Goal: Task Accomplishment & Management: Use online tool/utility

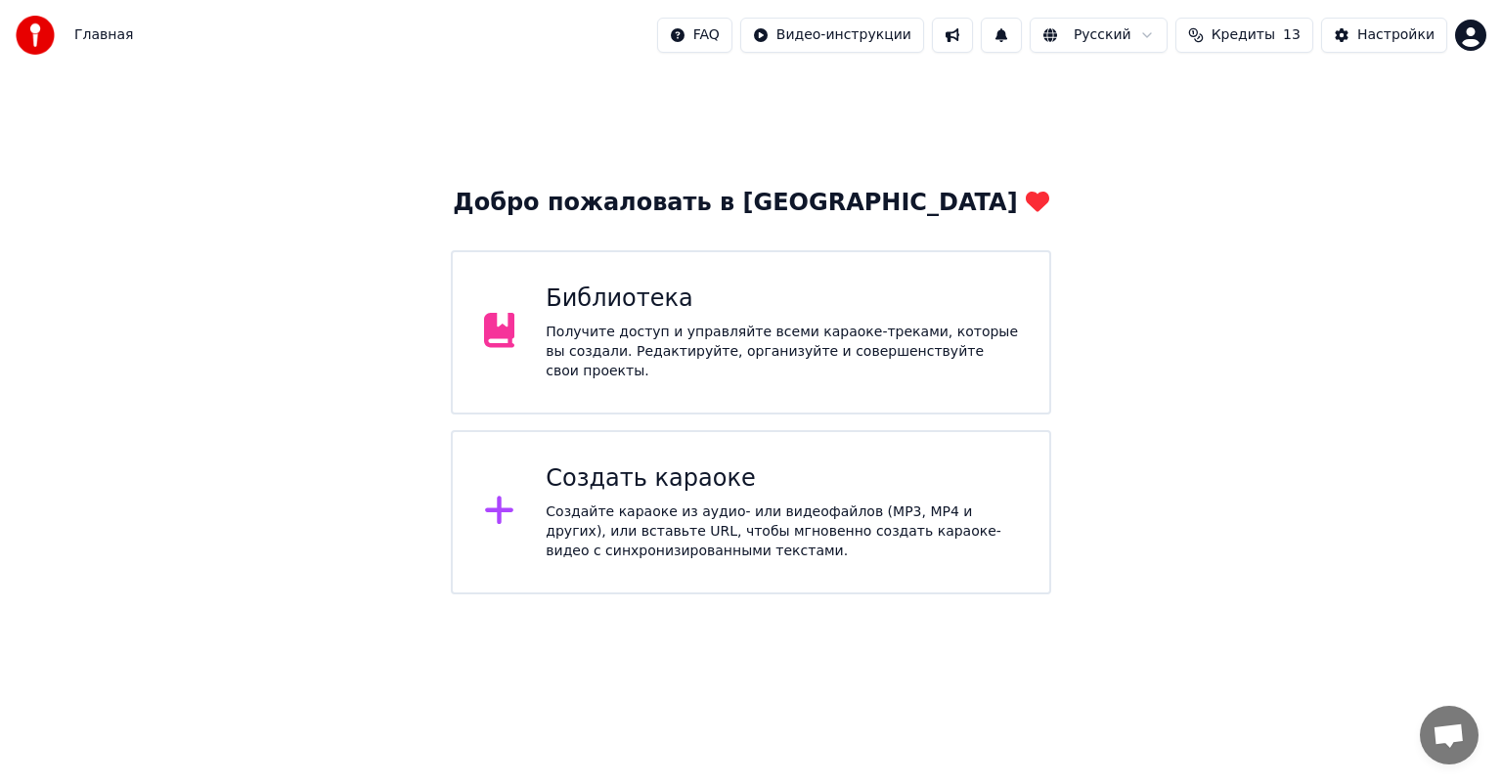
click at [777, 351] on div "Получите доступ и управляйте всеми караоке-треками, которые вы создали. Редакти…" at bounding box center [782, 352] width 472 height 59
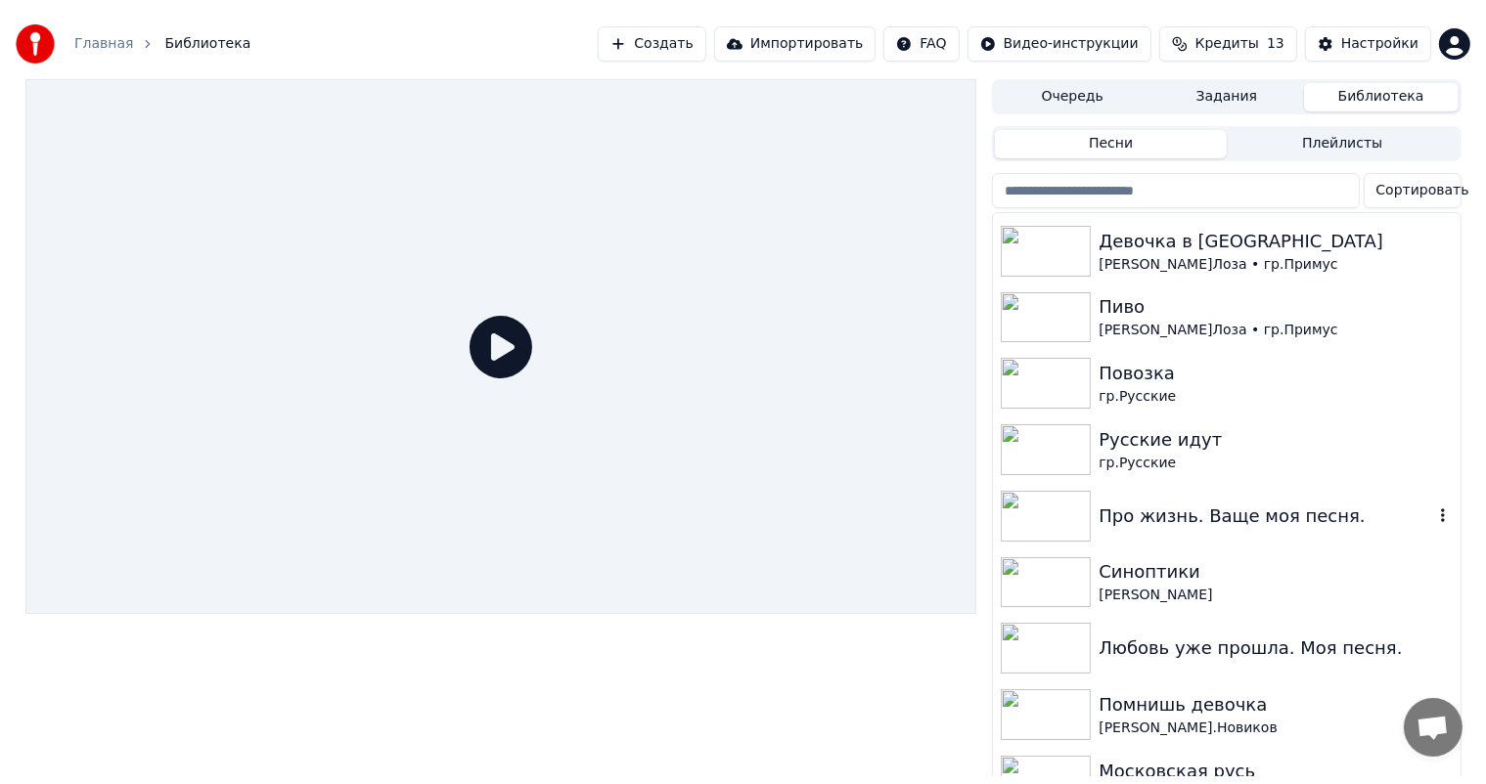
scroll to position [293, 0]
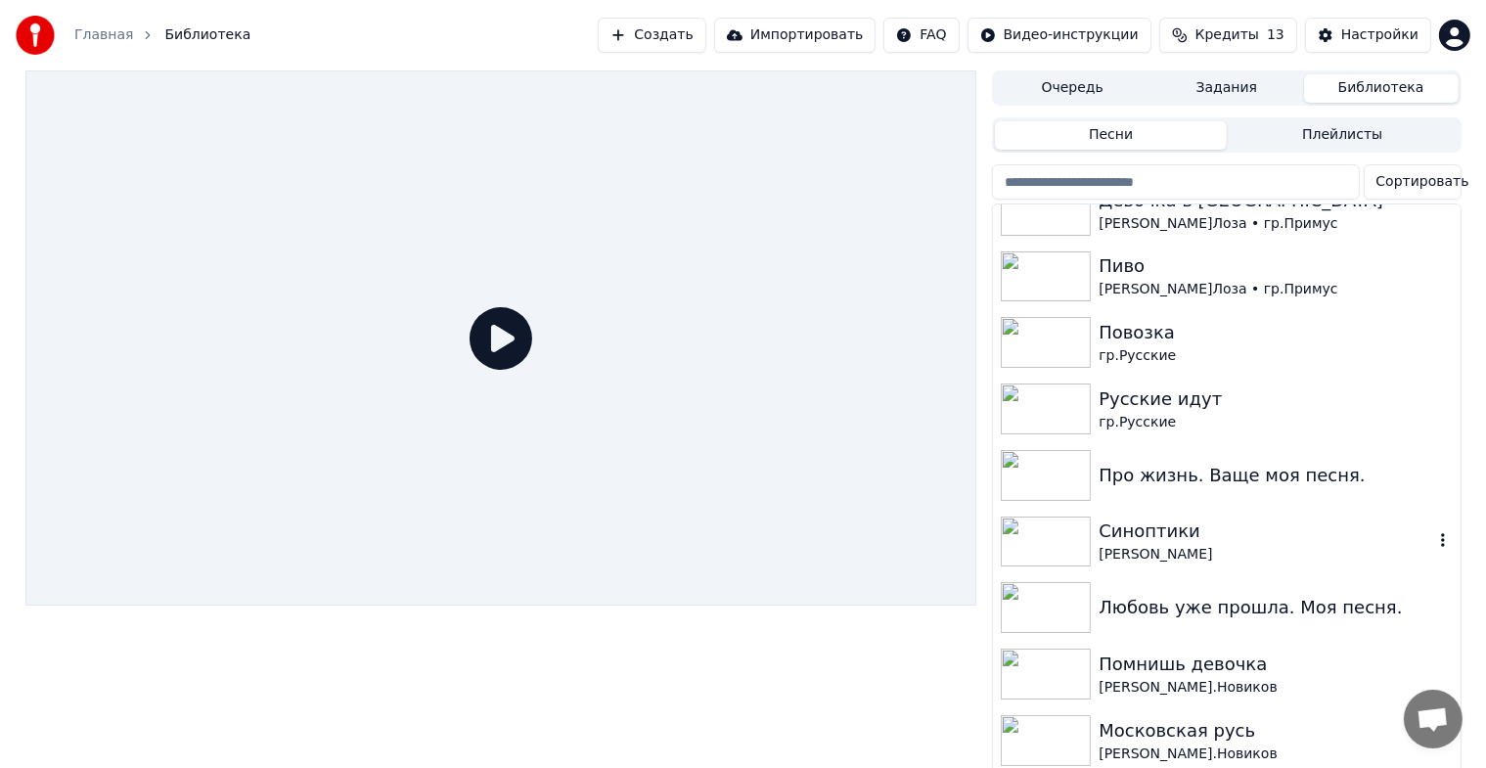
click at [1053, 536] on img at bounding box center [1046, 541] width 90 height 51
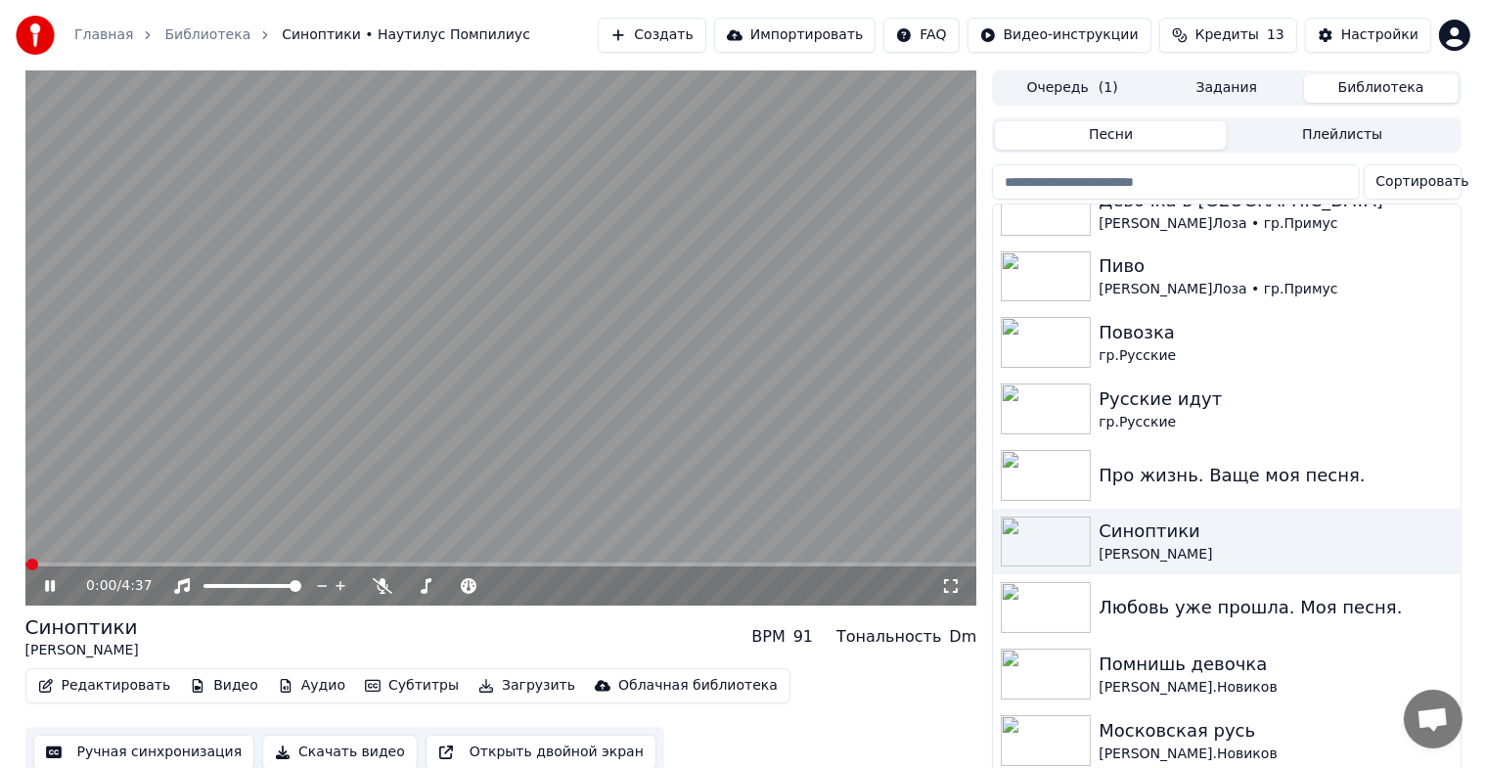
click at [50, 590] on icon at bounding box center [64, 586] width 46 height 16
click at [109, 685] on button "Редактировать" at bounding box center [104, 685] width 149 height 27
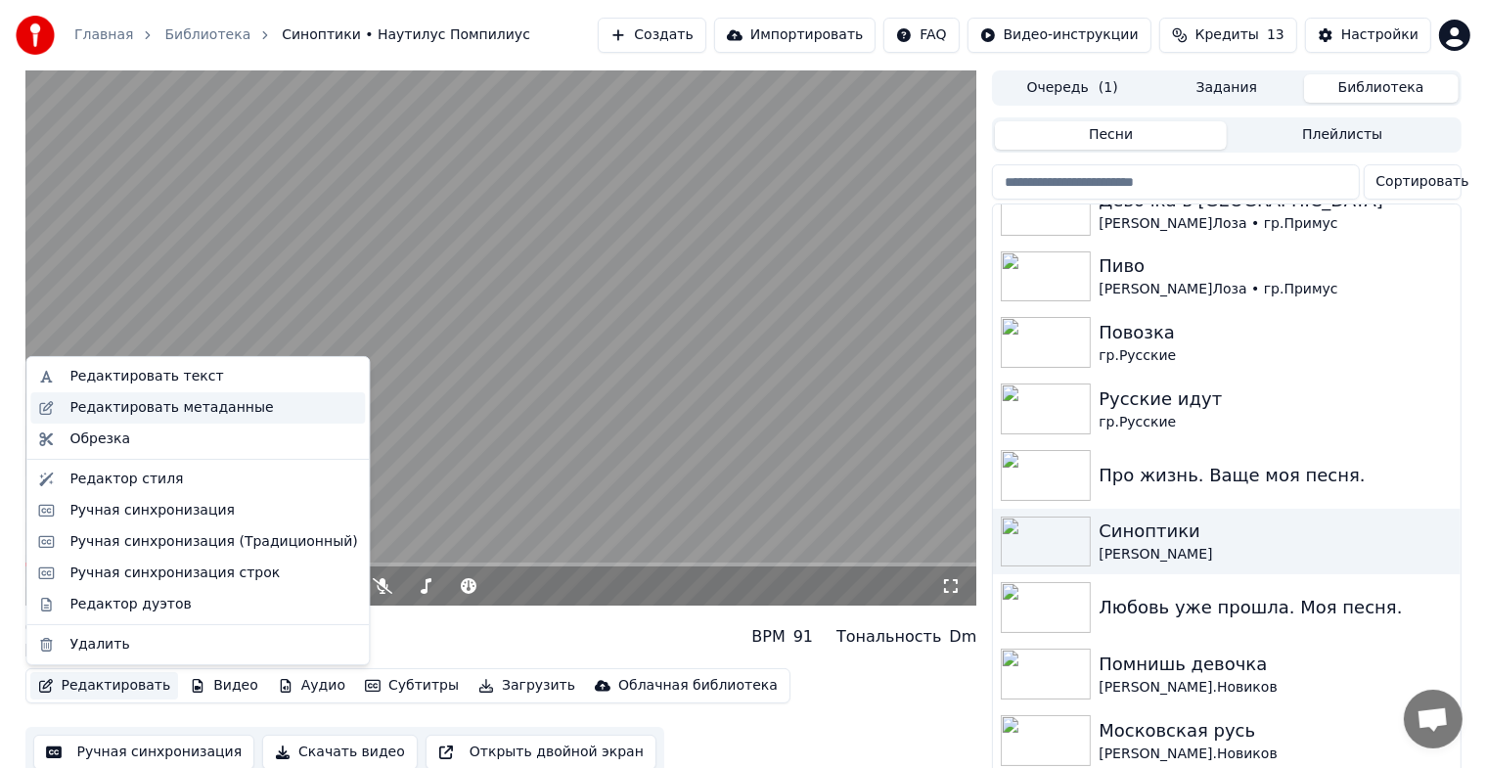
click at [133, 411] on div "Редактировать метаданные" at bounding box center [170, 408] width 203 height 20
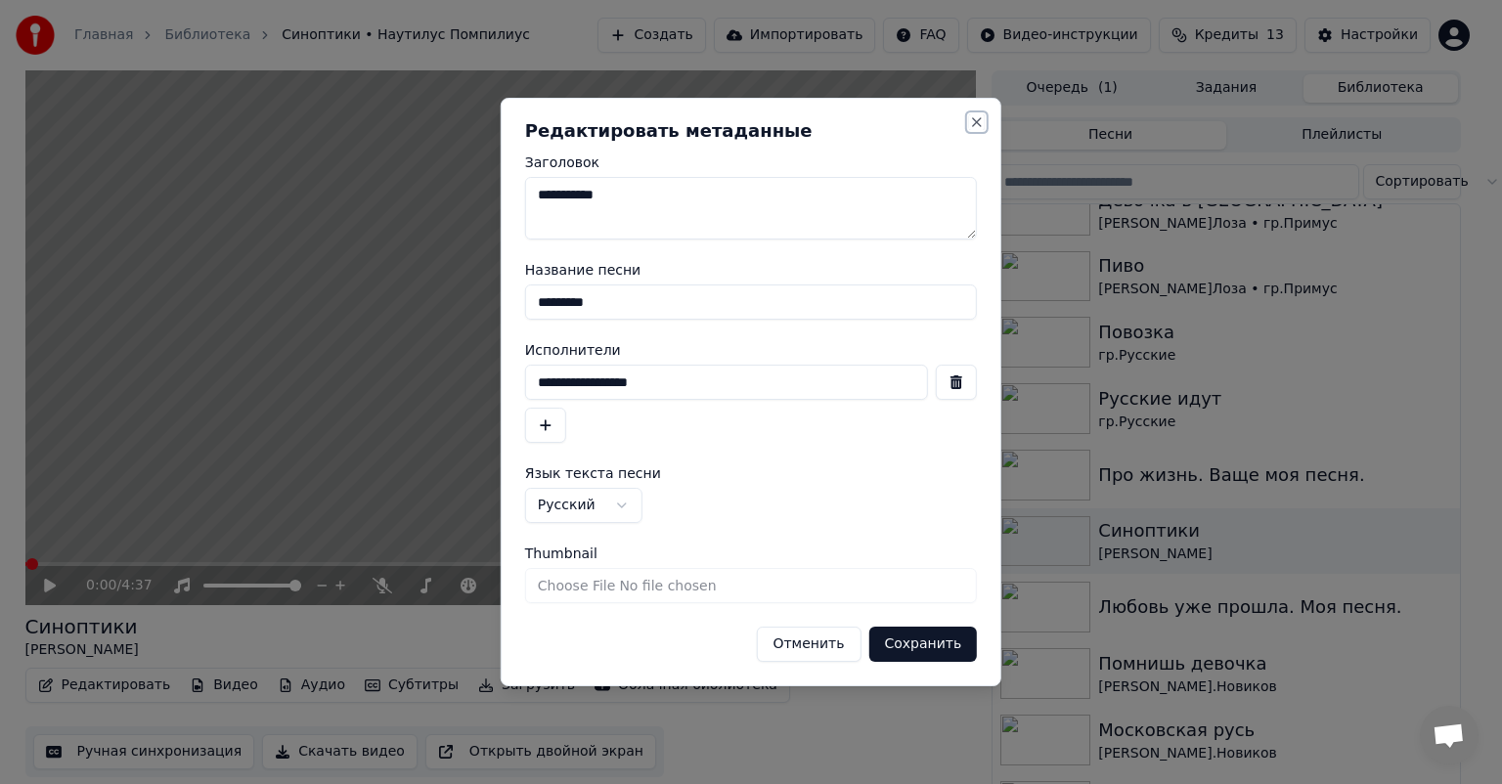
click at [976, 125] on button "Close" at bounding box center [977, 122] width 16 height 16
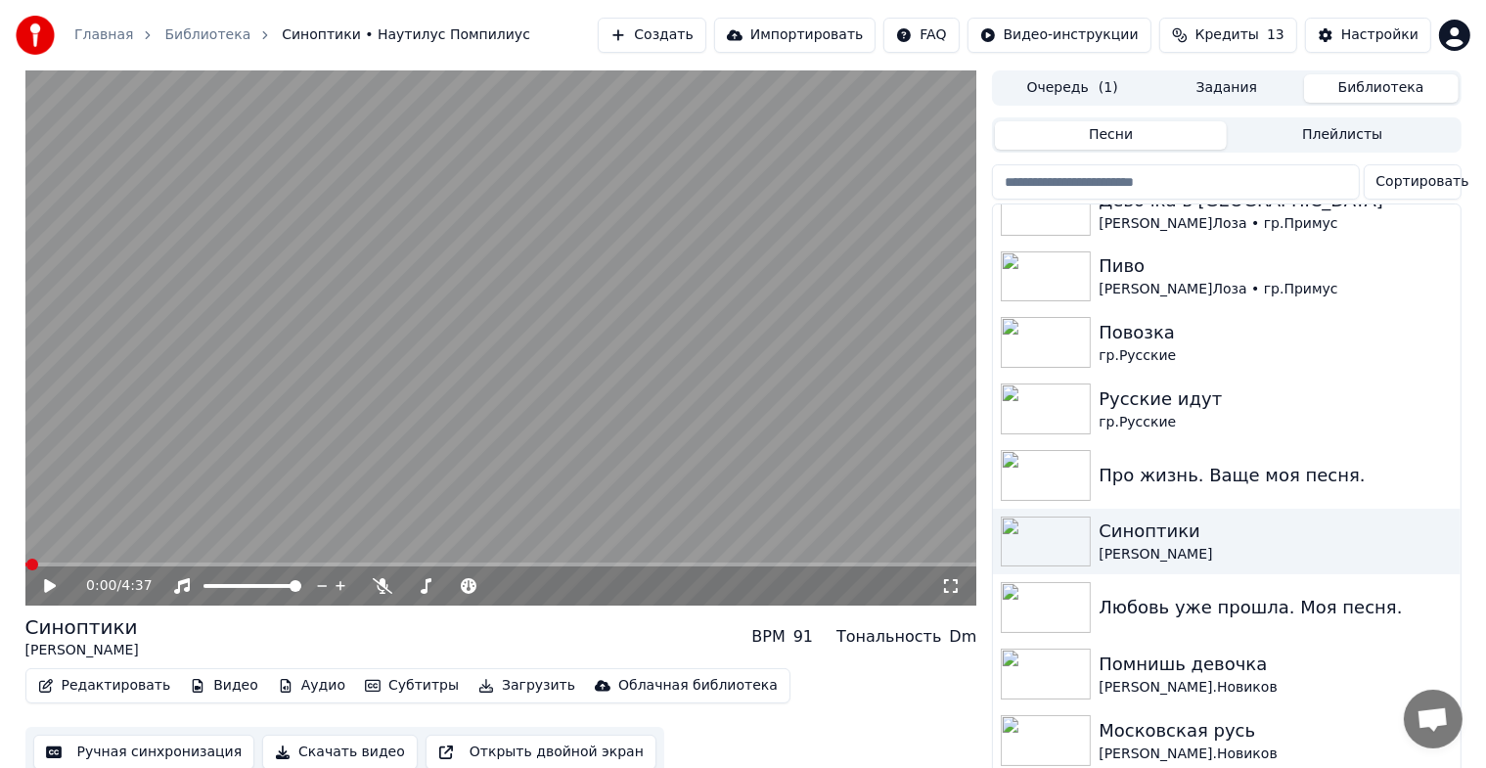
click at [184, 751] on button "Ручная синхронизация" at bounding box center [144, 752] width 222 height 35
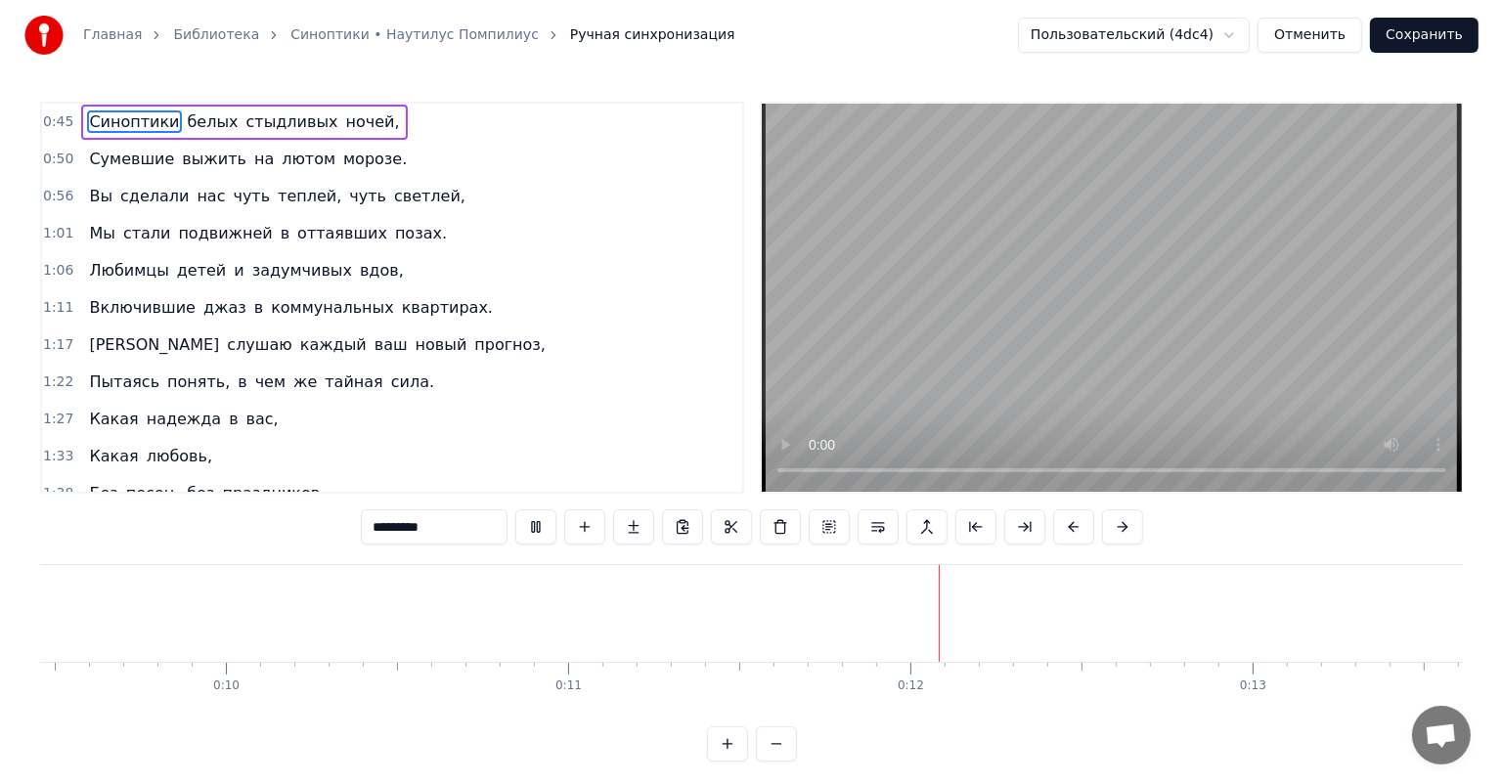
scroll to position [0, 3849]
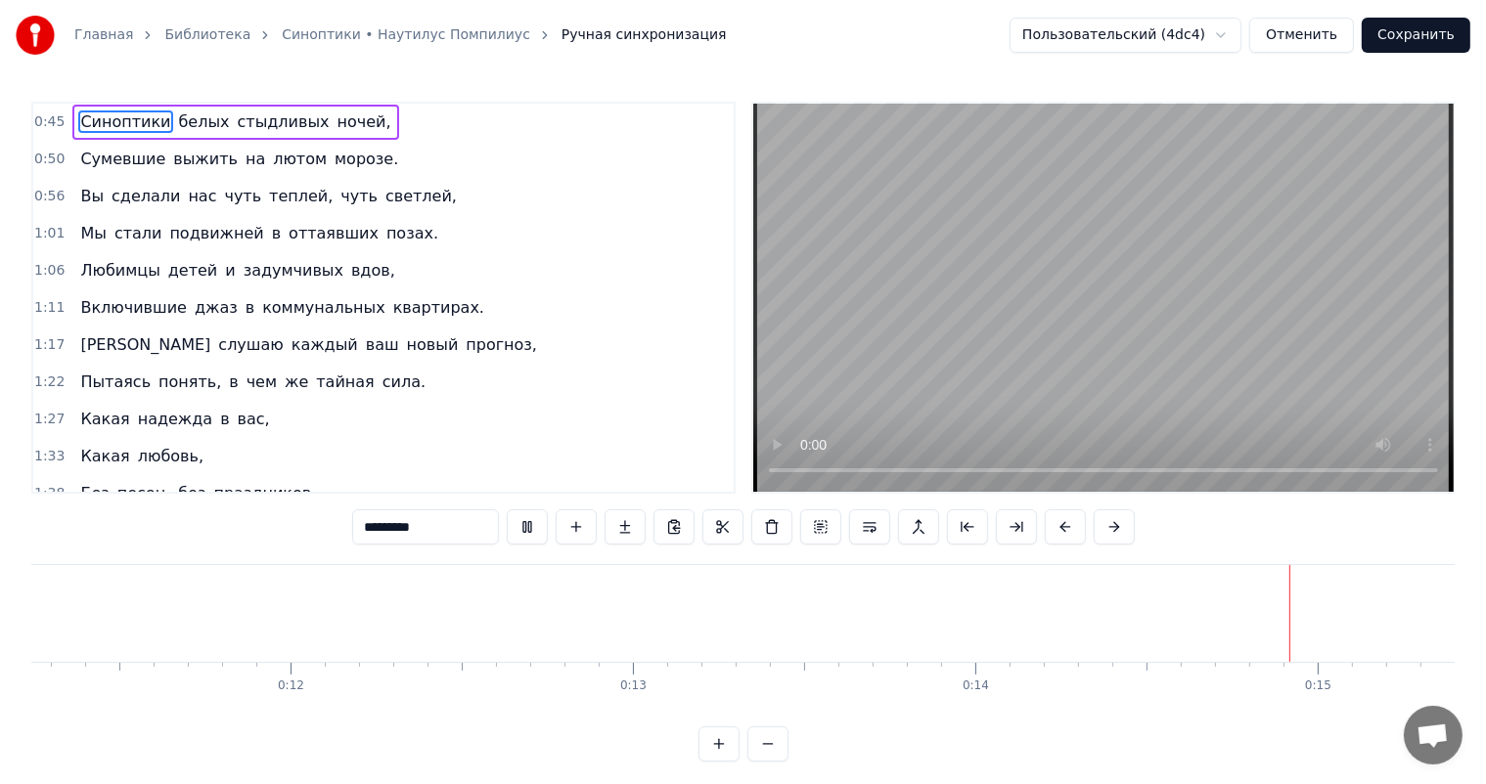
click at [1236, 35] on html "Главная Библиотека Синоптики • Наутилус Помпилиус Ручная синхронизация Пользова…" at bounding box center [743, 396] width 1486 height 793
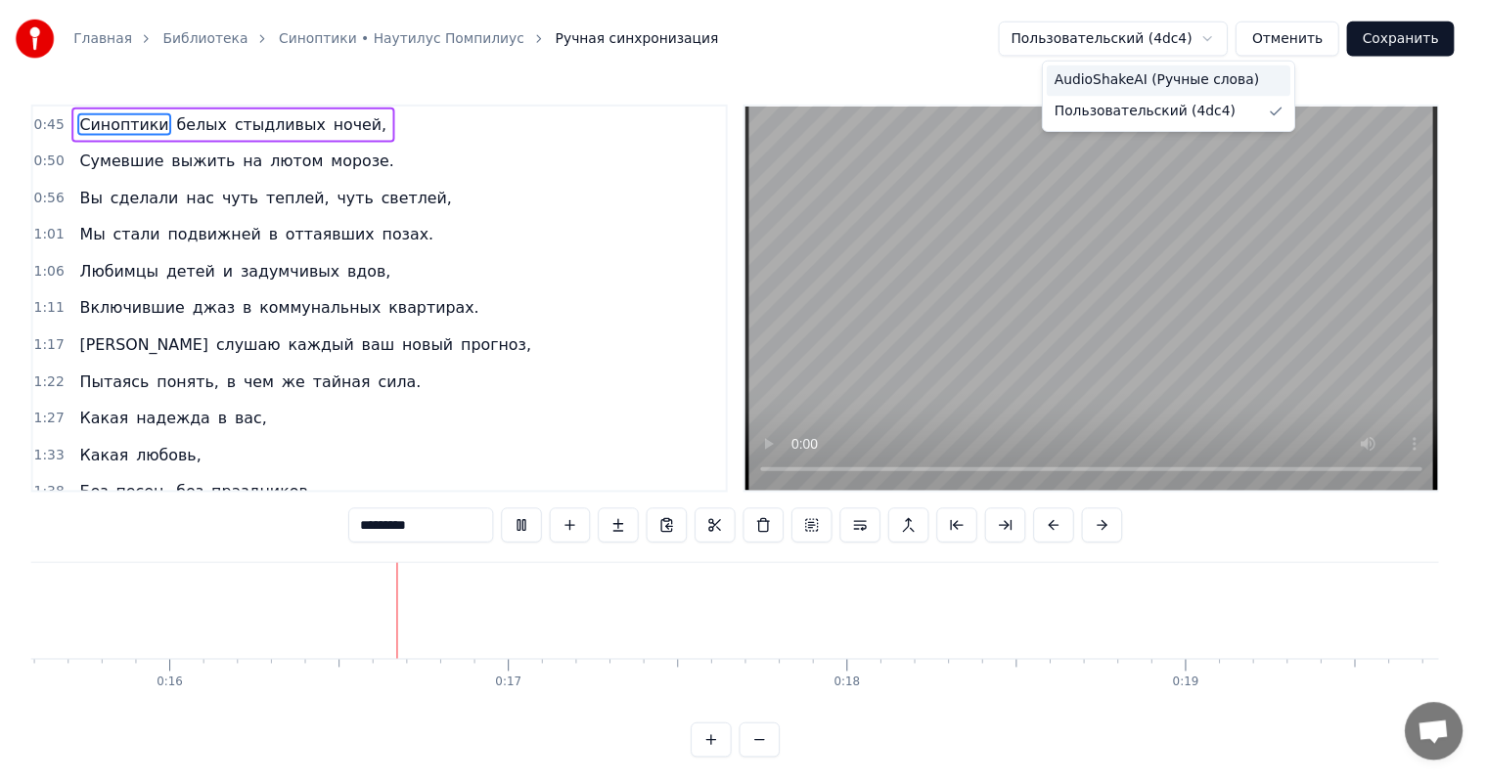
scroll to position [0, 5406]
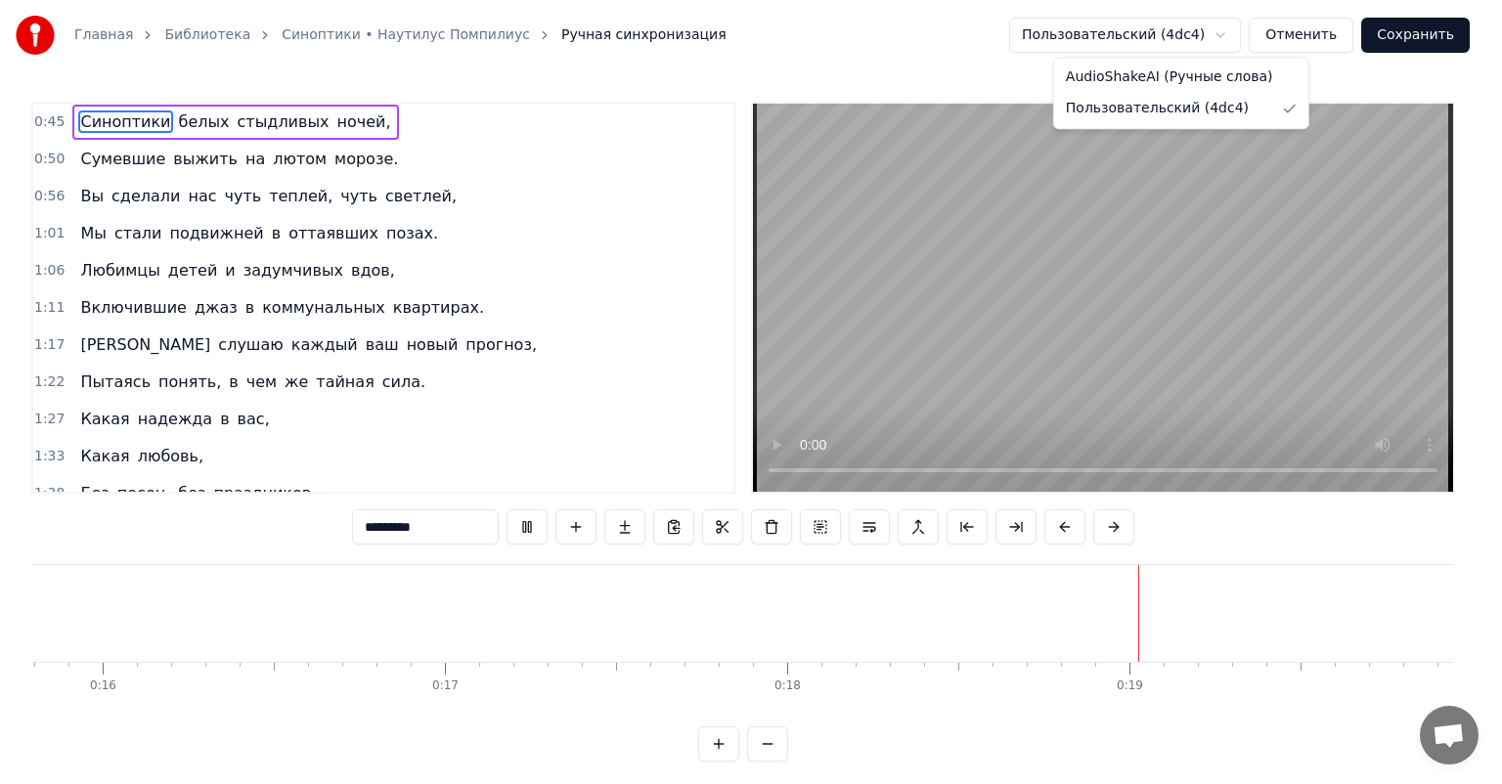
click at [905, 61] on html "Главная Библиотека Синоптики • Наутилус Помпилиус Ручная синхронизация Пользова…" at bounding box center [751, 396] width 1502 height 793
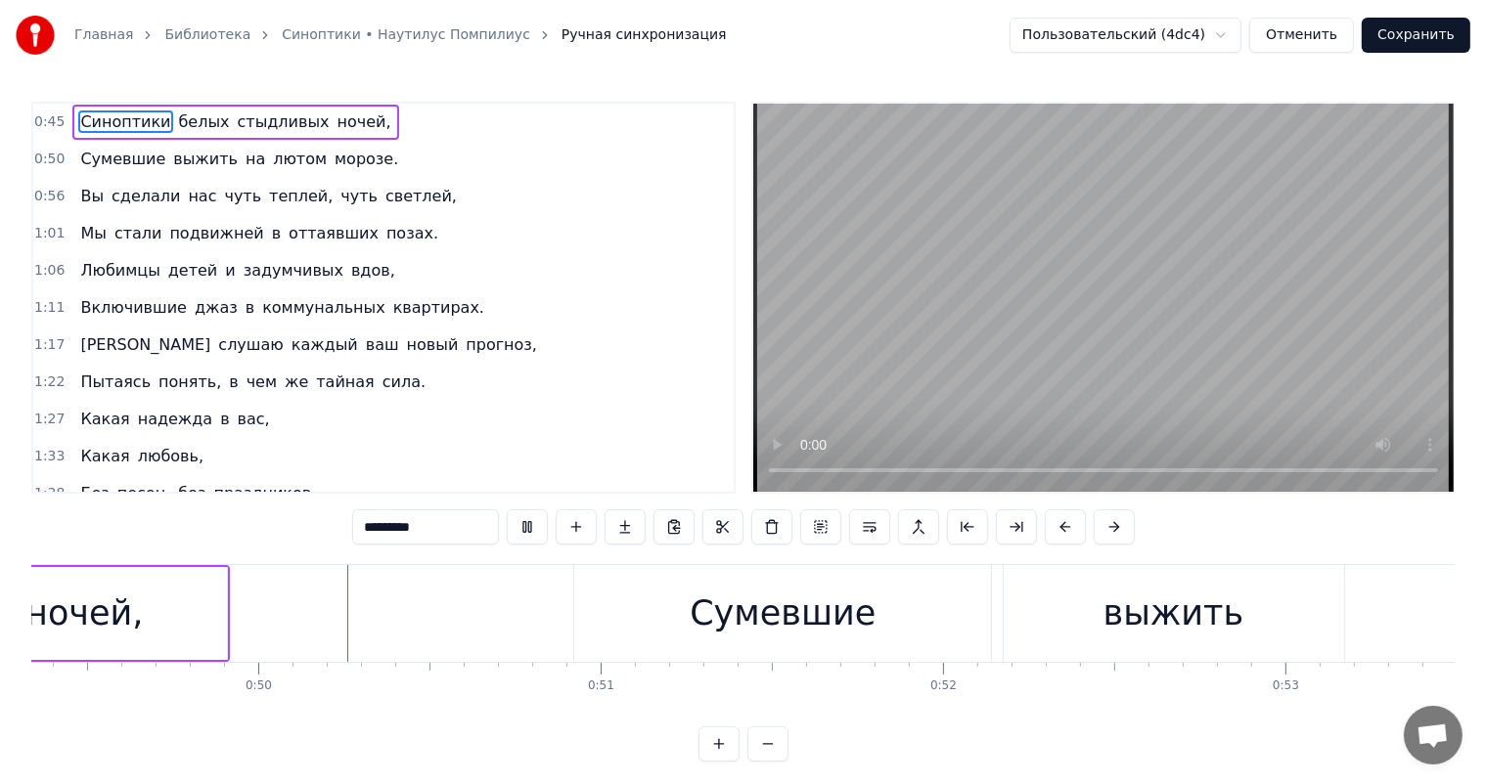
scroll to position [0, 16902]
drag, startPoint x: 788, startPoint y: 647, endPoint x: 883, endPoint y: 622, distance: 98.0
click at [790, 646] on div "Сумевшие" at bounding box center [770, 613] width 417 height 97
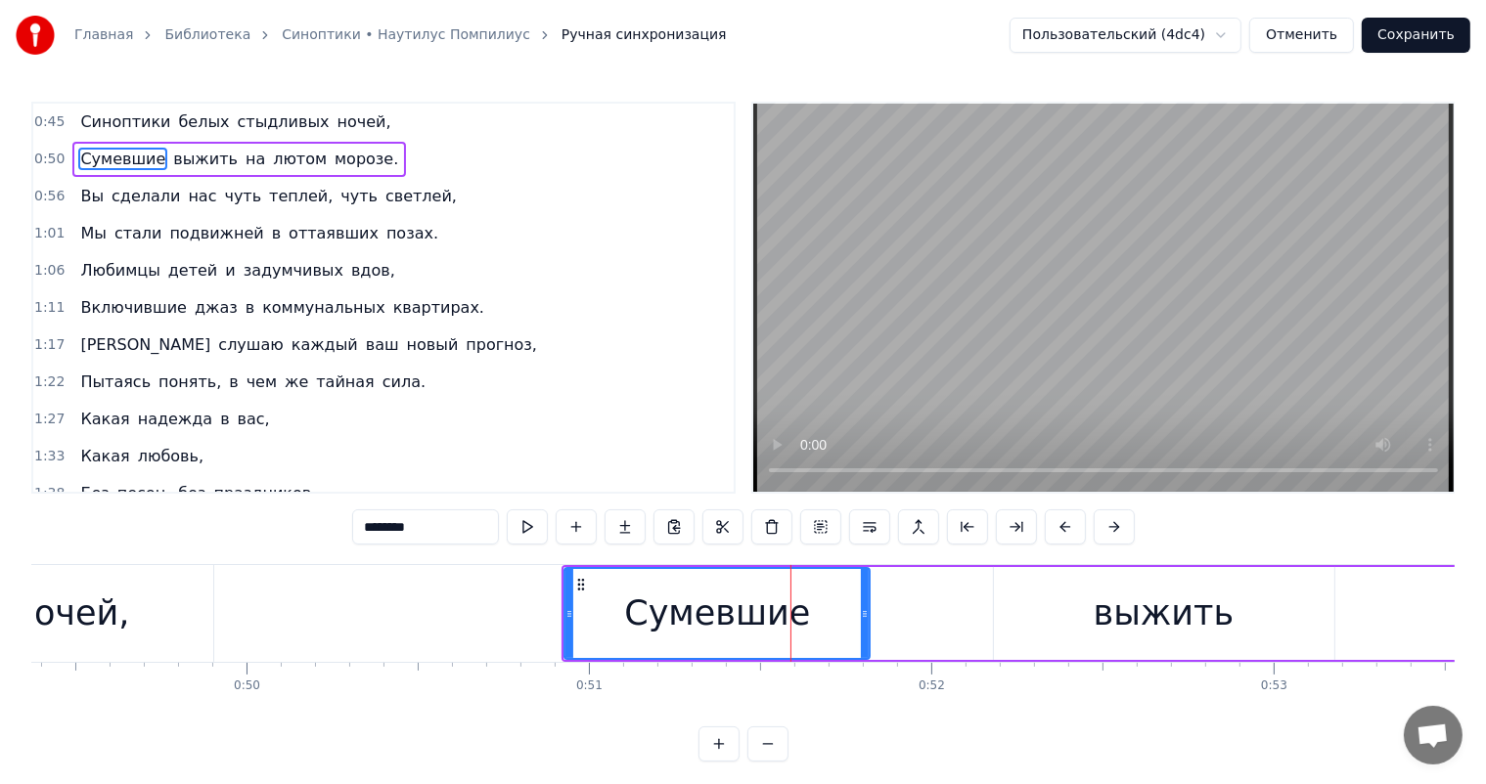
drag, startPoint x: 978, startPoint y: 613, endPoint x: 867, endPoint y: 610, distance: 111.5
click at [867, 610] on icon at bounding box center [865, 614] width 8 height 16
click at [1138, 597] on div "выжить" at bounding box center [1164, 614] width 141 height 52
type input "******"
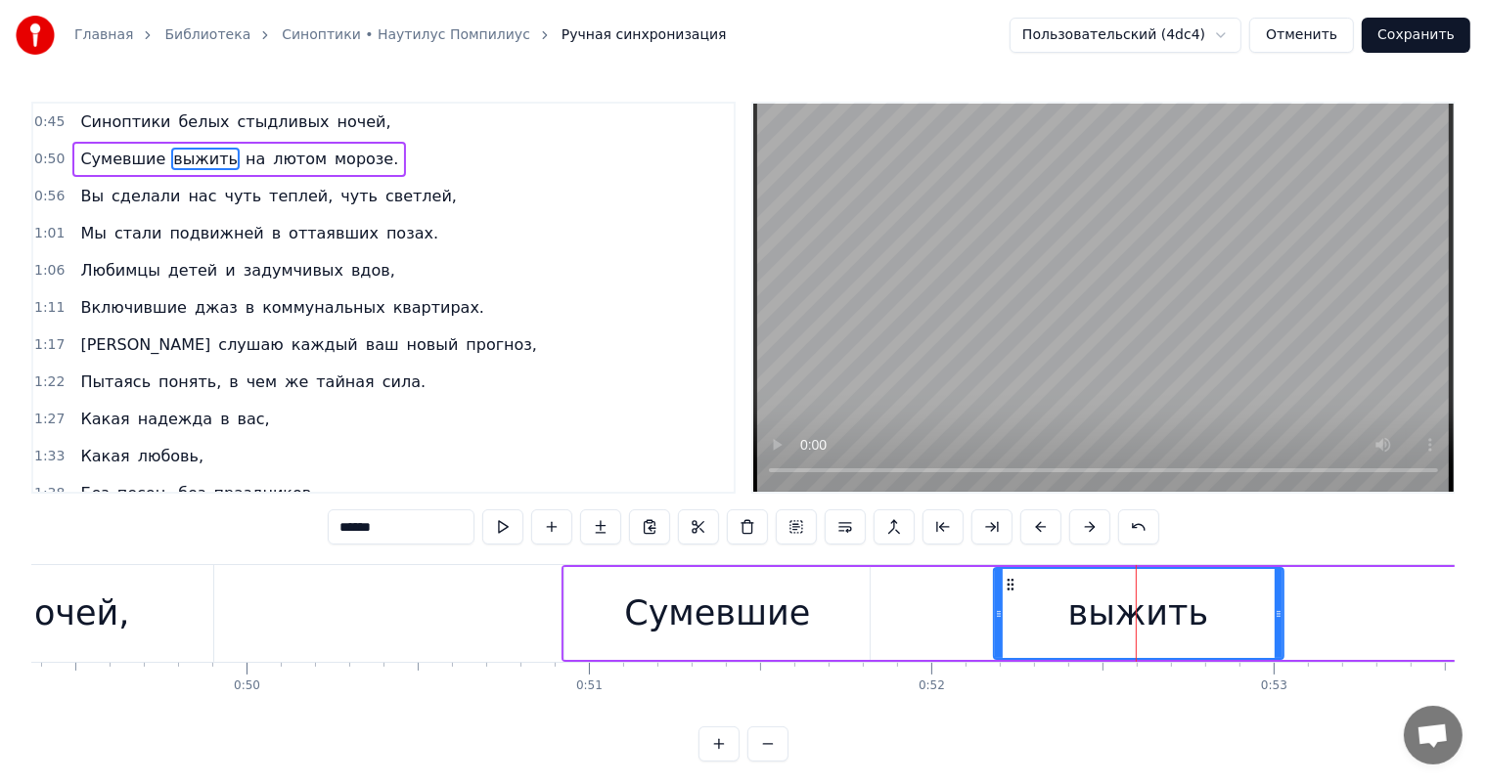
drag, startPoint x: 1330, startPoint y: 608, endPoint x: 1064, endPoint y: 563, distance: 269.8
click at [1276, 622] on div at bounding box center [1279, 613] width 8 height 89
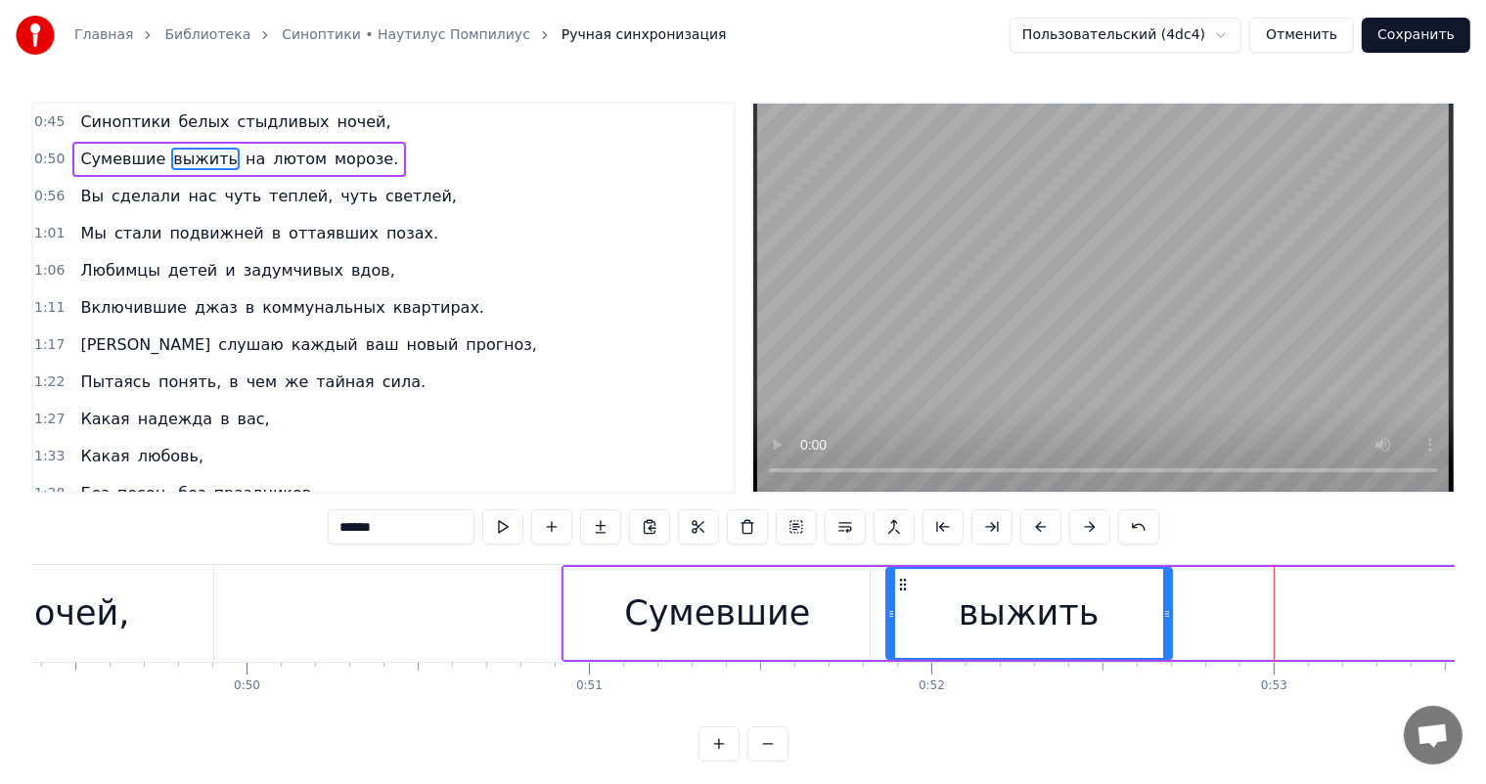
drag, startPoint x: 1008, startPoint y: 580, endPoint x: 650, endPoint y: 577, distance: 358.0
click at [896, 591] on icon at bounding box center [903, 585] width 16 height 16
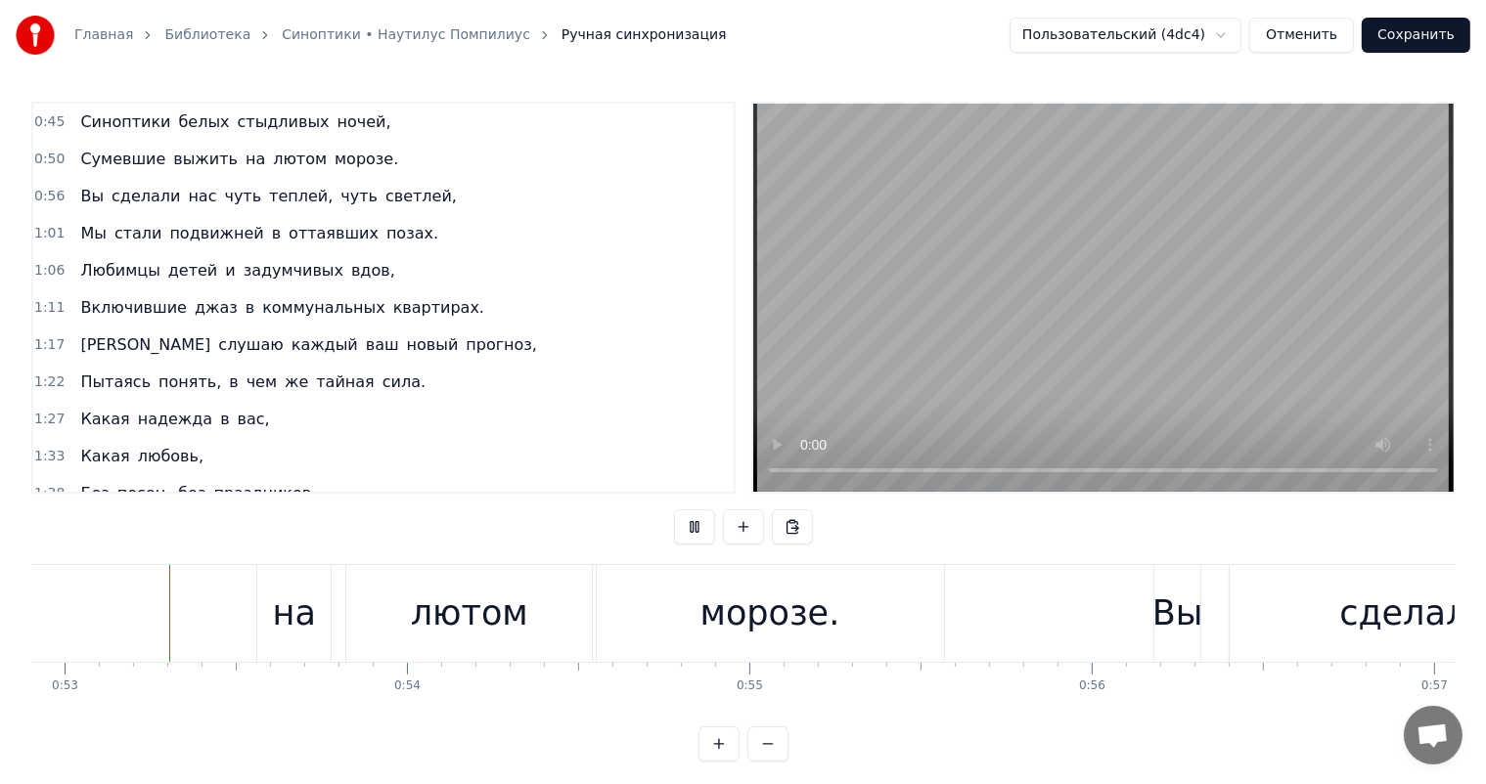
scroll to position [0, 18151]
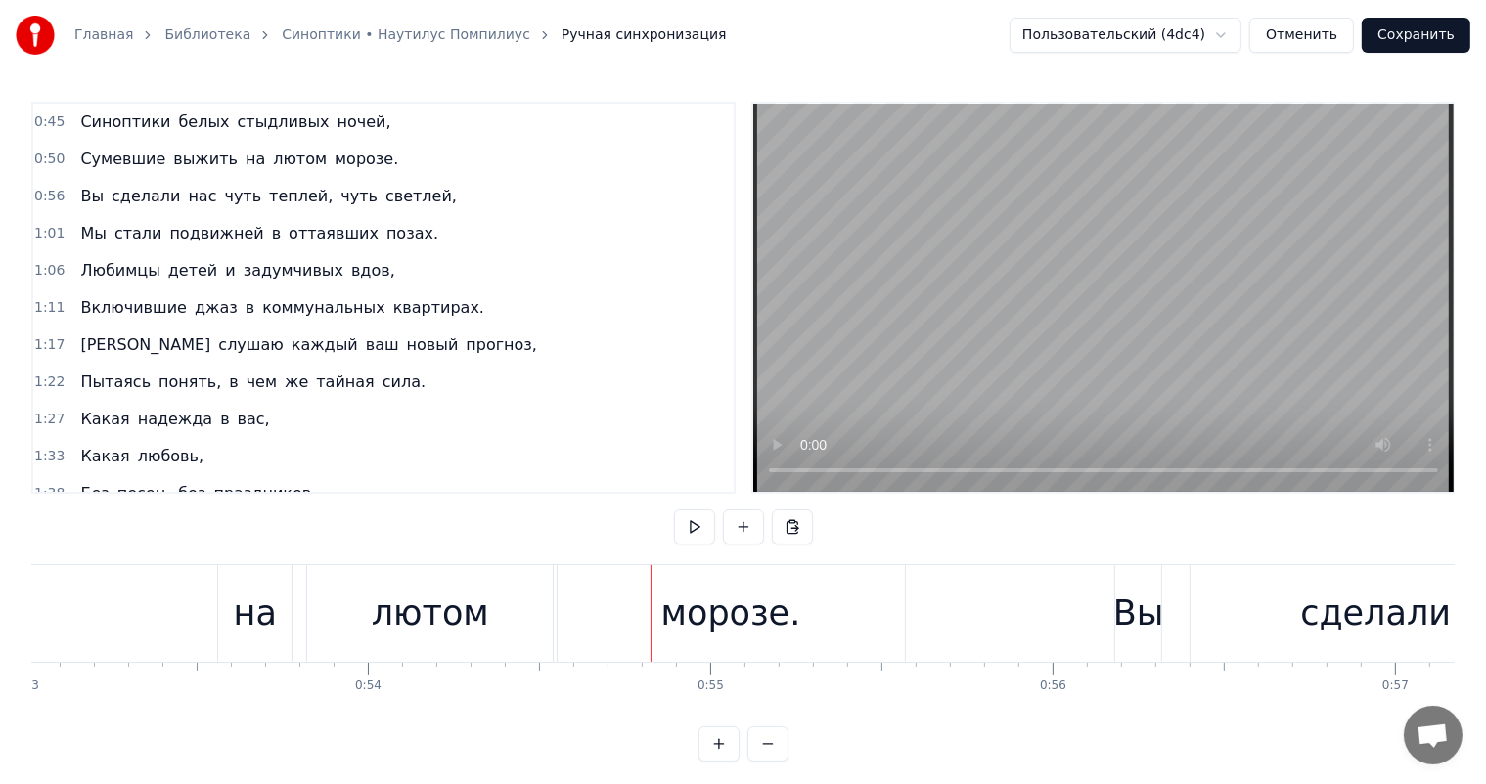
click at [471, 642] on div "лютом" at bounding box center [430, 613] width 246 height 97
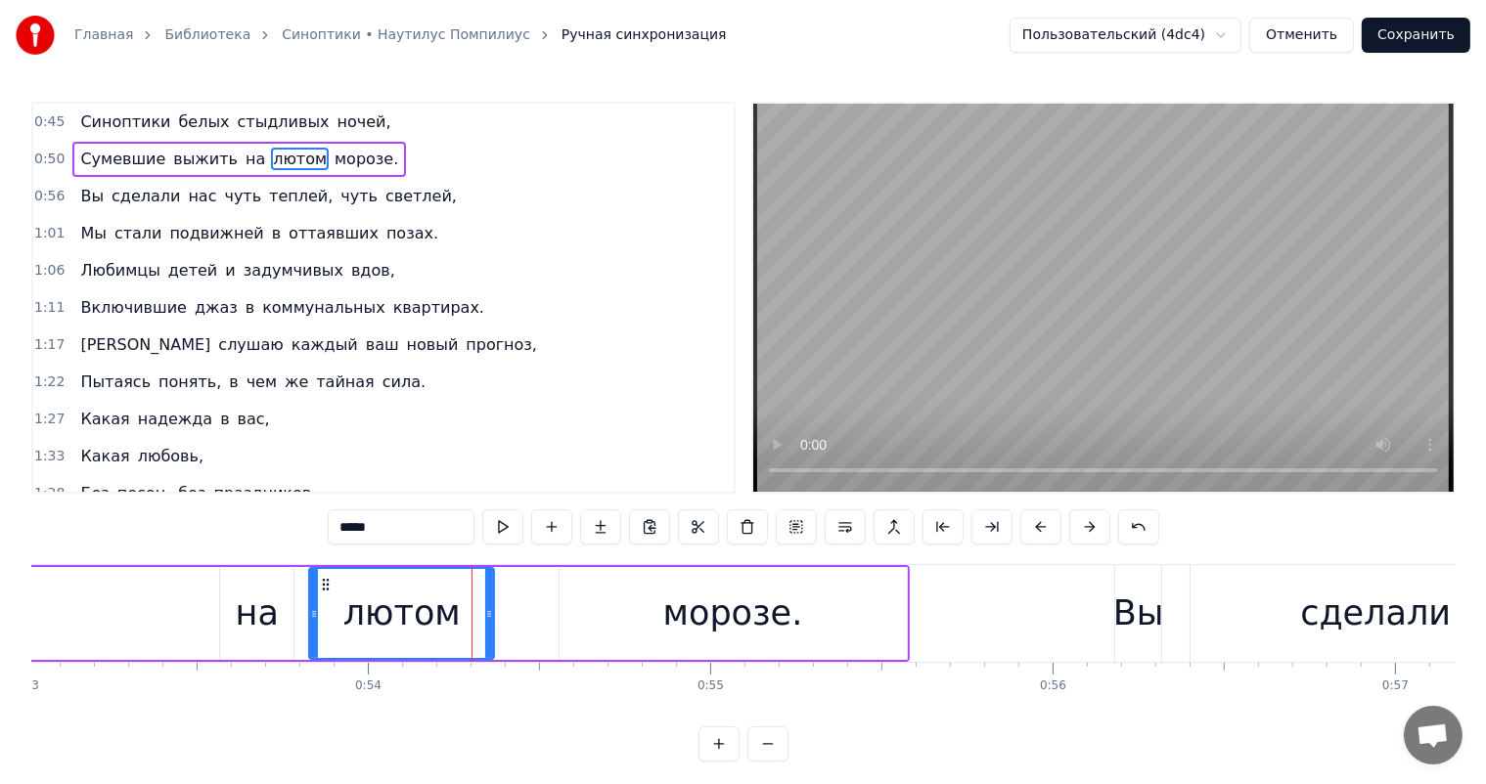
drag, startPoint x: 552, startPoint y: 610, endPoint x: 491, endPoint y: 616, distance: 60.9
click at [491, 616] on icon at bounding box center [489, 614] width 8 height 16
click at [753, 634] on div "морозе." at bounding box center [733, 614] width 140 height 52
type input "*******"
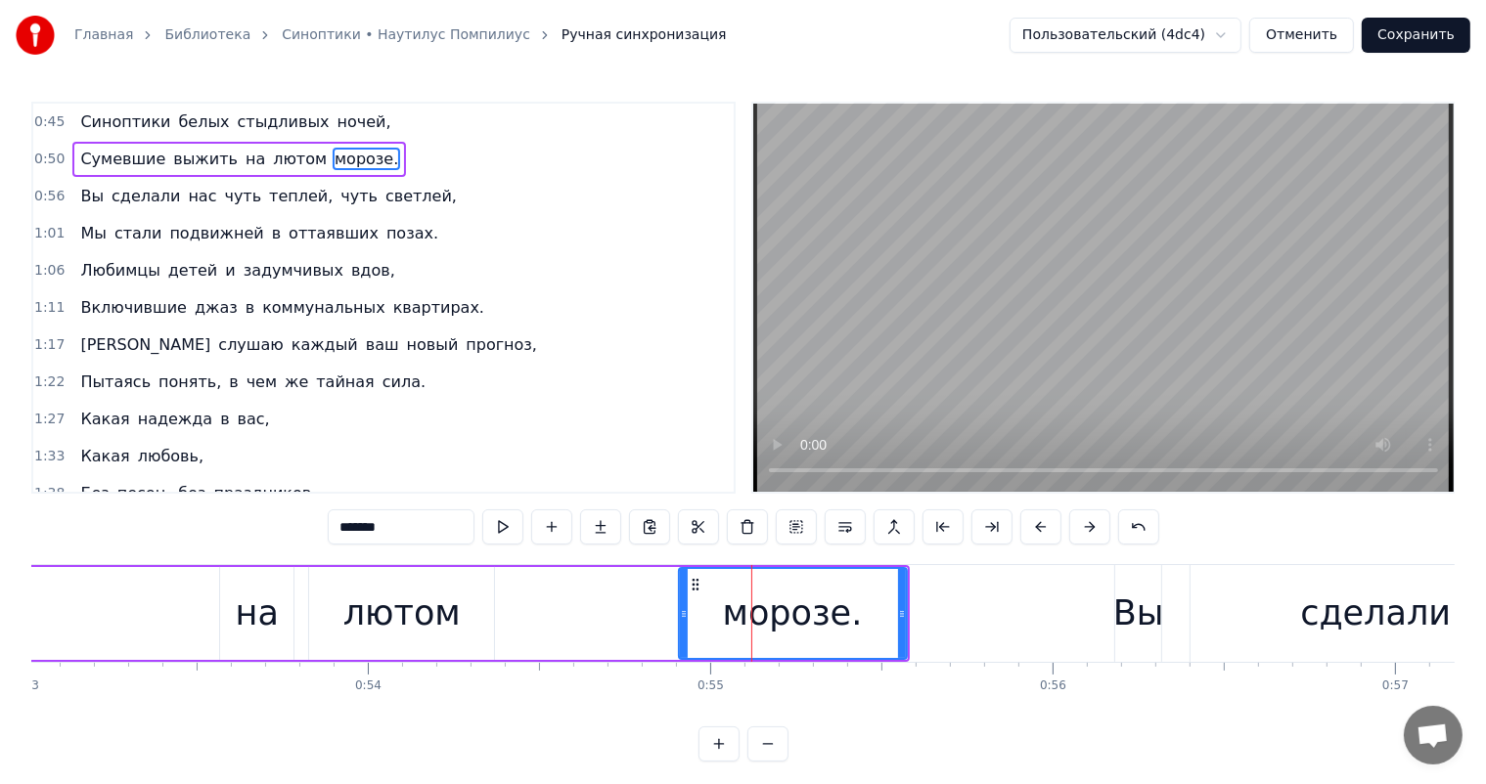
drag, startPoint x: 563, startPoint y: 607, endPoint x: 683, endPoint y: 618, distance: 119.8
click at [683, 618] on icon at bounding box center [684, 614] width 8 height 16
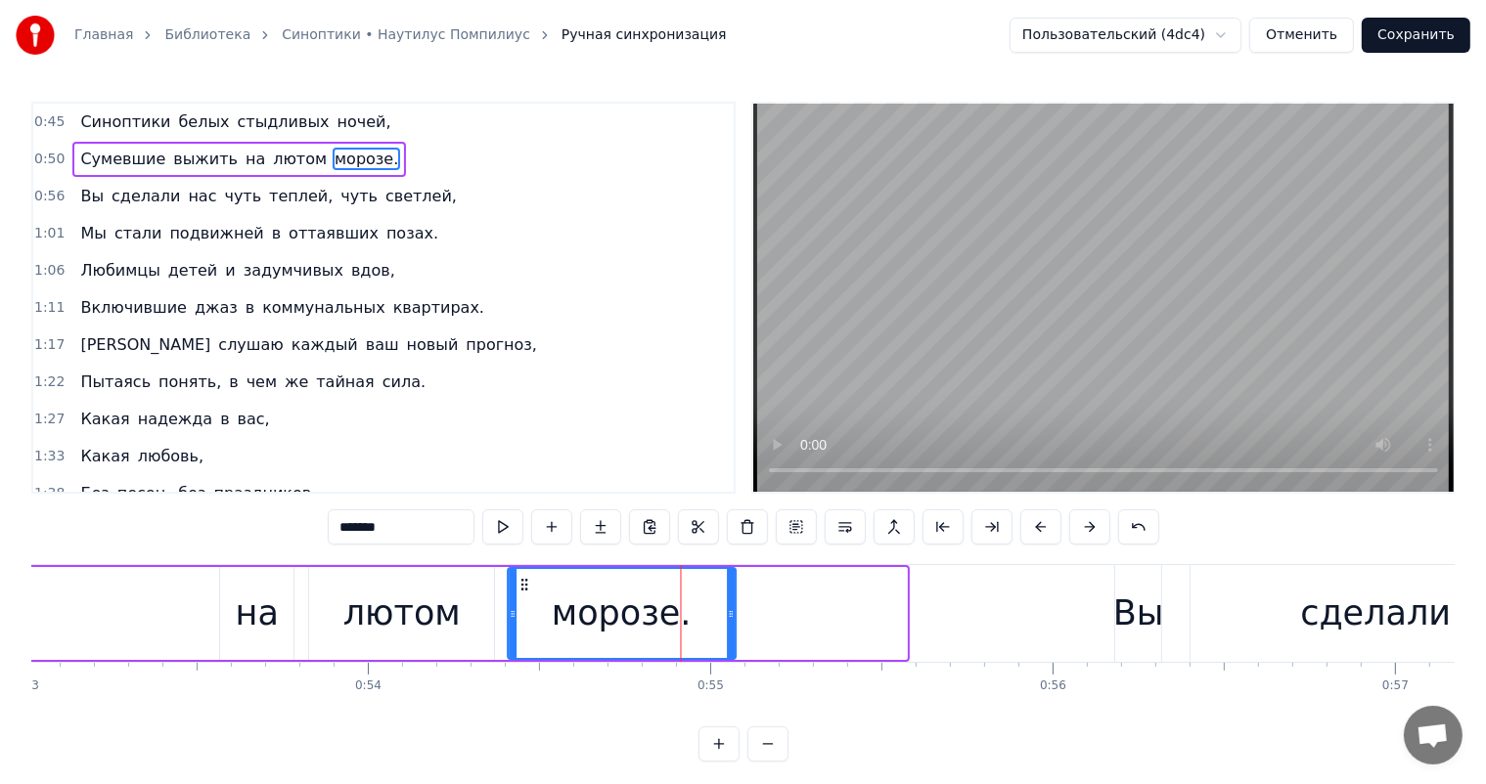
drag, startPoint x: 695, startPoint y: 575, endPoint x: 524, endPoint y: 594, distance: 172.2
click at [524, 594] on div "морозе." at bounding box center [622, 613] width 226 height 89
click at [59, 603] on div "Сумевшие выжить на лютом морозе." at bounding box center [25, 613] width 1425 height 97
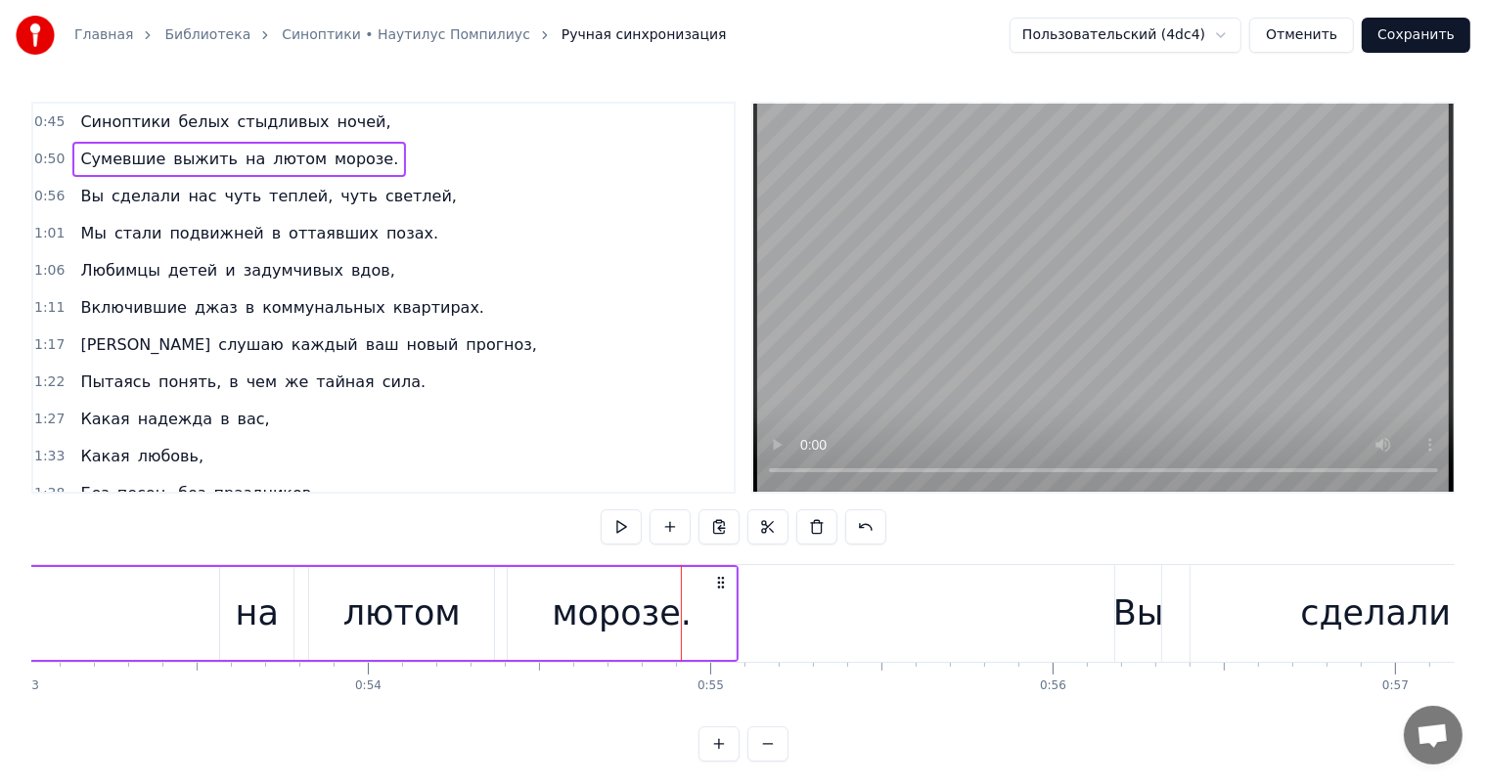
scroll to position [0, 18080]
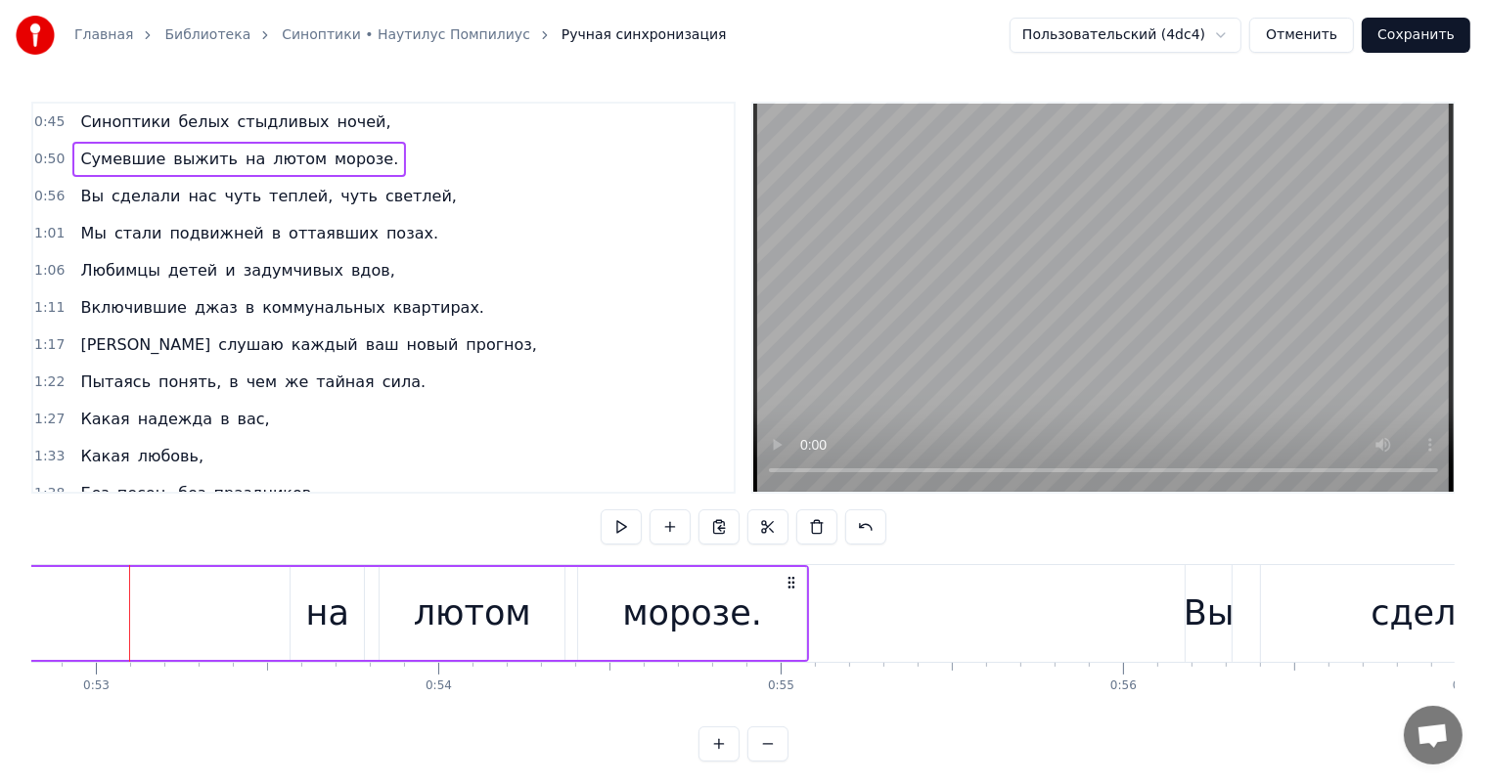
click at [83, 626] on div "Сумевшие выжить на лютом морозе." at bounding box center [96, 613] width 1425 height 97
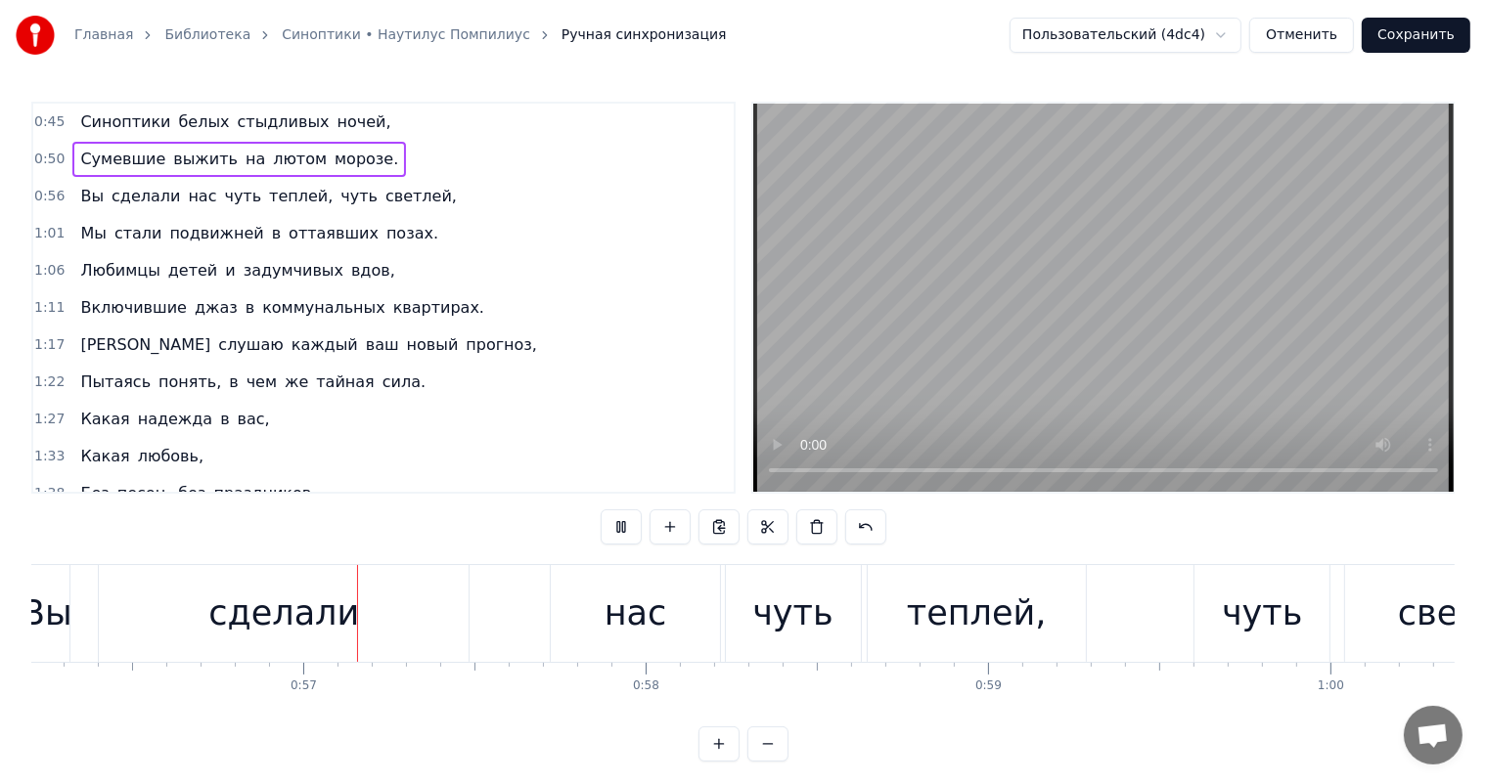
scroll to position [0, 19306]
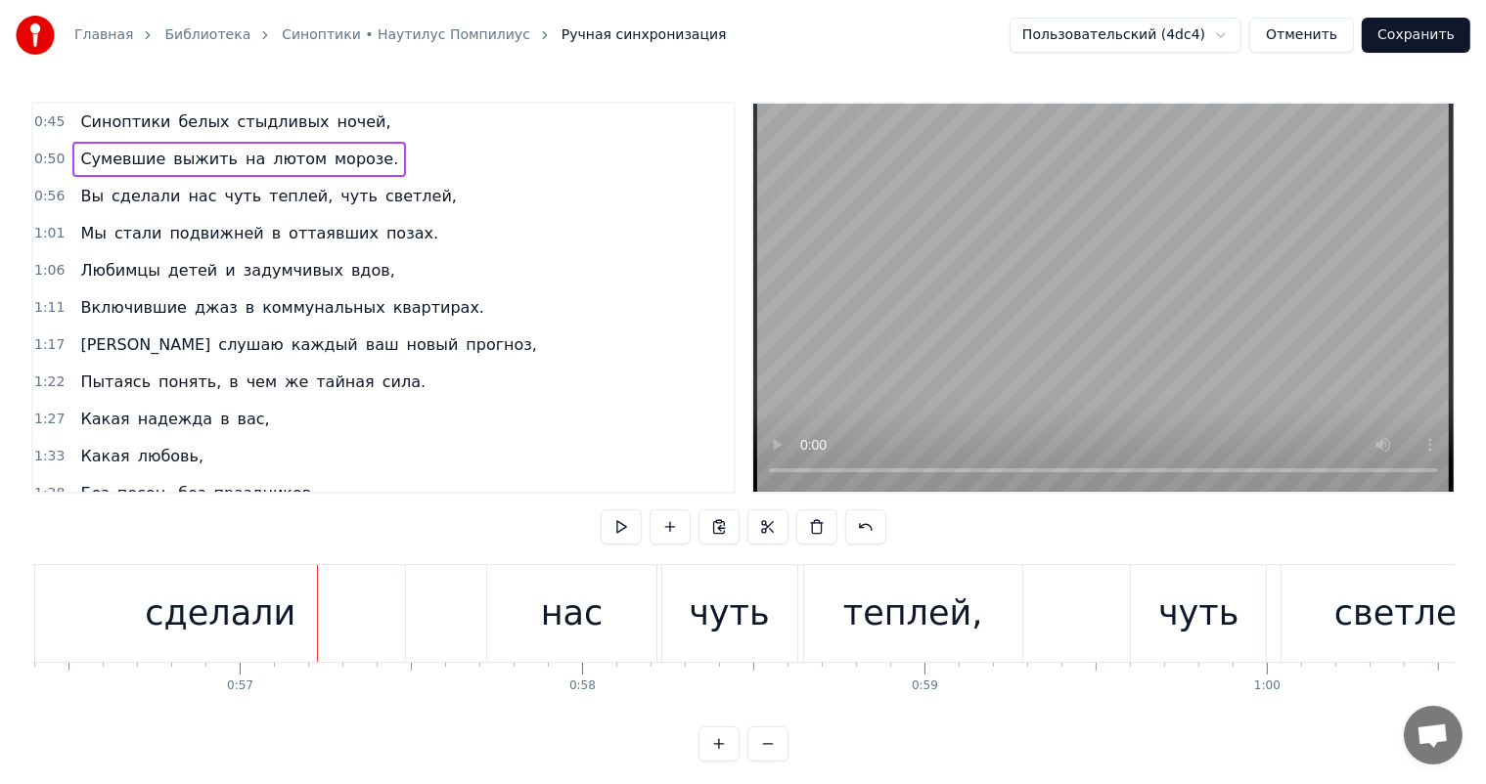
drag, startPoint x: 345, startPoint y: 729, endPoint x: 320, endPoint y: 728, distance: 25.5
click at [320, 728] on div "0:45 Синоптики белых стыдливых ночей, 0:50 Сумевшие выжить на лютом морозе. 0:5…" at bounding box center [742, 432] width 1423 height 660
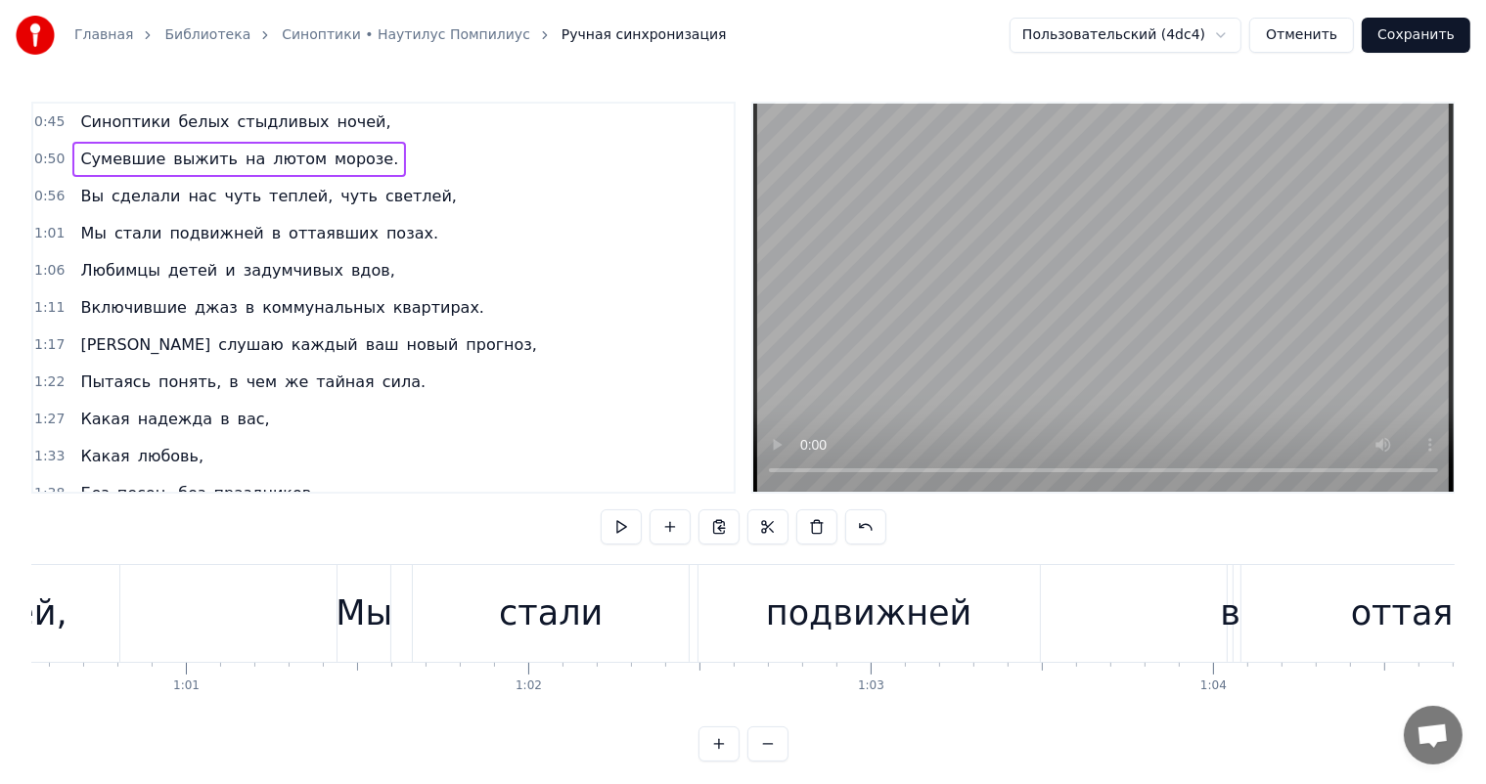
scroll to position [0, 19015]
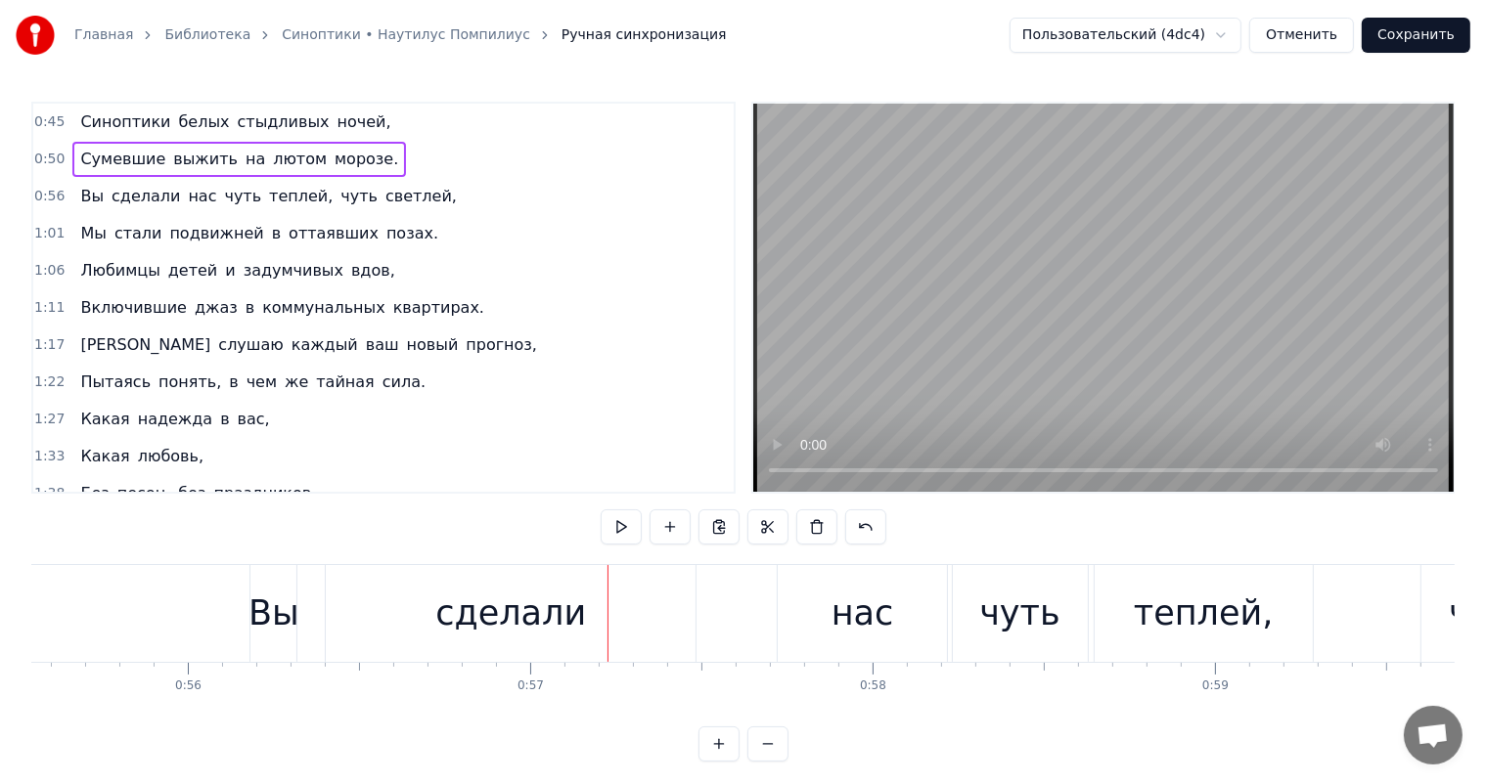
click at [595, 593] on div "сделали" at bounding box center [511, 613] width 370 height 97
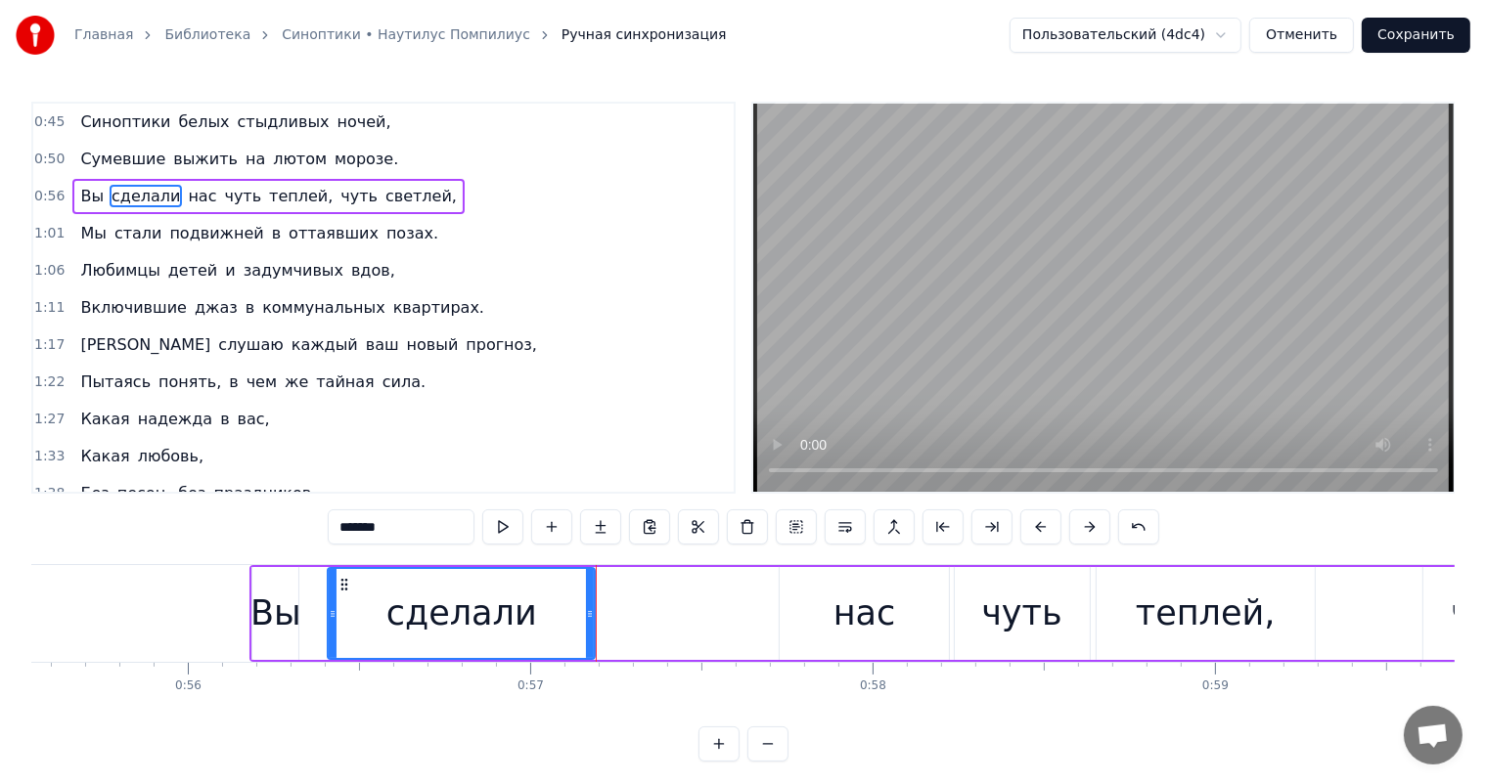
drag, startPoint x: 694, startPoint y: 614, endPoint x: 592, endPoint y: 630, distance: 103.9
click at [592, 630] on div at bounding box center [590, 613] width 8 height 89
click at [888, 608] on div "нас" at bounding box center [864, 614] width 63 height 52
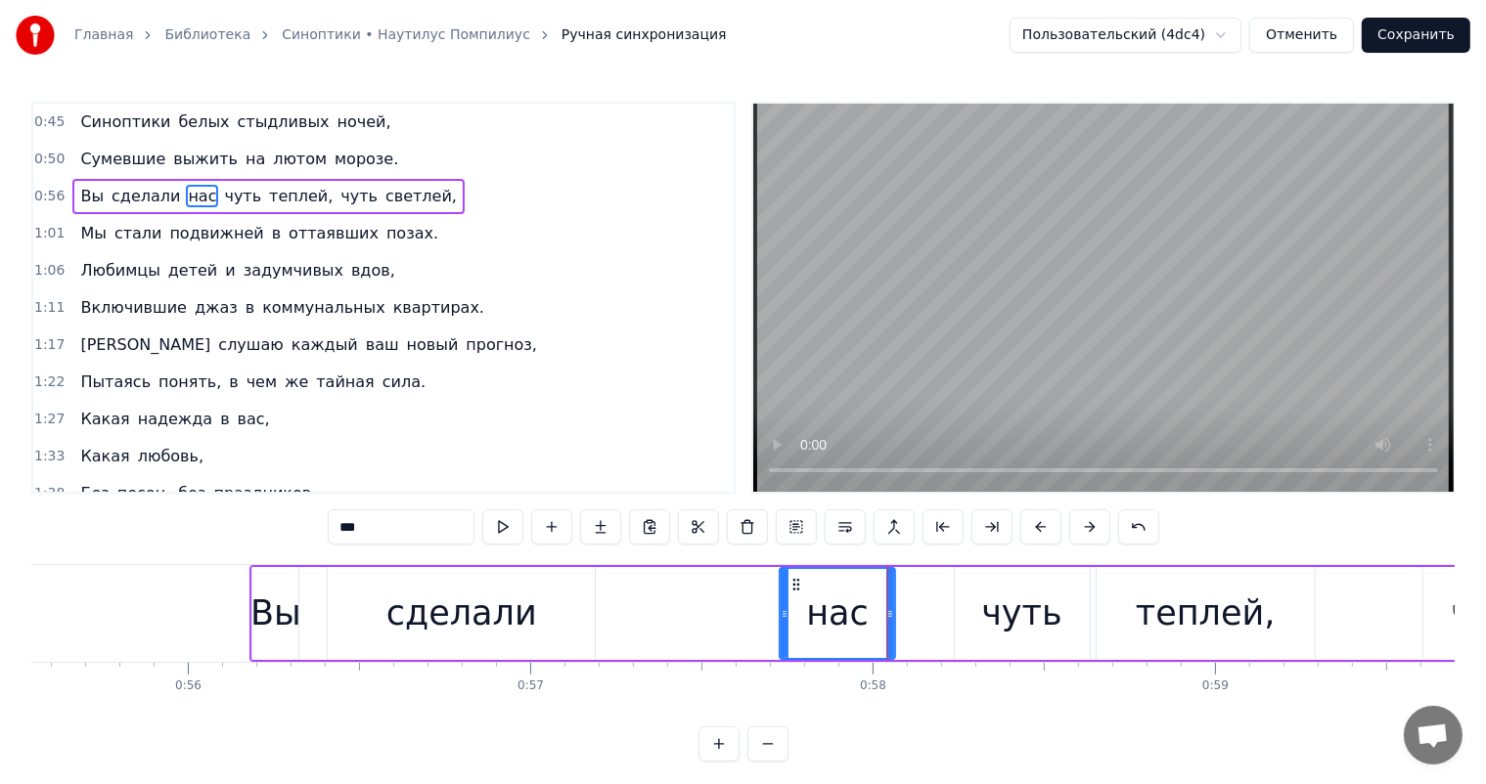
drag, startPoint x: 939, startPoint y: 598, endPoint x: 941, endPoint y: 625, distance: 27.5
click at [886, 623] on div at bounding box center [890, 613] width 8 height 89
click at [987, 622] on div "чуть" at bounding box center [1021, 614] width 80 height 52
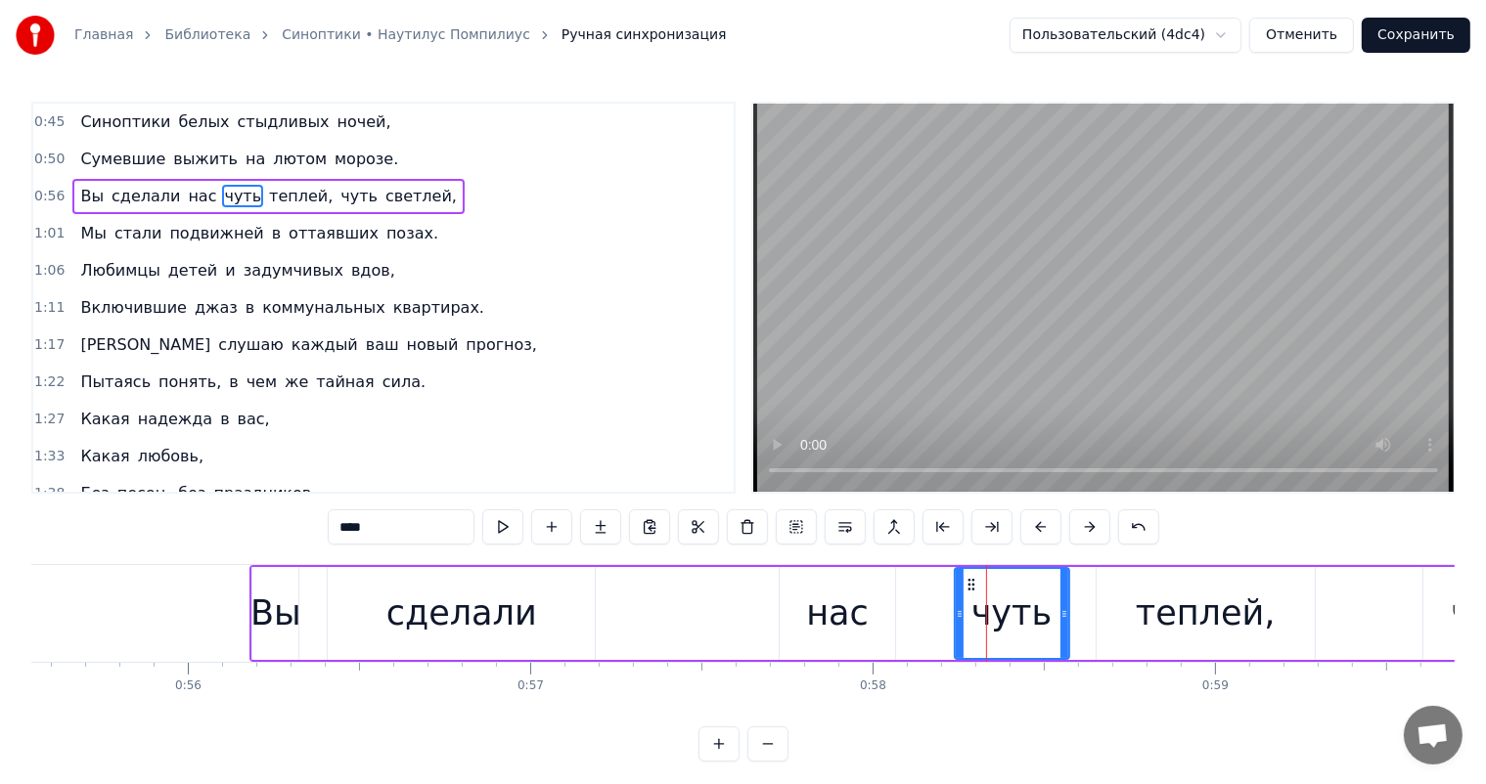
drag, startPoint x: 1080, startPoint y: 612, endPoint x: 1059, endPoint y: 623, distance: 23.2
click at [1060, 623] on div at bounding box center [1064, 613] width 8 height 89
drag, startPoint x: 964, startPoint y: 583, endPoint x: 970, endPoint y: 574, distance: 10.6
click at [909, 586] on div "Вы сделали нас чуть теплей, чуть светлей," at bounding box center [1043, 613] width 1589 height 97
click at [946, 585] on icon at bounding box center [946, 585] width 16 height 16
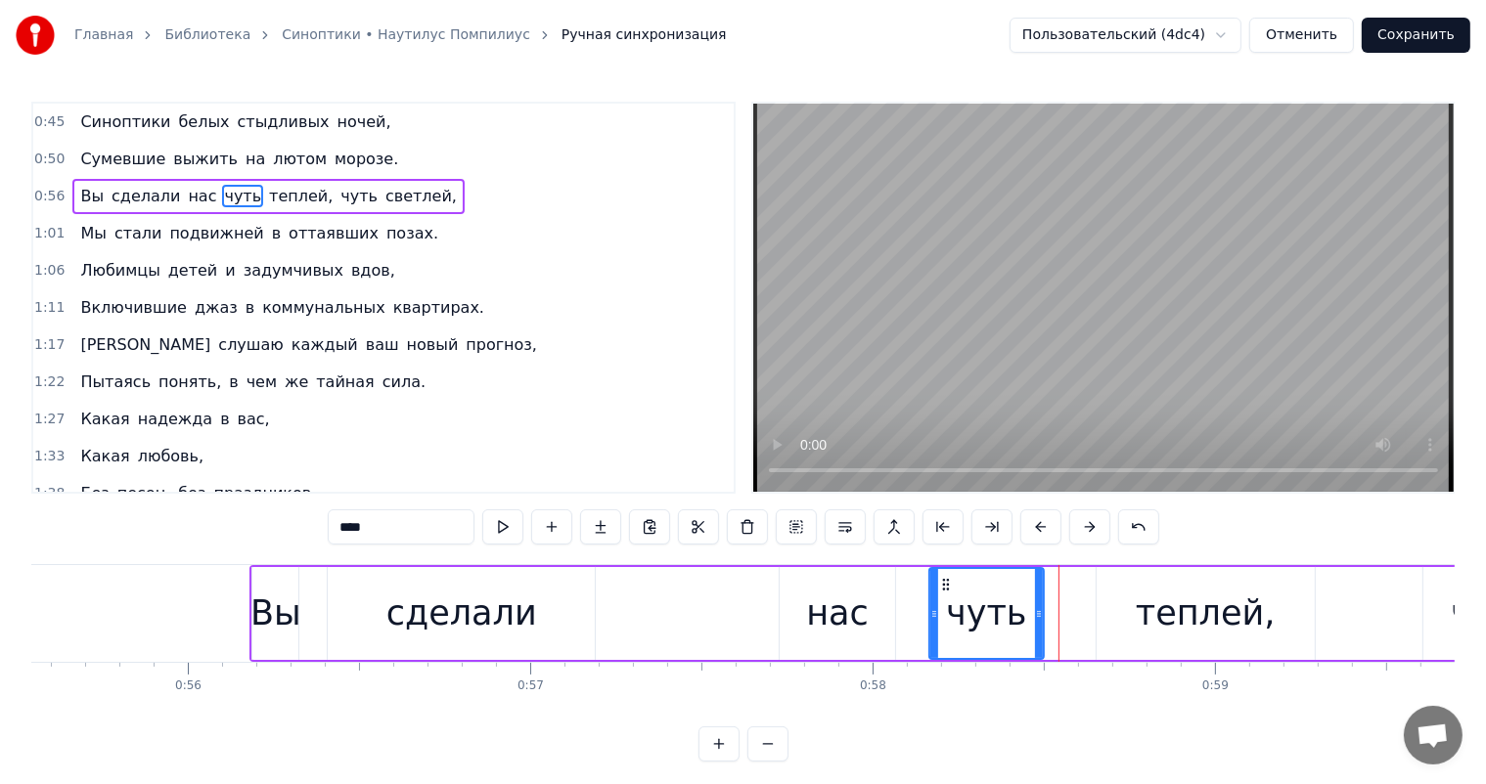
click at [1161, 625] on div "теплей," at bounding box center [1206, 614] width 140 height 52
type input "*******"
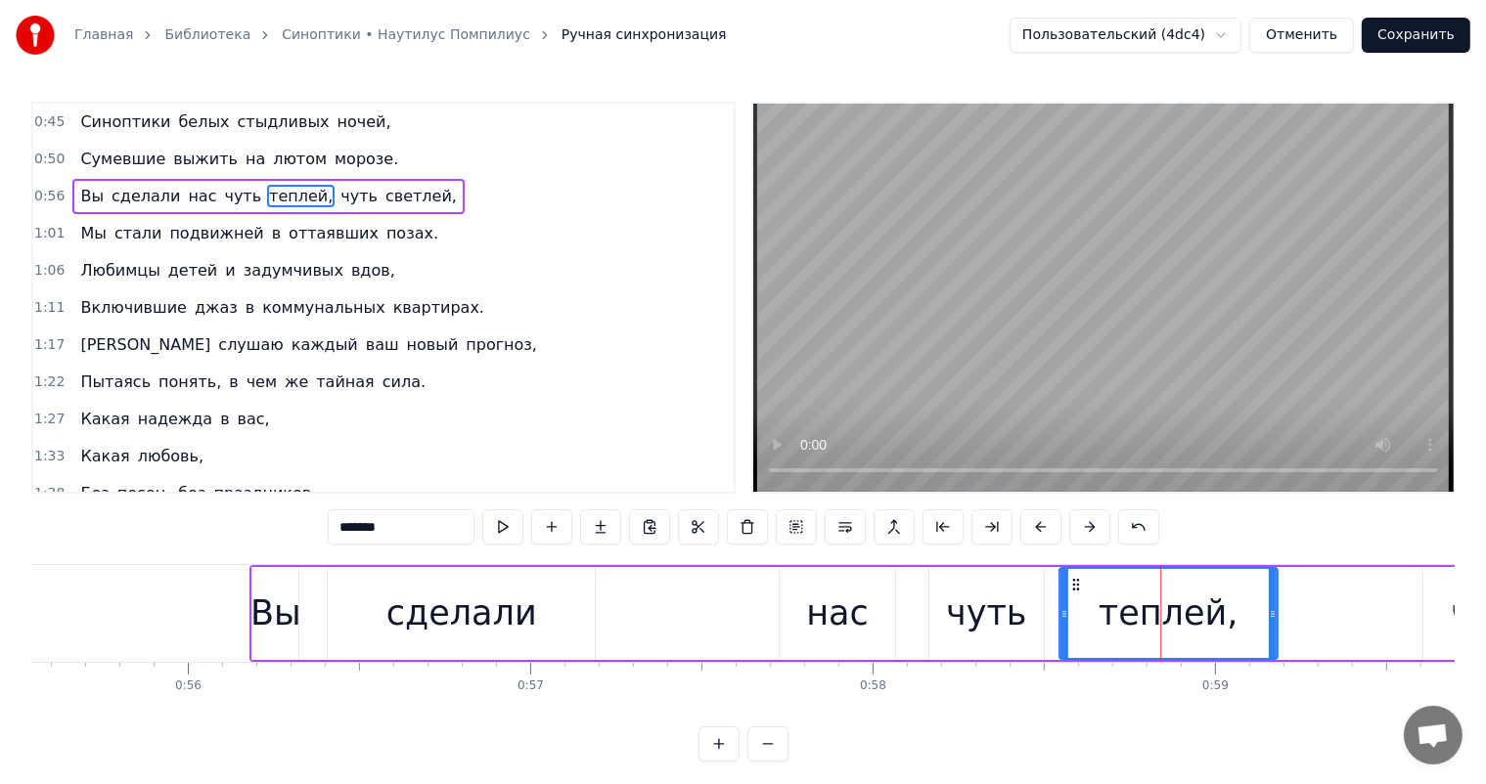
drag, startPoint x: 1111, startPoint y: 583, endPoint x: 1073, endPoint y: 583, distance: 38.1
click at [1073, 583] on icon at bounding box center [1075, 585] width 16 height 16
drag, startPoint x: 1269, startPoint y: 599, endPoint x: 1219, endPoint y: 625, distance: 56.4
click at [1219, 625] on div at bounding box center [1222, 613] width 8 height 89
click at [25, 612] on div "Главная Библиотека Синоптики • Наутилус Помпилиус Ручная синхронизация Пользова…" at bounding box center [743, 381] width 1486 height 762
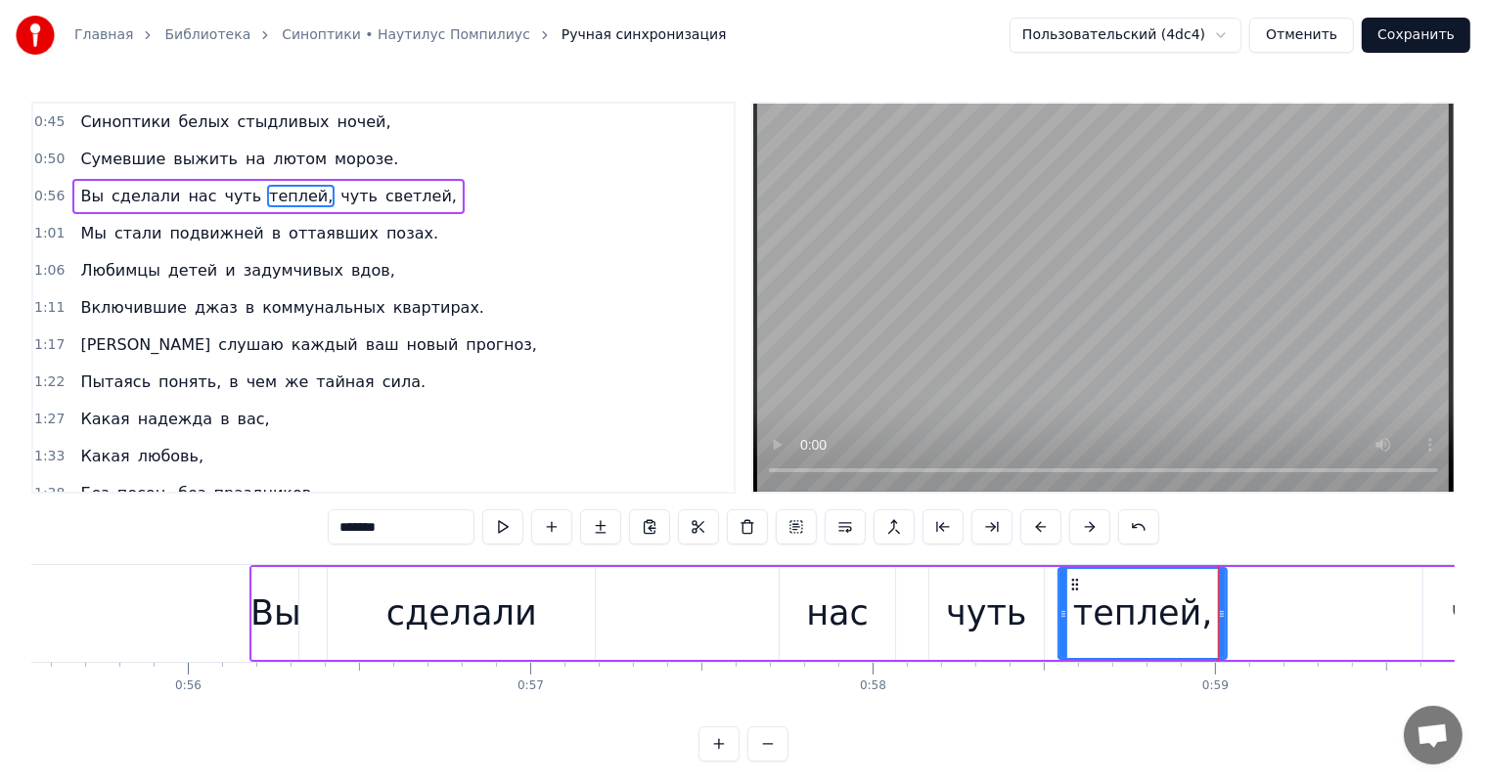
click at [16, 587] on div "Главная Библиотека Синоптики • Наутилус Помпилиус Ручная синхронизация Пользова…" at bounding box center [743, 381] width 1486 height 762
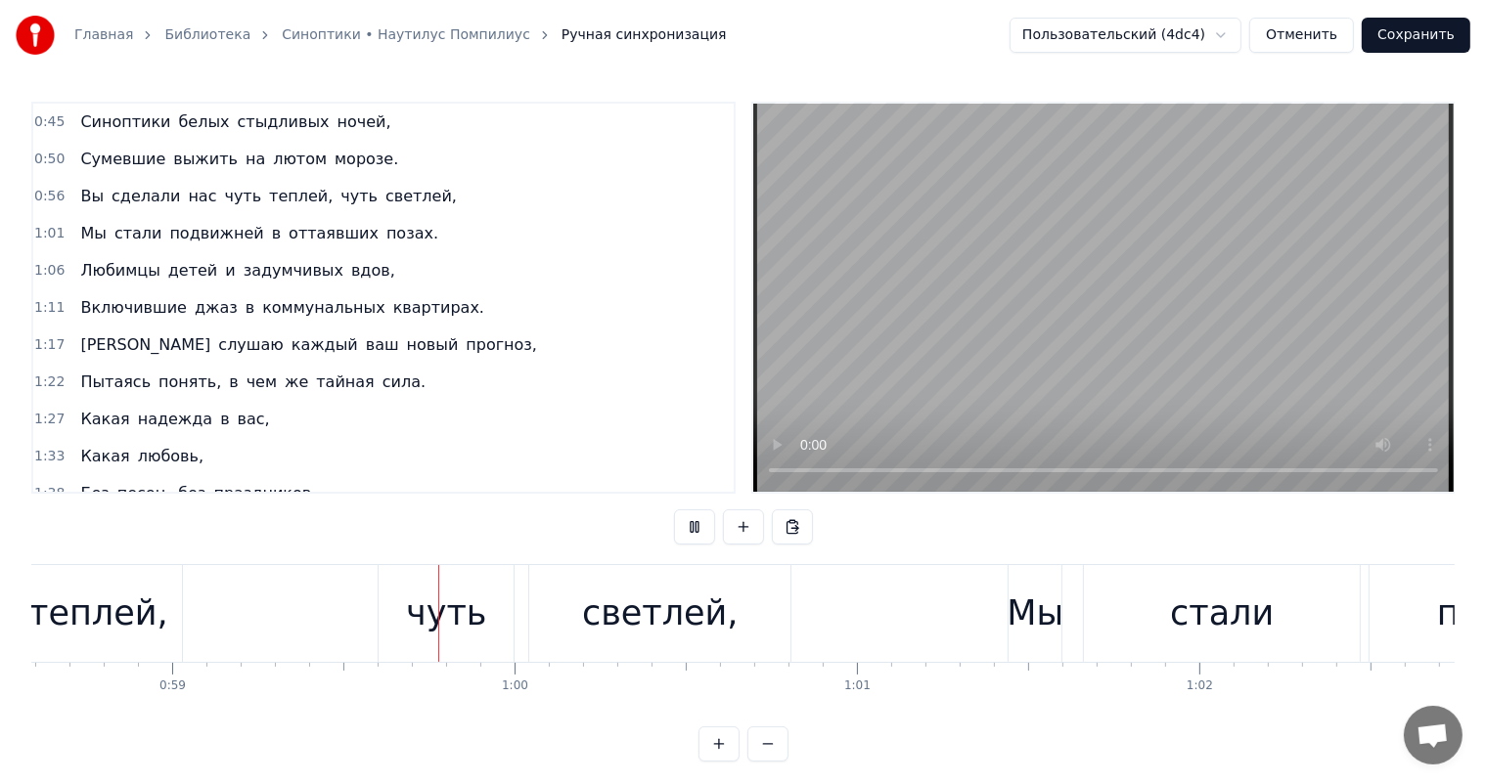
scroll to position [0, 20154]
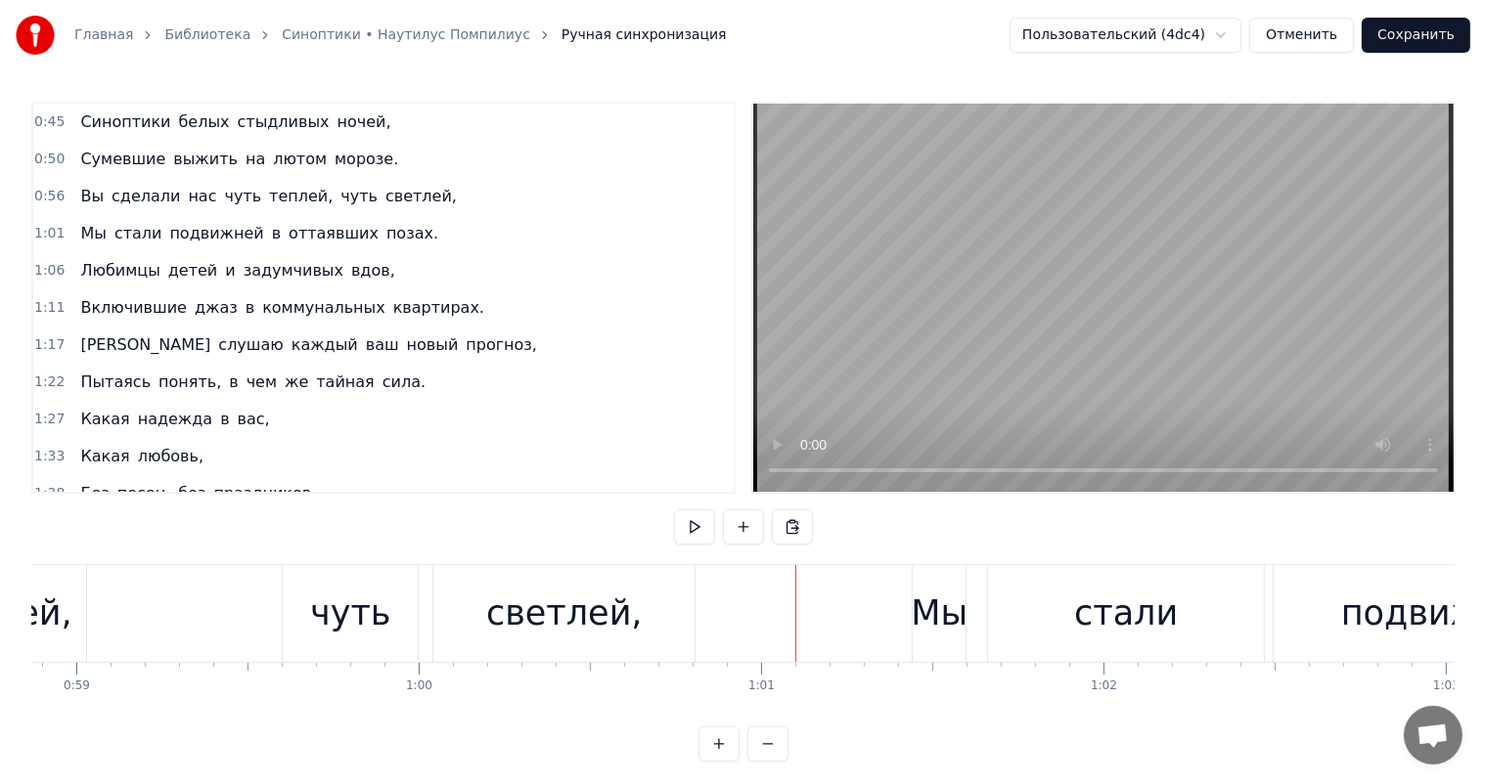
click at [560, 602] on div "светлей," at bounding box center [564, 614] width 157 height 52
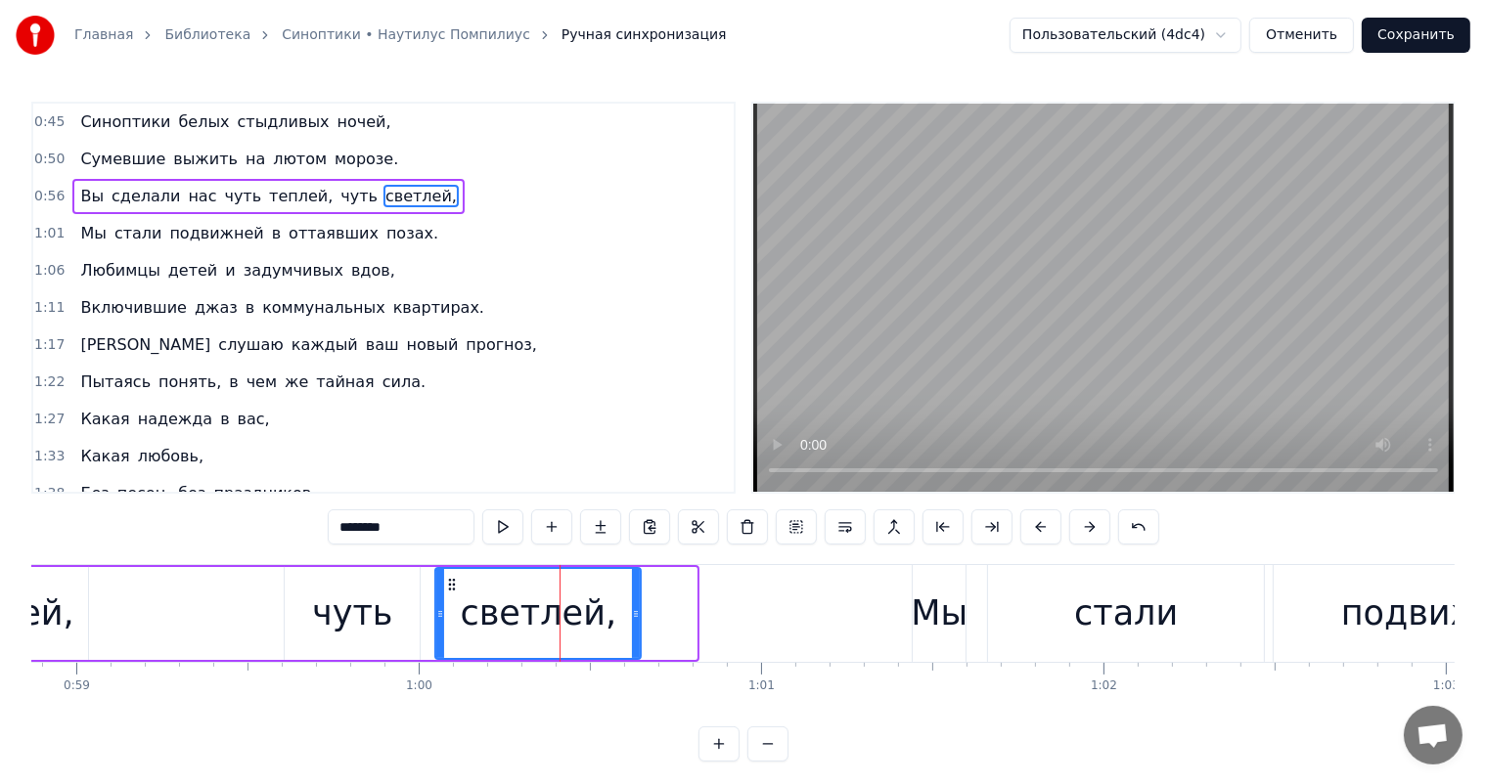
drag, startPoint x: 694, startPoint y: 618, endPoint x: 639, endPoint y: 617, distance: 55.8
click at [639, 617] on icon at bounding box center [636, 614] width 8 height 16
drag, startPoint x: 366, startPoint y: 570, endPoint x: 358, endPoint y: 589, distance: 20.2
click at [358, 589] on div "чуть" at bounding box center [352, 613] width 135 height 93
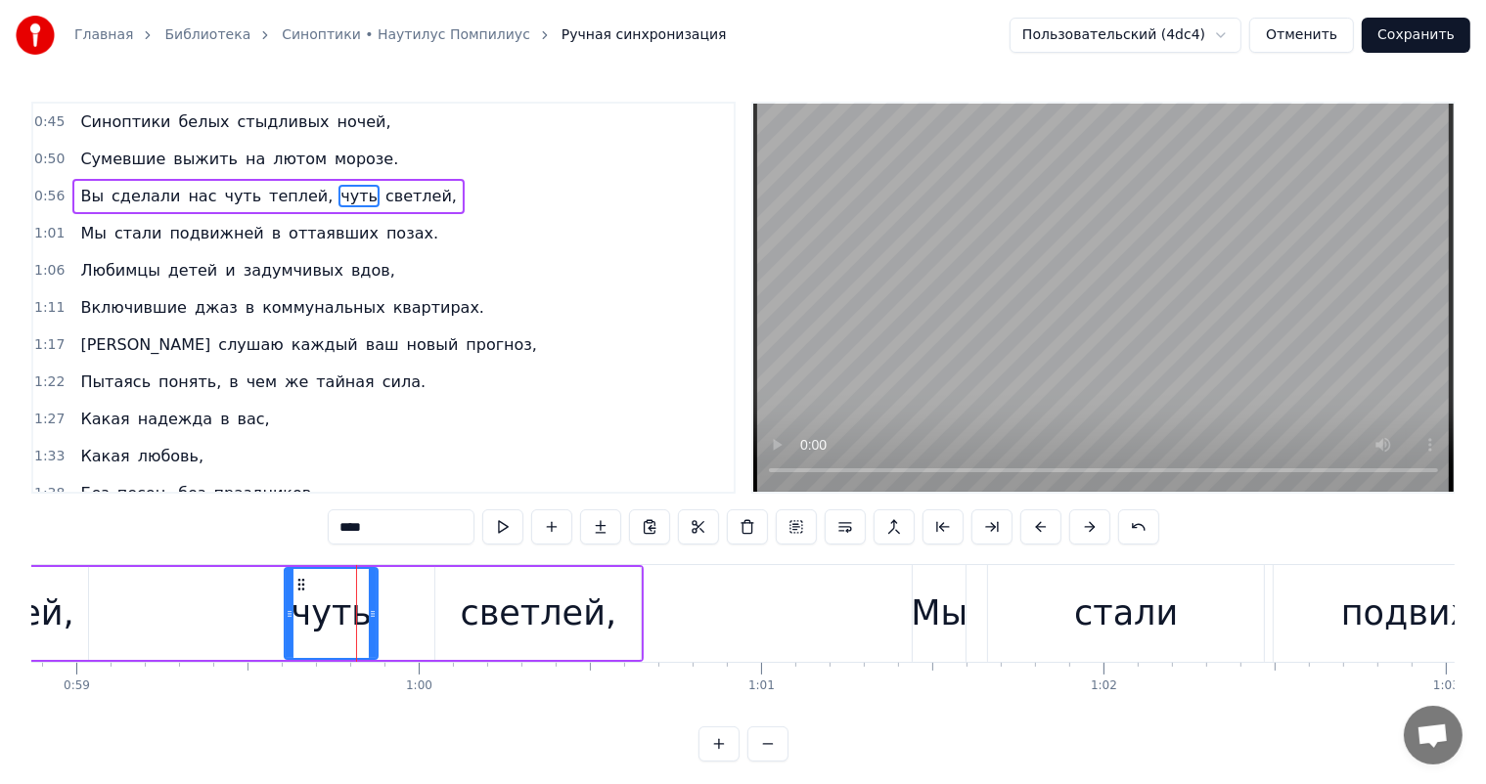
drag, startPoint x: 418, startPoint y: 606, endPoint x: 376, endPoint y: 614, distance: 42.8
click at [376, 614] on icon at bounding box center [373, 614] width 8 height 16
click at [471, 617] on div "светлей," at bounding box center [537, 613] width 205 height 93
type input "********"
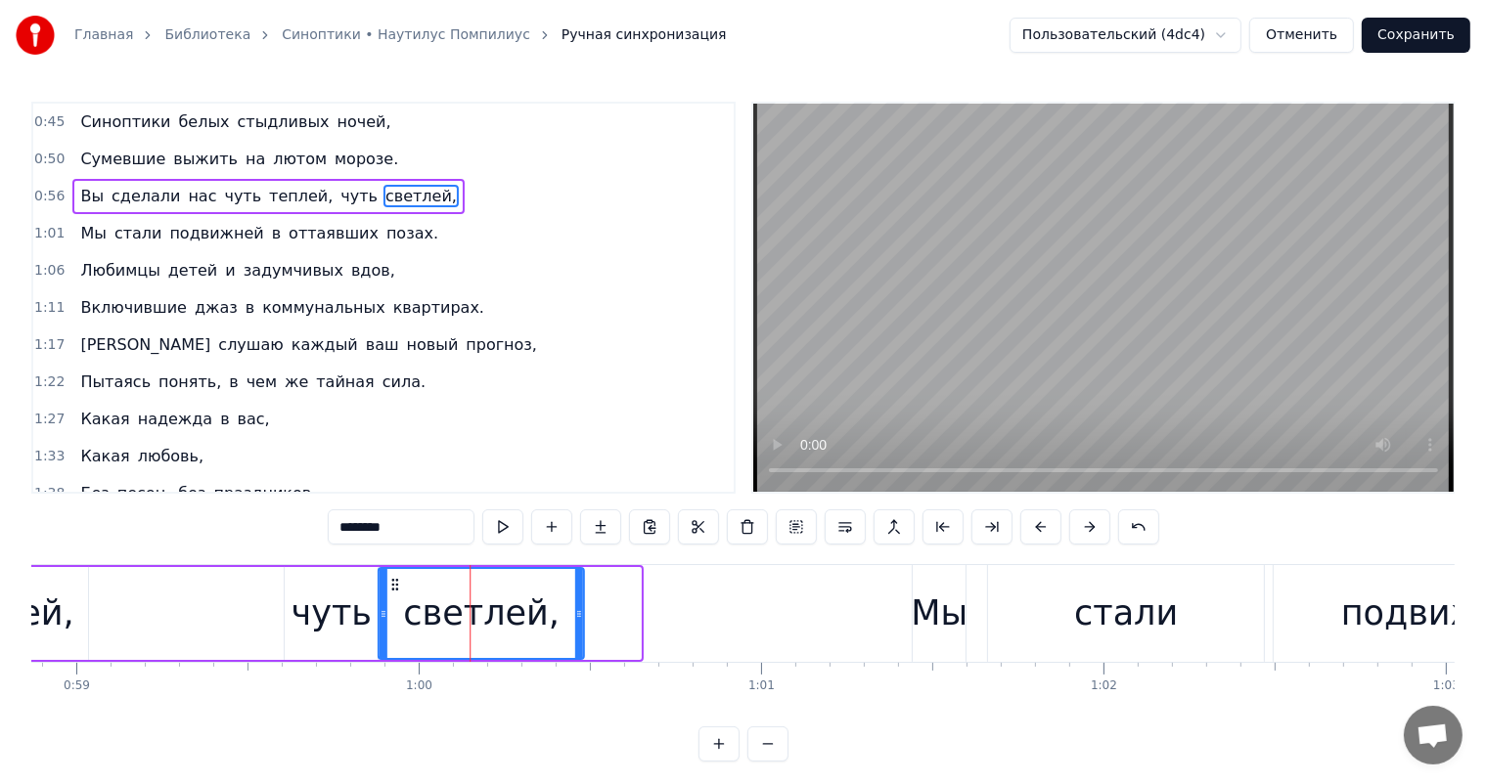
drag, startPoint x: 425, startPoint y: 589, endPoint x: 395, endPoint y: 589, distance: 29.3
click at [395, 589] on icon at bounding box center [395, 585] width 16 height 16
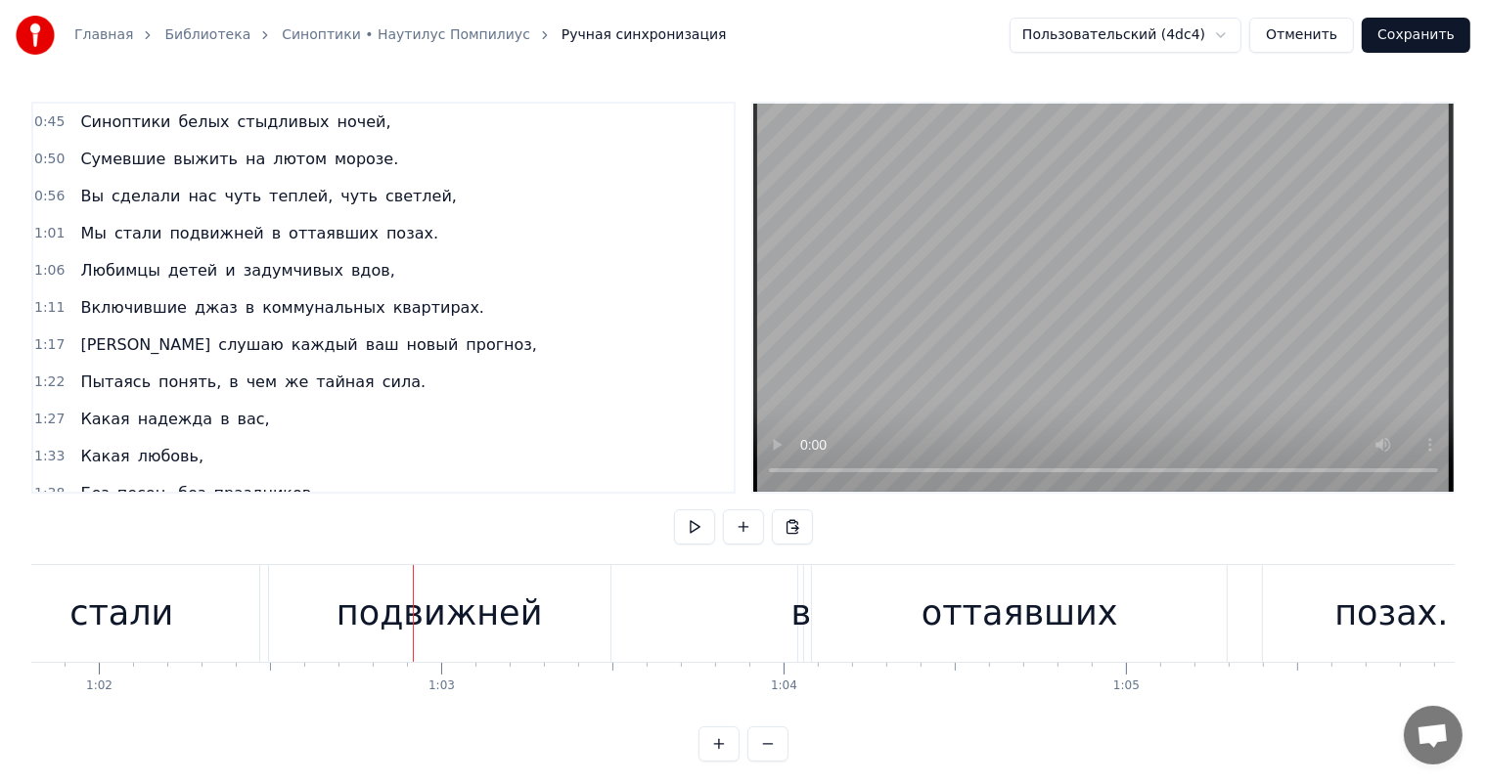
scroll to position [0, 20354]
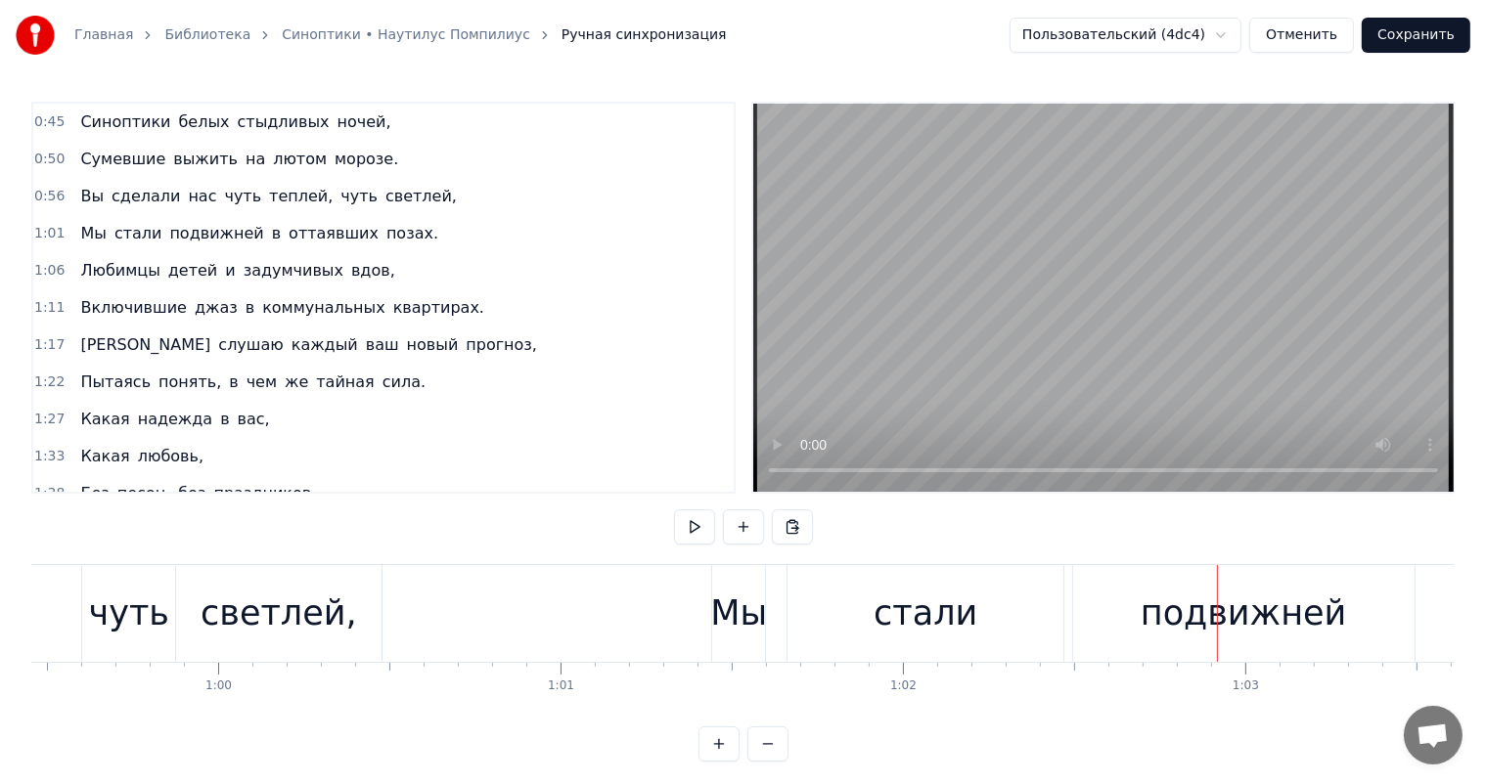
click at [956, 618] on div "стали" at bounding box center [925, 614] width 104 height 52
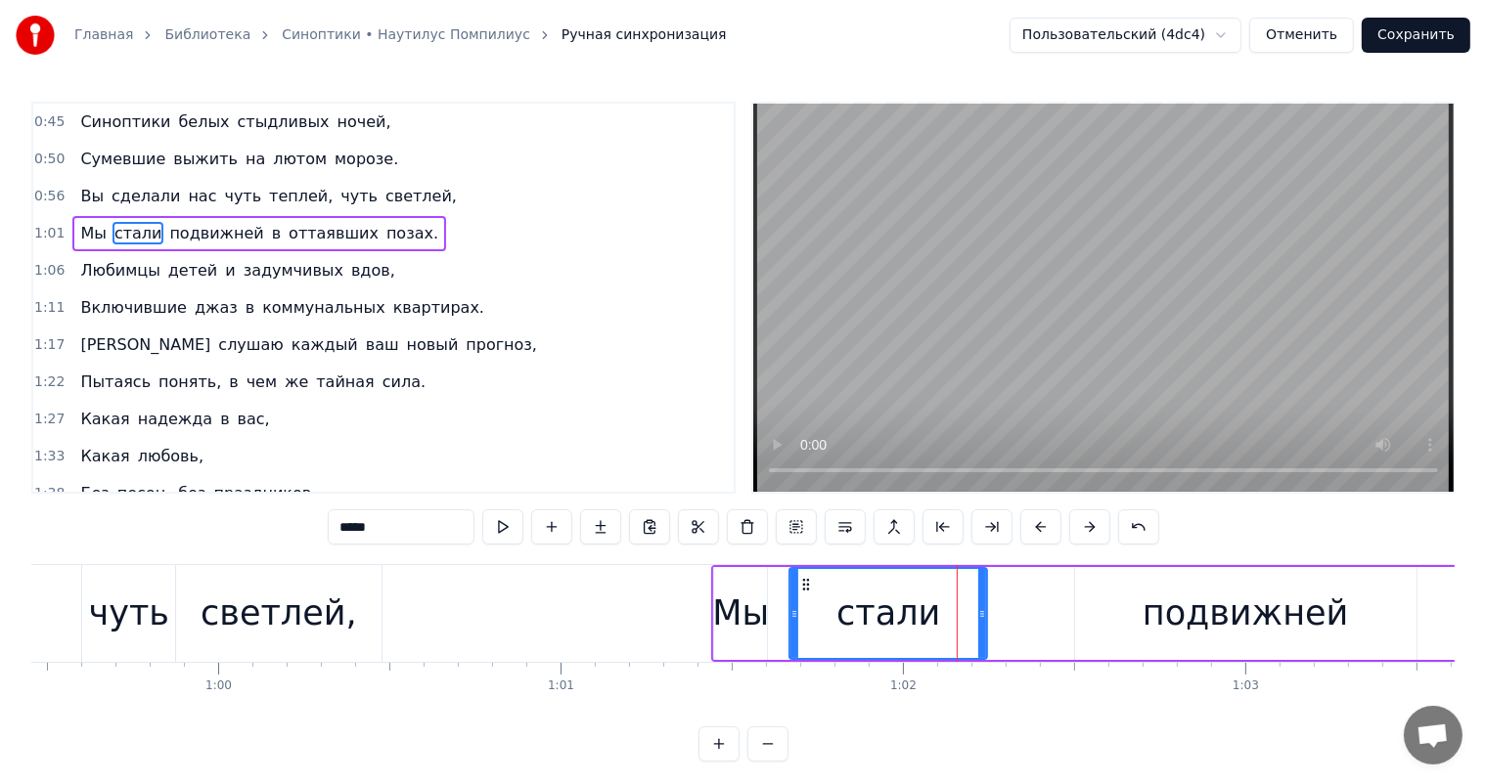
drag, startPoint x: 1060, startPoint y: 615, endPoint x: 982, endPoint y: 614, distance: 78.3
click at [982, 614] on icon at bounding box center [982, 614] width 8 height 16
click at [1170, 609] on div "подвижней" at bounding box center [1245, 614] width 206 height 52
type input "*********"
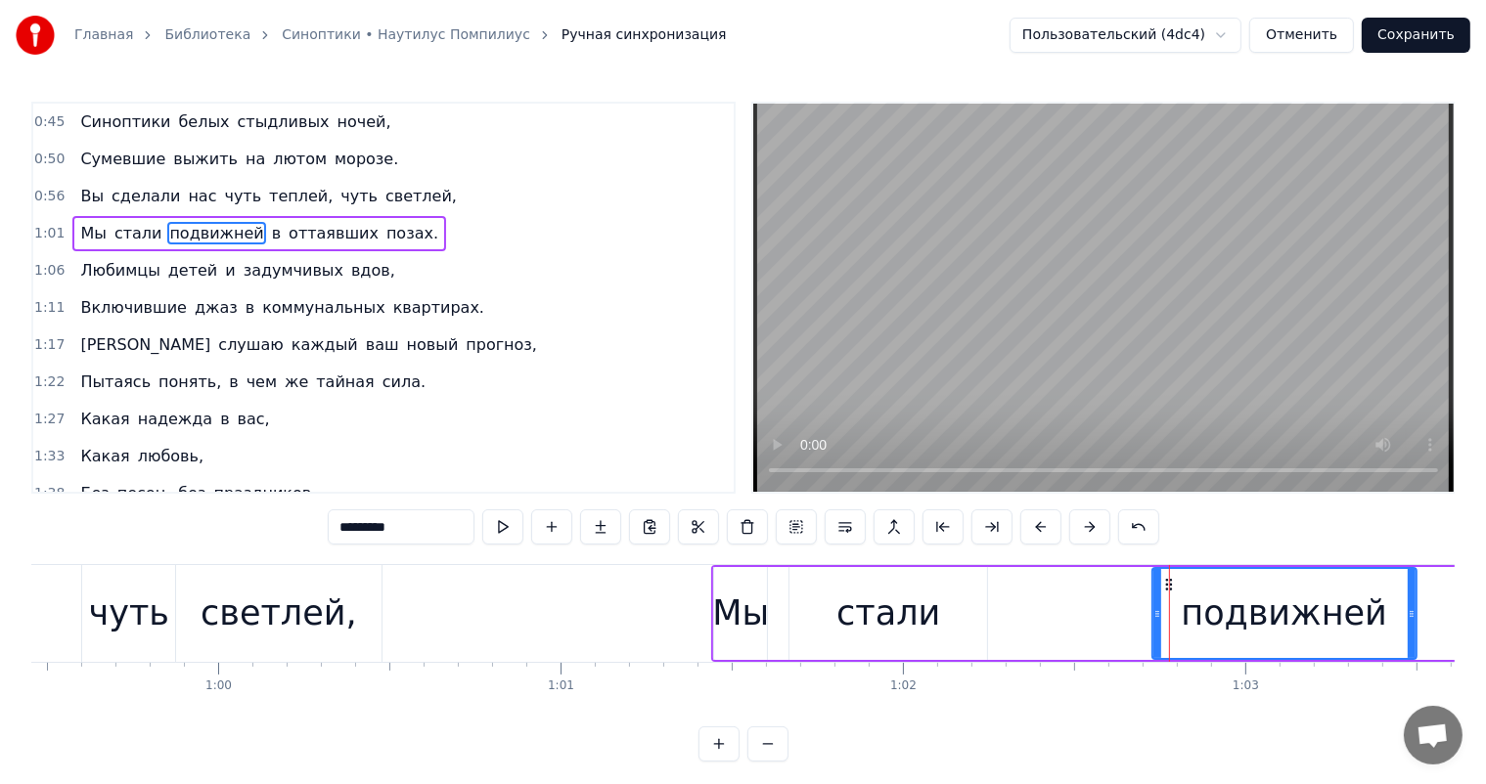
drag, startPoint x: 1077, startPoint y: 615, endPoint x: 1154, endPoint y: 610, distance: 77.4
click at [1154, 610] on icon at bounding box center [1157, 614] width 8 height 16
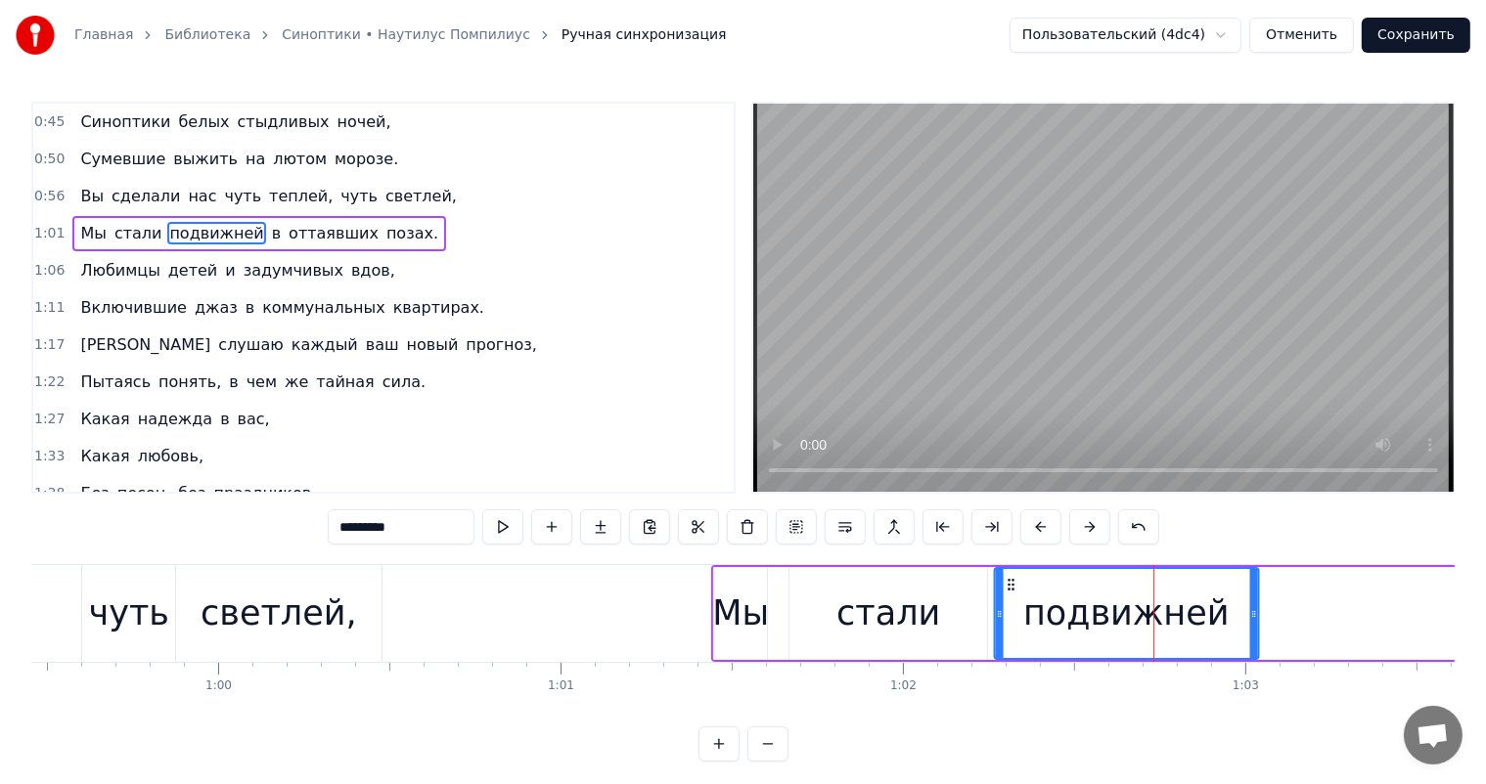
drag, startPoint x: 1171, startPoint y: 584, endPoint x: 918, endPoint y: 643, distance: 259.1
click at [1011, 603] on div "подвижней" at bounding box center [1126, 613] width 262 height 89
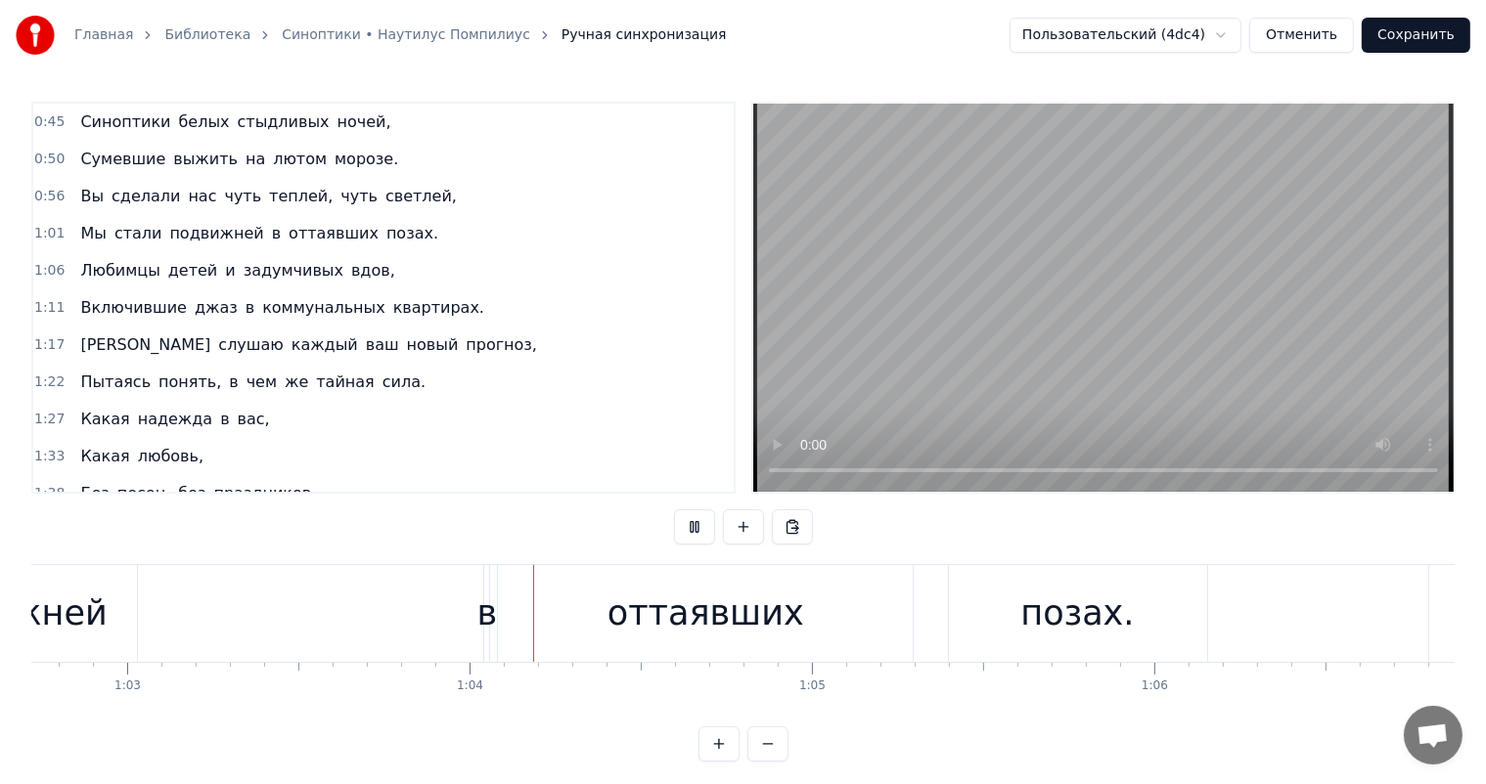
scroll to position [0, 21672]
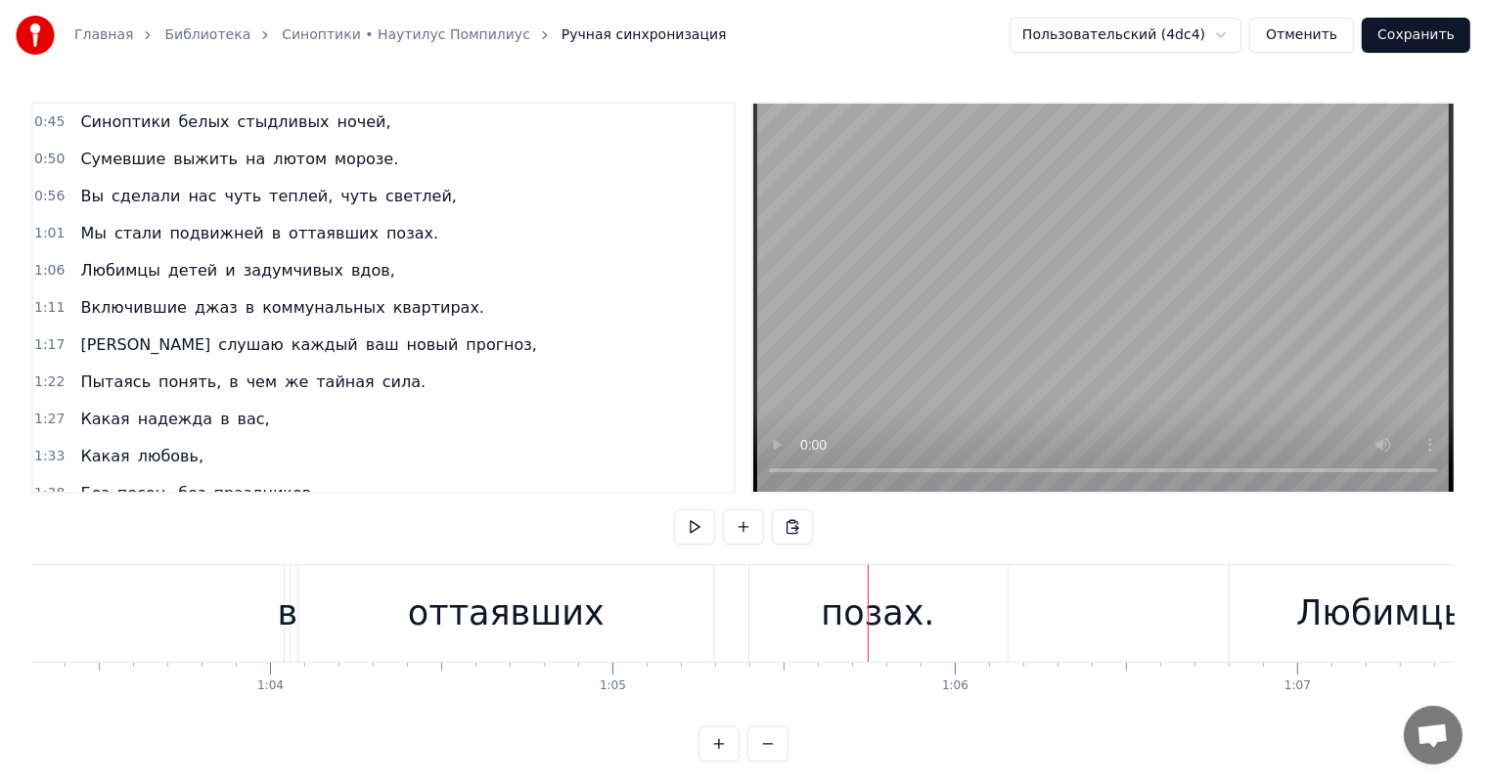
drag, startPoint x: 605, startPoint y: 603, endPoint x: 641, endPoint y: 608, distance: 35.7
click at [606, 606] on div "оттаявших" at bounding box center [505, 613] width 415 height 97
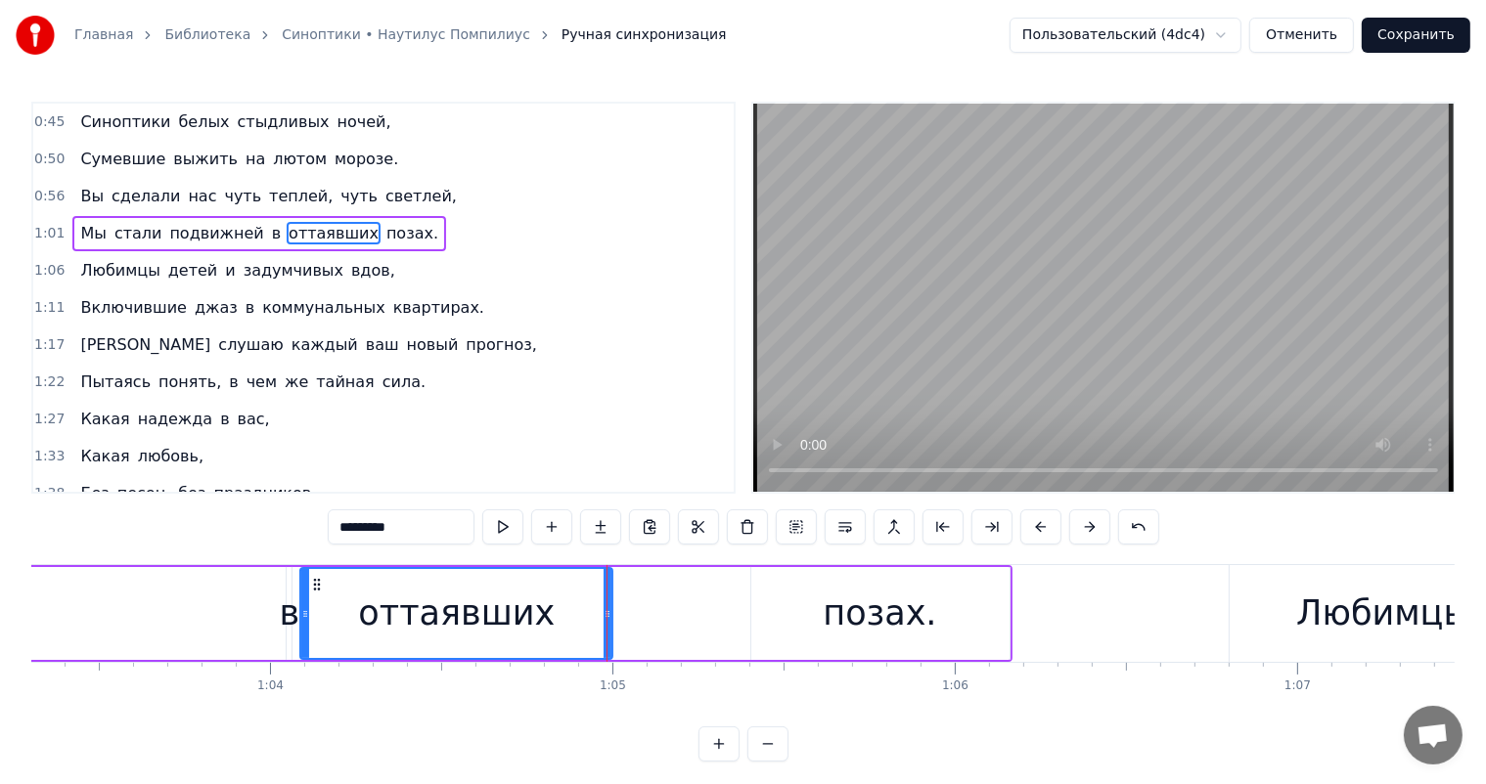
drag, startPoint x: 713, startPoint y: 609, endPoint x: 610, endPoint y: 617, distance: 103.0
click at [610, 617] on icon at bounding box center [608, 614] width 8 height 16
click at [822, 619] on div "позах." at bounding box center [880, 613] width 258 height 93
type input "******"
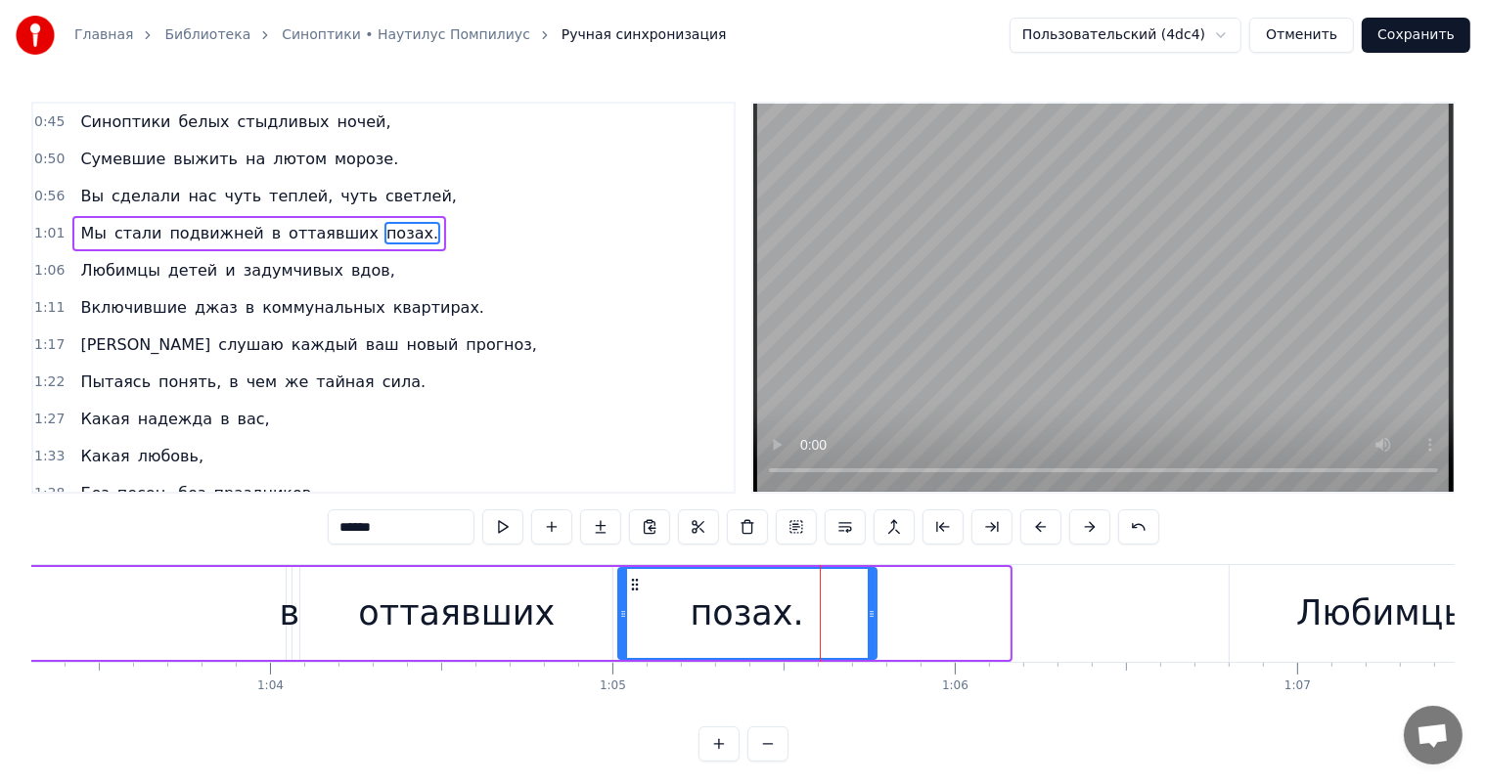
drag, startPoint x: 719, startPoint y: 587, endPoint x: 634, endPoint y: 591, distance: 85.2
click at [634, 591] on div "позах." at bounding box center [747, 613] width 256 height 89
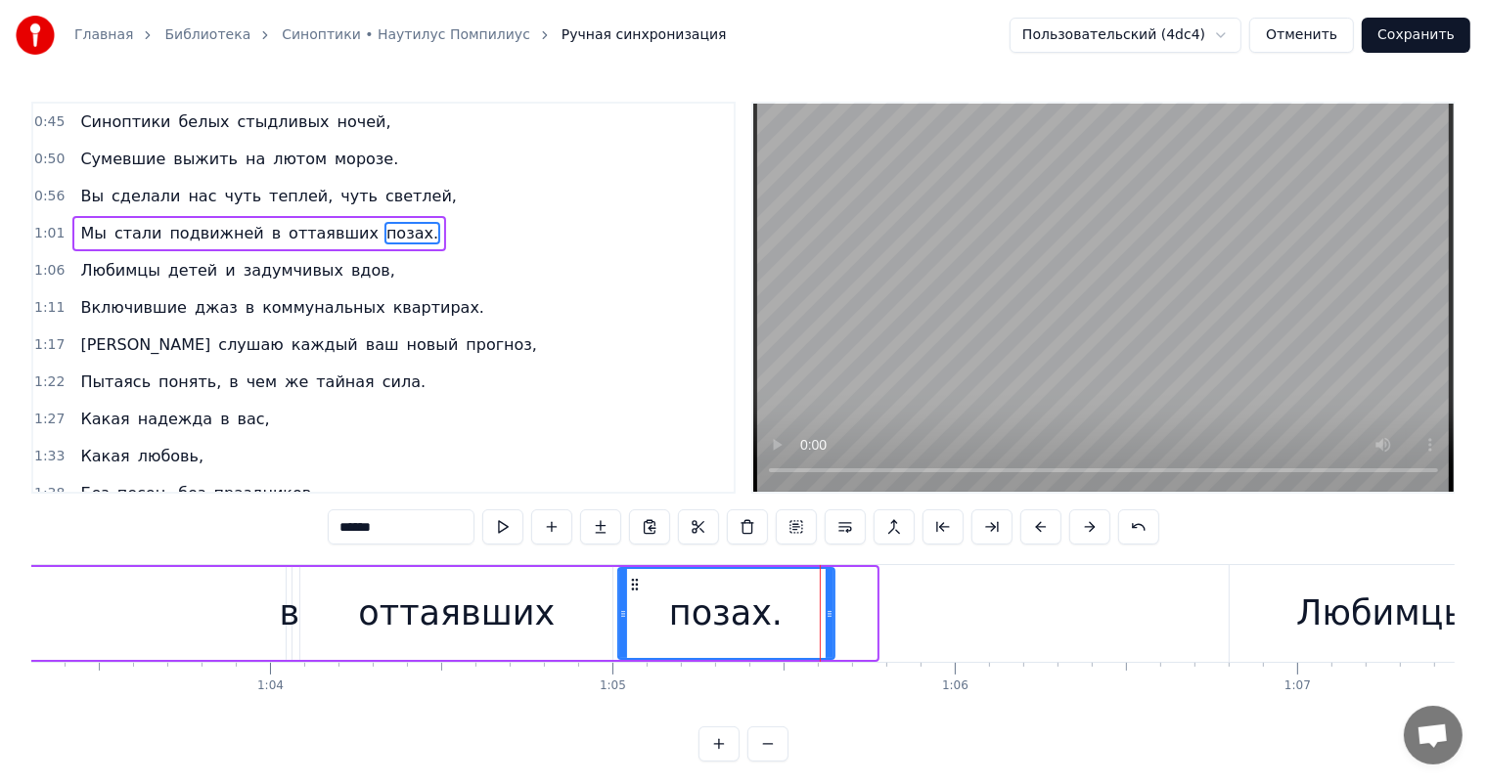
drag, startPoint x: 873, startPoint y: 620, endPoint x: 831, endPoint y: 625, distance: 42.3
click at [831, 625] on div at bounding box center [830, 613] width 8 height 89
click at [22, 593] on div "Главная Библиотека Синоптики • Наутилус Помпилиус Ручная синхронизация Пользова…" at bounding box center [743, 381] width 1486 height 762
click at [43, 607] on div "Мы стали подвижней в оттаявших позах." at bounding box center [115, 613] width 1443 height 97
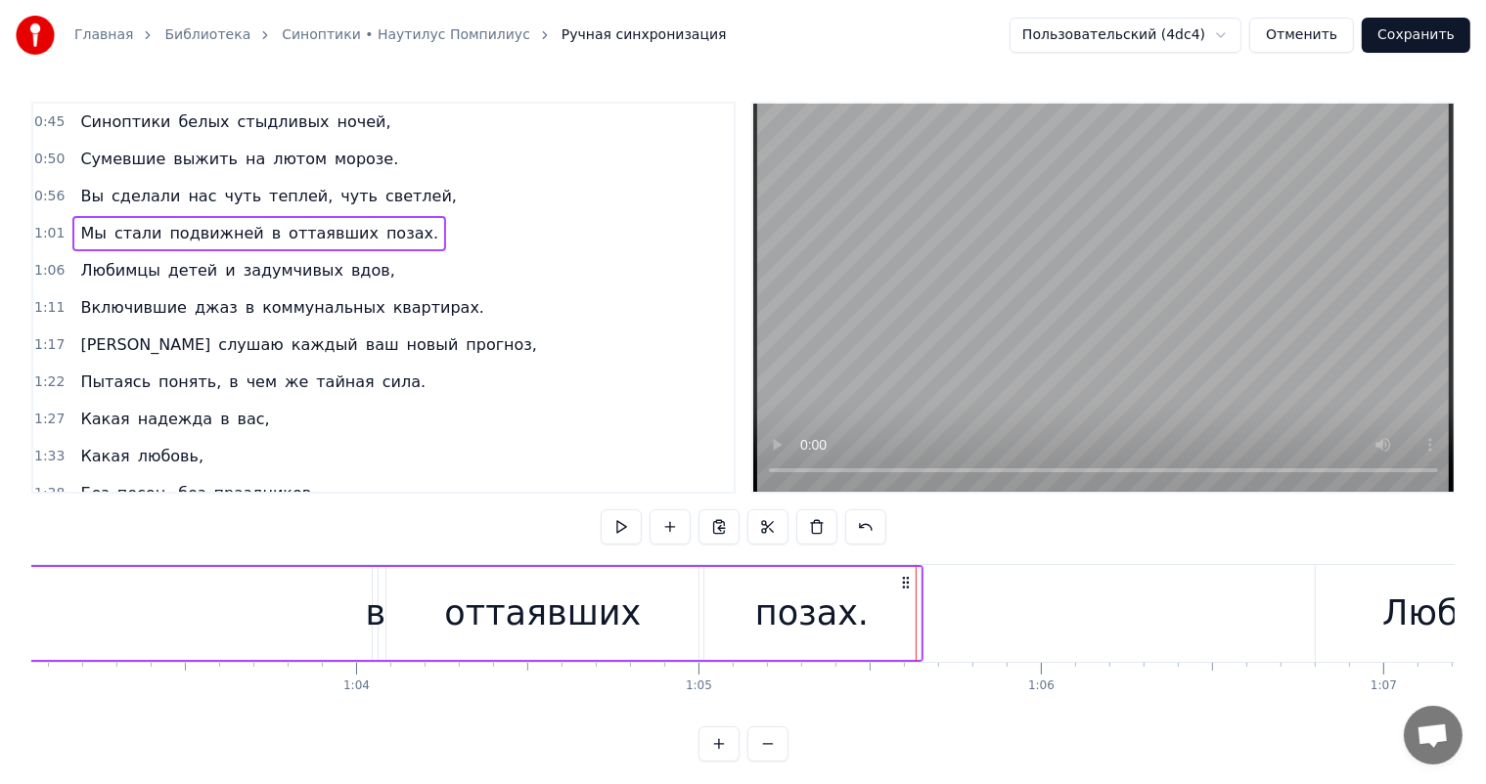
click at [53, 607] on div "Мы стали подвижней в оттаявших позах." at bounding box center [201, 613] width 1443 height 97
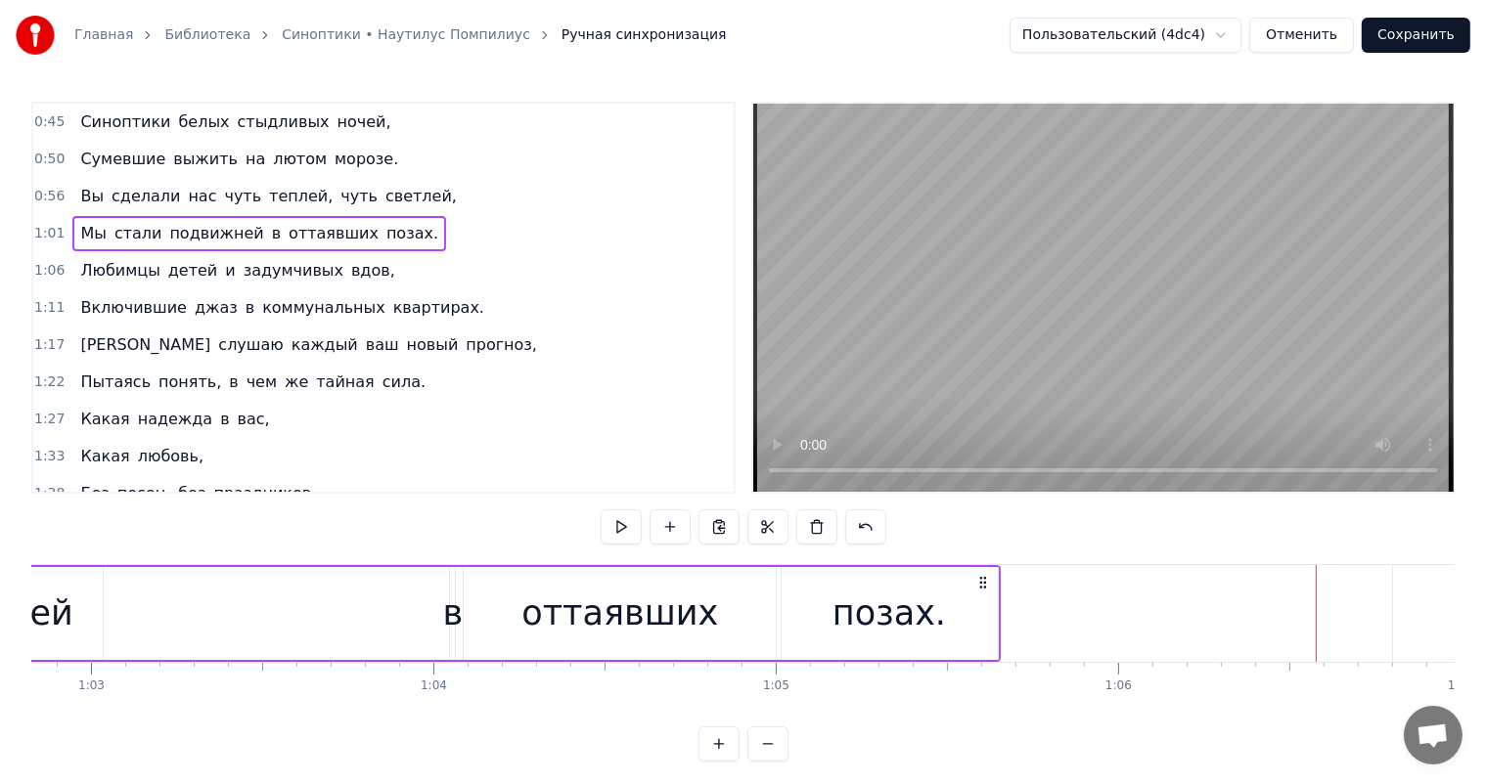
click at [827, 606] on div "позах." at bounding box center [890, 613] width 216 height 93
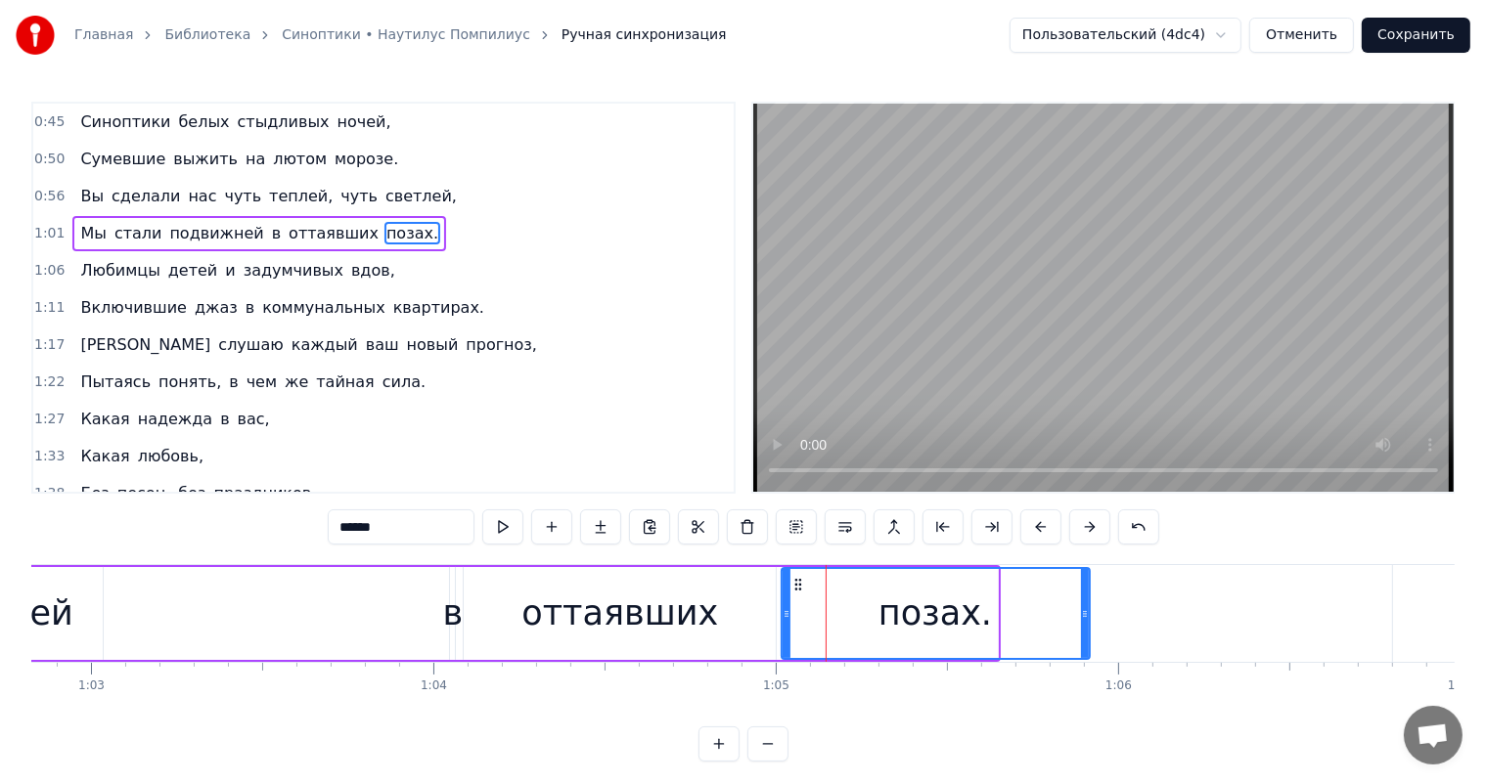
drag, startPoint x: 993, startPoint y: 614, endPoint x: 1049, endPoint y: 612, distance: 55.8
click at [1085, 610] on icon at bounding box center [1085, 614] width 8 height 16
click at [190, 606] on div "Мы стали подвижней в оттаявших позах." at bounding box center [324, 613] width 1535 height 97
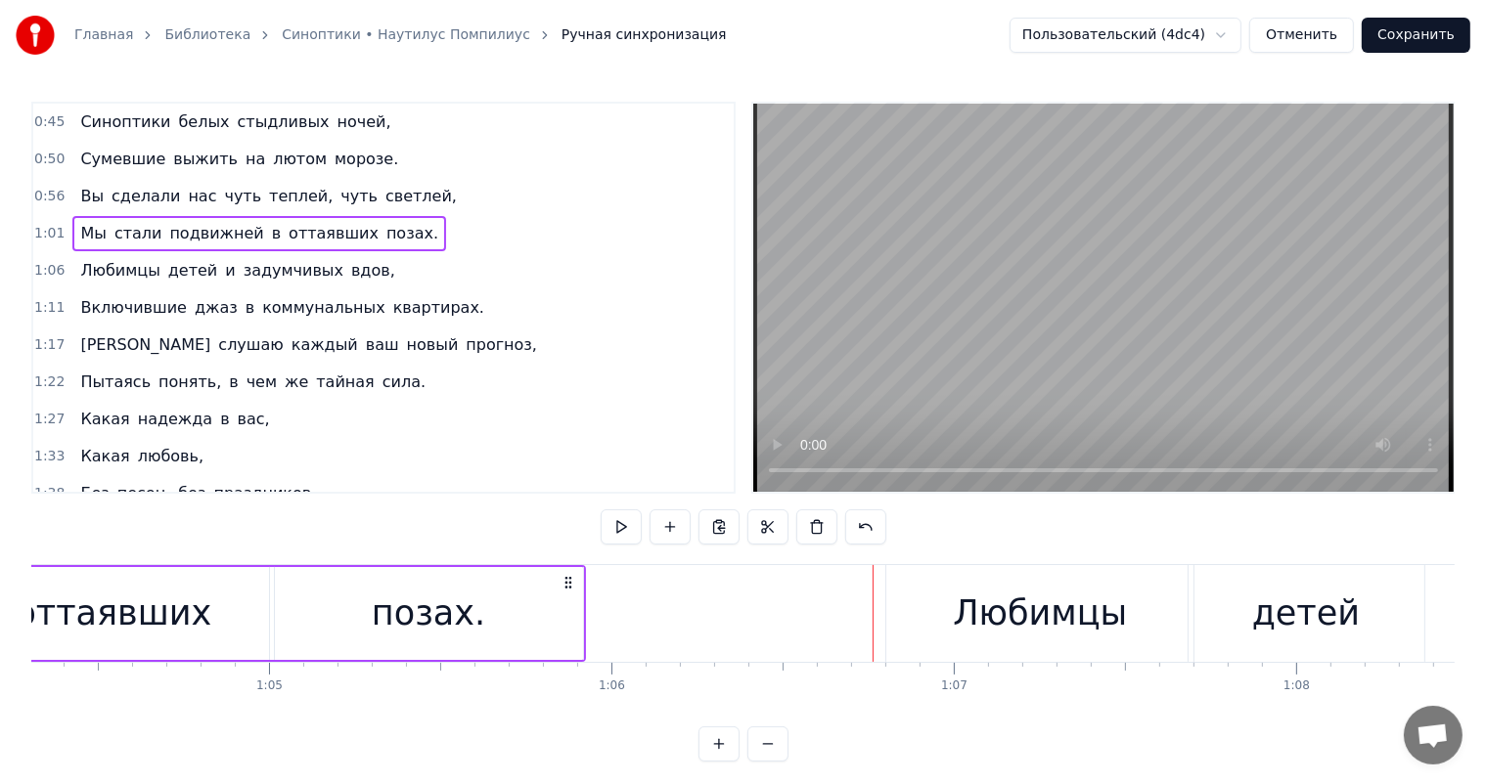
scroll to position [0, 21961]
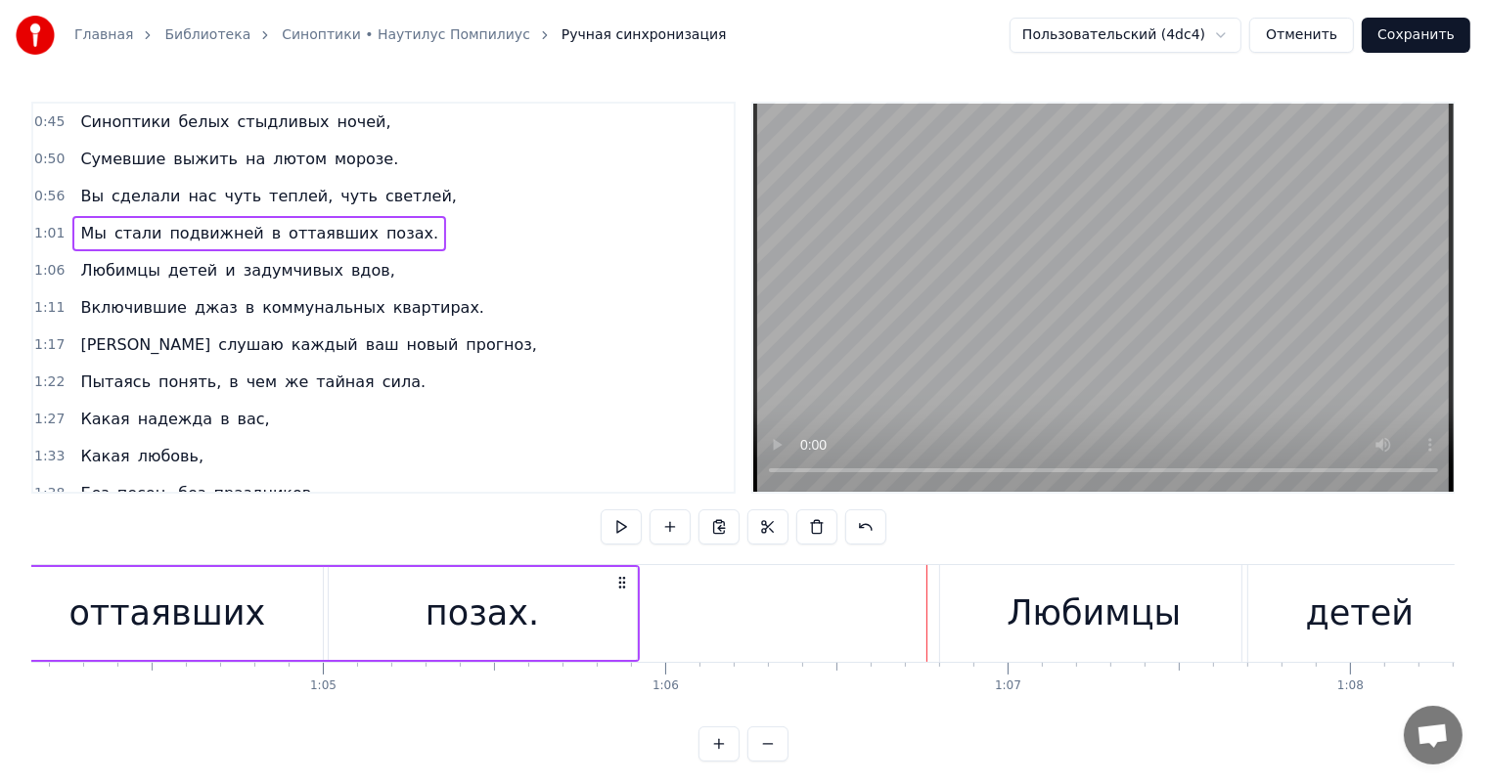
drag, startPoint x: 500, startPoint y: 598, endPoint x: 601, endPoint y: 598, distance: 100.7
click at [501, 598] on div "позах." at bounding box center [481, 614] width 113 height 52
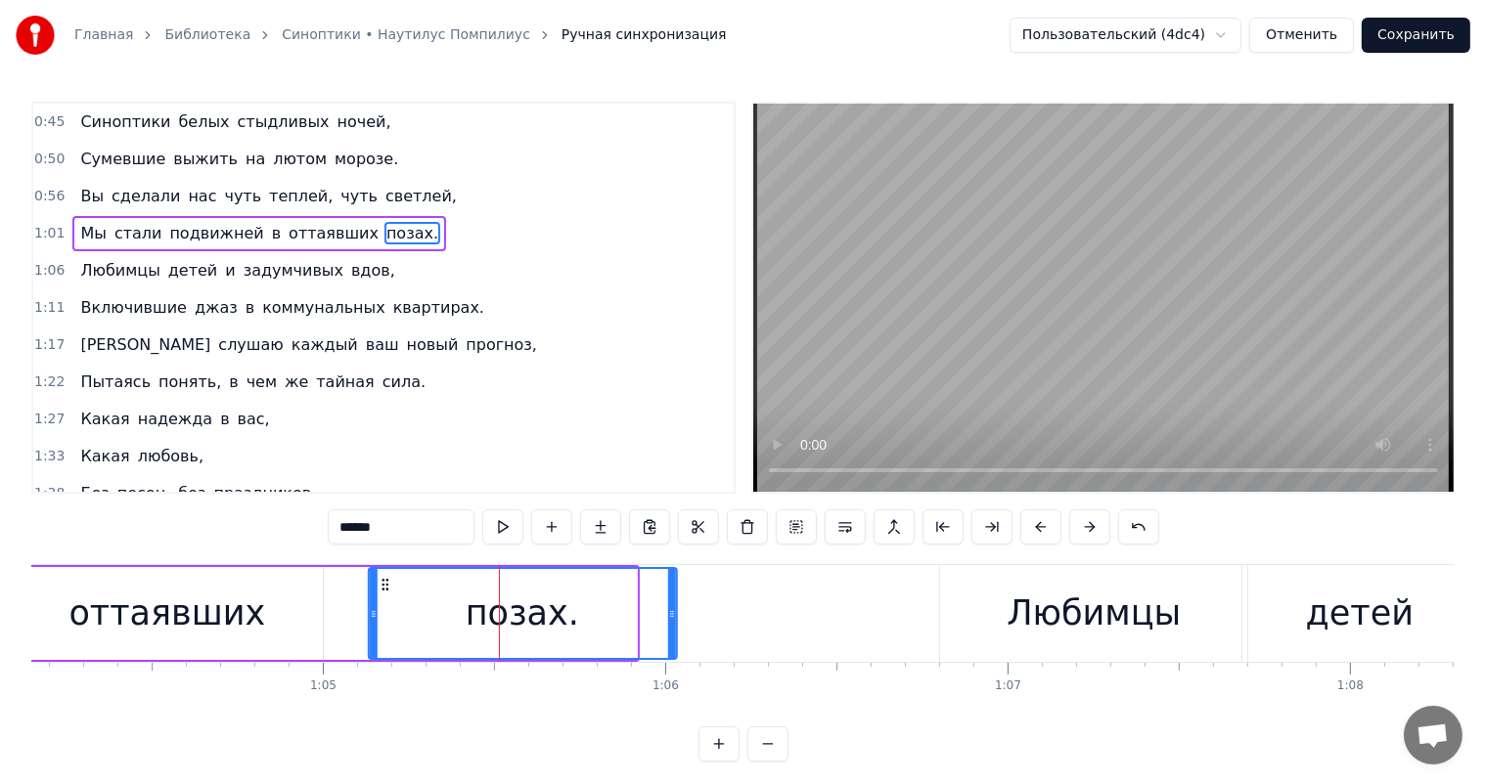
drag, startPoint x: 346, startPoint y: 585, endPoint x: 380, endPoint y: 585, distance: 33.3
click at [381, 583] on icon at bounding box center [385, 585] width 16 height 16
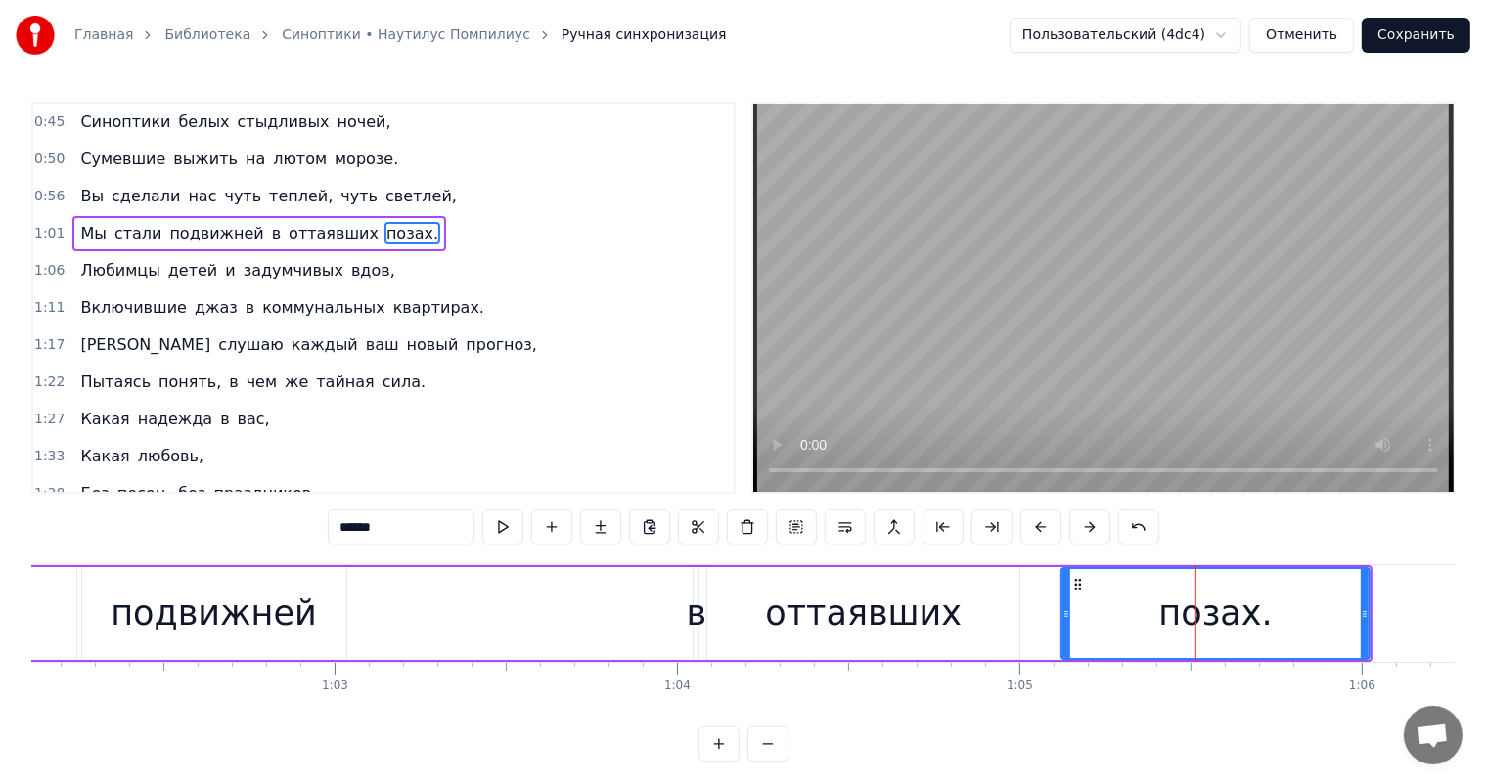
click at [470, 632] on div "Мы стали подвижней в оттаявших позах." at bounding box center [586, 613] width 1572 height 97
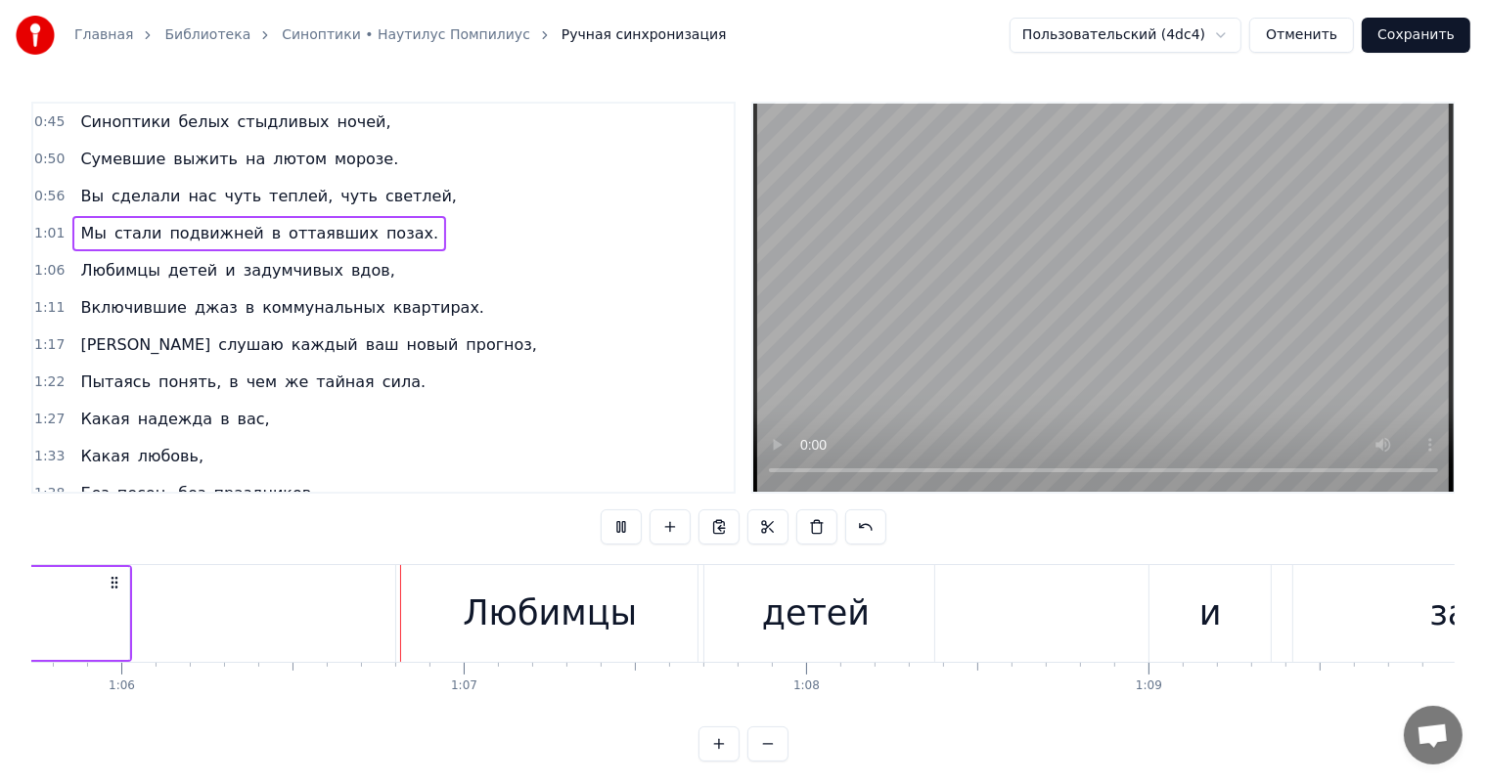
scroll to position [0, 22554]
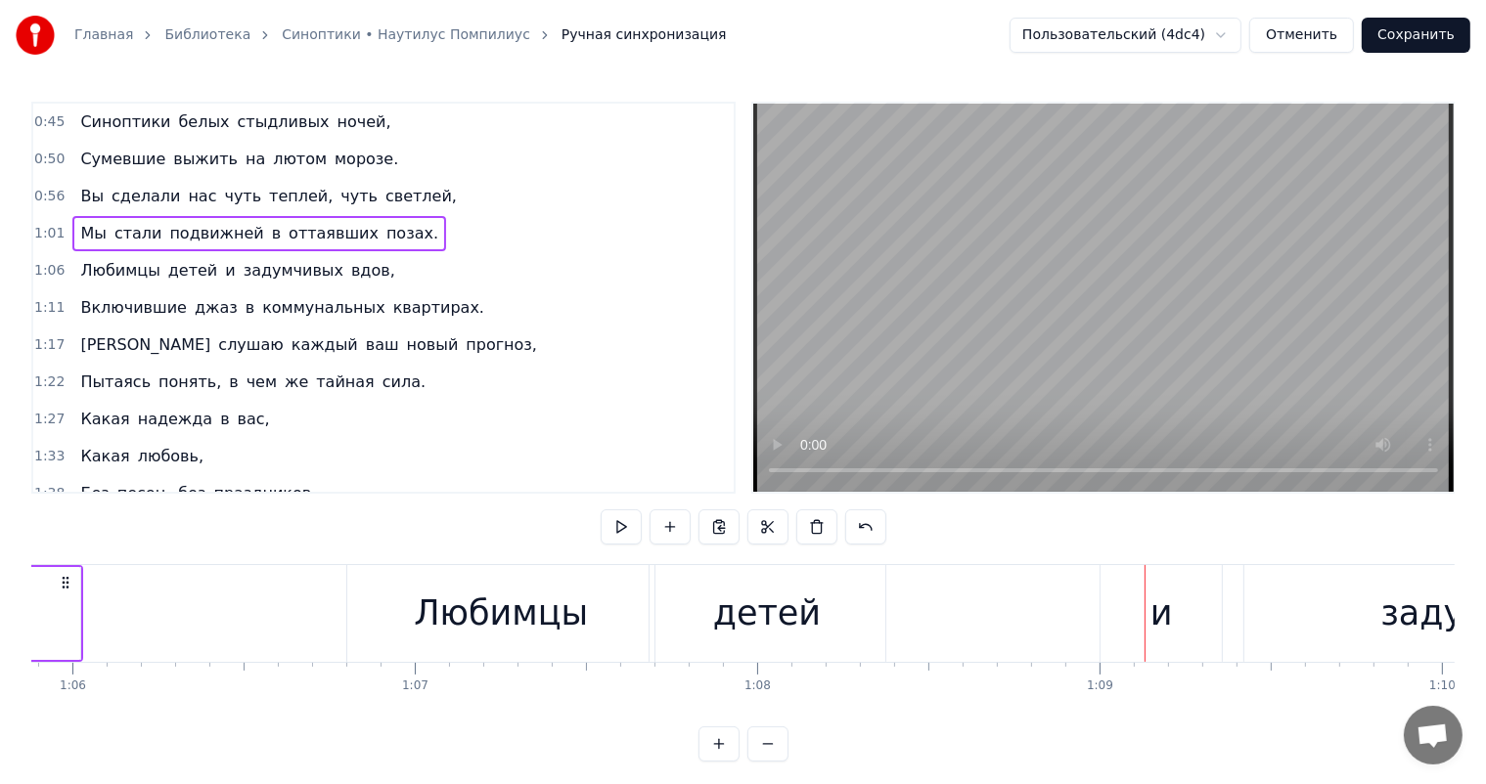
drag, startPoint x: 717, startPoint y: 637, endPoint x: 863, endPoint y: 664, distance: 148.3
click at [736, 645] on div "детей" at bounding box center [767, 613] width 236 height 97
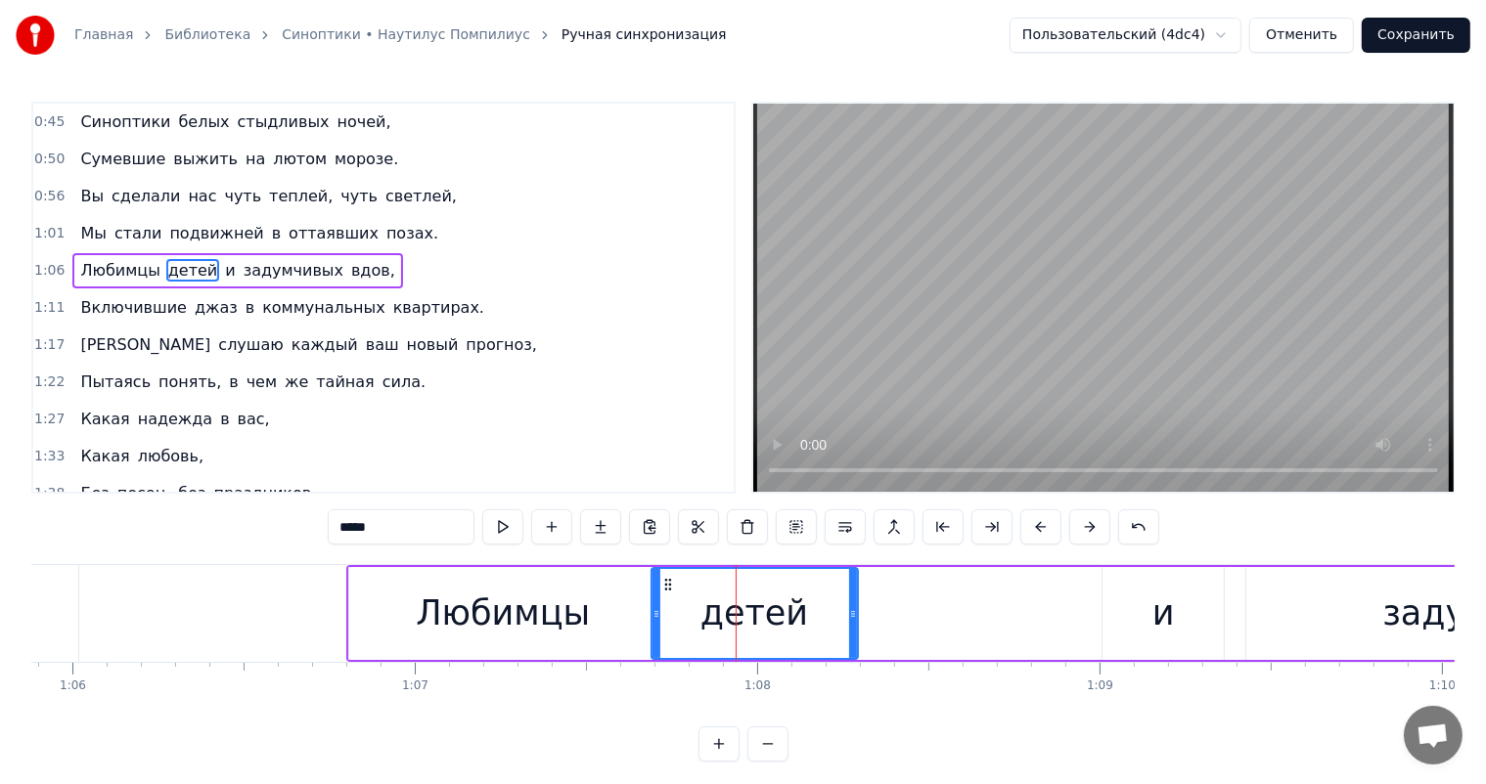
drag, startPoint x: 879, startPoint y: 604, endPoint x: 850, endPoint y: 610, distance: 29.9
click at [850, 610] on div at bounding box center [853, 613] width 8 height 89
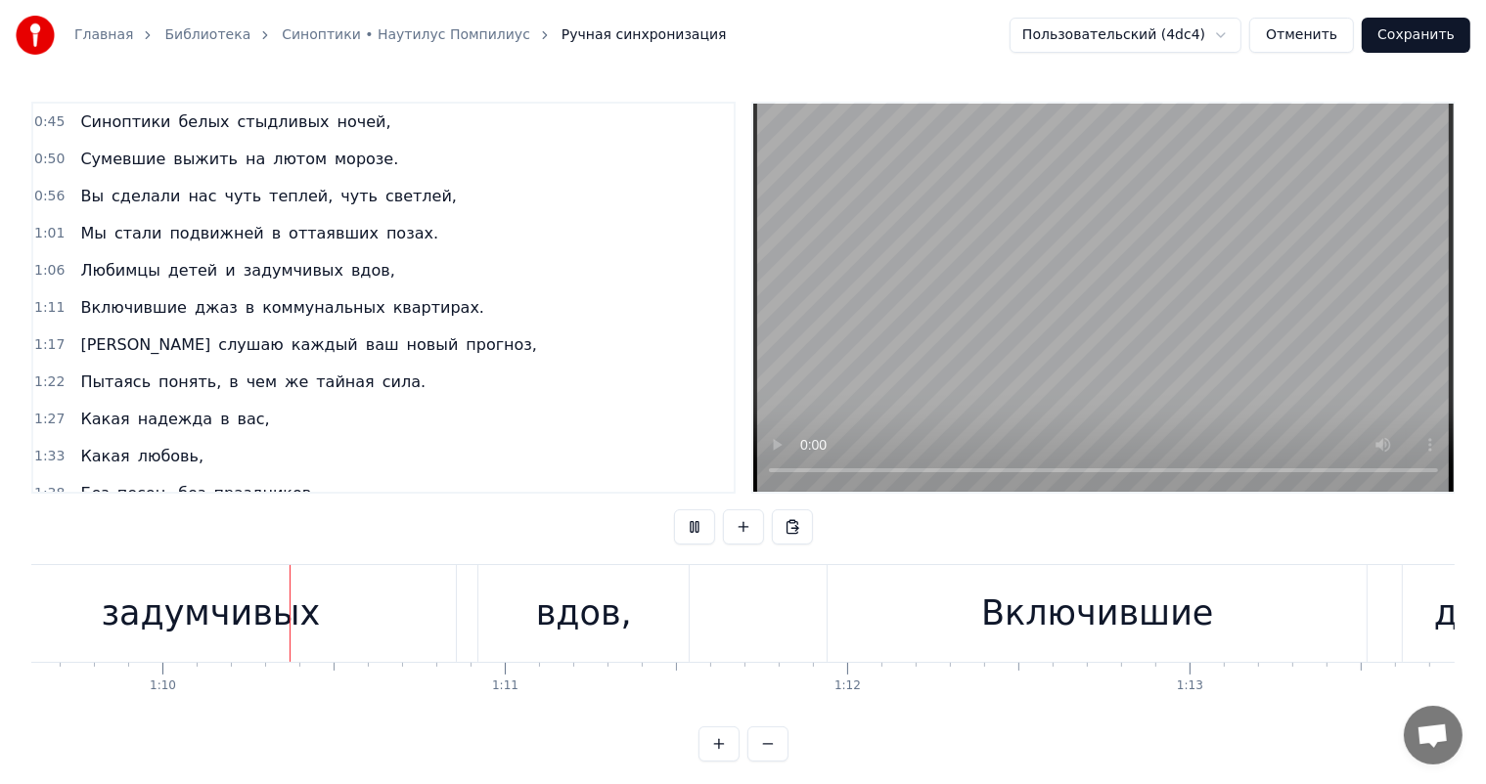
scroll to position [0, 23837]
click at [254, 620] on div "задумчивых" at bounding box center [207, 614] width 219 height 52
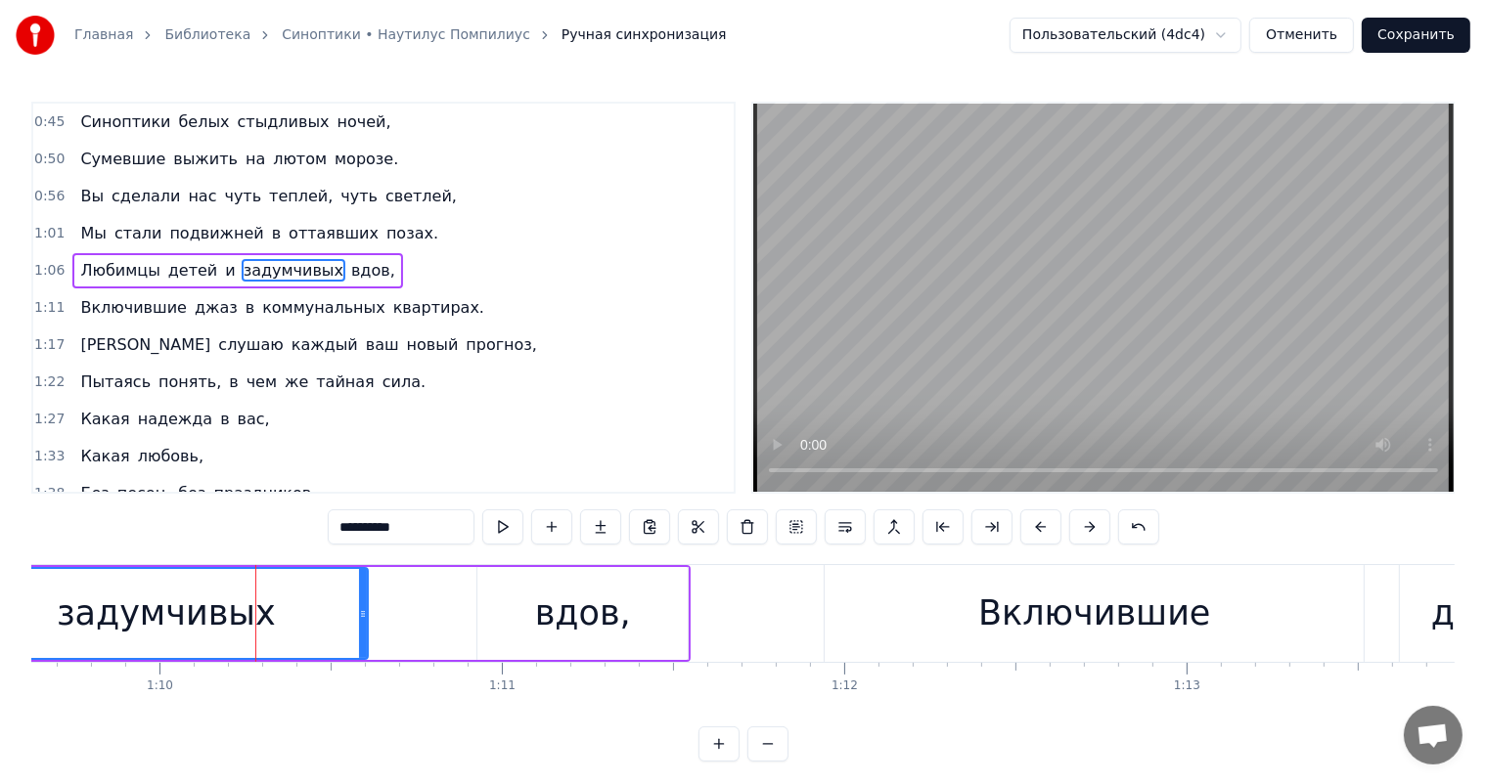
drag, startPoint x: 451, startPoint y: 603, endPoint x: 364, endPoint y: 622, distance: 89.2
click at [364, 622] on div at bounding box center [363, 613] width 8 height 89
click at [507, 599] on div "вдов," at bounding box center [582, 613] width 210 height 93
type input "*****"
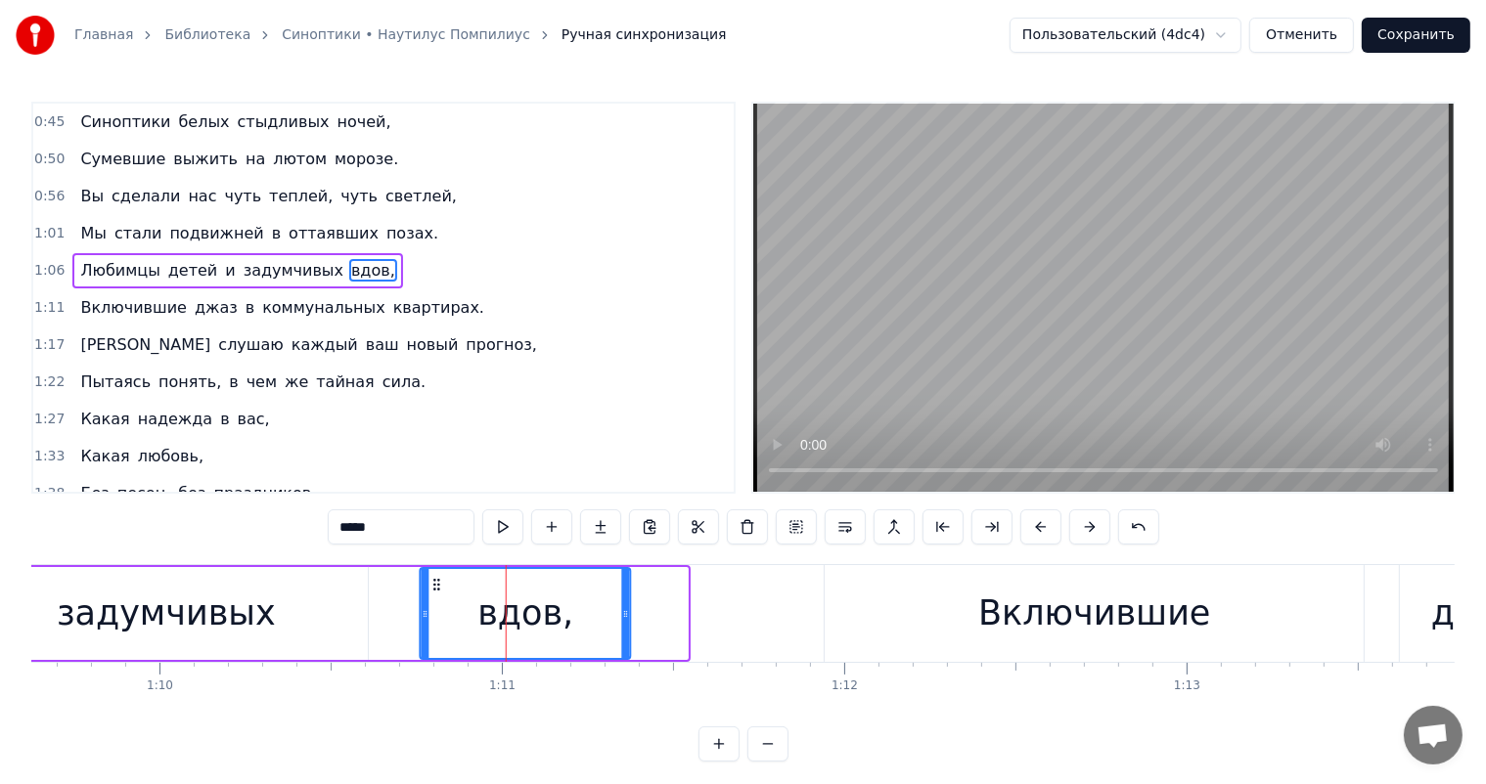
drag, startPoint x: 490, startPoint y: 588, endPoint x: 433, endPoint y: 599, distance: 57.7
click at [433, 599] on div "вдов," at bounding box center [526, 613] width 208 height 89
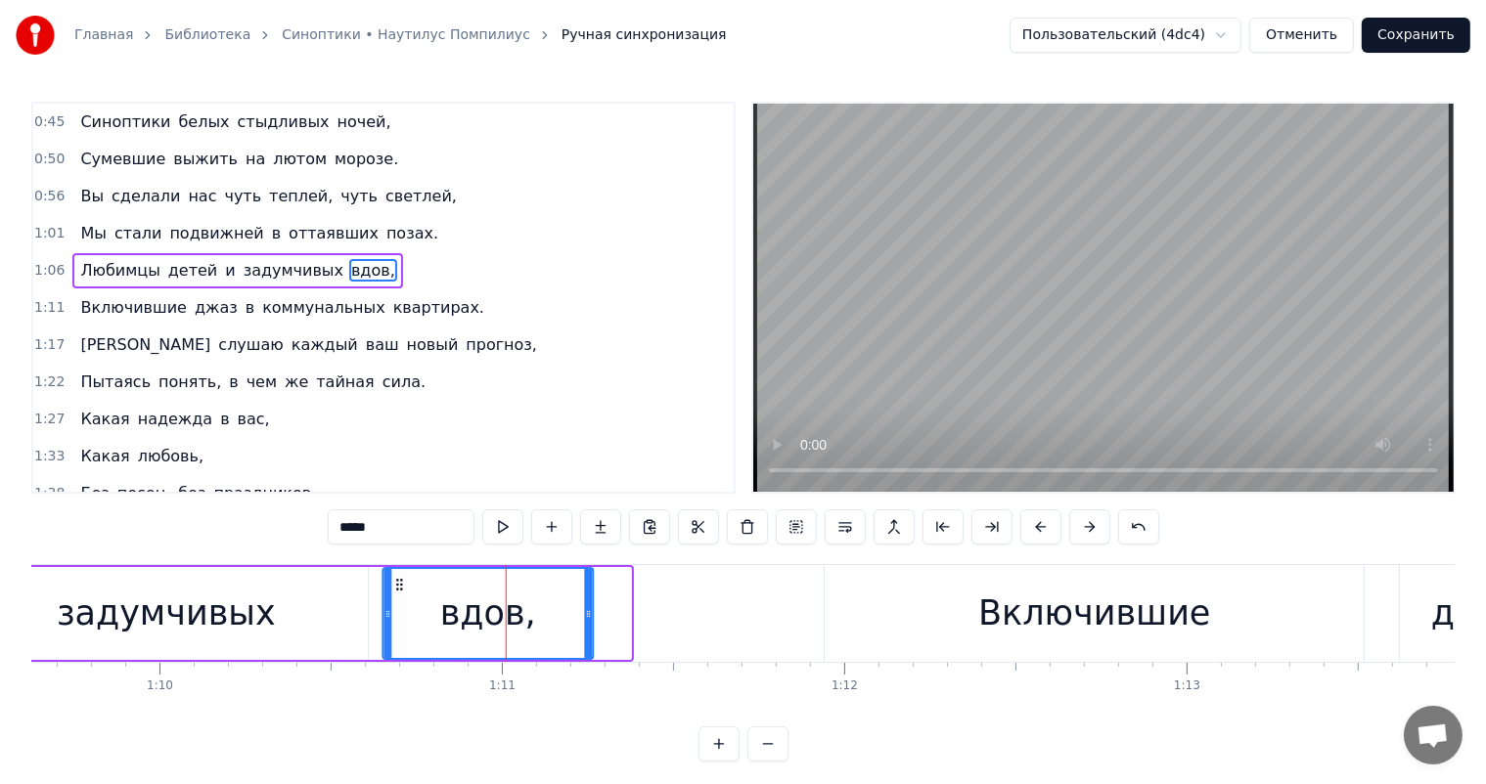
drag, startPoint x: 434, startPoint y: 583, endPoint x: 396, endPoint y: 594, distance: 39.6
click at [396, 594] on div "вдов," at bounding box center [488, 613] width 208 height 89
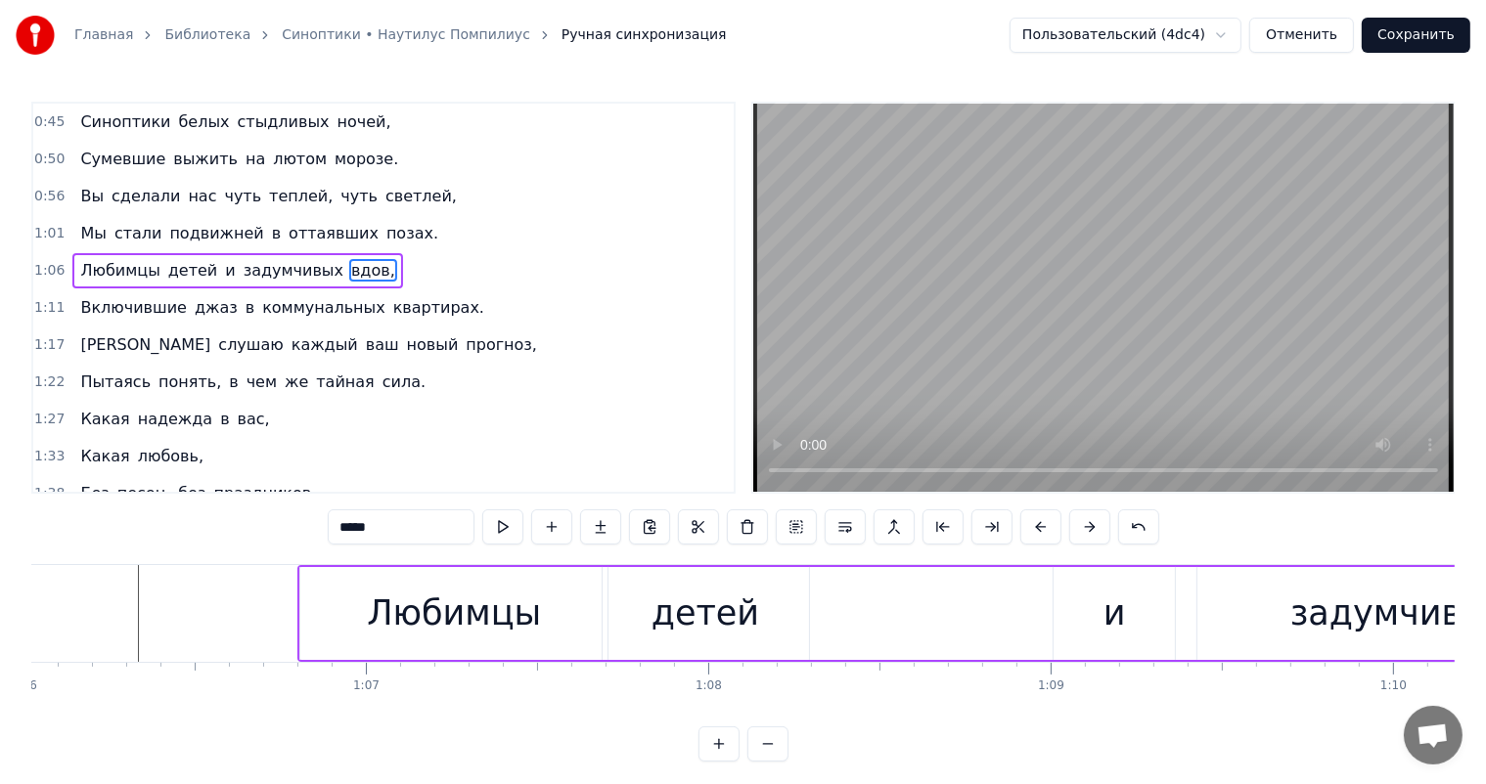
scroll to position [0, 22390]
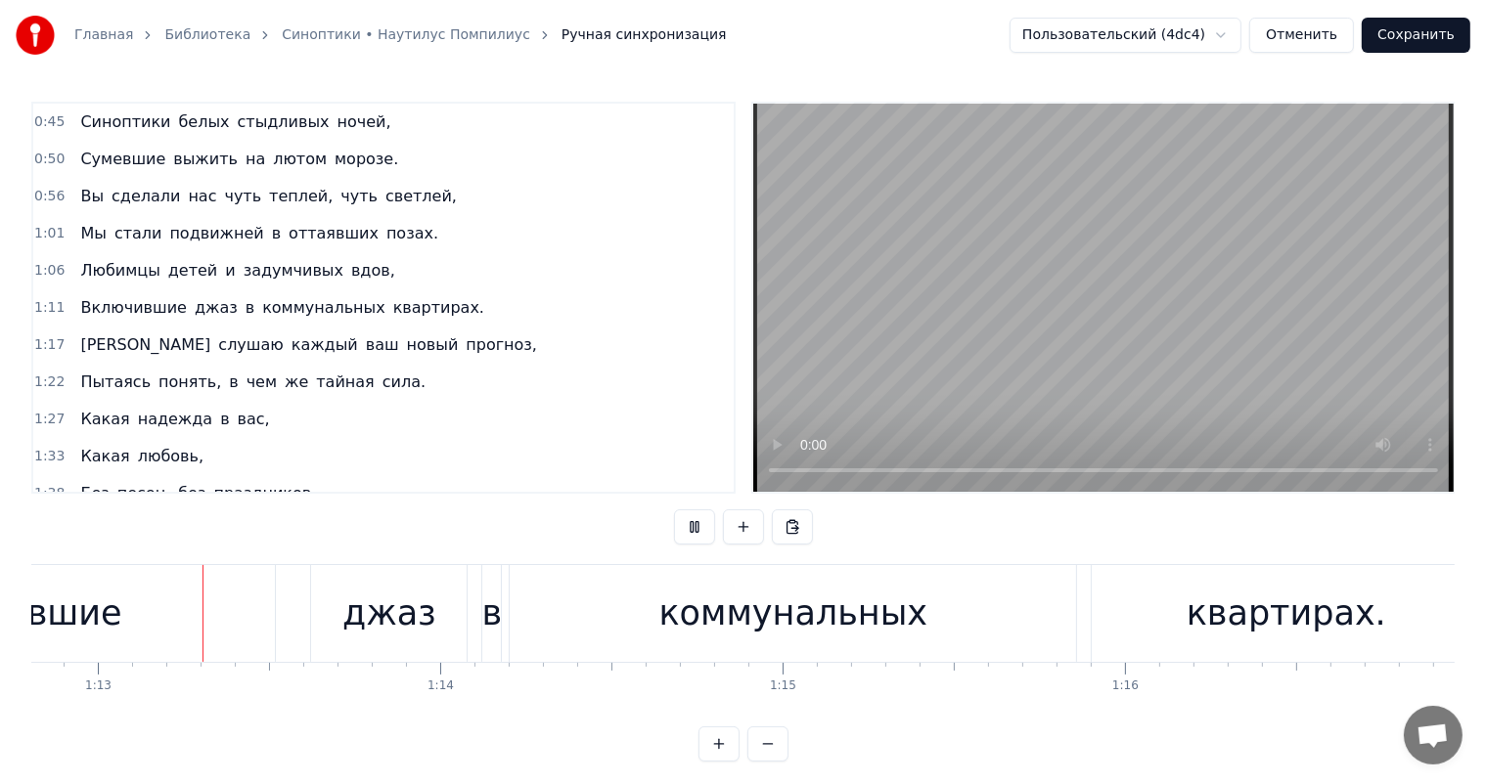
scroll to position [0, 24951]
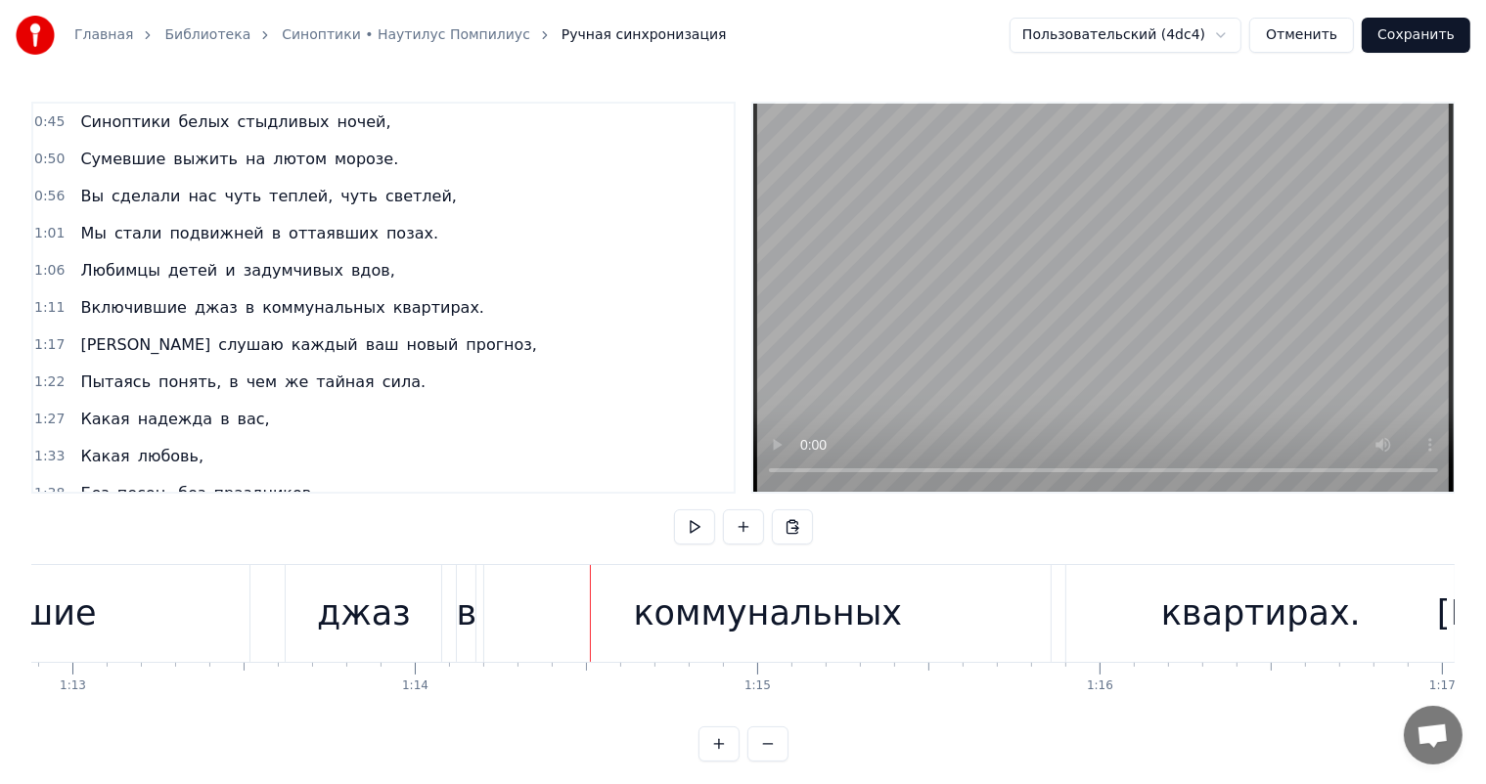
click at [354, 640] on div "джаз" at bounding box center [364, 613] width 156 height 97
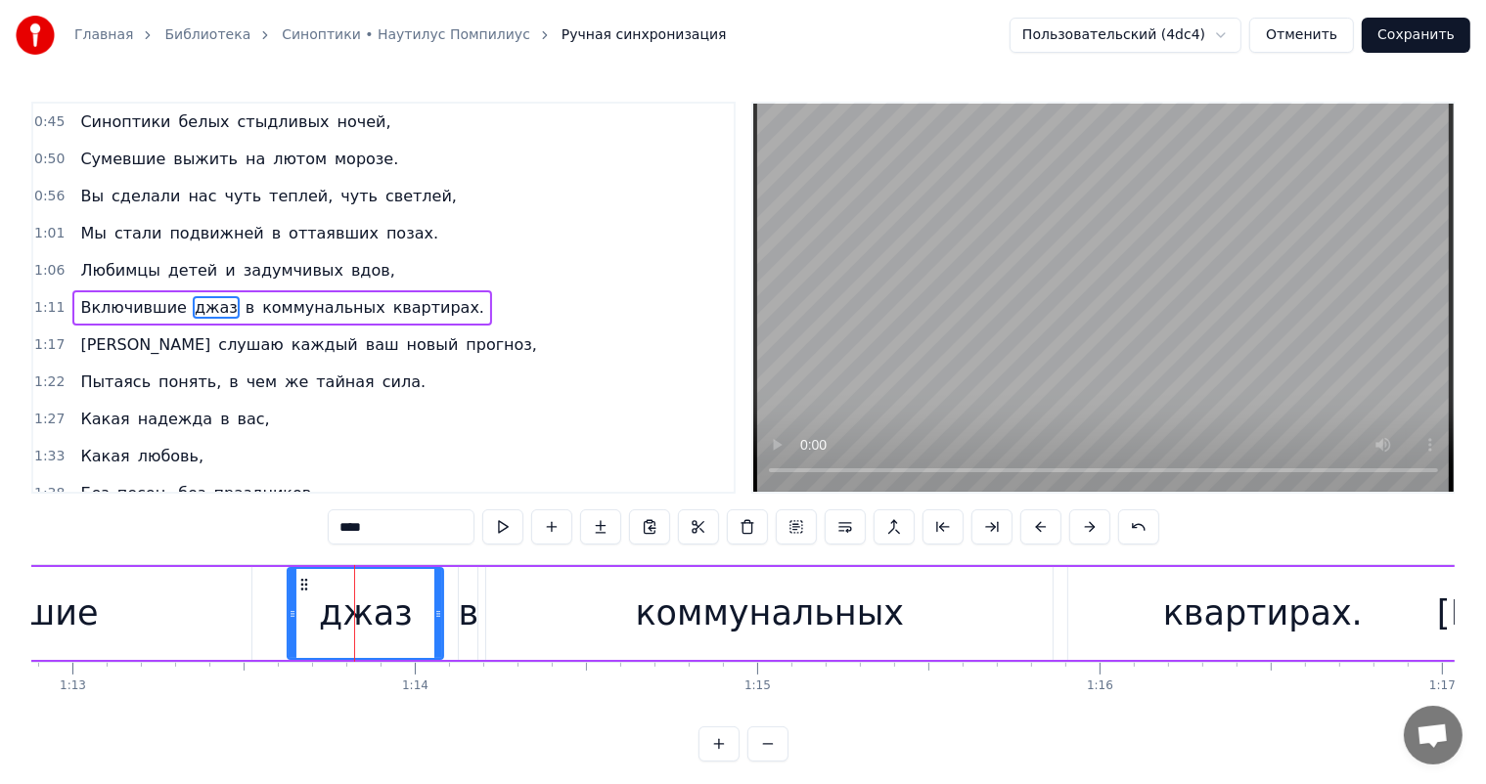
scroll to position [3, 0]
drag, startPoint x: 153, startPoint y: 604, endPoint x: 255, endPoint y: 604, distance: 102.7
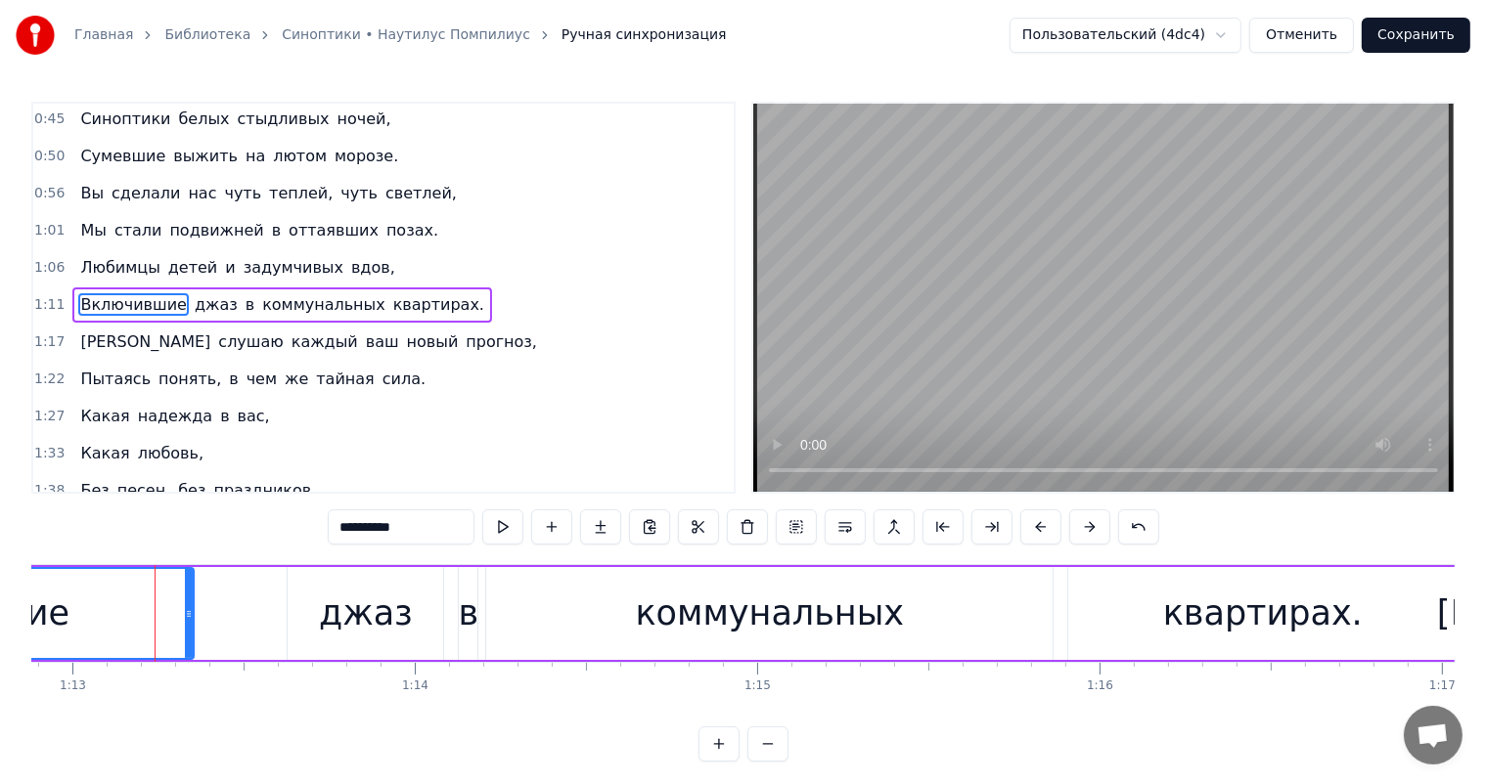
drag, startPoint x: 244, startPoint y: 611, endPoint x: 299, endPoint y: 609, distance: 55.8
click at [186, 615] on icon at bounding box center [189, 614] width 8 height 16
click at [369, 602] on div "джаз" at bounding box center [366, 614] width 94 height 52
type input "****"
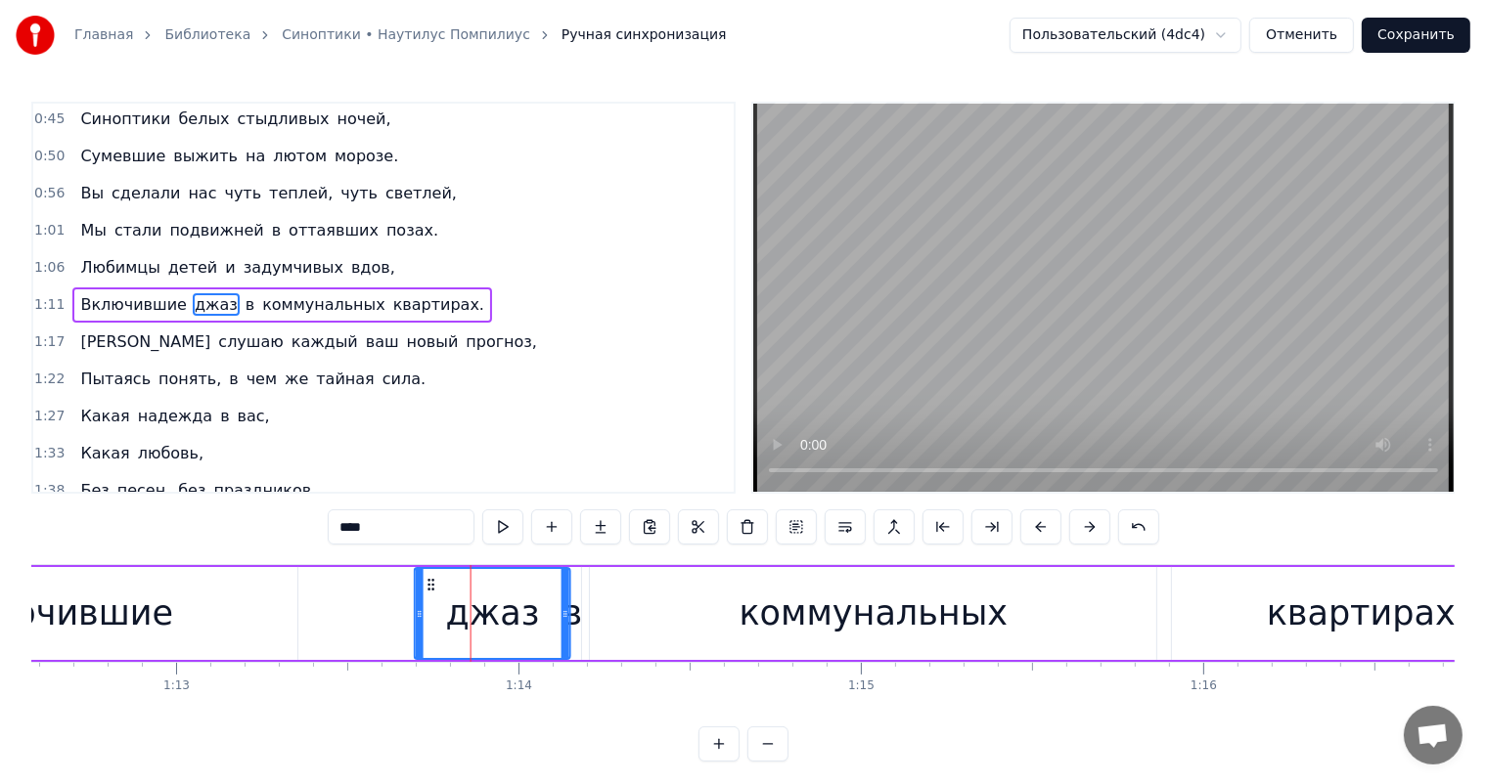
scroll to position [0, 24839]
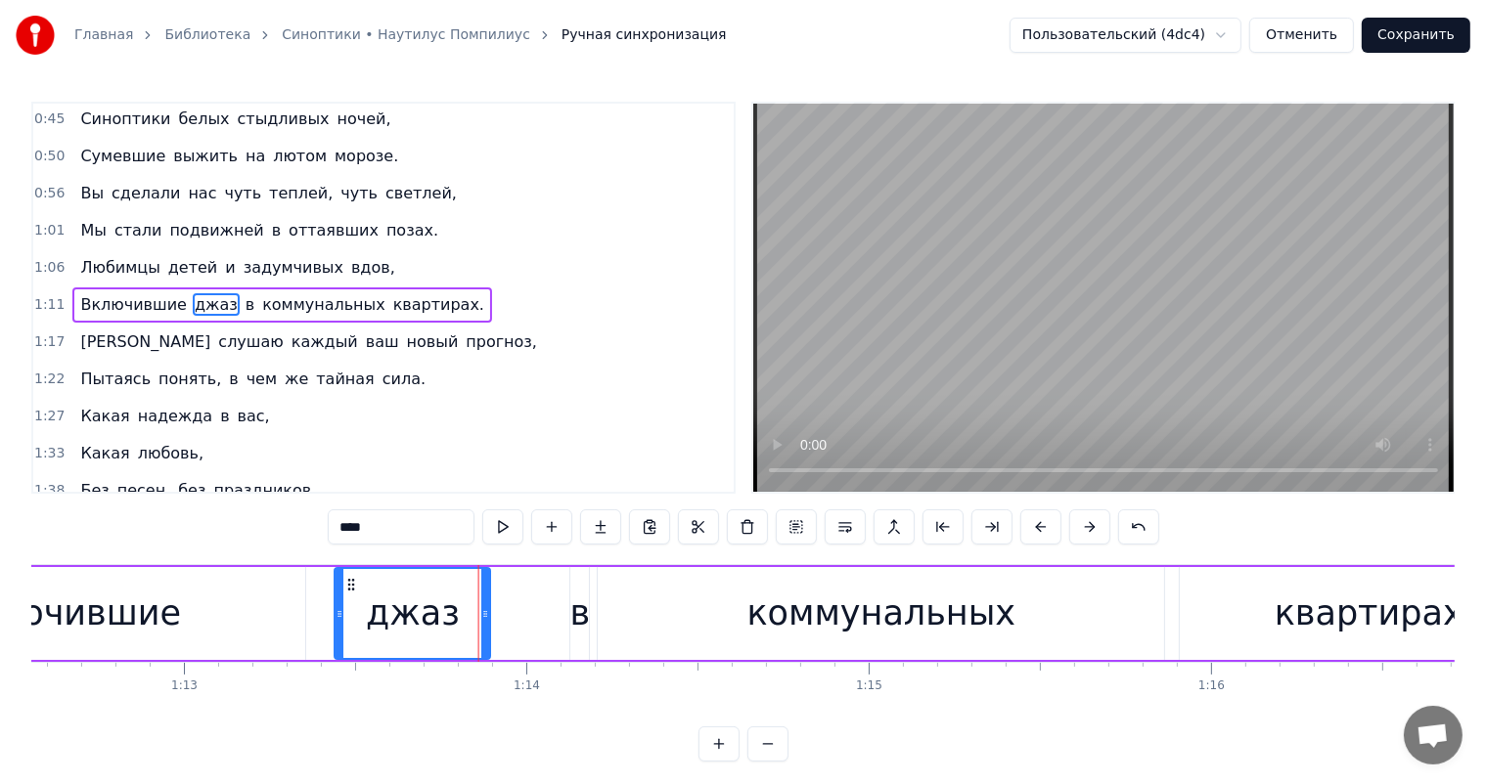
drag, startPoint x: 305, startPoint y: 586, endPoint x: 346, endPoint y: 616, distance: 51.1
click at [346, 616] on div "джаз" at bounding box center [413, 613] width 154 height 89
drag, startPoint x: 479, startPoint y: 604, endPoint x: 458, endPoint y: 611, distance: 22.6
click at [460, 611] on div at bounding box center [464, 613] width 8 height 89
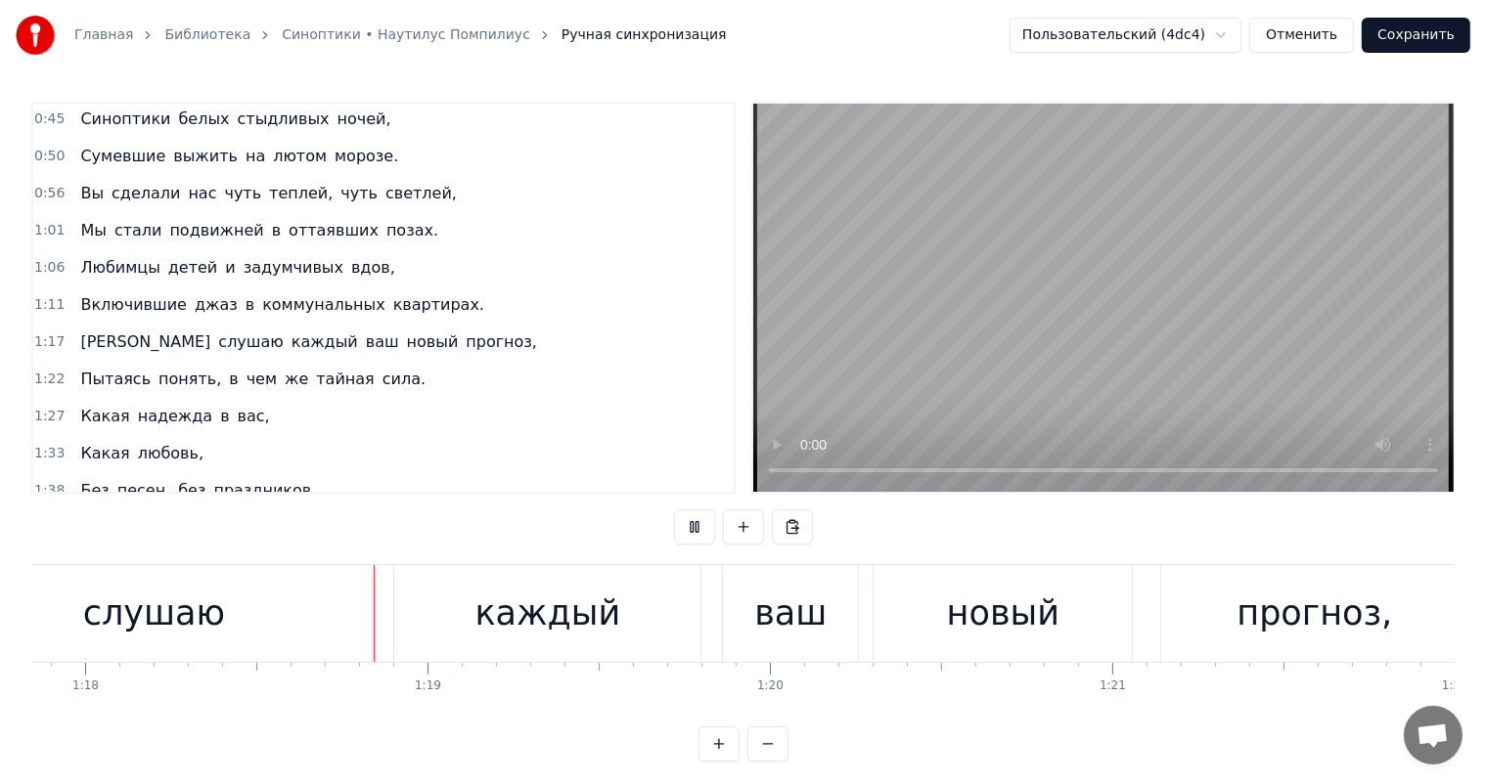
scroll to position [0, 26655]
click at [572, 634] on div "каждый" at bounding box center [543, 614] width 146 height 52
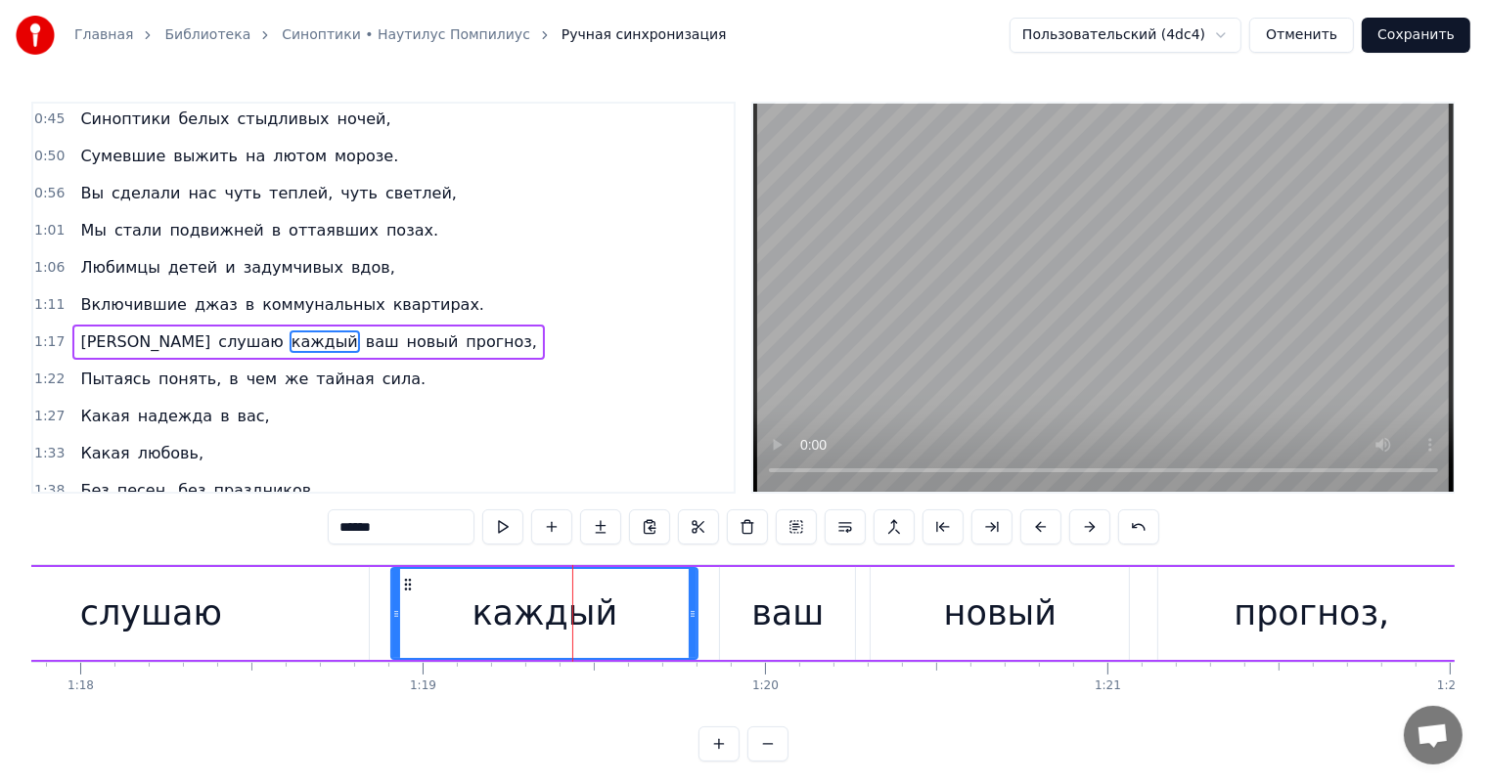
scroll to position [39, 0]
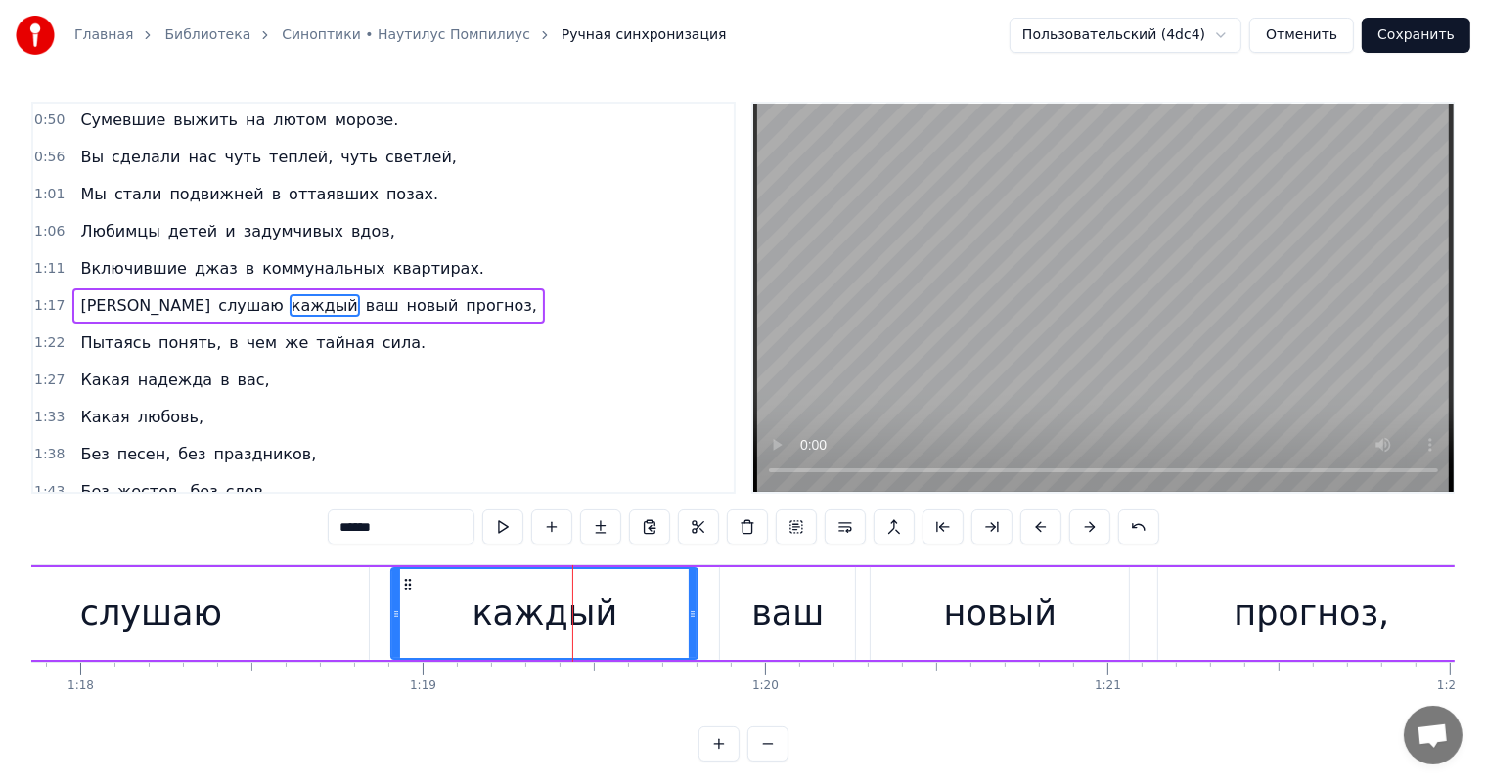
click at [246, 599] on div "слушаю" at bounding box center [151, 613] width 436 height 93
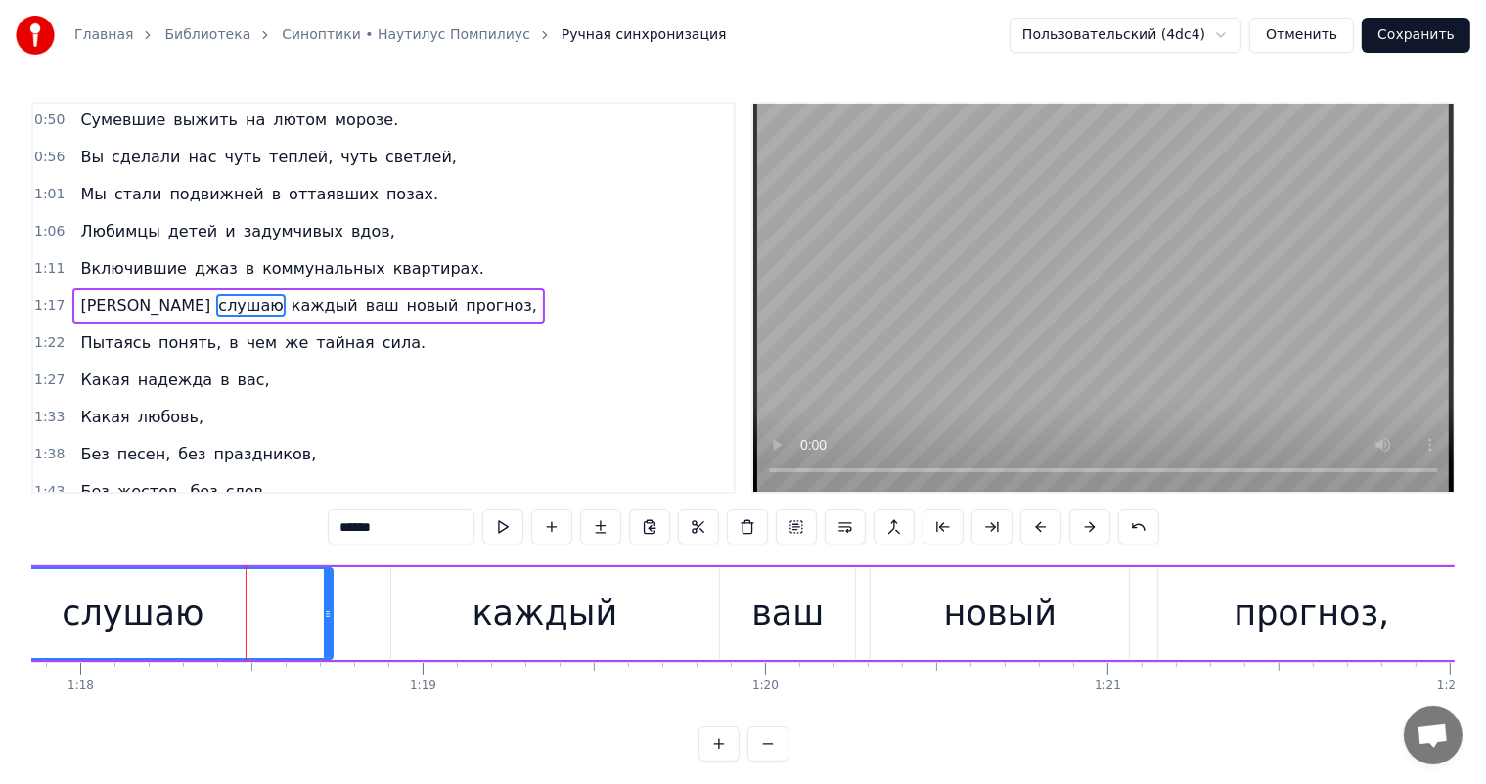
drag, startPoint x: 366, startPoint y: 605, endPoint x: 330, endPoint y: 611, distance: 36.7
click at [330, 611] on icon at bounding box center [328, 614] width 8 height 16
click at [478, 599] on div "каждый" at bounding box center [544, 613] width 306 height 93
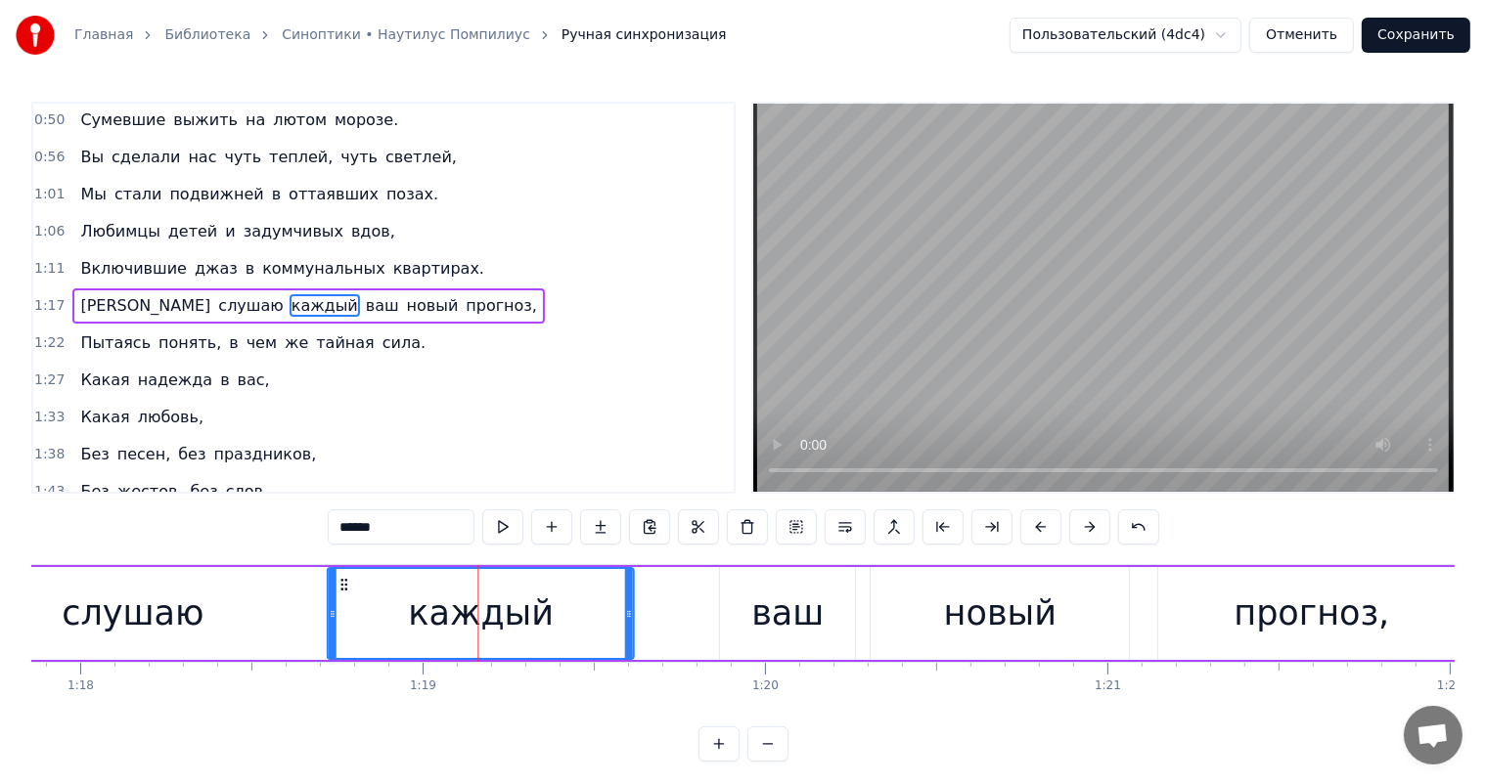
drag, startPoint x: 407, startPoint y: 585, endPoint x: 342, endPoint y: 591, distance: 64.8
click at [342, 591] on div "каждый" at bounding box center [481, 613] width 304 height 89
drag, startPoint x: 626, startPoint y: 614, endPoint x: 581, endPoint y: 629, distance: 47.3
click at [581, 629] on div at bounding box center [584, 613] width 8 height 89
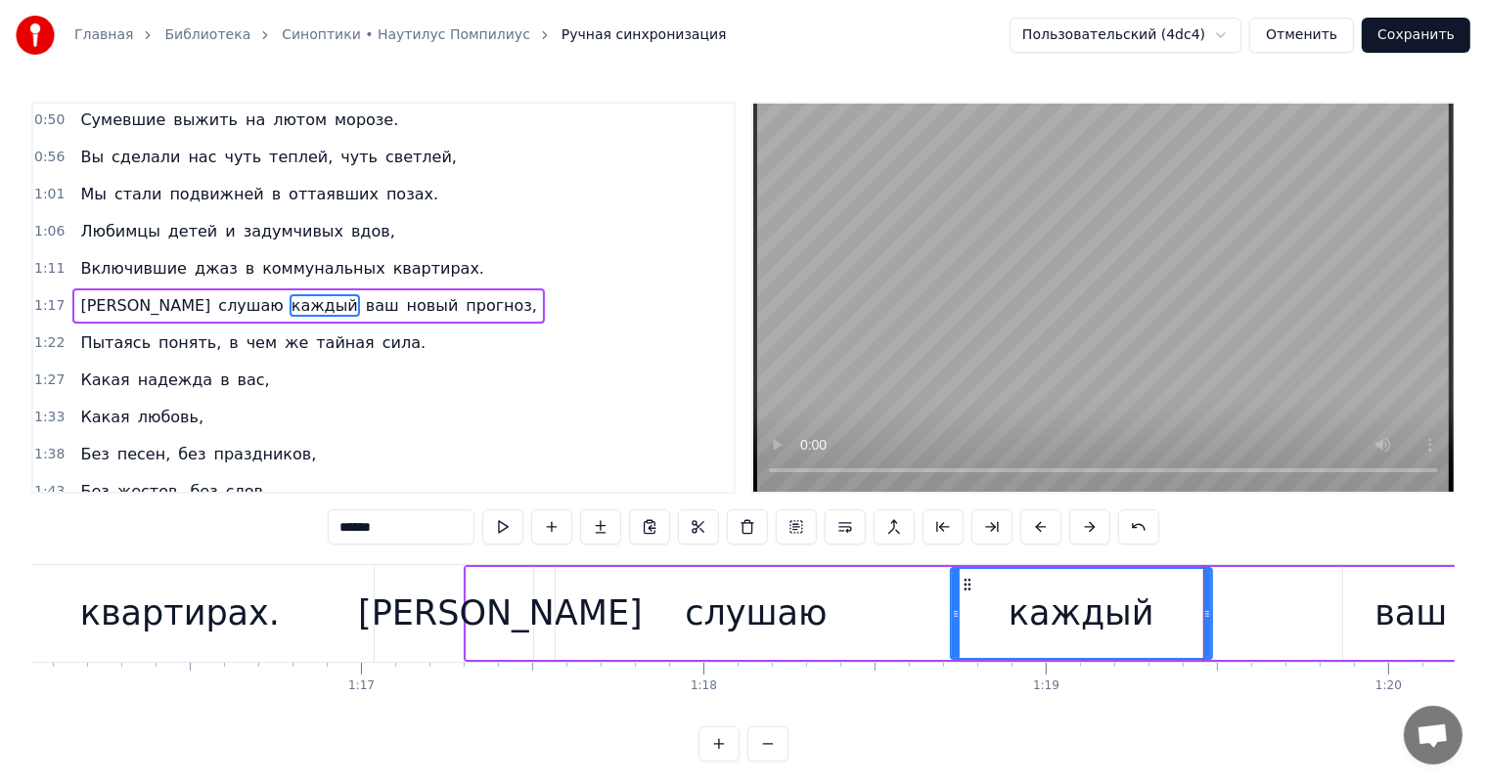
scroll to position [0, 25711]
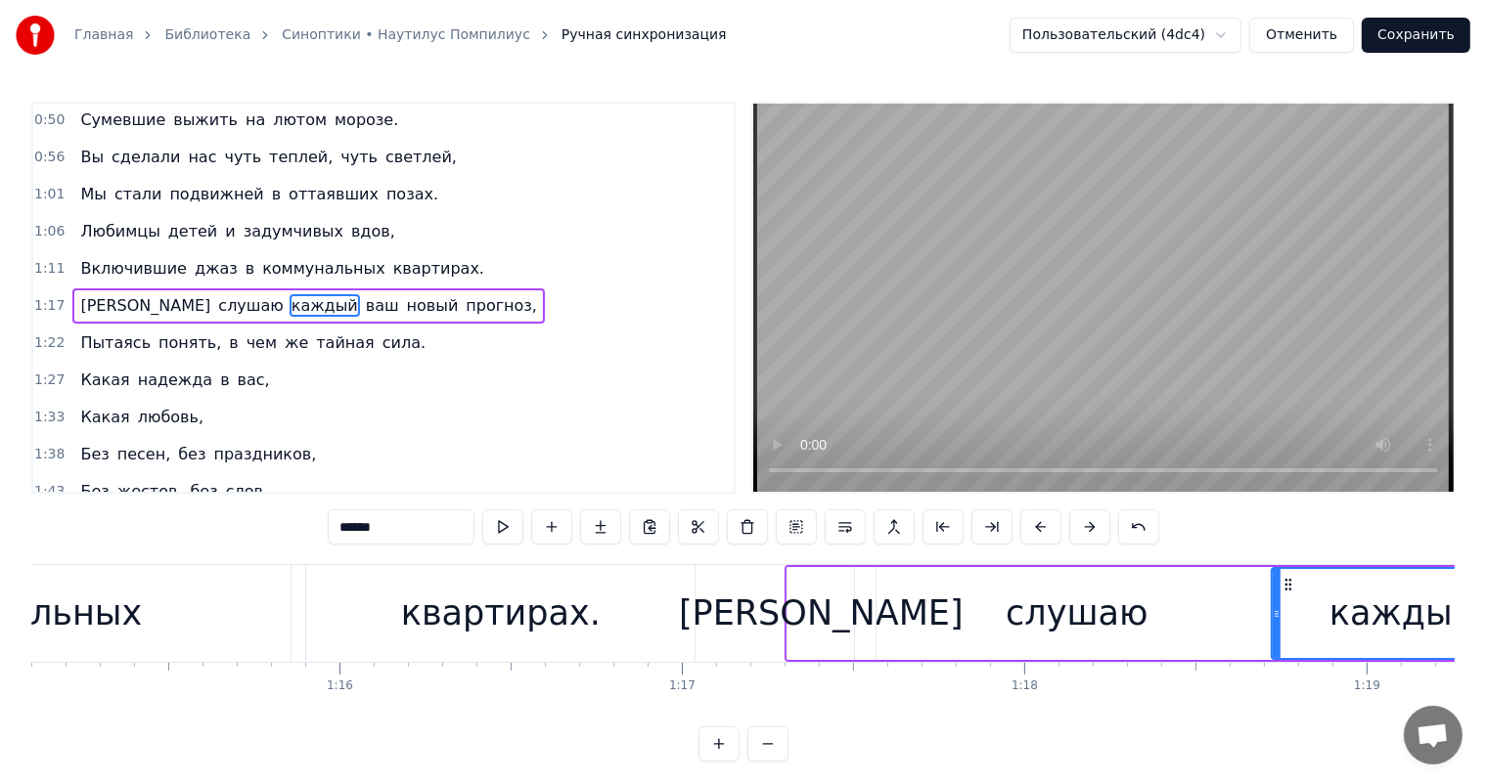
click at [656, 608] on div "квартирах." at bounding box center [500, 613] width 388 height 97
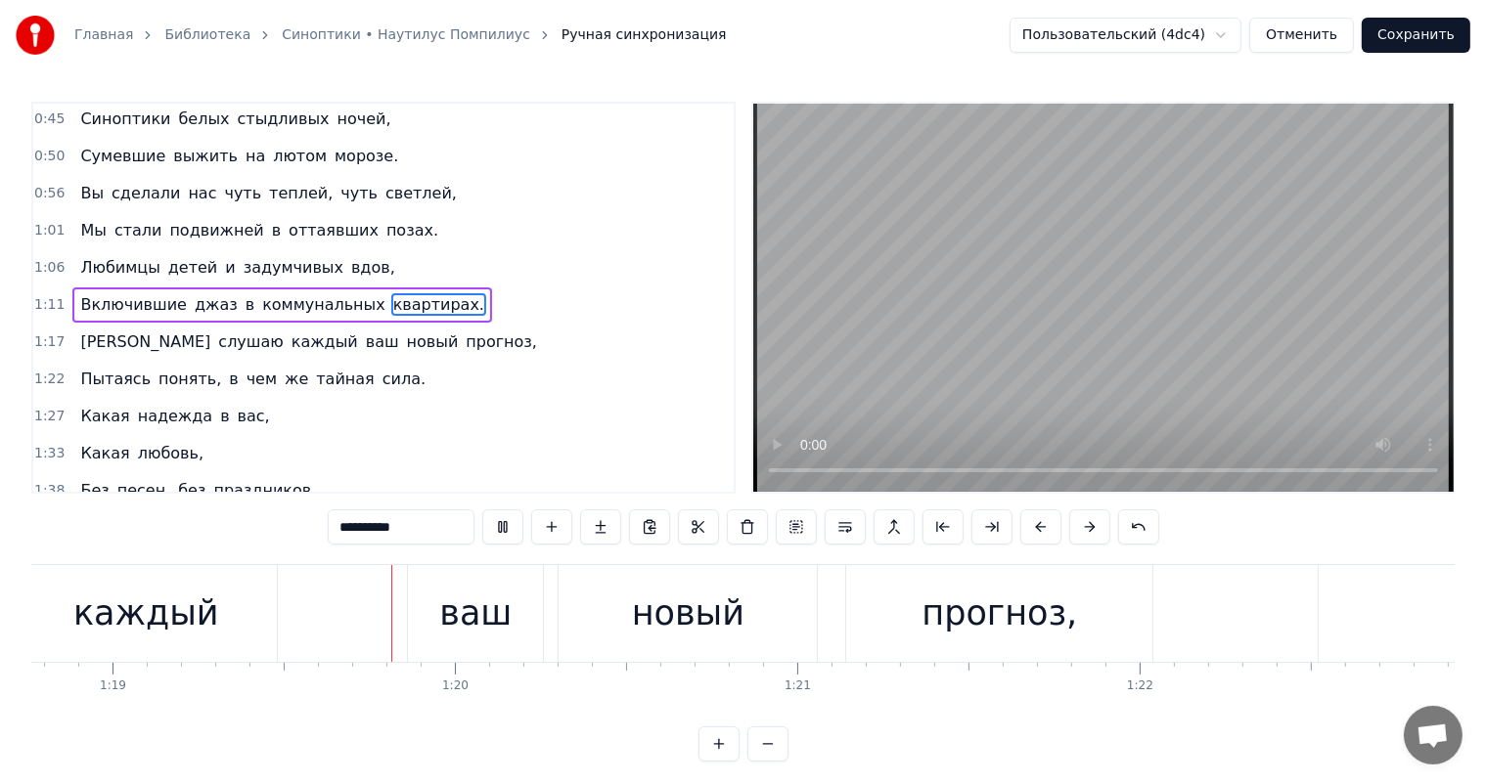
scroll to position [0, 26997]
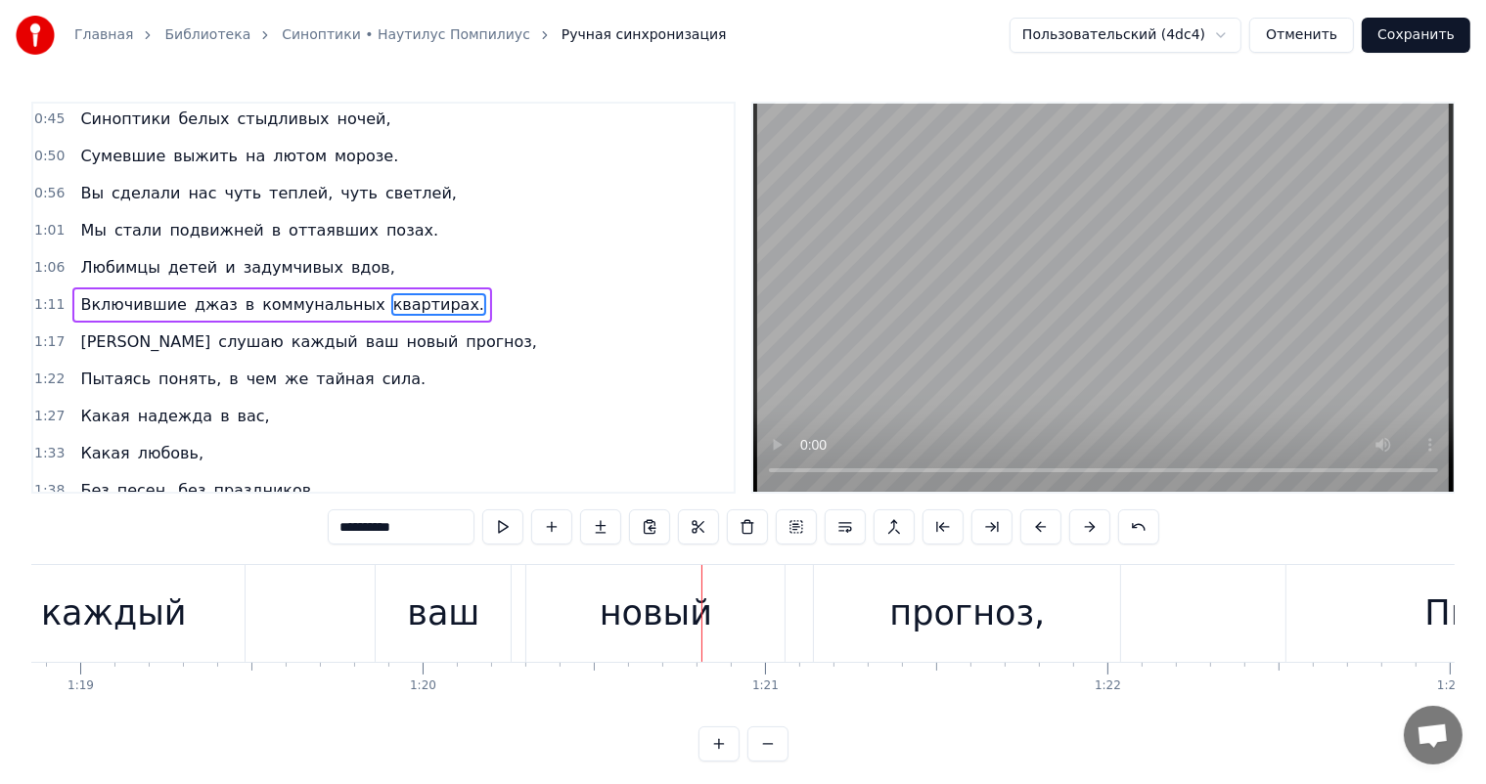
click at [458, 636] on div "ваш" at bounding box center [443, 614] width 72 height 52
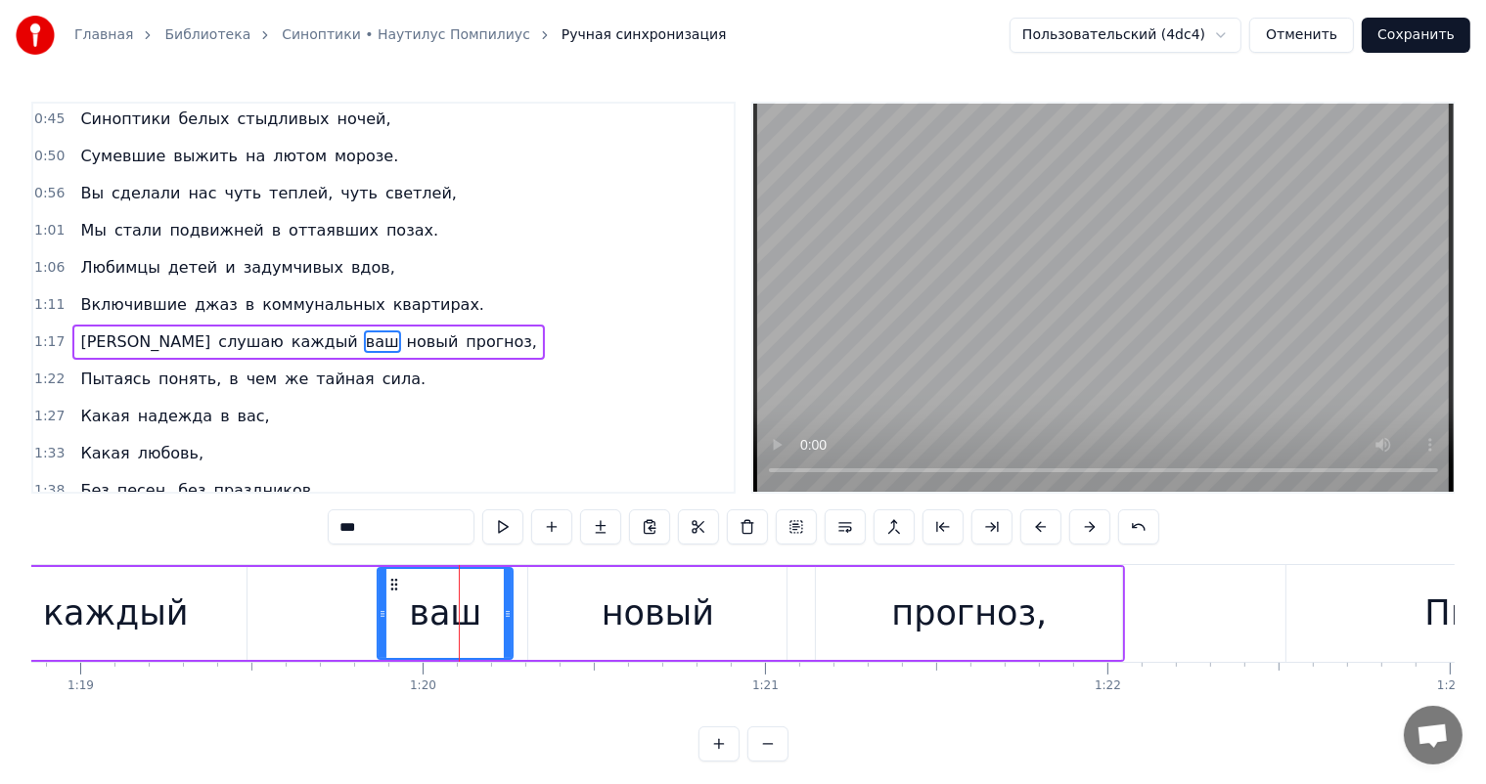
scroll to position [39, 0]
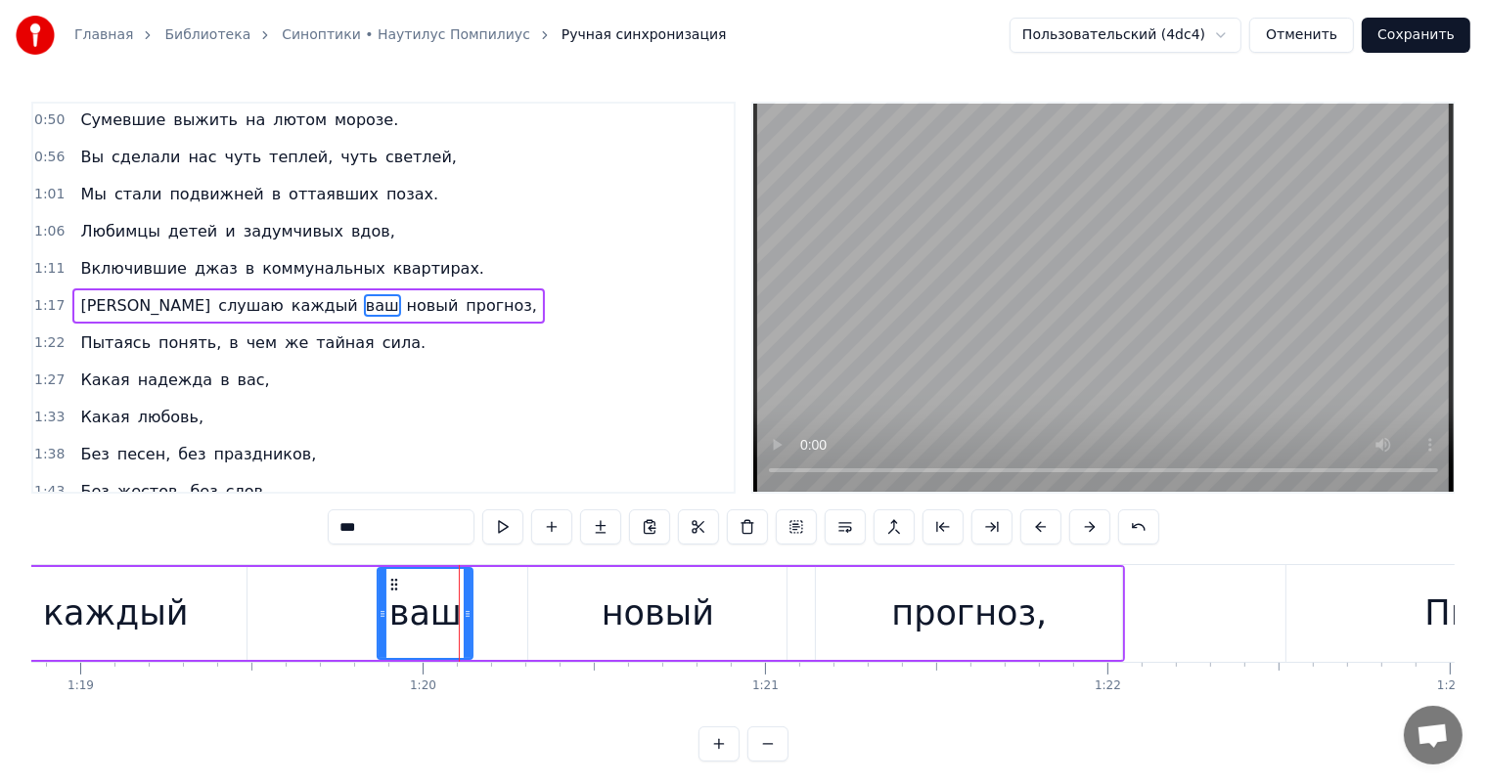
drag, startPoint x: 504, startPoint y: 614, endPoint x: 464, endPoint y: 626, distance: 41.8
click at [464, 626] on div at bounding box center [468, 613] width 8 height 89
click at [661, 615] on div "новый" at bounding box center [658, 614] width 112 height 52
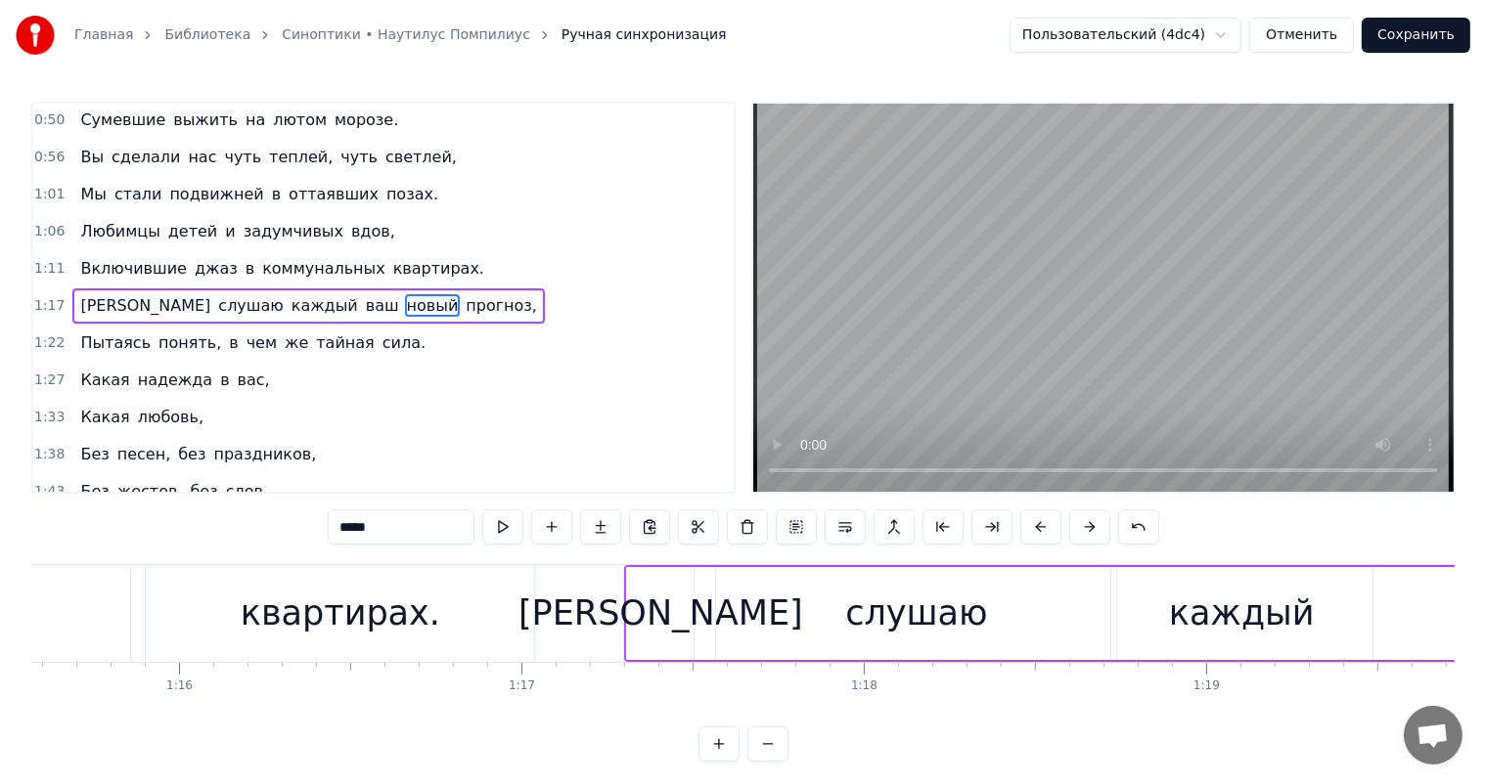
scroll to position [0, 25604]
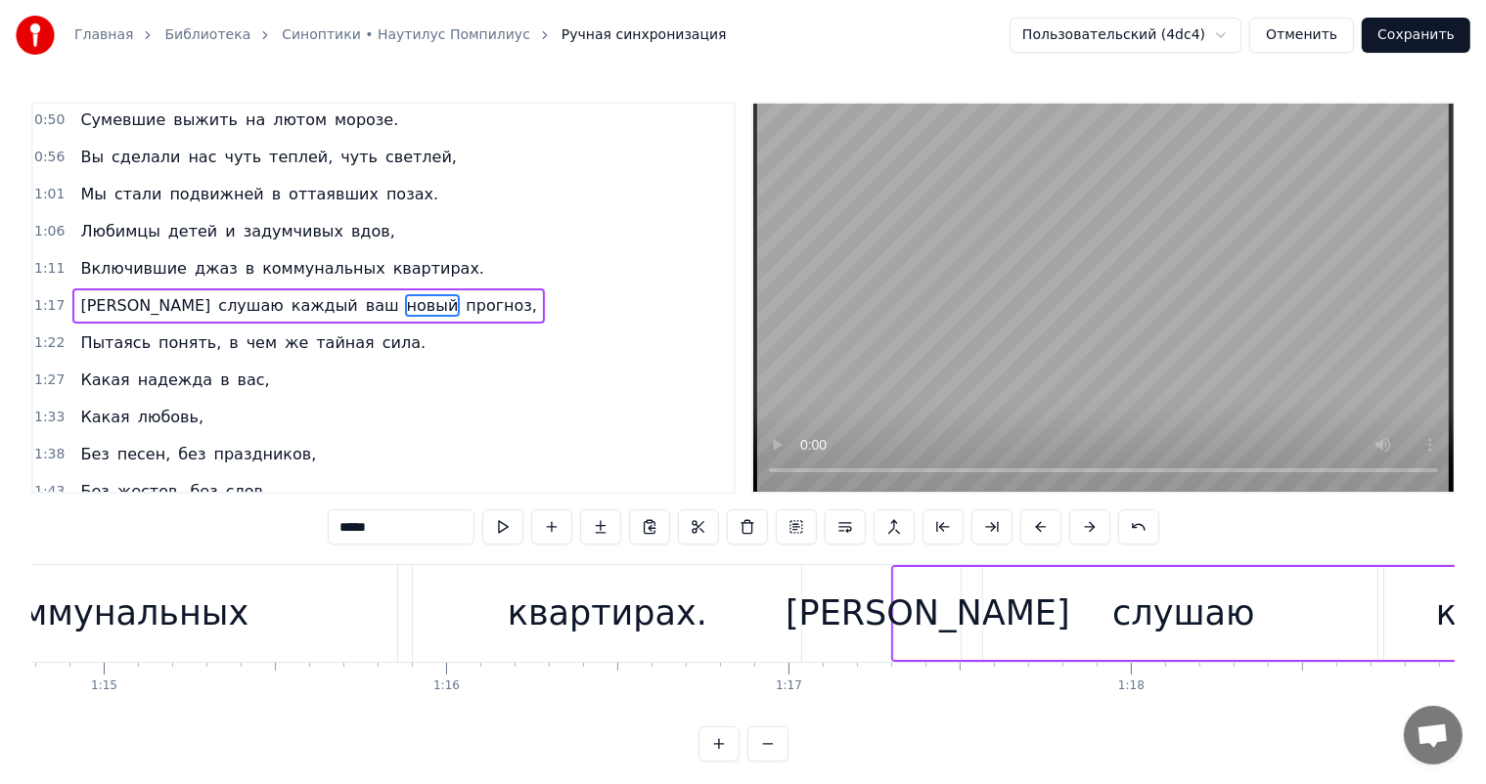
click at [783, 610] on div "квартирах." at bounding box center [607, 613] width 388 height 97
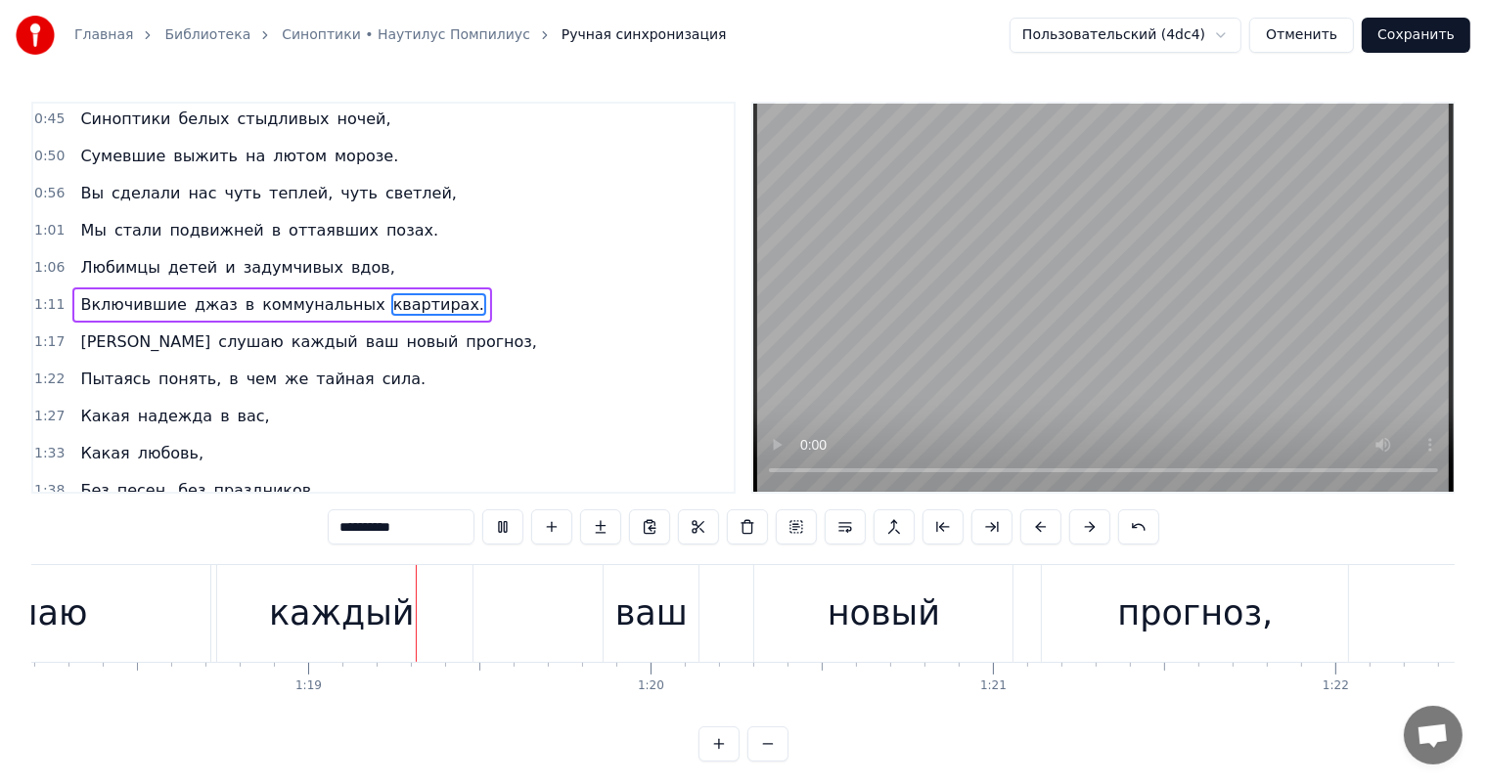
scroll to position [0, 26885]
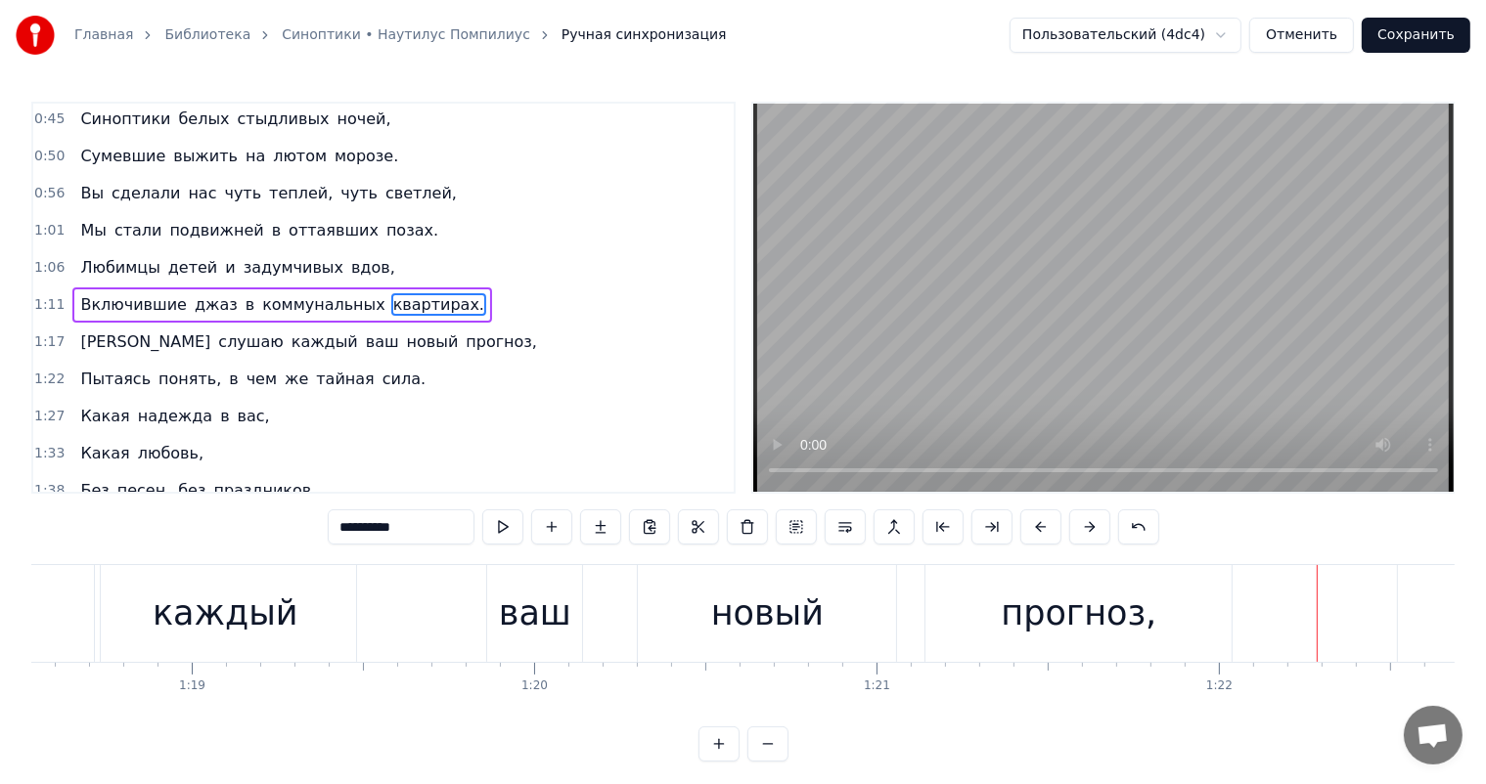
click at [1097, 613] on div "прогноз," at bounding box center [1079, 614] width 156 height 52
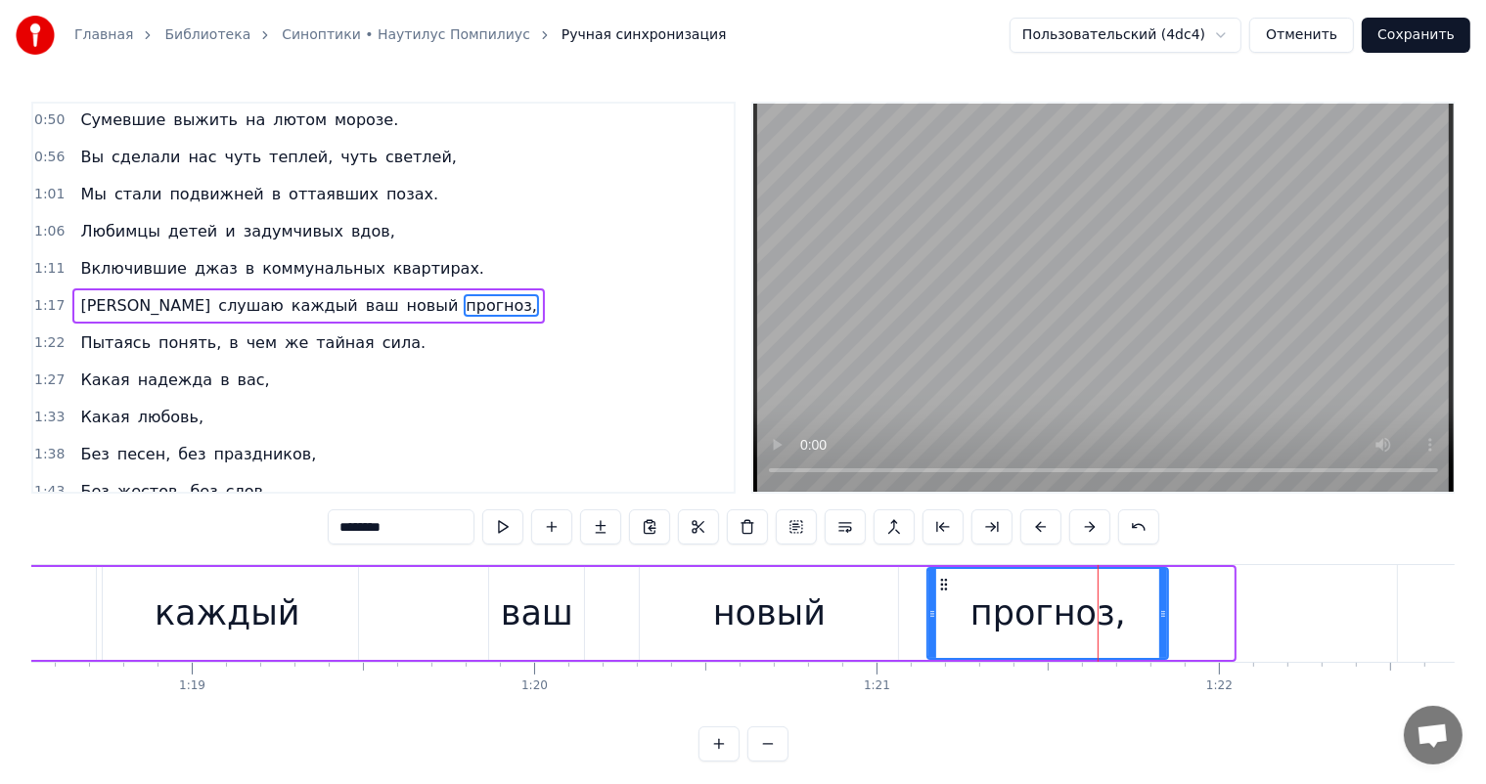
drag, startPoint x: 1231, startPoint y: 614, endPoint x: 1177, endPoint y: 613, distance: 53.8
click at [1167, 613] on icon at bounding box center [1163, 614] width 8 height 16
drag, startPoint x: 845, startPoint y: 618, endPoint x: 867, endPoint y: 606, distance: 24.5
click at [847, 618] on div "новый" at bounding box center [769, 613] width 258 height 93
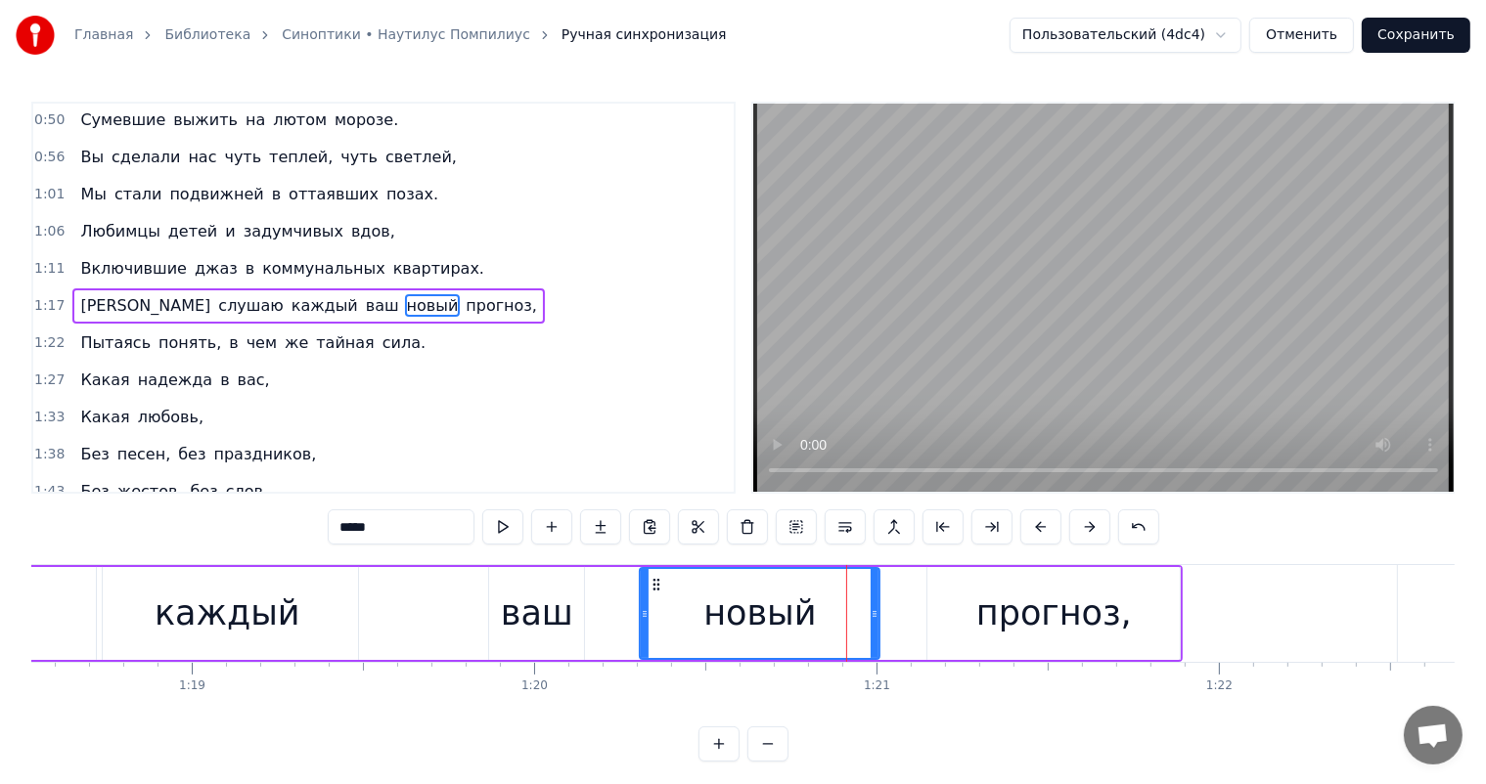
drag, startPoint x: 892, startPoint y: 595, endPoint x: 873, endPoint y: 599, distance: 19.0
click at [873, 599] on div at bounding box center [875, 613] width 8 height 89
click at [966, 591] on div "прогноз," at bounding box center [1053, 613] width 252 height 93
type input "********"
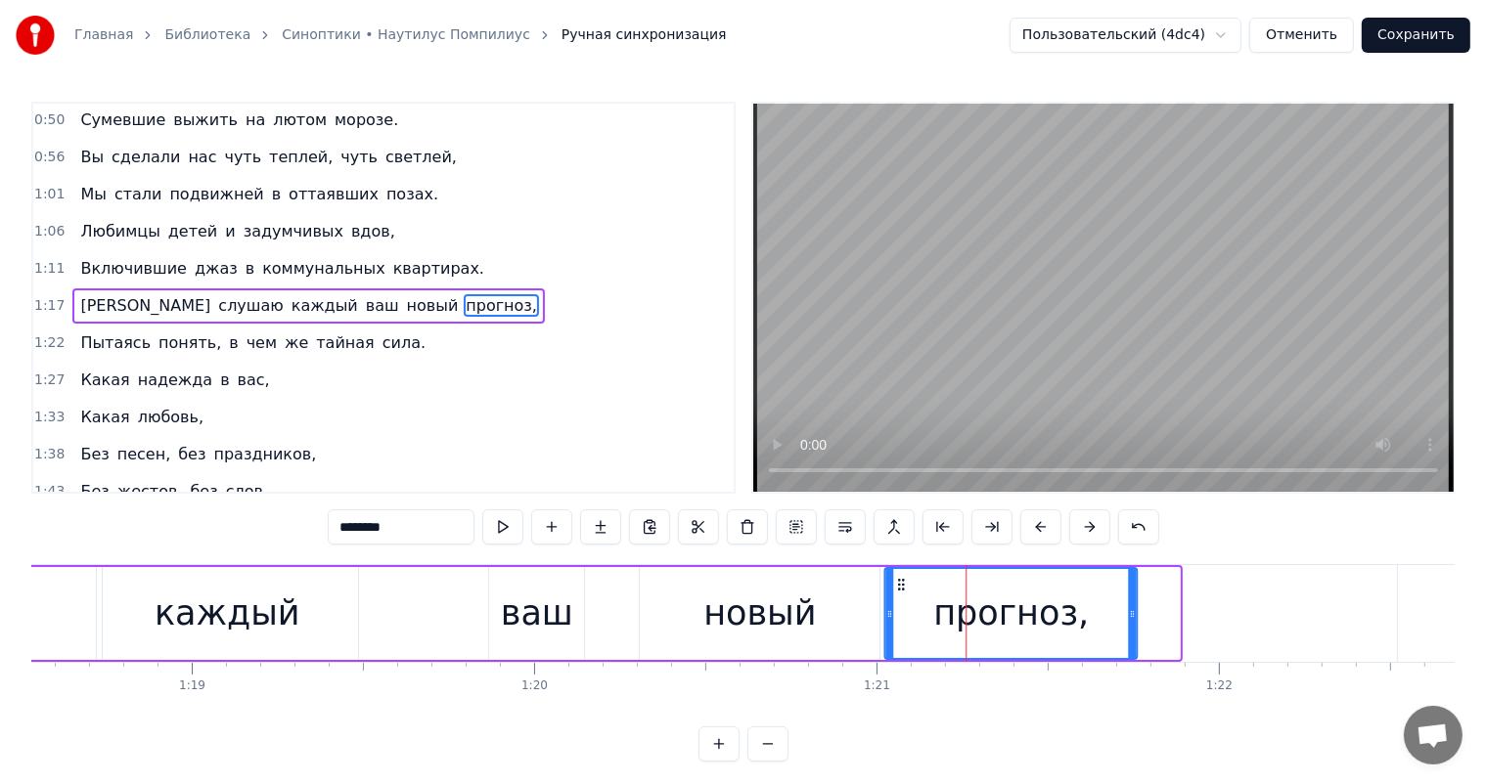
drag, startPoint x: 951, startPoint y: 584, endPoint x: 908, endPoint y: 599, distance: 45.5
click at [908, 599] on div "прогноз," at bounding box center [1010, 613] width 250 height 89
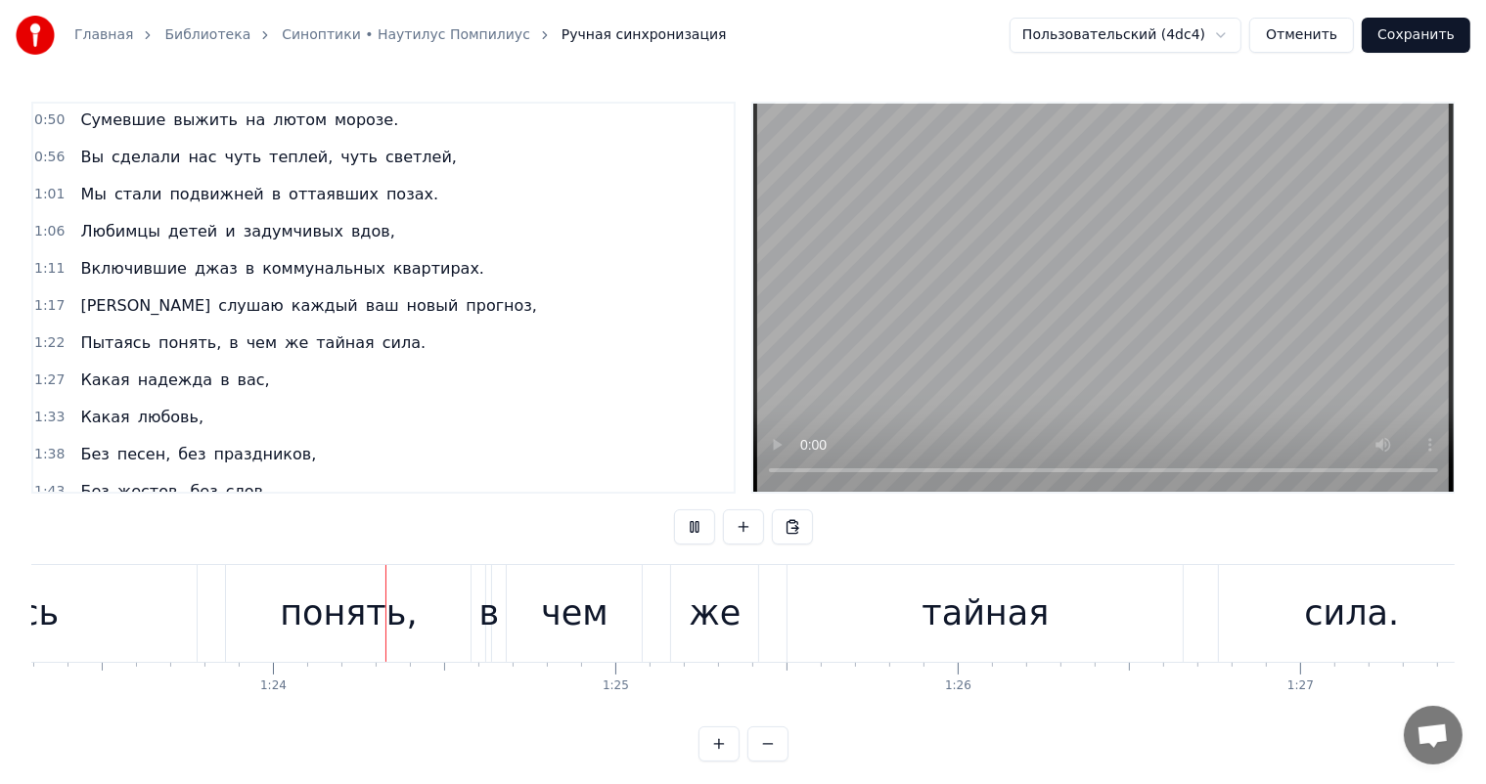
scroll to position [0, 28522]
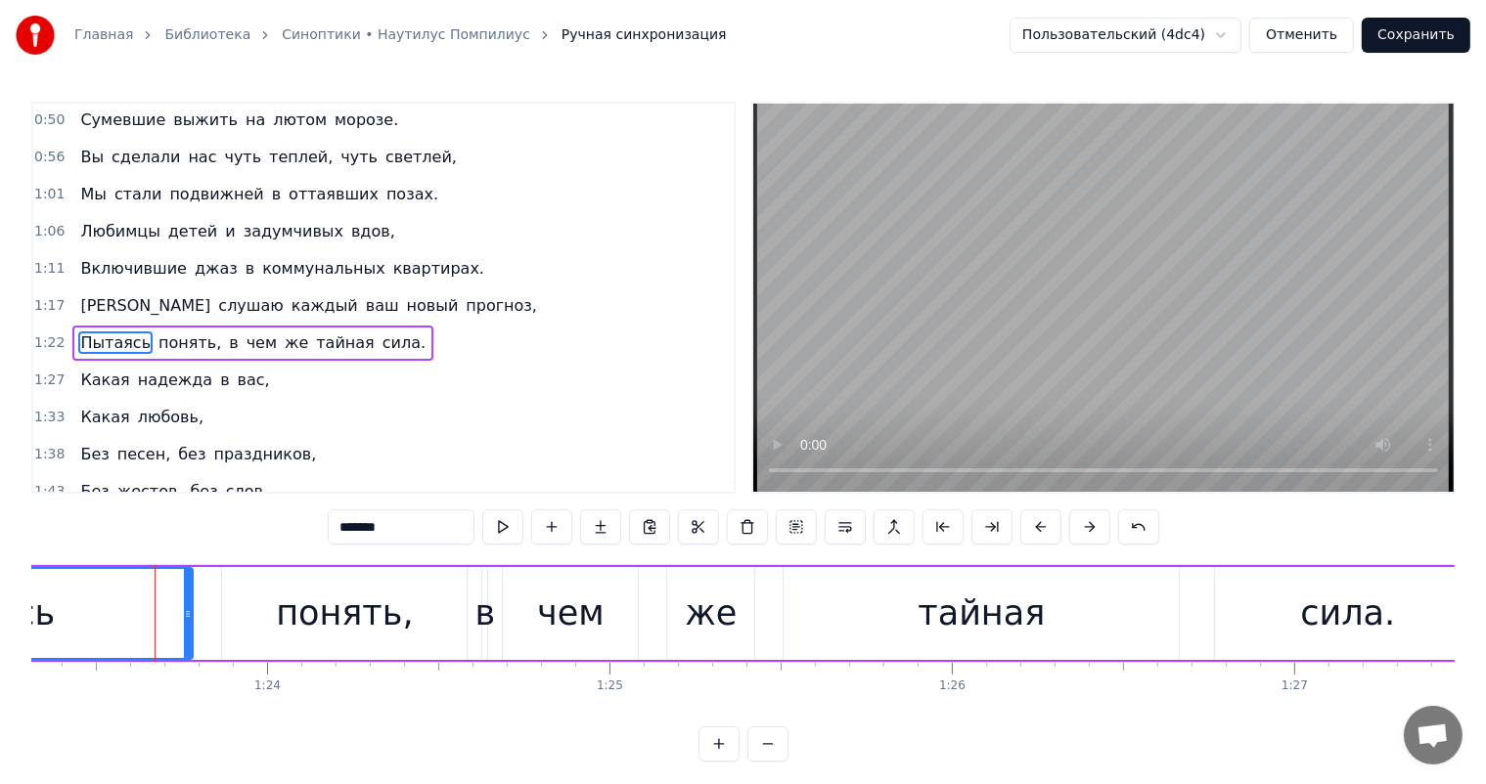
scroll to position [74, 0]
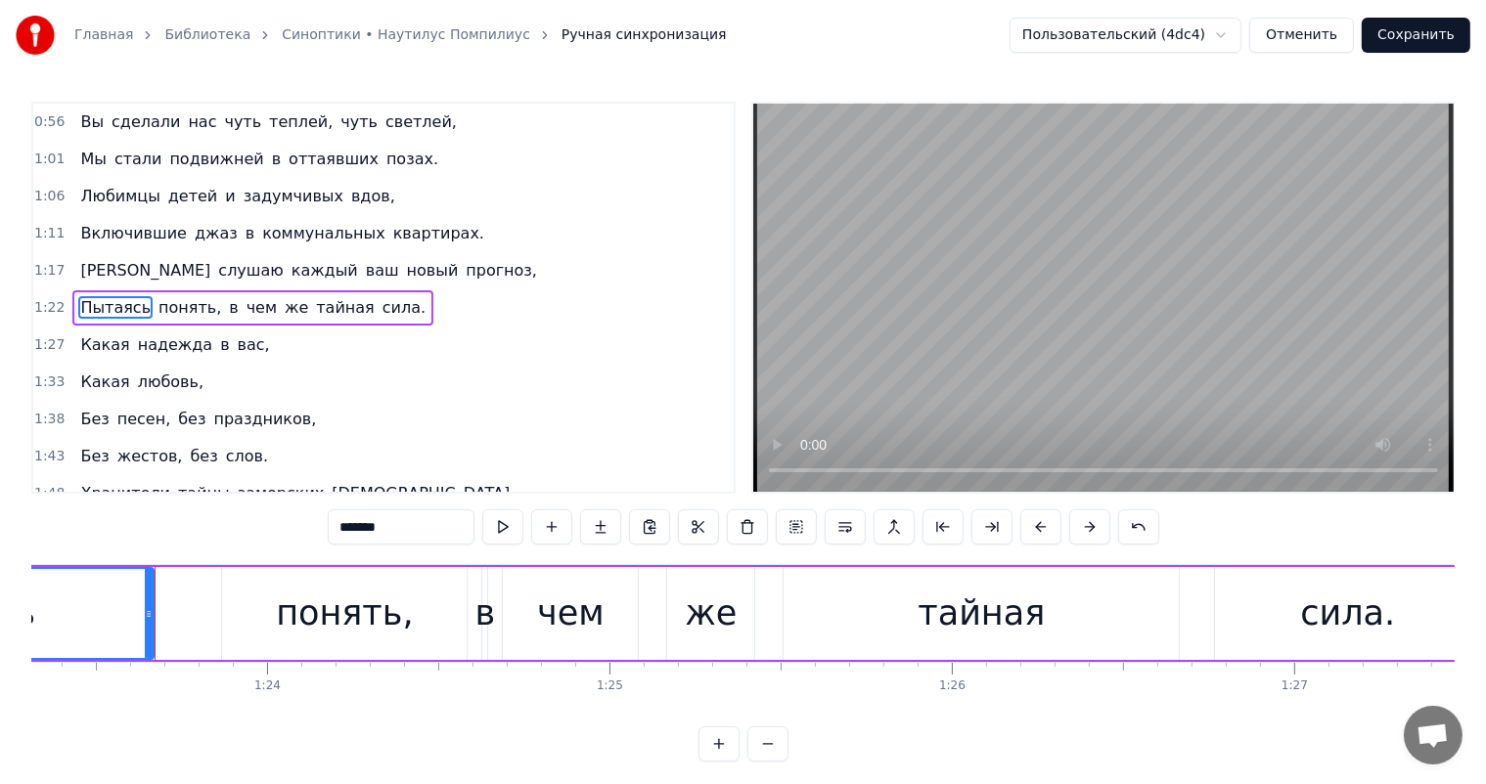
drag, startPoint x: 189, startPoint y: 606, endPoint x: 150, endPoint y: 608, distance: 39.2
click at [150, 608] on icon at bounding box center [149, 614] width 8 height 16
click at [363, 595] on div "понять," at bounding box center [344, 614] width 137 height 52
type input "*******"
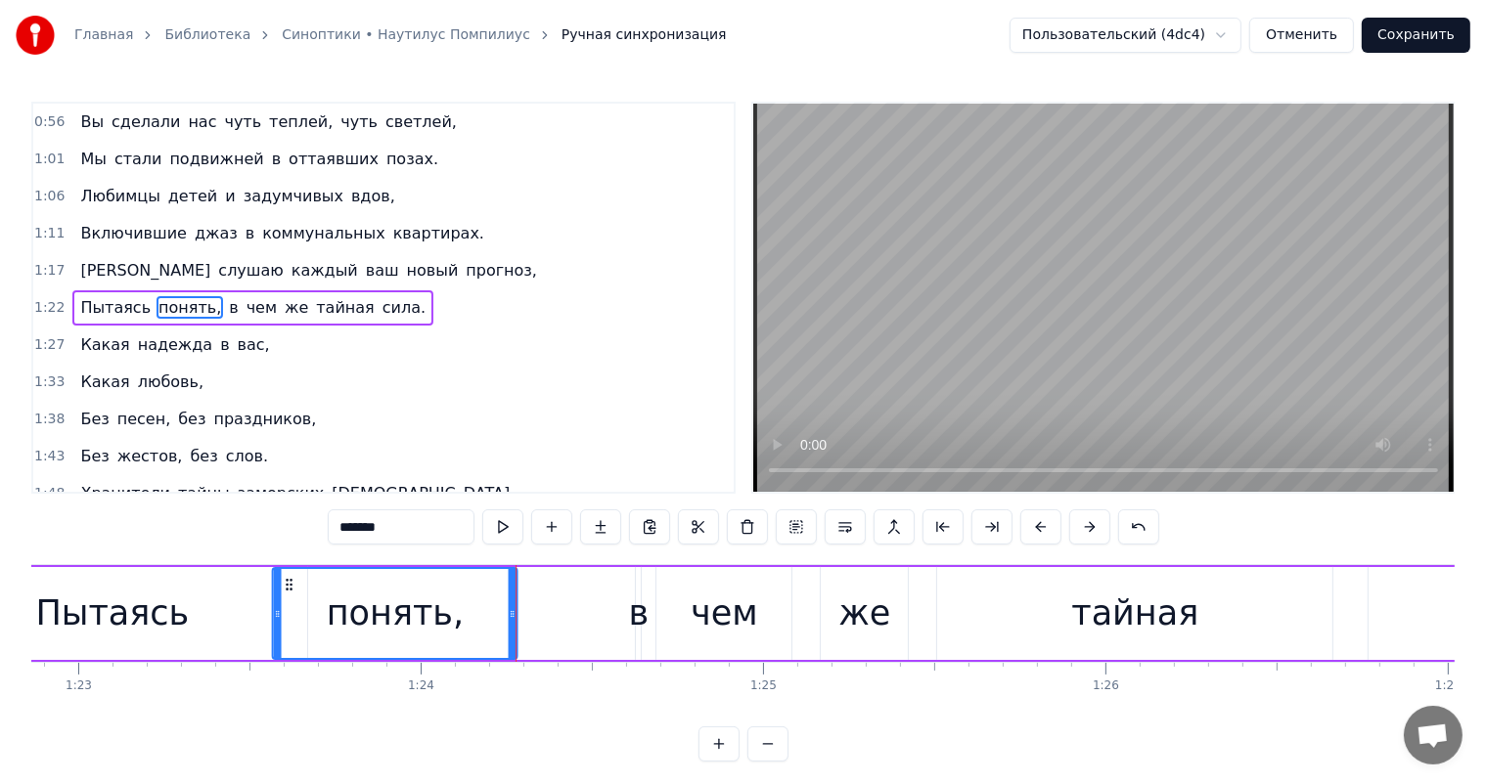
scroll to position [0, 28365]
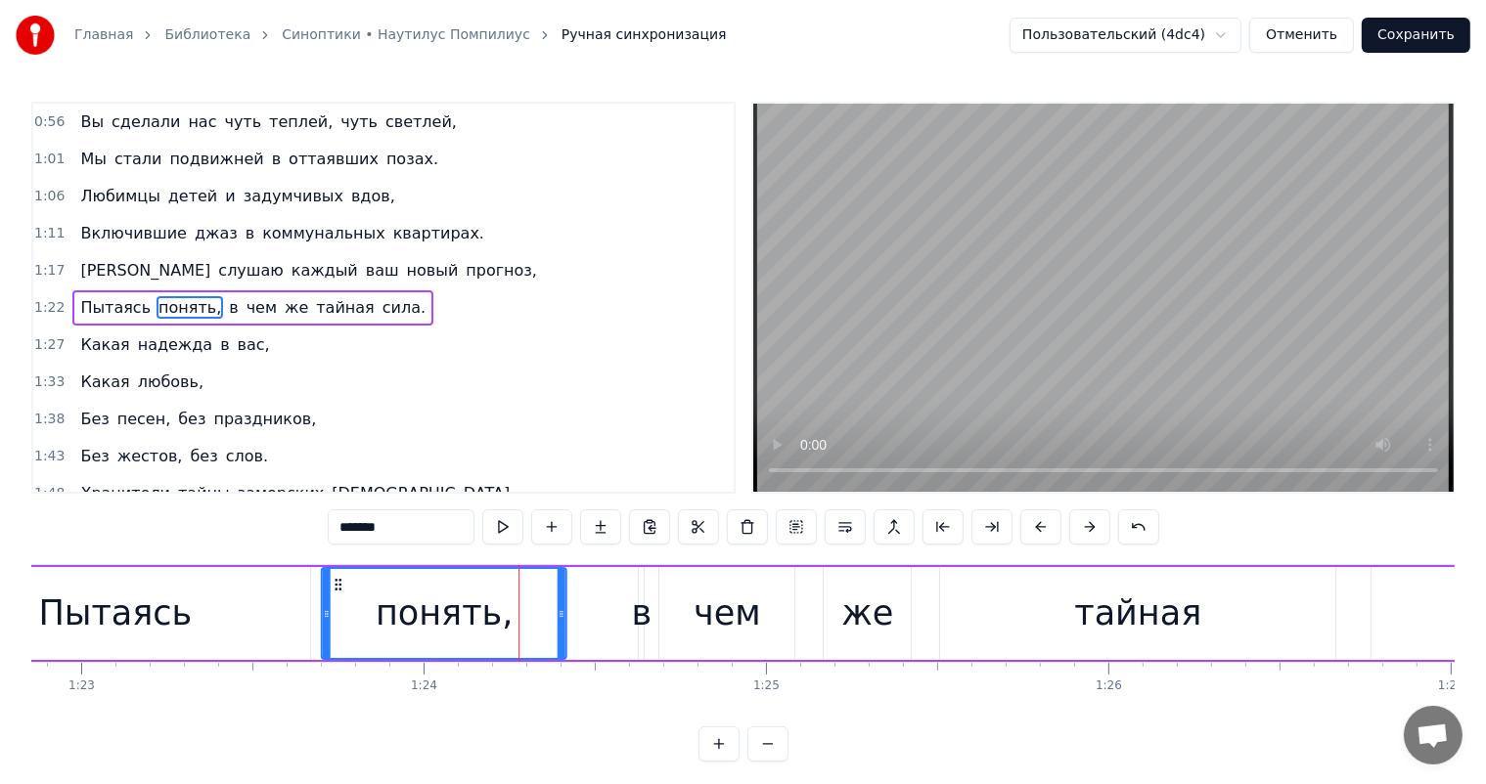
drag, startPoint x: 236, startPoint y: 583, endPoint x: 333, endPoint y: 573, distance: 97.3
click at [333, 573] on div "понять," at bounding box center [444, 613] width 243 height 89
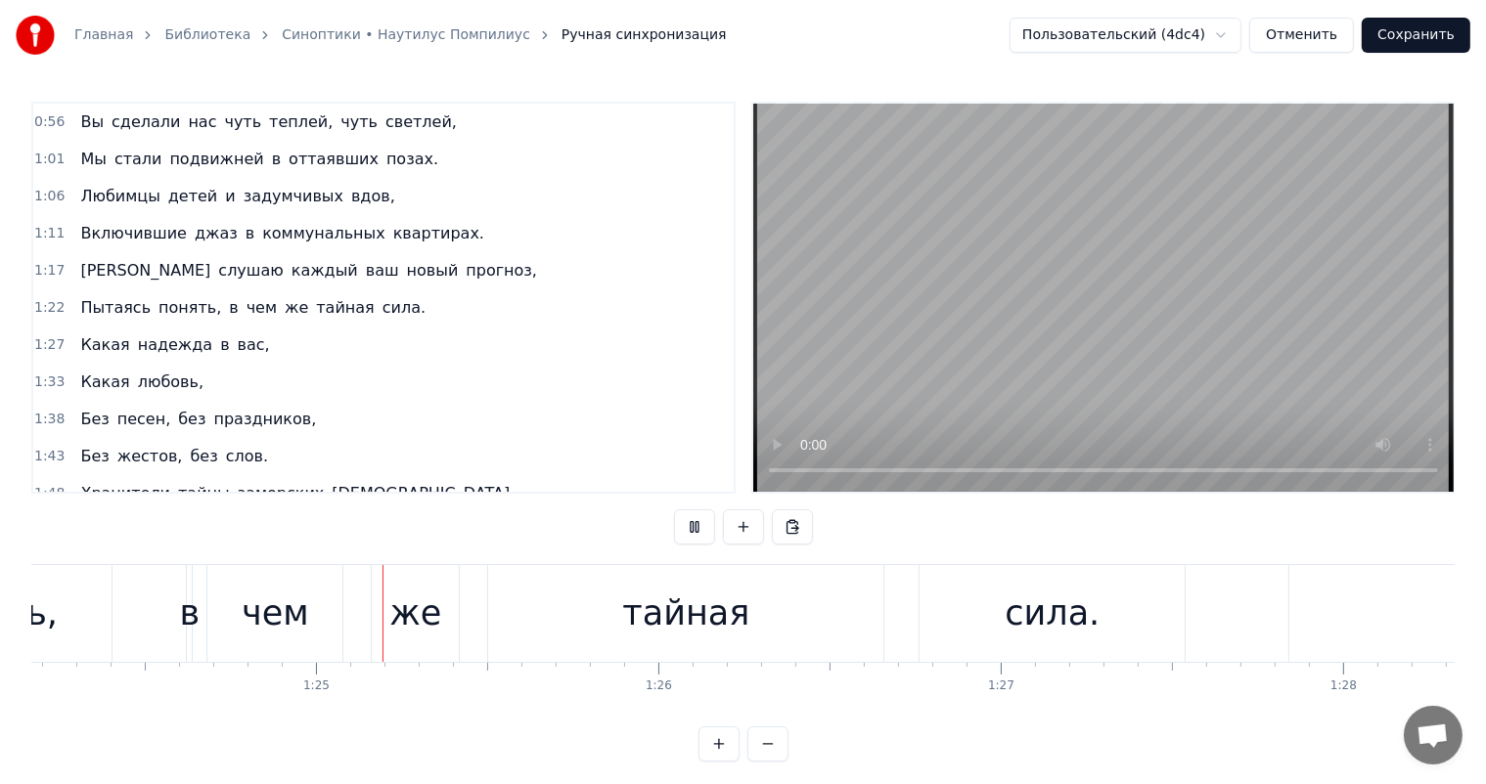
scroll to position [0, 28837]
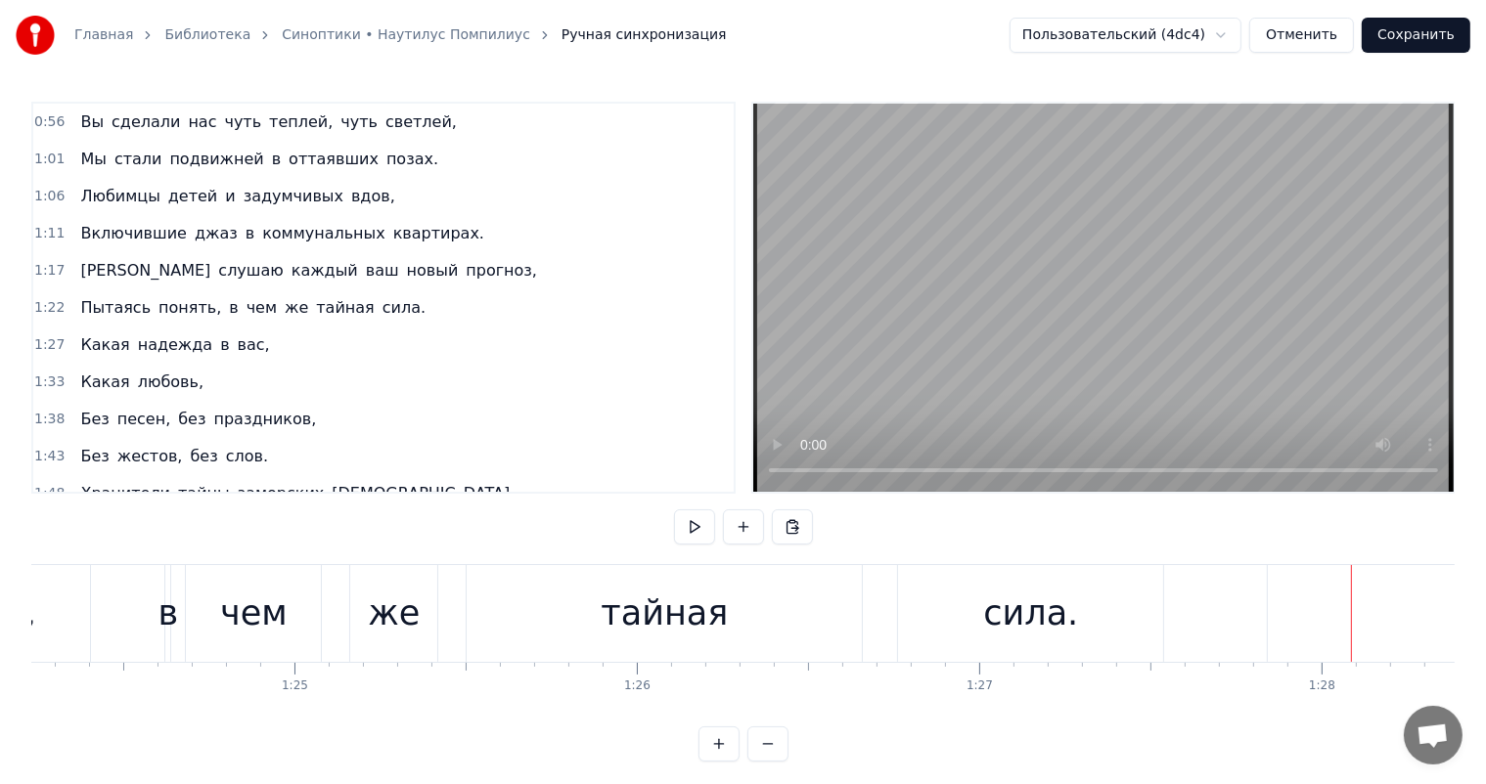
click at [687, 621] on div "тайная" at bounding box center [664, 614] width 127 height 52
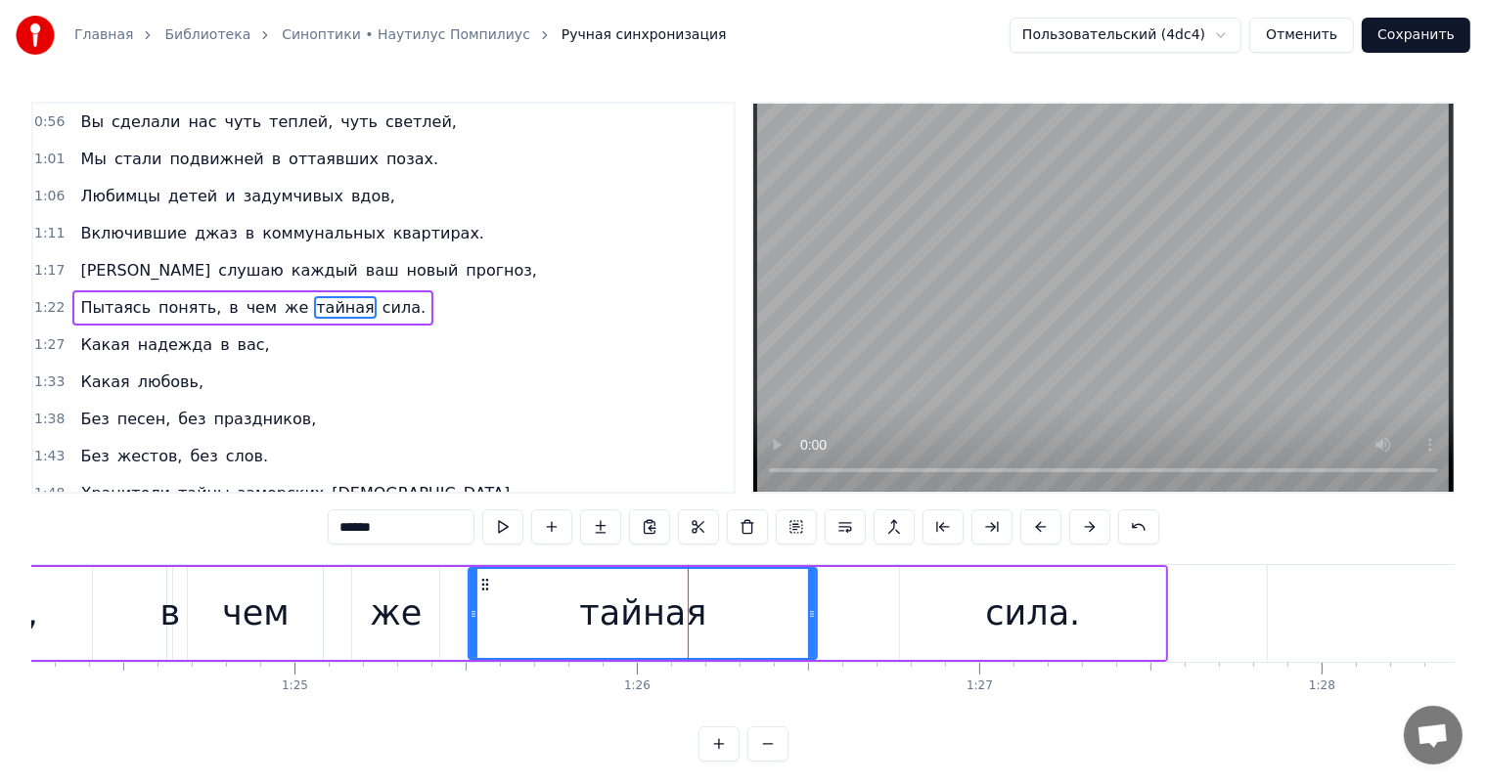
drag, startPoint x: 854, startPoint y: 612, endPoint x: 807, endPoint y: 620, distance: 47.6
click at [808, 620] on icon at bounding box center [812, 614] width 8 height 16
drag, startPoint x: 949, startPoint y: 605, endPoint x: 932, endPoint y: 603, distance: 16.9
click at [946, 606] on div "сила." at bounding box center [1032, 613] width 265 height 93
type input "*****"
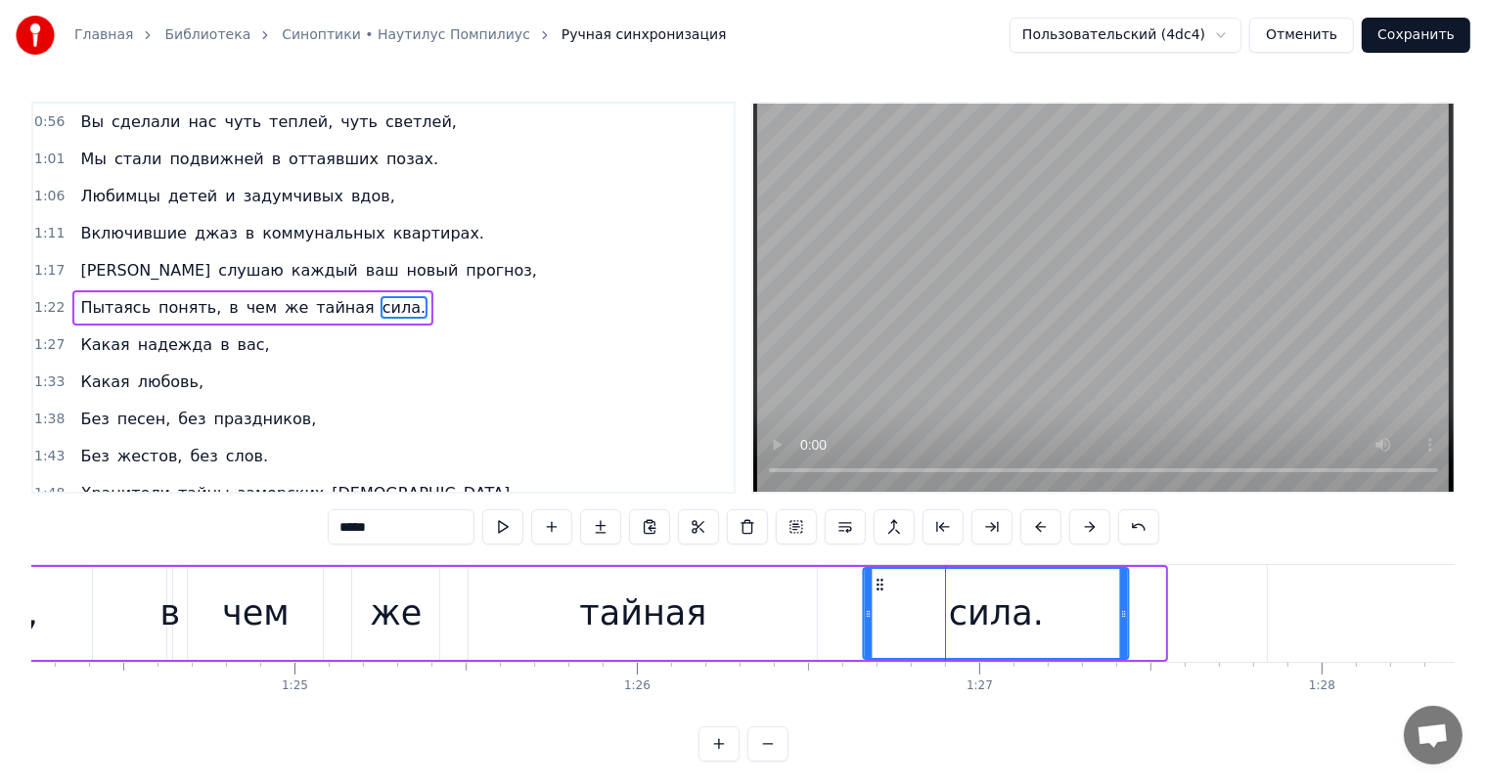
drag, startPoint x: 917, startPoint y: 579, endPoint x: 880, endPoint y: 593, distance: 38.7
click at [880, 593] on div "сила." at bounding box center [996, 613] width 263 height 89
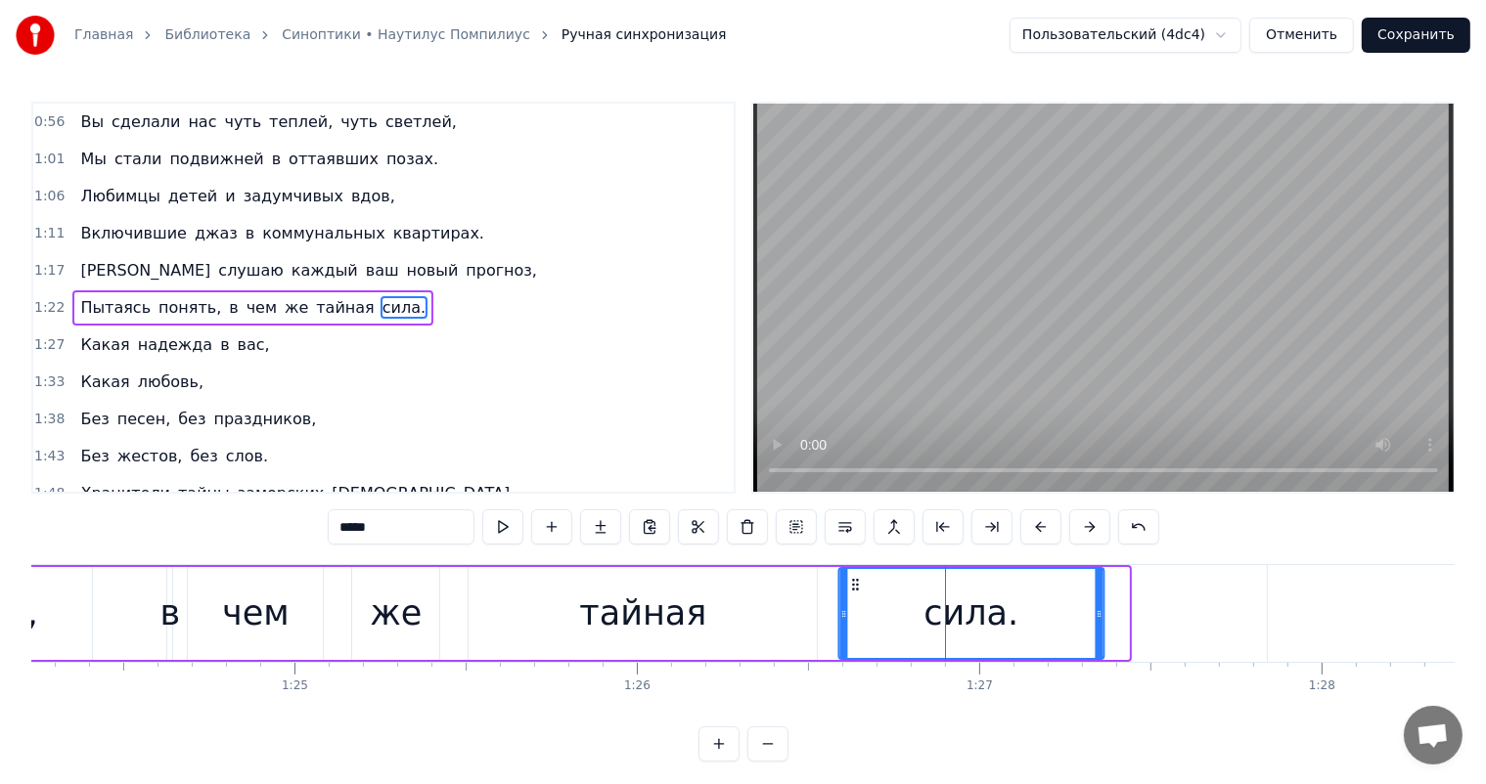
drag, startPoint x: 876, startPoint y: 582, endPoint x: 852, endPoint y: 583, distance: 24.5
click at [852, 583] on icon at bounding box center [855, 585] width 16 height 16
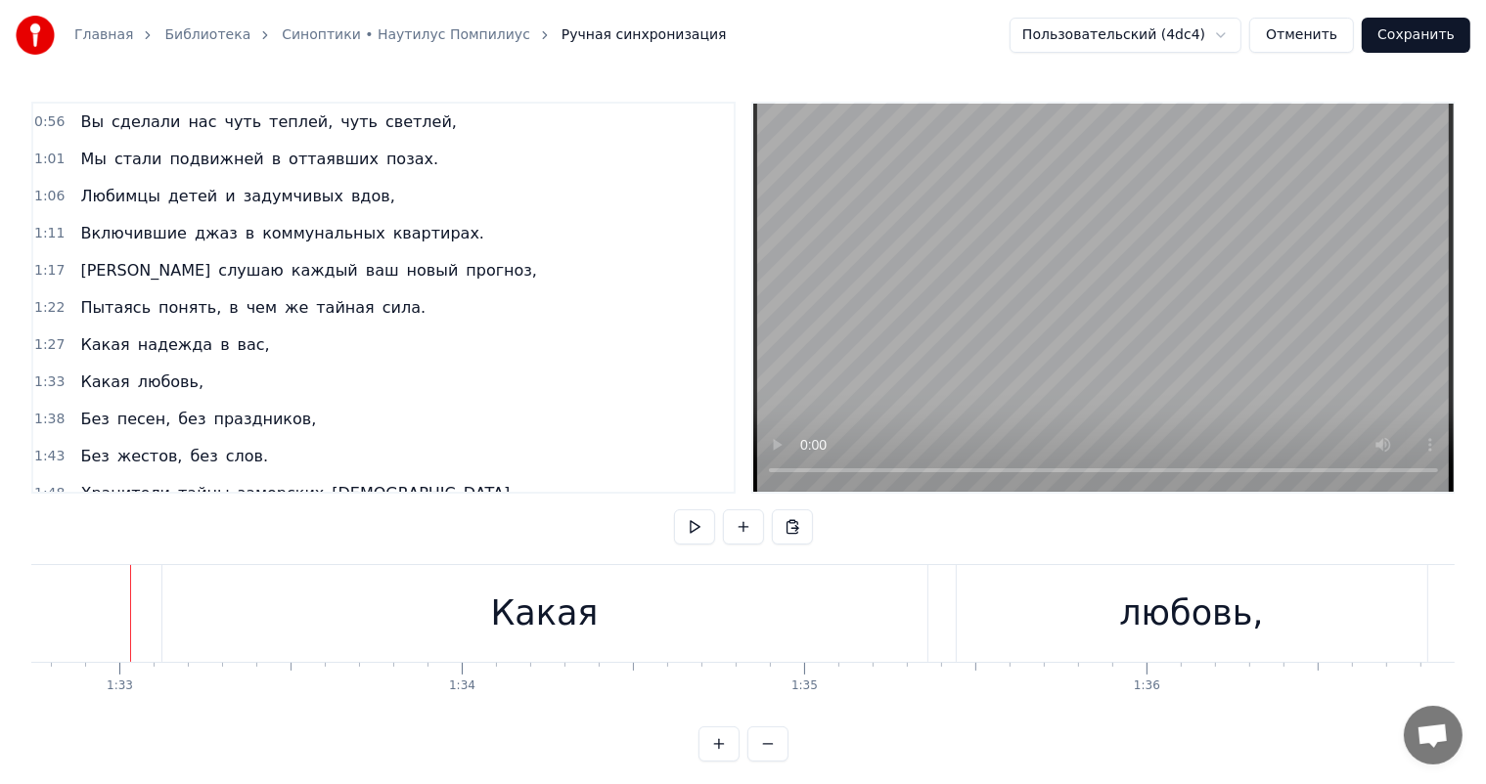
scroll to position [0, 30640]
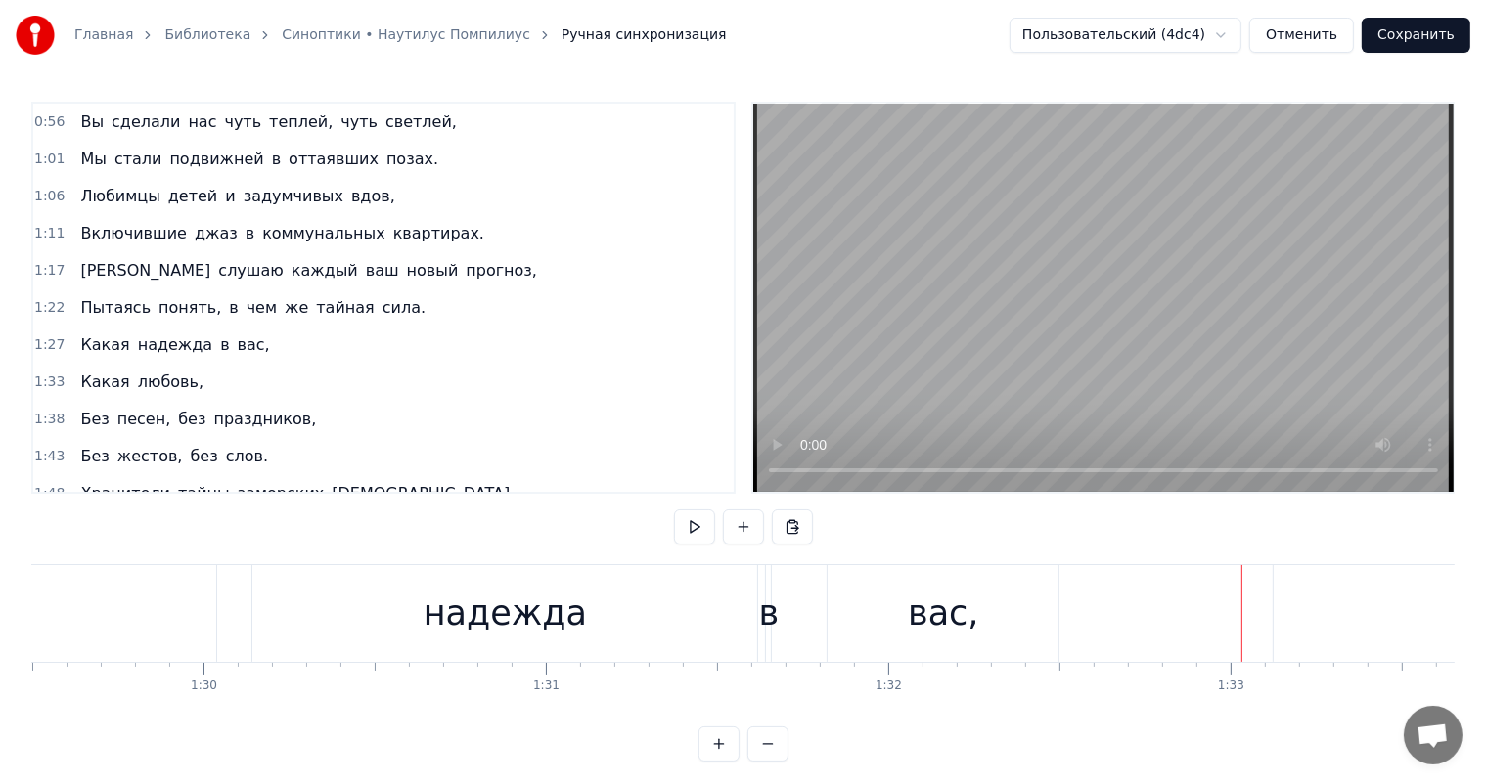
click at [485, 602] on div "надежда" at bounding box center [505, 614] width 163 height 52
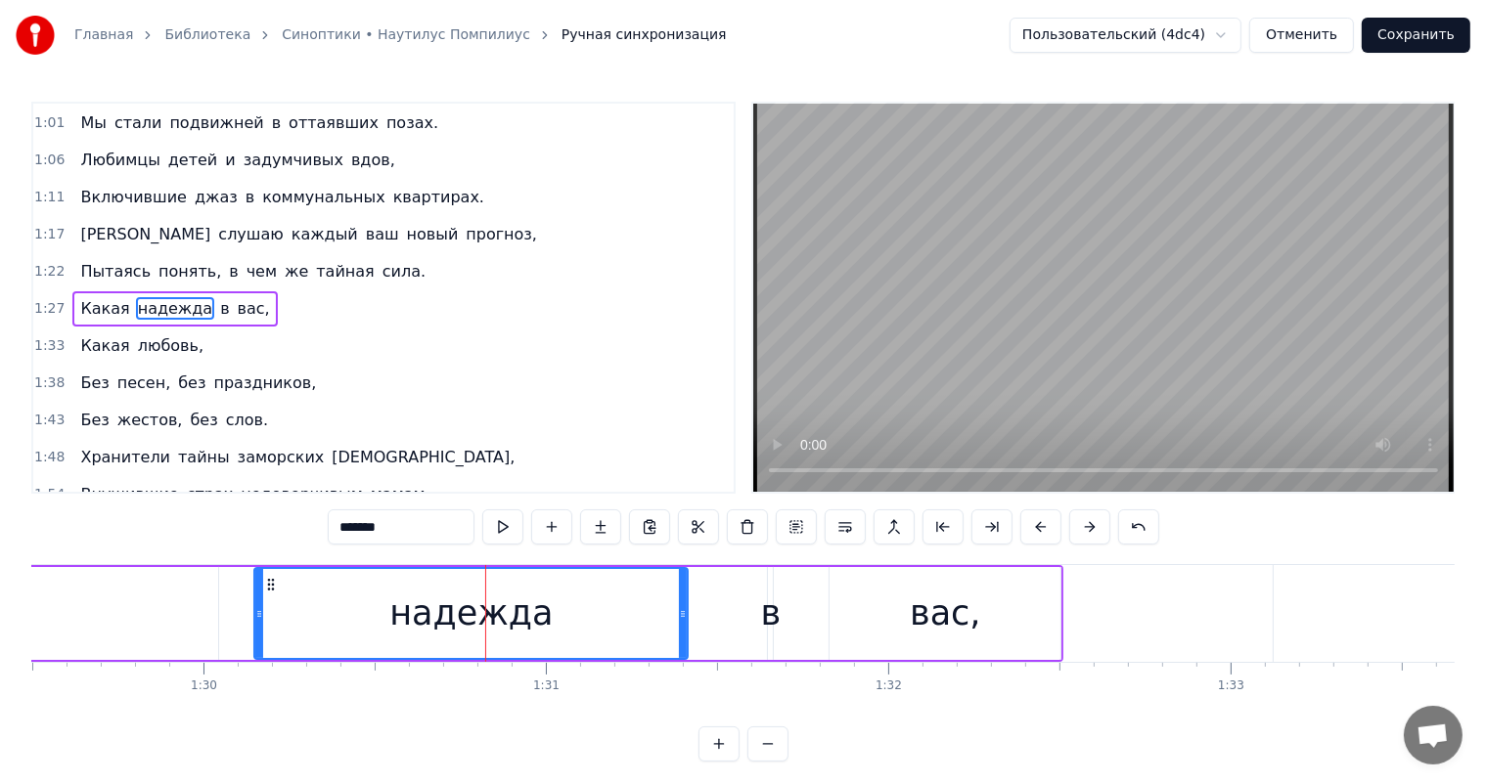
drag, startPoint x: 752, startPoint y: 616, endPoint x: 681, endPoint y: 625, distance: 71.9
click at [681, 625] on div at bounding box center [683, 613] width 8 height 89
click at [763, 618] on div "в" at bounding box center [771, 614] width 21 height 52
type input "*"
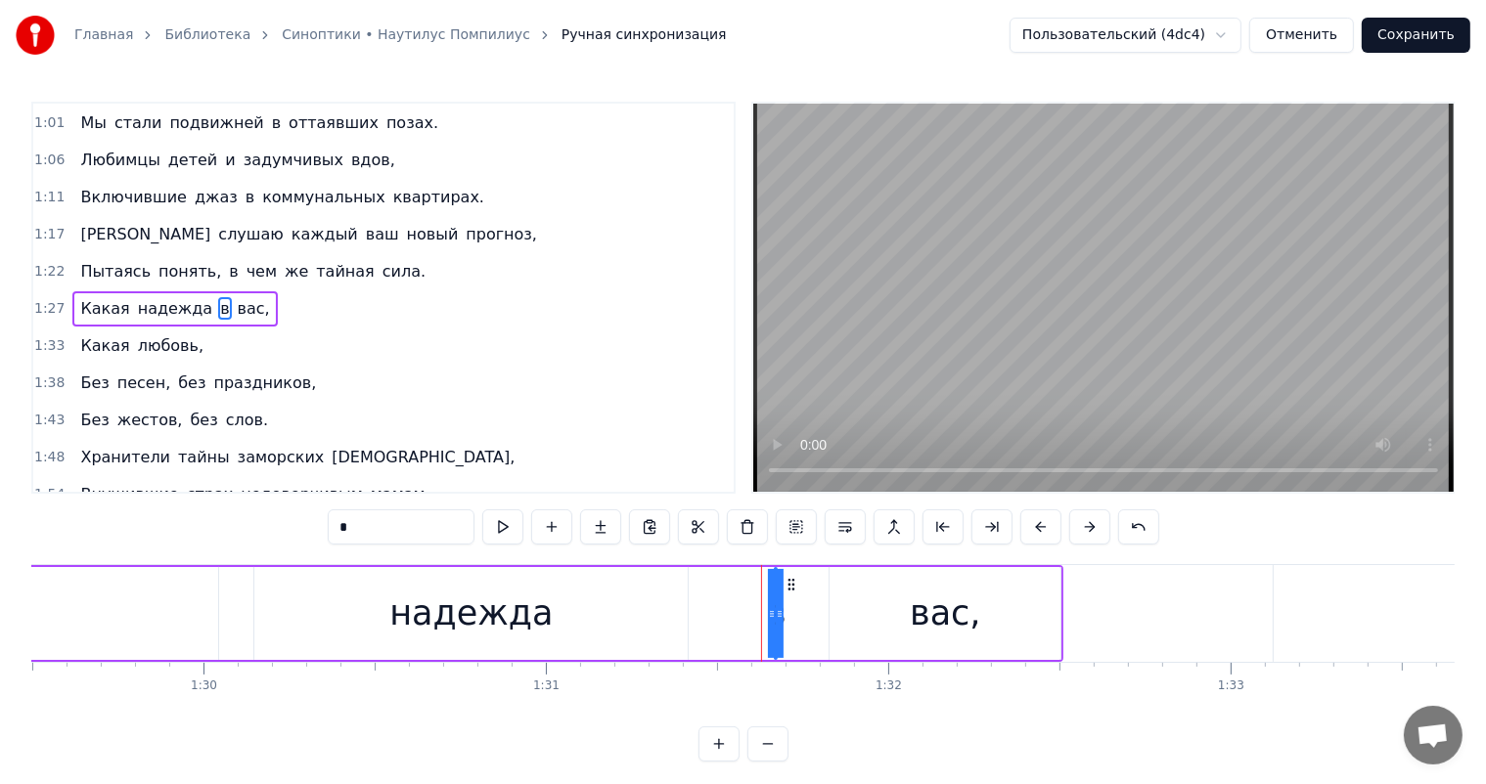
drag, startPoint x: 775, startPoint y: 582, endPoint x: 828, endPoint y: 574, distance: 54.4
click at [828, 574] on div "[PERSON_NAME] надежда в вас," at bounding box center [263, 613] width 1599 height 97
click at [772, 598] on div "в" at bounding box center [775, 614] width 21 height 52
click at [750, 592] on div "[PERSON_NAME] надежда в вас," at bounding box center [263, 613] width 1599 height 97
click at [779, 575] on div "[PERSON_NAME] надежда в вас," at bounding box center [263, 613] width 1599 height 97
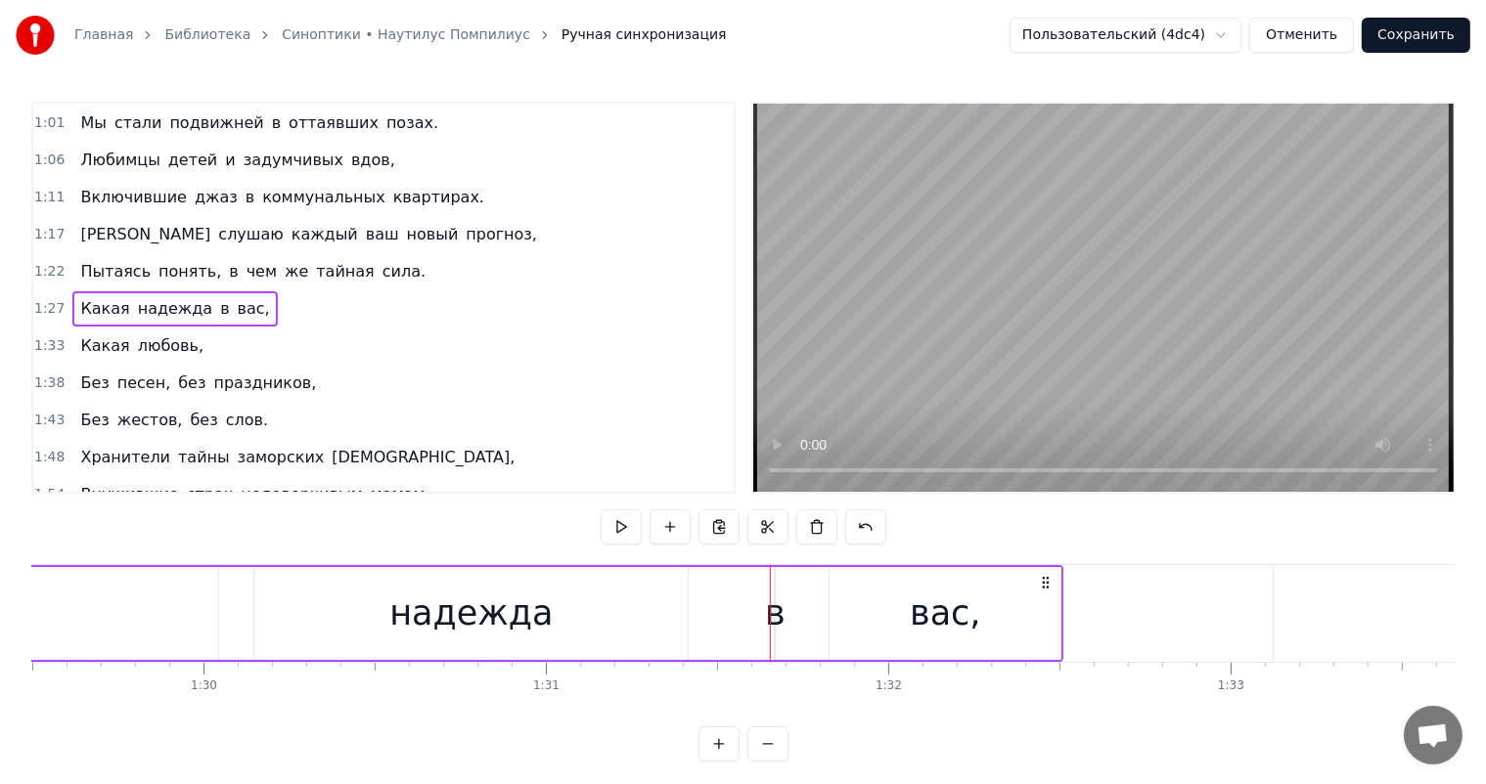
click at [777, 582] on div "[PERSON_NAME] надежда в вас," at bounding box center [263, 613] width 1599 height 97
click at [776, 602] on div "в" at bounding box center [775, 614] width 21 height 52
drag, startPoint x: 776, startPoint y: 585, endPoint x: 747, endPoint y: 591, distance: 29.0
click at [747, 591] on div at bounding box center [751, 613] width 8 height 89
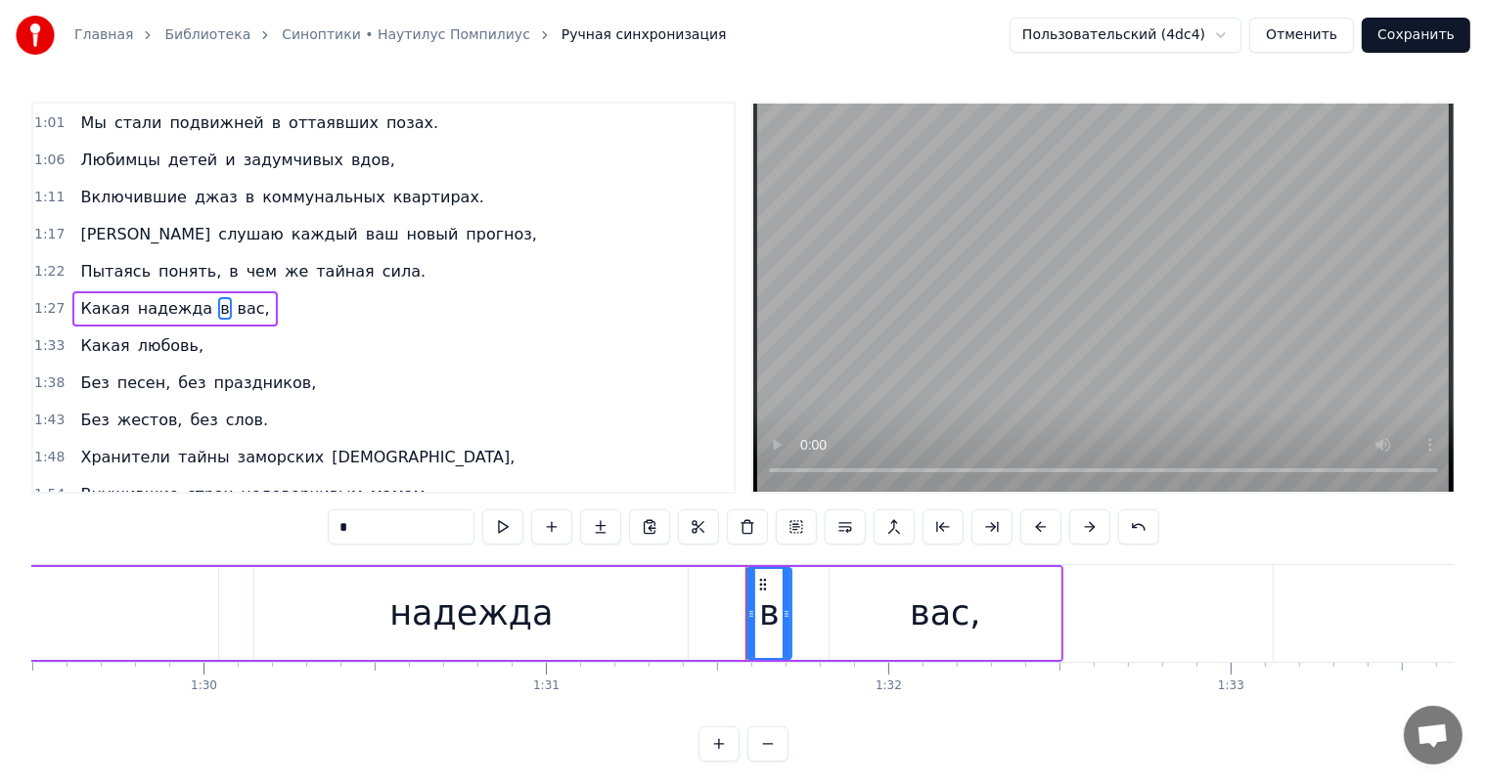
drag, startPoint x: 763, startPoint y: 584, endPoint x: 782, endPoint y: 591, distance: 19.8
click at [782, 591] on div "в" at bounding box center [768, 613] width 43 height 89
drag, startPoint x: 759, startPoint y: 584, endPoint x: 698, endPoint y: 585, distance: 60.7
click at [698, 585] on icon at bounding box center [702, 585] width 16 height 16
click at [722, 611] on icon at bounding box center [720, 614] width 8 height 16
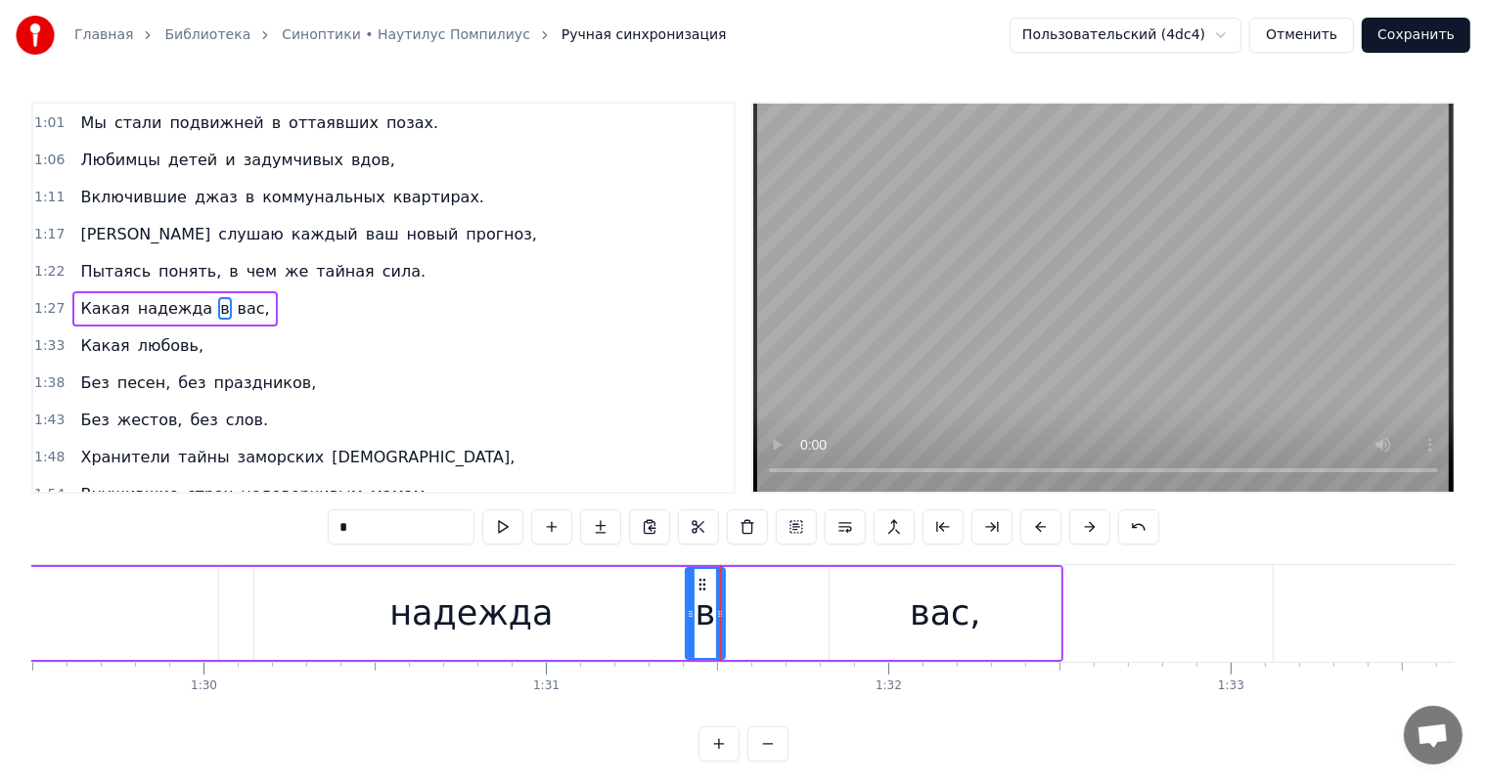
drag, startPoint x: 1003, startPoint y: 606, endPoint x: 820, endPoint y: 563, distance: 187.9
click at [999, 606] on div "вас," at bounding box center [944, 613] width 231 height 93
type input "****"
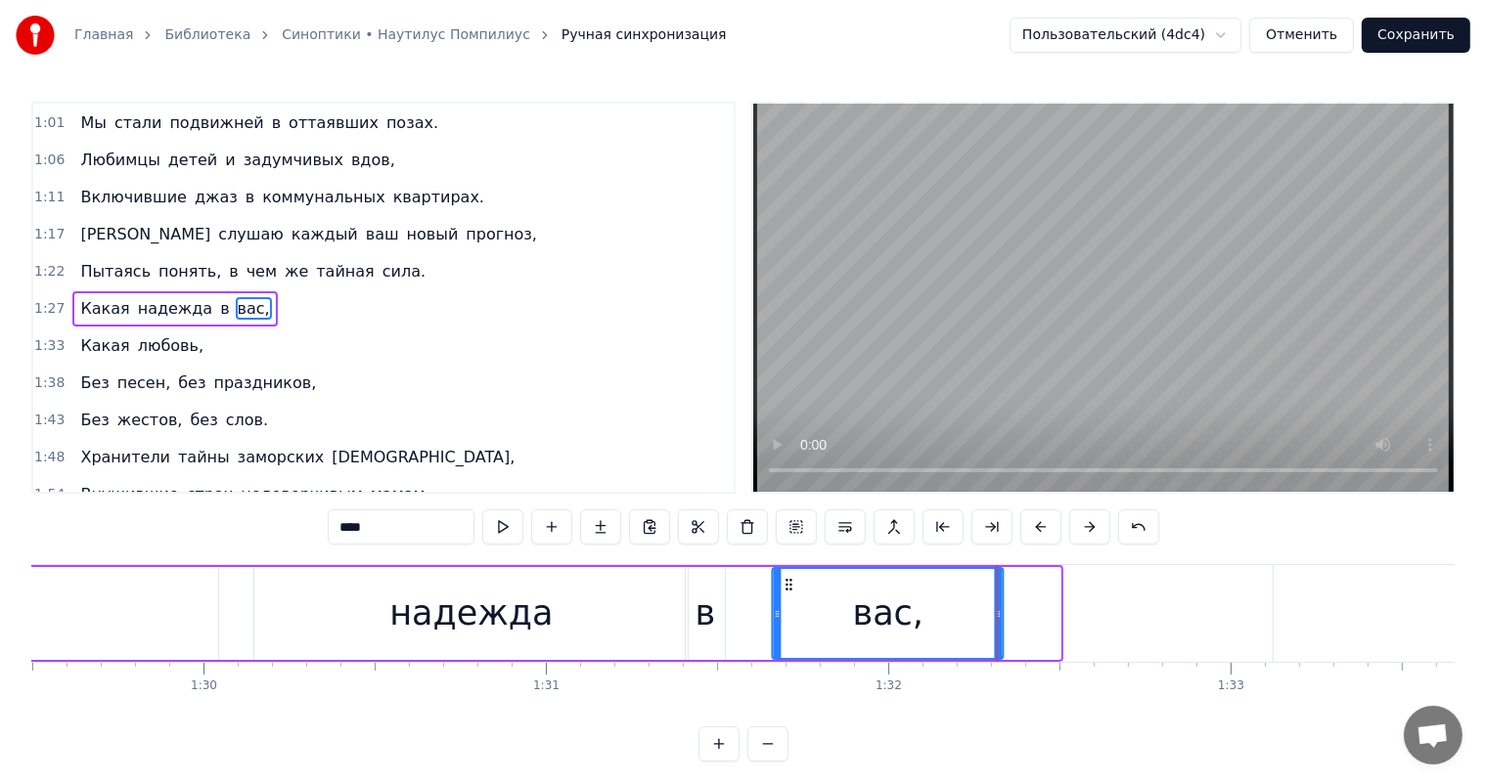
drag, startPoint x: 847, startPoint y: 587, endPoint x: 790, endPoint y: 603, distance: 58.9
click at [790, 603] on div "вас," at bounding box center [888, 613] width 229 height 89
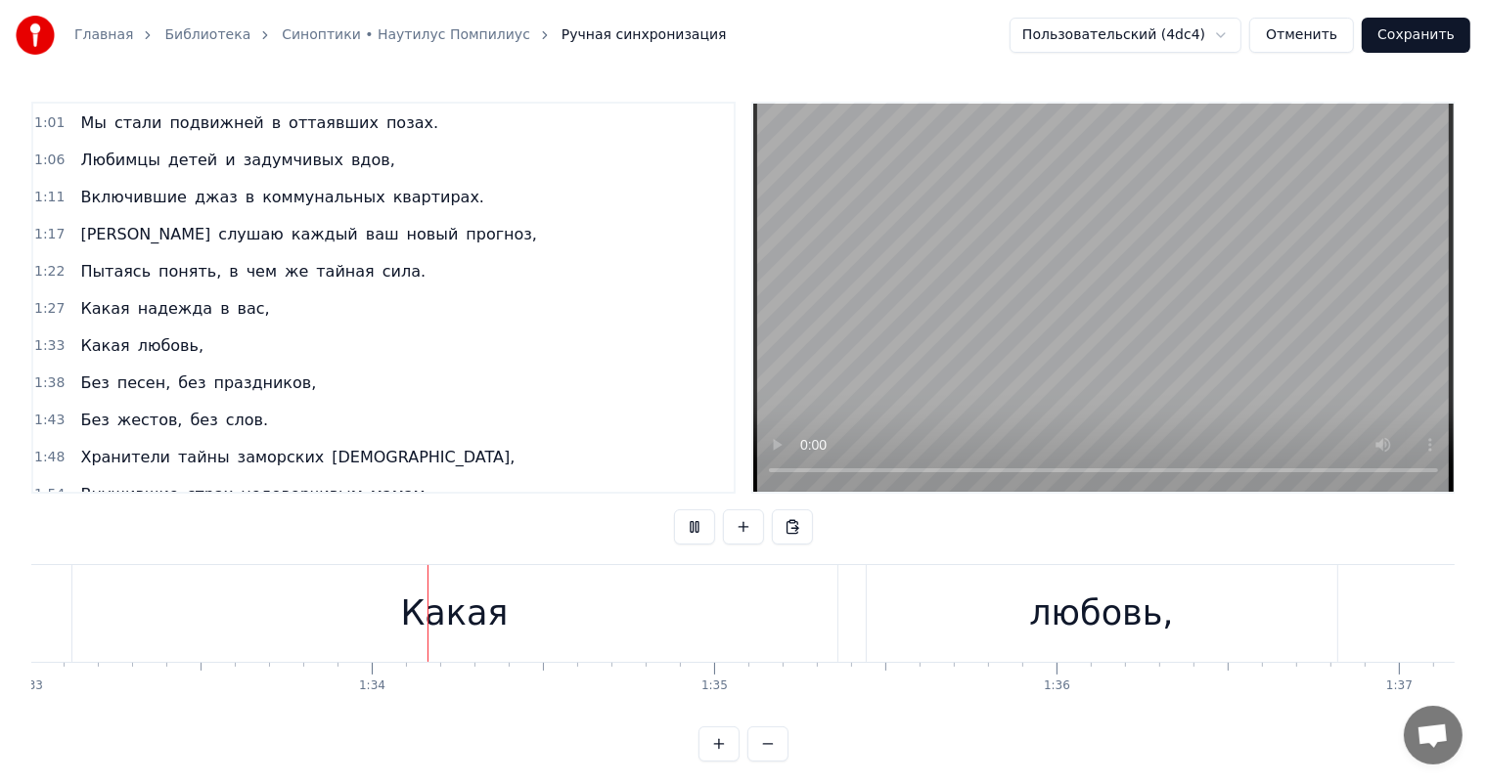
scroll to position [0, 31928]
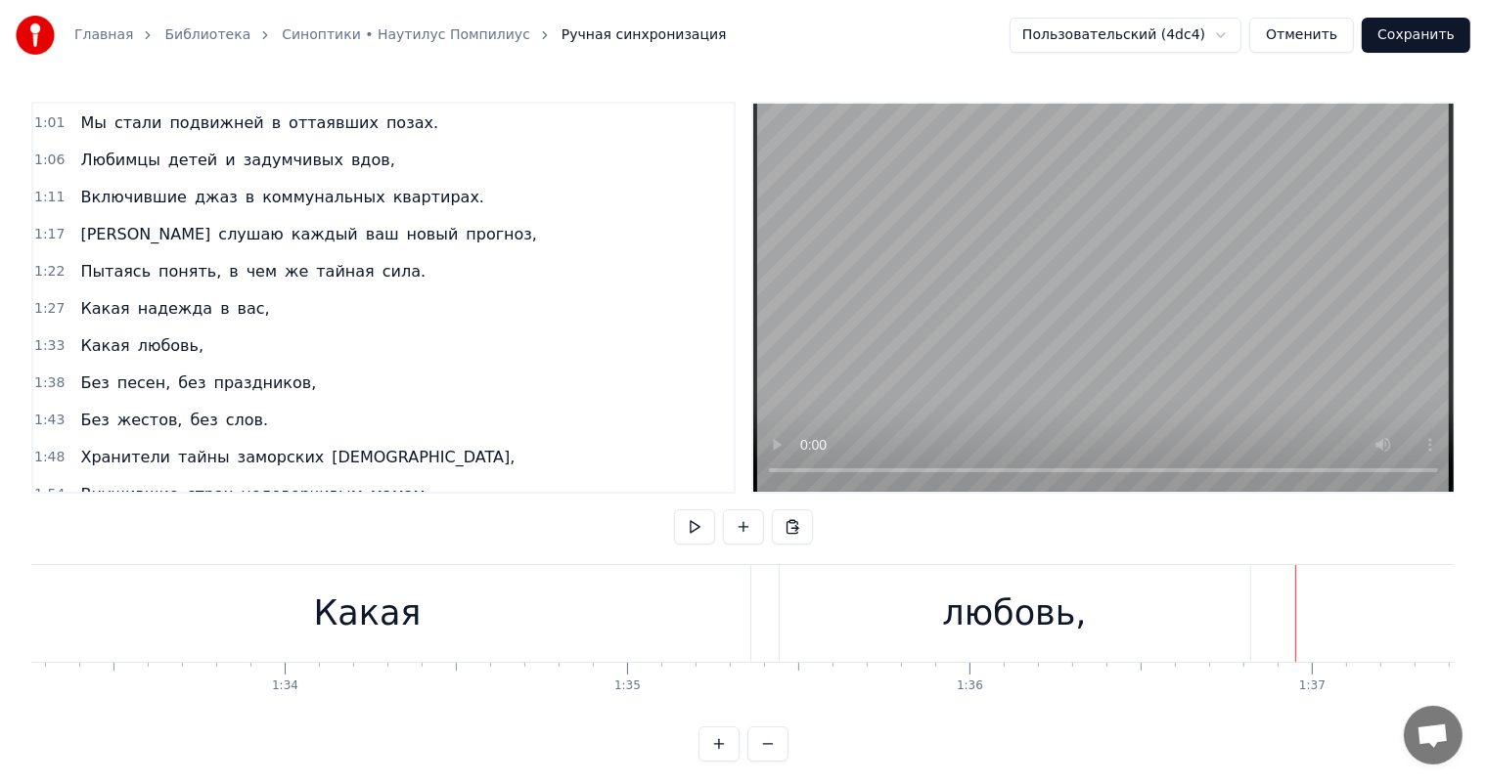
drag, startPoint x: 974, startPoint y: 600, endPoint x: 1159, endPoint y: 628, distance: 187.0
click at [980, 600] on div "любовь," at bounding box center [1014, 614] width 144 height 52
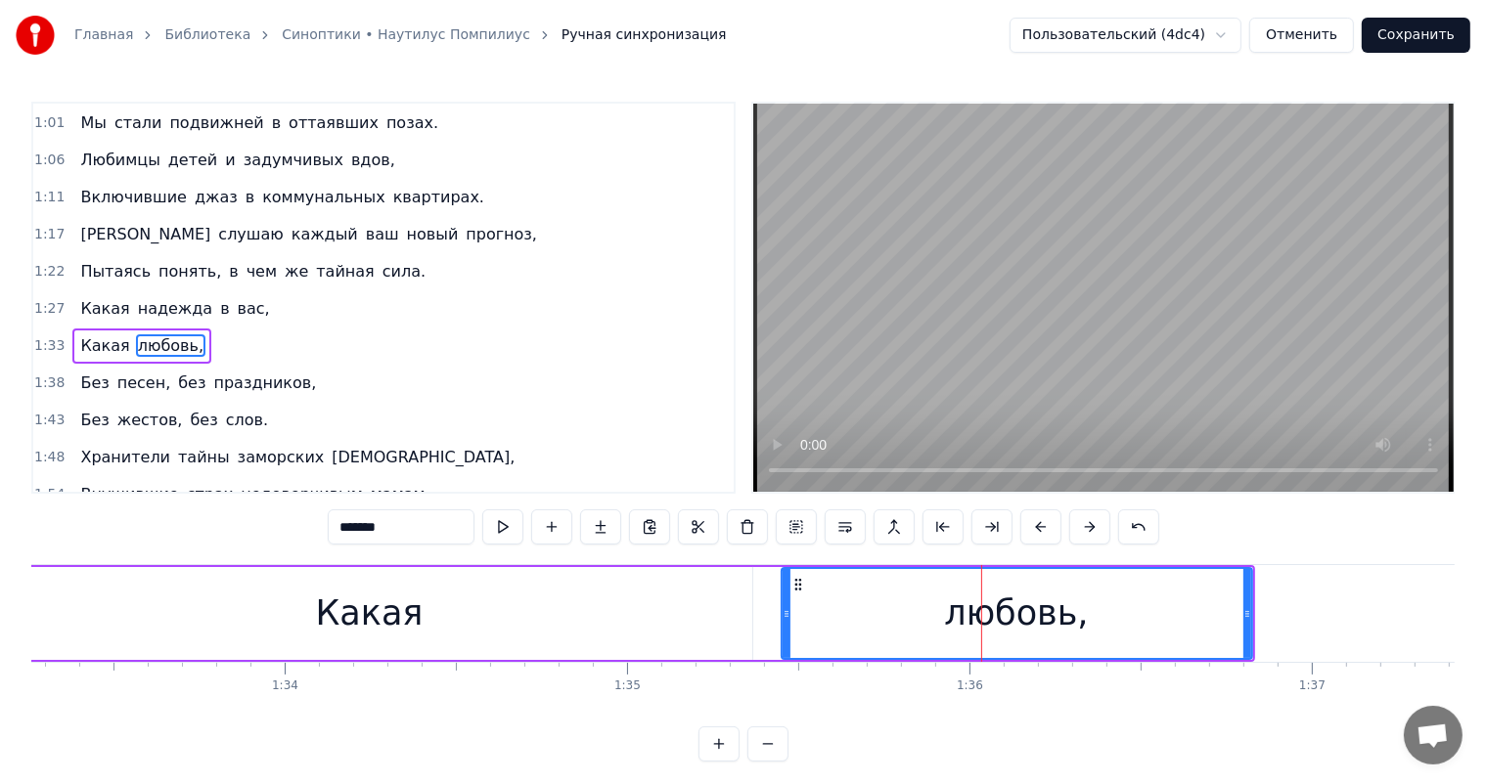
scroll to position [147, 0]
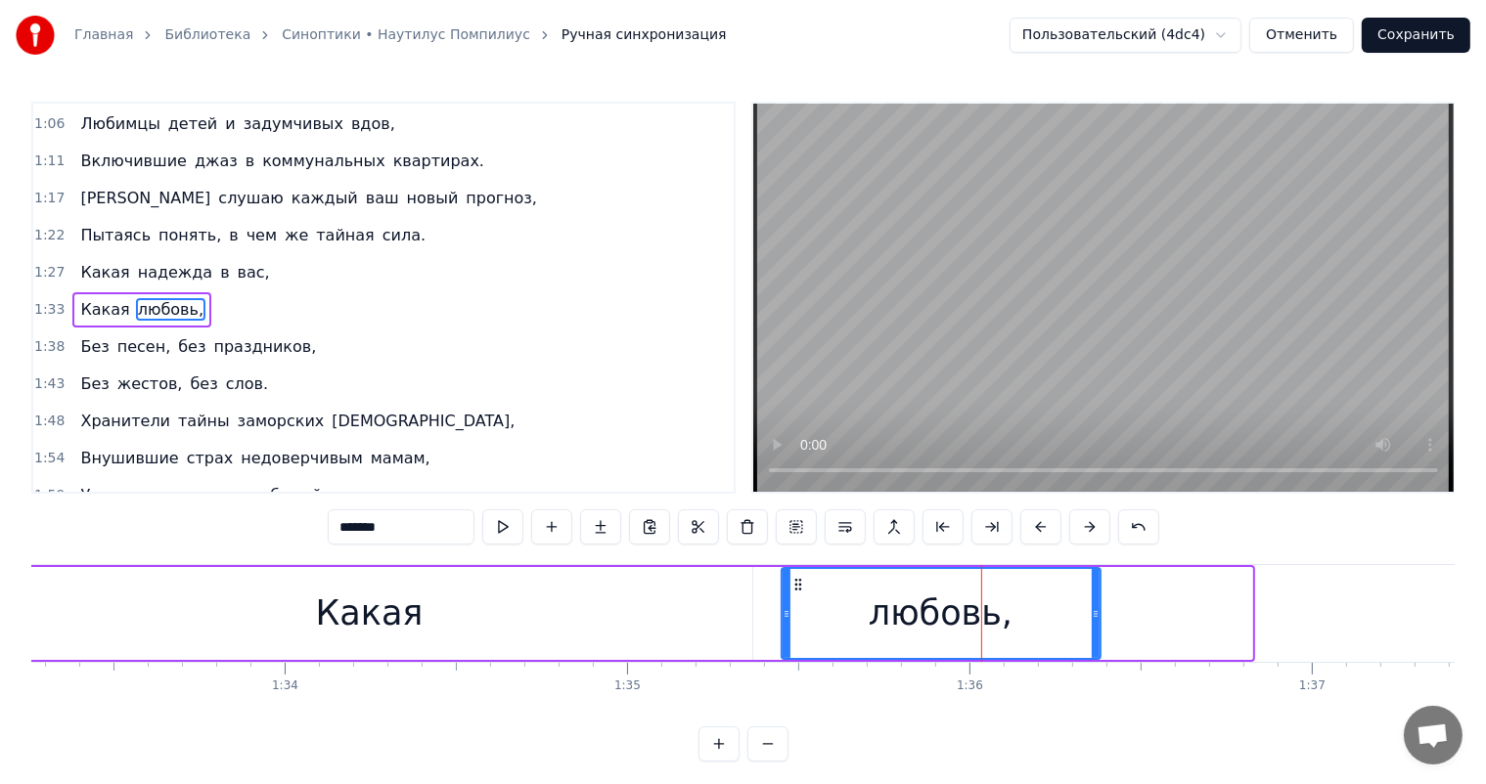
drag, startPoint x: 1246, startPoint y: 609, endPoint x: 1095, endPoint y: 630, distance: 153.0
click at [1095, 630] on div at bounding box center [1096, 613] width 8 height 89
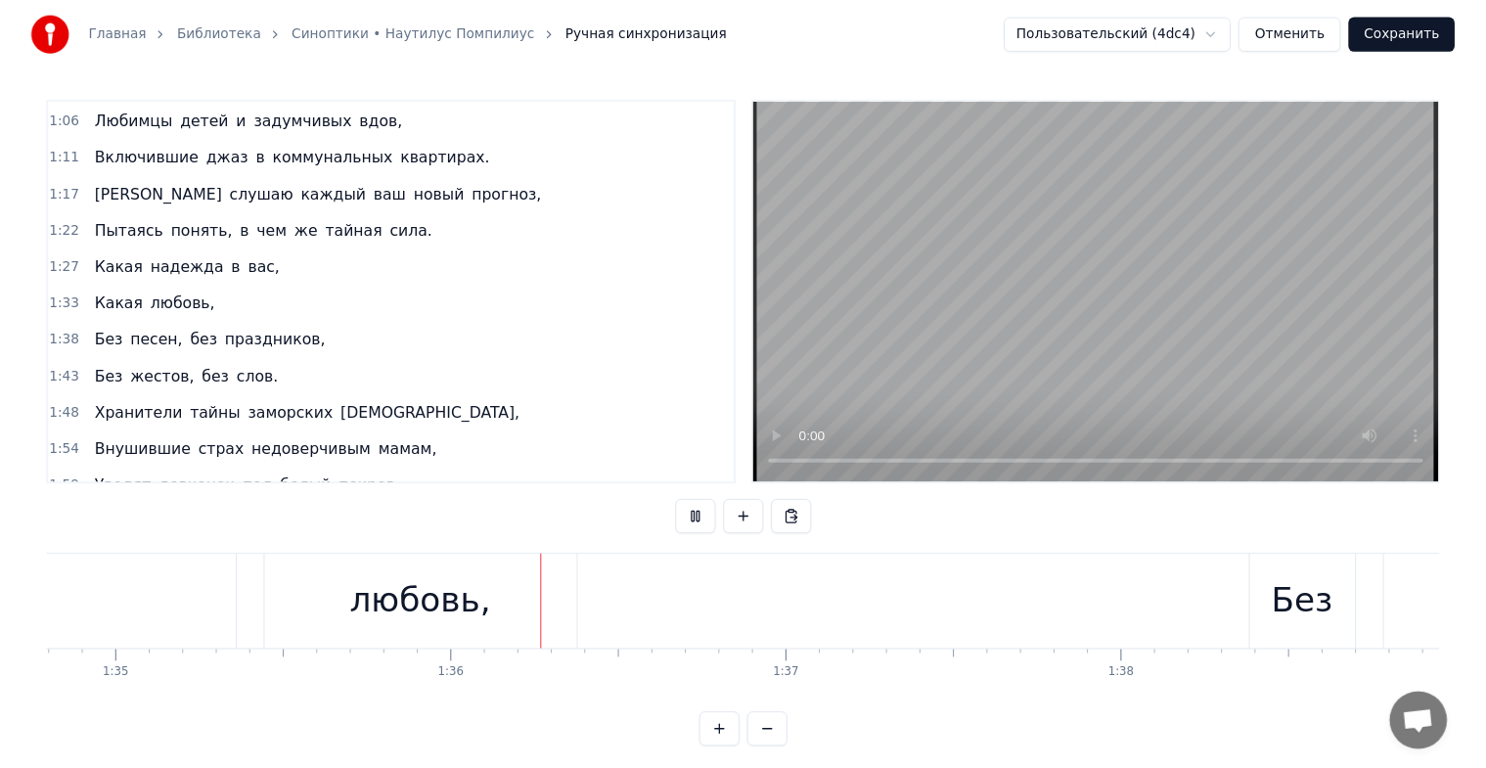
scroll to position [0, 32665]
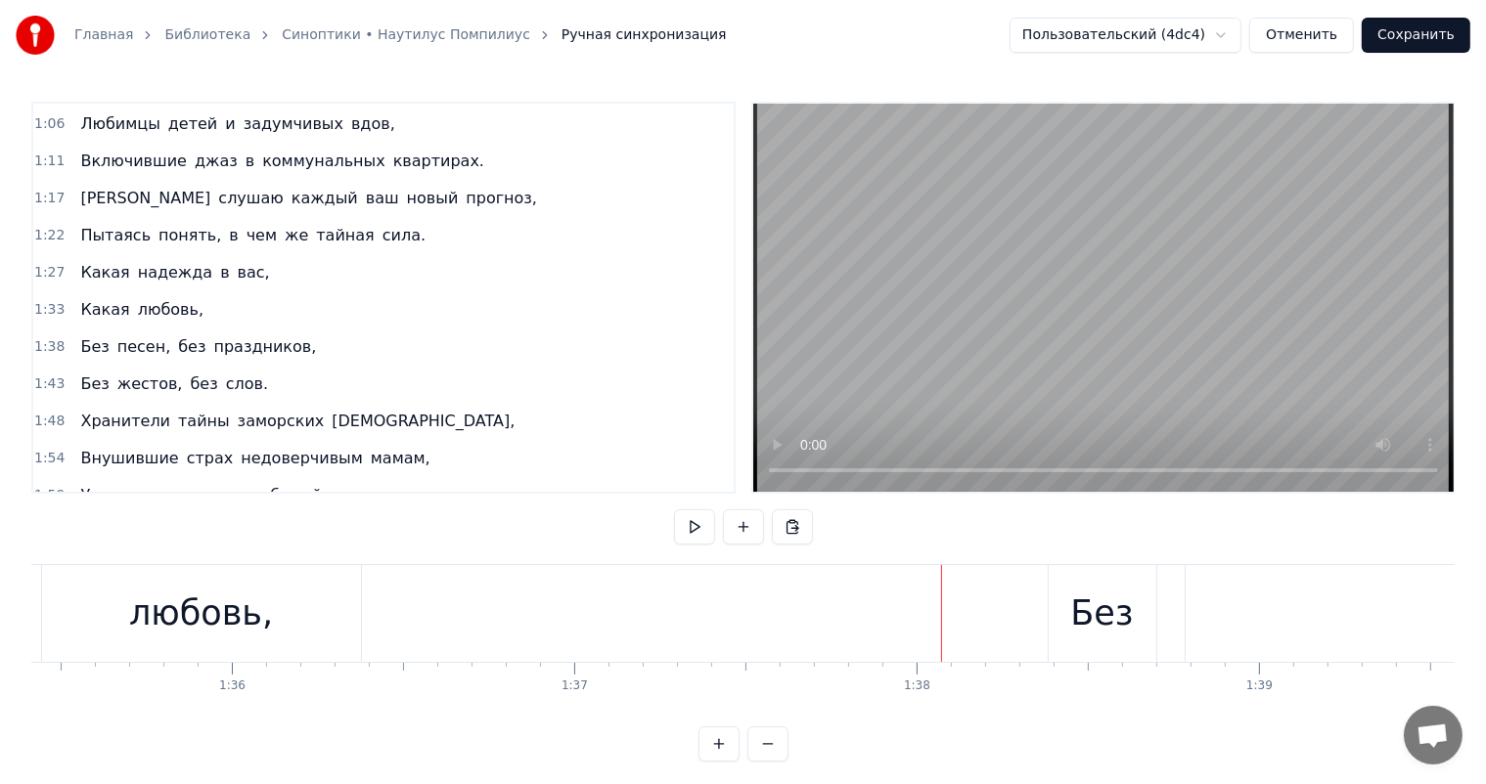
click at [1442, 45] on button "Сохранить" at bounding box center [1416, 35] width 109 height 35
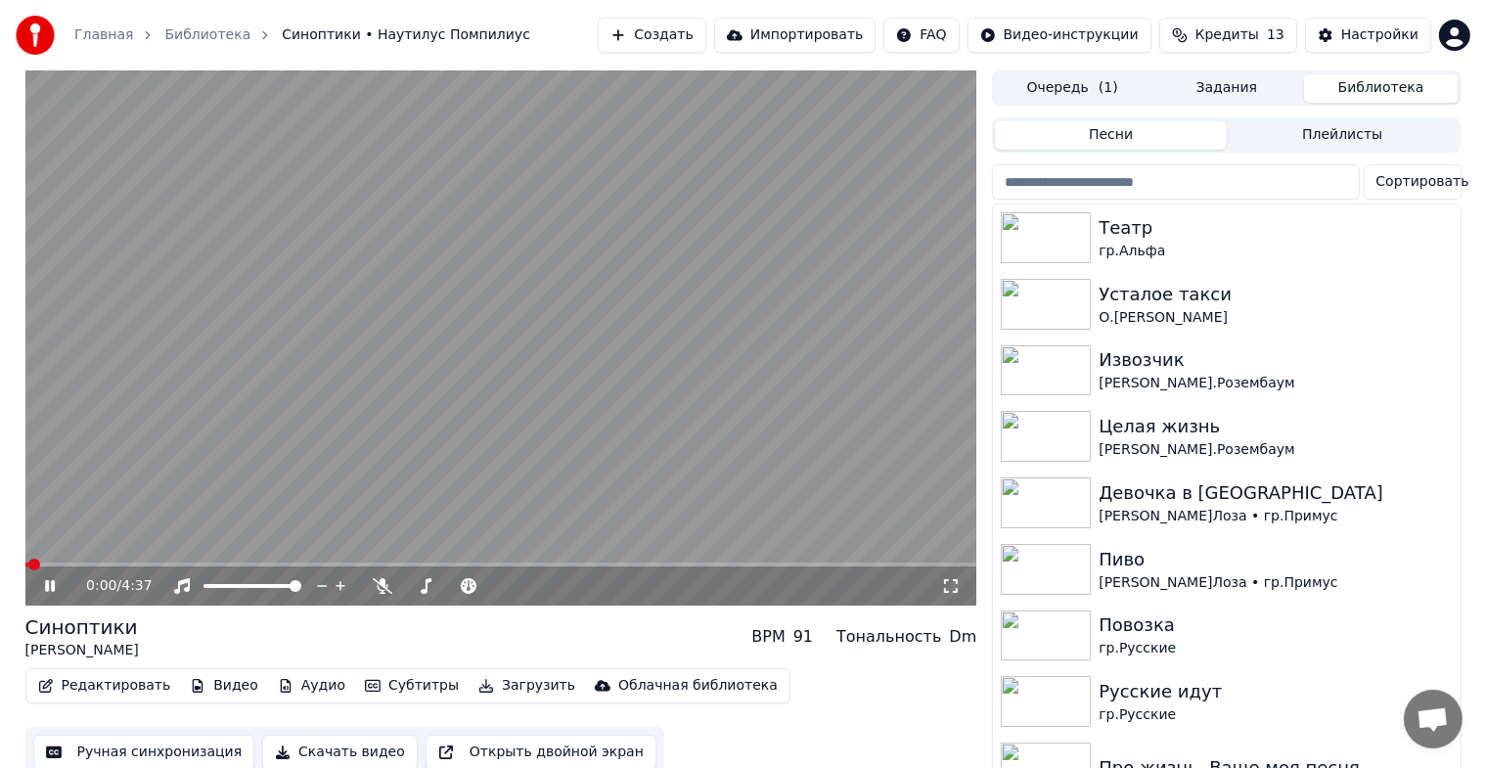
click at [52, 588] on icon at bounding box center [50, 586] width 10 height 12
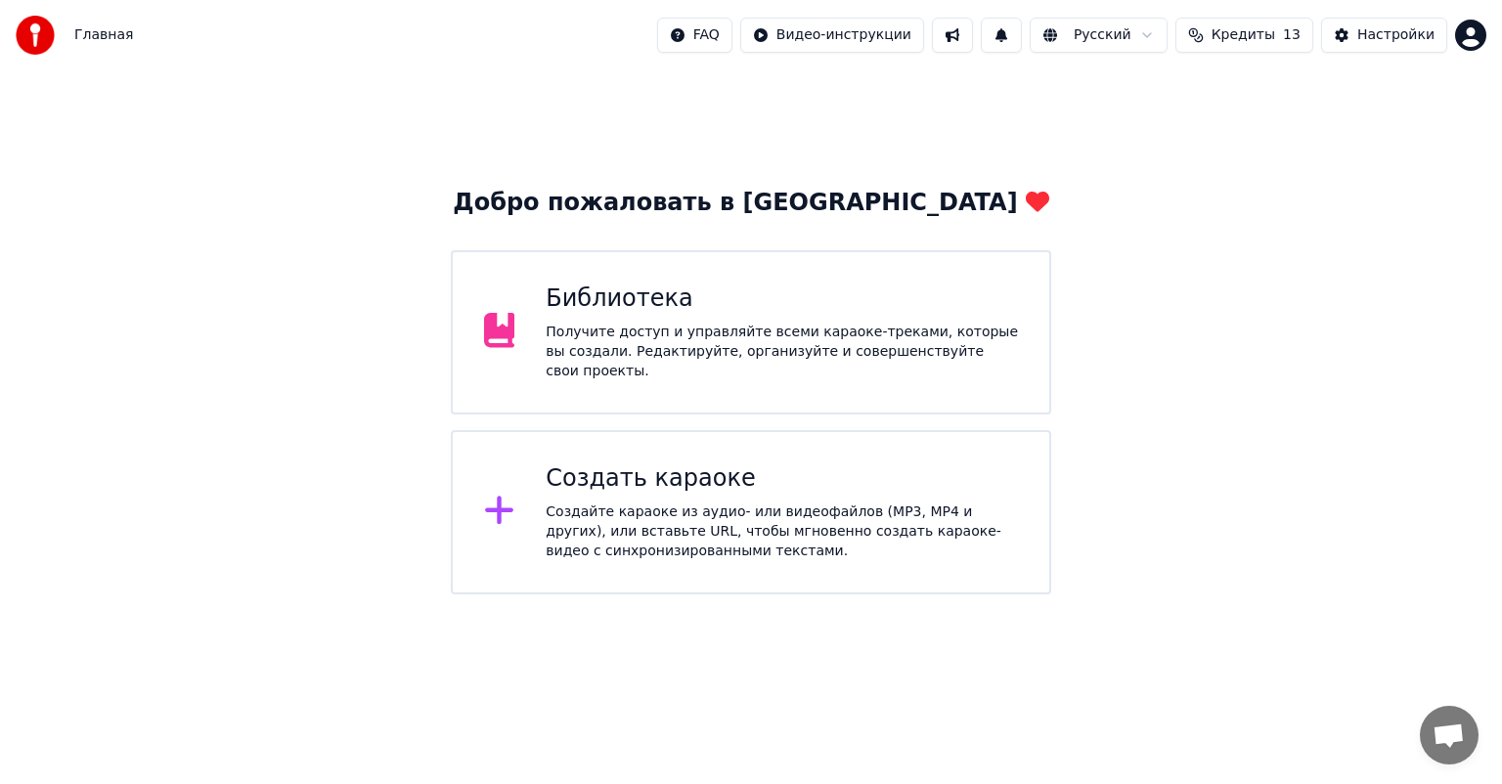
click at [785, 272] on div "Библиотека Получите доступ и управляйте всеми караоке-треками, которые вы созда…" at bounding box center [751, 332] width 601 height 164
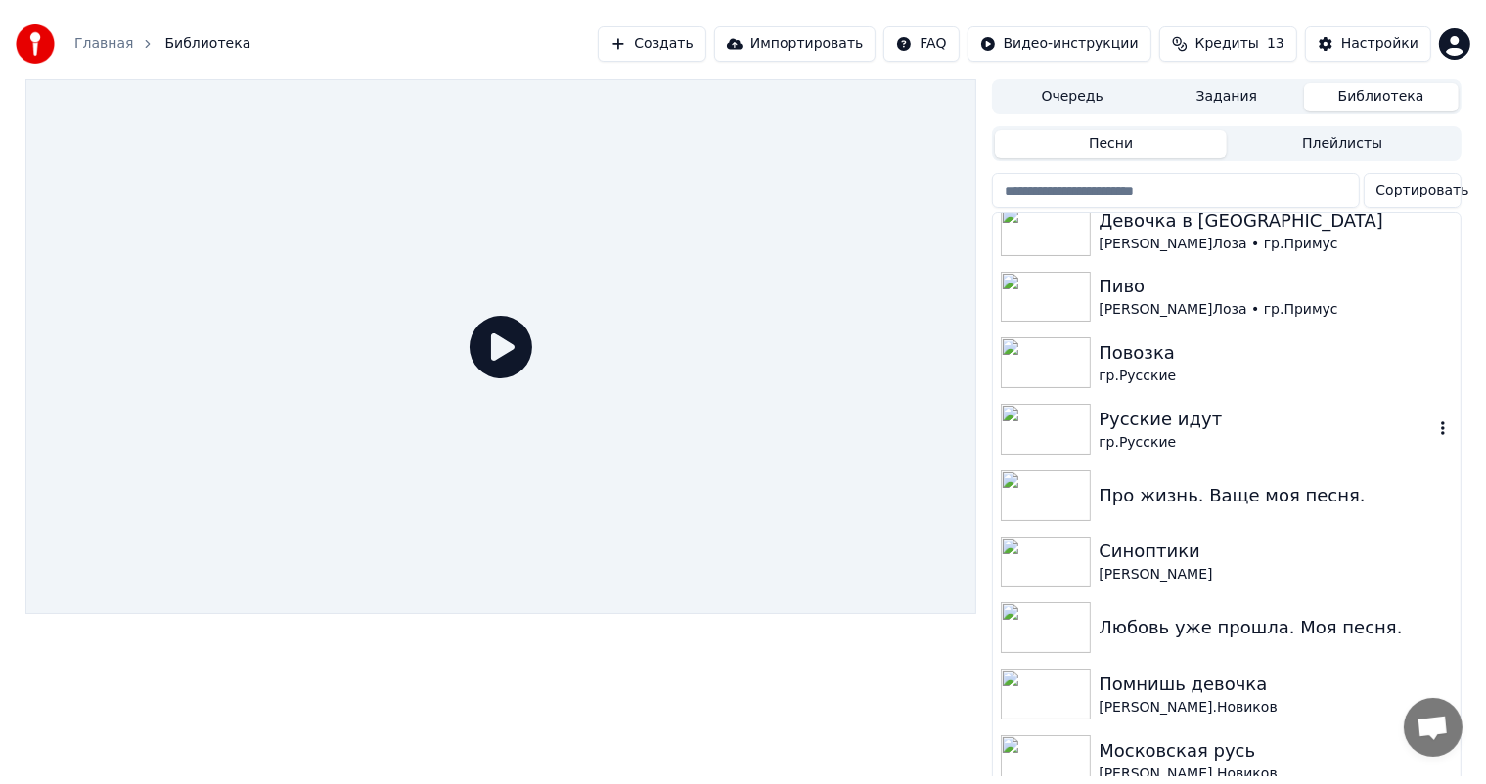
scroll to position [293, 0]
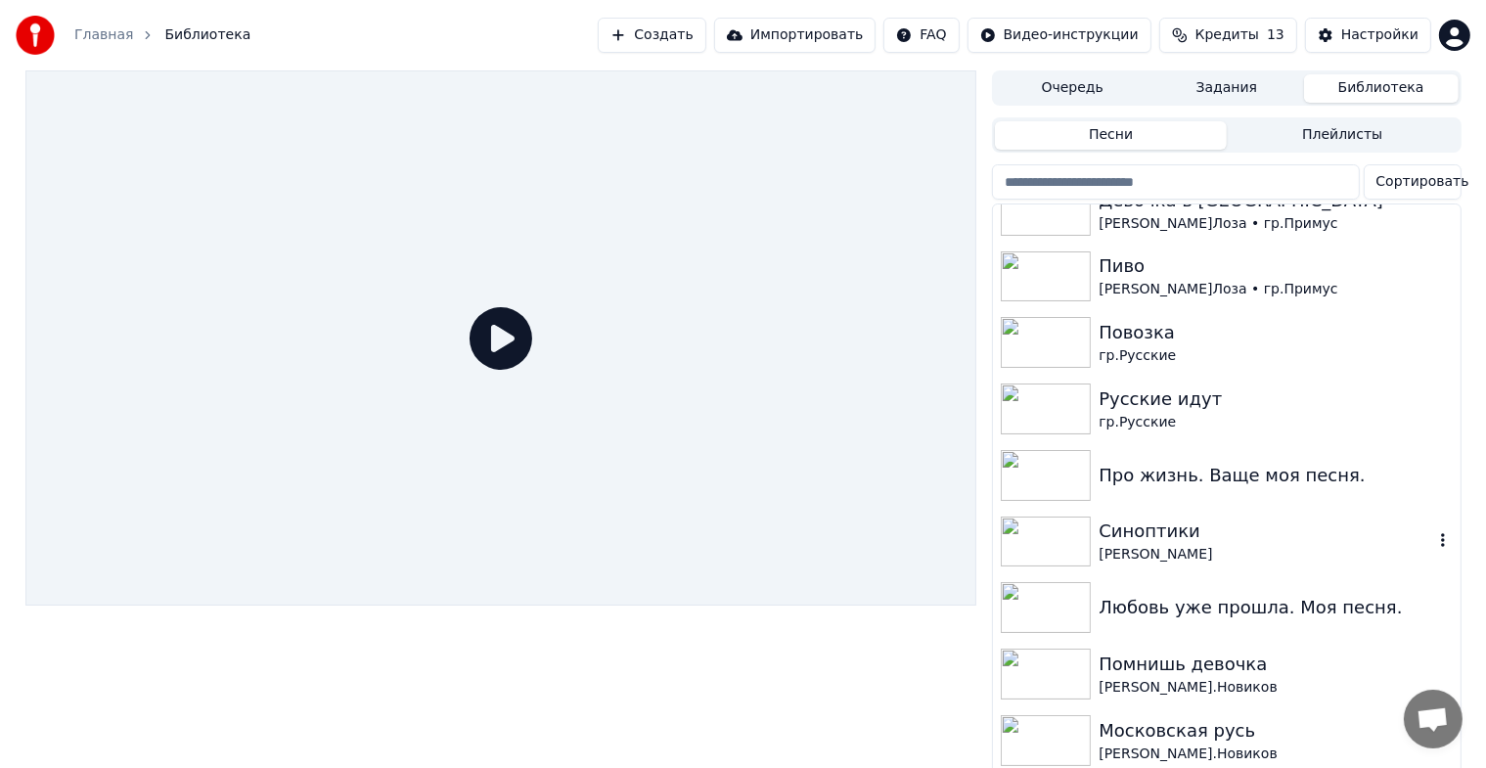
click at [1047, 524] on img at bounding box center [1046, 541] width 90 height 51
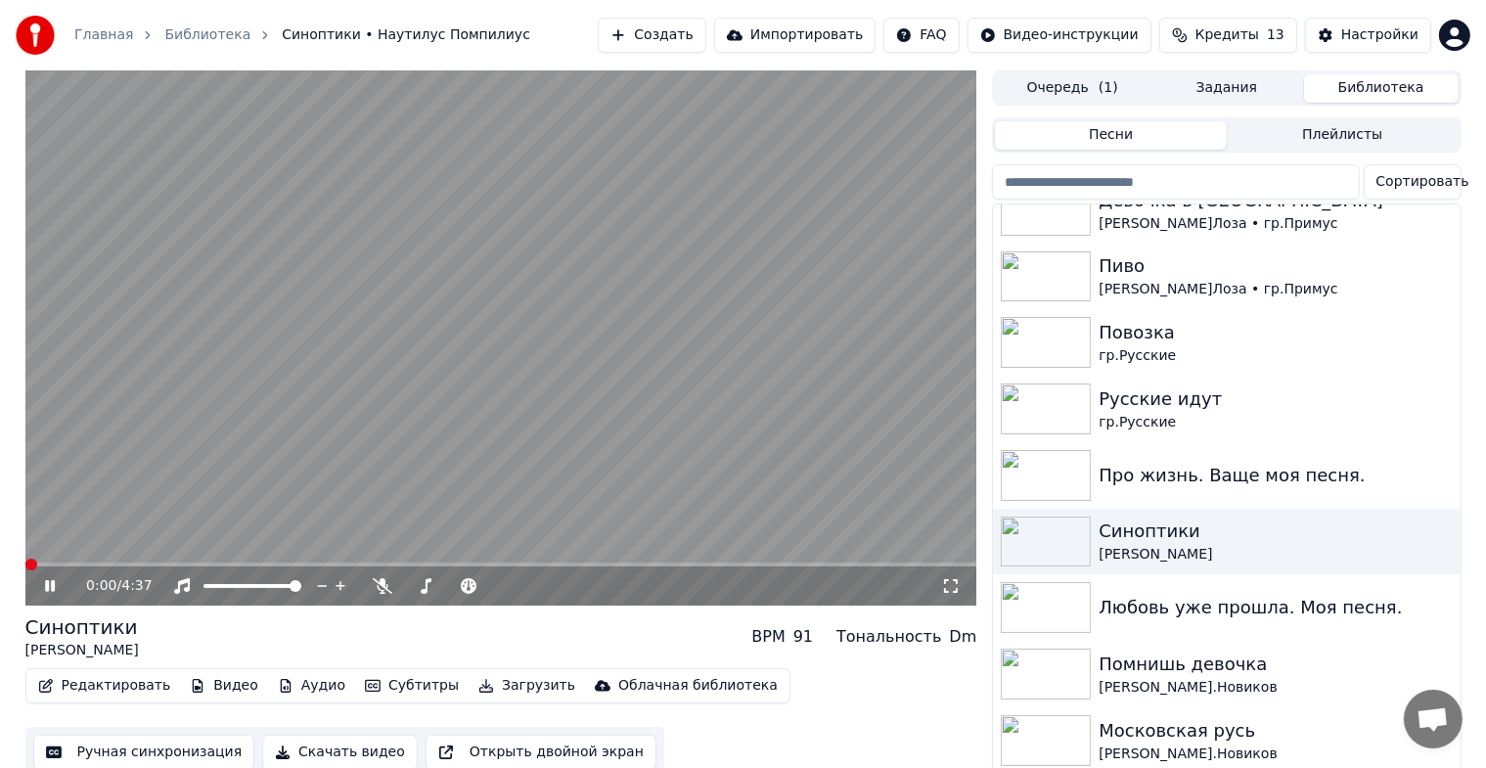
click at [50, 587] on icon at bounding box center [64, 586] width 46 height 16
click at [167, 760] on button "Ручная синхронизация" at bounding box center [144, 752] width 222 height 35
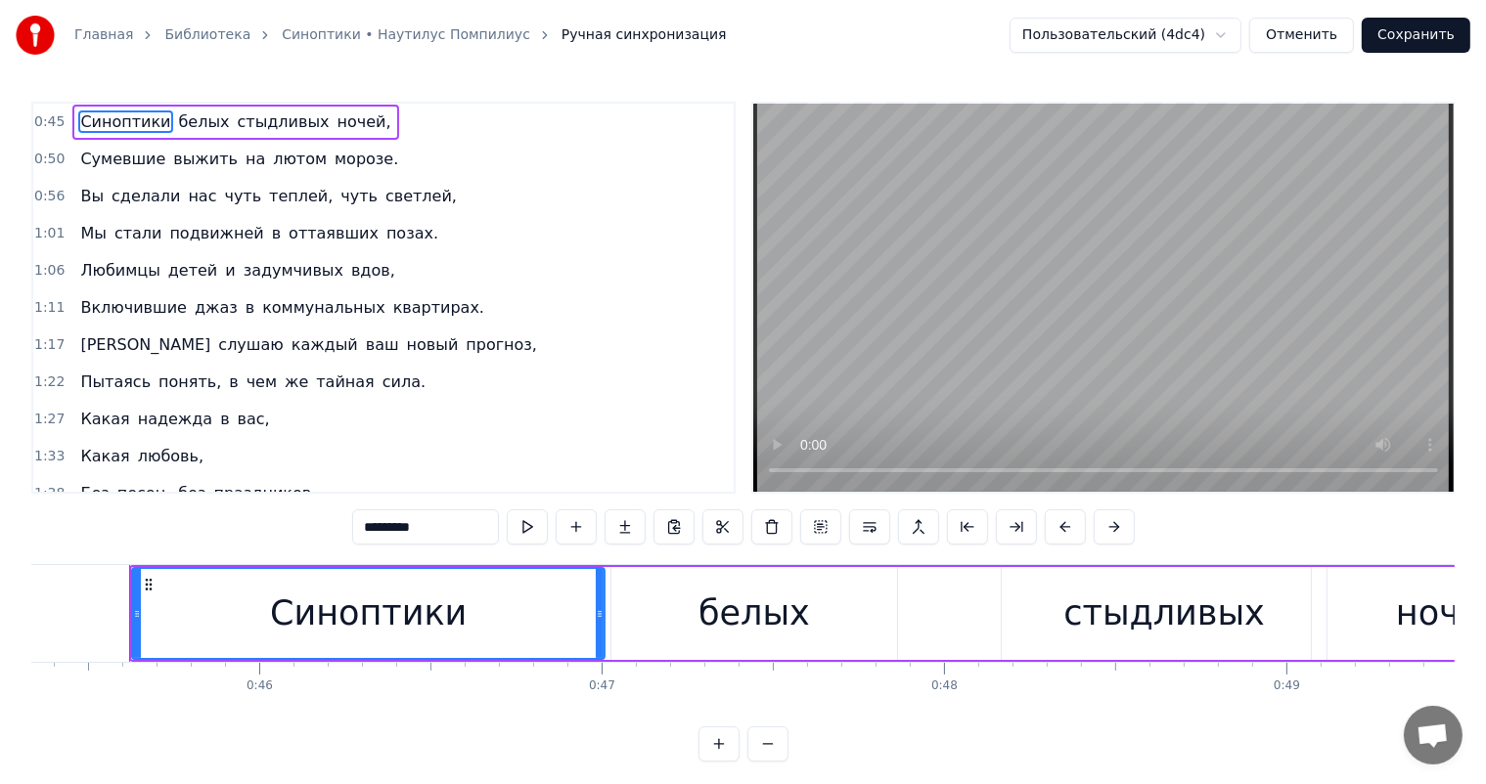
click at [109, 402] on div "[PERSON_NAME] надежда в вас," at bounding box center [174, 419] width 204 height 35
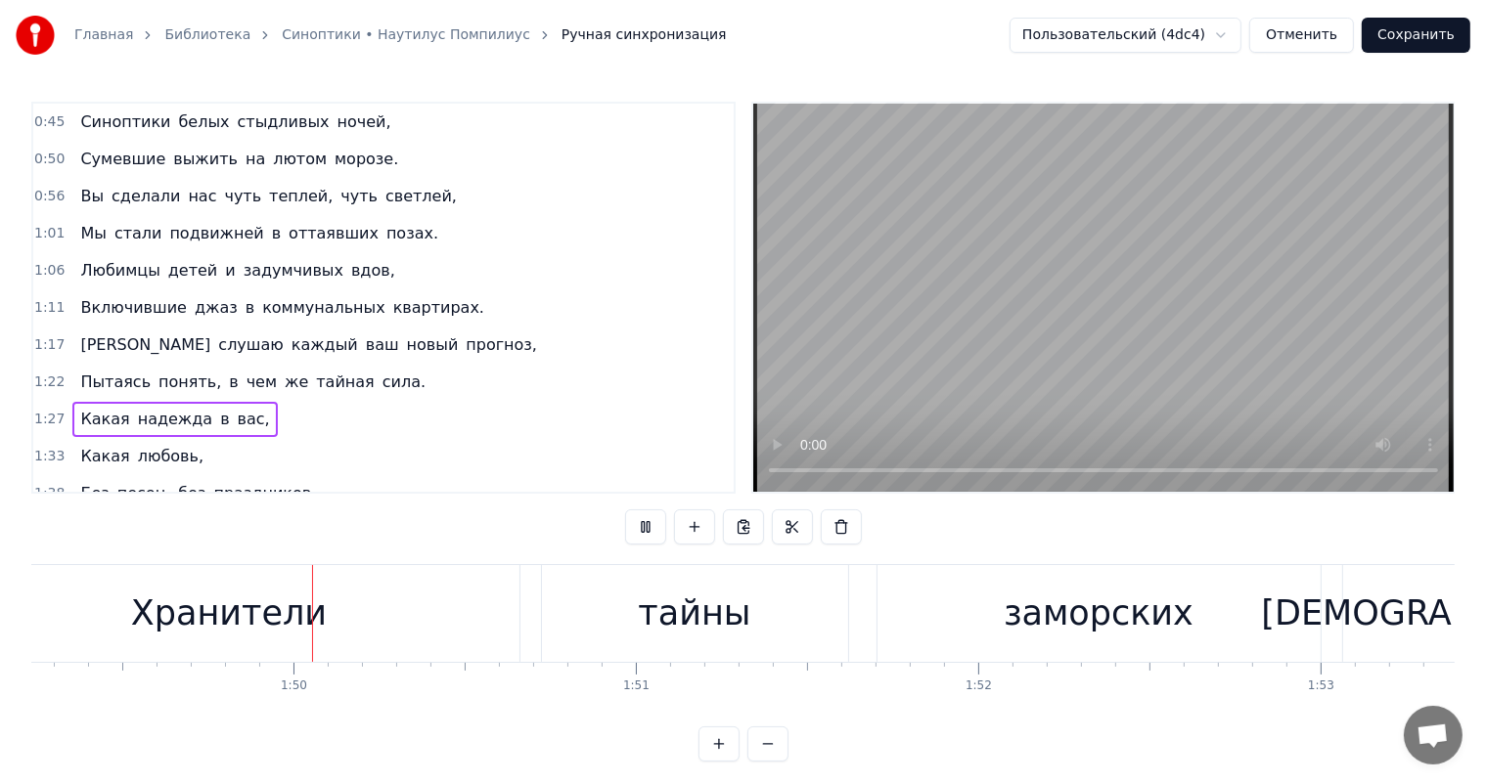
scroll to position [0, 37451]
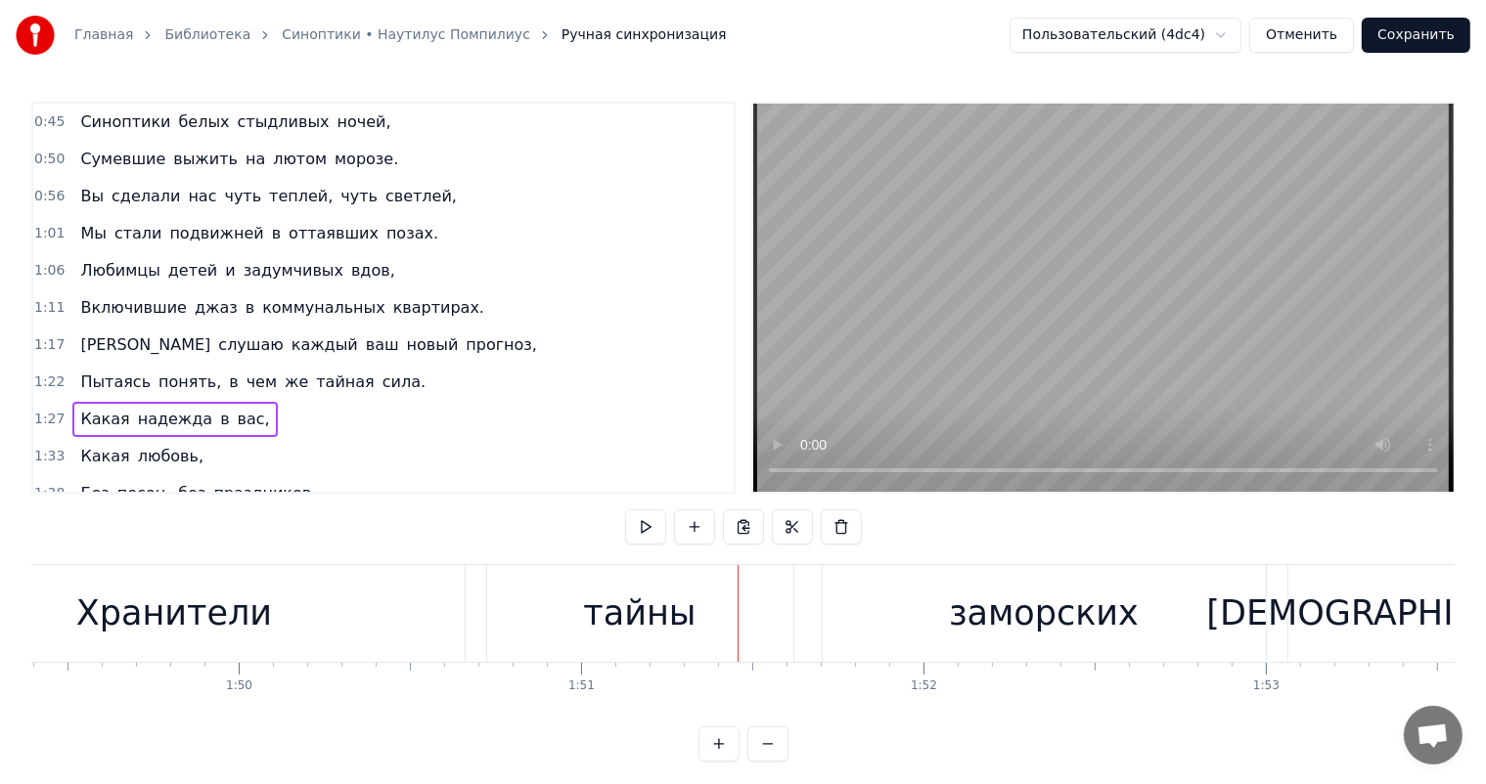
drag, startPoint x: 336, startPoint y: 612, endPoint x: 493, endPoint y: 608, distance: 156.6
click at [338, 612] on div "Хранители" at bounding box center [175, 613] width 580 height 97
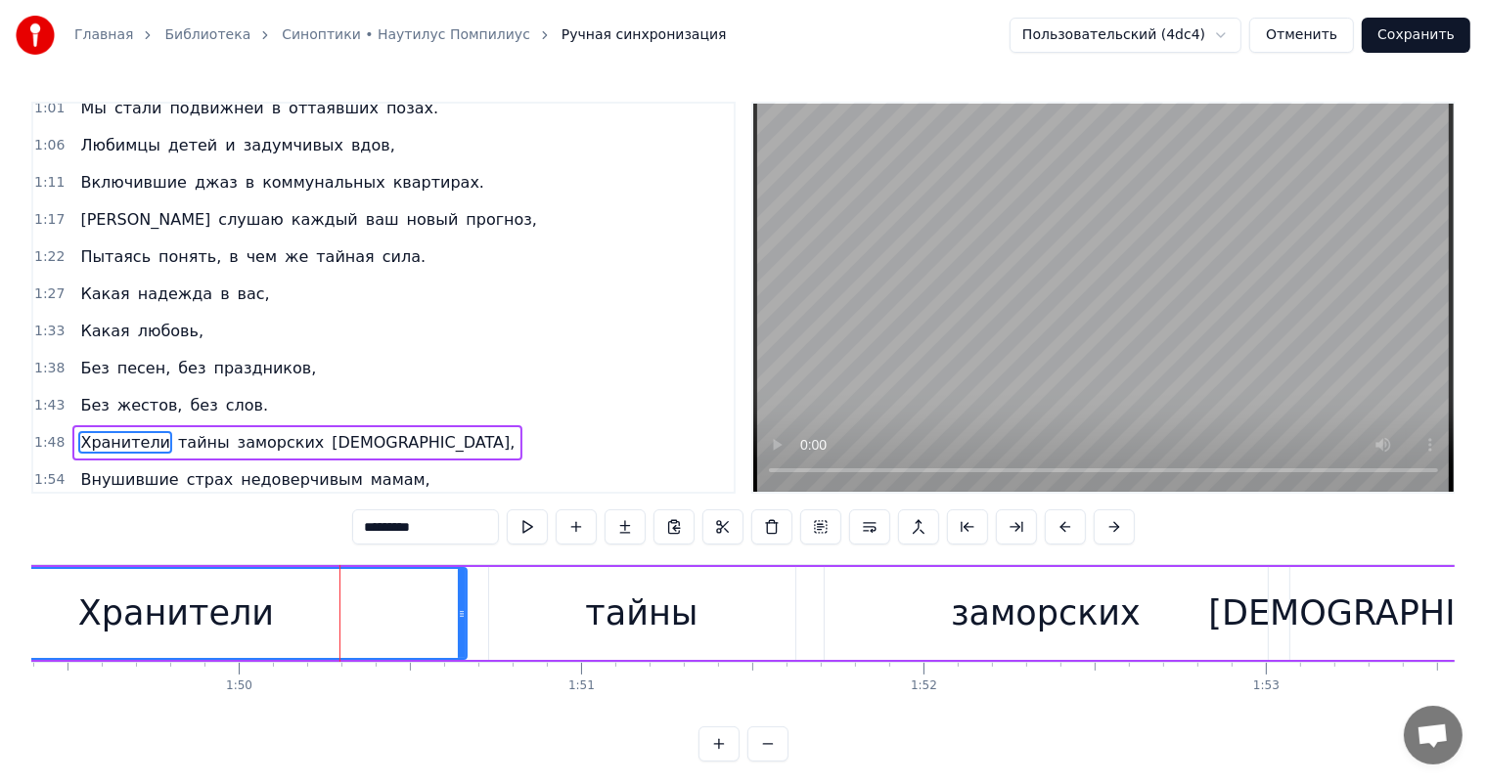
scroll to position [254, 0]
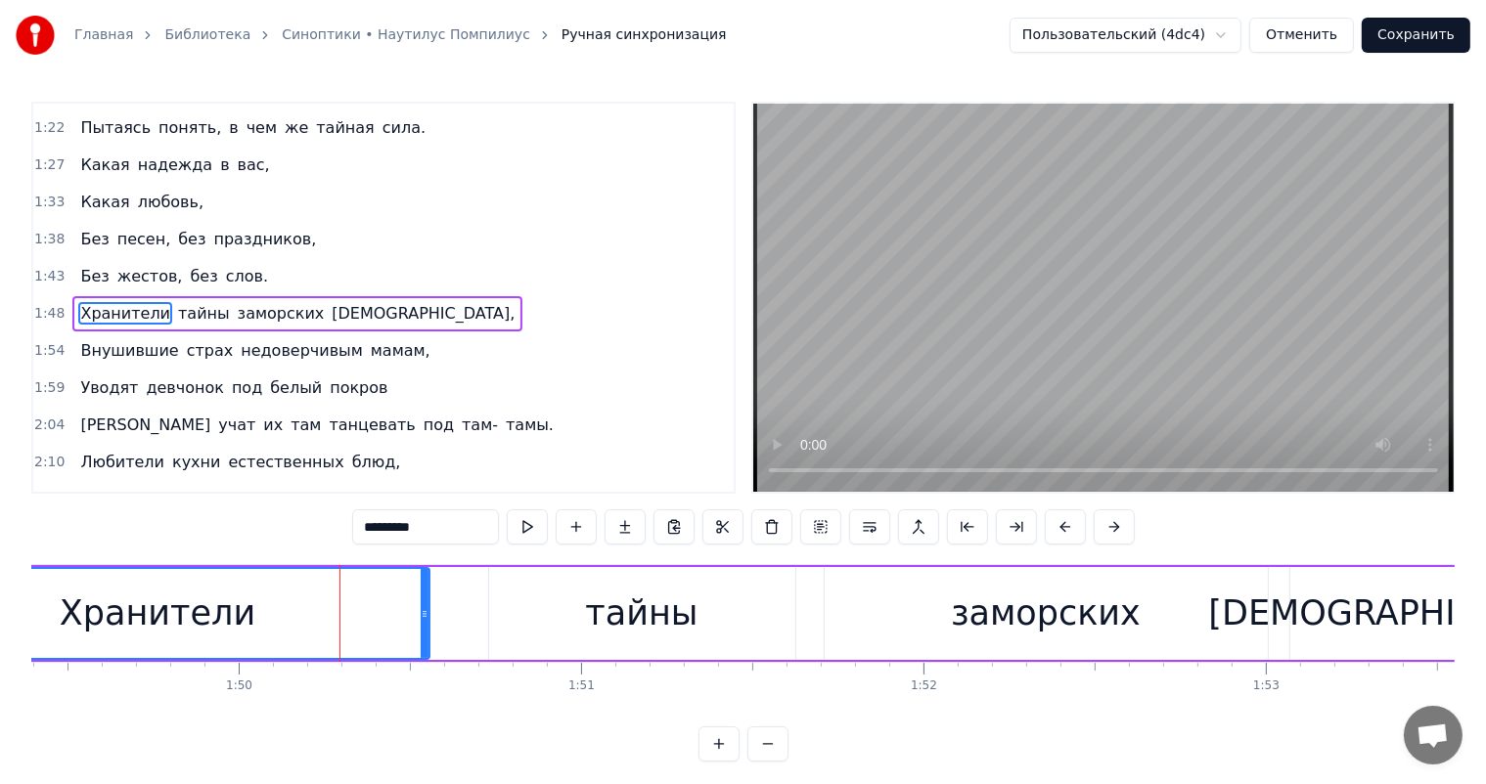
drag, startPoint x: 460, startPoint y: 614, endPoint x: 423, endPoint y: 618, distance: 37.4
click at [423, 618] on icon at bounding box center [425, 614] width 8 height 16
drag, startPoint x: 509, startPoint y: 596, endPoint x: 528, endPoint y: 596, distance: 19.6
click at [510, 596] on div "тайны" at bounding box center [642, 613] width 306 height 93
type input "*****"
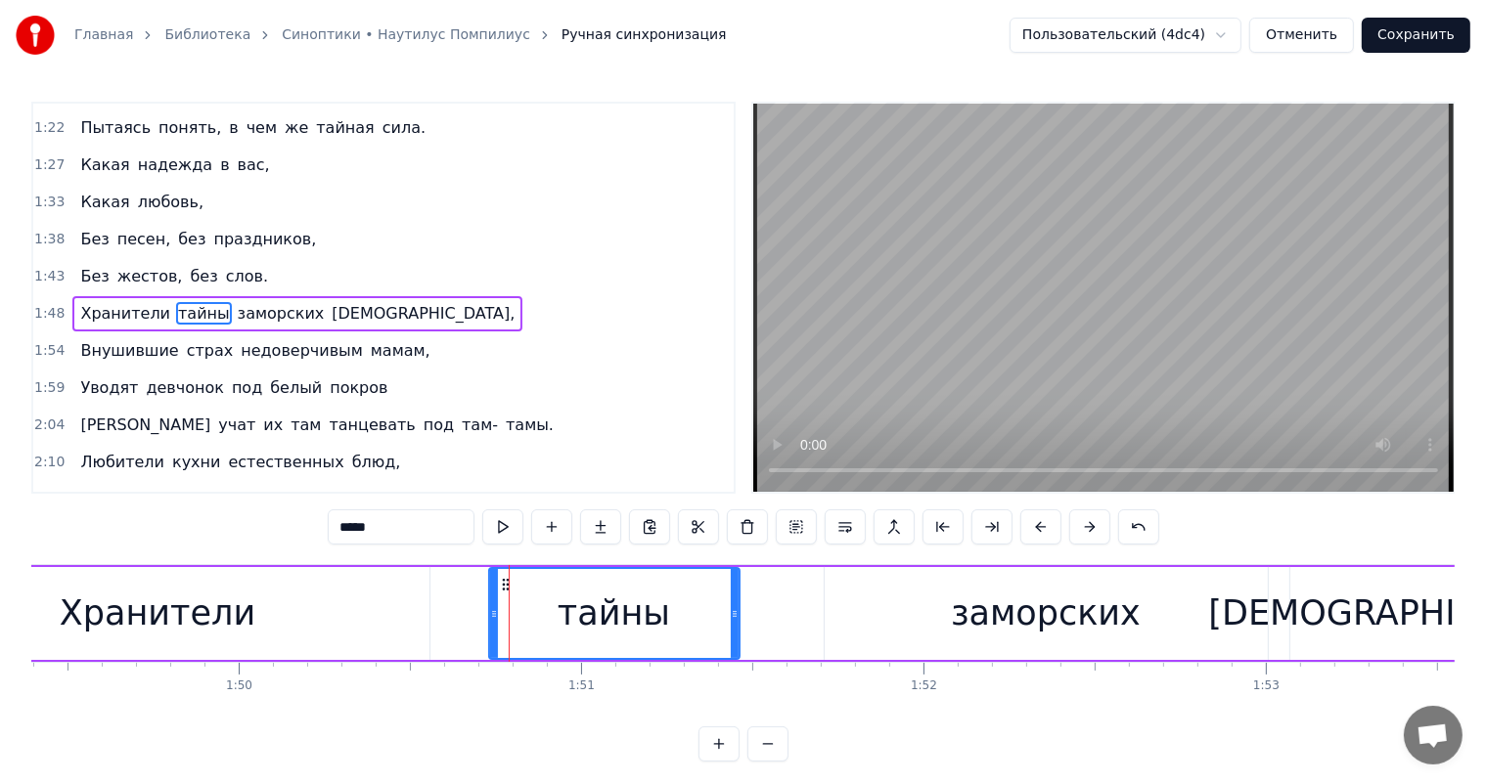
drag, startPoint x: 789, startPoint y: 615, endPoint x: 734, endPoint y: 625, distance: 56.6
click at [734, 625] on div at bounding box center [735, 613] width 8 height 89
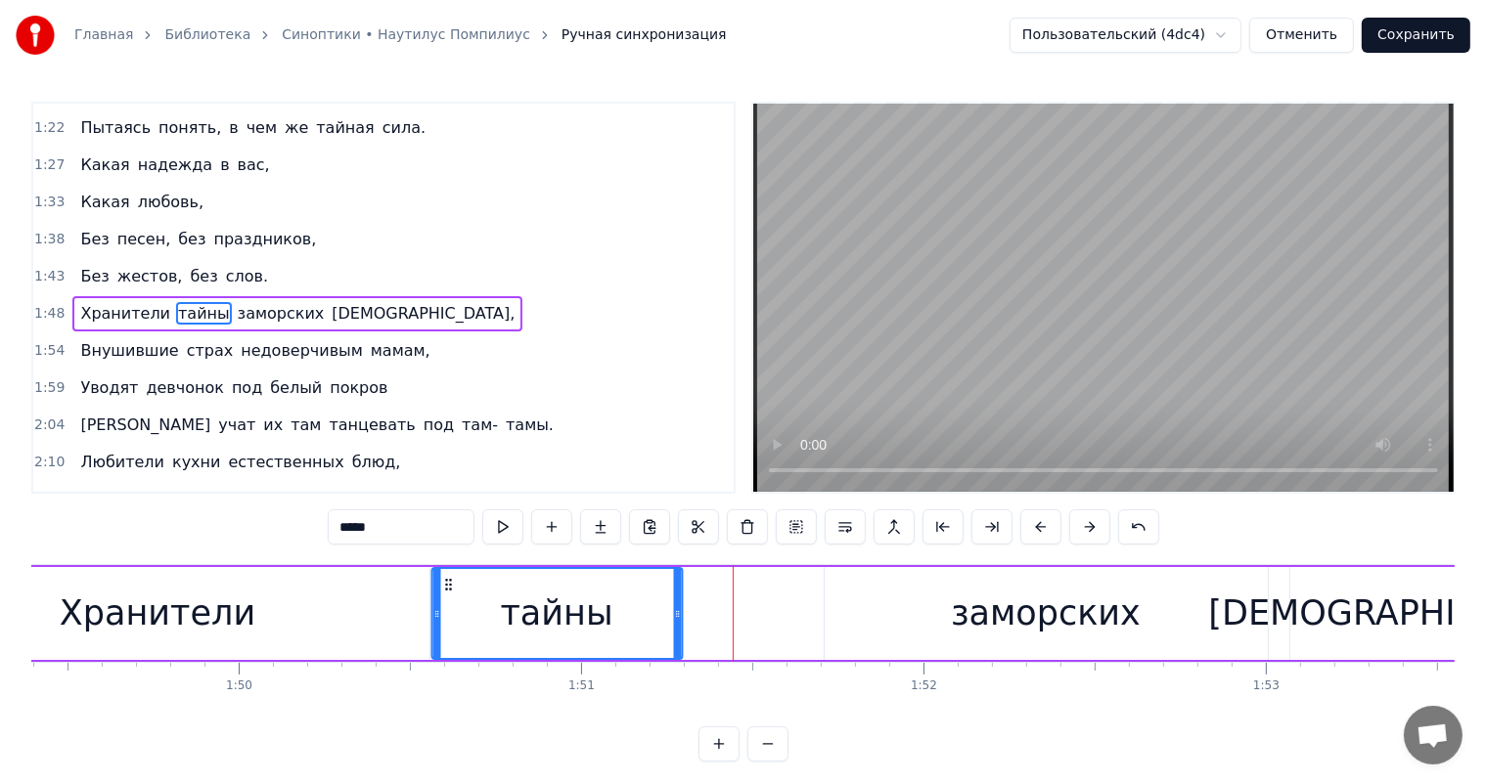
drag, startPoint x: 505, startPoint y: 582, endPoint x: 447, endPoint y: 596, distance: 59.3
click at [447, 596] on div "тайны" at bounding box center [556, 613] width 248 height 89
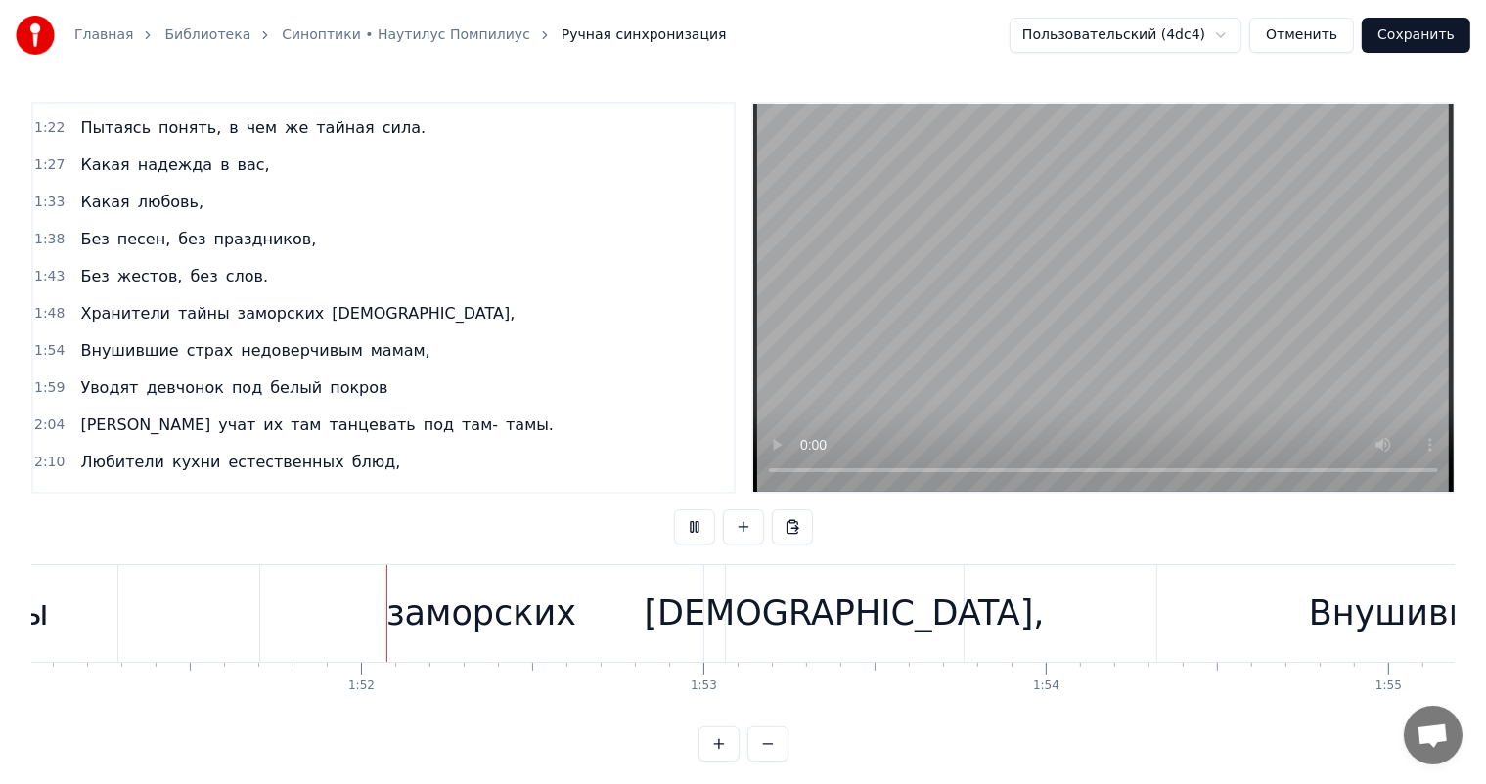
scroll to position [0, 38081]
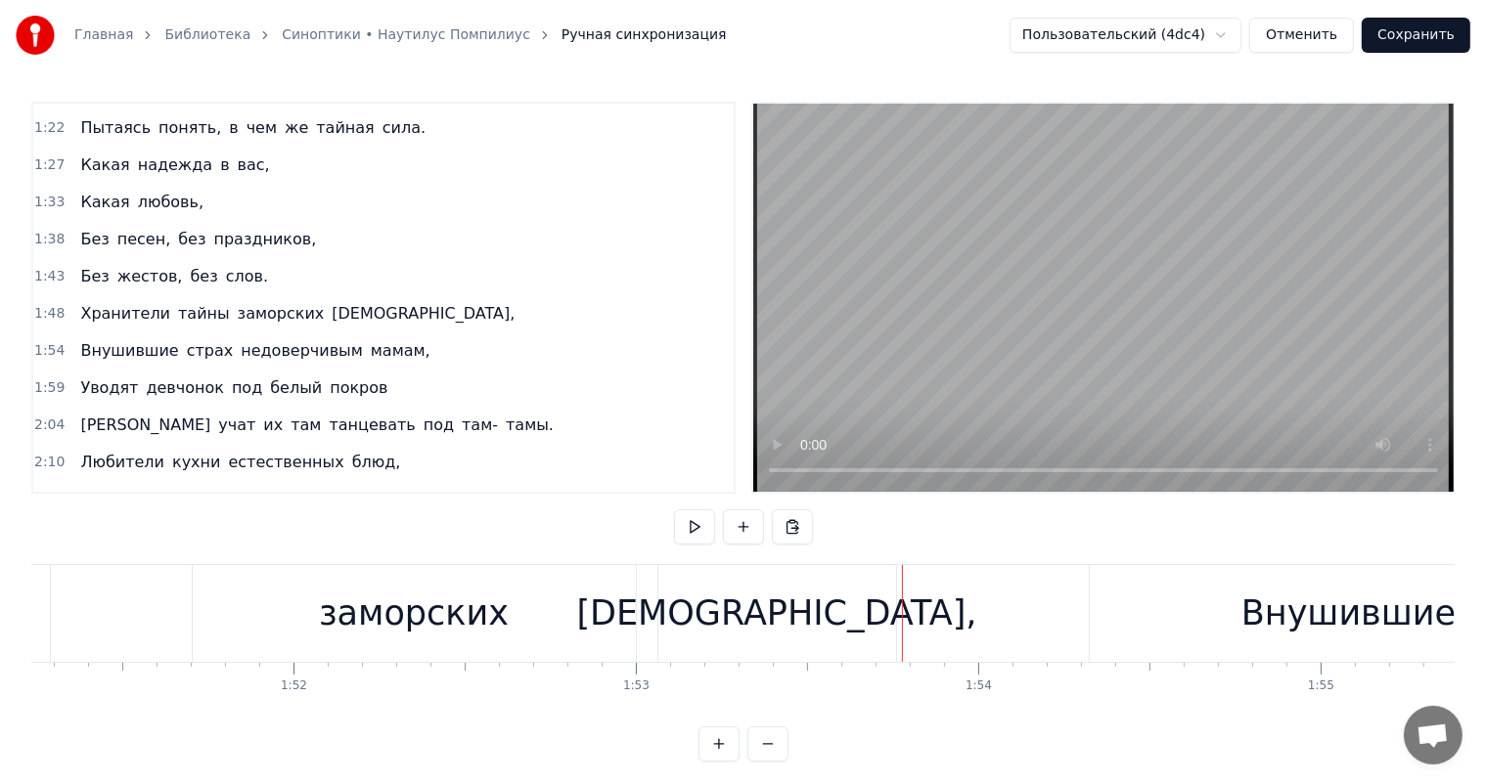
click at [559, 653] on div "заморских" at bounding box center [414, 613] width 443 height 97
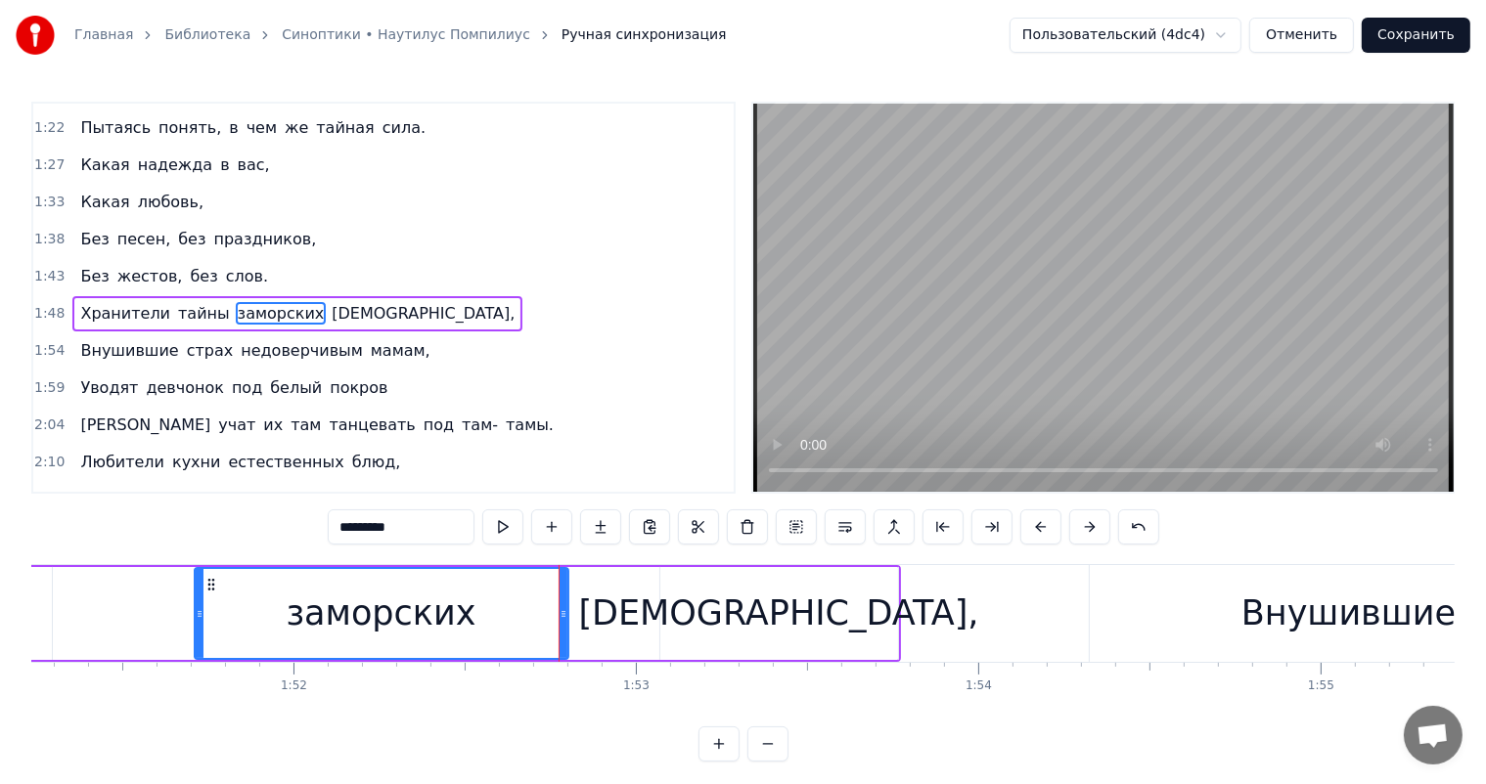
drag, startPoint x: 630, startPoint y: 606, endPoint x: 739, endPoint y: 619, distance: 110.3
click at [562, 622] on div at bounding box center [564, 613] width 8 height 89
drag, startPoint x: 754, startPoint y: 616, endPoint x: 678, endPoint y: 591, distance: 80.4
click at [752, 616] on div "[DEMOGRAPHIC_DATA]," at bounding box center [778, 614] width 400 height 52
type input "******"
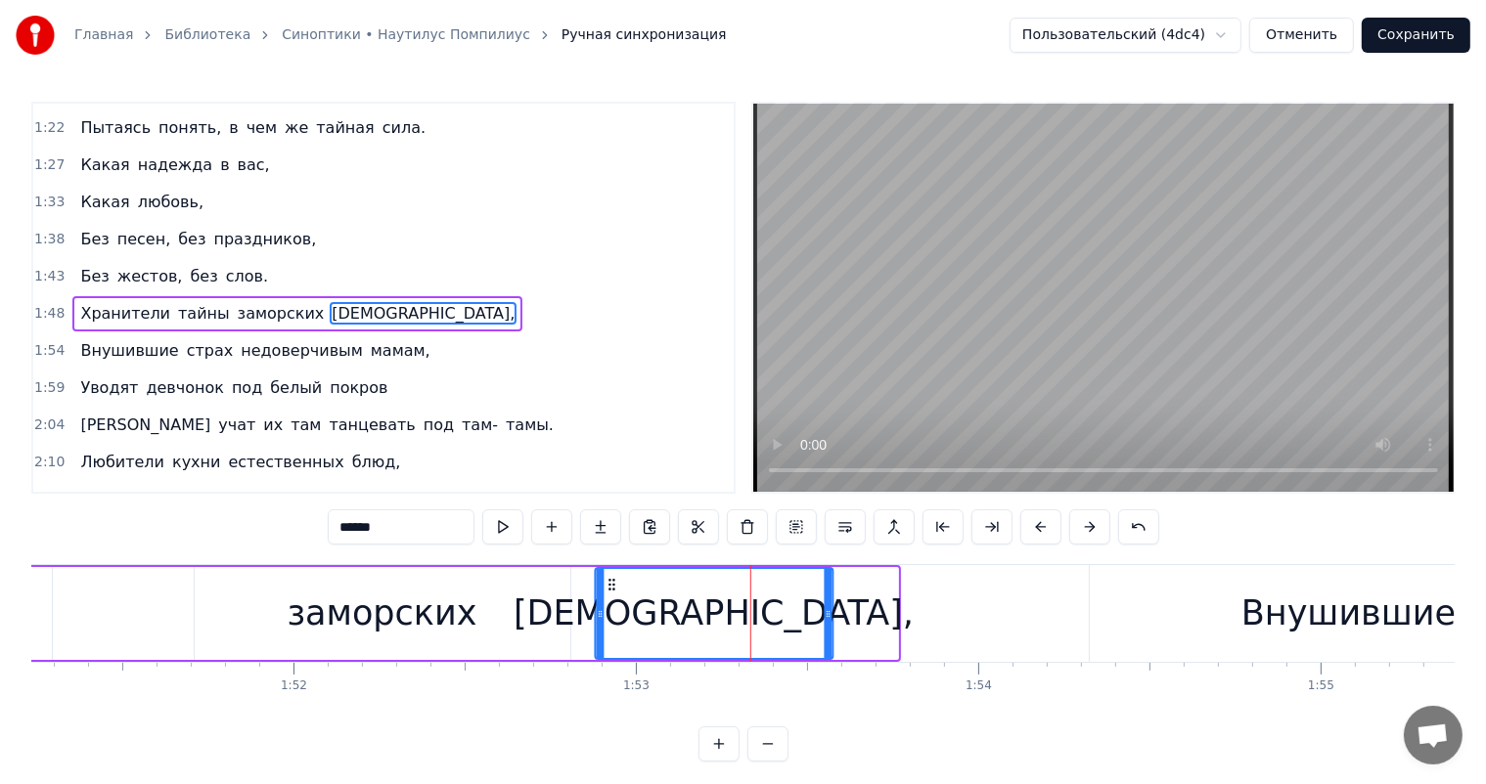
drag, startPoint x: 677, startPoint y: 582, endPoint x: 611, endPoint y: 595, distance: 66.8
click at [611, 595] on div "[DEMOGRAPHIC_DATA]," at bounding box center [714, 613] width 236 height 89
drag, startPoint x: 826, startPoint y: 607, endPoint x: 811, endPoint y: 610, distance: 15.0
click at [811, 610] on icon at bounding box center [813, 614] width 8 height 16
click at [112, 638] on div "Хранители тайны заморских богов," at bounding box center [38, 613] width 1568 height 97
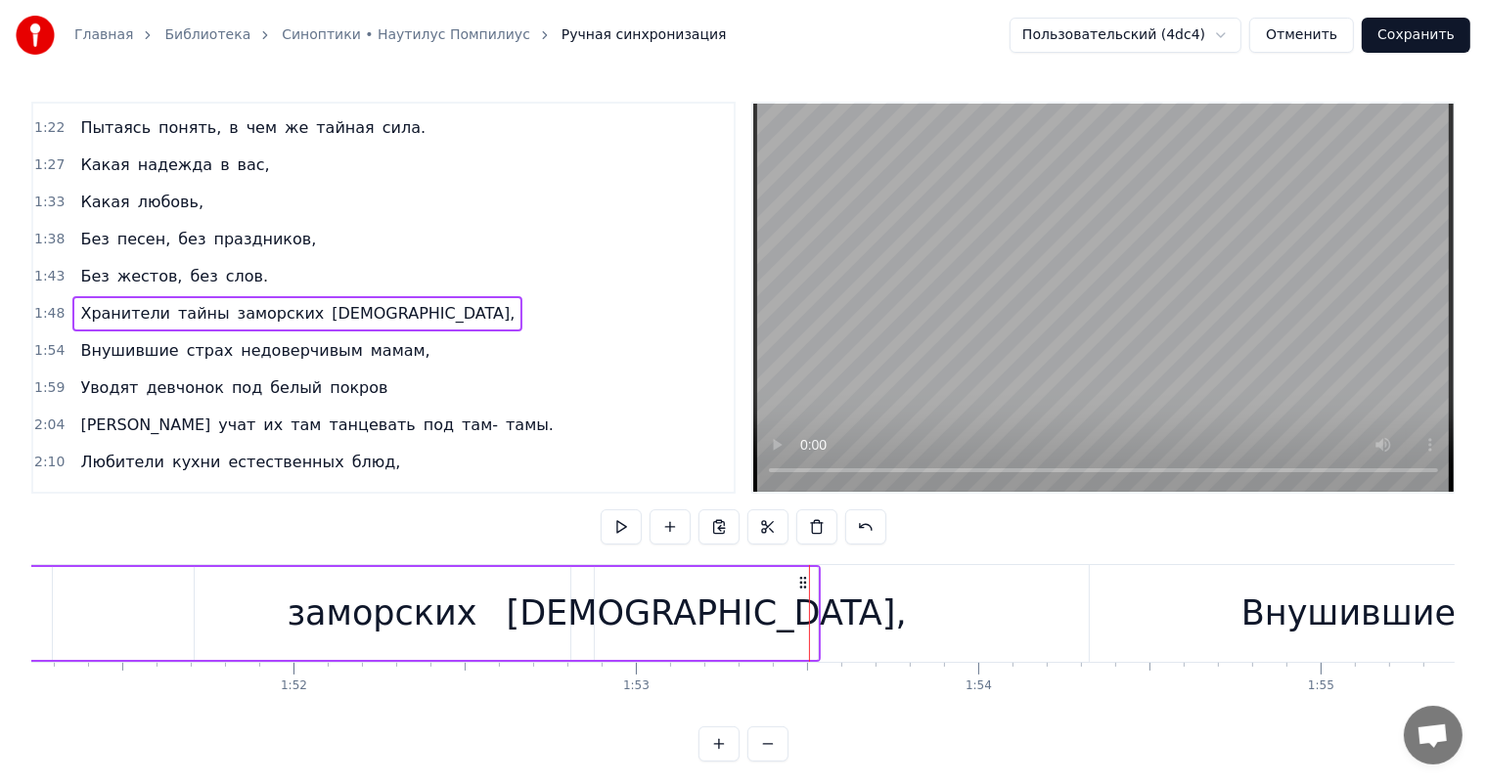
scroll to position [0, 38064]
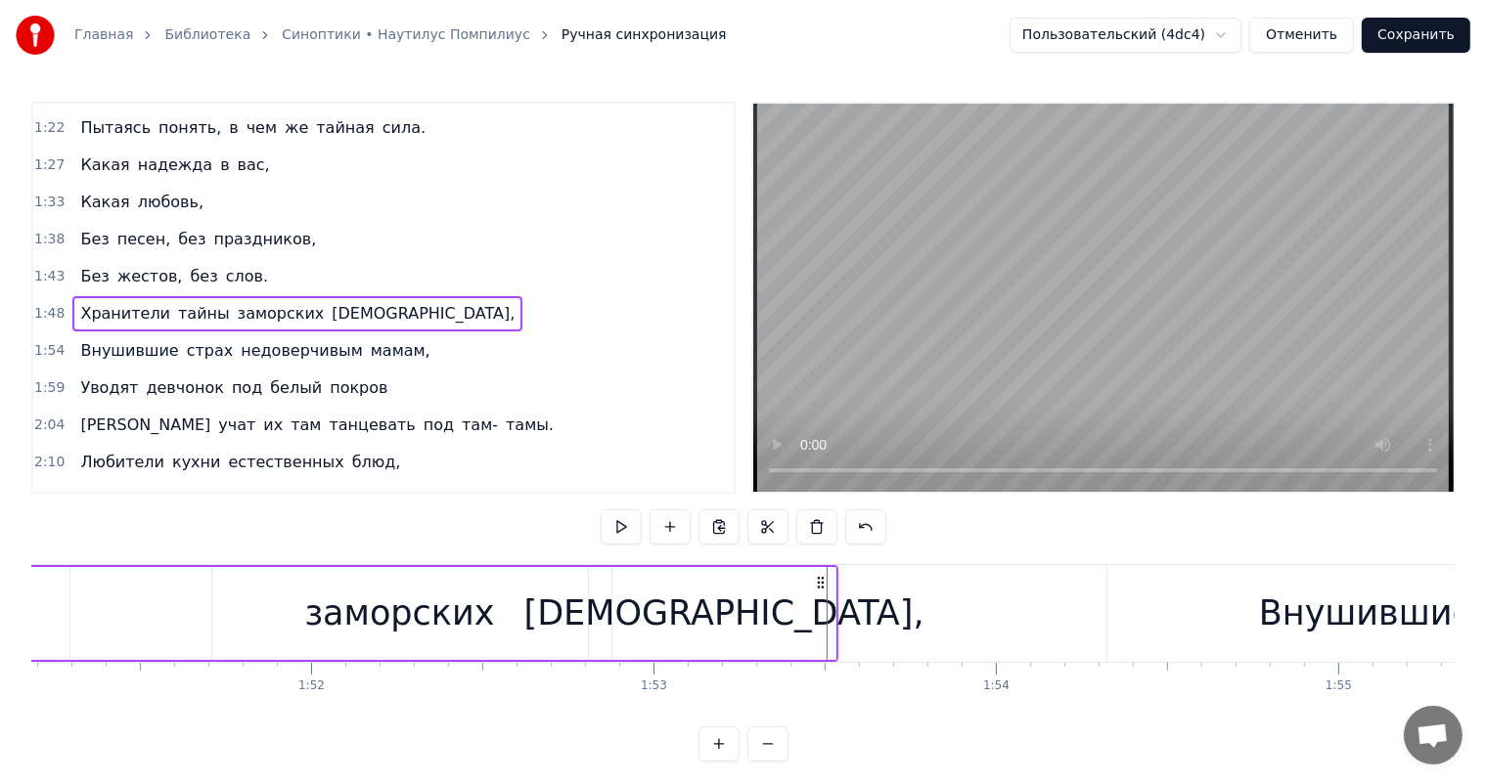
click at [159, 591] on div "Хранители тайны заморских богов," at bounding box center [55, 613] width 1568 height 97
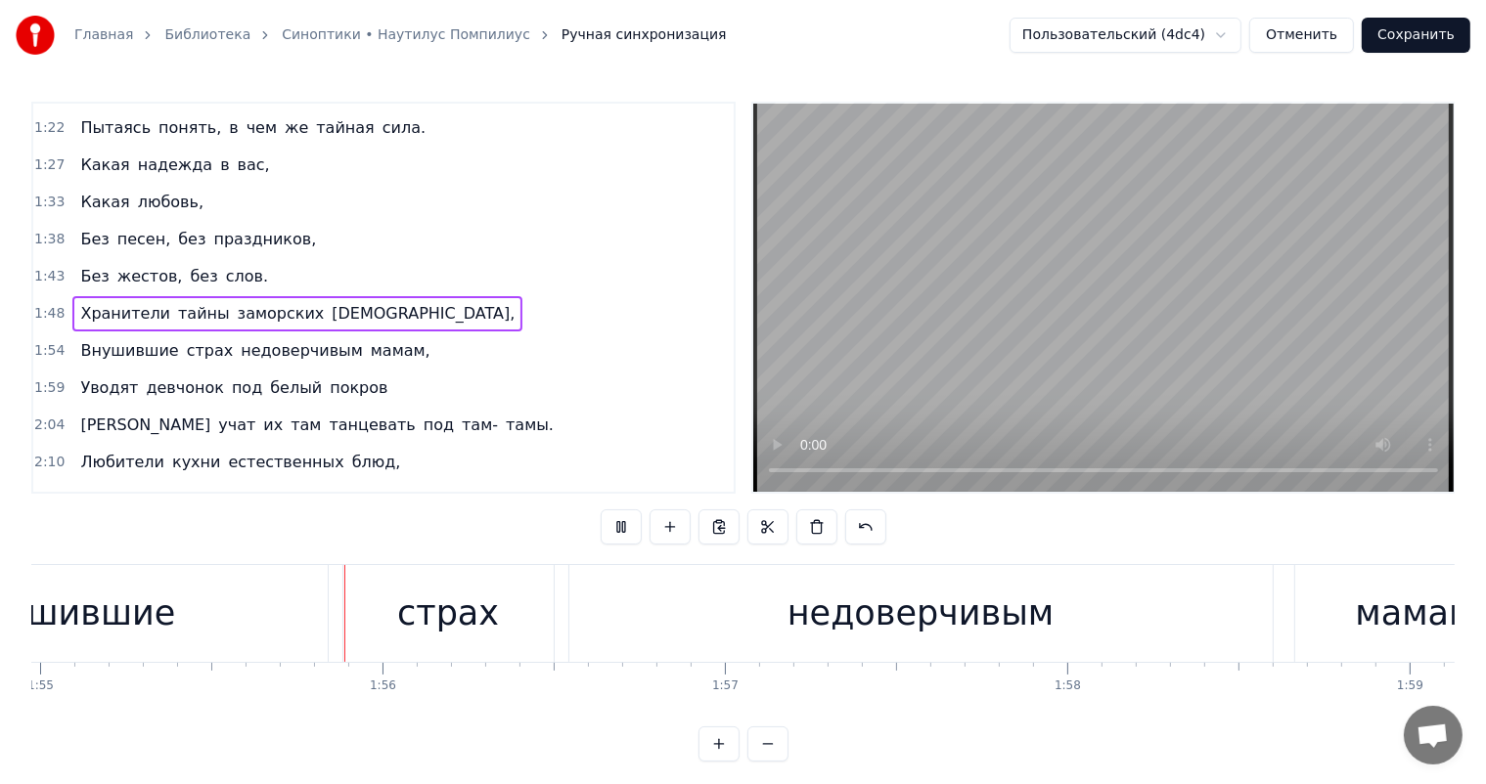
scroll to position [0, 39375]
click at [165, 596] on div "Внушившие" at bounding box center [55, 613] width 518 height 97
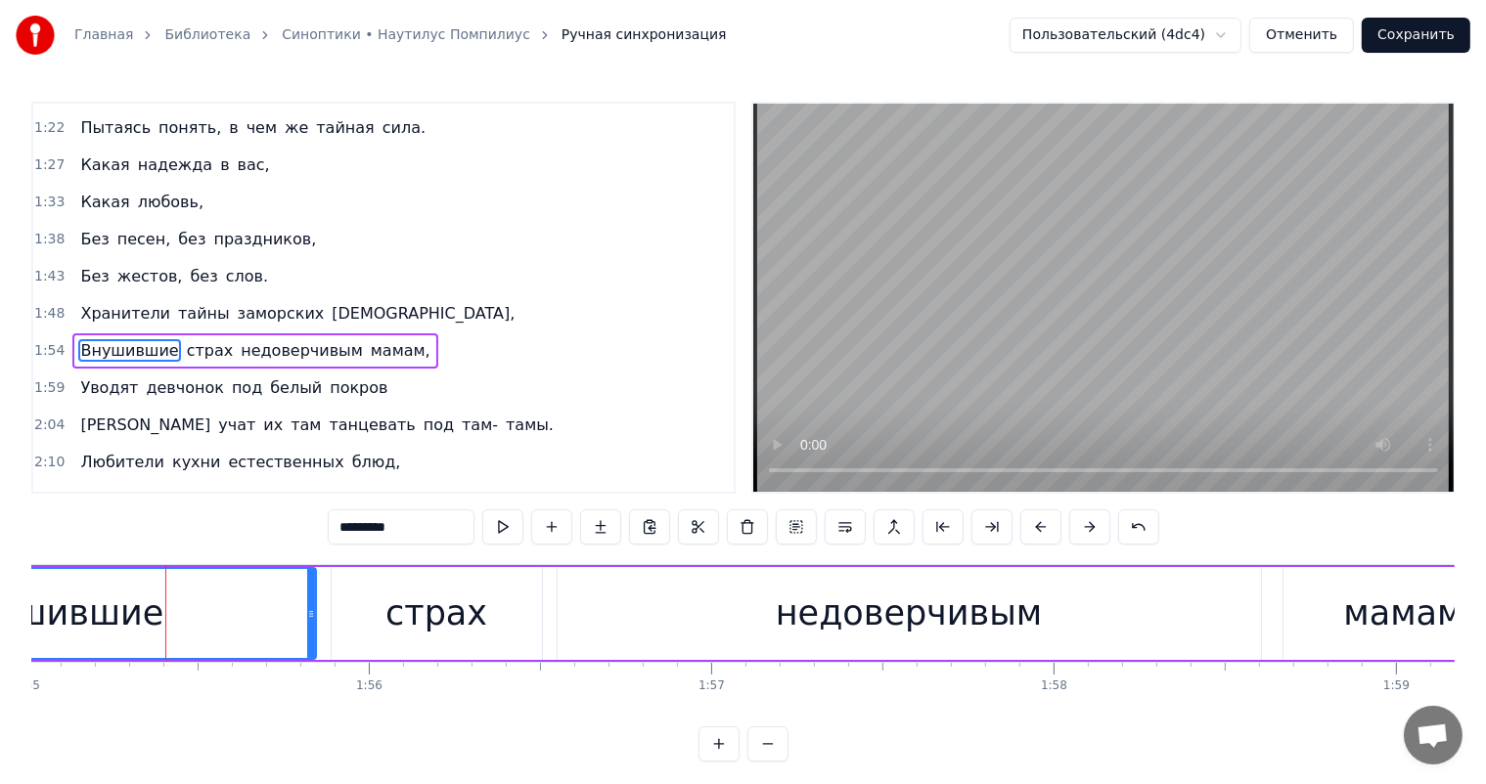
scroll to position [291, 0]
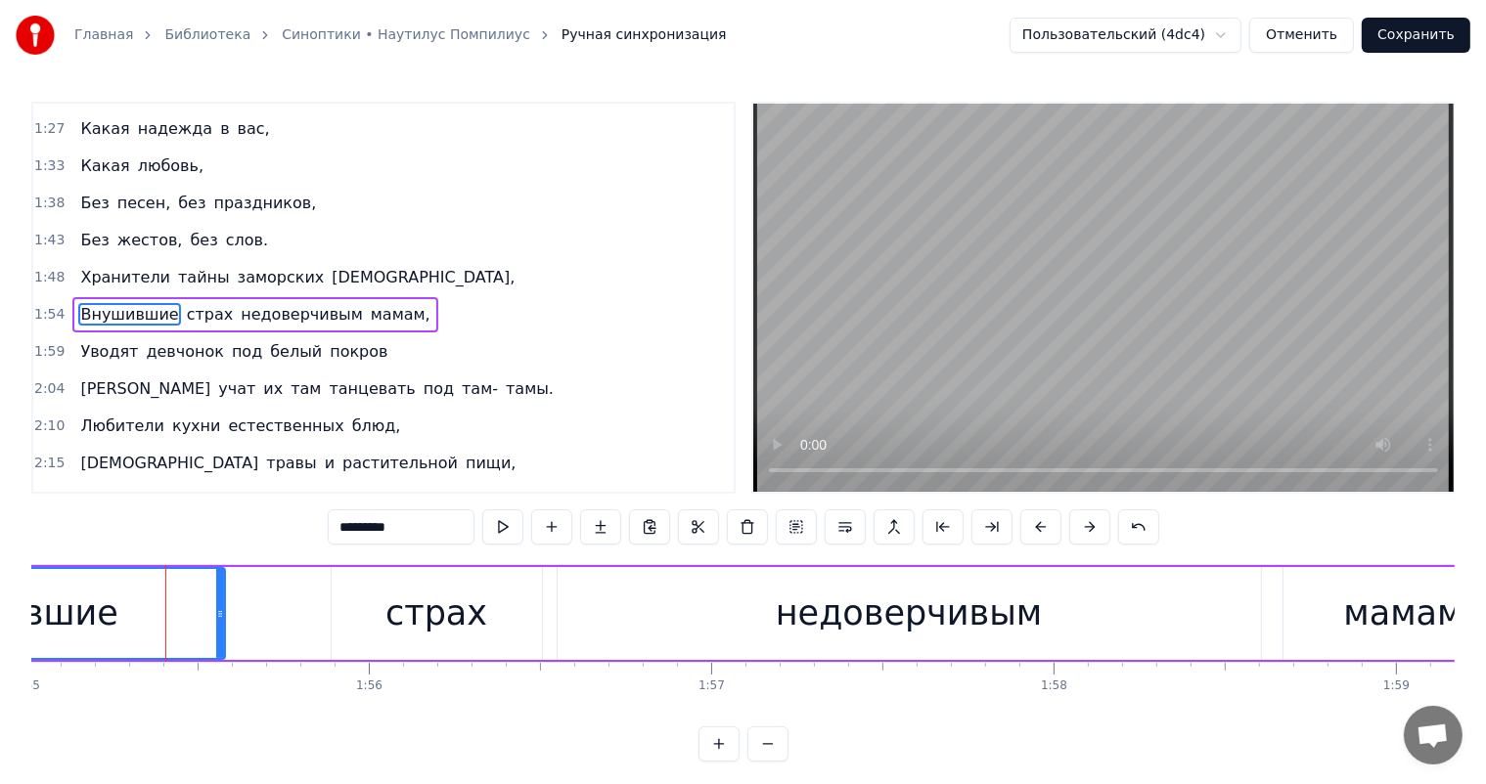
drag, startPoint x: 310, startPoint y: 610, endPoint x: 219, endPoint y: 622, distance: 91.7
click at [219, 622] on div at bounding box center [220, 613] width 8 height 89
drag, startPoint x: 415, startPoint y: 618, endPoint x: 372, endPoint y: 607, distance: 44.4
click at [410, 618] on div "страх" at bounding box center [436, 614] width 102 height 52
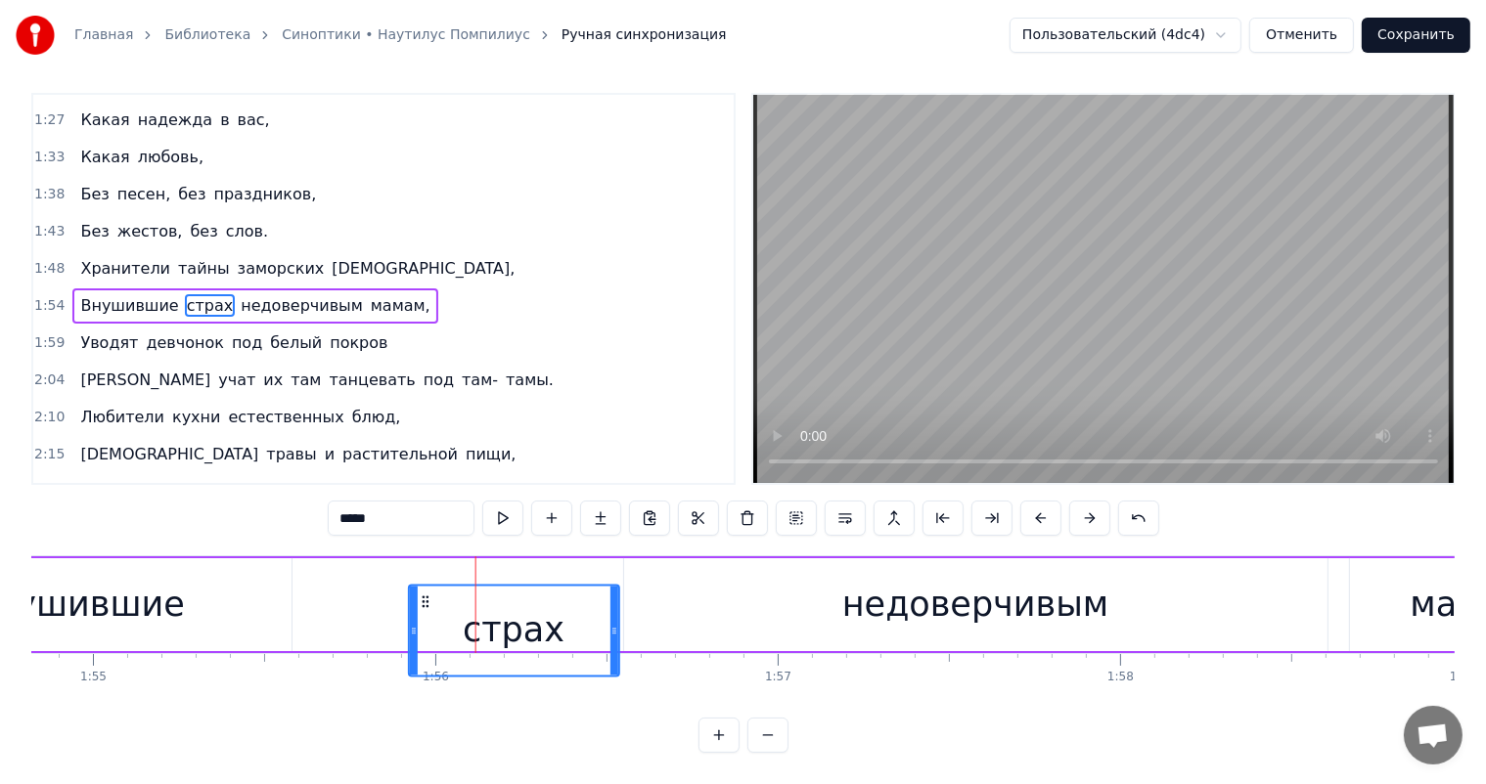
scroll to position [25, 0]
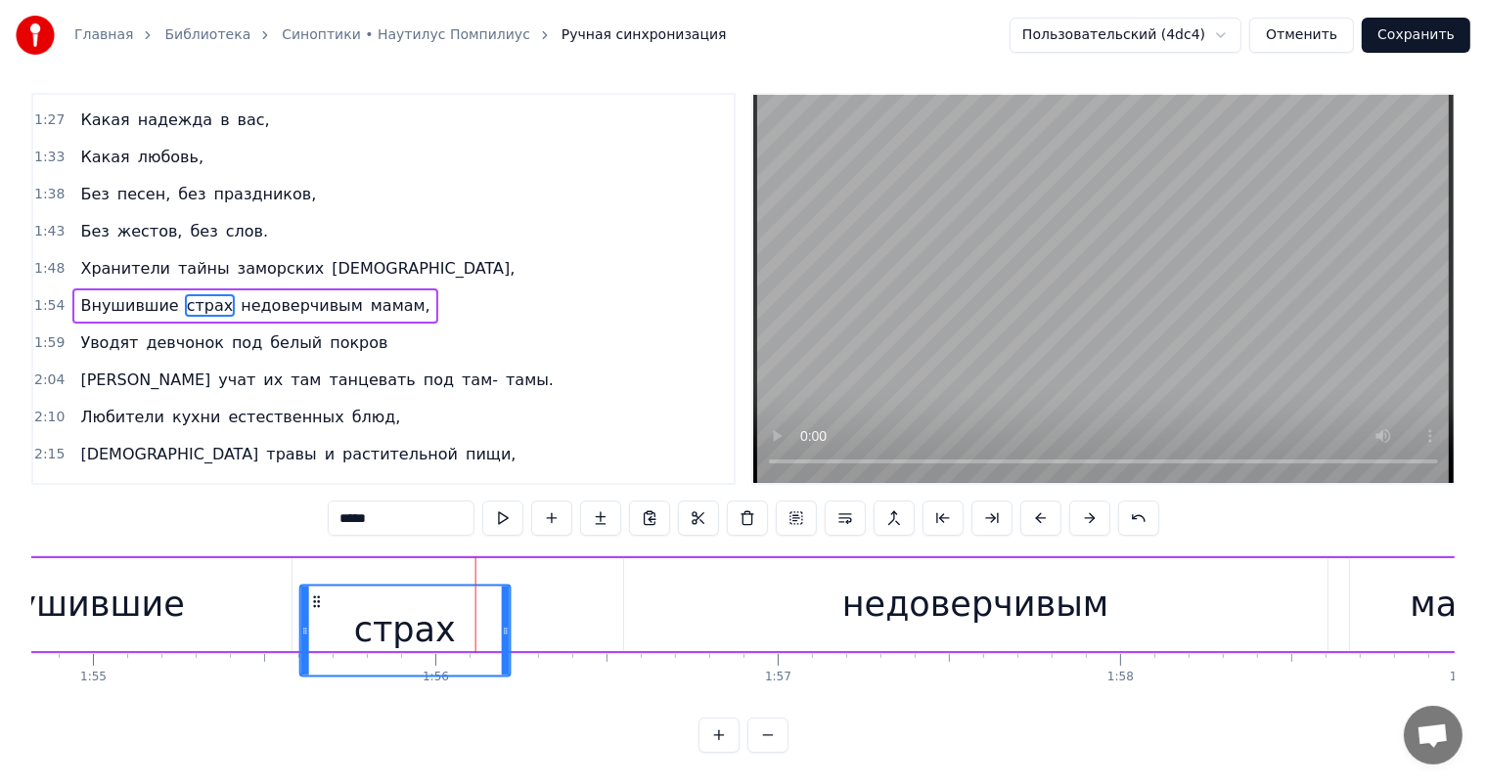
drag, startPoint x: 348, startPoint y: 584, endPoint x: 317, endPoint y: 603, distance: 36.4
click at [317, 603] on div "страх" at bounding box center [405, 630] width 208 height 89
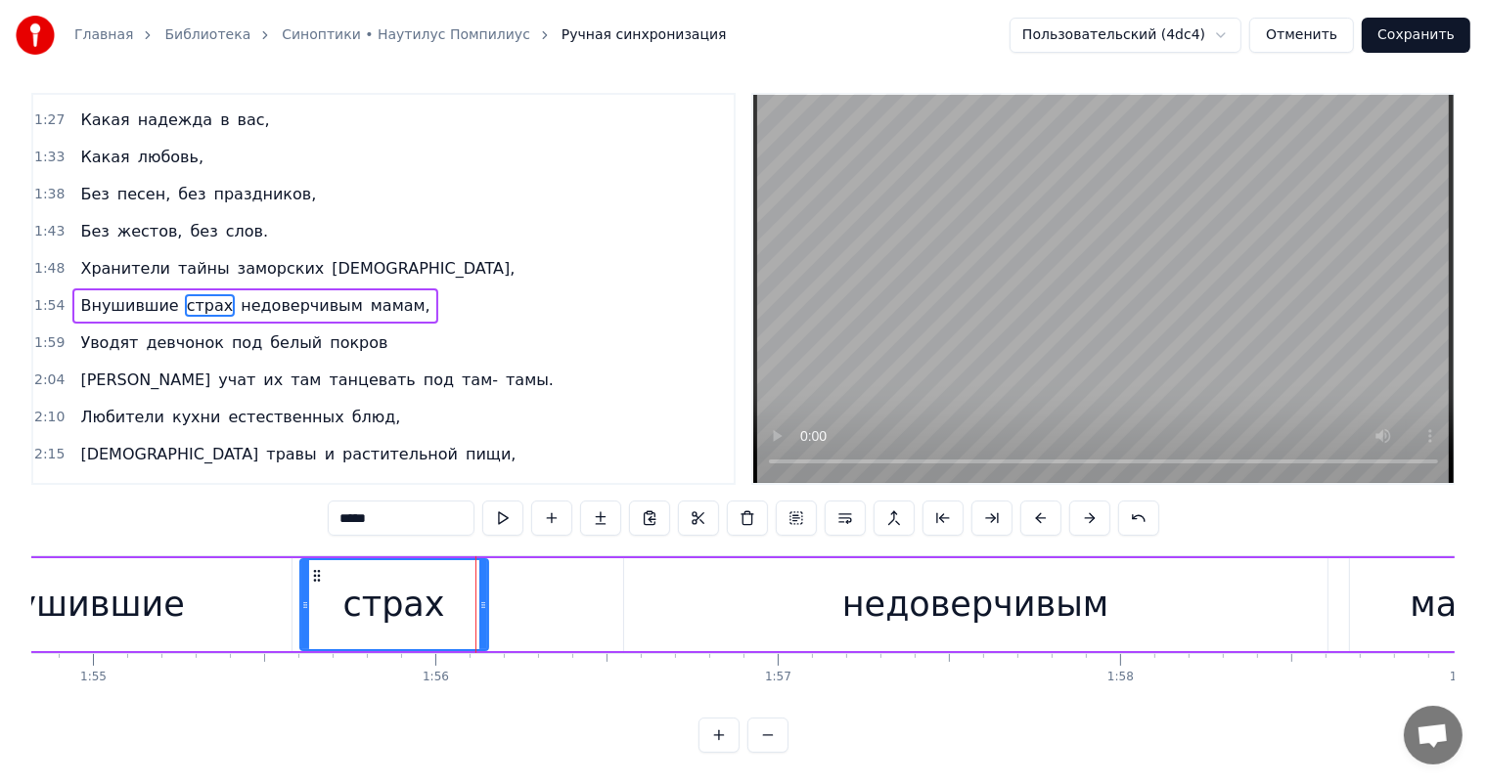
drag, startPoint x: 505, startPoint y: 571, endPoint x: 482, endPoint y: 583, distance: 25.4
click at [482, 583] on div at bounding box center [483, 604] width 8 height 89
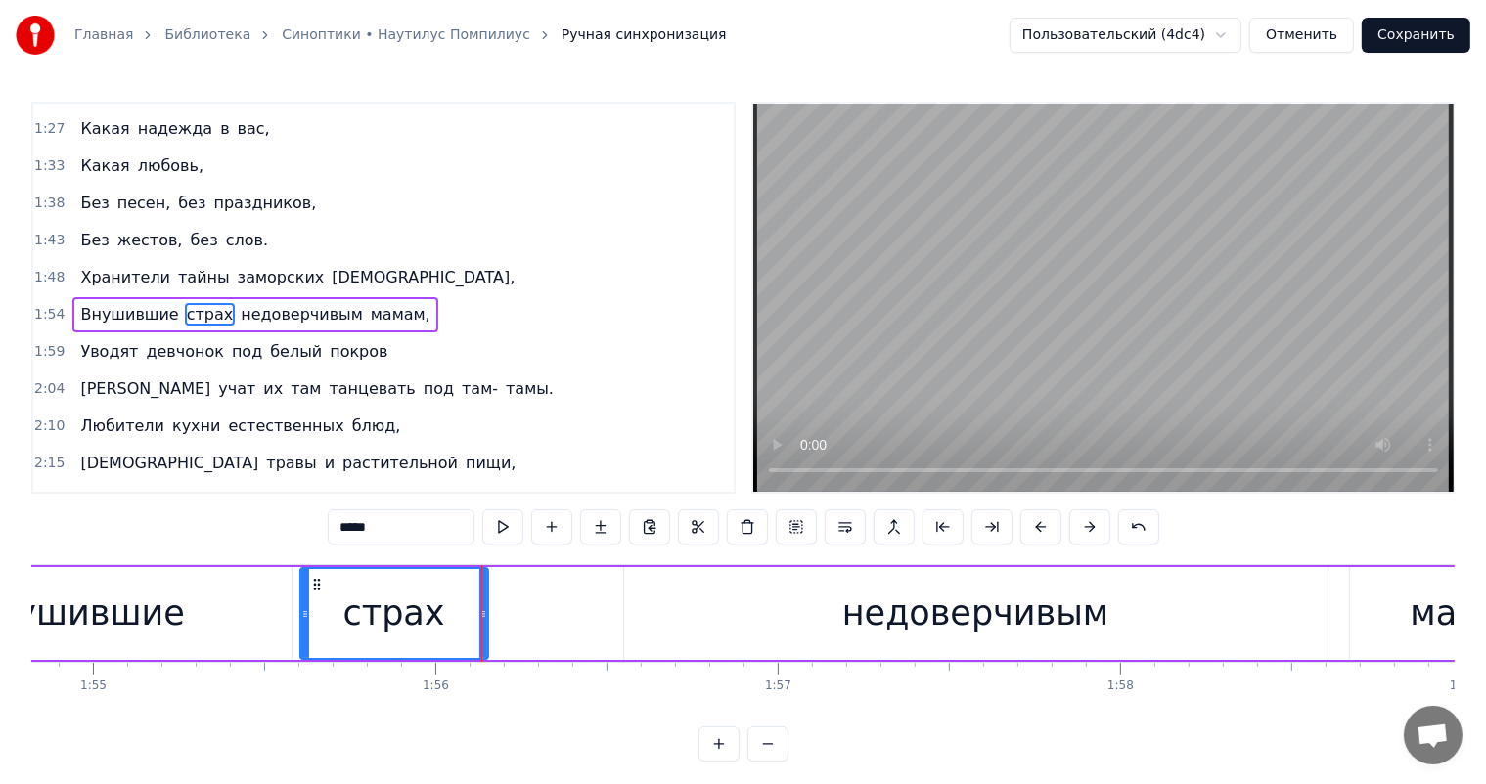
scroll to position [0, 0]
click at [894, 638] on div "недоверчивым" at bounding box center [975, 614] width 267 height 52
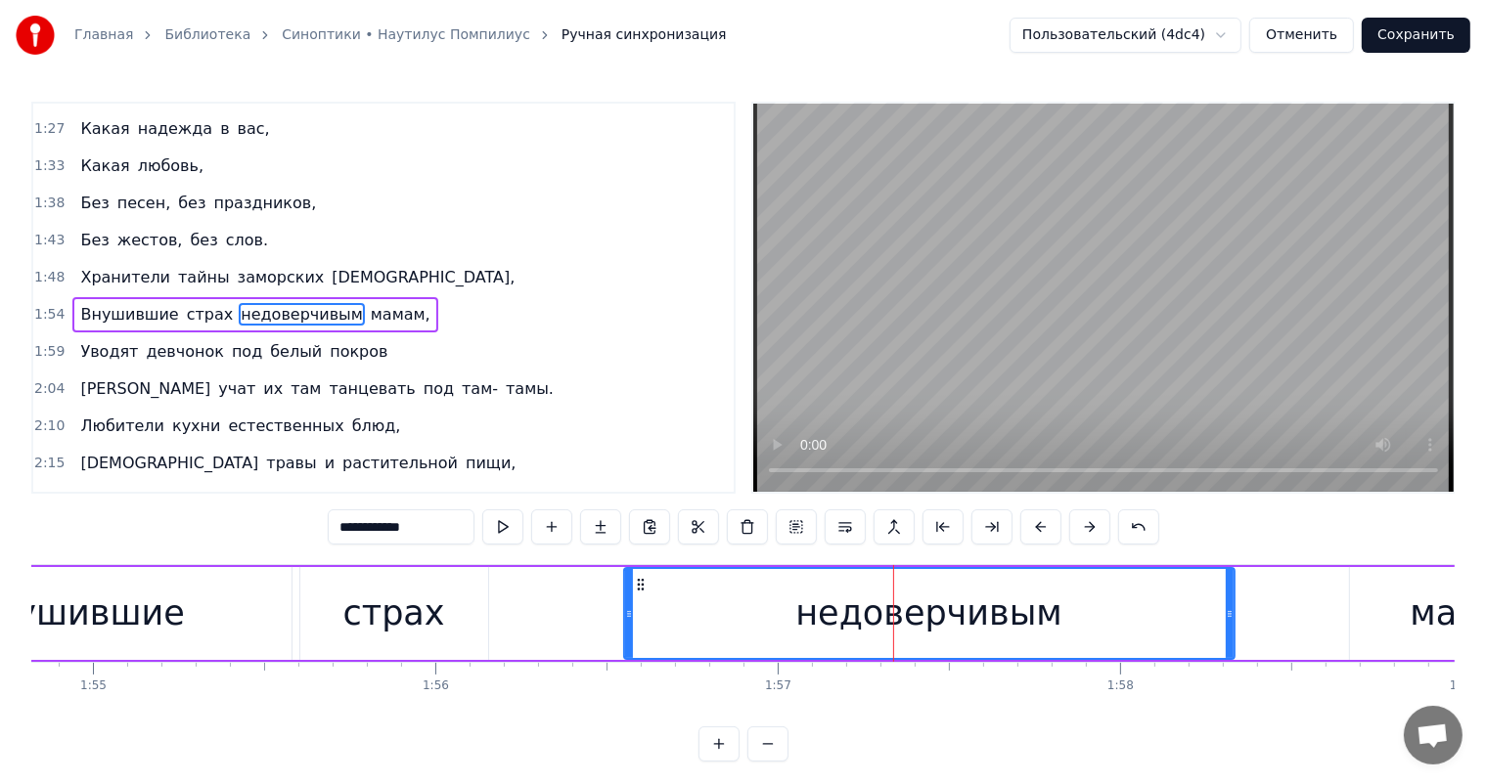
drag, startPoint x: 1320, startPoint y: 611, endPoint x: 1364, endPoint y: 596, distance: 46.7
click at [1234, 621] on div "недоверчивым" at bounding box center [929, 613] width 612 height 93
click at [1388, 595] on div "мамам," at bounding box center [1475, 613] width 251 height 93
type input "******"
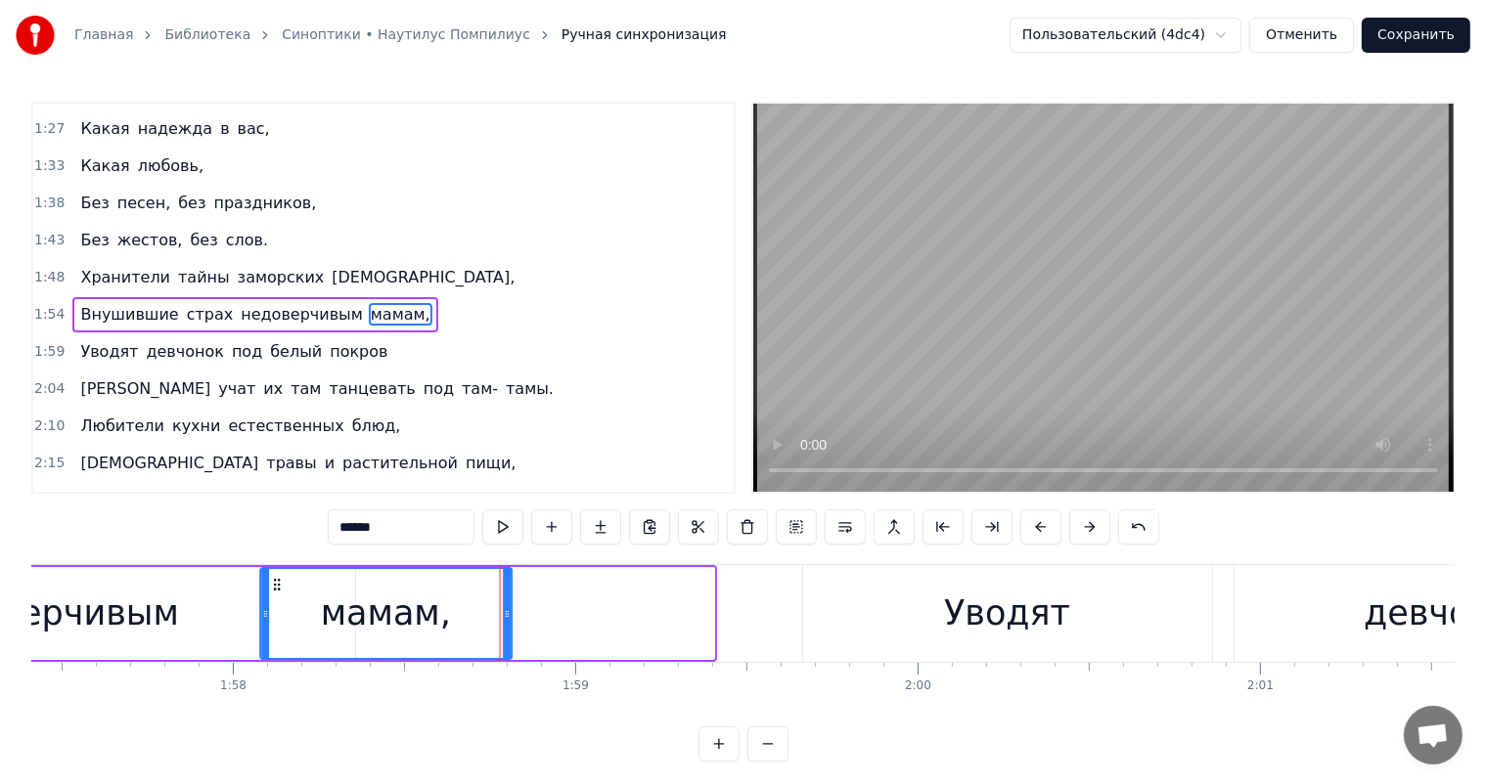
scroll to position [0, 40179]
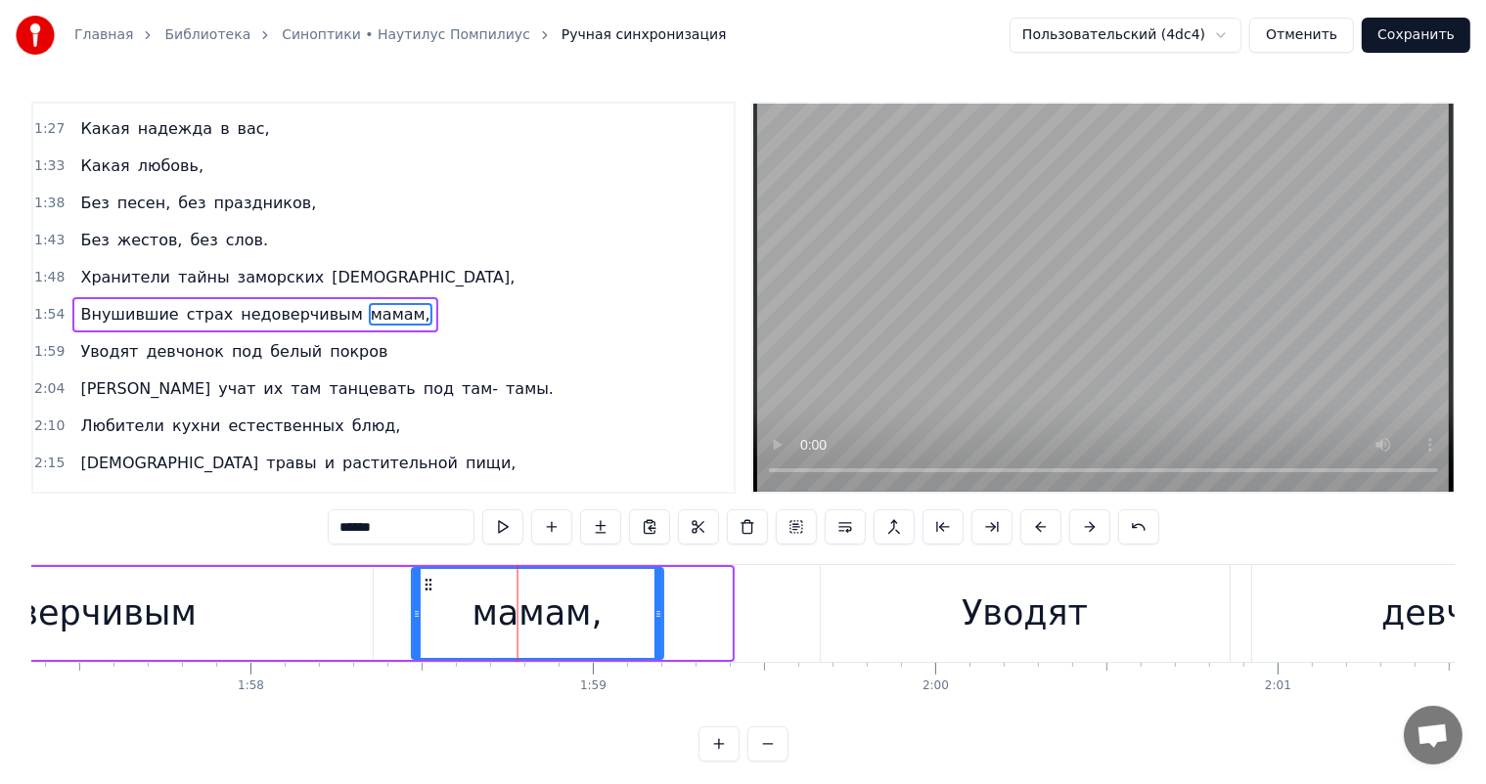
drag, startPoint x: 1326, startPoint y: 597, endPoint x: 428, endPoint y: 585, distance: 898.0
click at [428, 585] on icon at bounding box center [429, 585] width 16 height 16
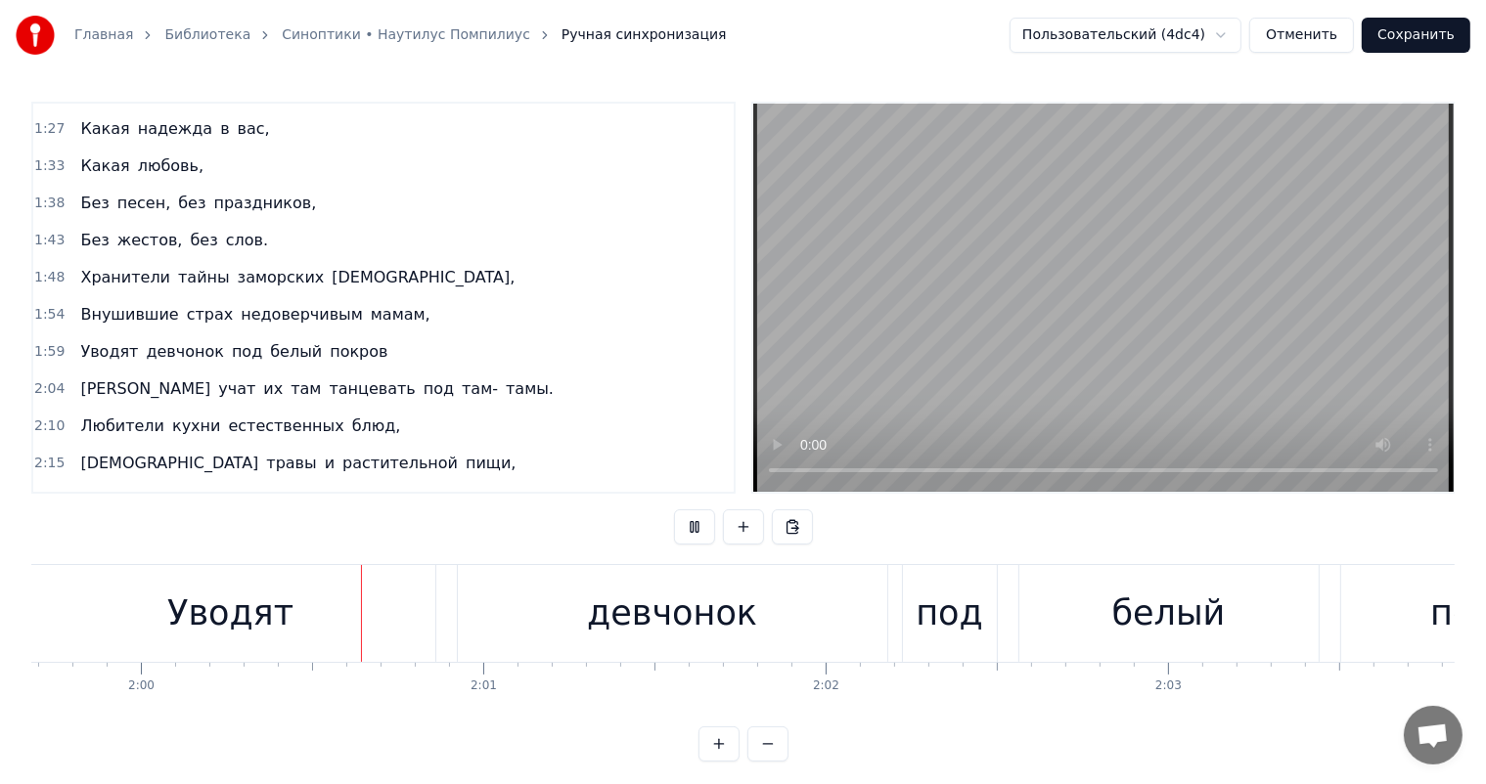
scroll to position [0, 41026]
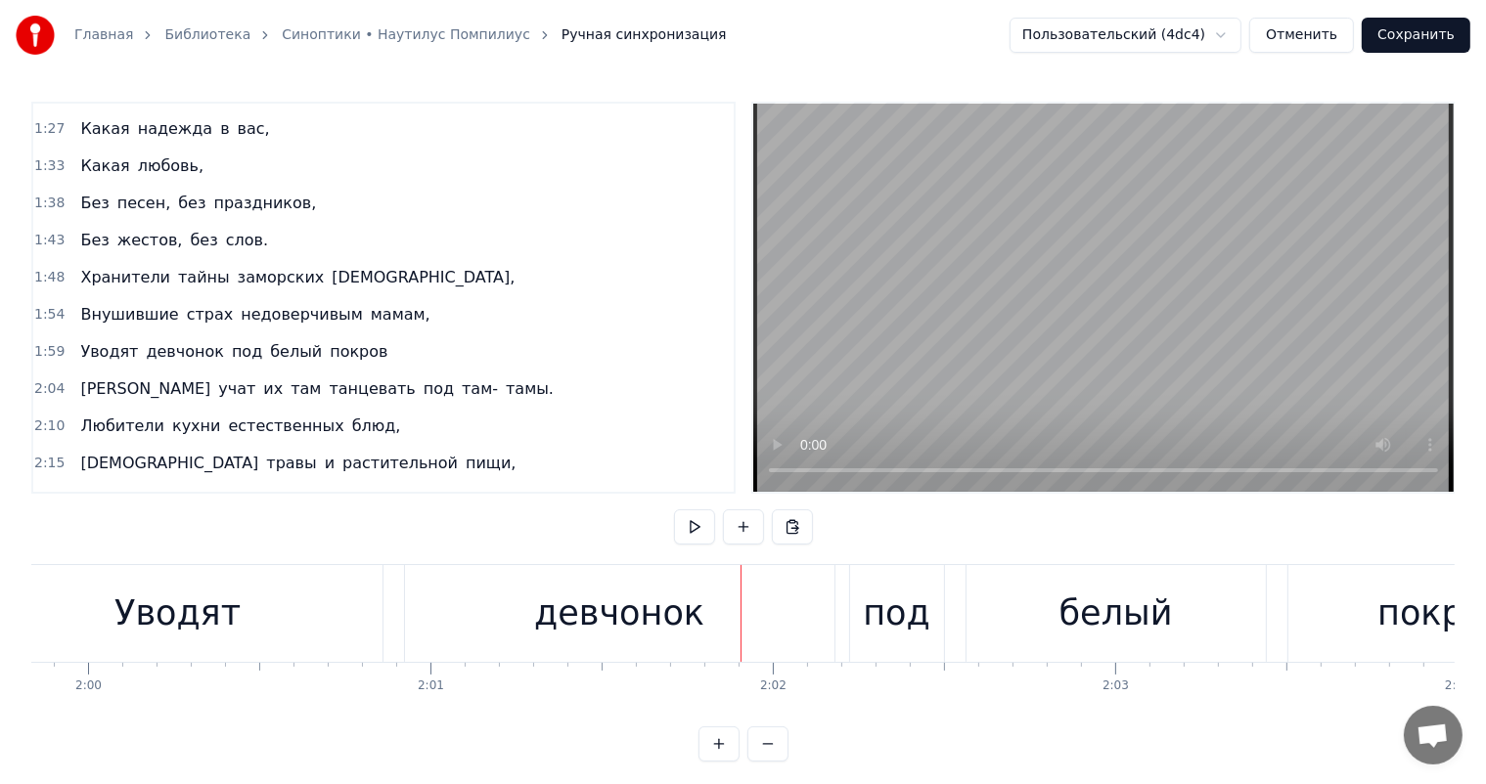
click at [293, 604] on div "Уводят" at bounding box center [178, 613] width 409 height 97
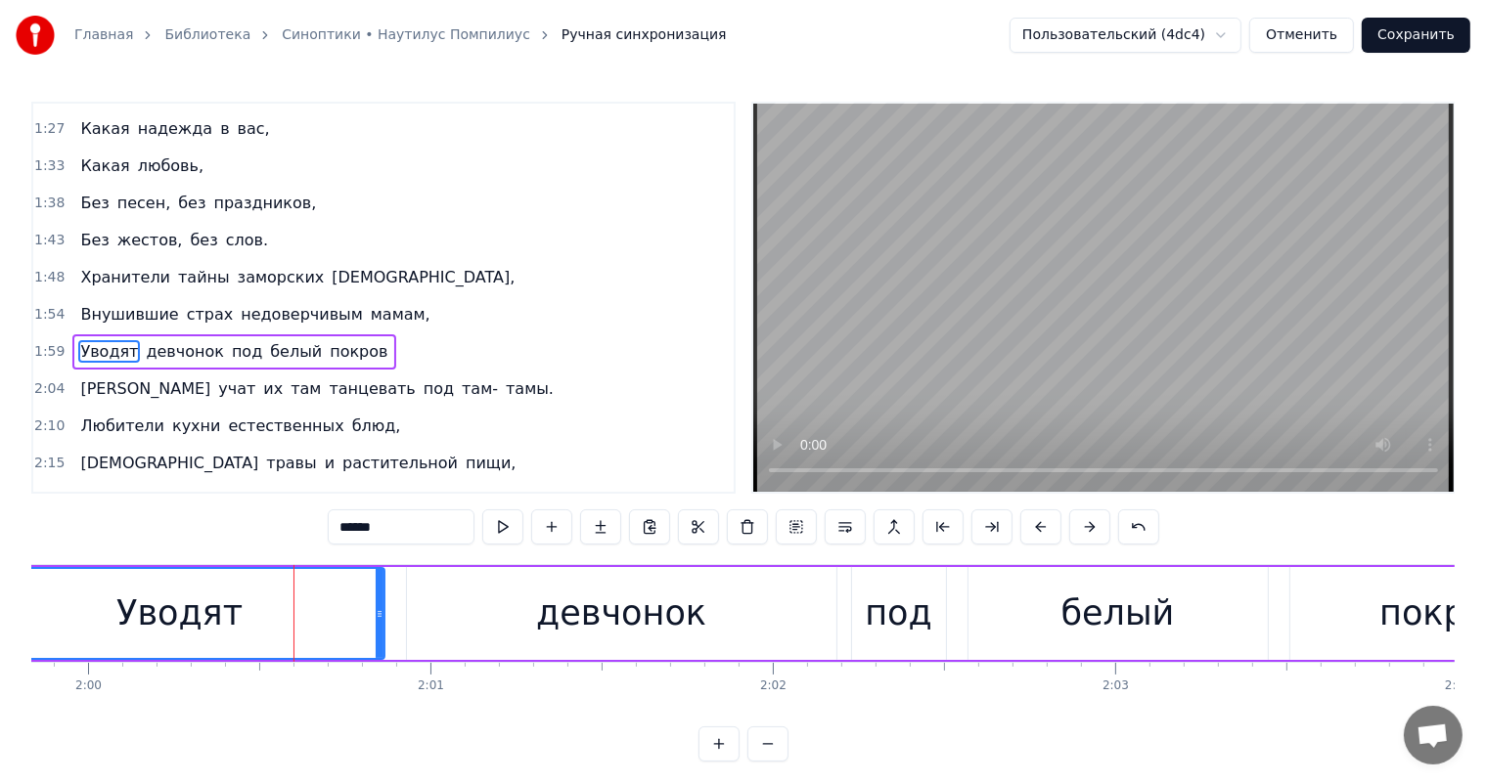
scroll to position [327, 0]
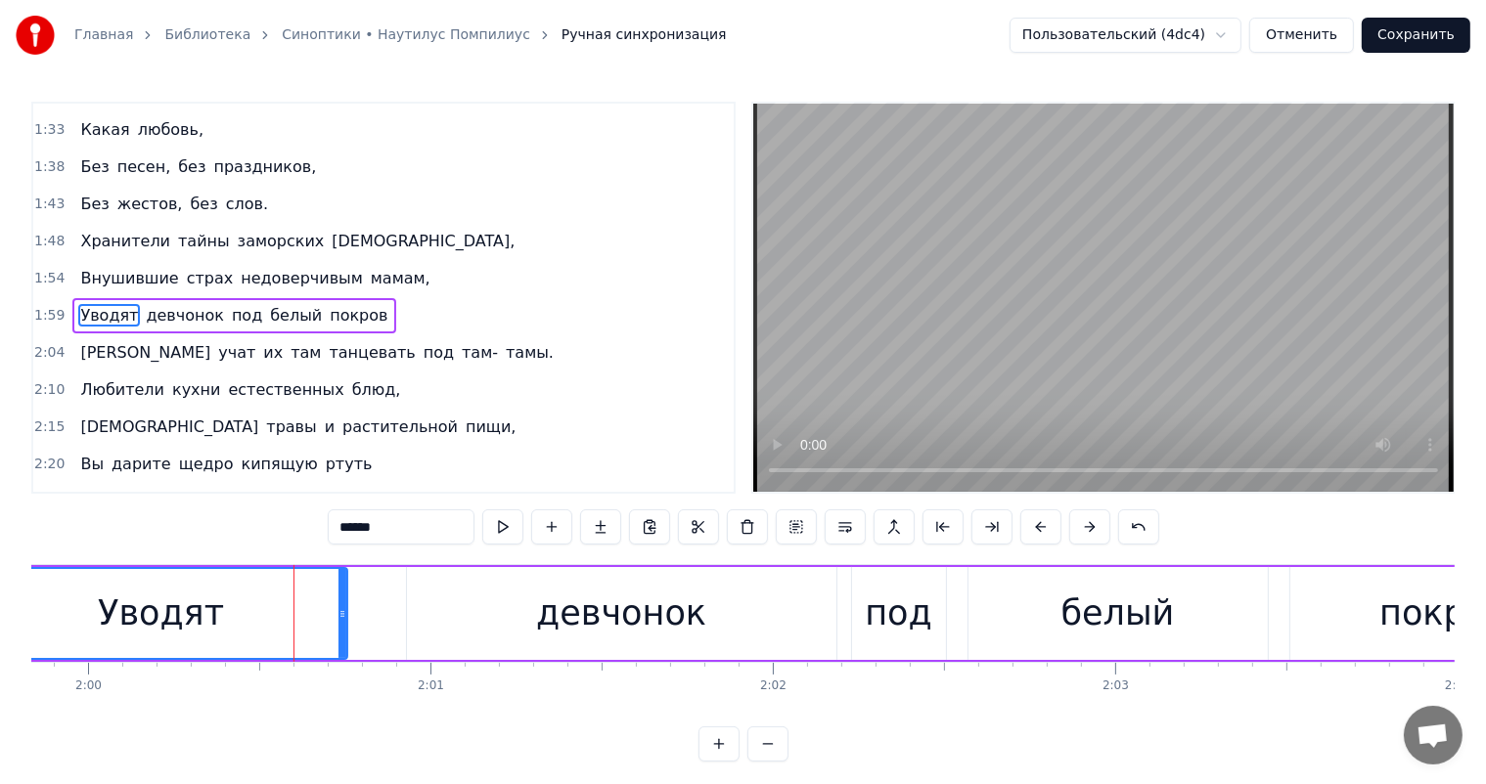
drag, startPoint x: 376, startPoint y: 617, endPoint x: 338, endPoint y: 625, distance: 38.0
click at [338, 625] on div at bounding box center [342, 613] width 8 height 89
click at [532, 624] on div "девчонок" at bounding box center [621, 613] width 429 height 93
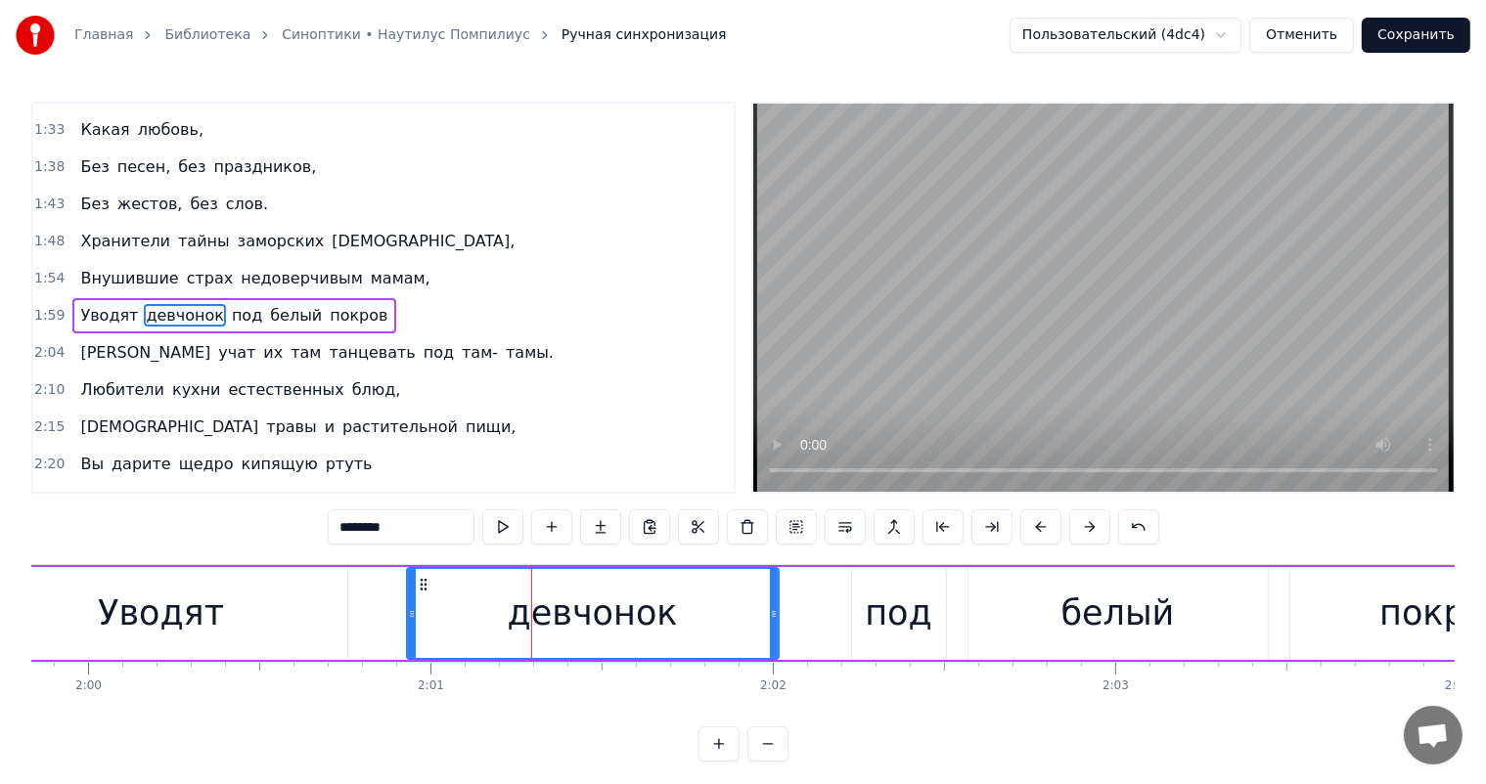
drag, startPoint x: 831, startPoint y: 604, endPoint x: 600, endPoint y: 622, distance: 232.5
click at [770, 632] on div at bounding box center [774, 613] width 8 height 89
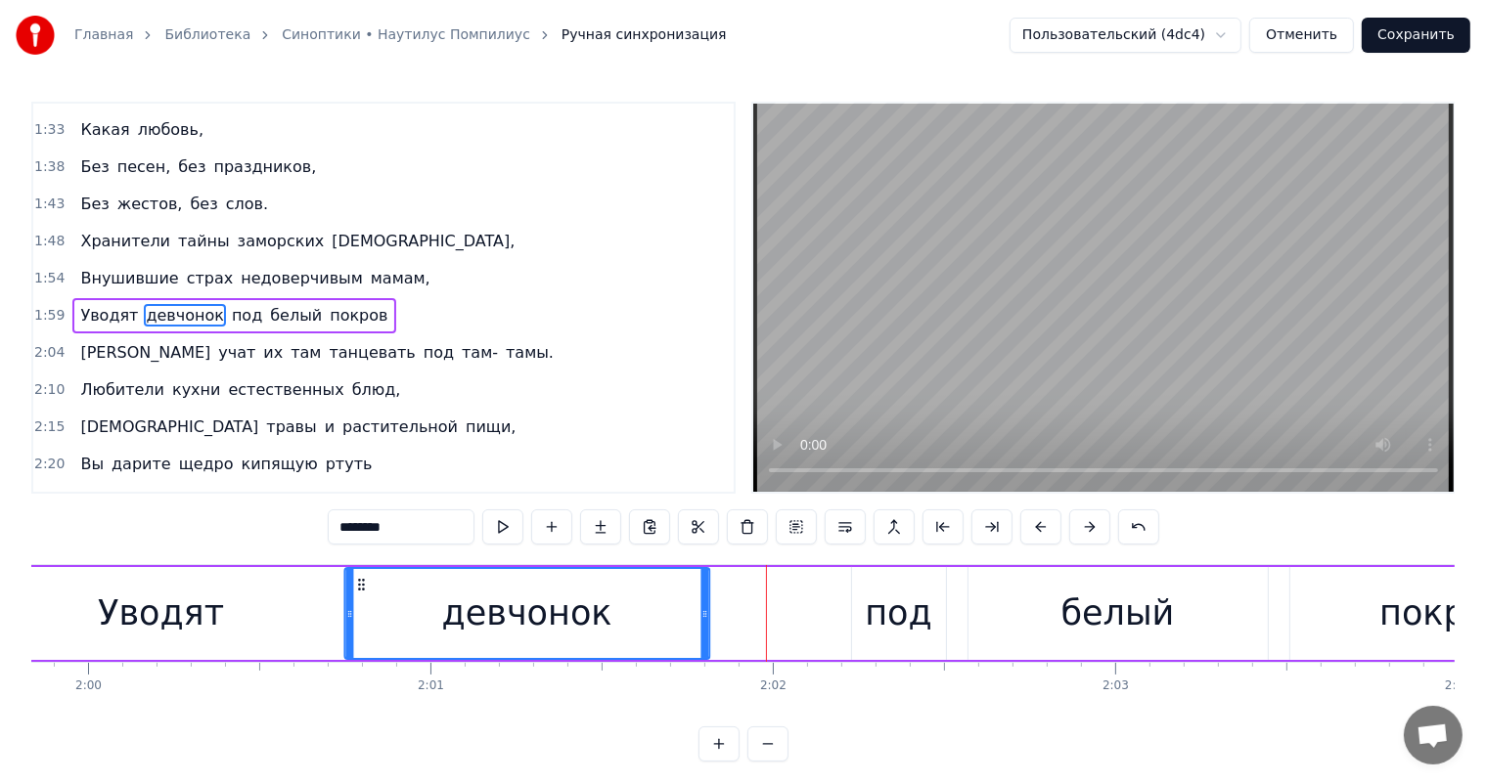
drag, startPoint x: 418, startPoint y: 581, endPoint x: 359, endPoint y: 588, distance: 59.1
click at [359, 588] on icon at bounding box center [361, 585] width 16 height 16
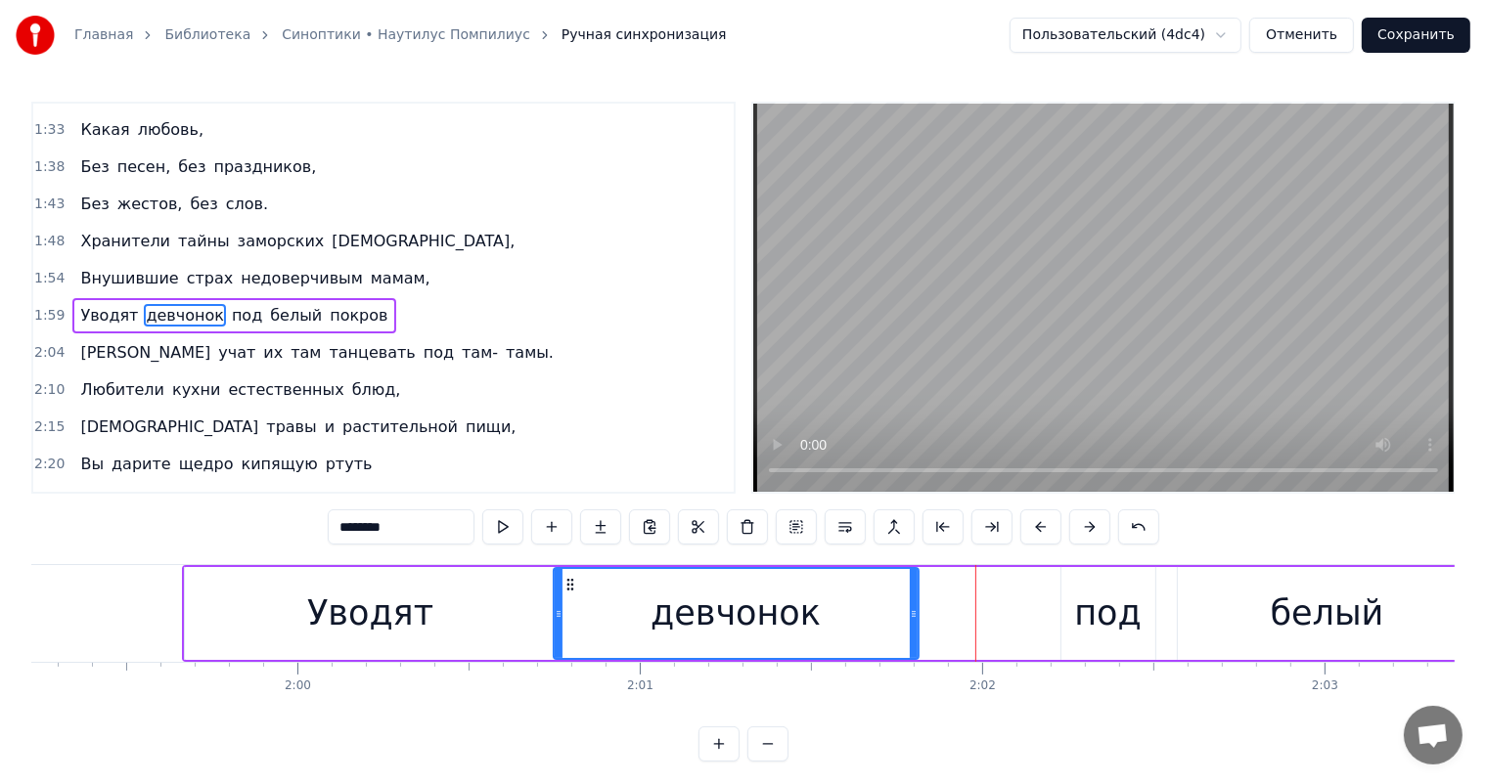
scroll to position [0, 40120]
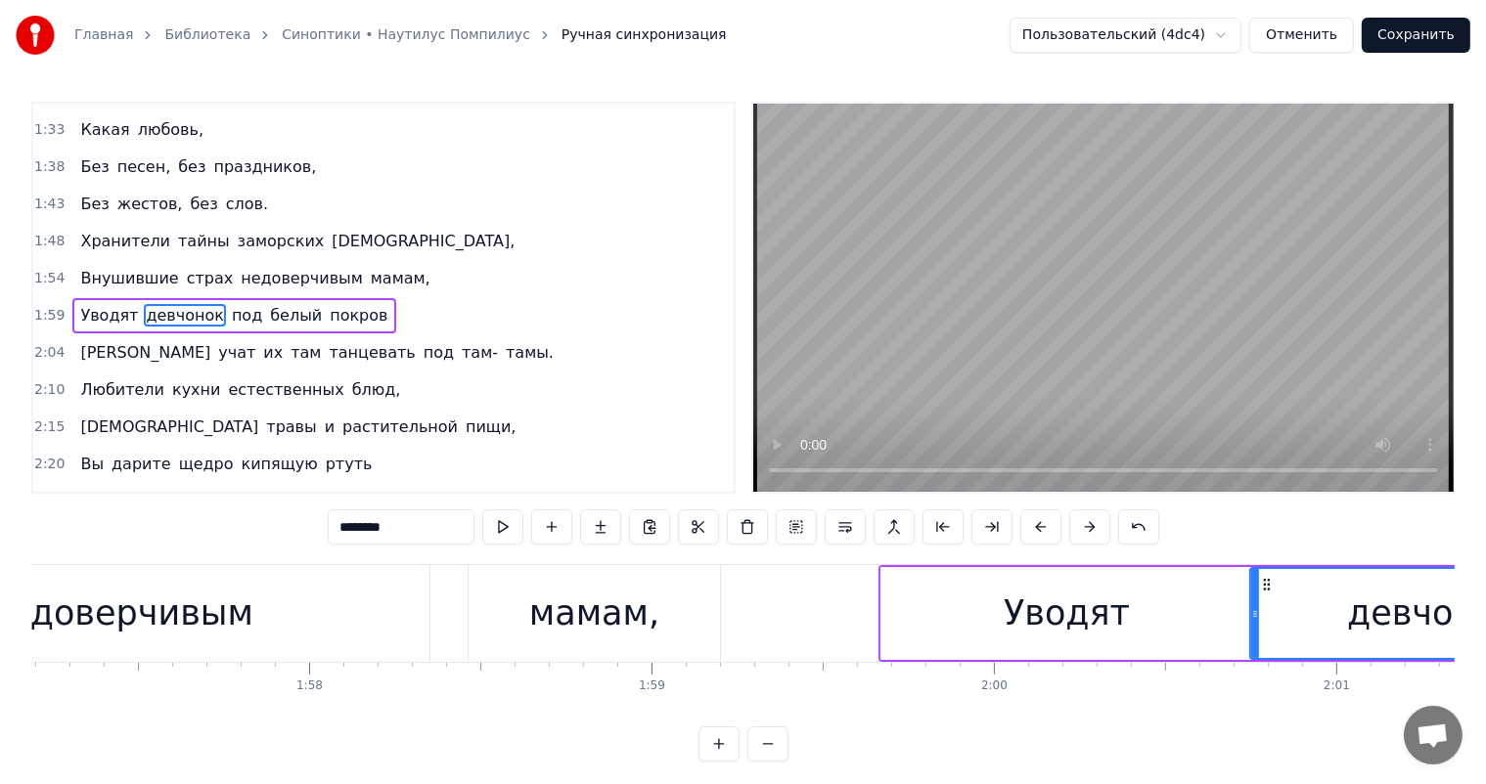
click at [649, 627] on div "мамам," at bounding box center [594, 614] width 130 height 52
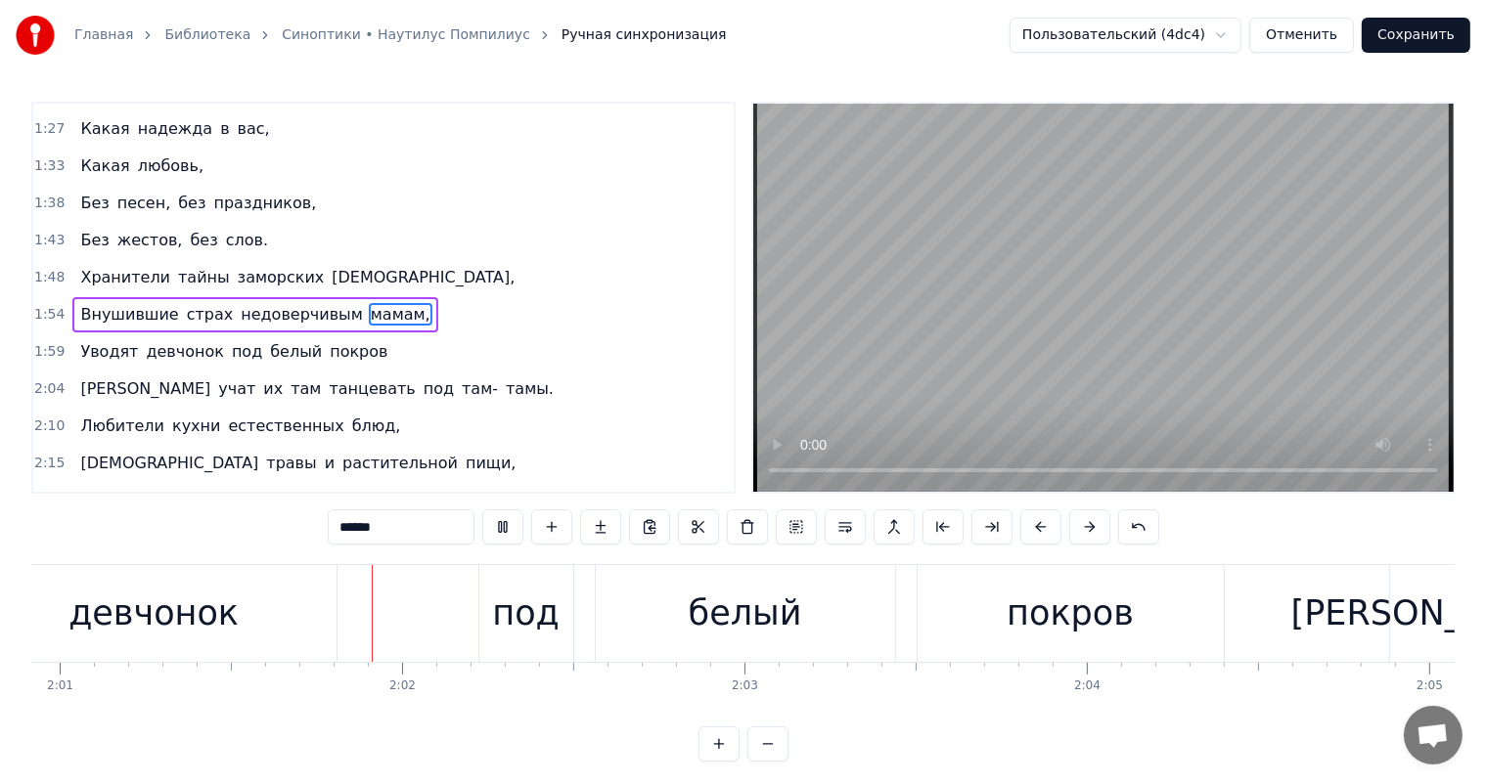
scroll to position [0, 41407]
click at [739, 630] on div "белый" at bounding box center [734, 614] width 113 height 52
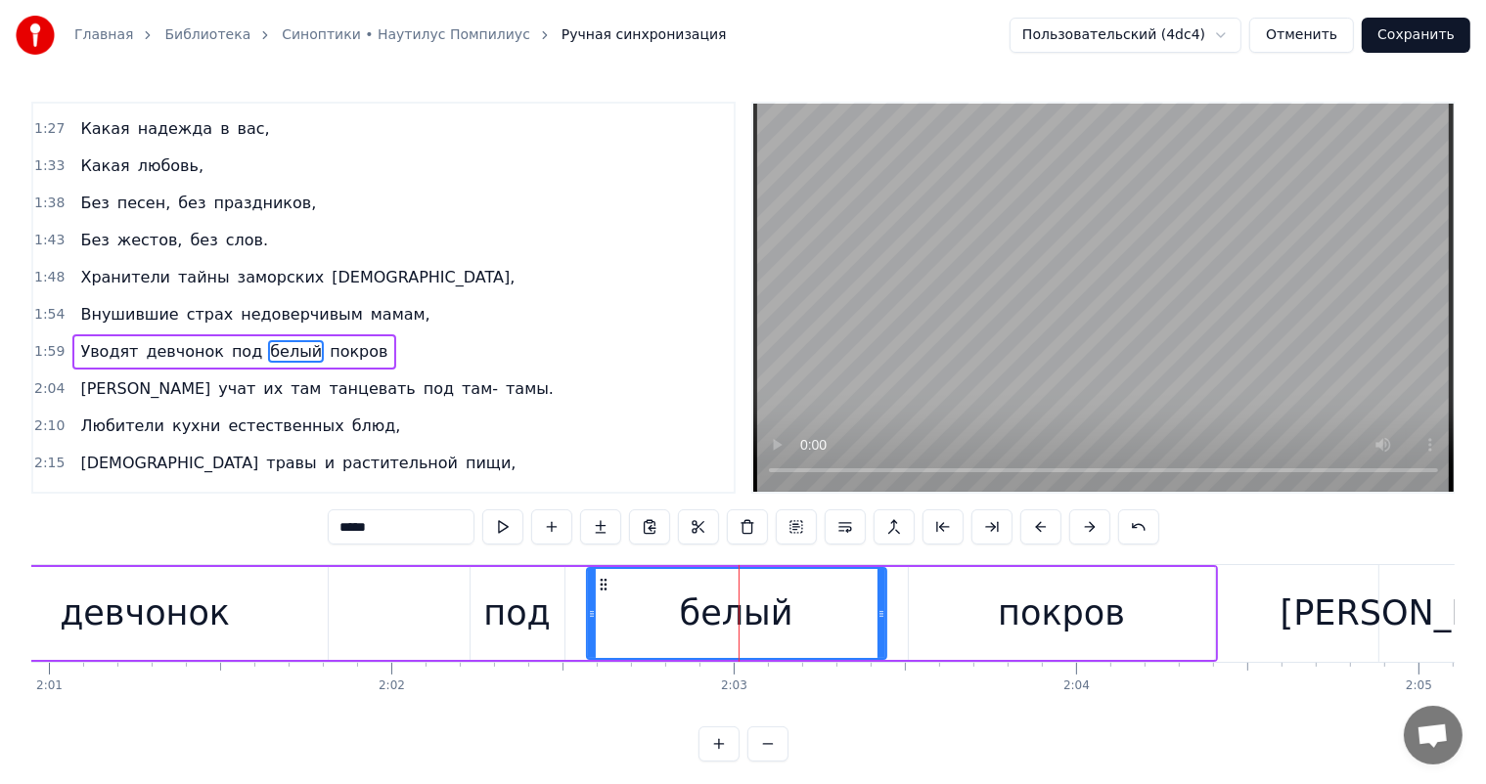
scroll to position [327, 0]
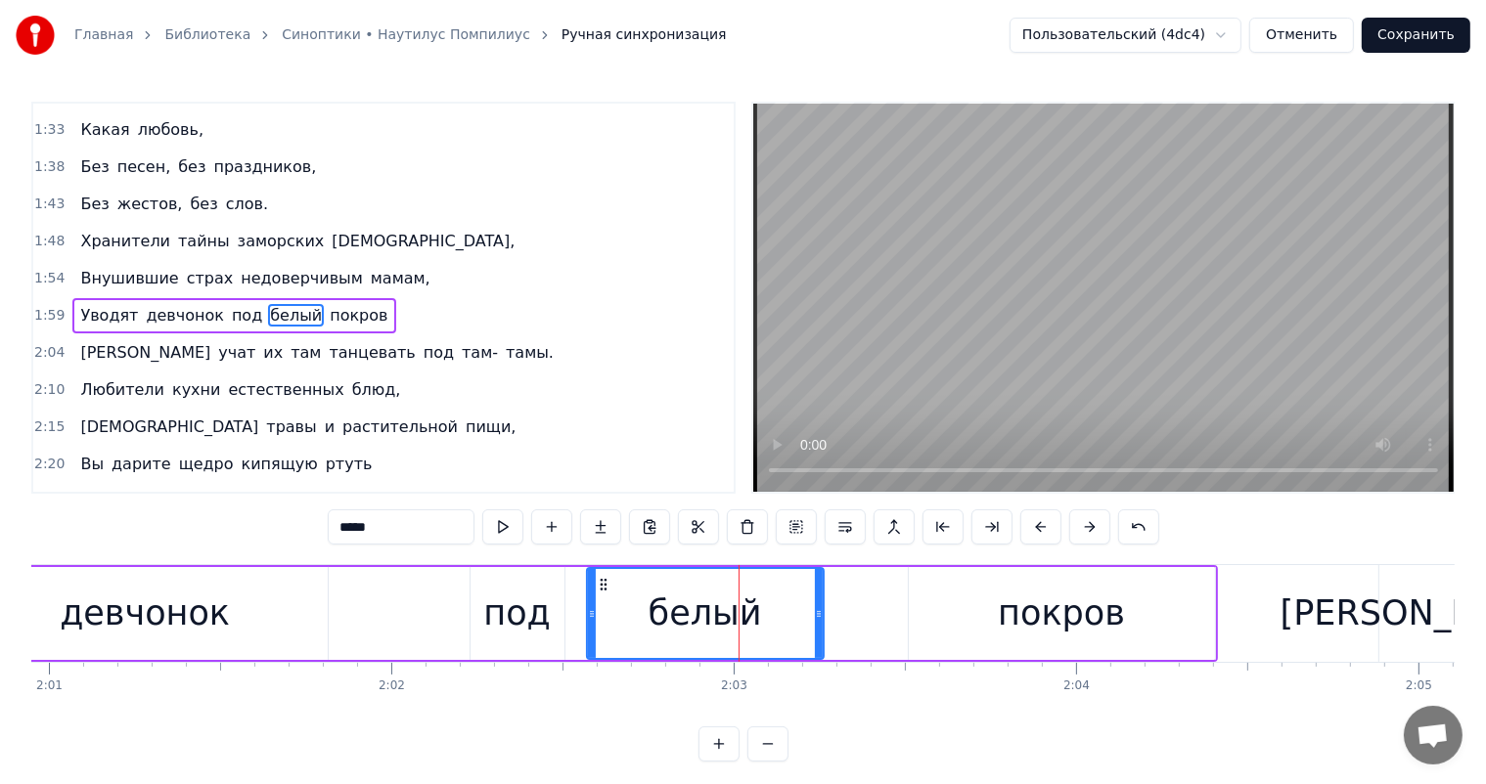
drag, startPoint x: 881, startPoint y: 600, endPoint x: 819, endPoint y: 621, distance: 66.2
click at [819, 621] on div at bounding box center [819, 613] width 8 height 89
click at [966, 600] on div "покров" at bounding box center [1062, 613] width 306 height 93
type input "******"
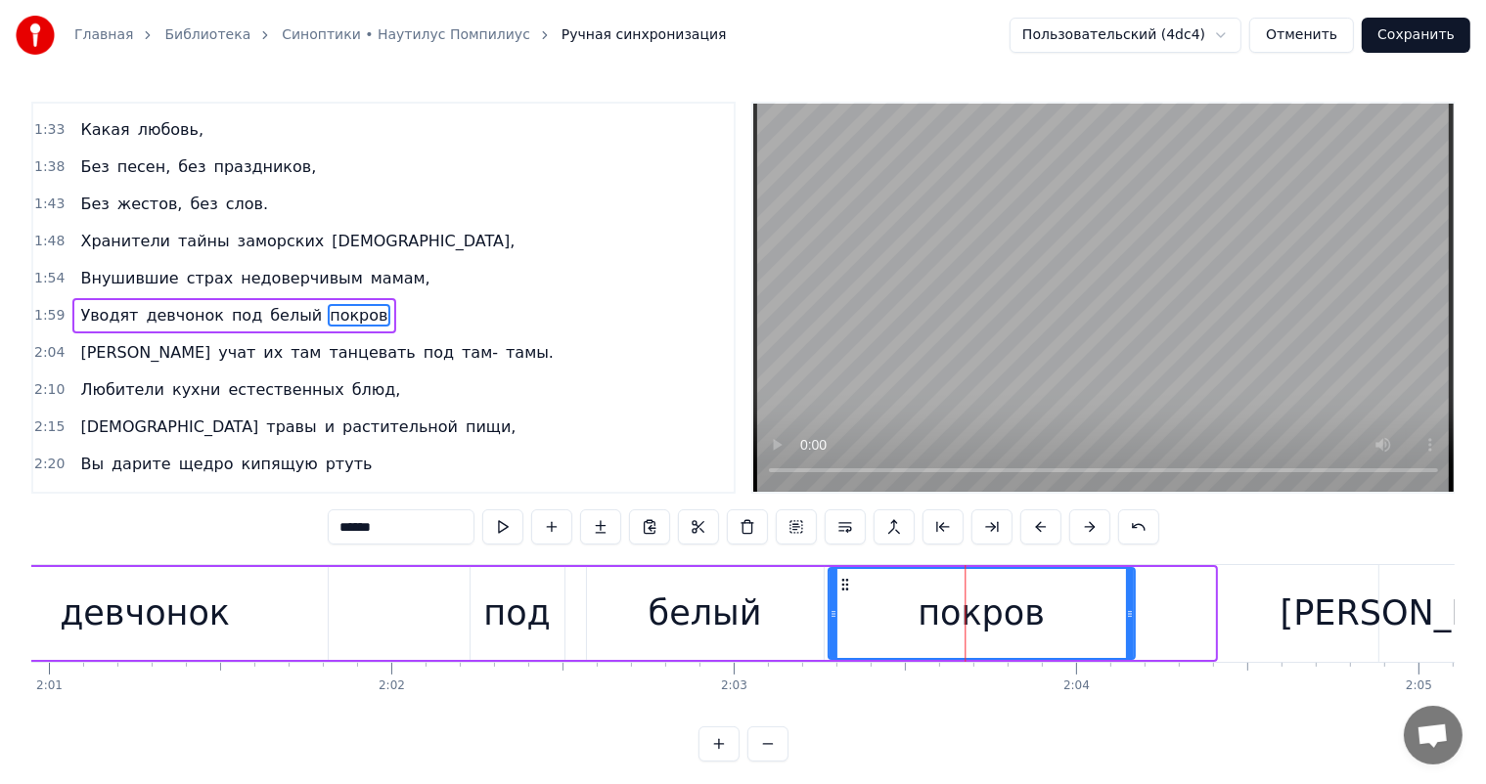
drag, startPoint x: 921, startPoint y: 581, endPoint x: 841, endPoint y: 599, distance: 82.1
click at [841, 599] on div "покров" at bounding box center [980, 613] width 304 height 89
drag, startPoint x: 1127, startPoint y: 601, endPoint x: 1087, endPoint y: 627, distance: 48.0
click at [1087, 627] on div at bounding box center [1089, 613] width 8 height 89
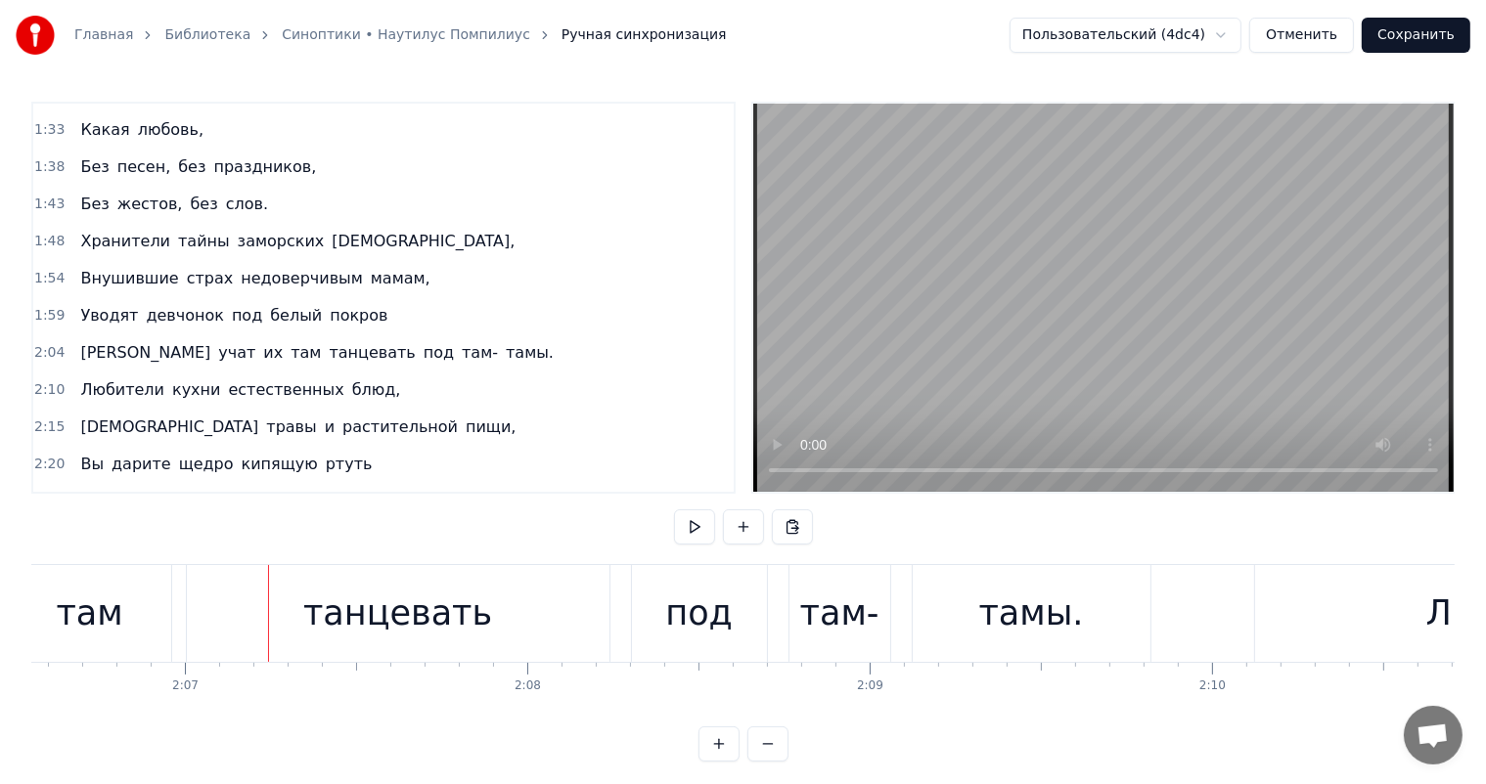
scroll to position [0, 42959]
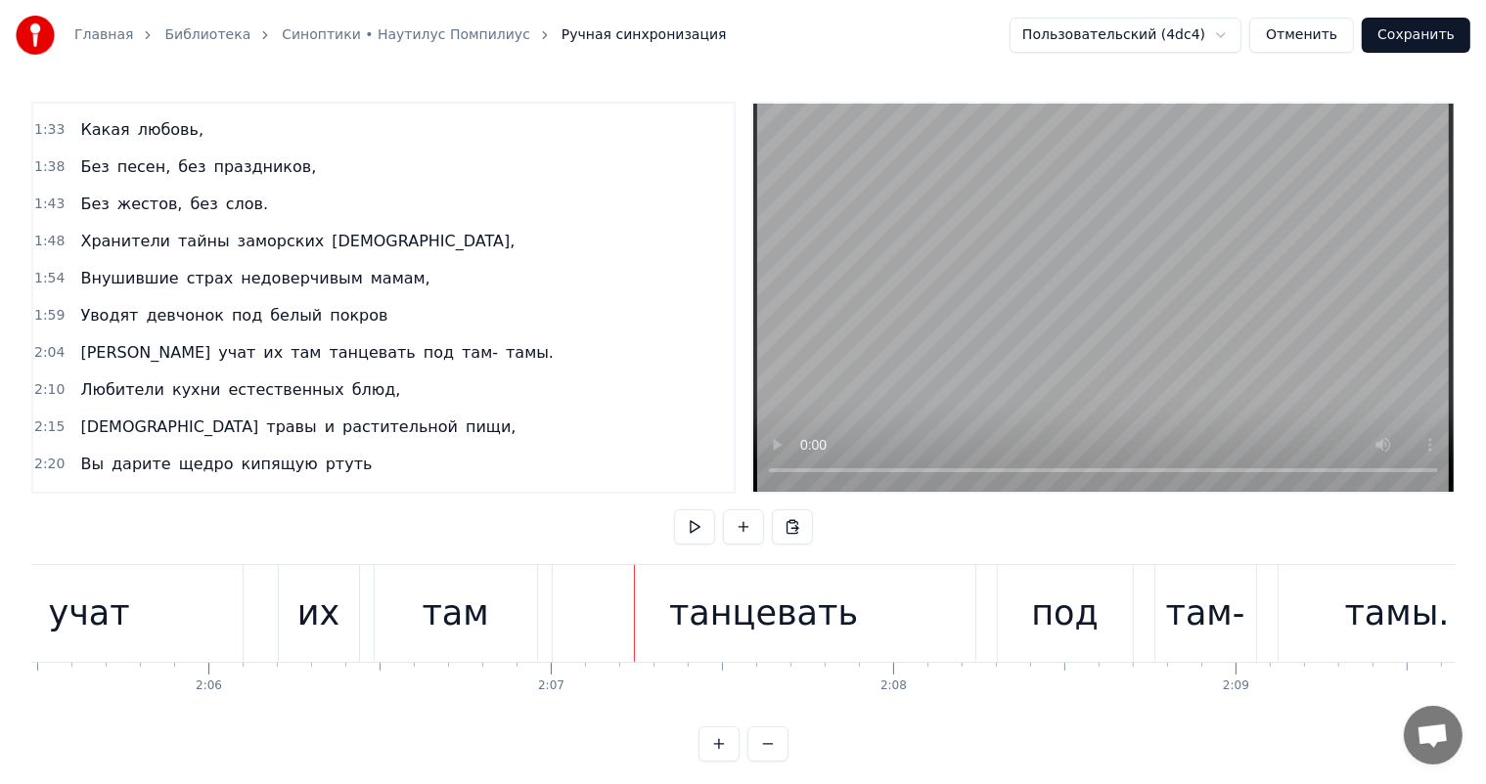
click at [434, 560] on div "0:45 Синоптики белых стыдливых ночей, 0:50 Сумевшие выжить на лютом морозе. 0:5…" at bounding box center [742, 432] width 1423 height 660
click at [446, 592] on div "там" at bounding box center [455, 614] width 67 height 52
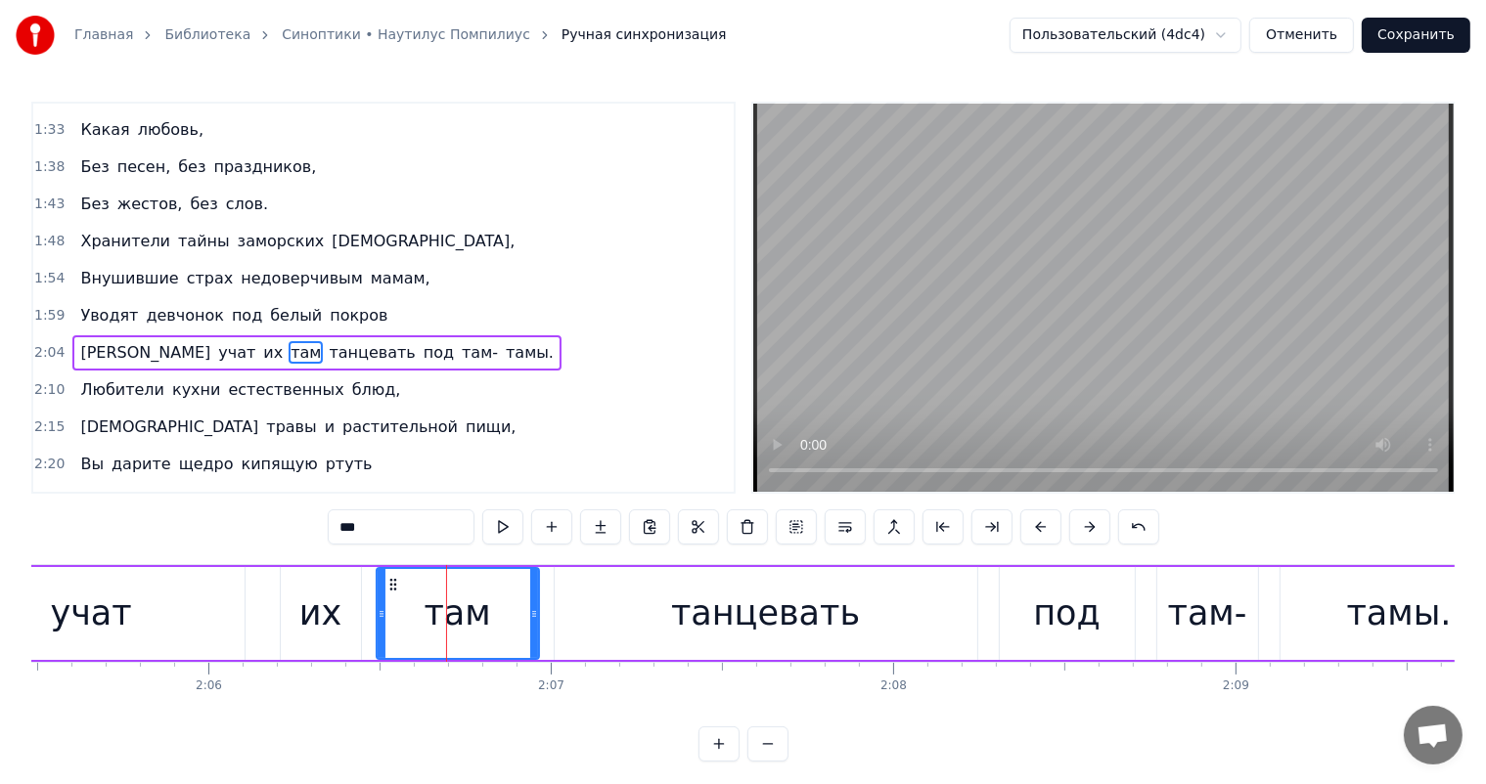
scroll to position [363, 0]
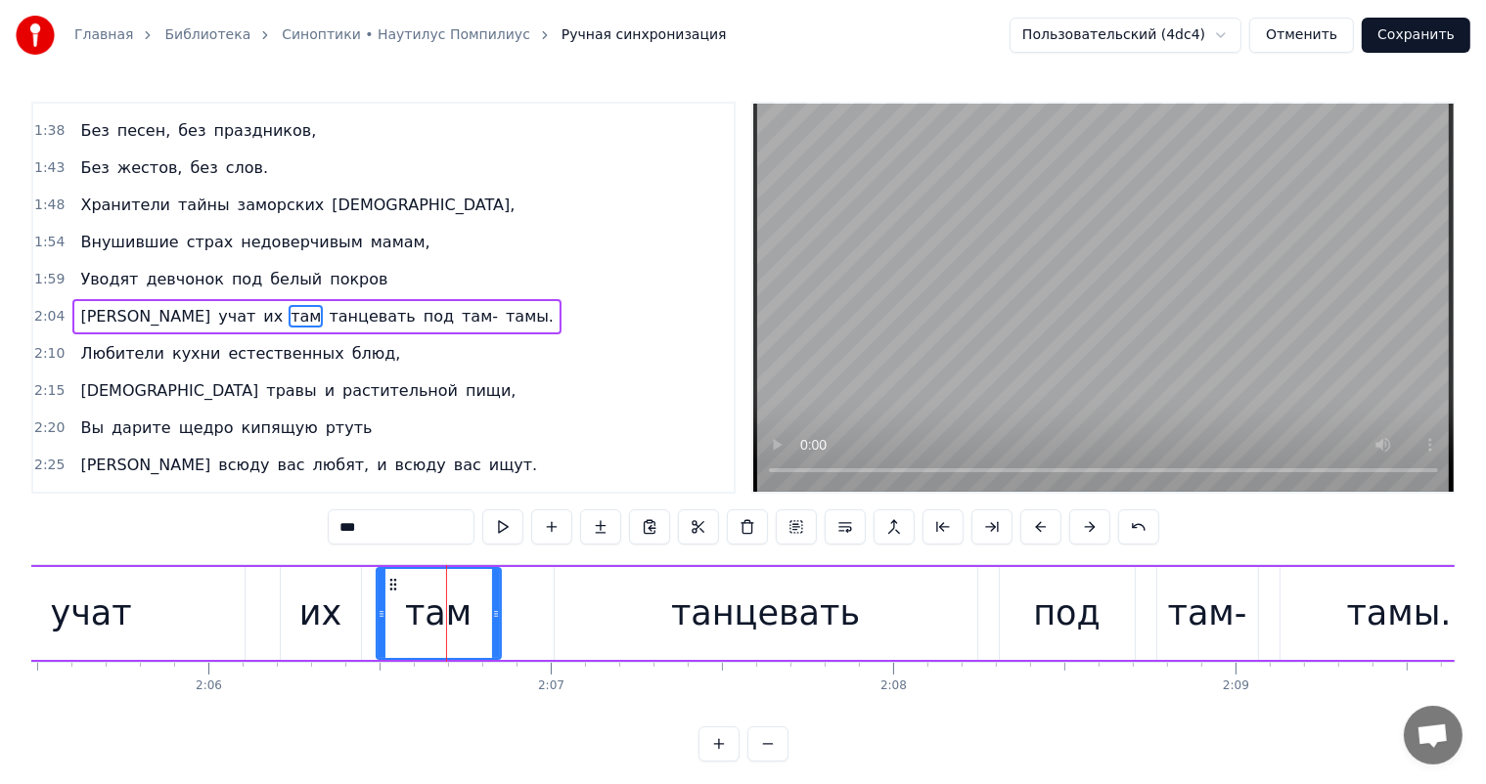
drag, startPoint x: 536, startPoint y: 608, endPoint x: 497, endPoint y: 622, distance: 41.5
click at [497, 622] on div at bounding box center [496, 613] width 8 height 89
drag, startPoint x: 721, startPoint y: 610, endPoint x: 646, endPoint y: 618, distance: 75.7
click at [712, 613] on div "танцевать" at bounding box center [765, 614] width 189 height 52
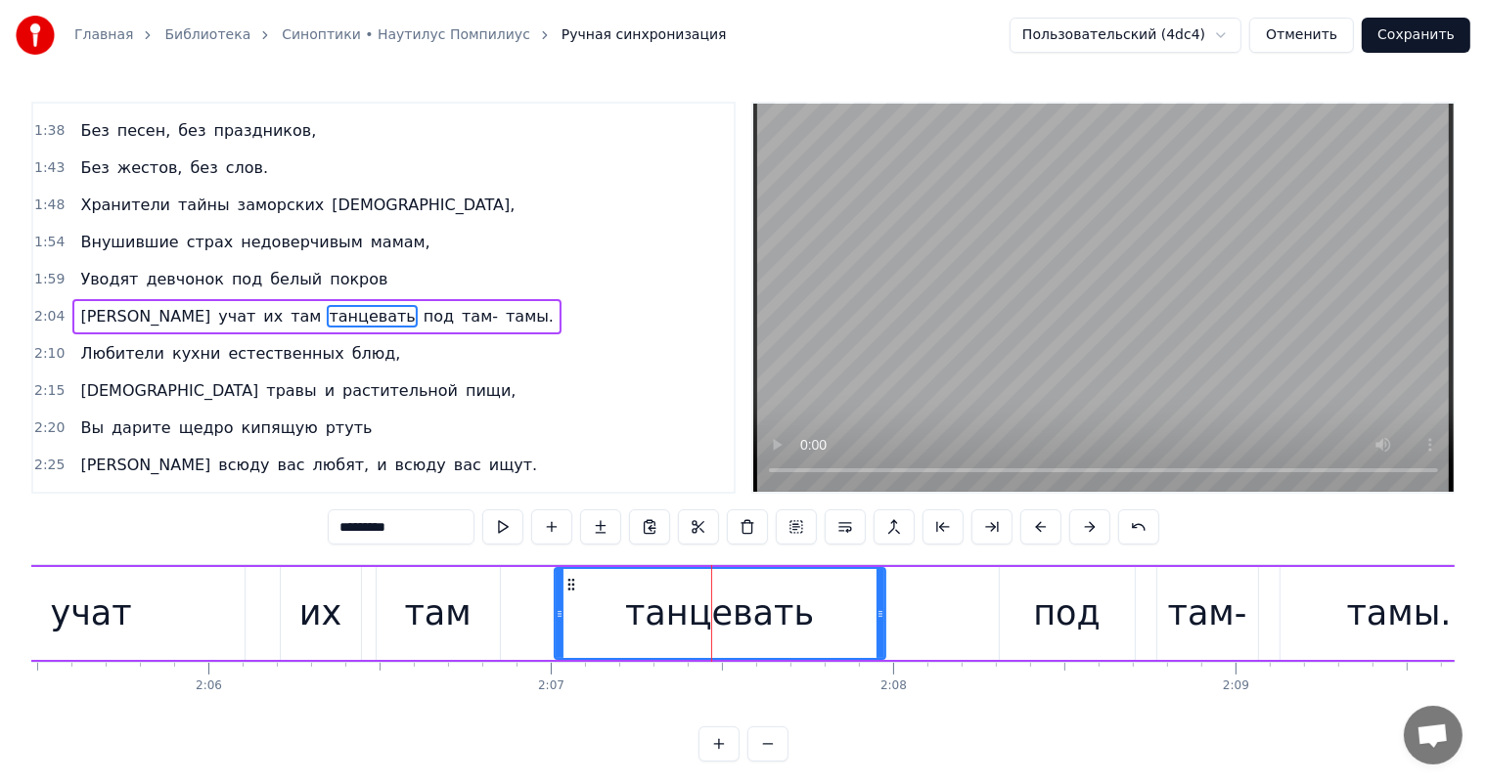
drag, startPoint x: 970, startPoint y: 614, endPoint x: 878, endPoint y: 631, distance: 93.4
click at [878, 631] on div at bounding box center [880, 613] width 8 height 89
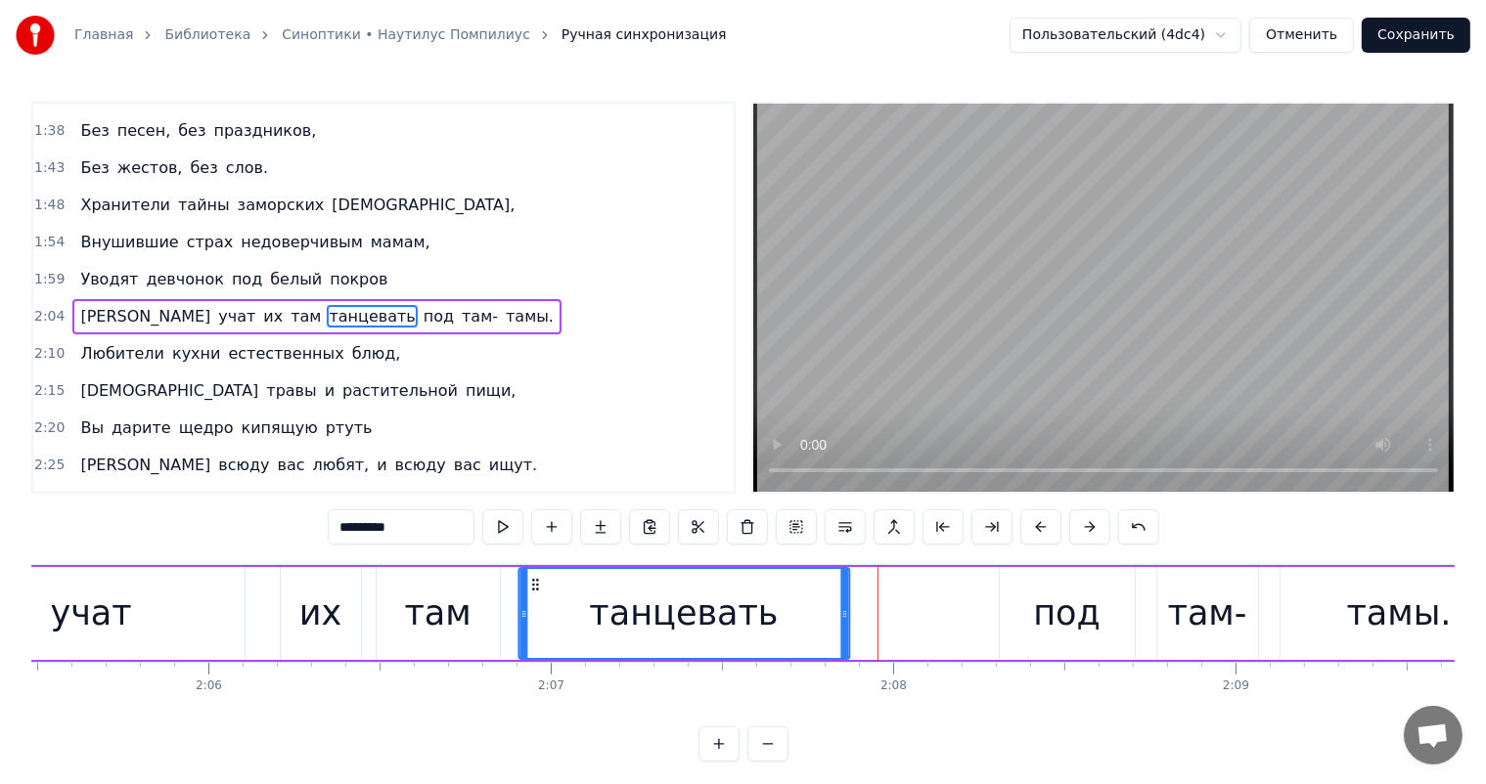
drag, startPoint x: 571, startPoint y: 586, endPoint x: 536, endPoint y: 588, distance: 35.3
click at [536, 588] on icon at bounding box center [535, 585] width 16 height 16
click at [1080, 604] on div "под" at bounding box center [1066, 614] width 67 height 52
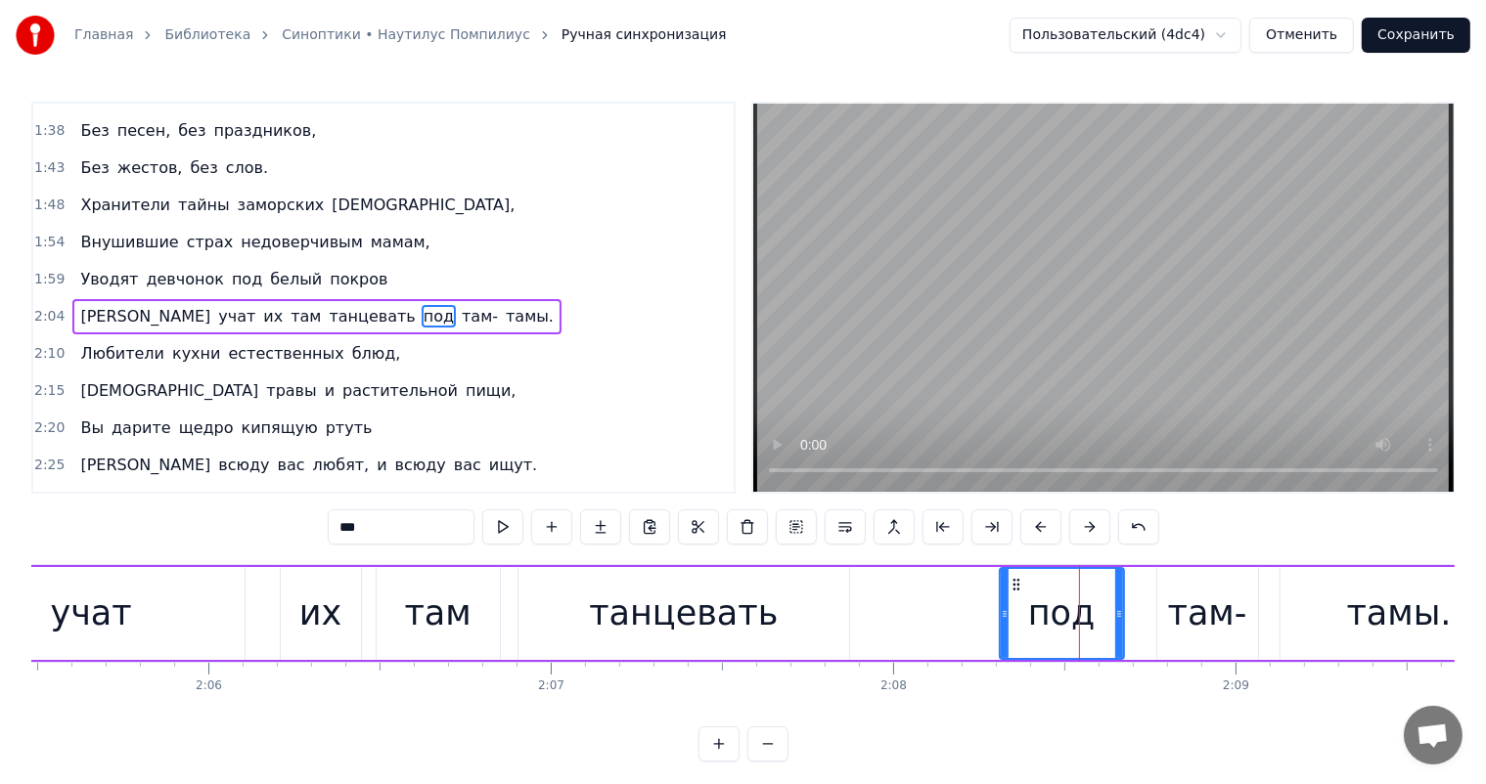
drag, startPoint x: 1130, startPoint y: 609, endPoint x: 1119, endPoint y: 614, distance: 11.8
click at [1119, 614] on icon at bounding box center [1119, 614] width 8 height 16
click at [1182, 602] on div "там-" at bounding box center [1207, 614] width 79 height 52
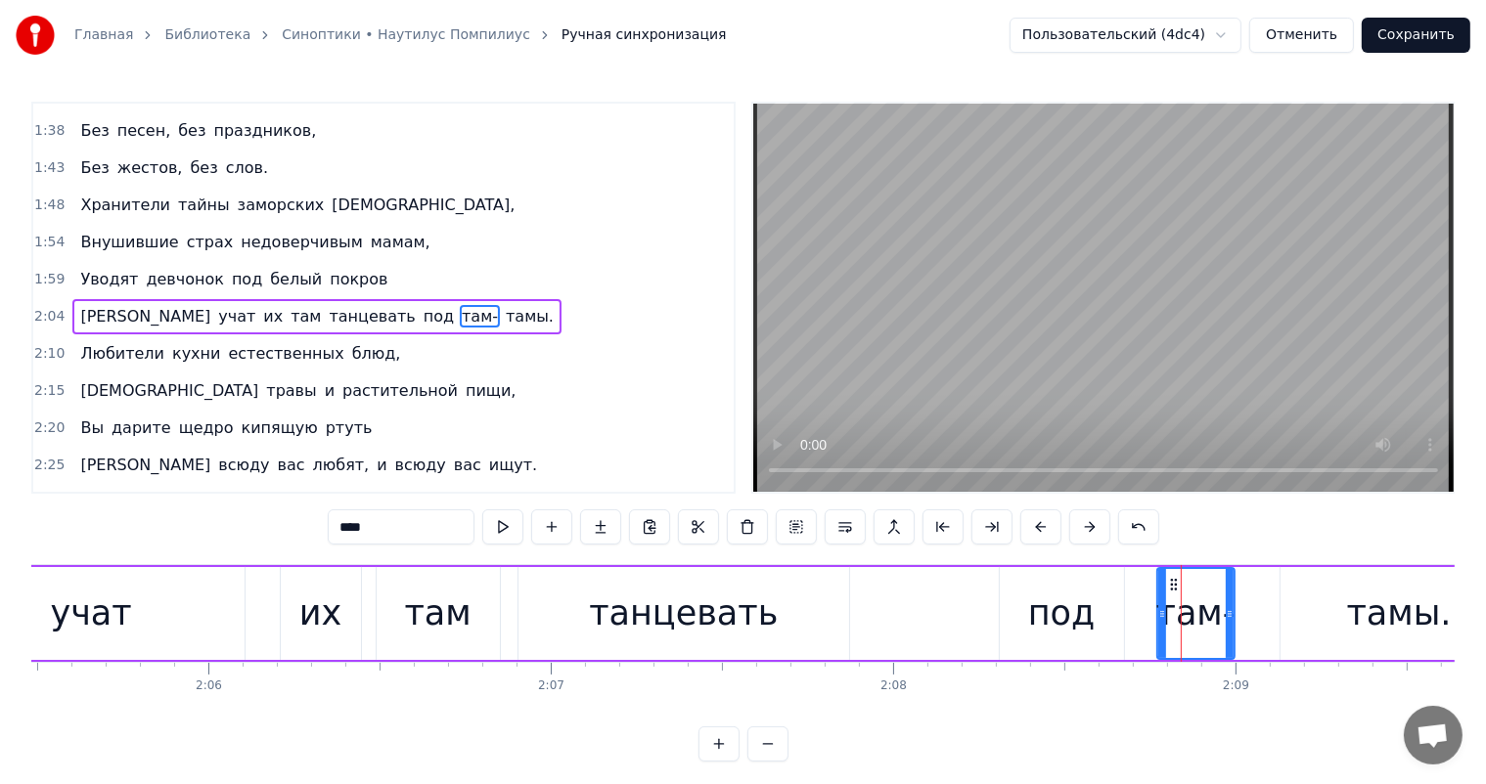
drag, startPoint x: 1248, startPoint y: 614, endPoint x: 1225, endPoint y: 623, distance: 25.1
click at [1226, 623] on div at bounding box center [1230, 613] width 8 height 89
click at [1377, 593] on div "тамы." at bounding box center [1399, 614] width 105 height 52
type input "*****"
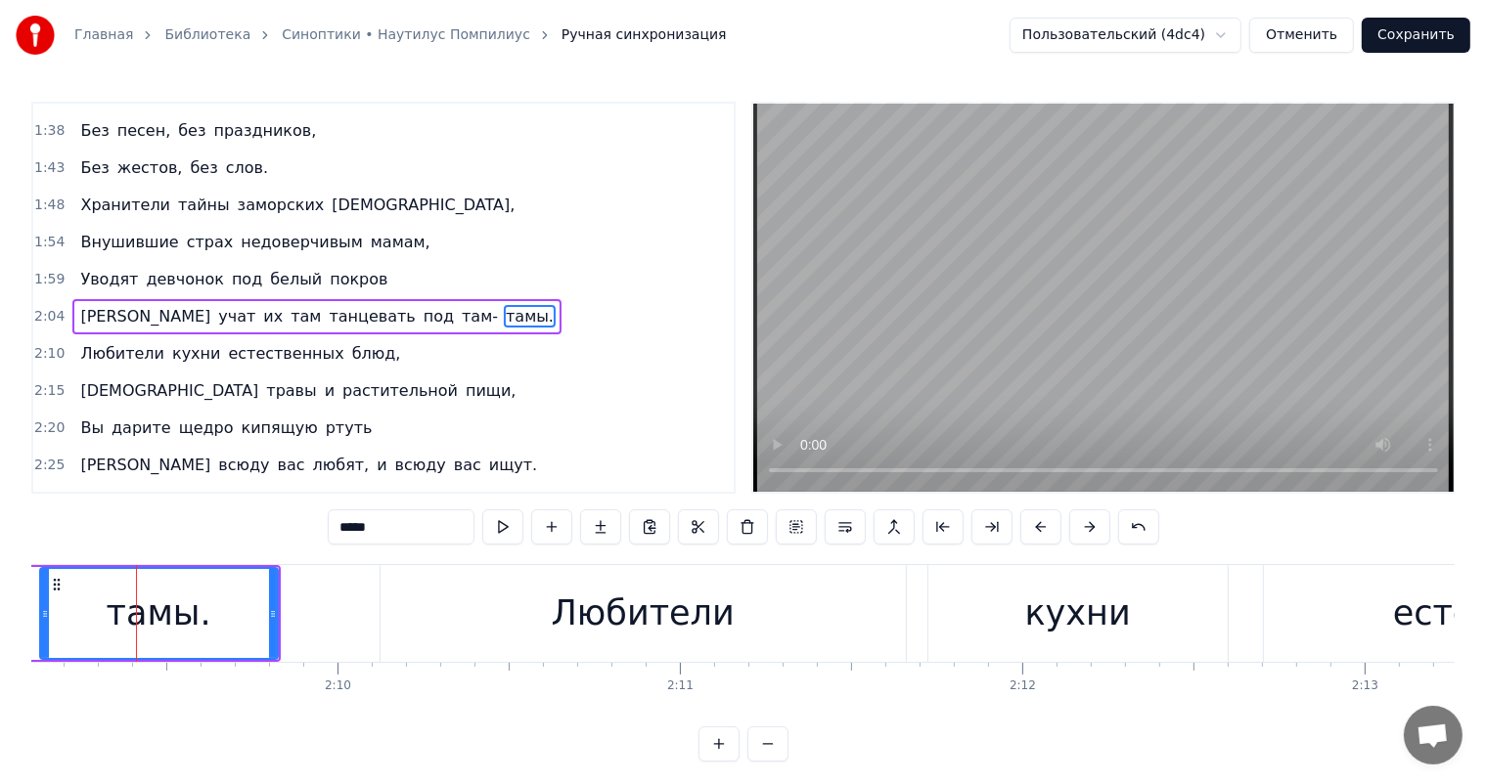
scroll to position [0, 44206]
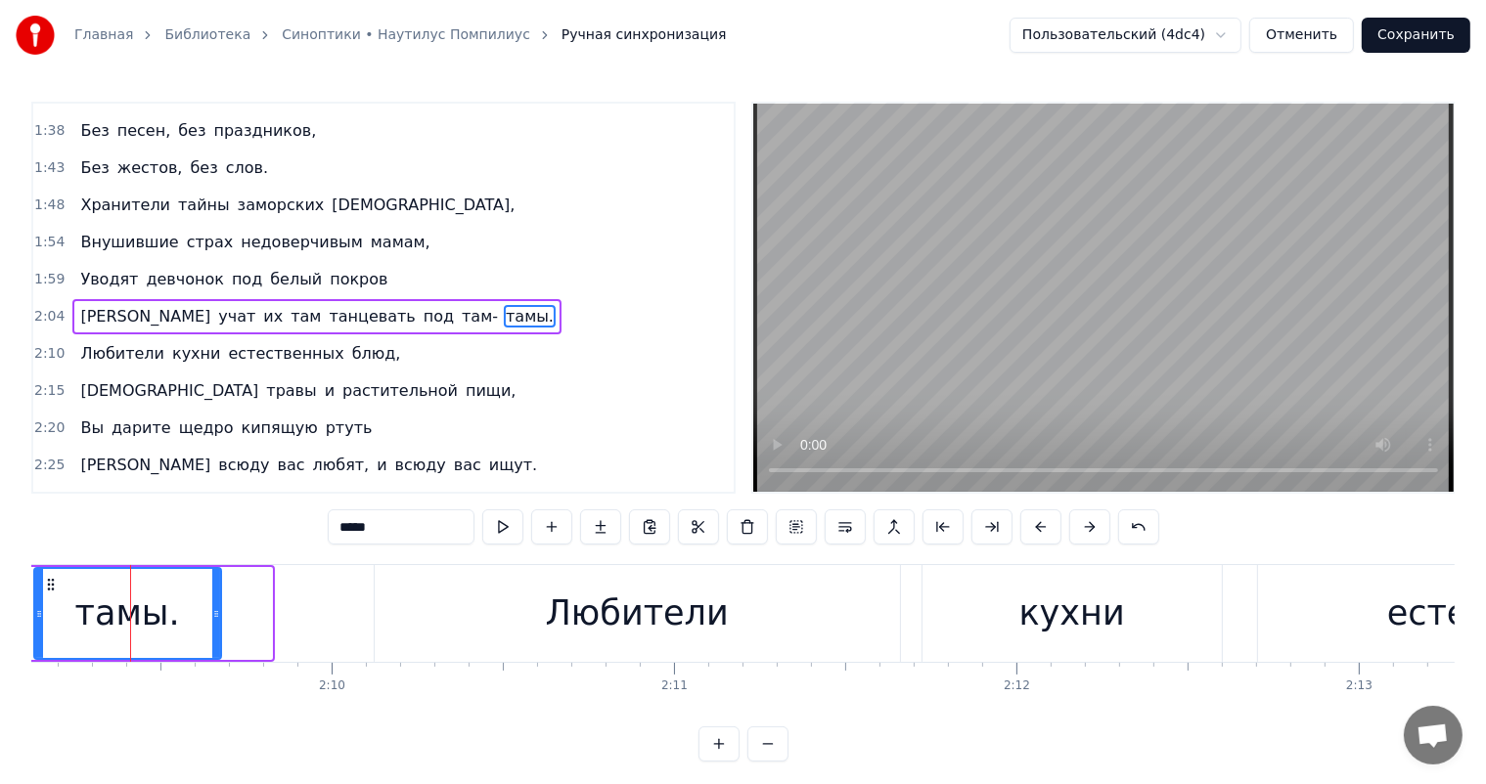
drag, startPoint x: 264, startPoint y: 607, endPoint x: 213, endPoint y: 620, distance: 52.4
click at [213, 620] on icon at bounding box center [216, 614] width 8 height 16
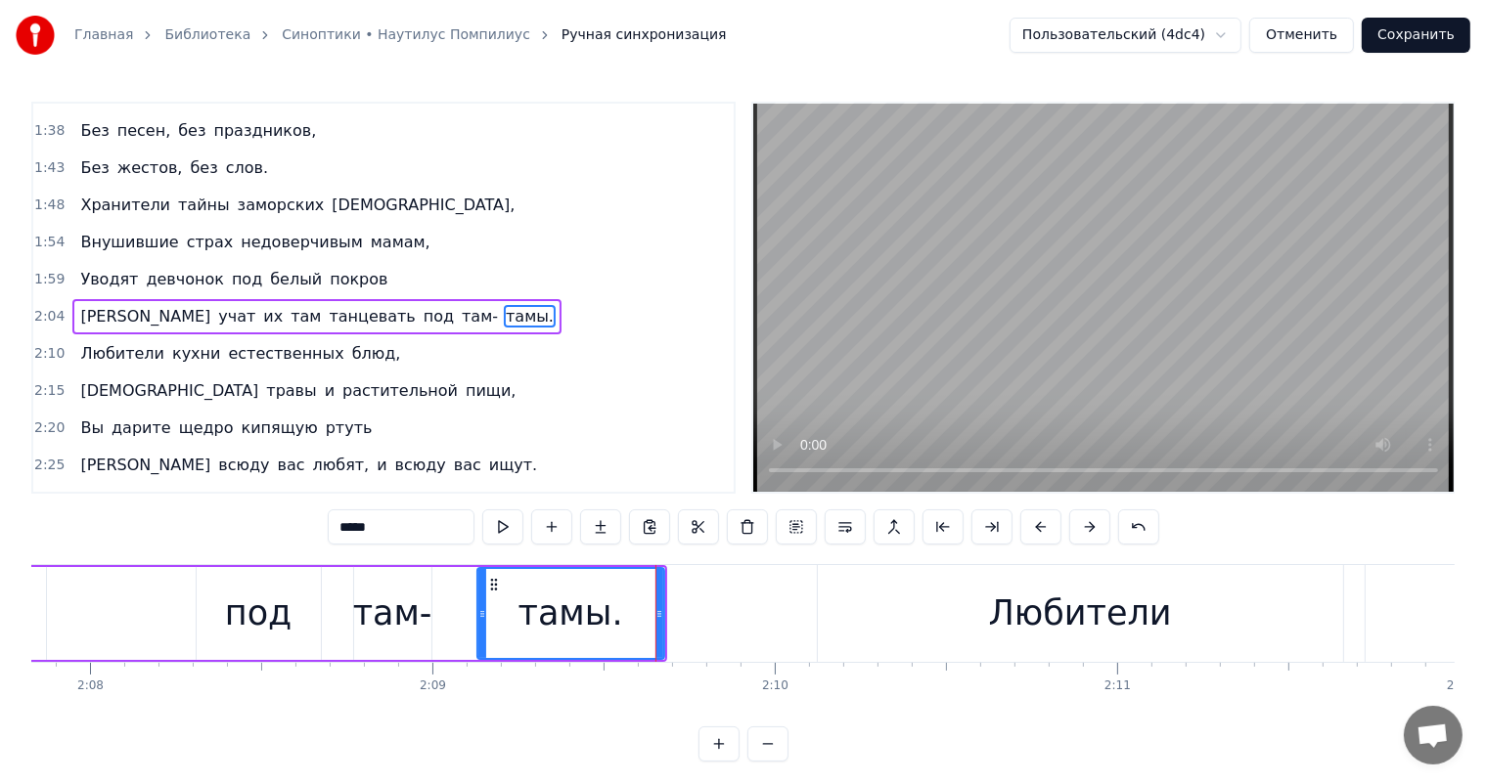
scroll to position [0, 43442]
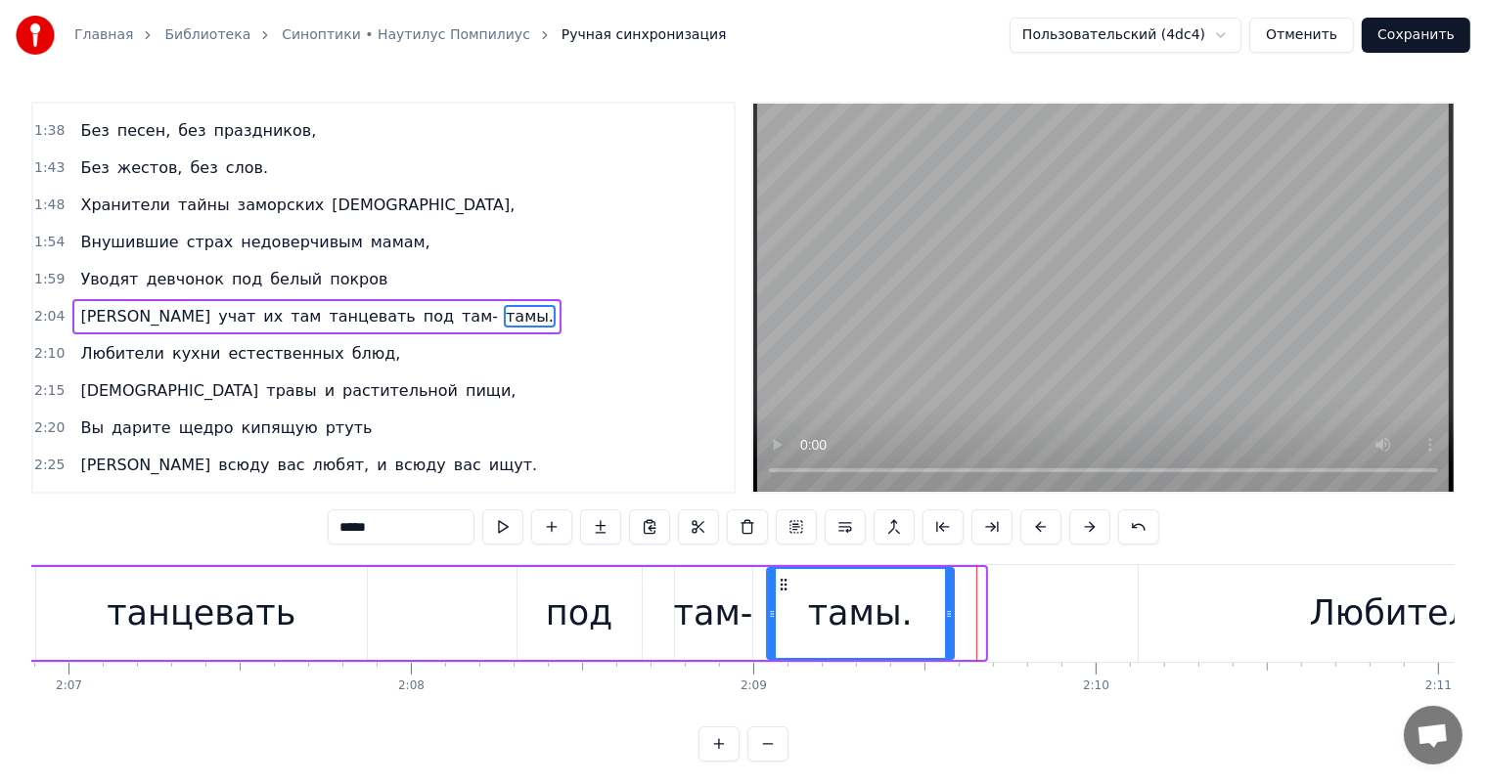
drag, startPoint x: 814, startPoint y: 582, endPoint x: 783, endPoint y: 590, distance: 32.3
click at [783, 590] on icon at bounding box center [784, 585] width 16 height 16
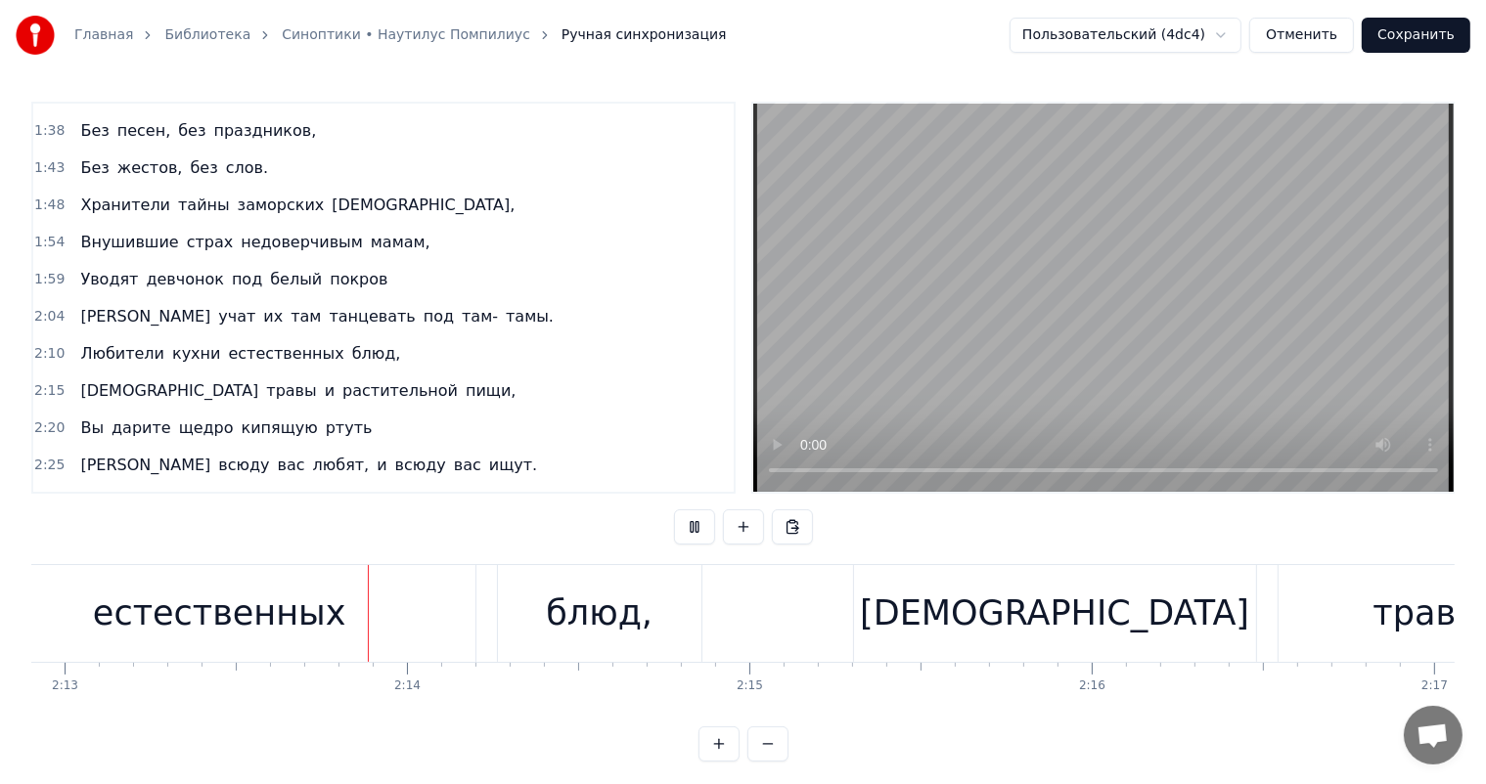
scroll to position [0, 45577]
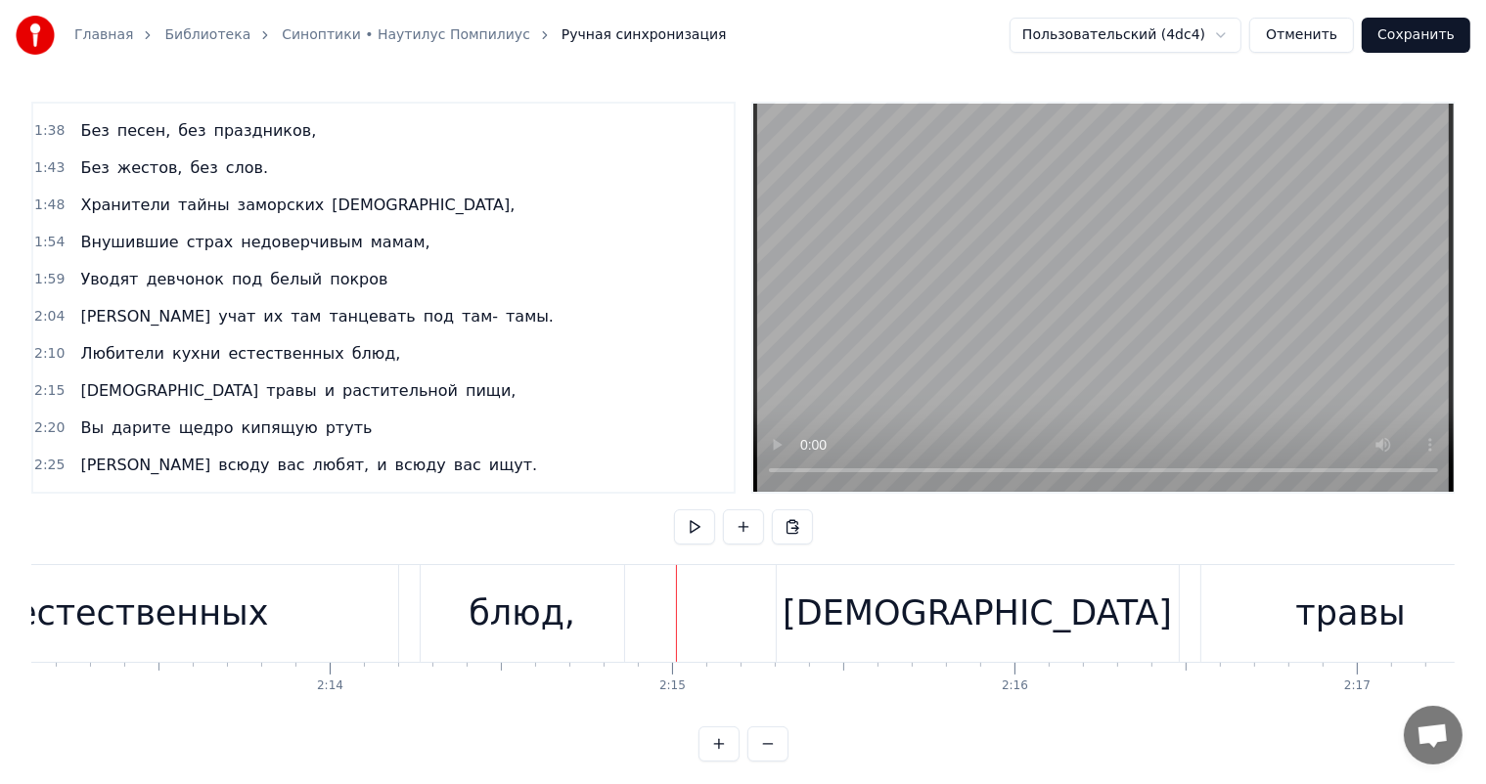
drag, startPoint x: 214, startPoint y: 620, endPoint x: 423, endPoint y: 610, distance: 208.6
click at [221, 620] on div "естественных" at bounding box center [142, 614] width 253 height 52
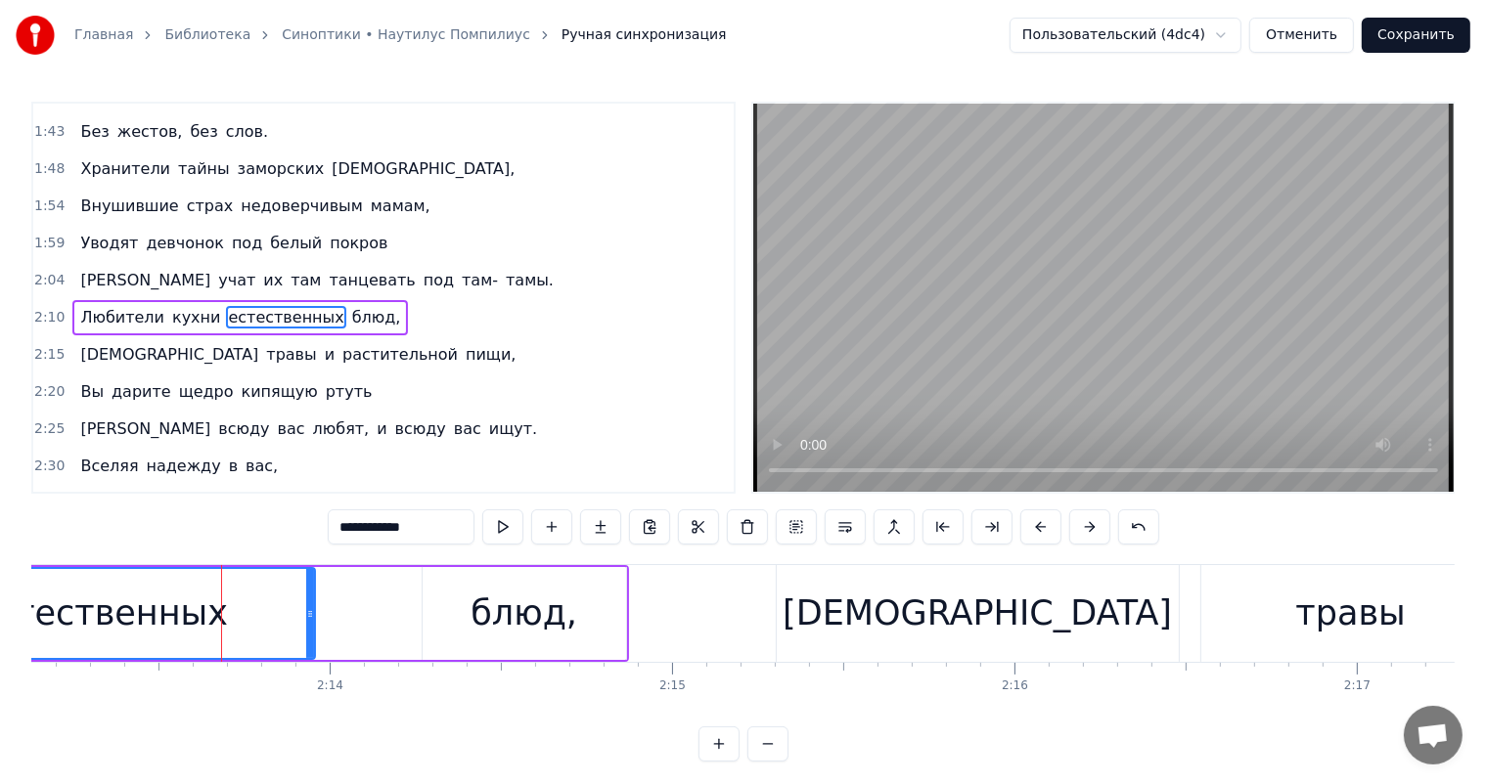
drag, startPoint x: 388, startPoint y: 616, endPoint x: 458, endPoint y: 608, distance: 69.9
click at [312, 630] on div at bounding box center [310, 613] width 8 height 89
click at [471, 606] on div "блюд," at bounding box center [524, 613] width 203 height 93
type input "*****"
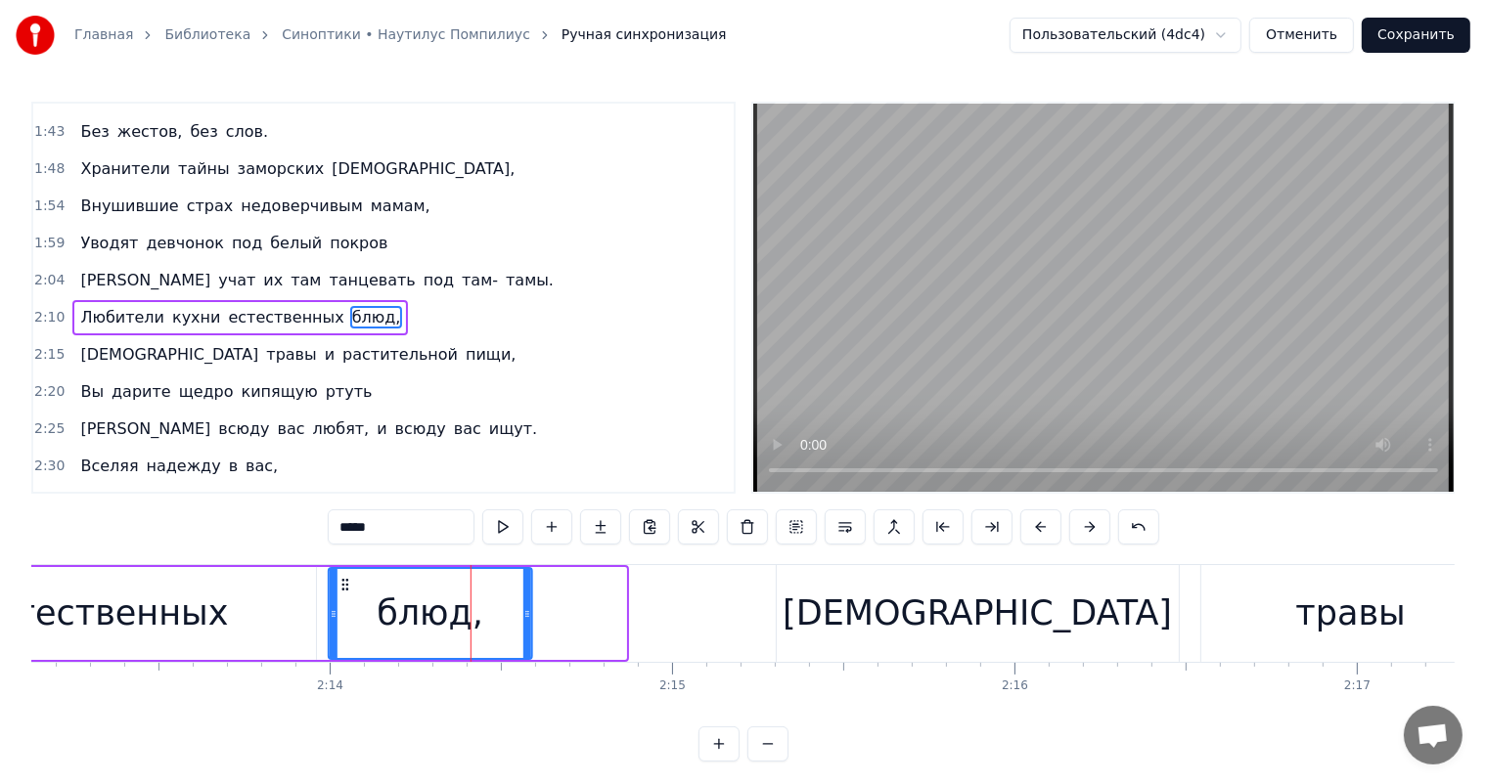
drag, startPoint x: 438, startPoint y: 585, endPoint x: 344, endPoint y: 593, distance: 94.2
click at [344, 593] on div "блюд," at bounding box center [430, 613] width 201 height 89
drag, startPoint x: 524, startPoint y: 618, endPoint x: 477, endPoint y: 623, distance: 47.2
click at [477, 623] on div at bounding box center [480, 613] width 8 height 89
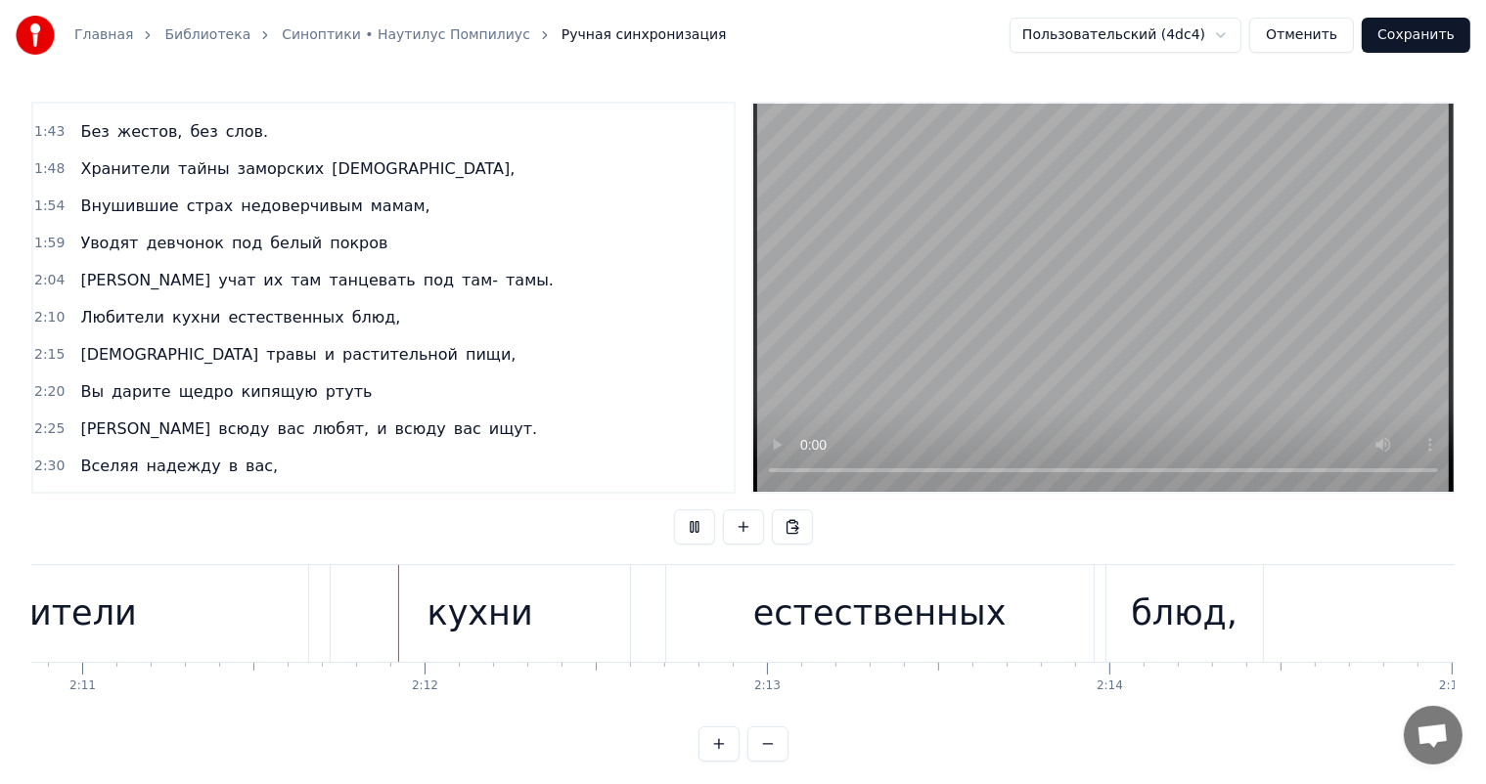
scroll to position [0, 44832]
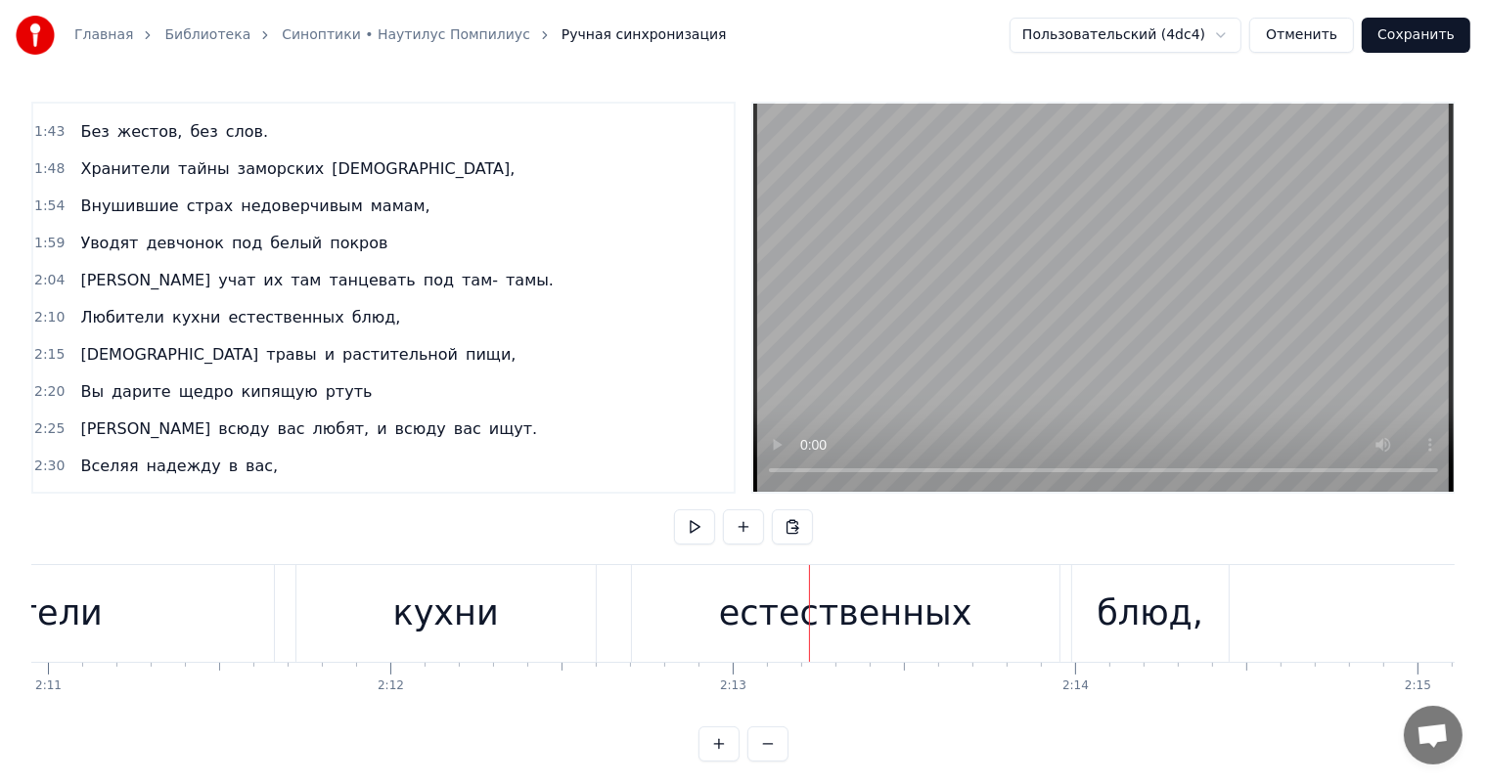
click at [473, 619] on div "кухни" at bounding box center [446, 614] width 106 height 52
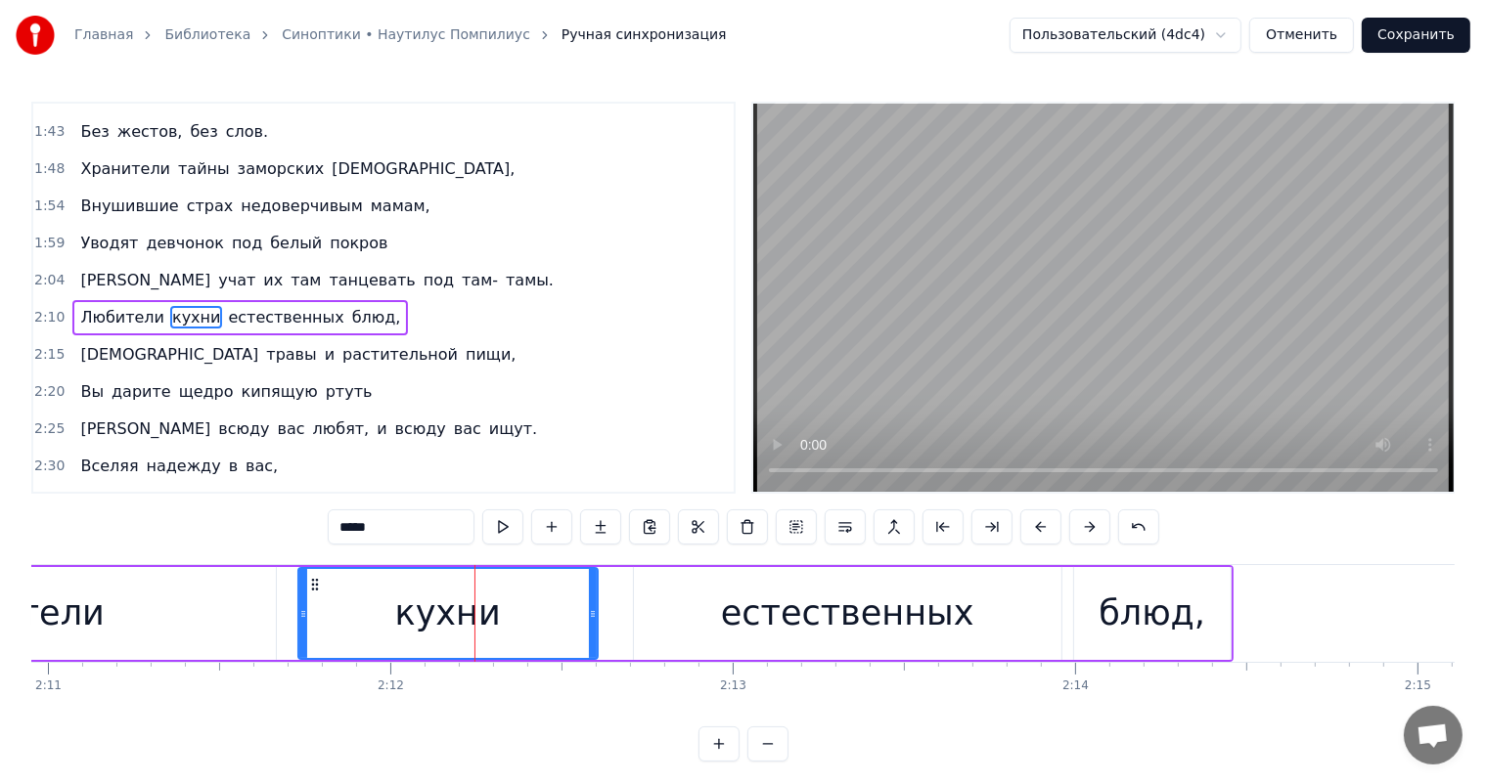
click at [207, 622] on div "Любители" at bounding box center [13, 613] width 525 height 93
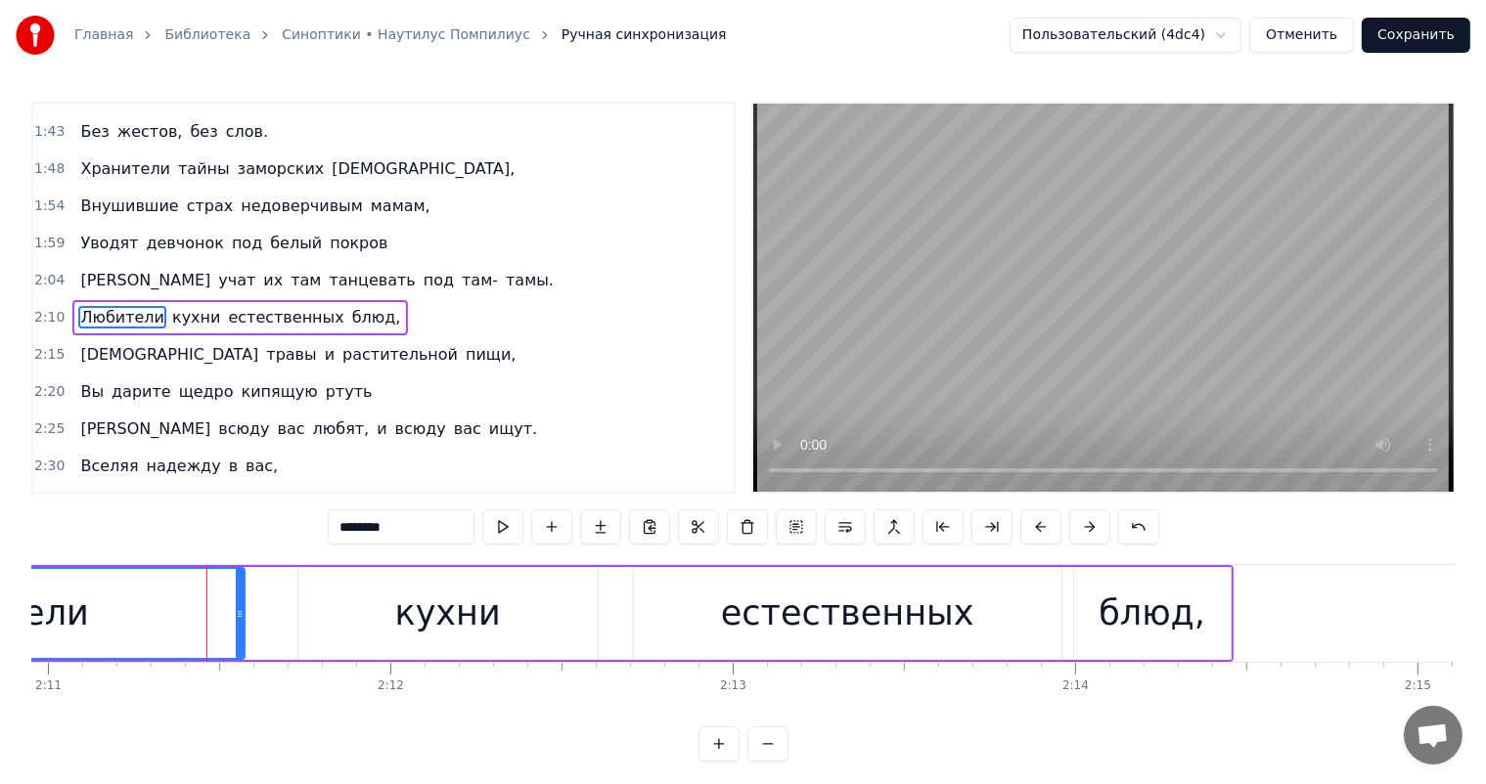
drag, startPoint x: 269, startPoint y: 612, endPoint x: 243, endPoint y: 624, distance: 28.9
click at [240, 625] on div at bounding box center [240, 613] width 8 height 89
click at [429, 629] on div "кухни" at bounding box center [448, 614] width 106 height 52
type input "*****"
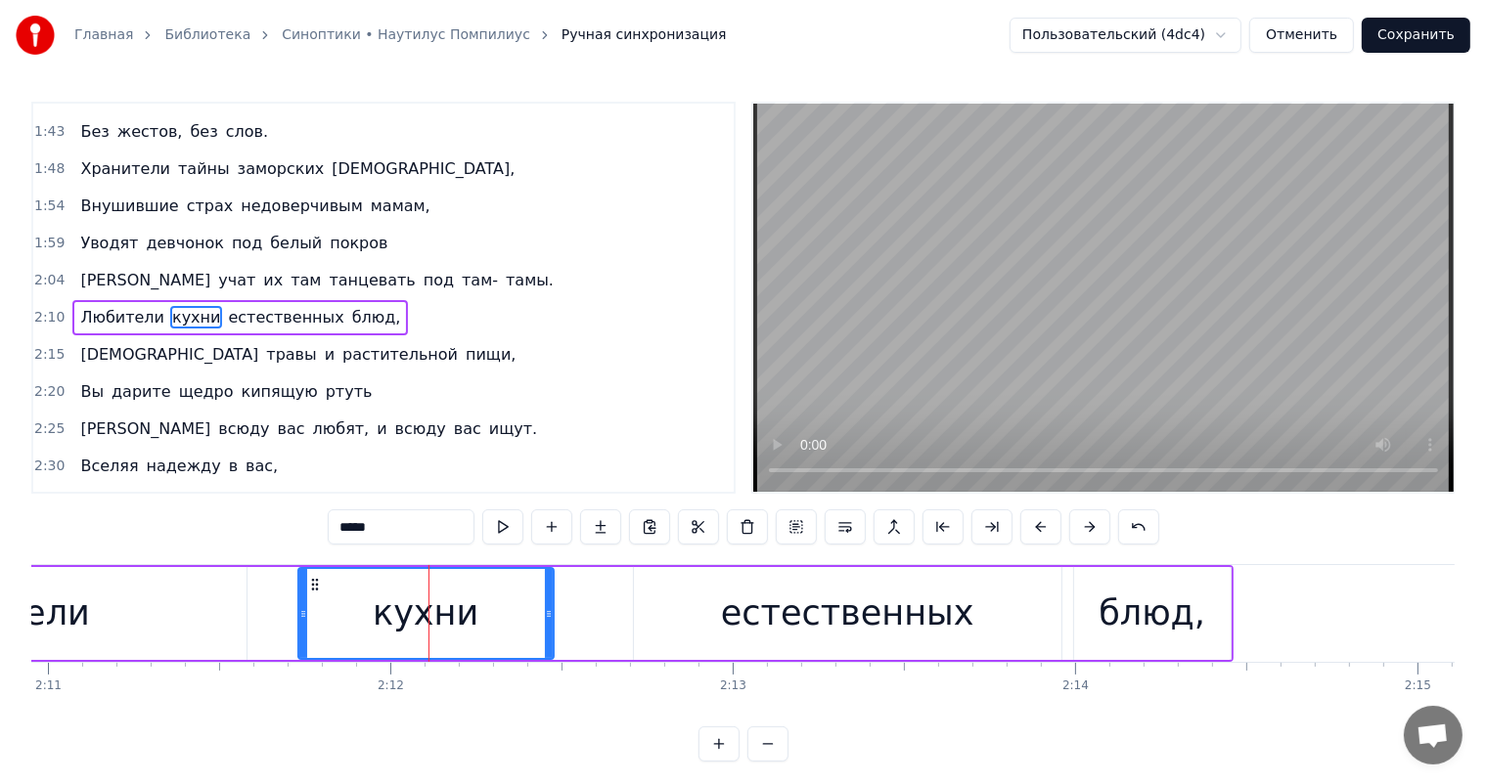
drag, startPoint x: 590, startPoint y: 618, endPoint x: 547, endPoint y: 633, distance: 45.5
click at [547, 633] on div at bounding box center [549, 613] width 8 height 89
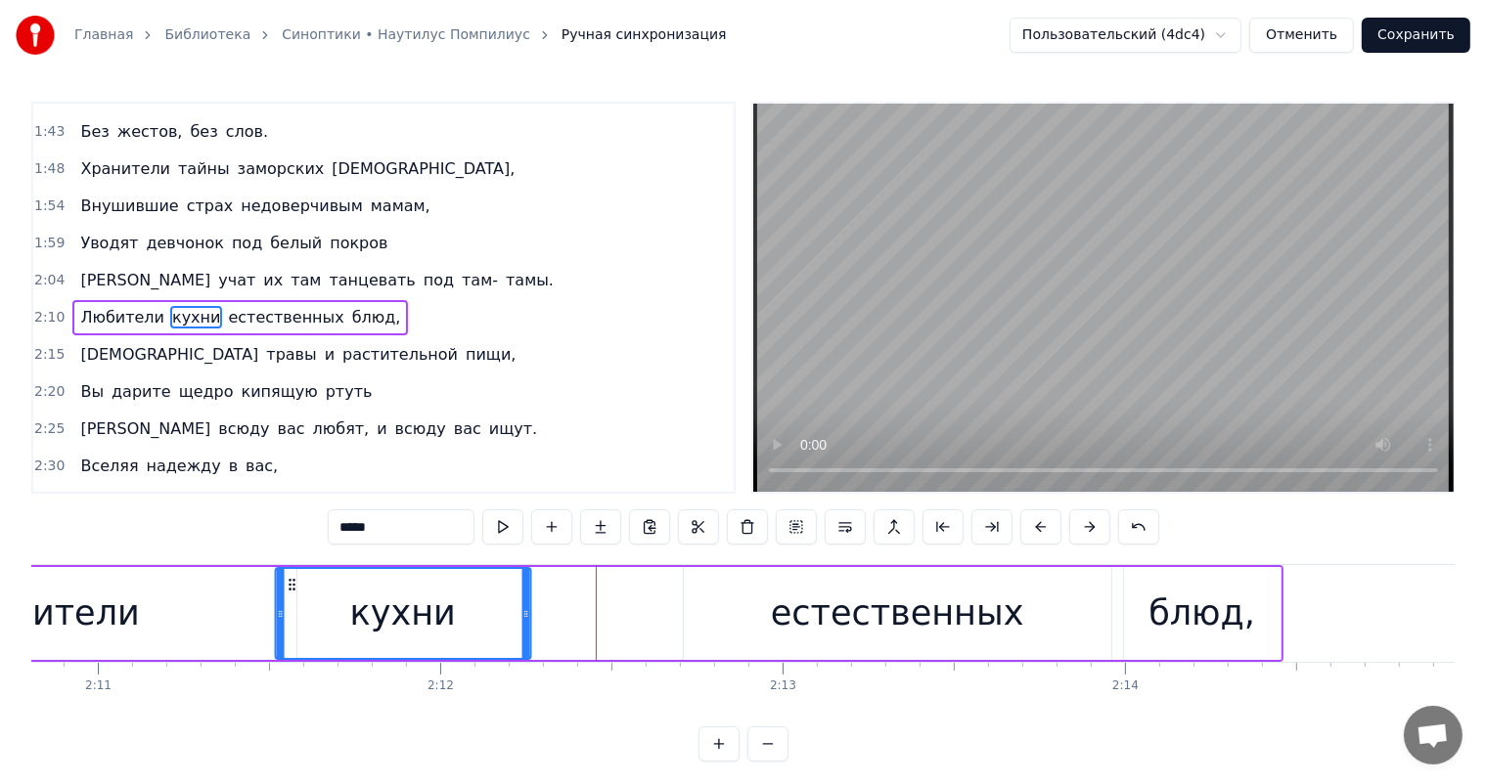
drag, startPoint x: 313, startPoint y: 585, endPoint x: 319, endPoint y: 597, distance: 13.1
click at [319, 597] on div "кухни" at bounding box center [402, 613] width 253 height 89
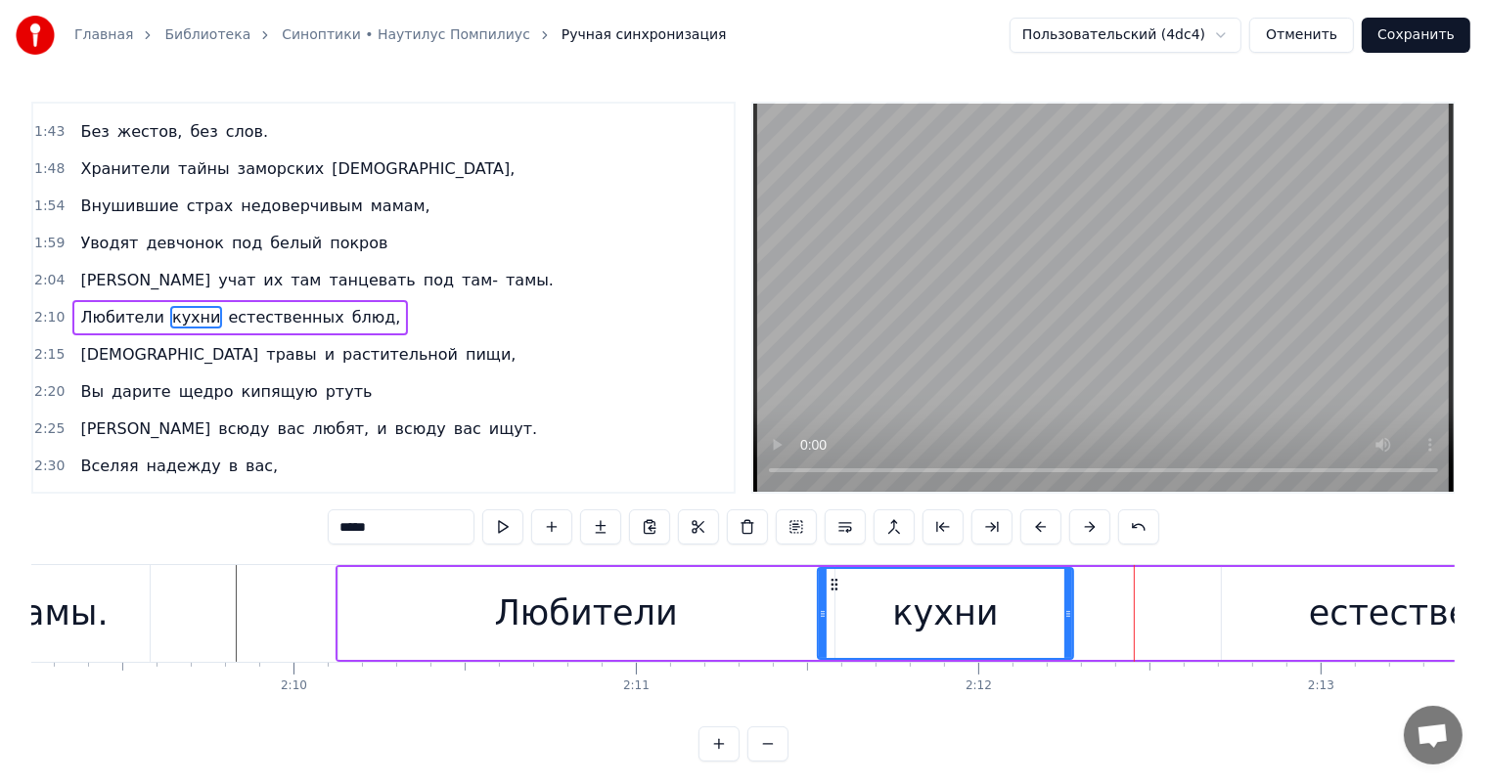
scroll to position [0, 44029]
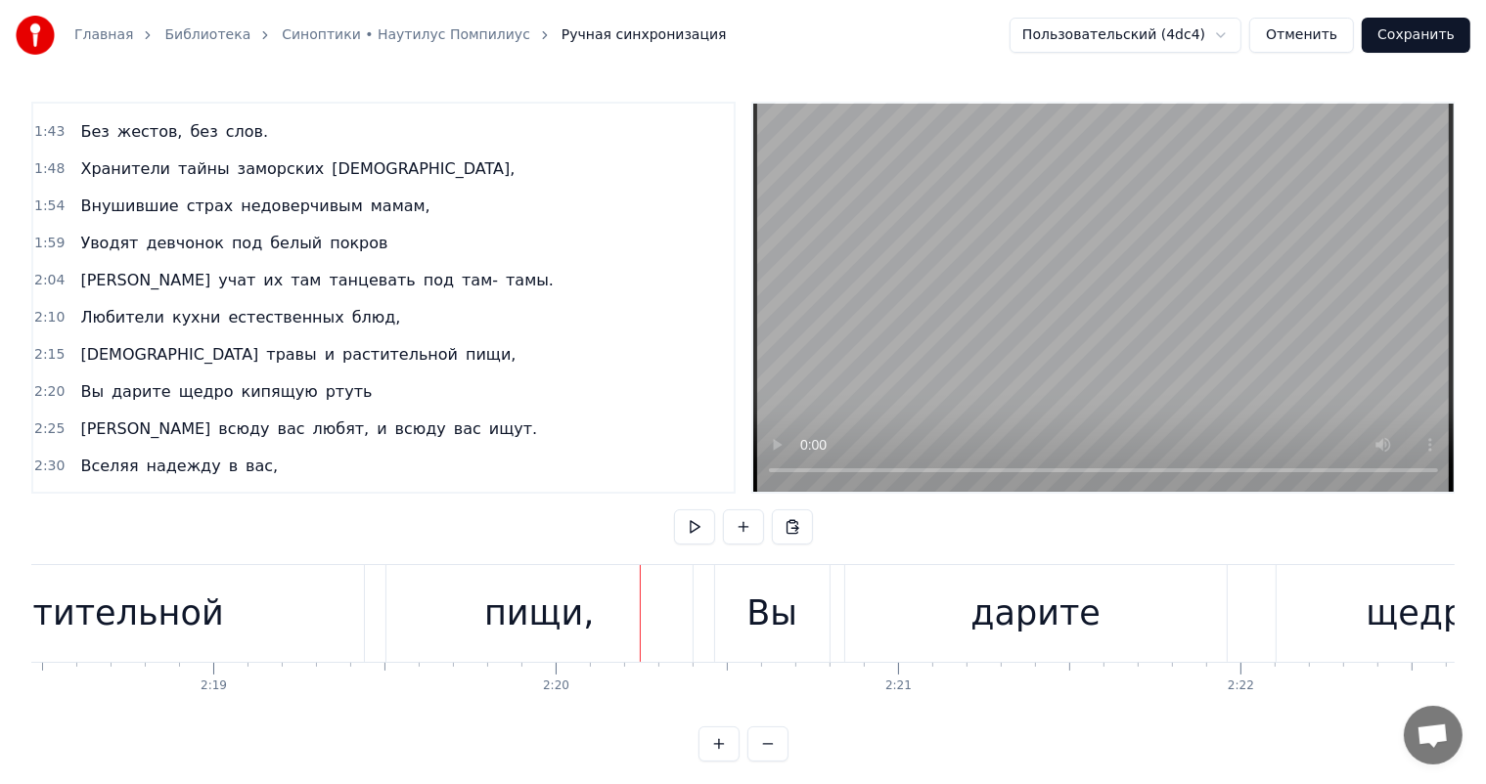
scroll to position [0, 46387]
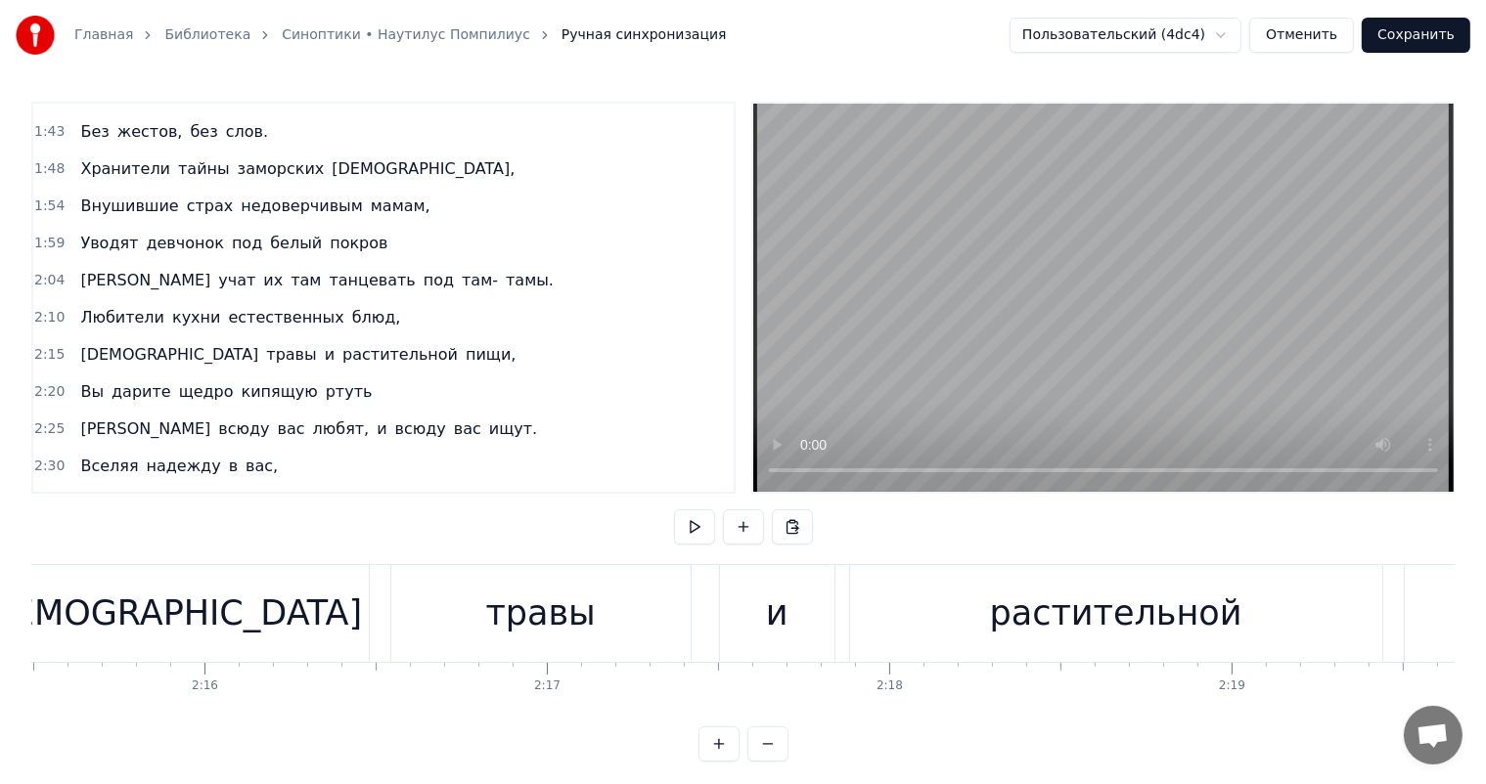
drag, startPoint x: 1061, startPoint y: 618, endPoint x: 1290, endPoint y: 611, distance: 229.0
click at [1067, 618] on div "растительной" at bounding box center [1116, 614] width 252 height 52
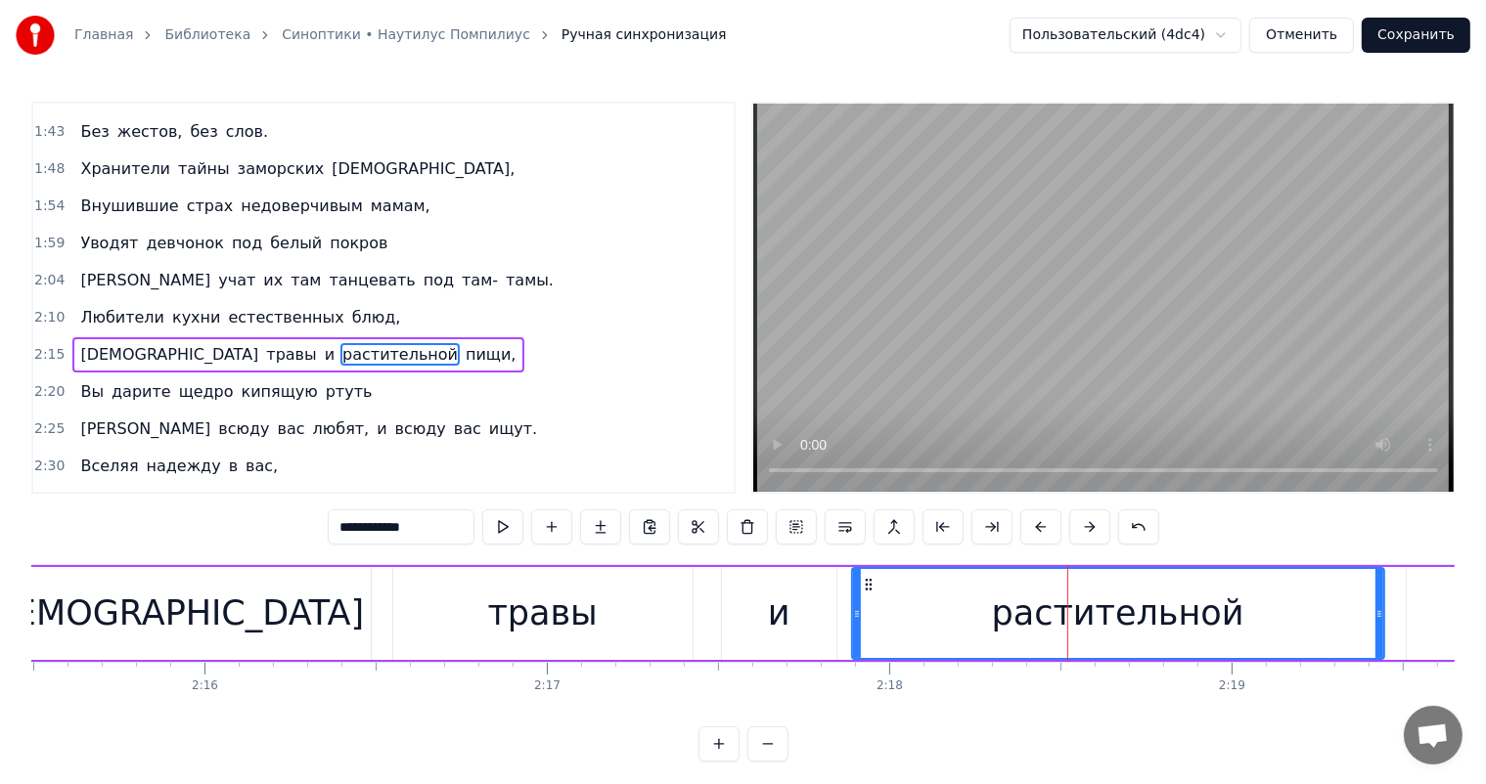
scroll to position [434, 0]
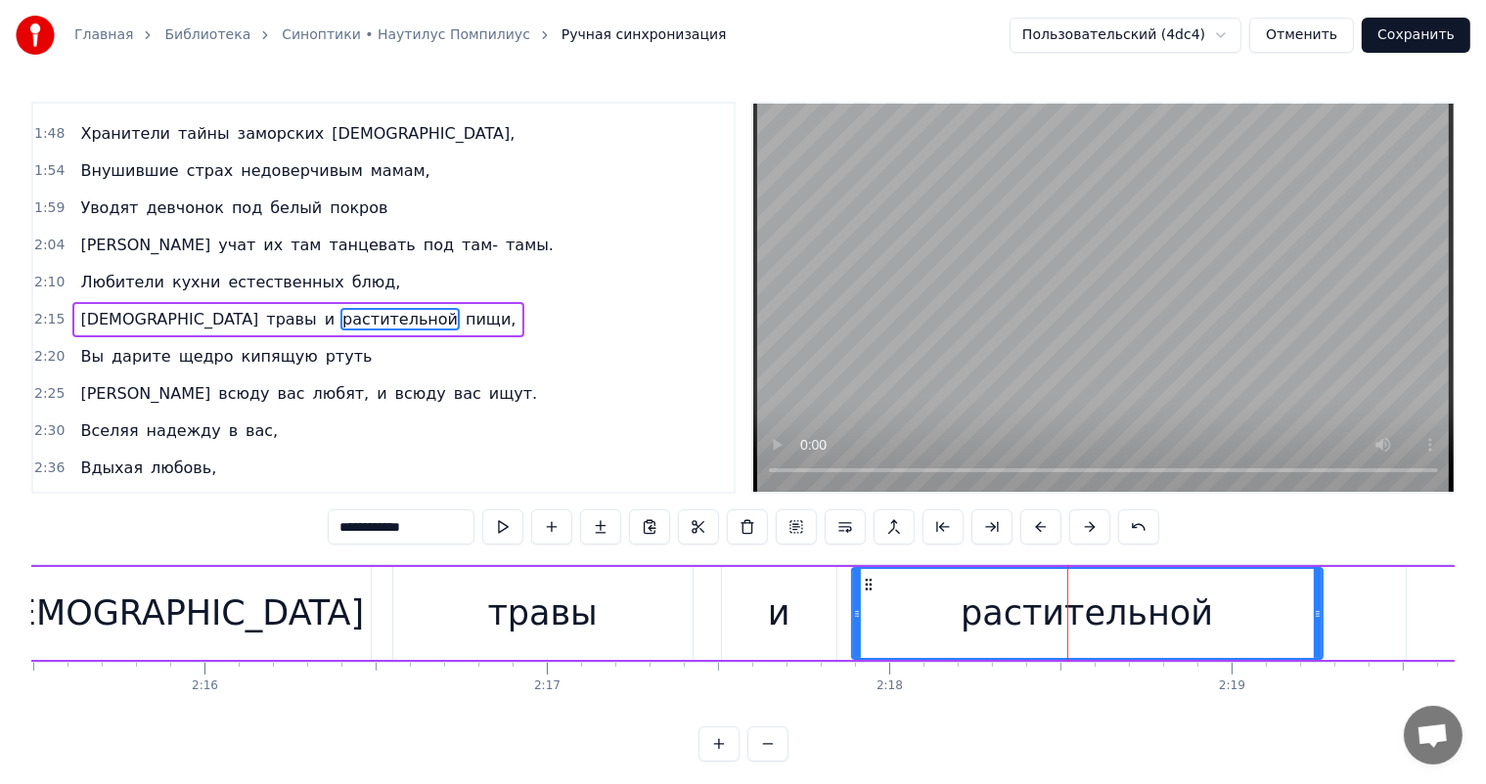
drag, startPoint x: 1377, startPoint y: 615, endPoint x: 1316, endPoint y: 619, distance: 61.7
click at [1316, 619] on icon at bounding box center [1318, 614] width 8 height 16
drag, startPoint x: 1431, startPoint y: 608, endPoint x: 1422, endPoint y: 603, distance: 10.6
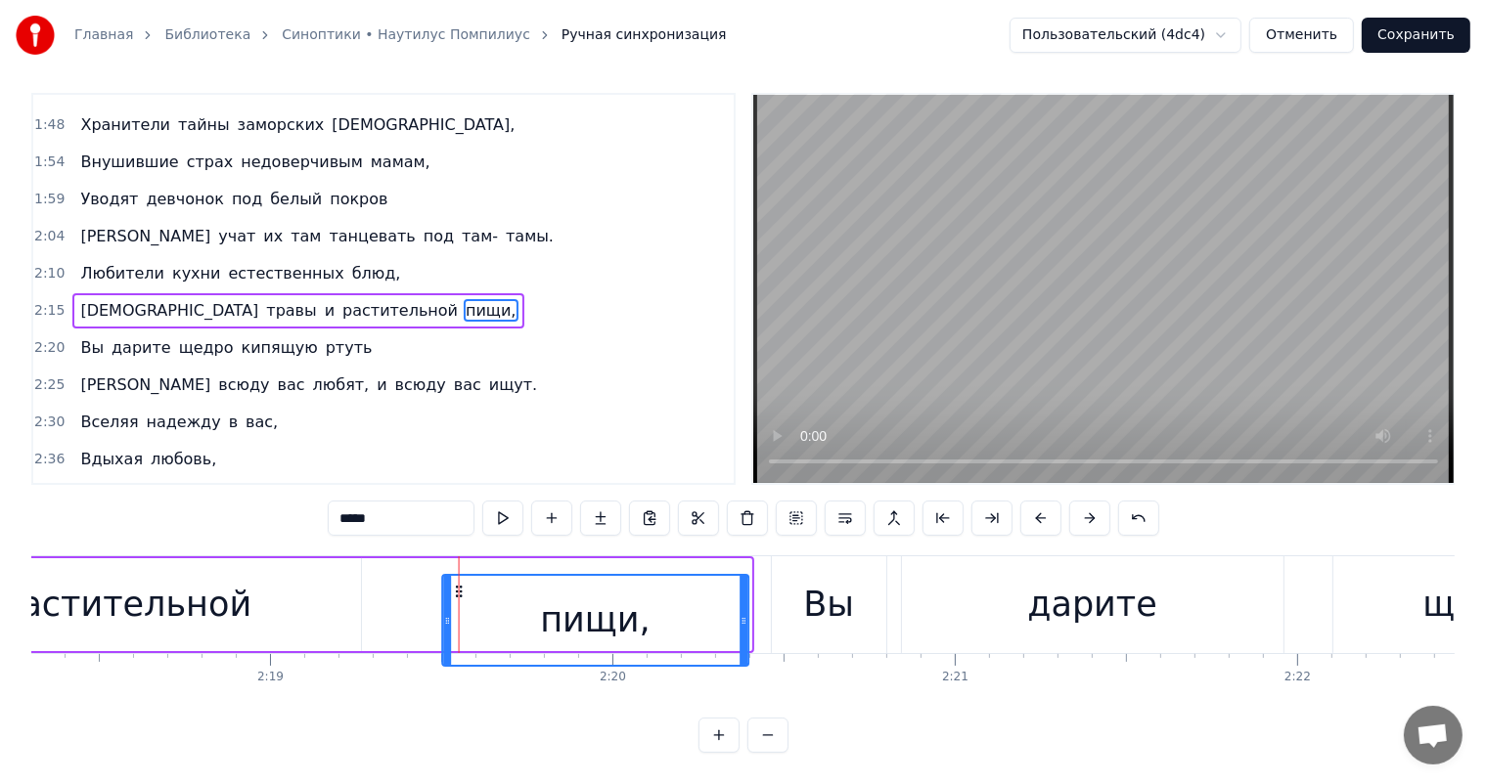
scroll to position [25, 0]
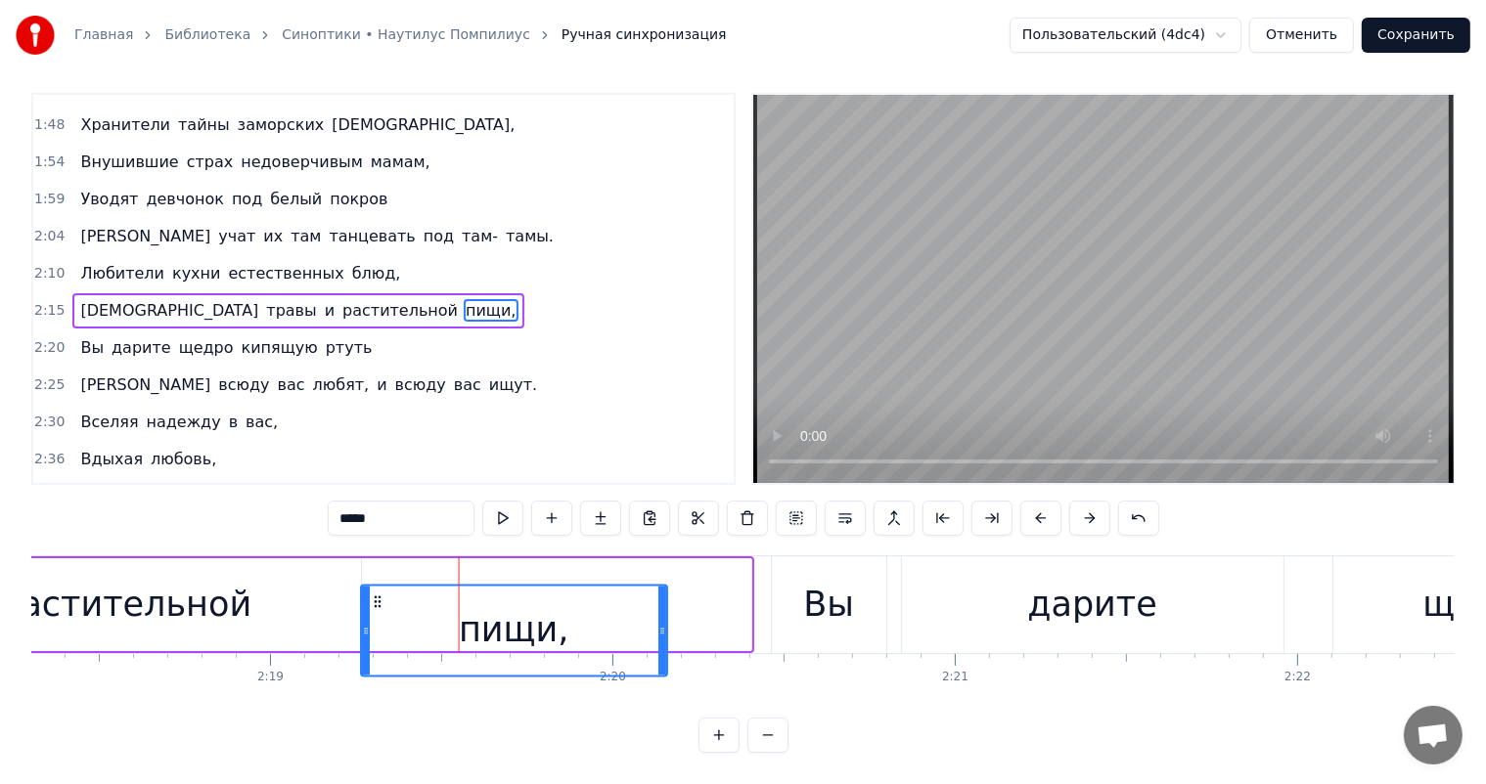
drag, startPoint x: 1420, startPoint y: 584, endPoint x: 376, endPoint y: 622, distance: 1045.4
click at [376, 622] on div "пищи," at bounding box center [514, 630] width 304 height 89
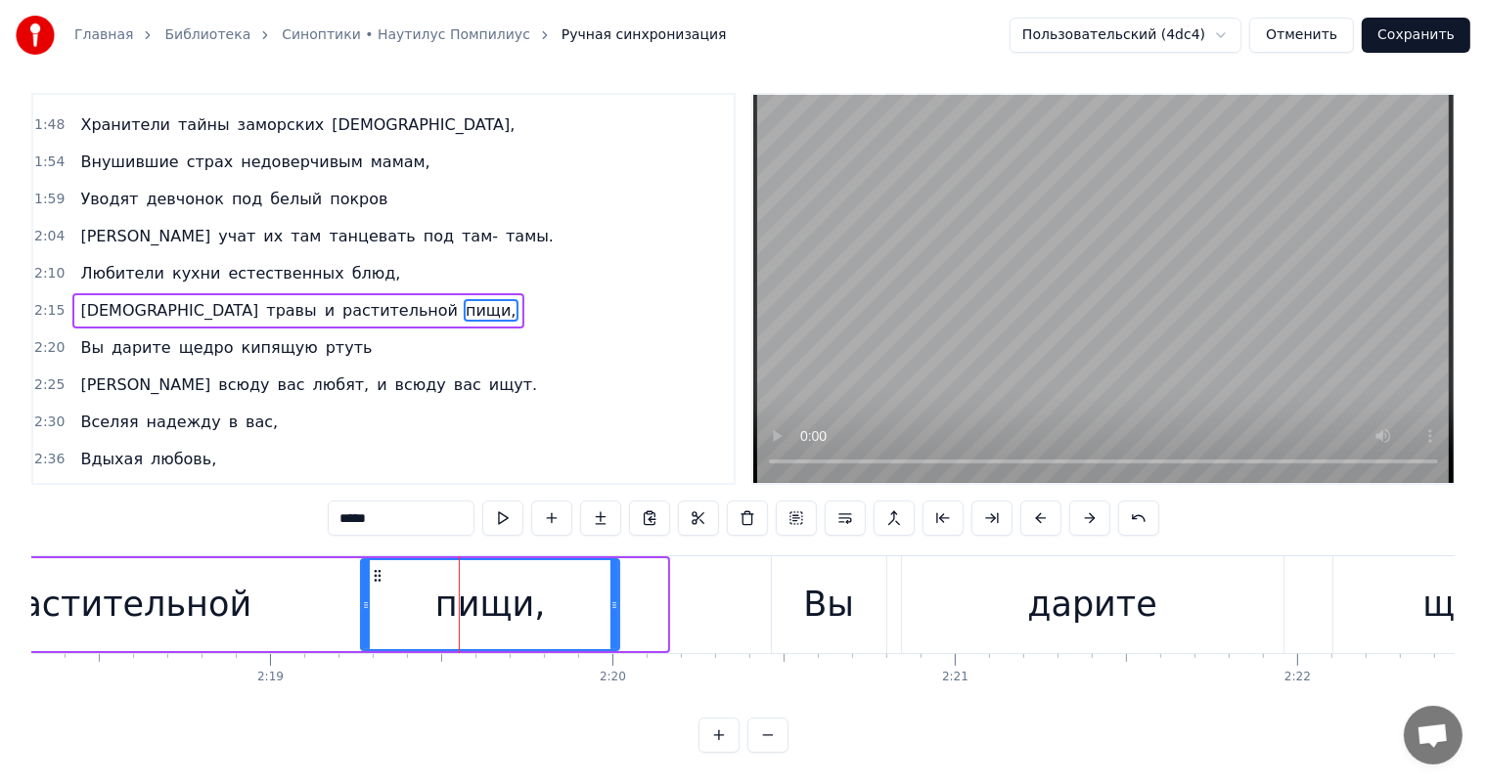
drag, startPoint x: 658, startPoint y: 584, endPoint x: 610, endPoint y: 602, distance: 51.1
click at [610, 602] on div at bounding box center [614, 604] width 8 height 89
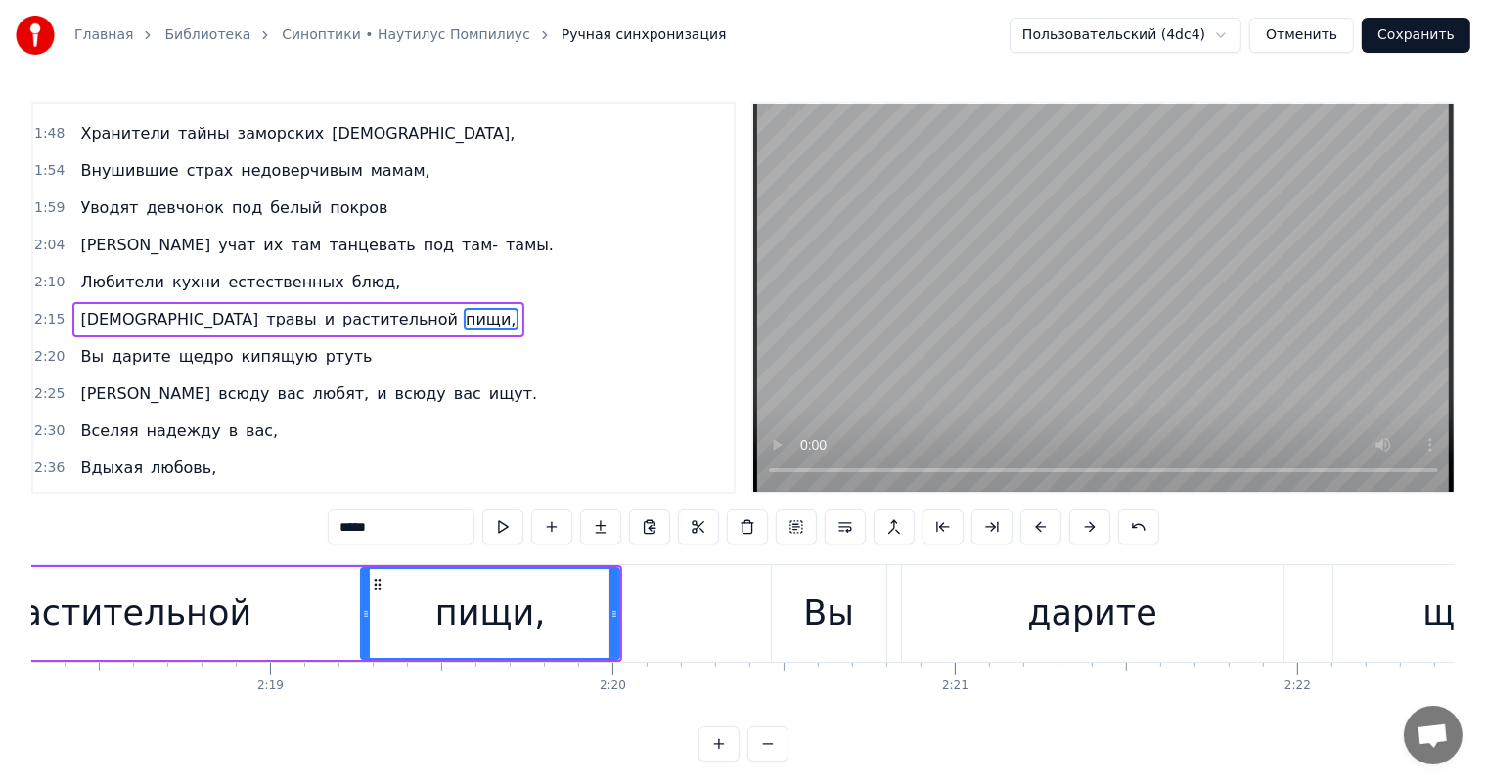
scroll to position [0, 46709]
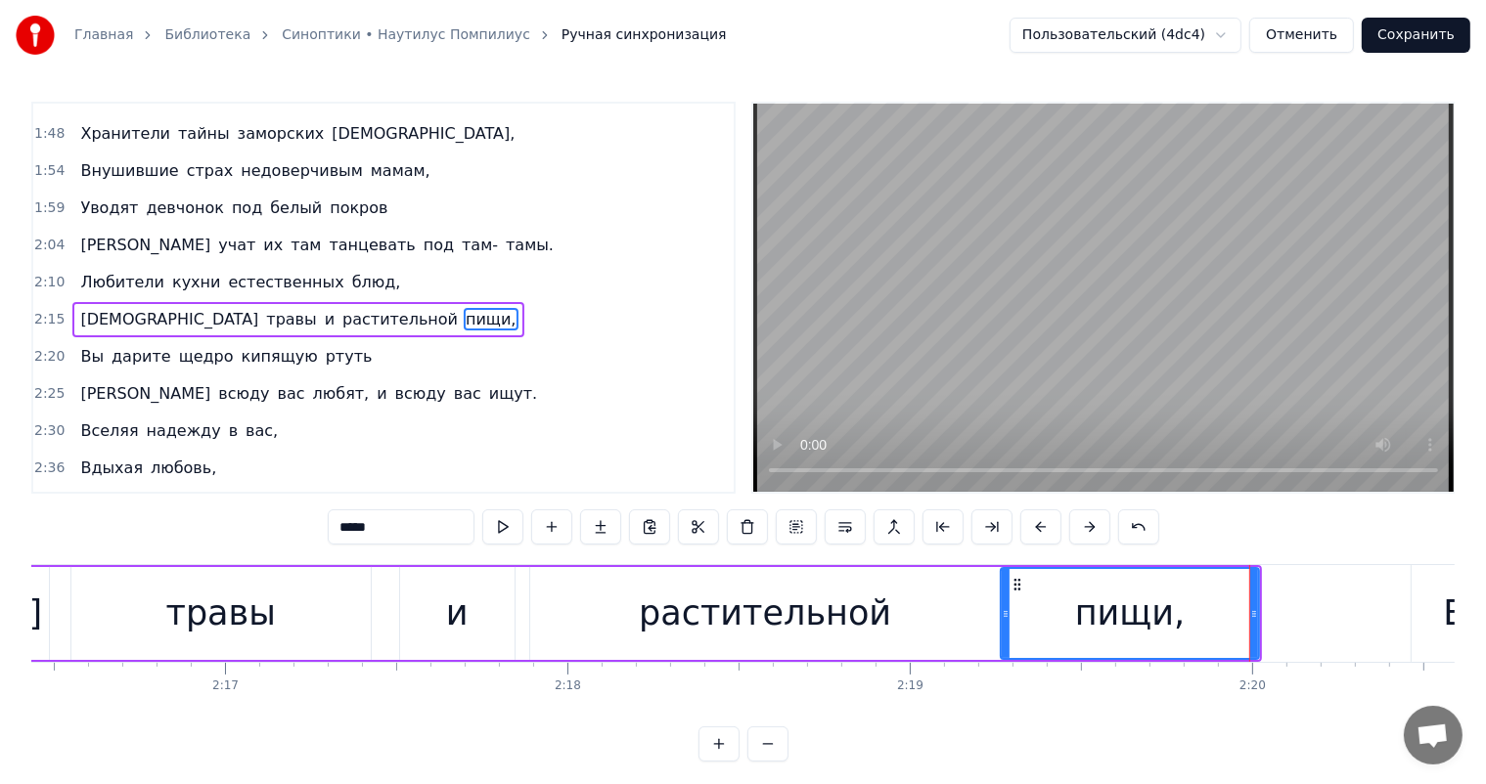
click at [121, 591] on div "травы" at bounding box center [220, 613] width 299 height 93
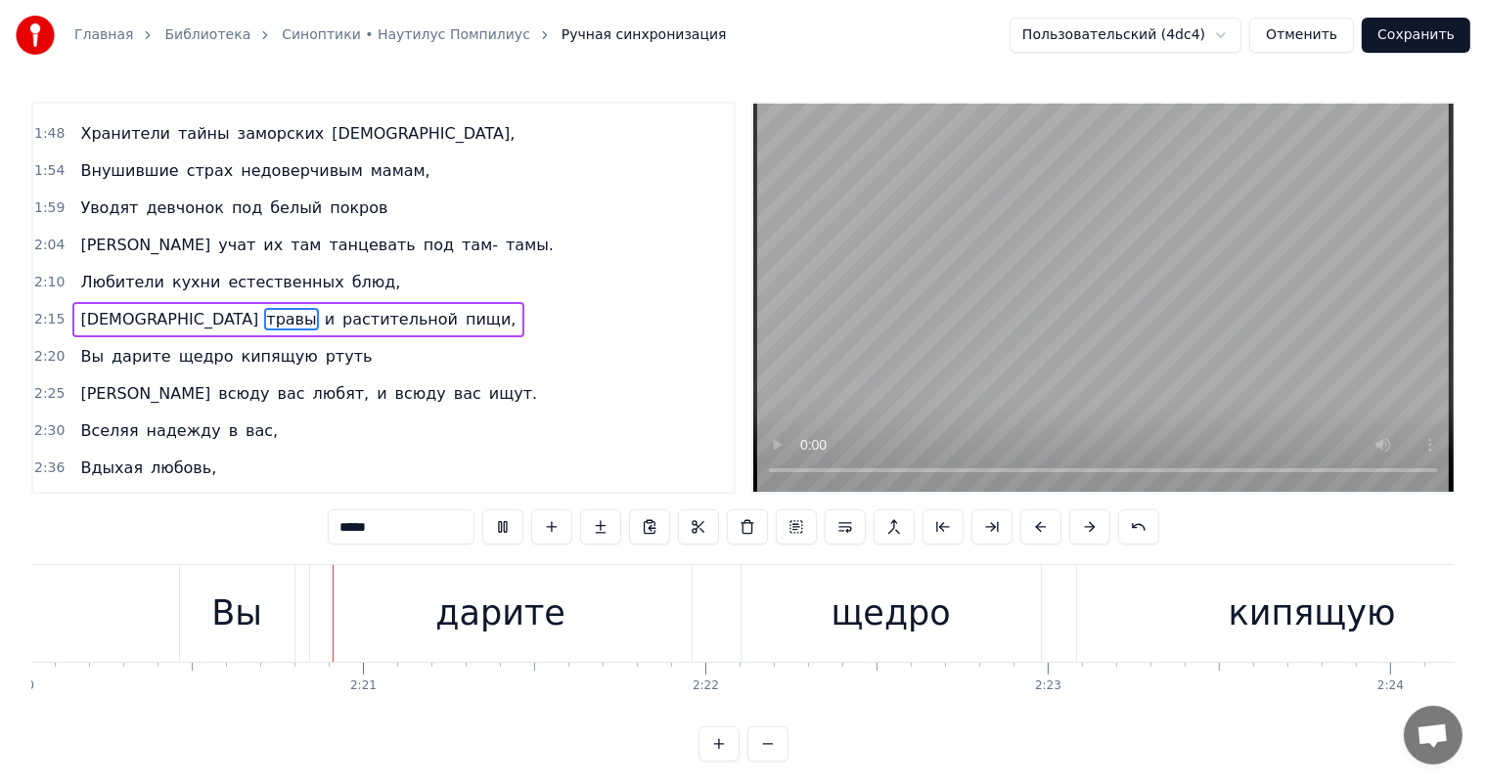
scroll to position [0, 47941]
drag, startPoint x: 554, startPoint y: 608, endPoint x: 620, endPoint y: 610, distance: 66.5
click at [560, 609] on div "дарите" at bounding box center [499, 613] width 381 height 97
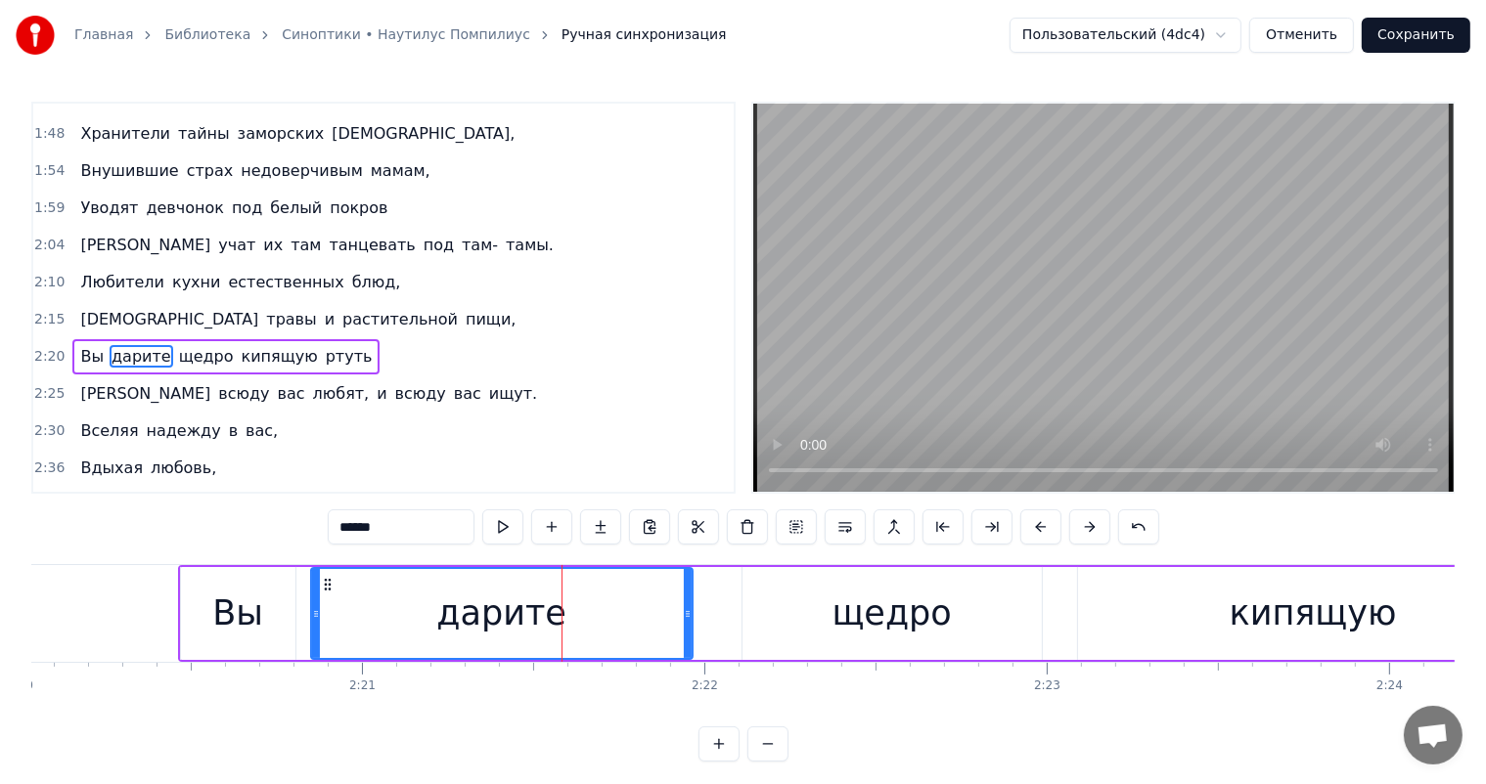
scroll to position [470, 0]
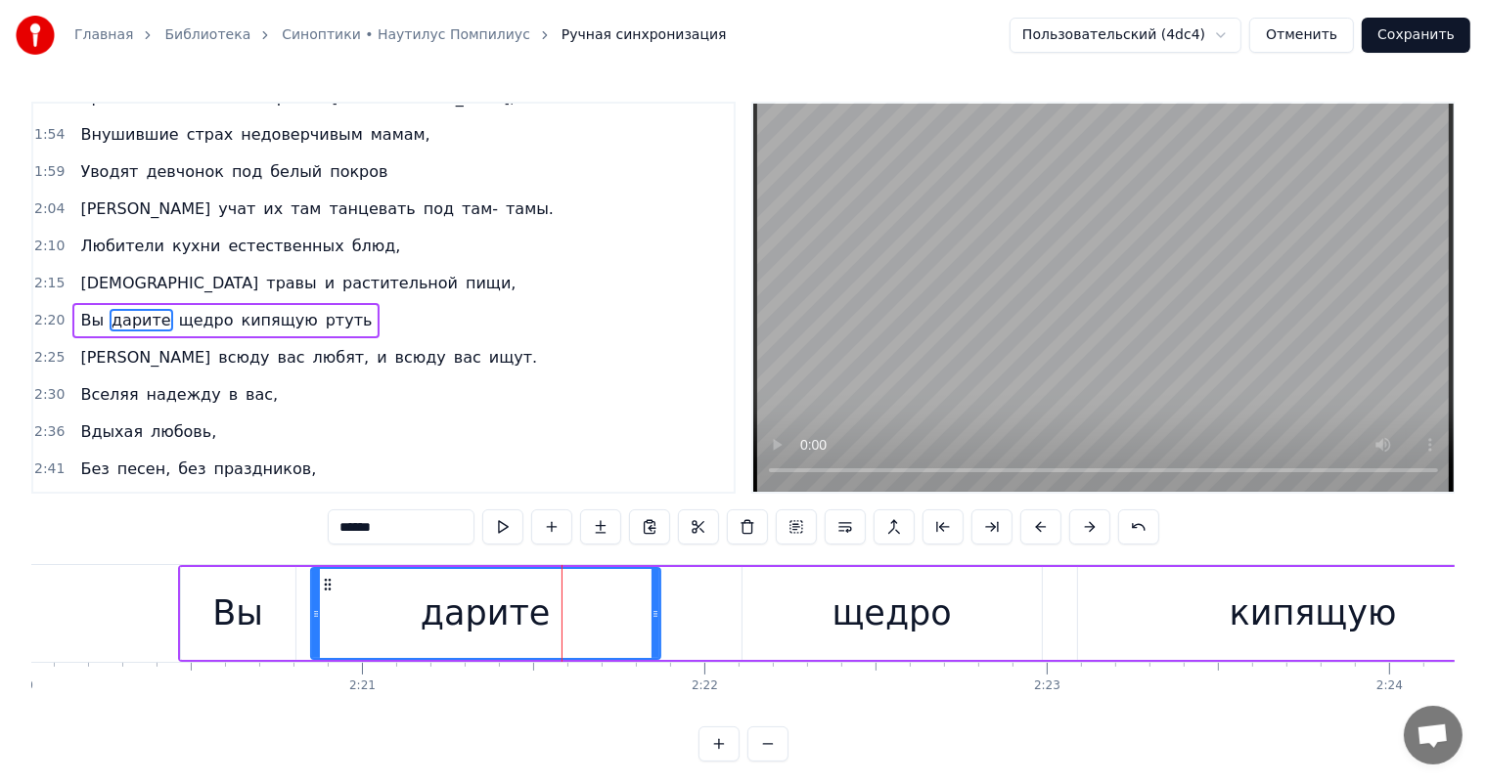
drag, startPoint x: 682, startPoint y: 610, endPoint x: 649, endPoint y: 621, distance: 34.0
click at [651, 621] on div at bounding box center [655, 613] width 8 height 89
click at [880, 614] on div "щедро" at bounding box center [891, 614] width 119 height 52
type input "*****"
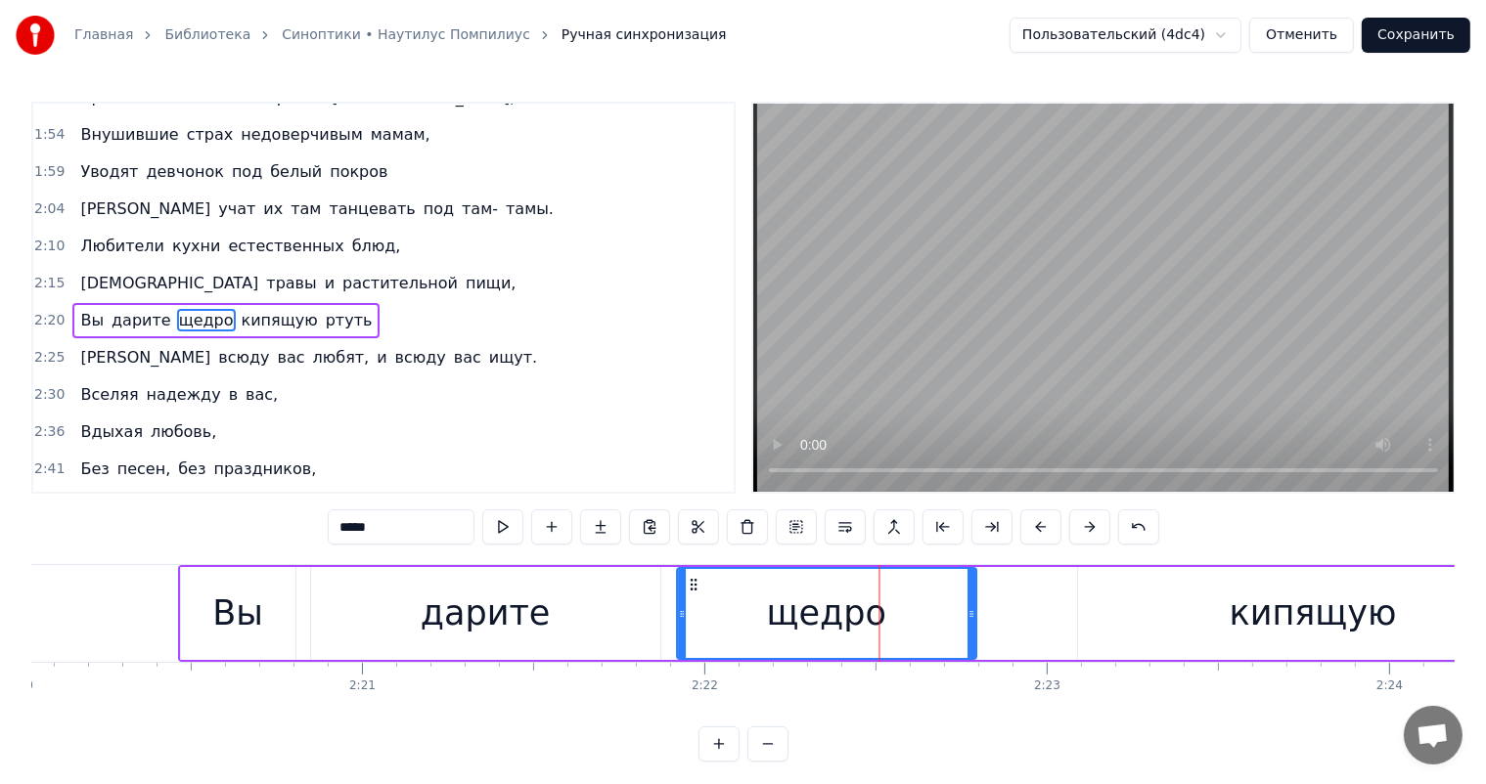
drag, startPoint x: 732, startPoint y: 586, endPoint x: 692, endPoint y: 590, distance: 40.3
click at [691, 590] on icon at bounding box center [694, 585] width 16 height 16
drag, startPoint x: 968, startPoint y: 595, endPoint x: 938, endPoint y: 605, distance: 32.2
click at [938, 605] on div at bounding box center [937, 613] width 8 height 89
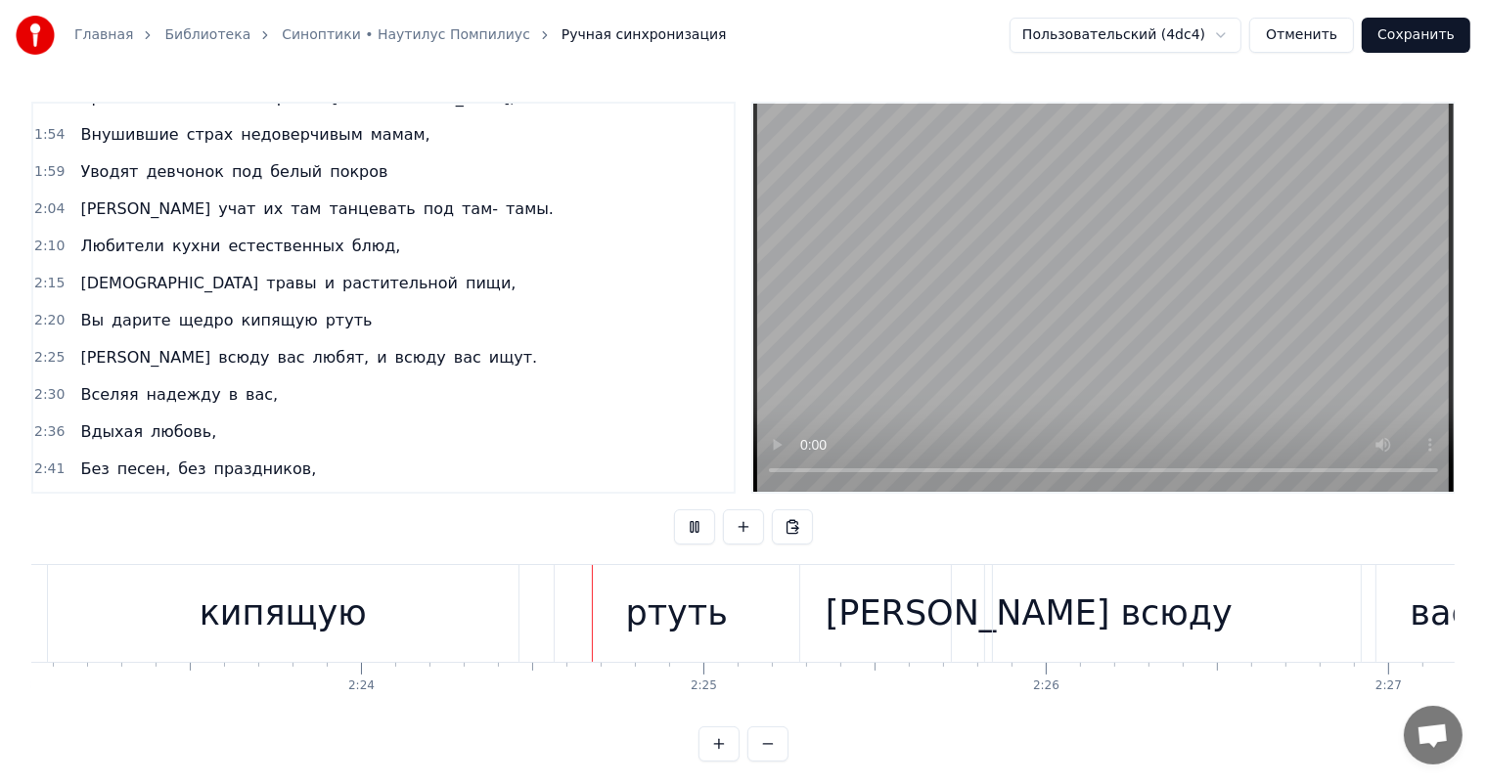
scroll to position [0, 49238]
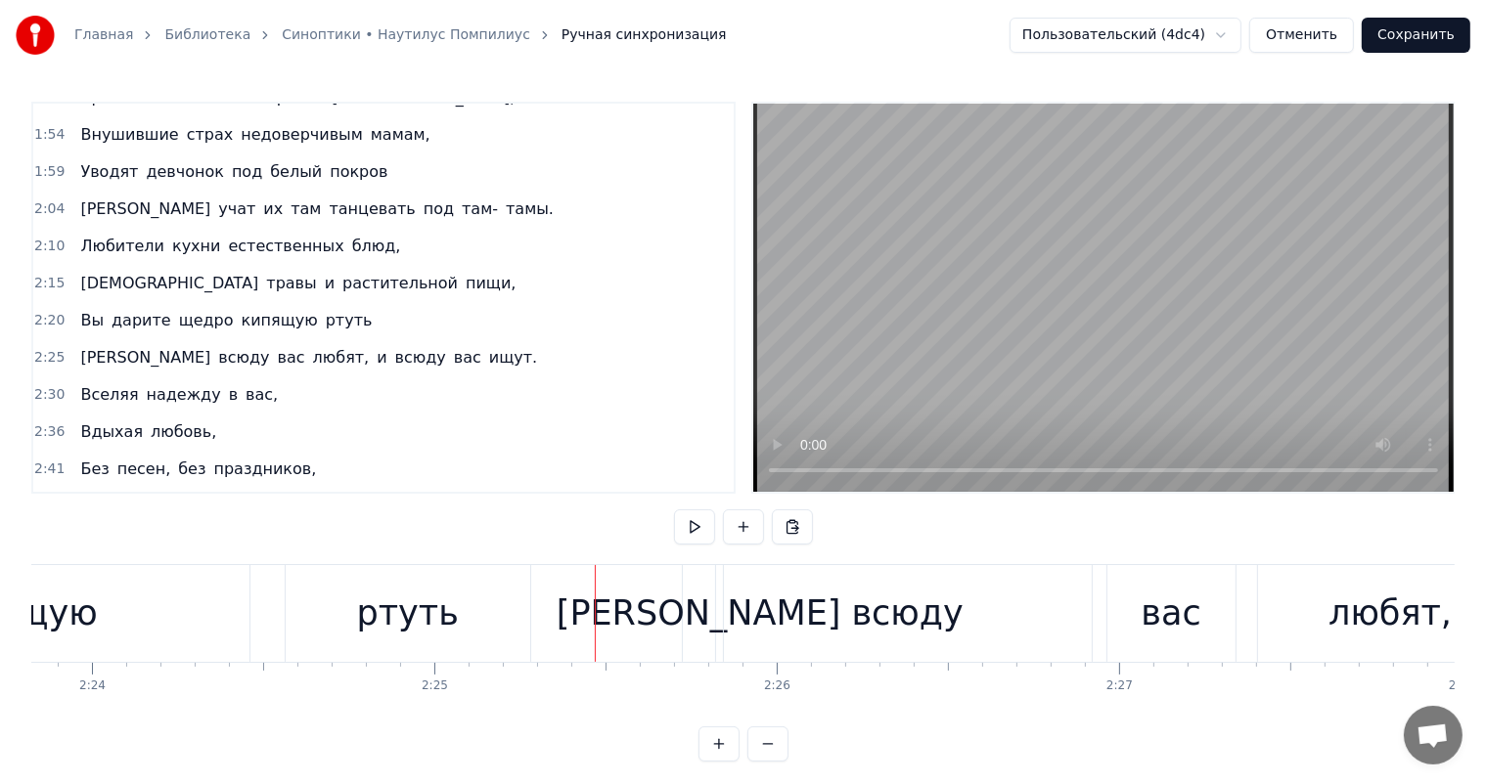
click at [219, 610] on div "кипящую" at bounding box center [14, 613] width 470 height 97
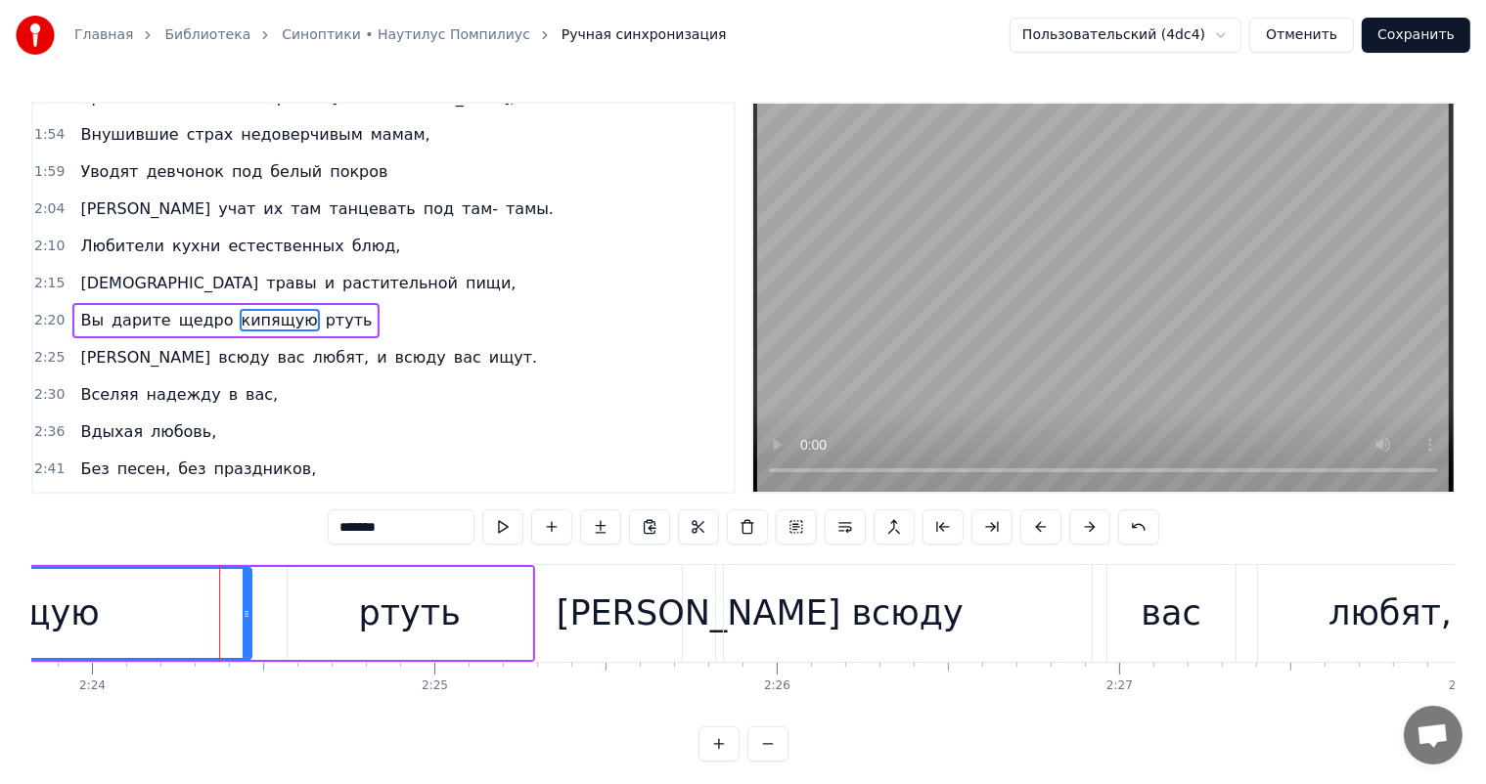
drag, startPoint x: 240, startPoint y: 607, endPoint x: 222, endPoint y: 619, distance: 21.2
click at [222, 619] on div "кипящую" at bounding box center [16, 613] width 469 height 89
drag, startPoint x: 245, startPoint y: 602, endPoint x: 195, endPoint y: 614, distance: 51.5
click at [195, 614] on div at bounding box center [197, 613] width 8 height 89
click at [338, 612] on div "ртуть" at bounding box center [410, 613] width 245 height 93
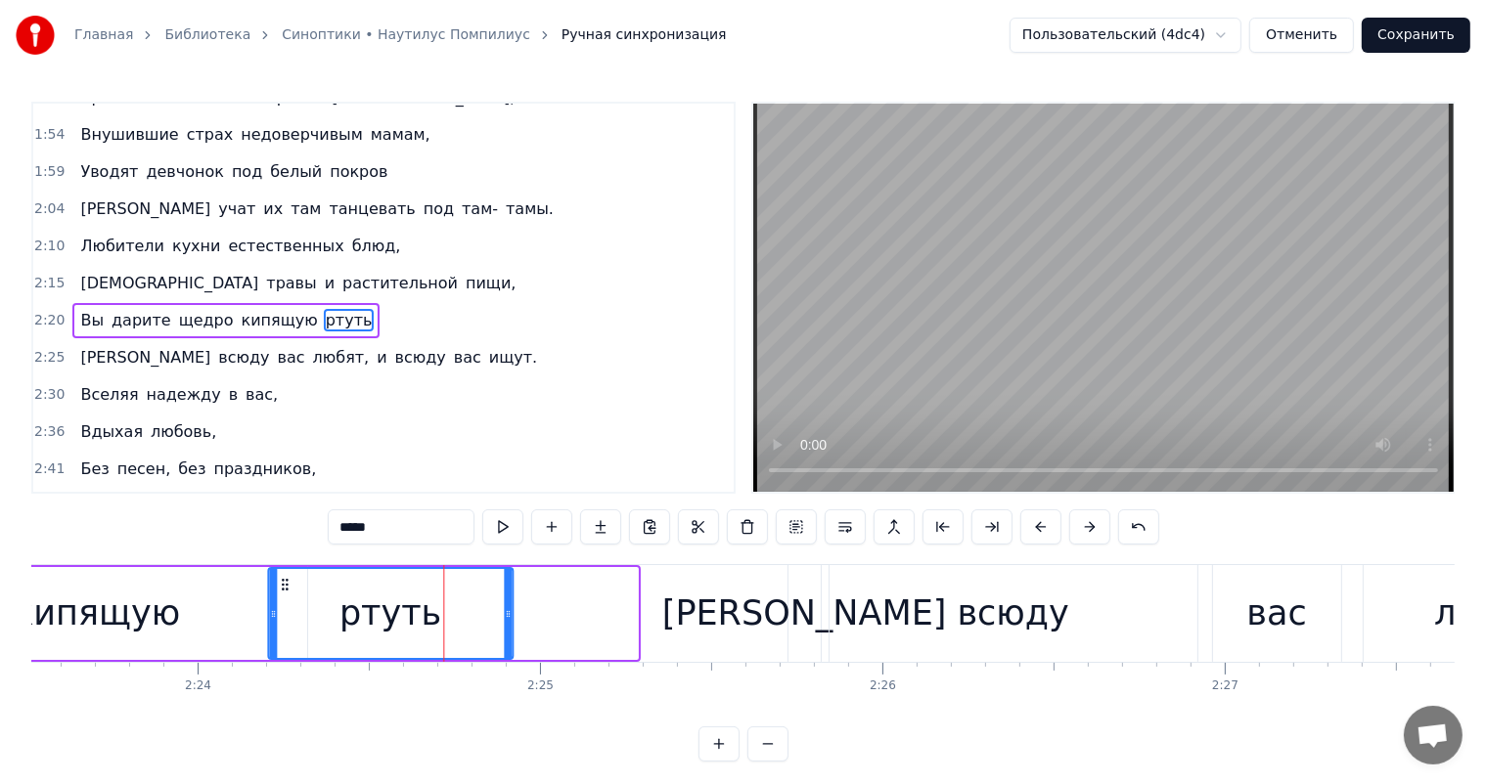
scroll to position [0, 49109]
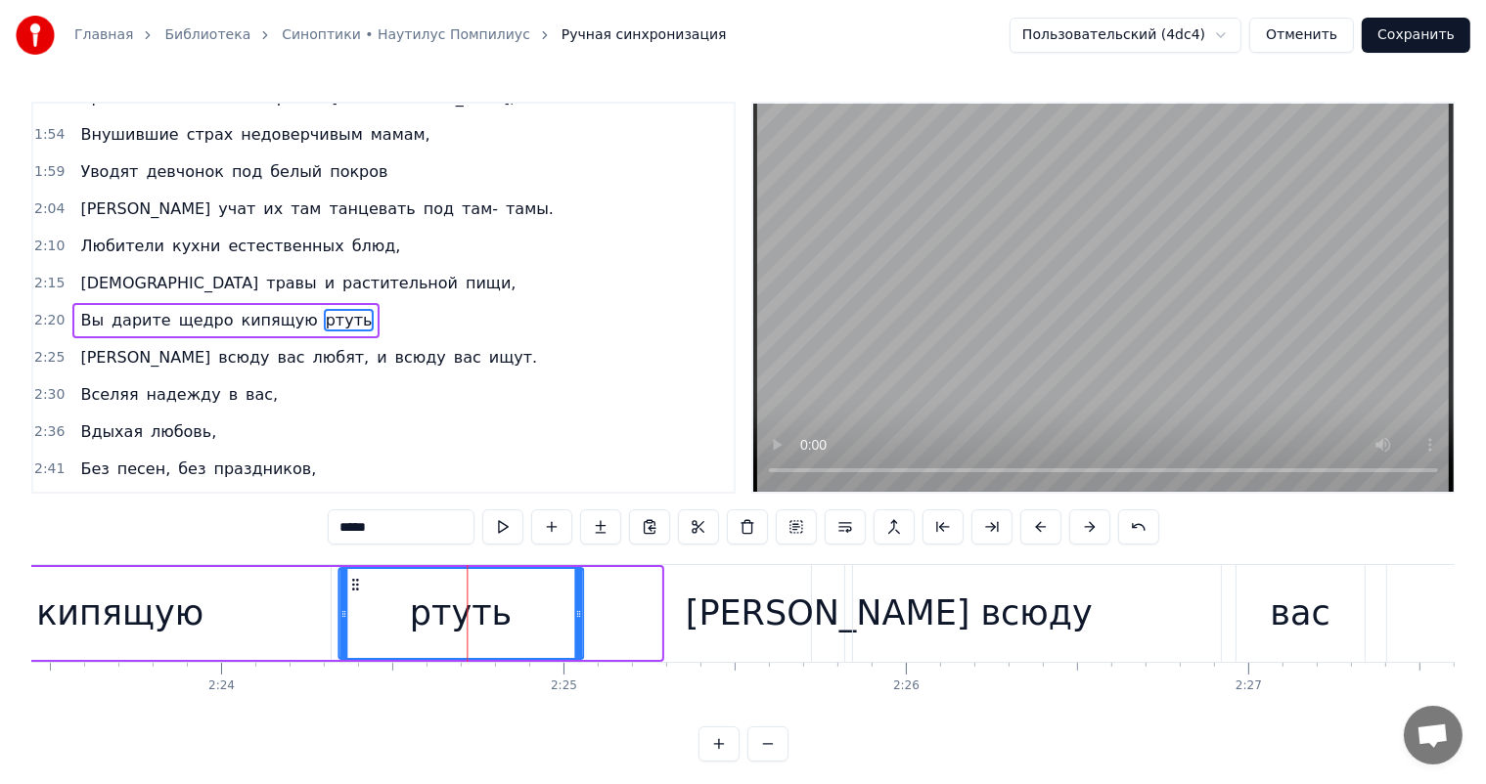
drag, startPoint x: 267, startPoint y: 595, endPoint x: 349, endPoint y: 616, distance: 84.9
click at [349, 616] on div "ртуть" at bounding box center [460, 613] width 243 height 89
drag, startPoint x: 576, startPoint y: 615, endPoint x: 553, endPoint y: 620, distance: 24.0
click at [553, 620] on icon at bounding box center [555, 614] width 8 height 16
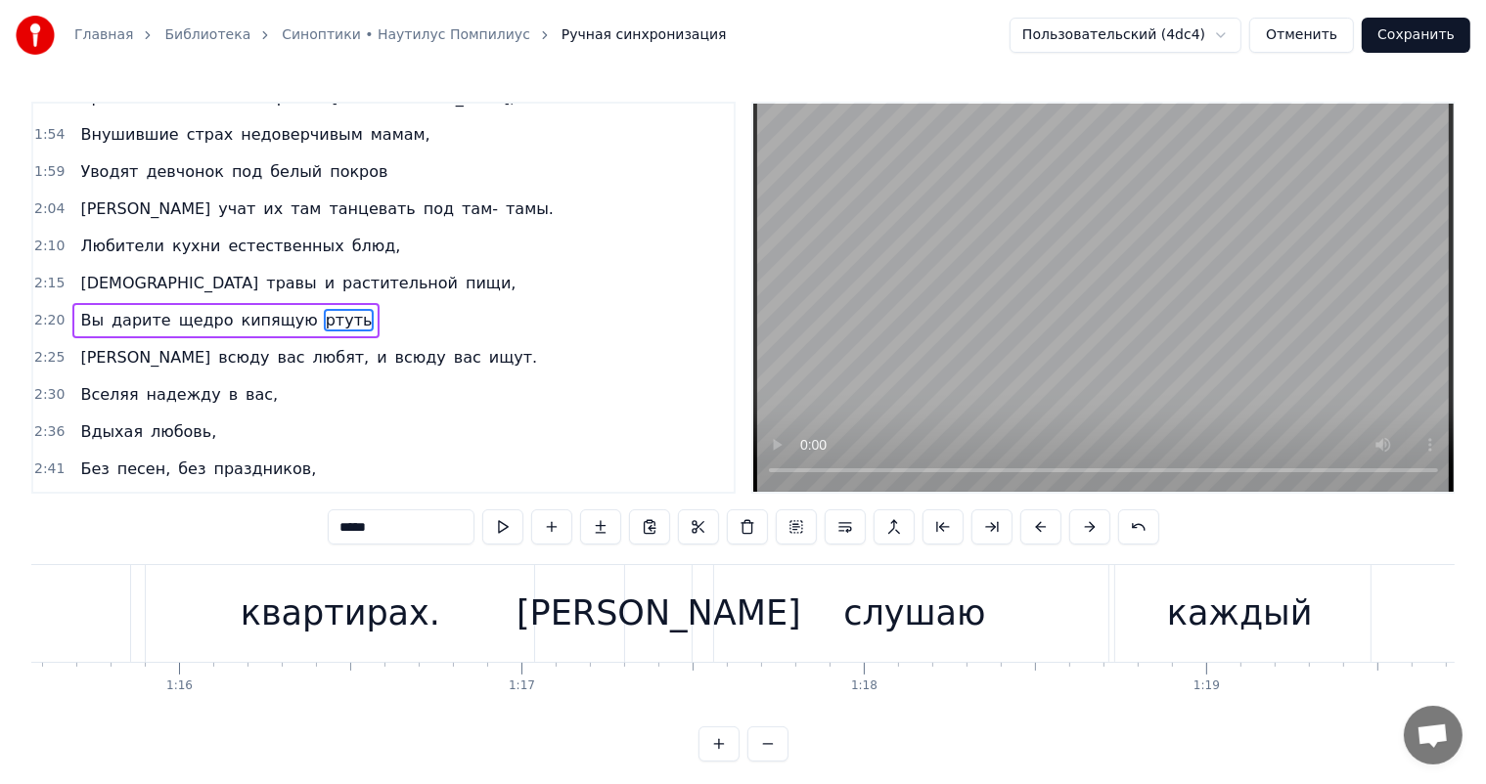
scroll to position [0, 25764]
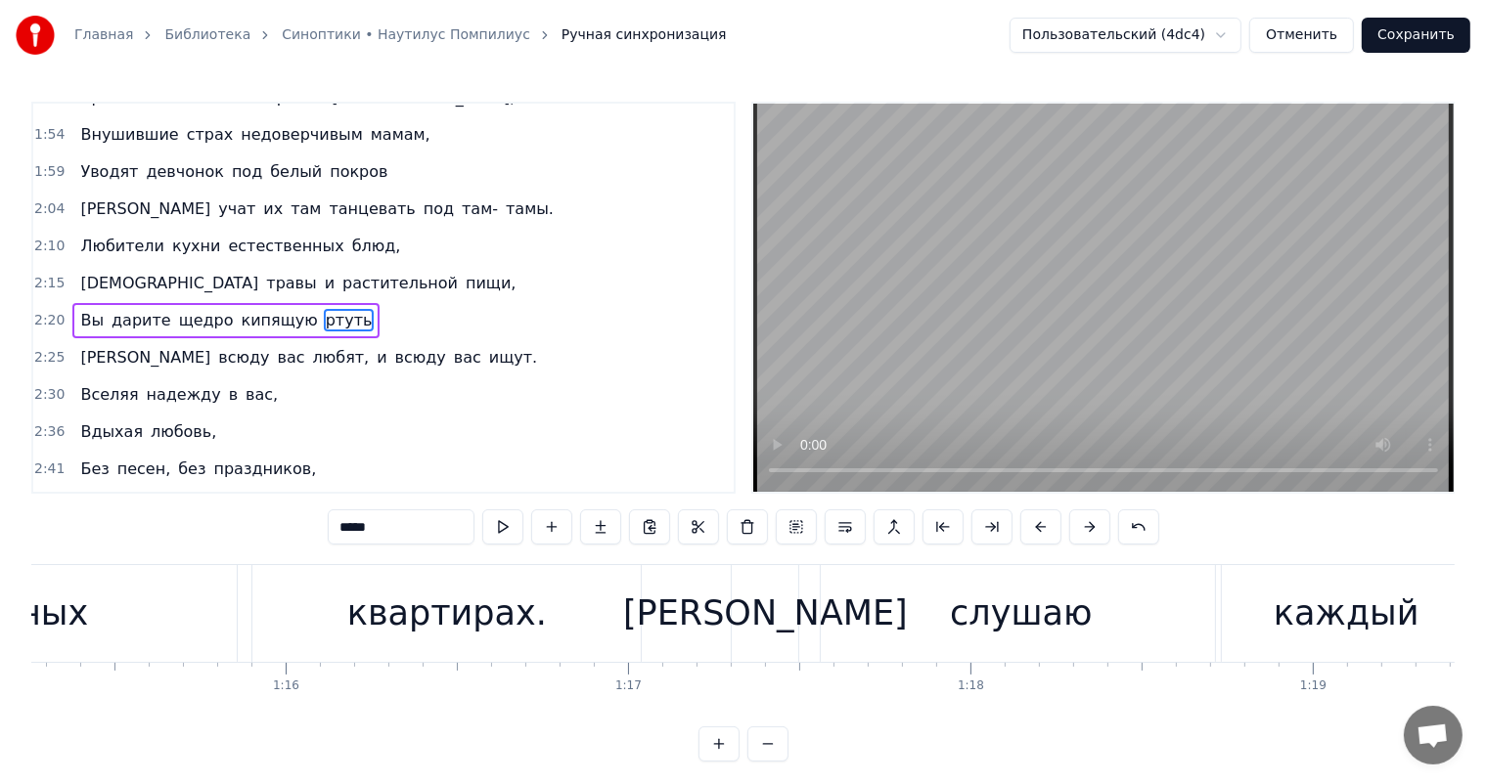
click at [90, 309] on span "Вы" at bounding box center [91, 320] width 27 height 22
type input "**"
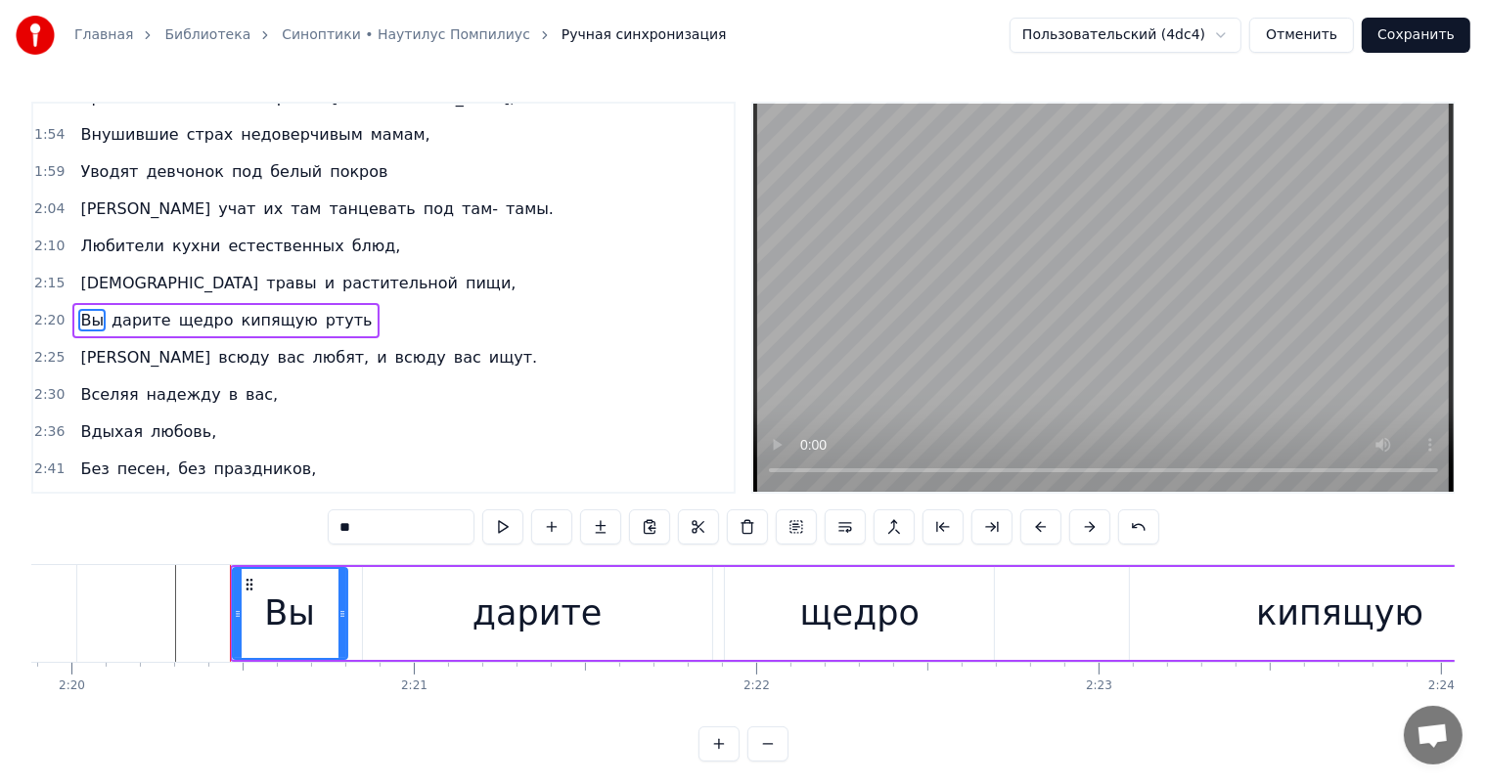
scroll to position [0, 47989]
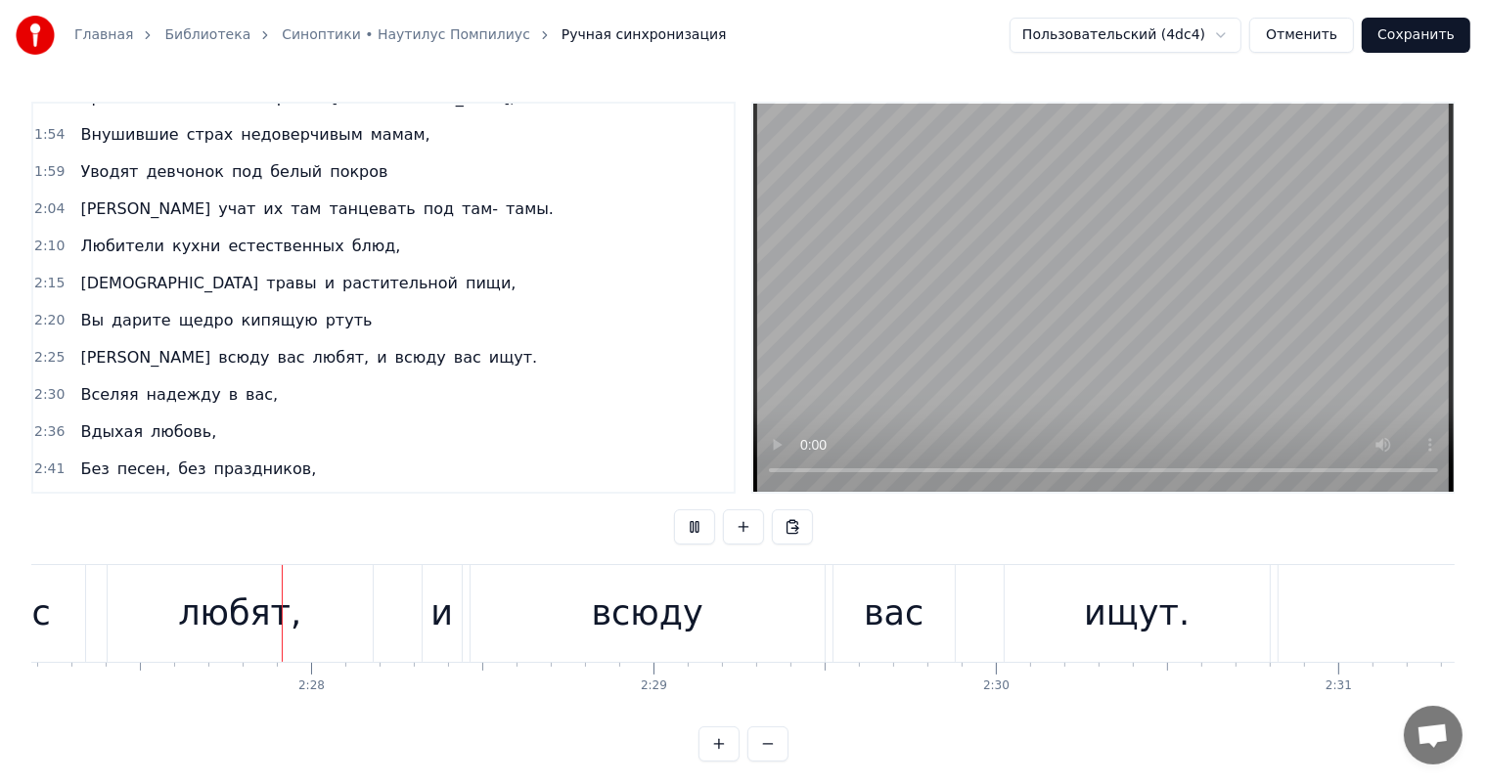
scroll to position [0, 50418]
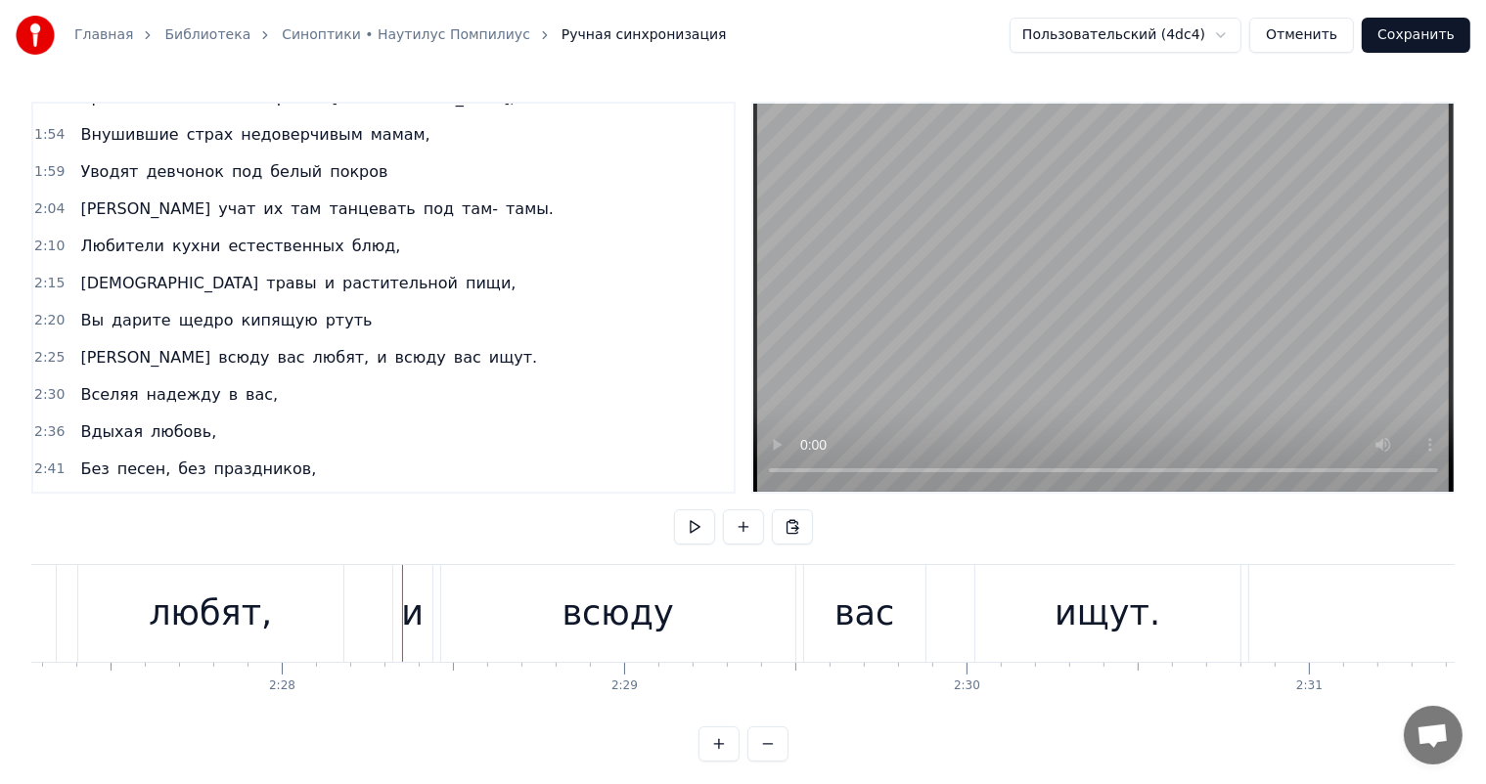
click at [158, 581] on div "любят," at bounding box center [210, 613] width 265 height 97
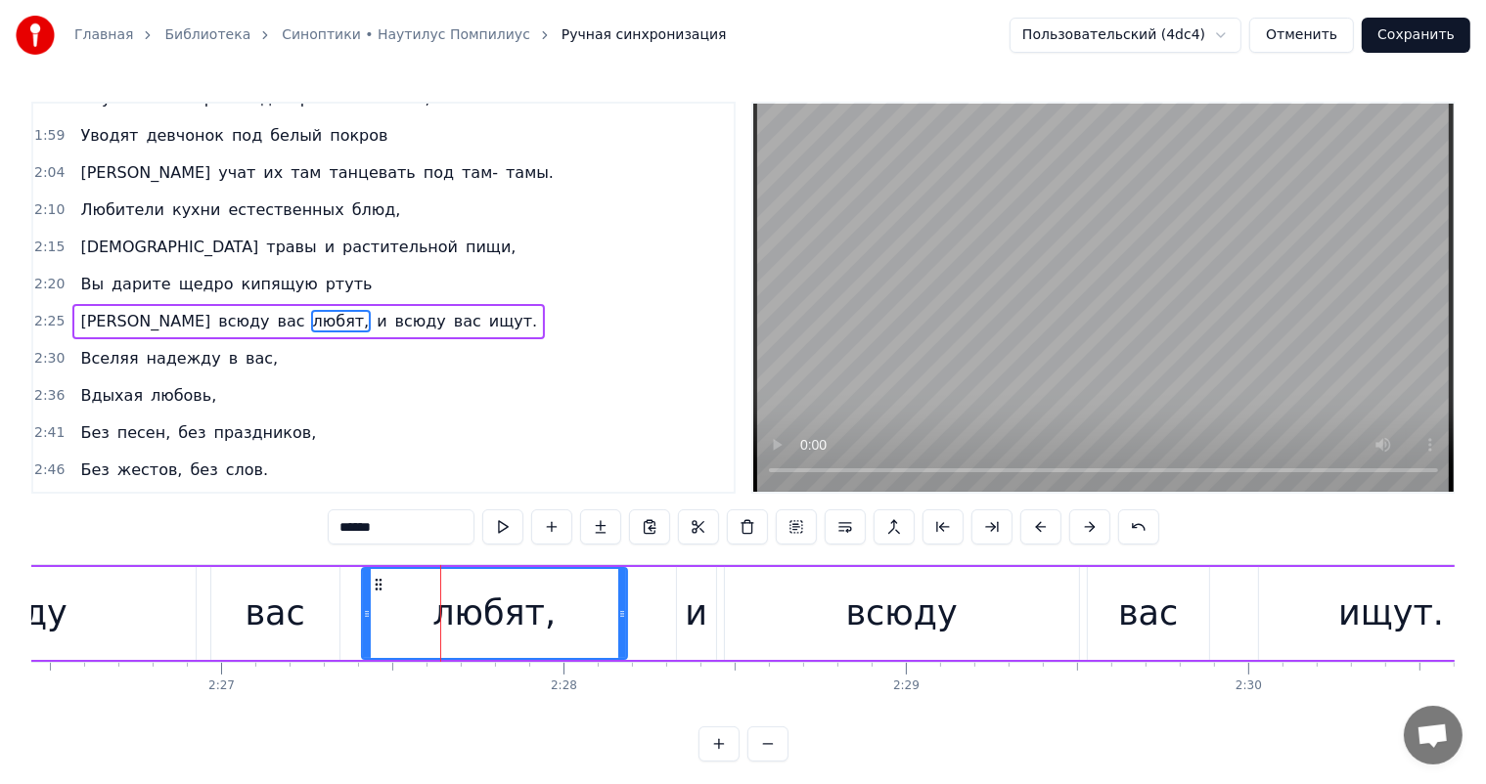
scroll to position [0, 49708]
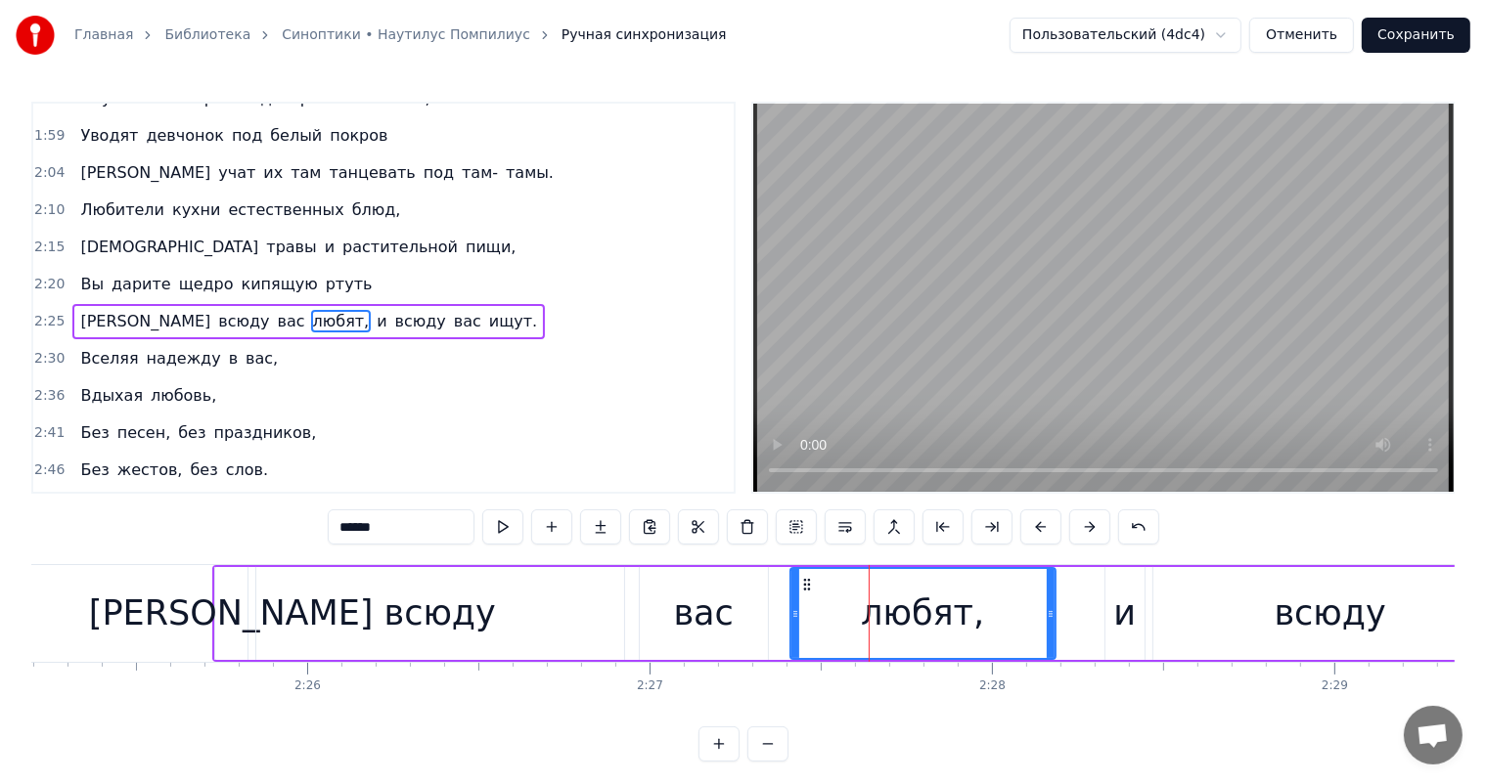
click at [748, 612] on div "вас" at bounding box center [704, 613] width 128 height 93
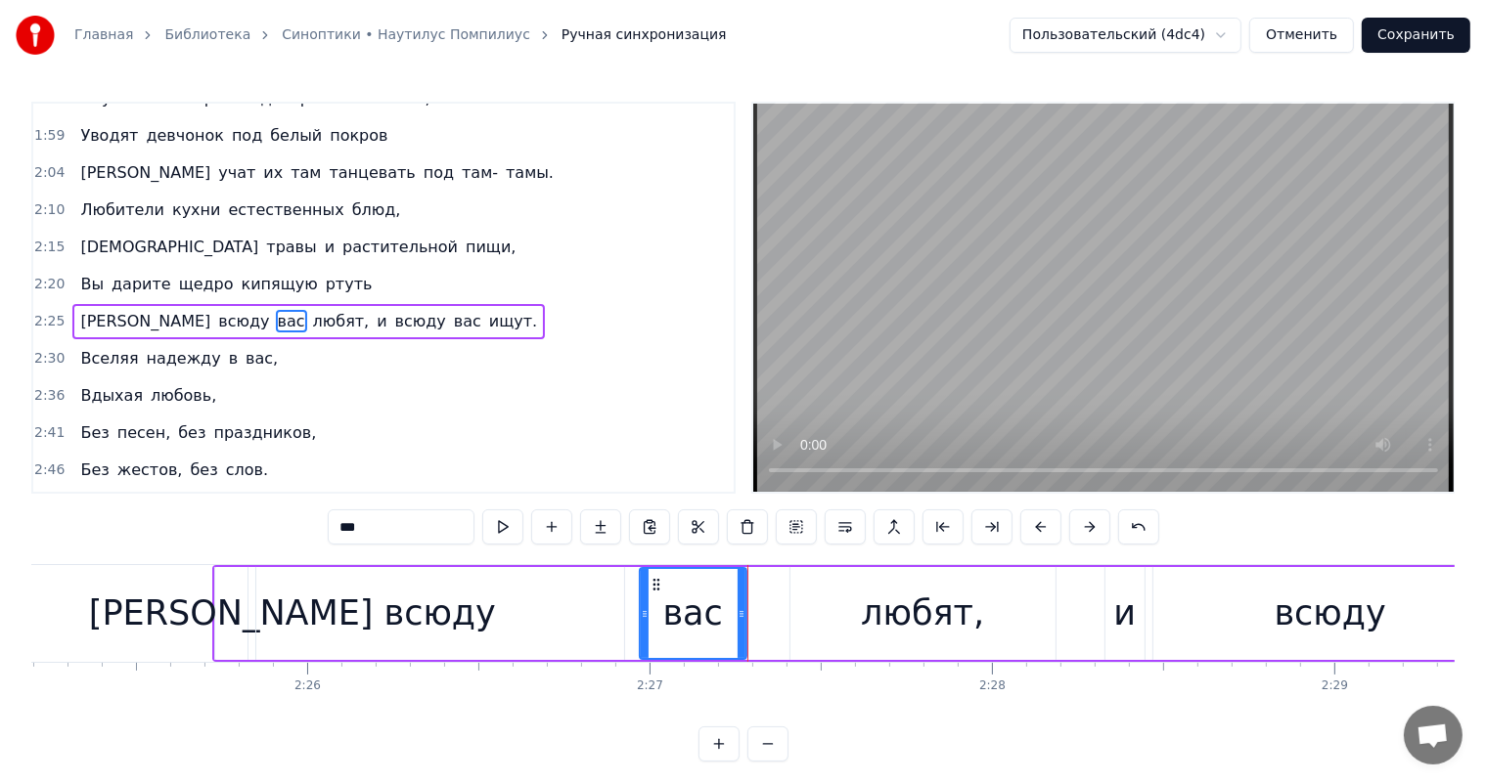
drag, startPoint x: 763, startPoint y: 603, endPoint x: 741, endPoint y: 622, distance: 29.1
click at [741, 622] on div at bounding box center [742, 613] width 8 height 89
click at [914, 610] on div "любят," at bounding box center [922, 614] width 123 height 52
type input "******"
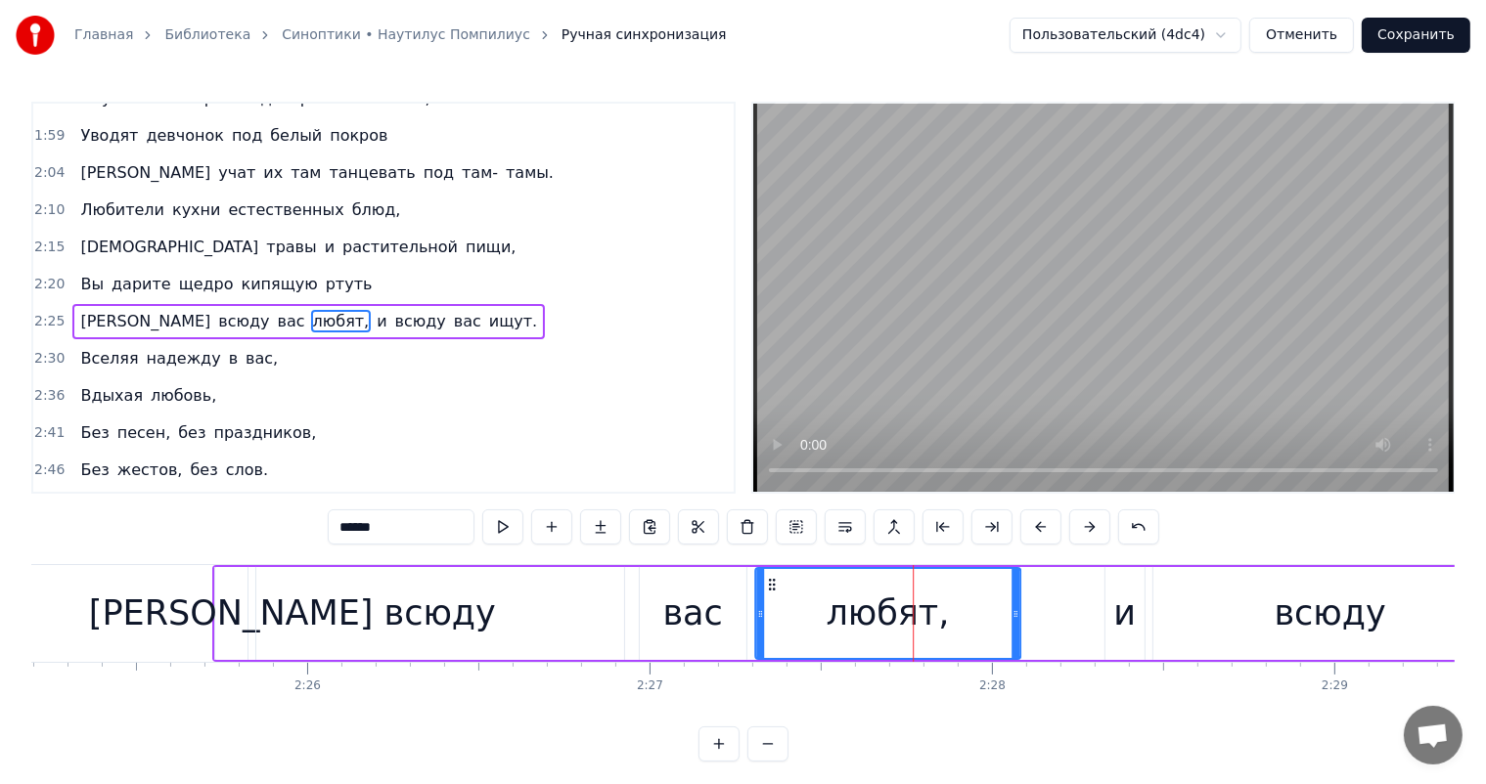
drag, startPoint x: 804, startPoint y: 585, endPoint x: 776, endPoint y: 591, distance: 29.0
click at [776, 591] on icon at bounding box center [772, 585] width 16 height 16
drag, startPoint x: 1013, startPoint y: 610, endPoint x: 969, endPoint y: 618, distance: 44.7
click at [969, 618] on icon at bounding box center [971, 614] width 8 height 16
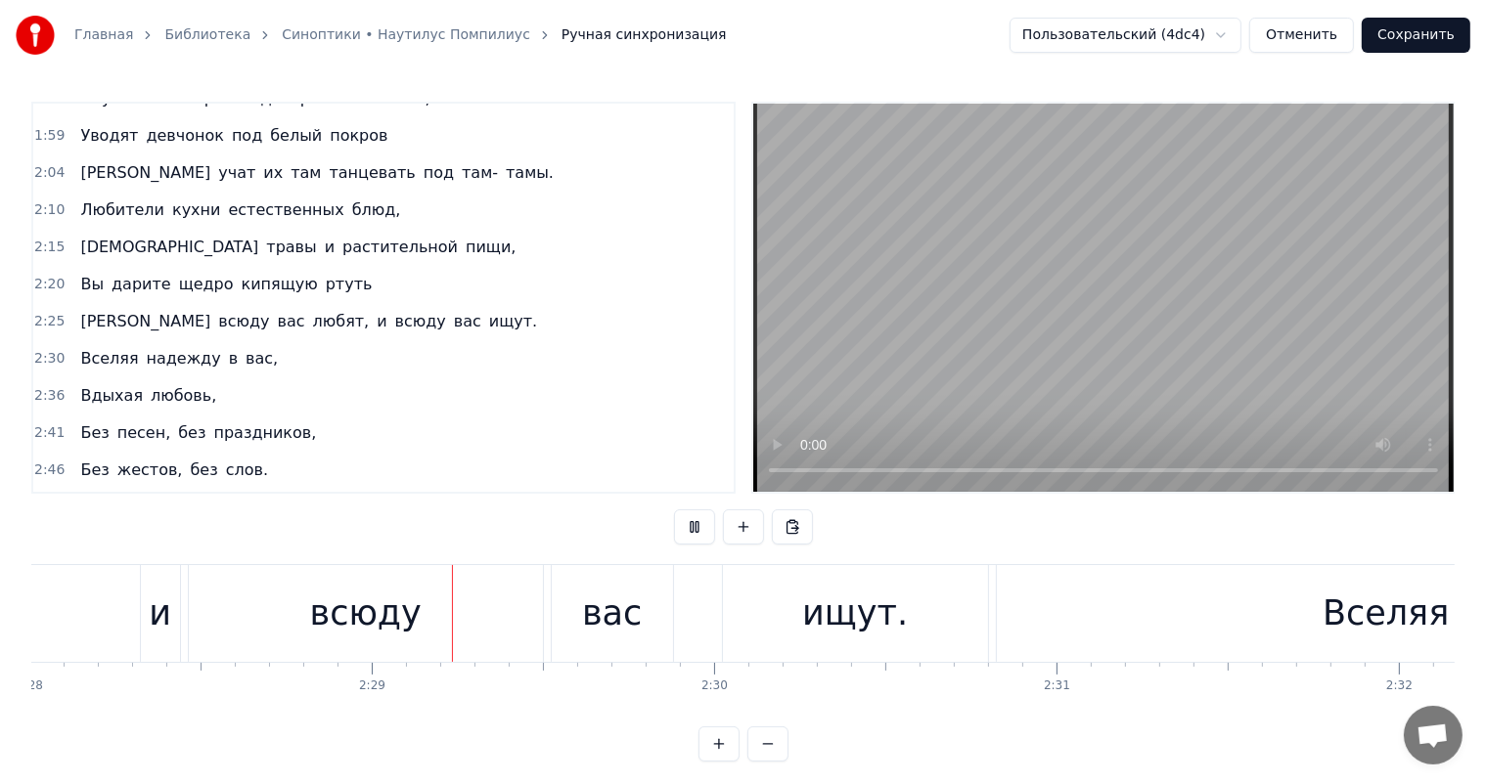
scroll to position [0, 50926]
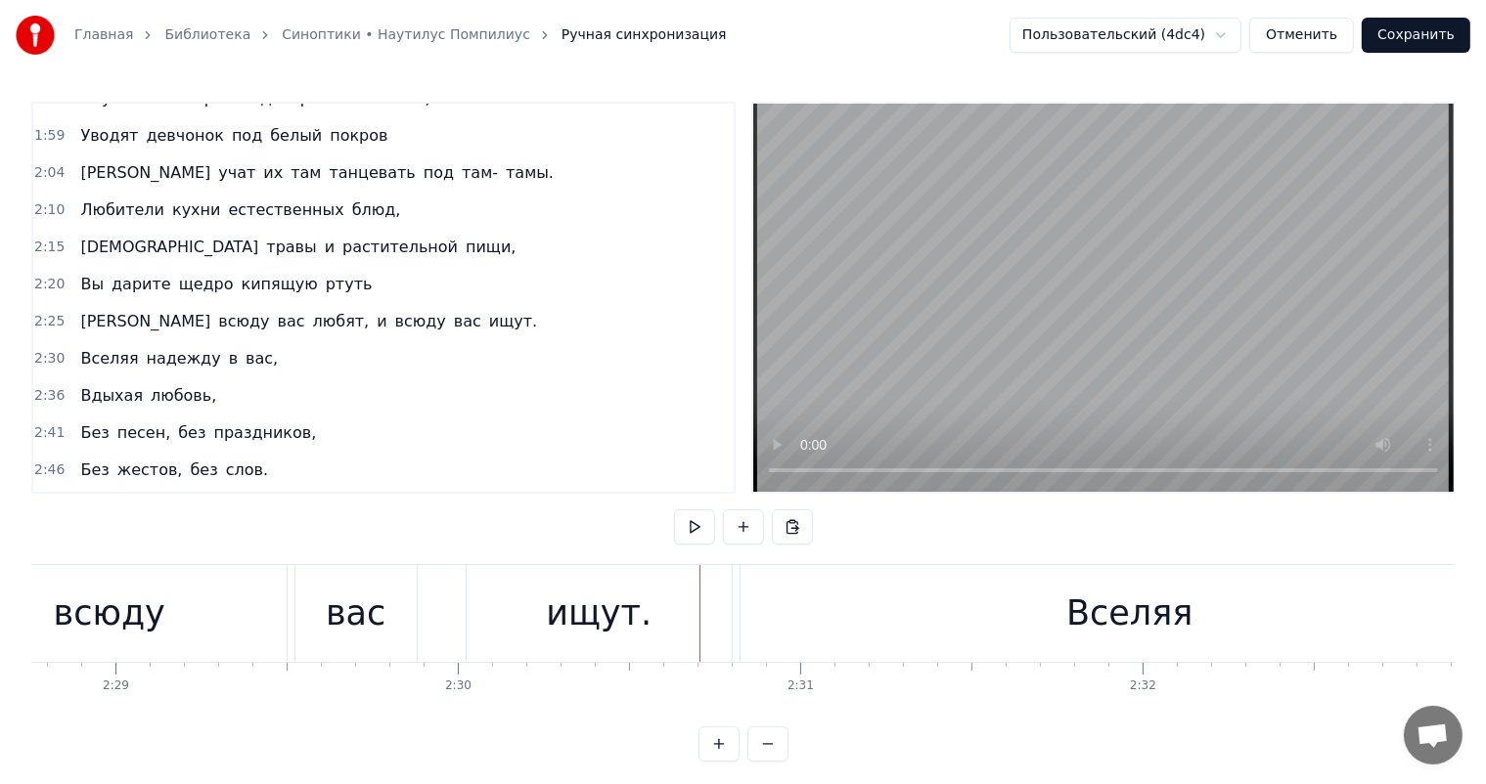
click at [348, 646] on div "вас" at bounding box center [355, 613] width 121 height 97
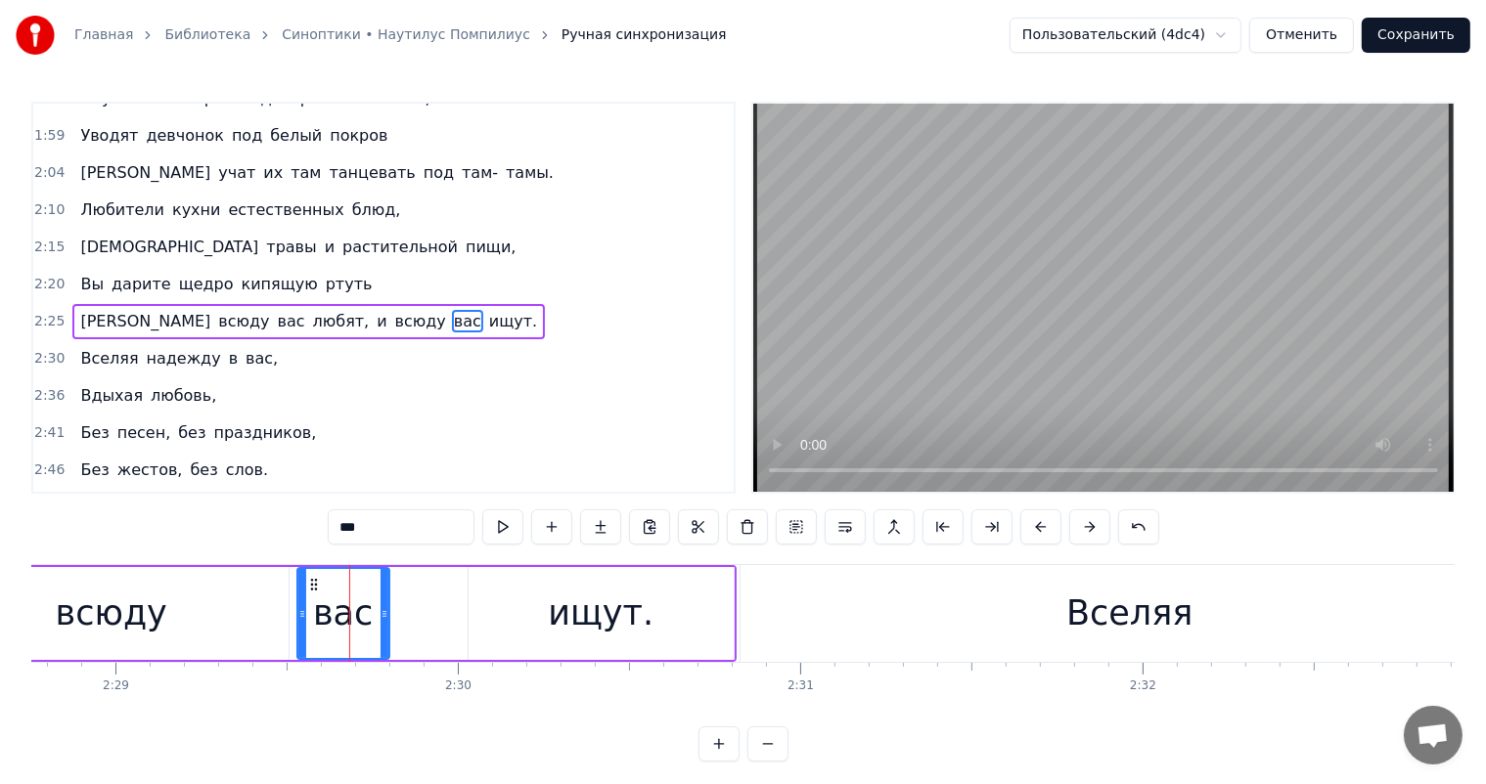
drag, startPoint x: 411, startPoint y: 601, endPoint x: 381, endPoint y: 603, distance: 29.4
click at [381, 603] on div at bounding box center [385, 613] width 8 height 89
drag, startPoint x: 563, startPoint y: 590, endPoint x: 473, endPoint y: 571, distance: 91.9
click at [556, 590] on div "ищут." at bounding box center [601, 614] width 106 height 52
type input "*****"
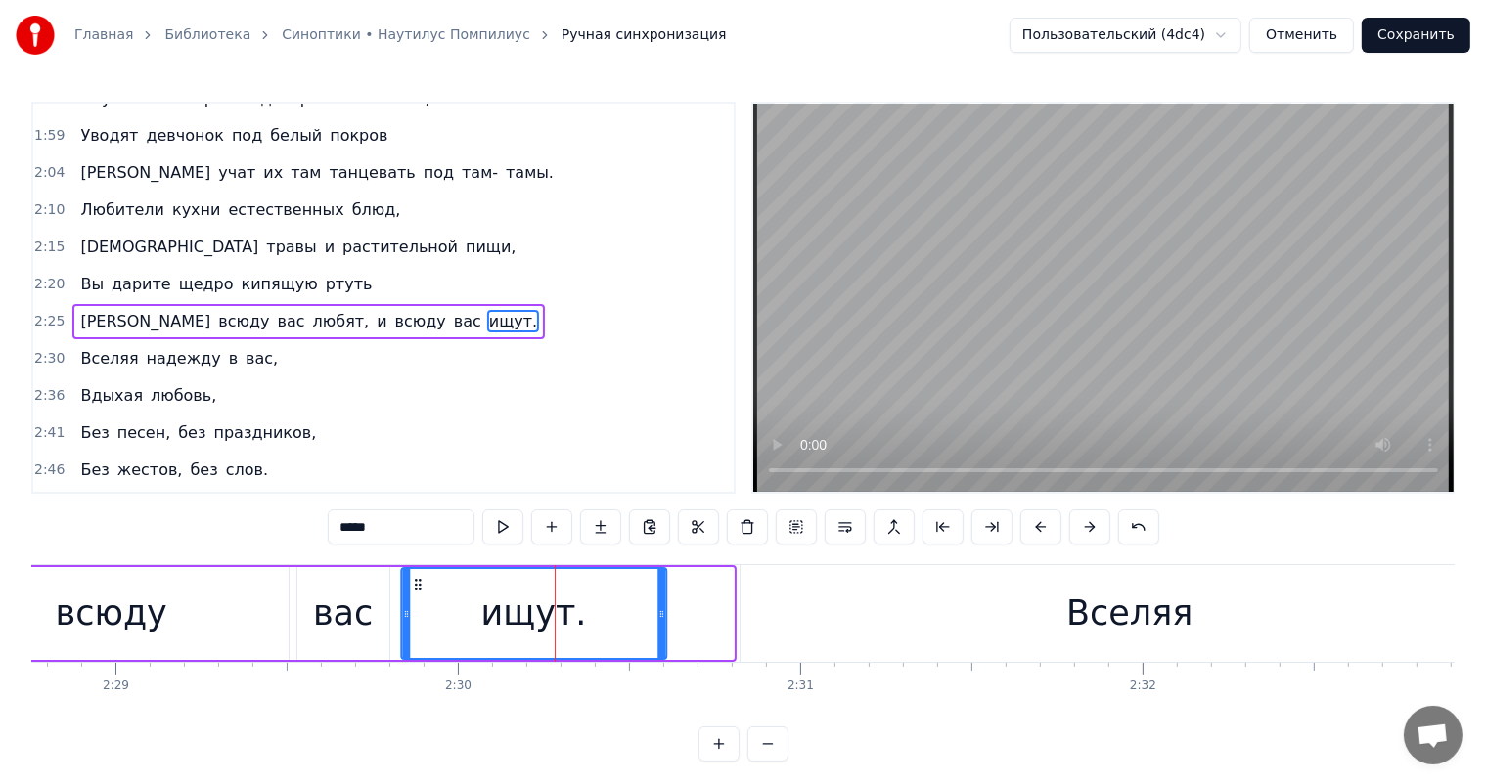
drag, startPoint x: 483, startPoint y: 588, endPoint x: 416, endPoint y: 591, distance: 67.6
click at [416, 591] on icon at bounding box center [418, 585] width 16 height 16
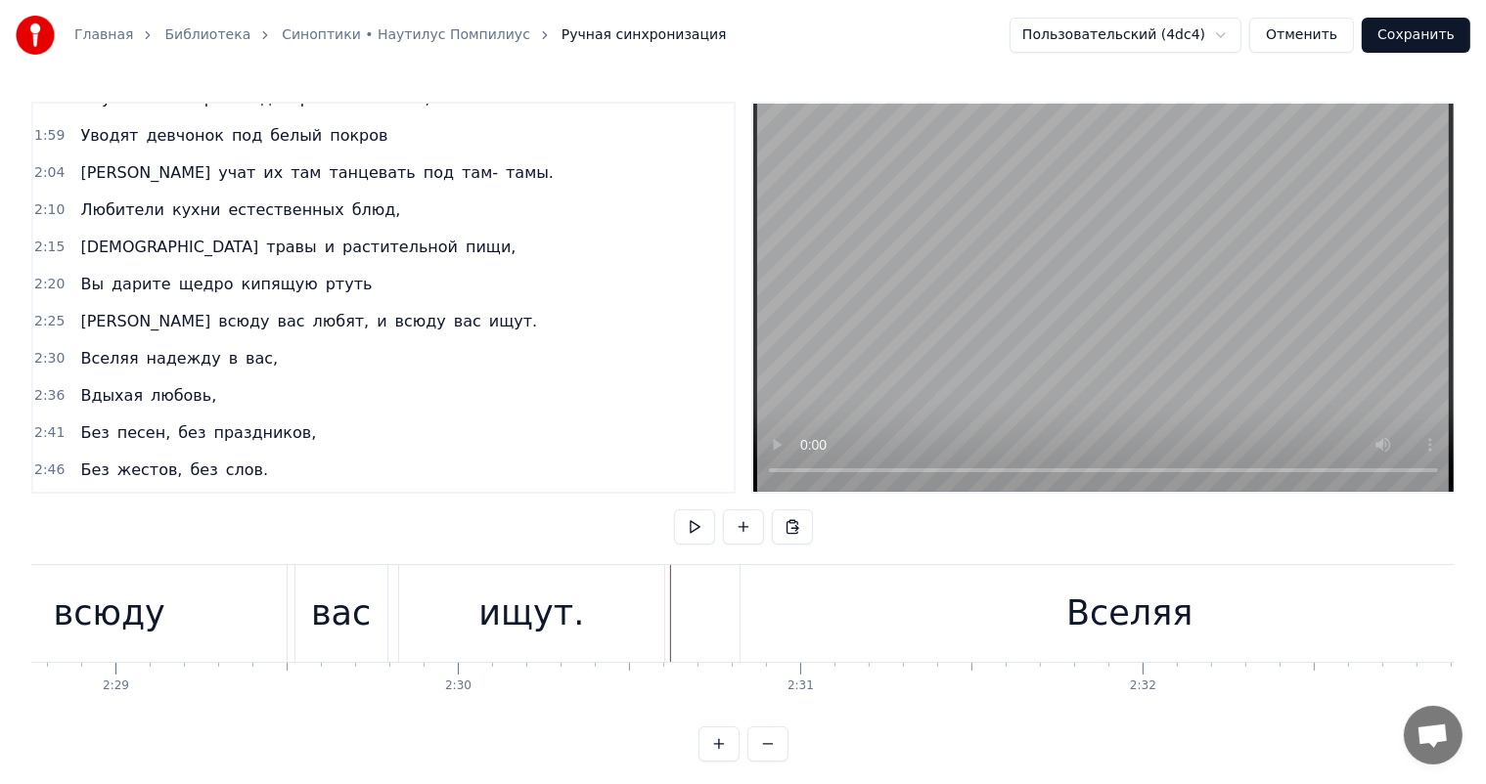
click at [592, 608] on div "ищут." at bounding box center [531, 613] width 265 height 97
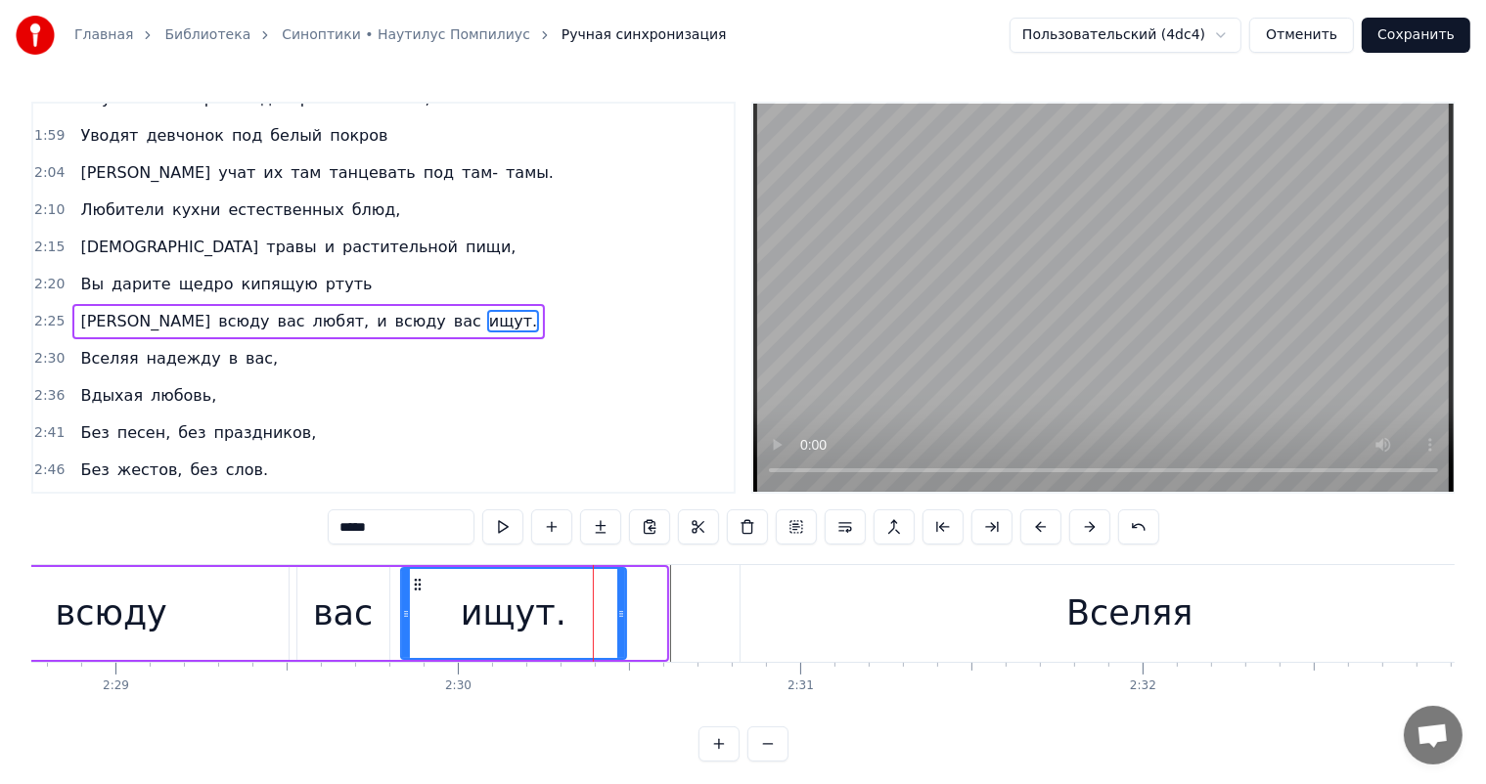
drag, startPoint x: 663, startPoint y: 602, endPoint x: 623, endPoint y: 611, distance: 41.3
click at [623, 611] on div at bounding box center [621, 613] width 8 height 89
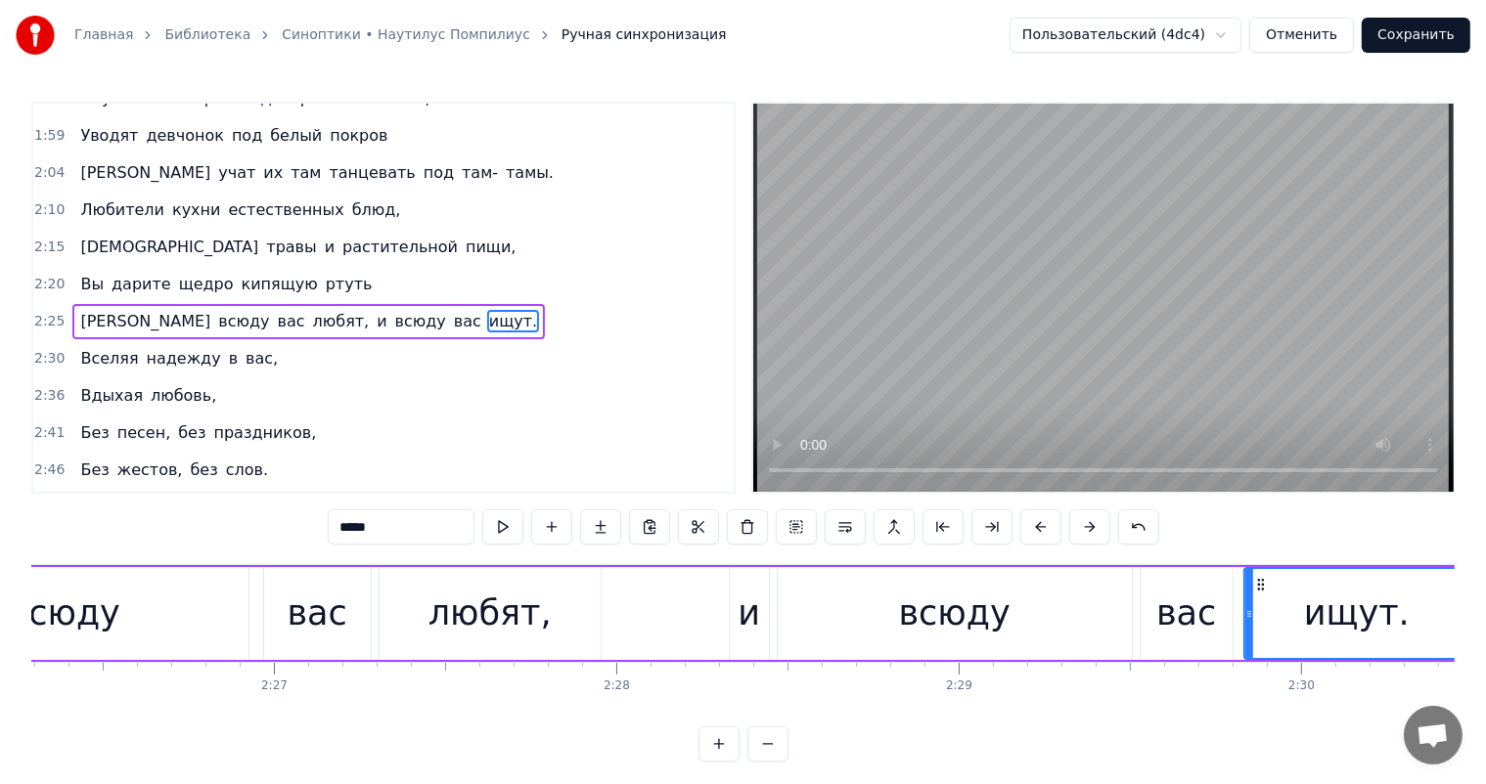
scroll to position [0, 49815]
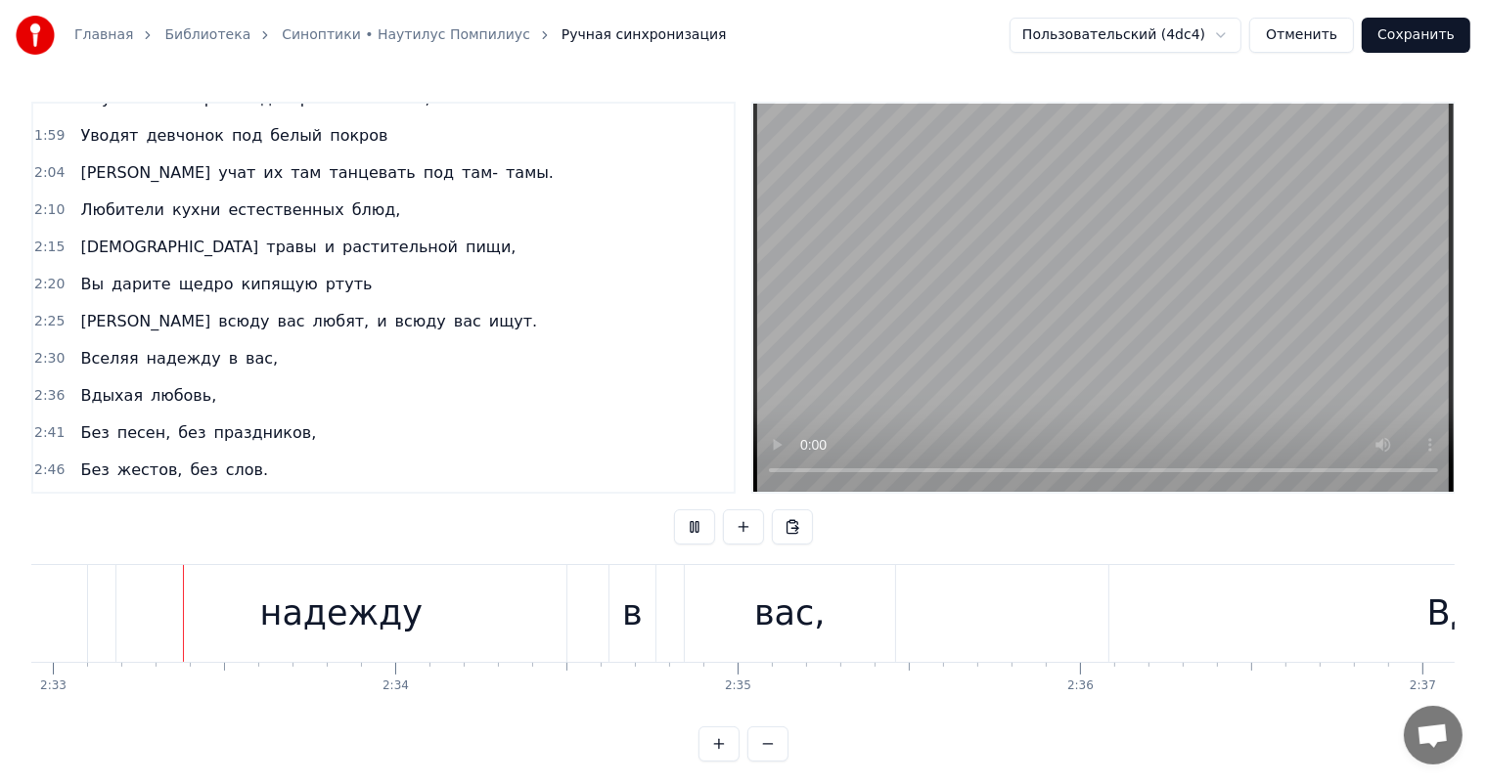
scroll to position [0, 52360]
click at [770, 599] on div "вас," at bounding box center [787, 614] width 70 height 52
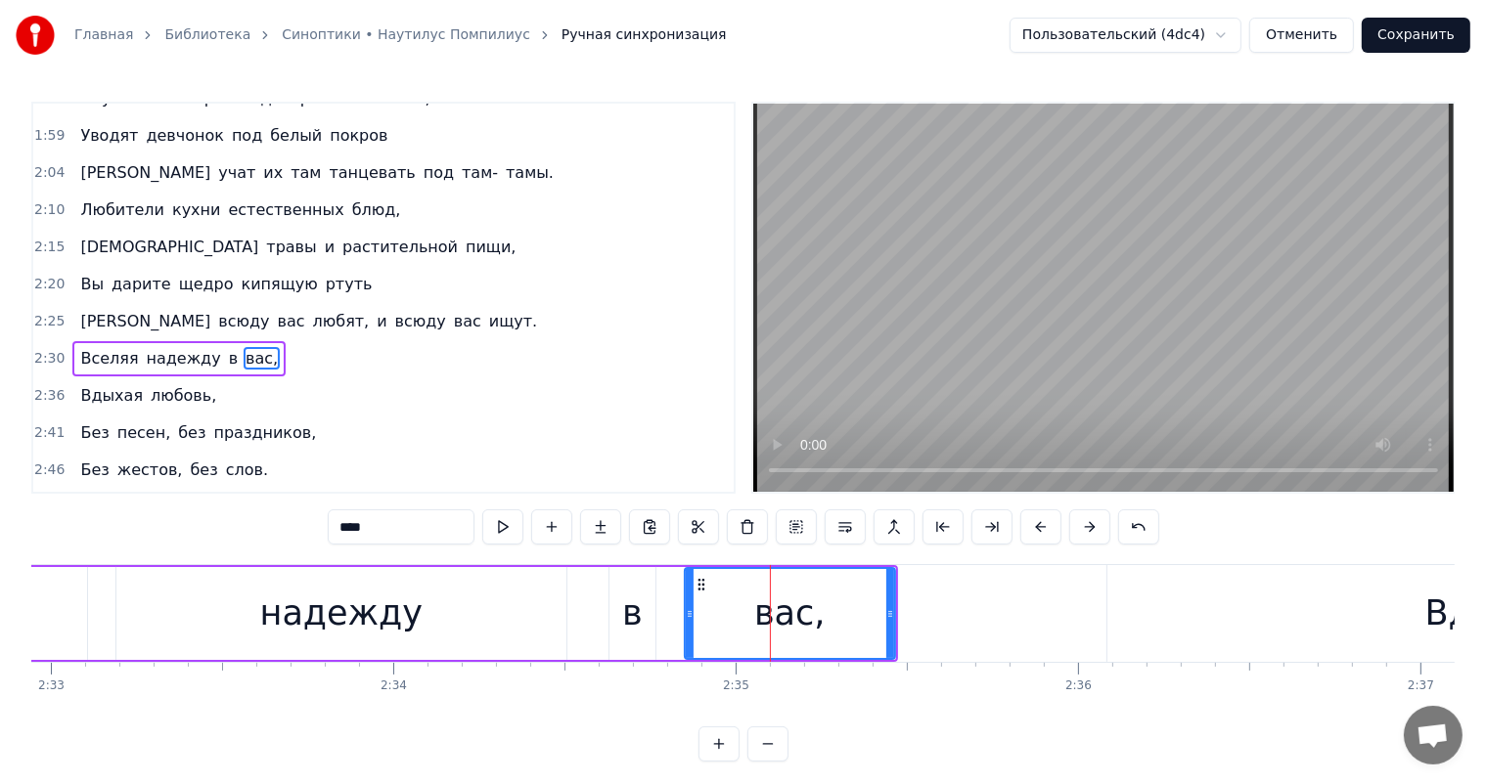
scroll to position [543, 0]
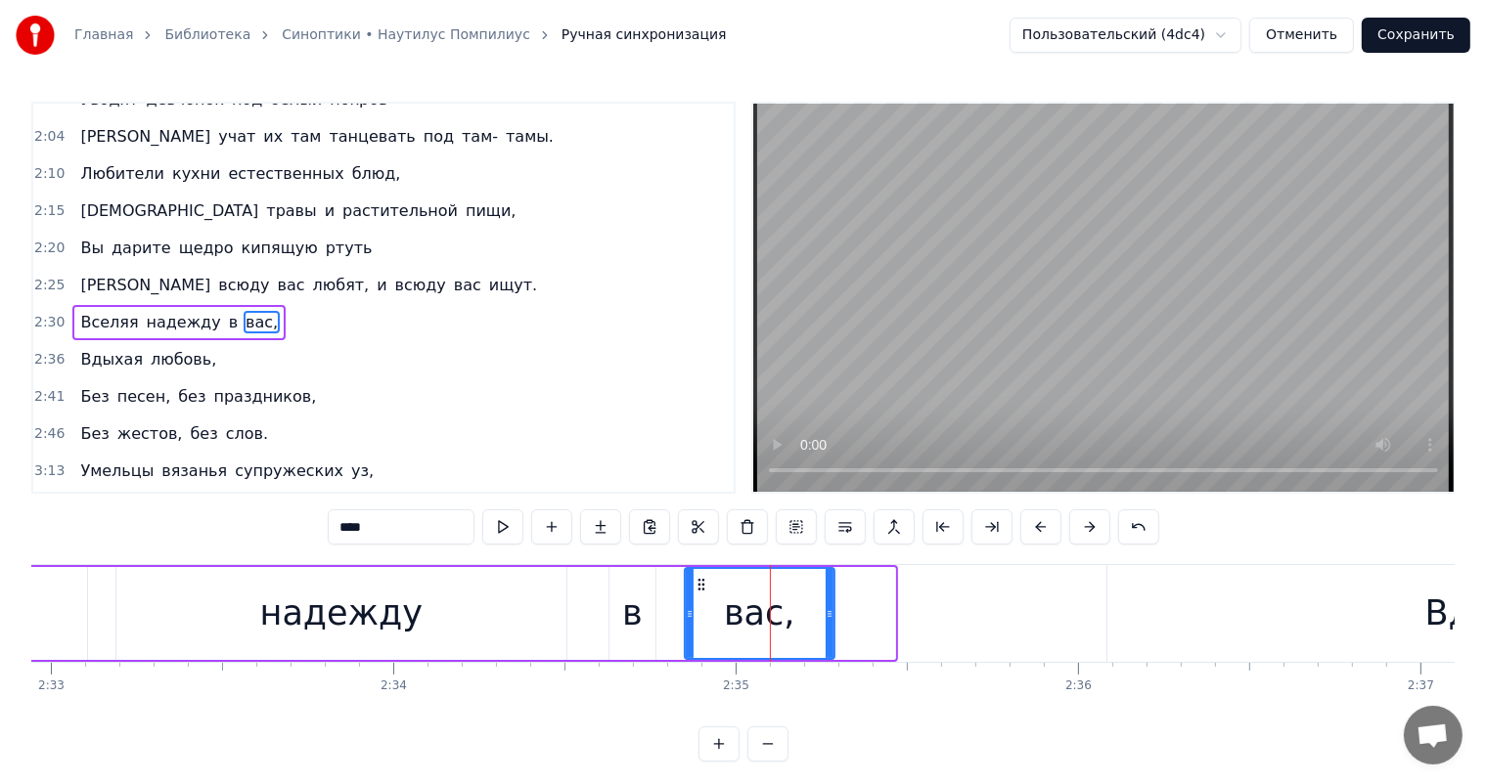
drag, startPoint x: 892, startPoint y: 607, endPoint x: 831, endPoint y: 621, distance: 62.2
click at [831, 621] on div at bounding box center [830, 613] width 8 height 89
click at [631, 630] on div "в" at bounding box center [632, 614] width 21 height 52
type input "*"
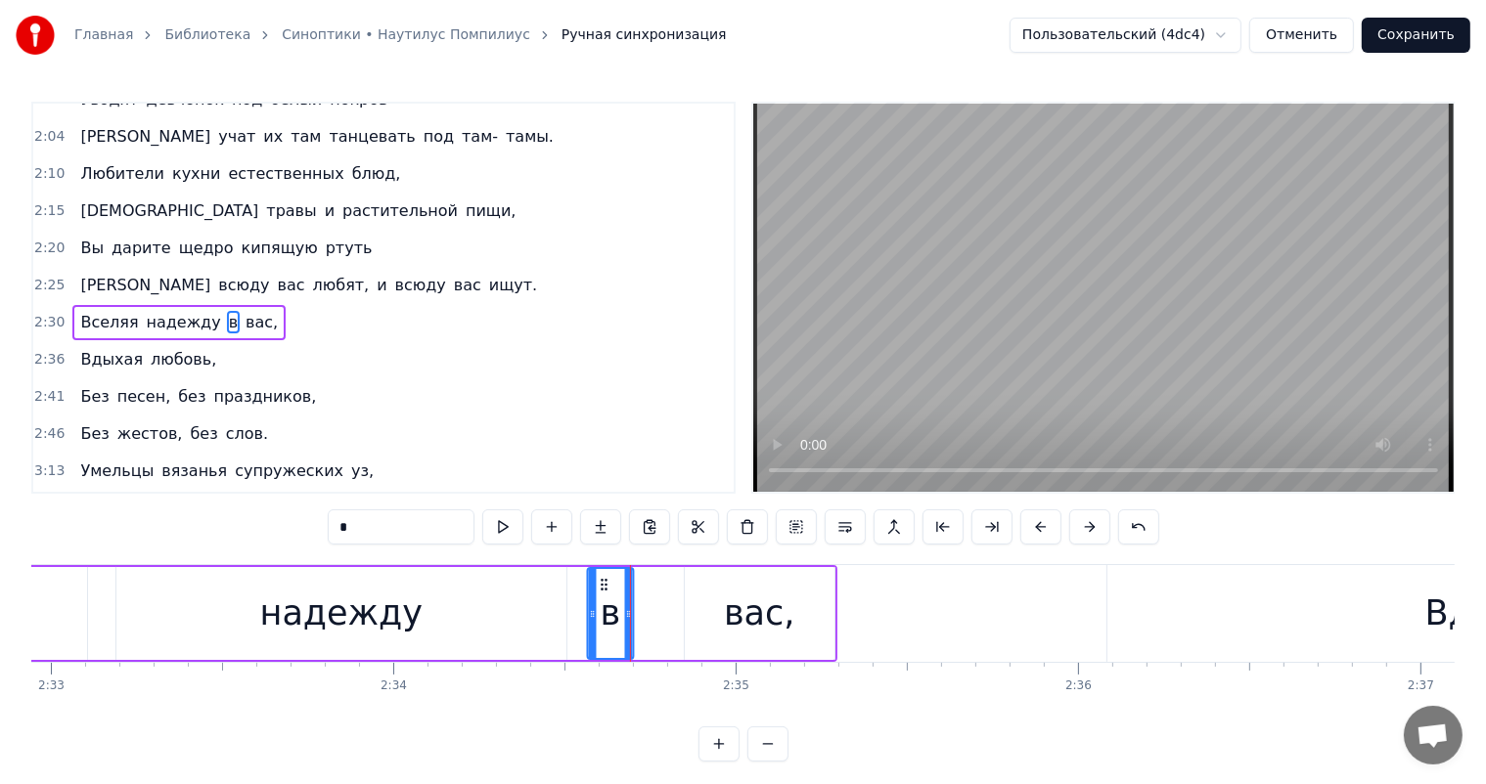
drag, startPoint x: 621, startPoint y: 580, endPoint x: 599, endPoint y: 585, distance: 23.0
click at [599, 585] on icon at bounding box center [604, 585] width 16 height 16
drag, startPoint x: 691, startPoint y: 580, endPoint x: 673, endPoint y: 583, distance: 17.8
click at [674, 584] on div "Вселяя надежду в вас," at bounding box center [72, 613] width 1532 height 97
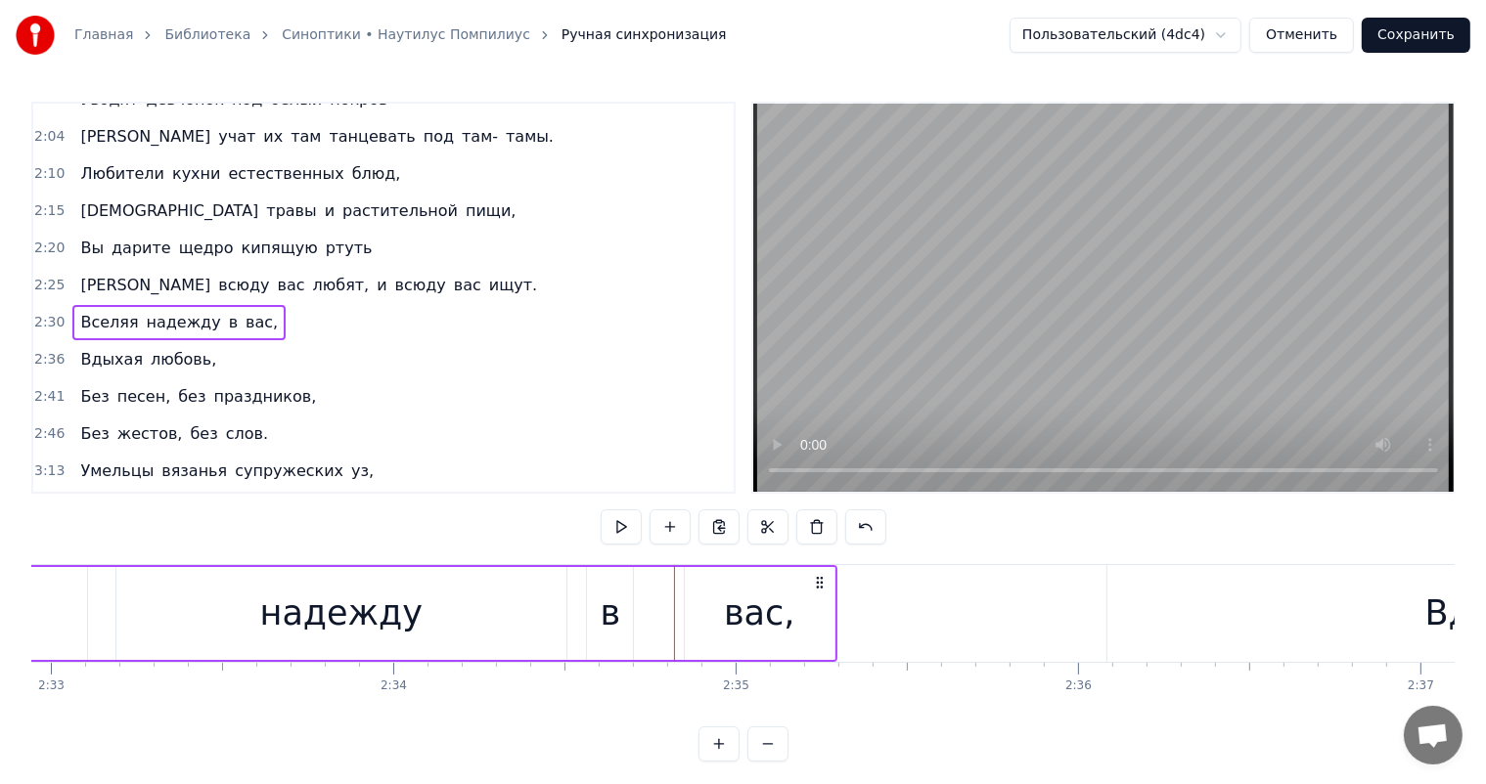
click at [695, 576] on div "вас," at bounding box center [760, 613] width 150 height 93
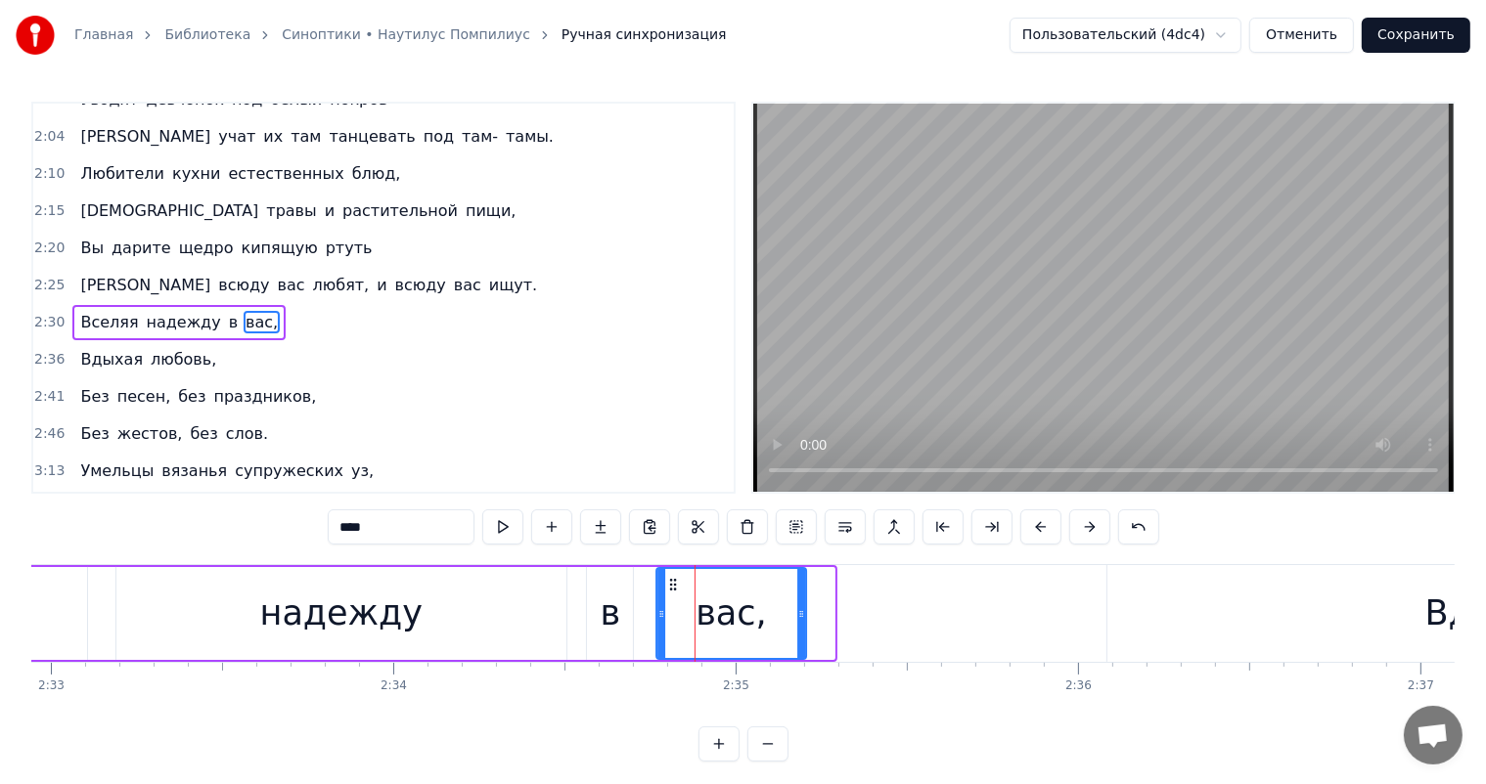
drag, startPoint x: 699, startPoint y: 586, endPoint x: 673, endPoint y: 592, distance: 27.1
click at [673, 592] on div "вас," at bounding box center [731, 613] width 148 height 89
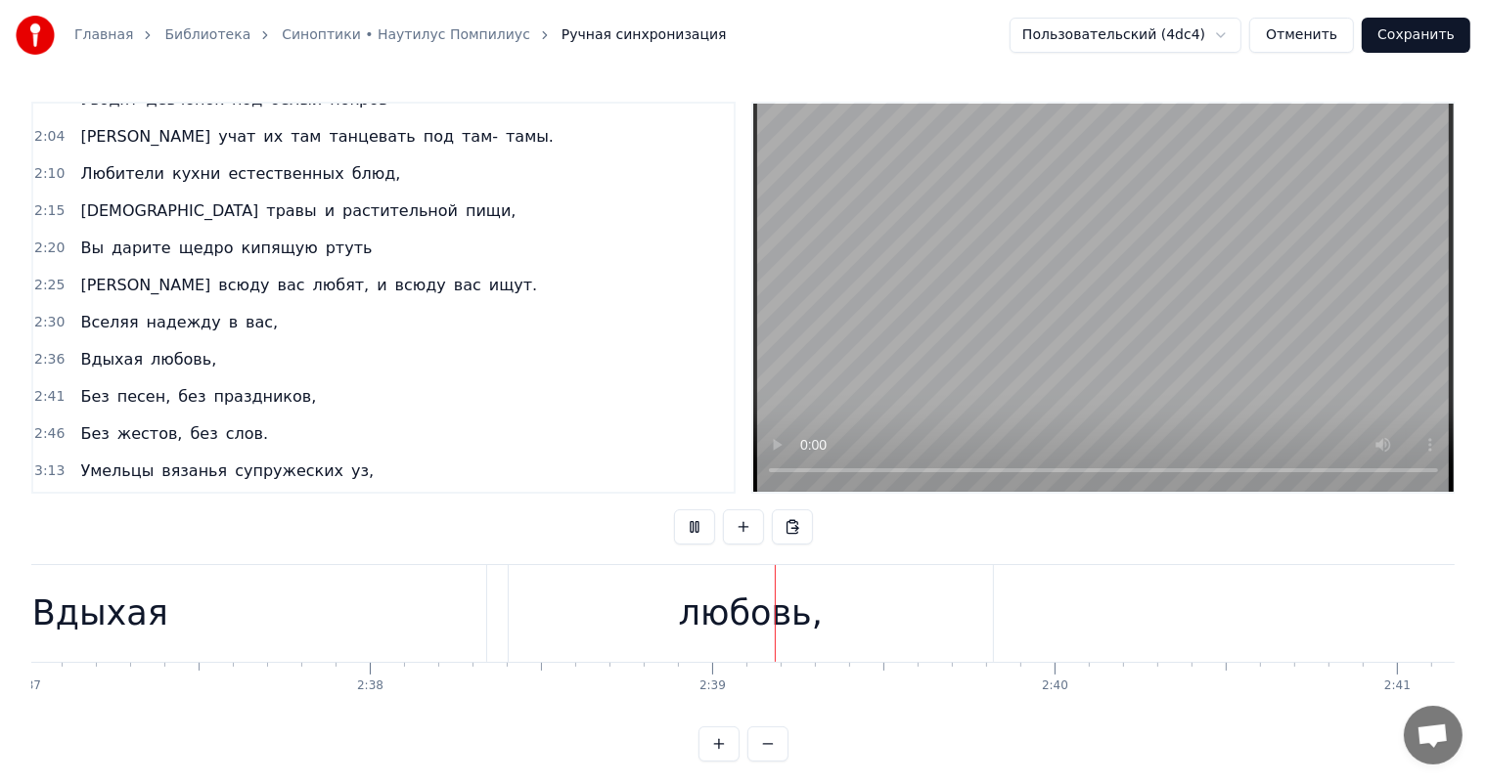
scroll to position [0, 54217]
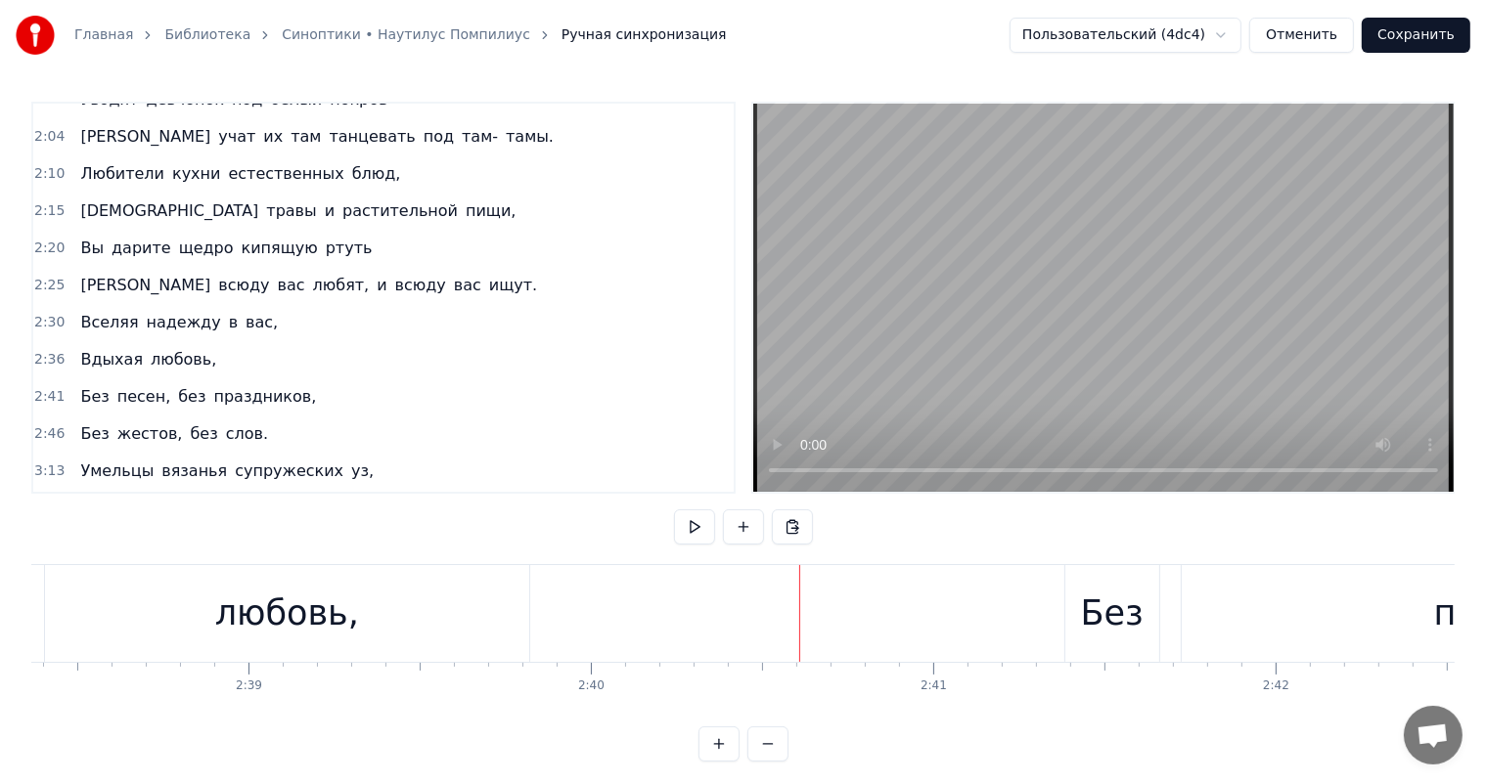
drag, startPoint x: 520, startPoint y: 602, endPoint x: 501, endPoint y: 603, distance: 19.6
click at [516, 600] on div "любовь," at bounding box center [287, 613] width 484 height 97
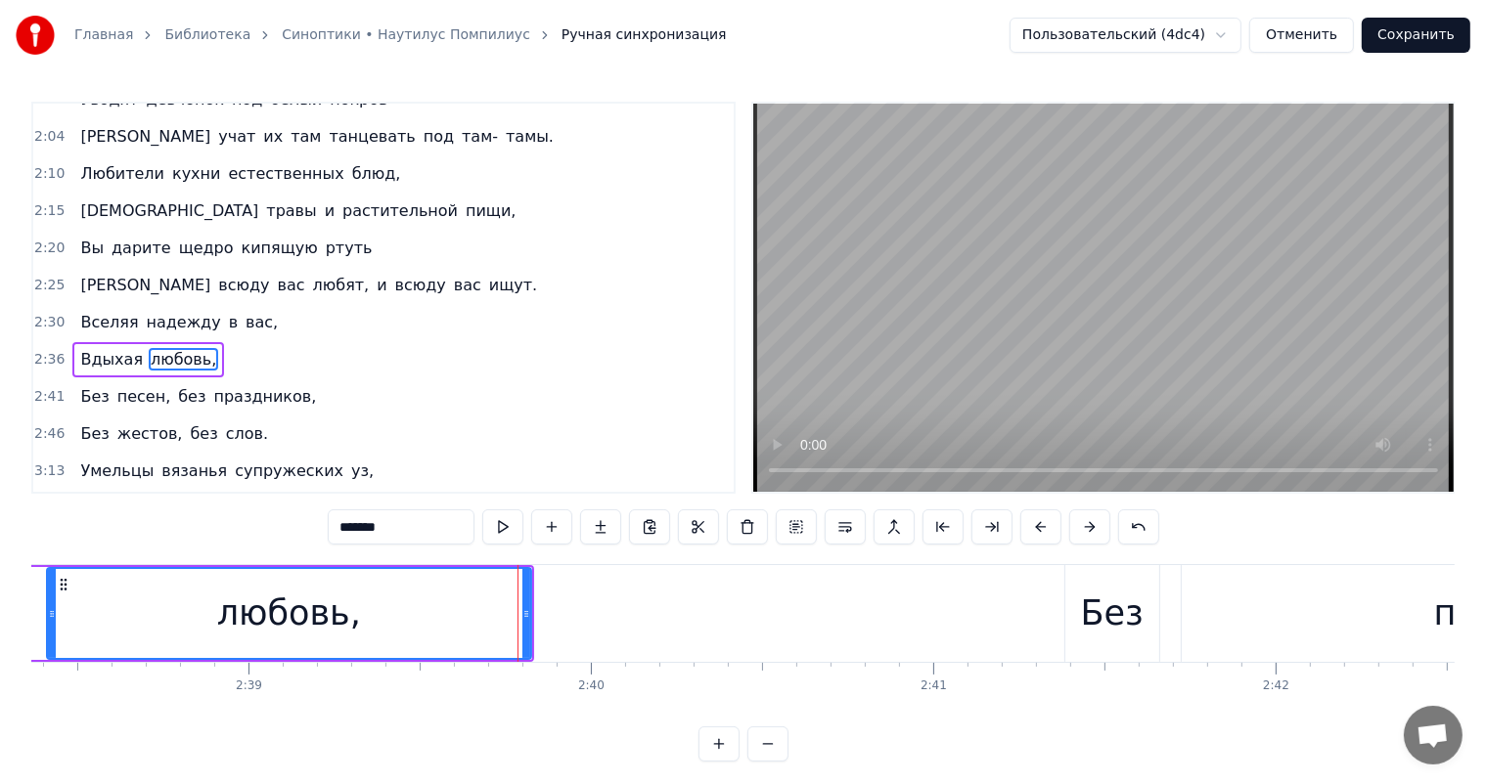
scroll to position [579, 0]
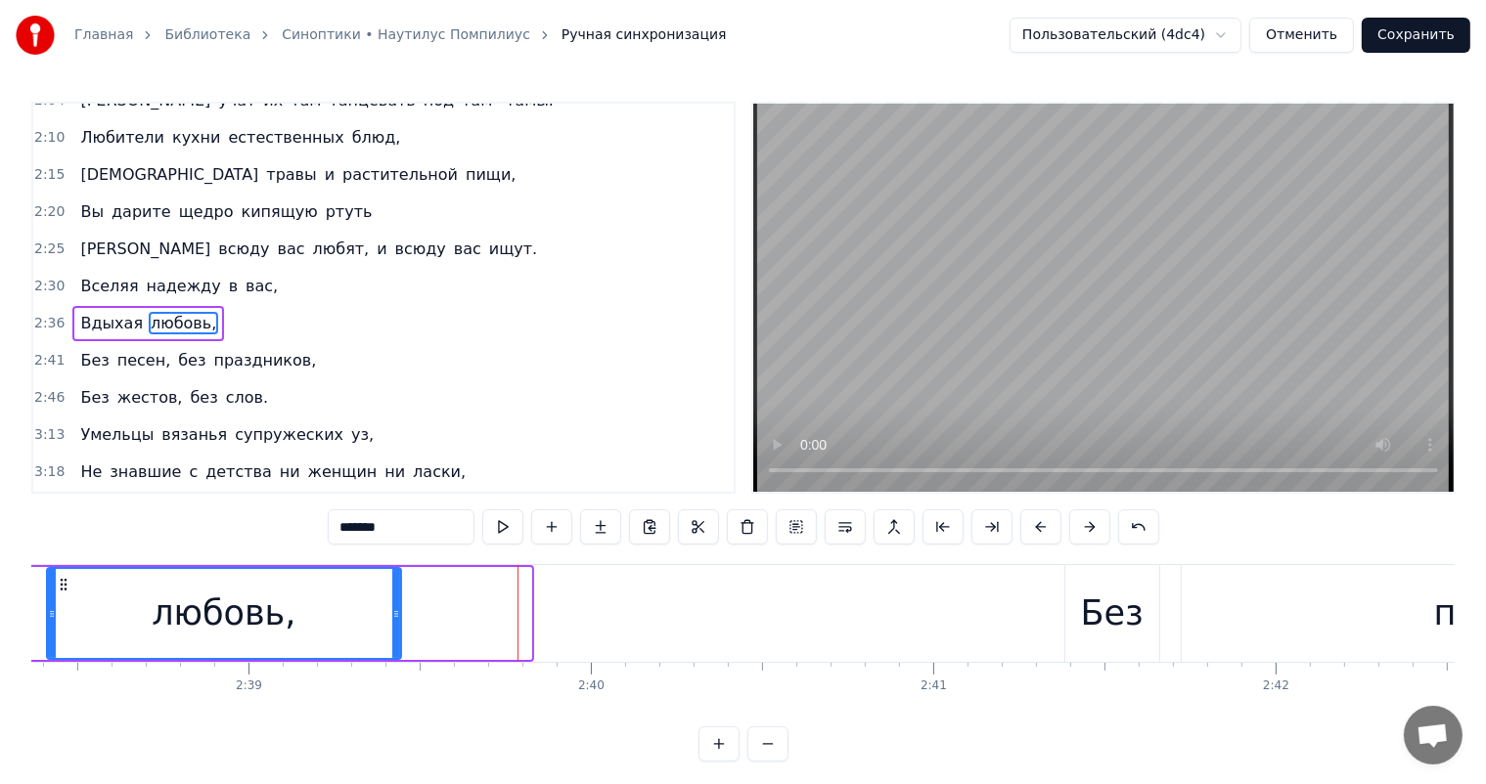
drag, startPoint x: 521, startPoint y: 603, endPoint x: 391, endPoint y: 626, distance: 132.2
click at [392, 626] on div at bounding box center [396, 613] width 8 height 89
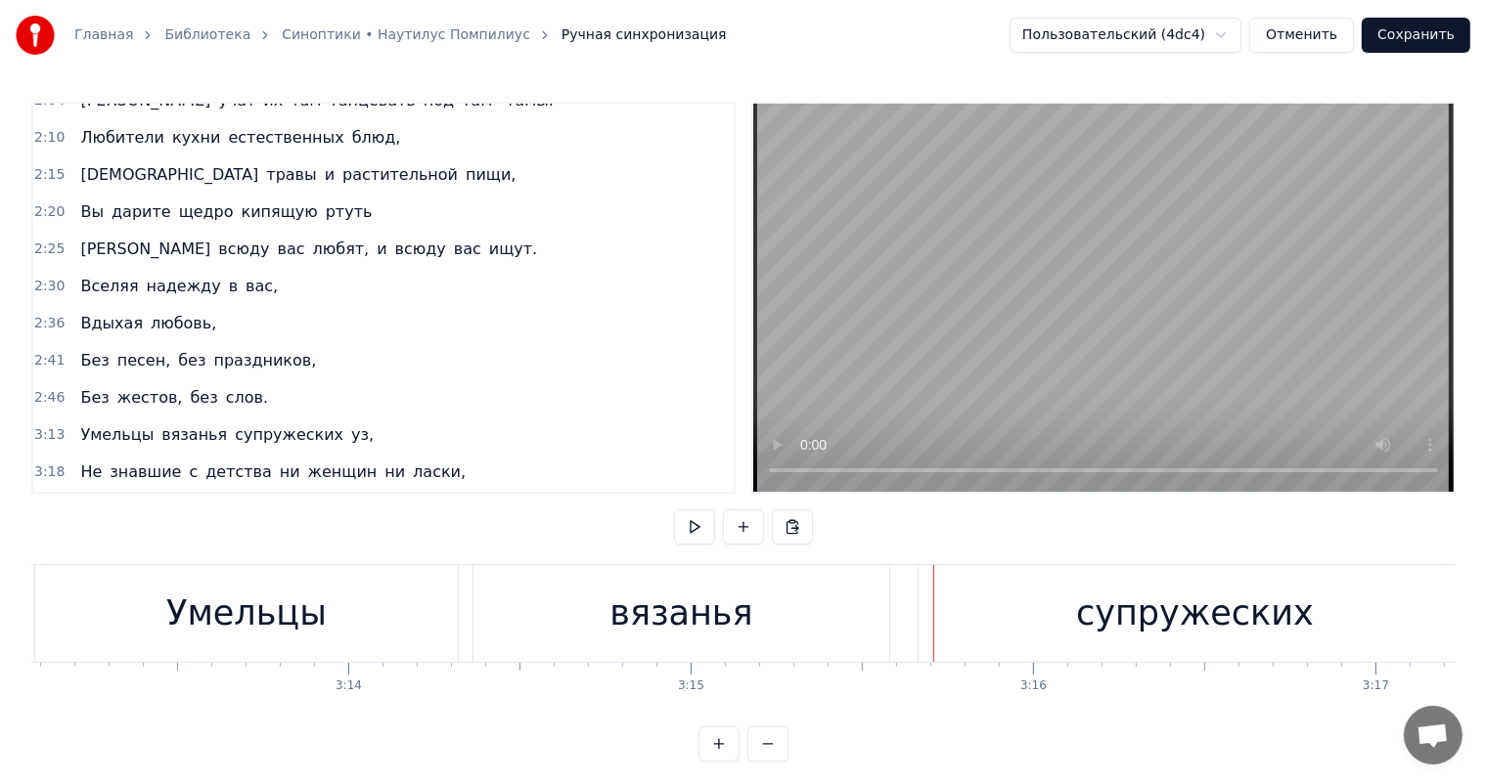
scroll to position [0, 65938]
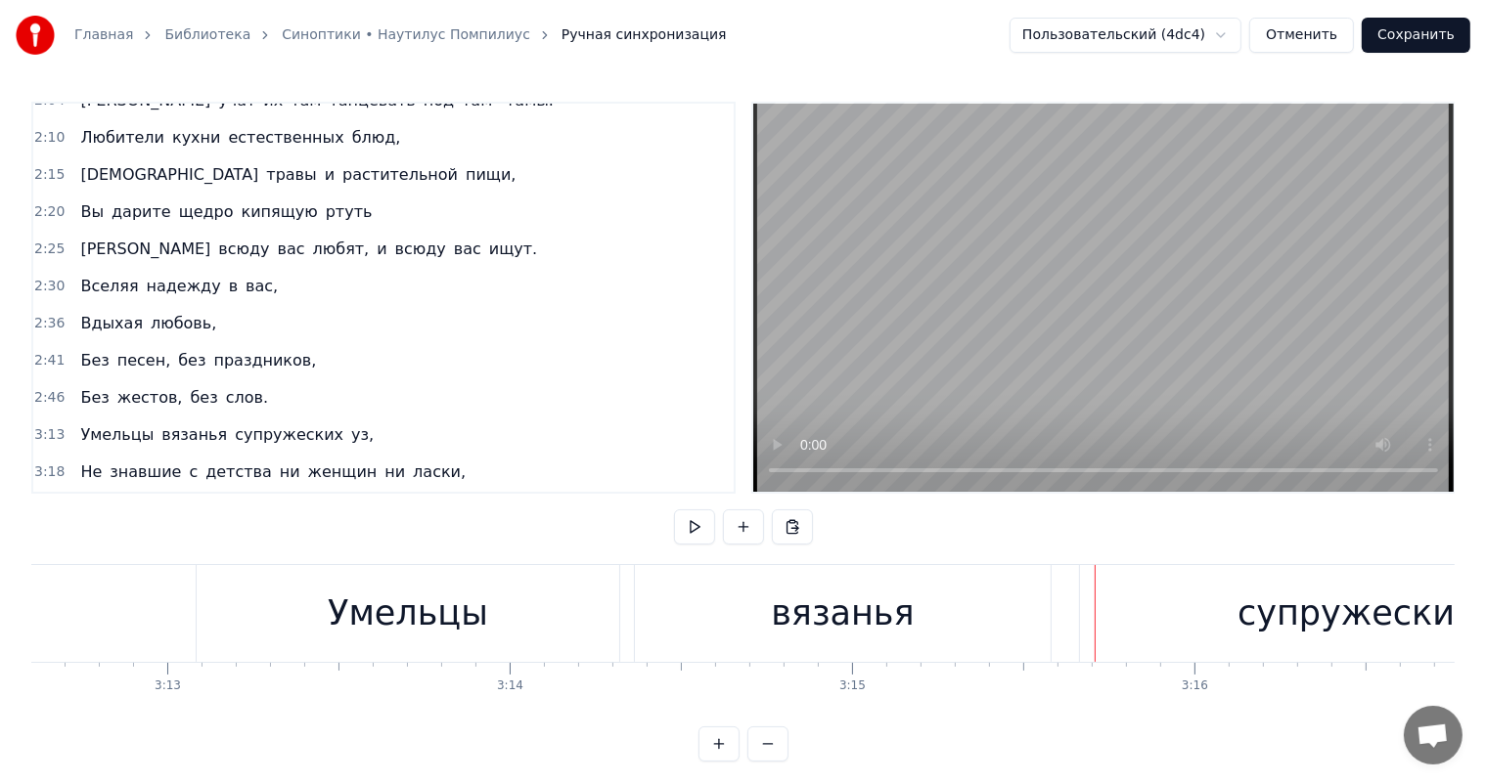
click at [593, 611] on div "Умельцы" at bounding box center [408, 613] width 423 height 97
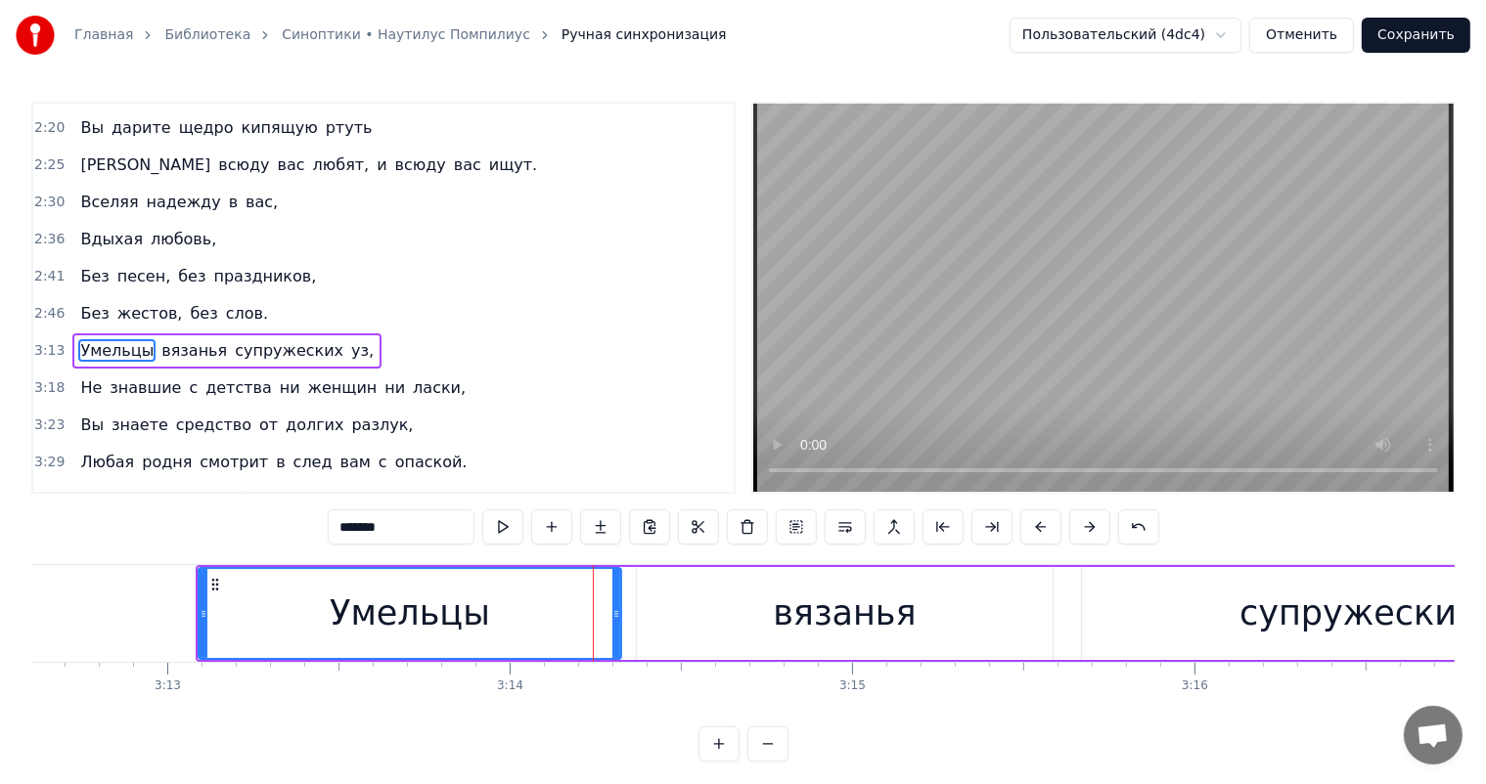
scroll to position [687, 0]
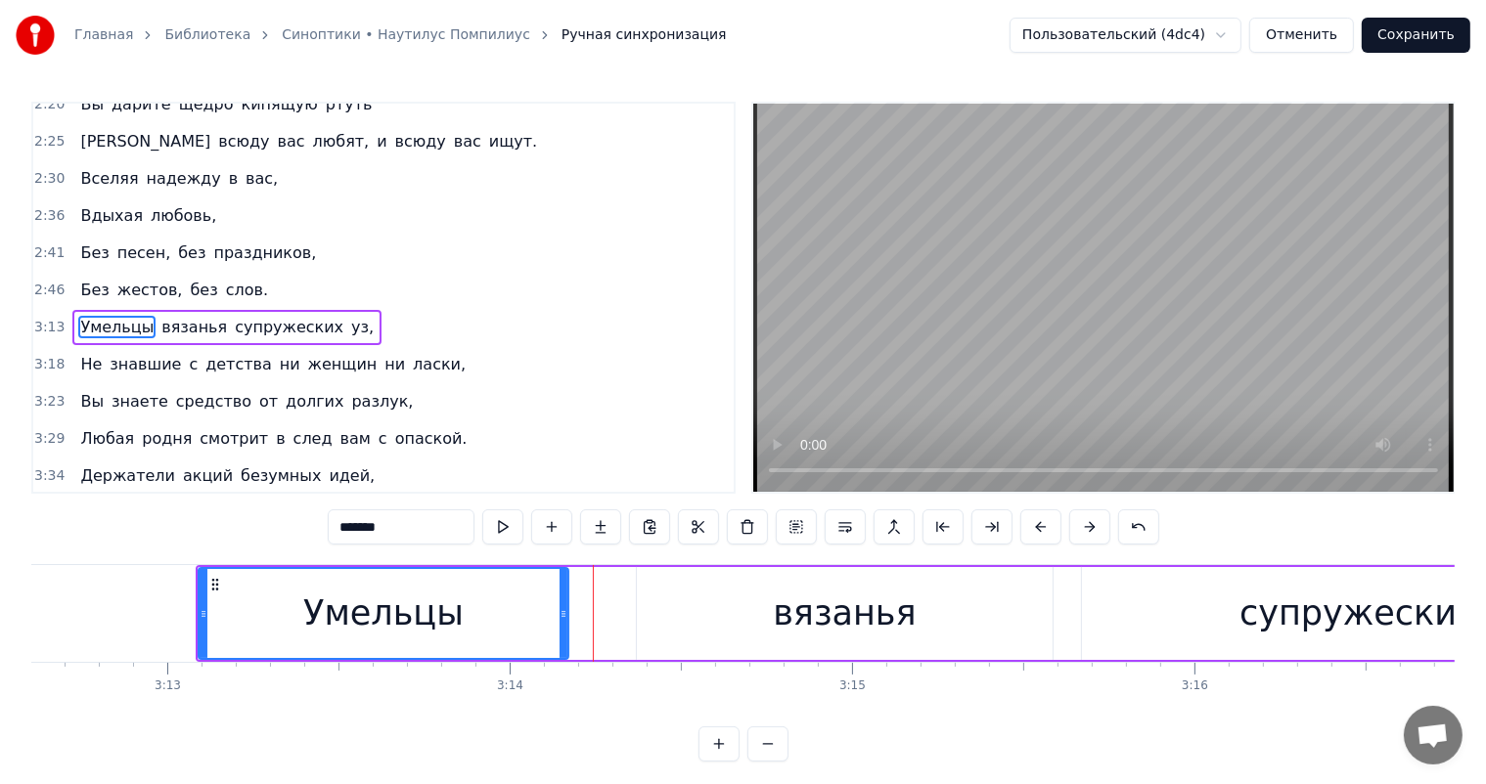
drag, startPoint x: 618, startPoint y: 599, endPoint x: 565, endPoint y: 606, distance: 53.4
click at [565, 606] on div at bounding box center [564, 613] width 8 height 89
click at [824, 614] on div "вязанья" at bounding box center [844, 614] width 143 height 52
type input "*******"
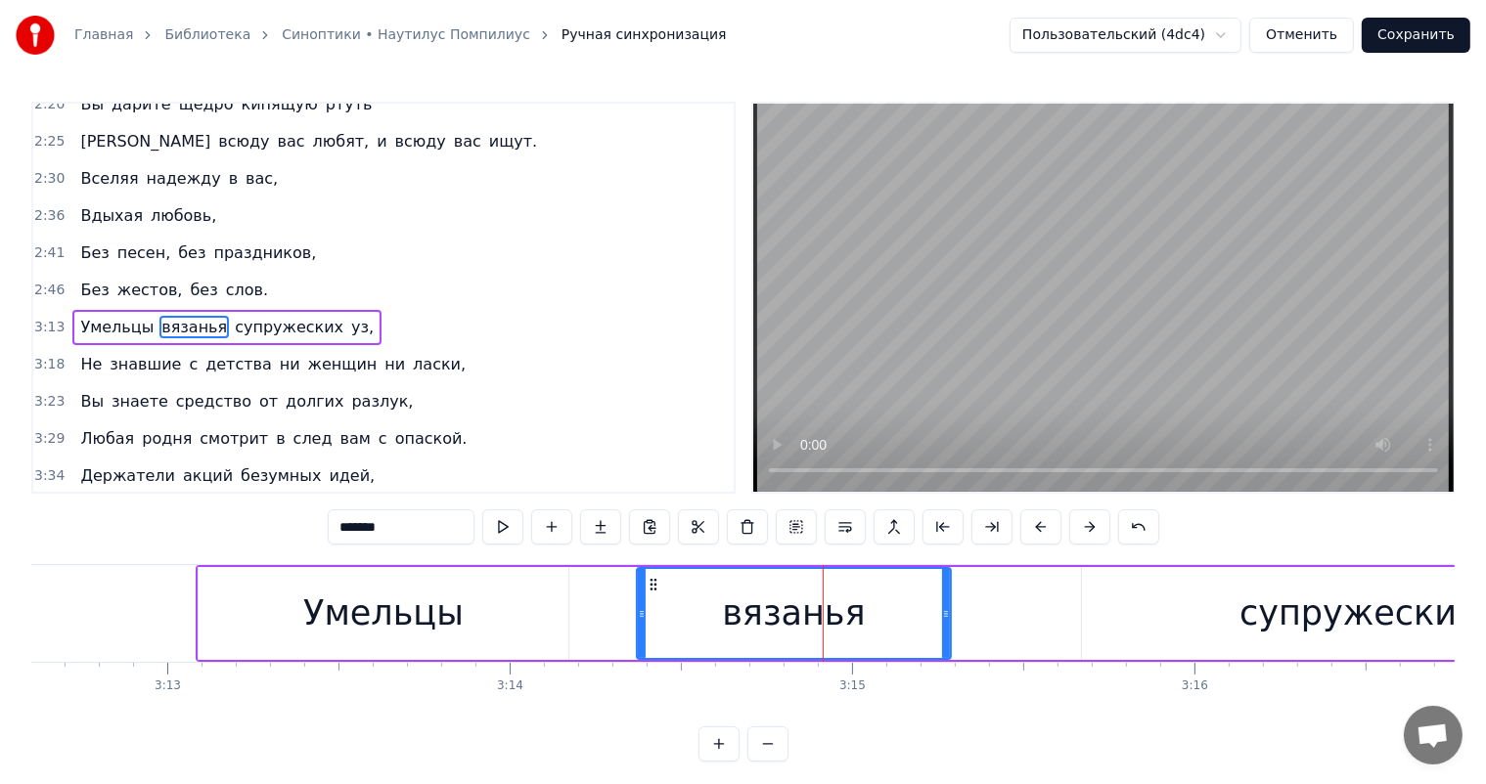
drag, startPoint x: 1045, startPoint y: 612, endPoint x: 943, endPoint y: 627, distance: 102.8
click at [943, 627] on div at bounding box center [946, 613] width 8 height 89
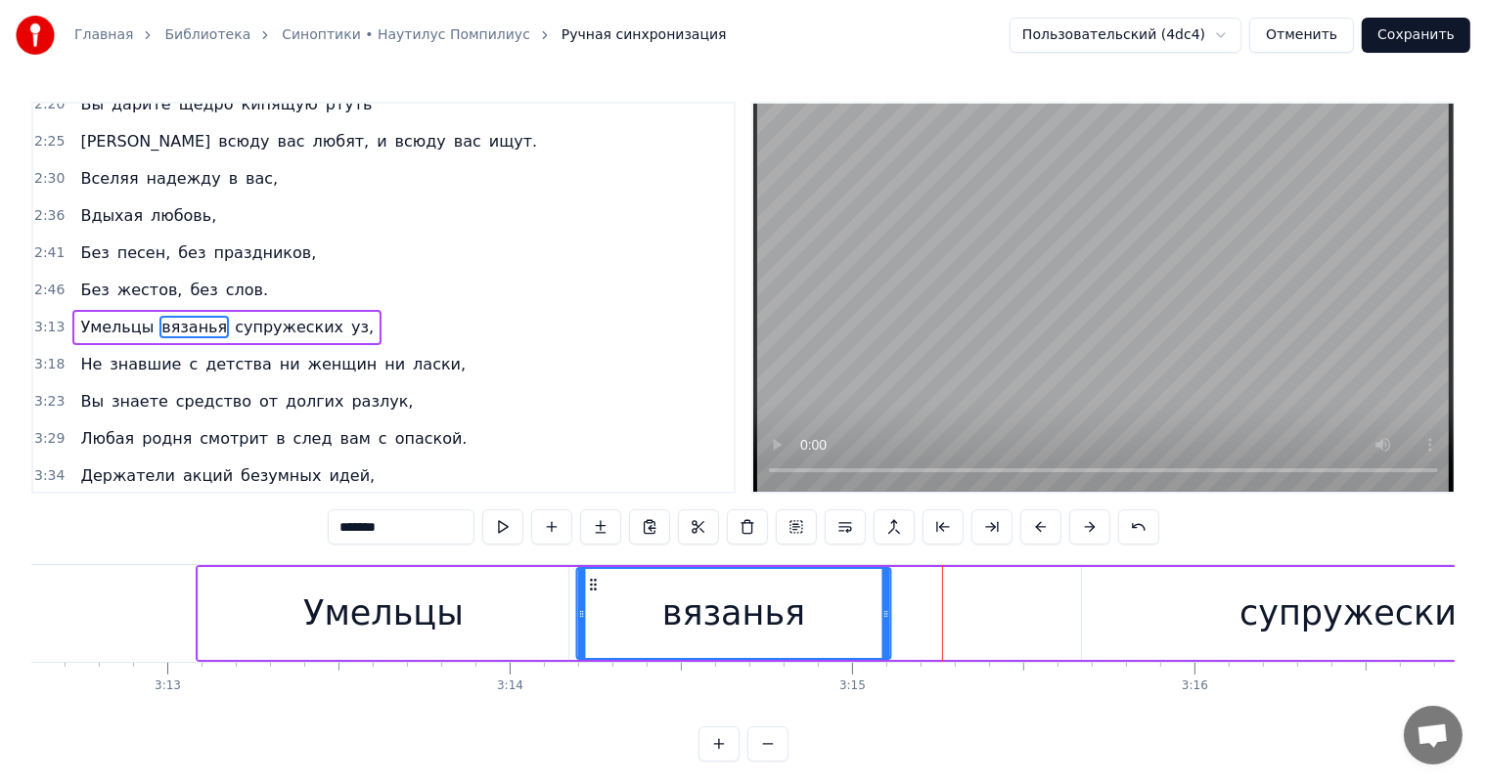
drag, startPoint x: 610, startPoint y: 592, endPoint x: 583, endPoint y: 591, distance: 27.4
click at [583, 591] on div "вязанья" at bounding box center [733, 613] width 312 height 89
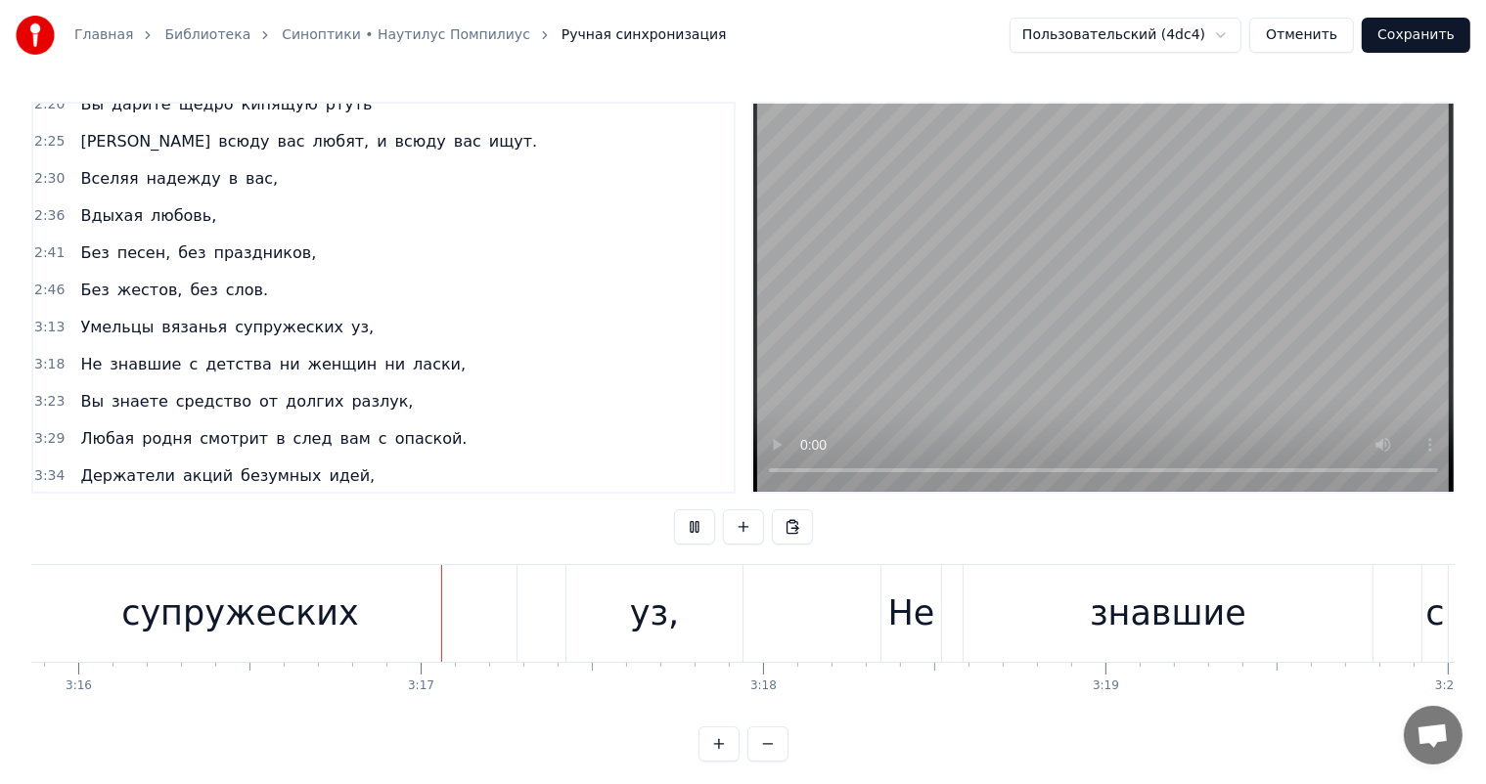
scroll to position [0, 67167]
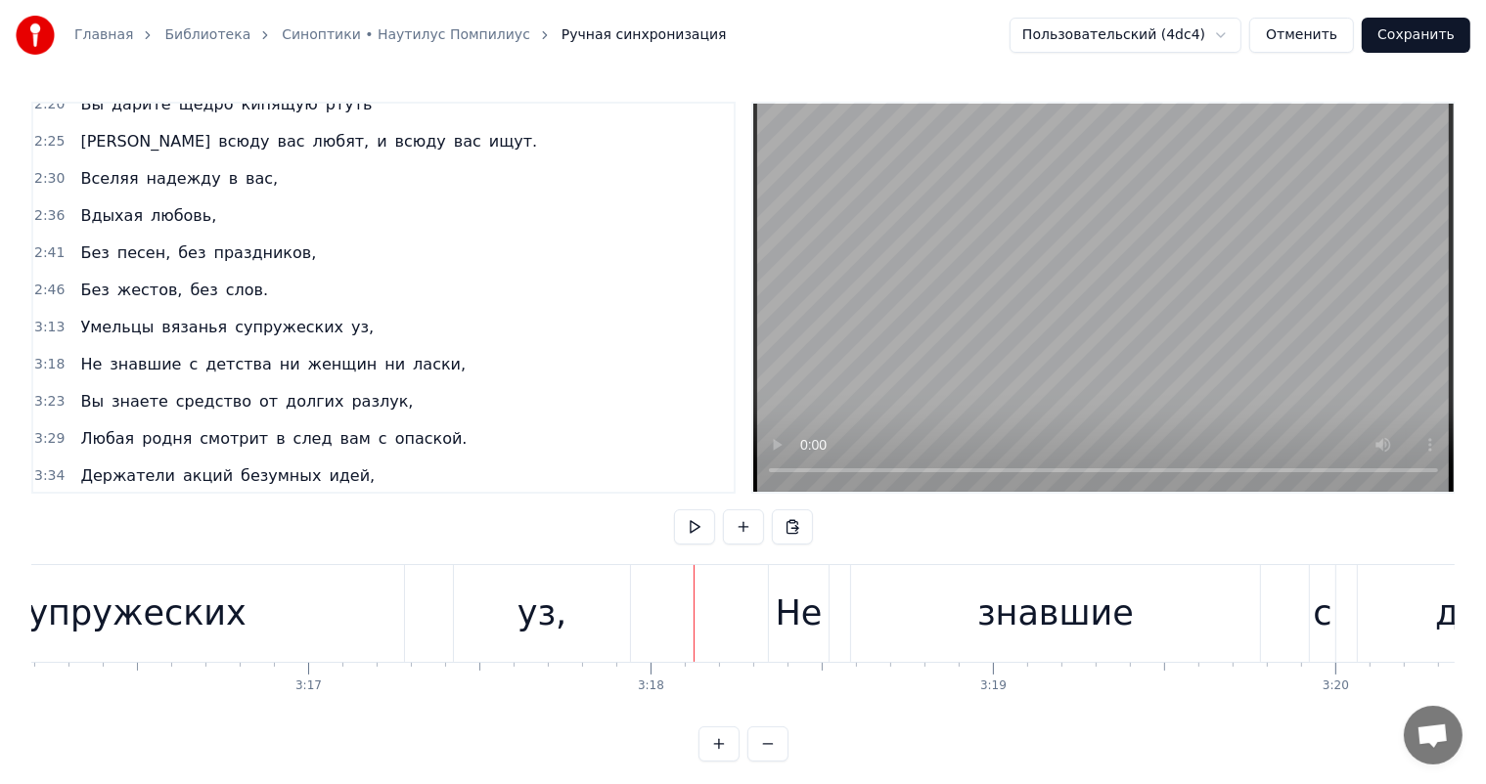
drag, startPoint x: 313, startPoint y: 624, endPoint x: 421, endPoint y: 569, distance: 120.7
click at [318, 620] on div "супружеских" at bounding box center [127, 613] width 553 height 97
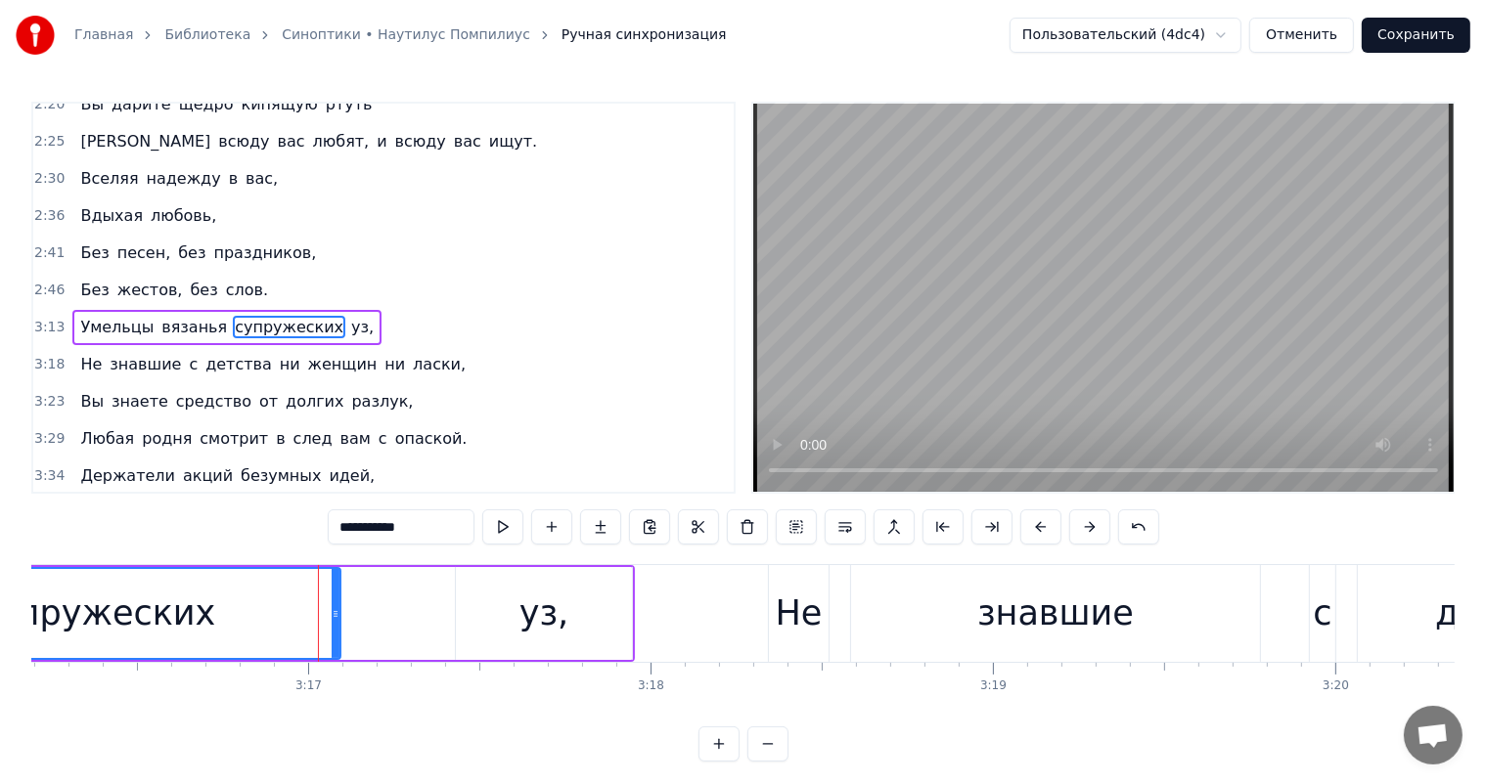
drag, startPoint x: 397, startPoint y: 610, endPoint x: 332, endPoint y: 622, distance: 66.6
click at [332, 622] on div at bounding box center [336, 613] width 8 height 89
click at [516, 589] on div "уз," at bounding box center [544, 613] width 176 height 93
type input "***"
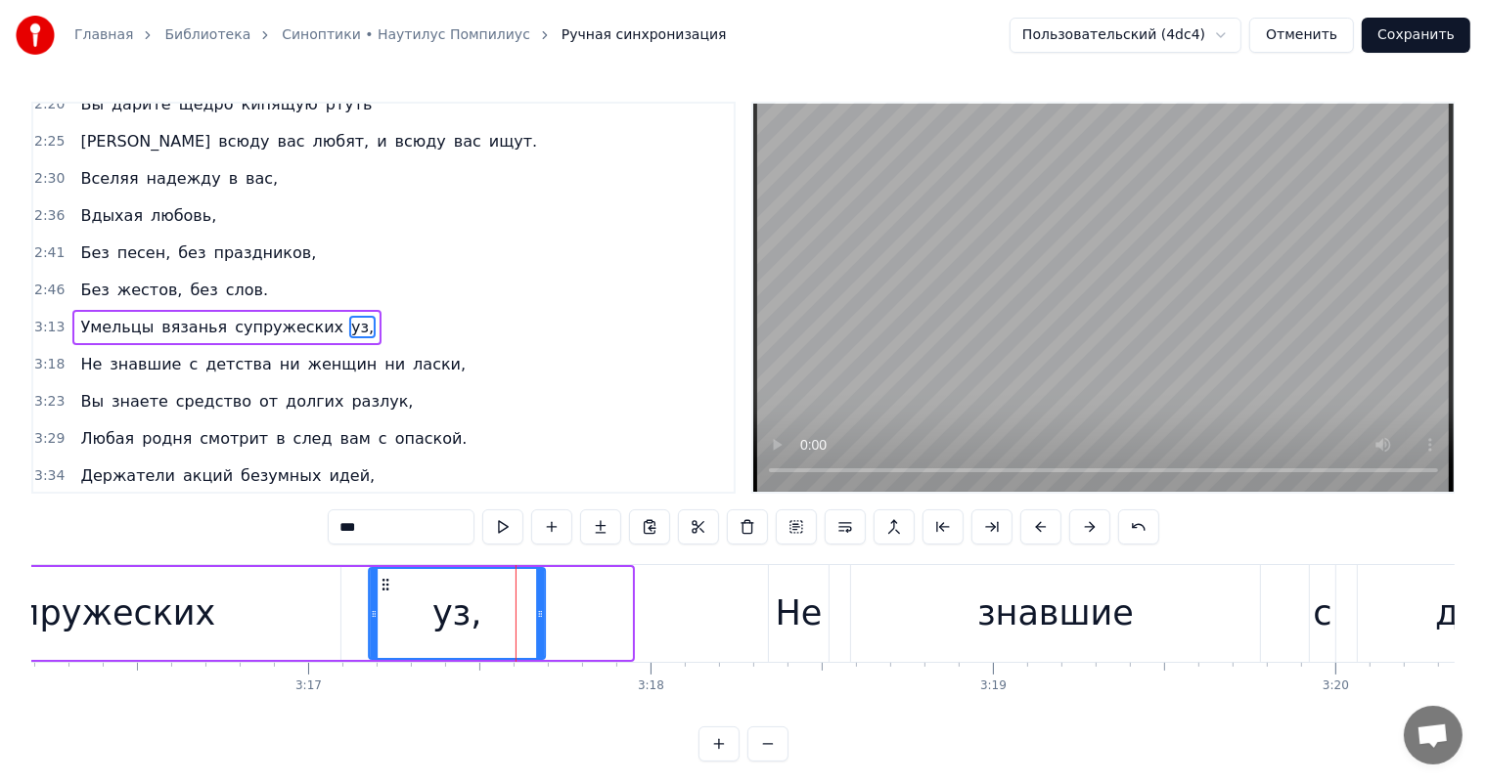
drag, startPoint x: 469, startPoint y: 581, endPoint x: 381, endPoint y: 598, distance: 88.6
click at [381, 598] on div "уз," at bounding box center [457, 613] width 174 height 89
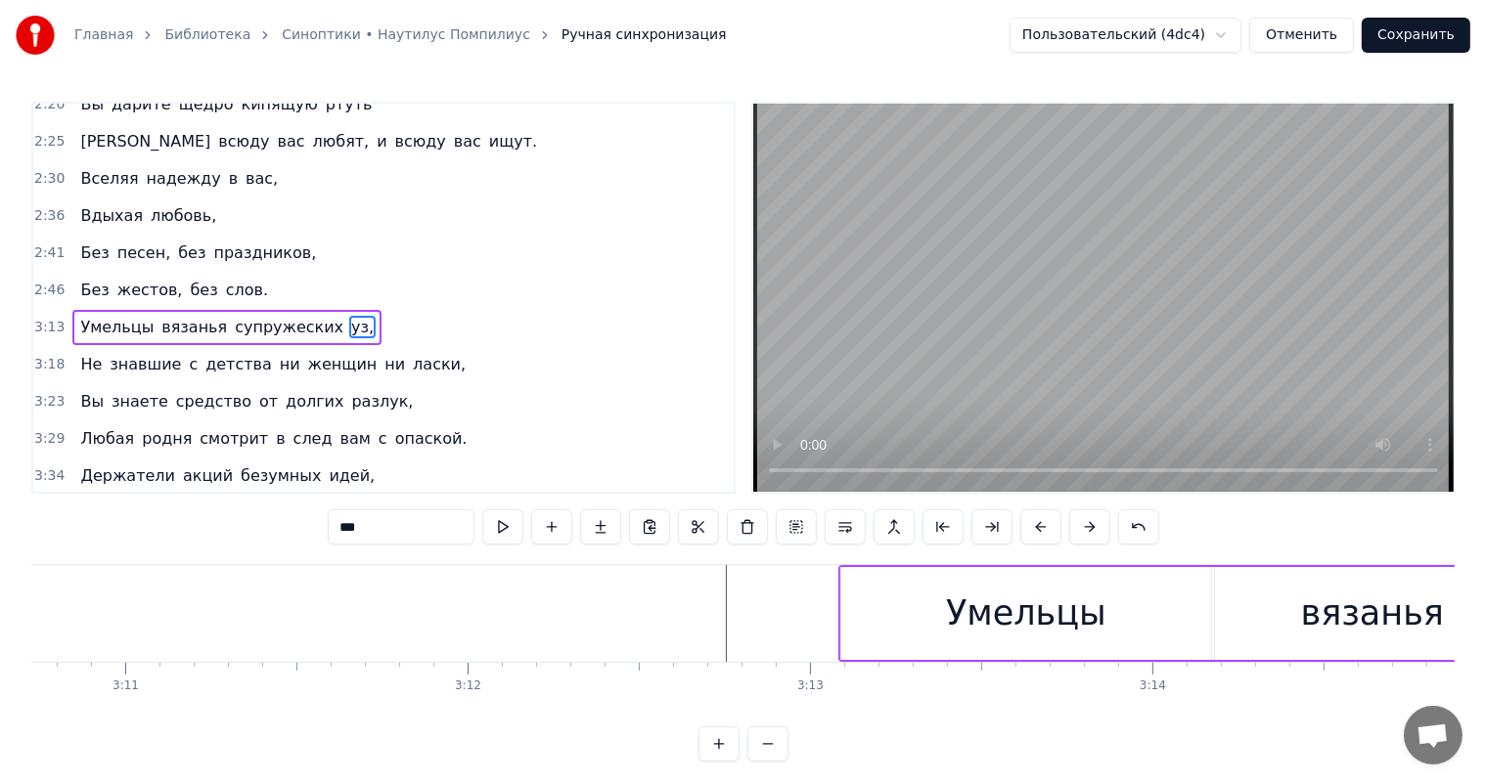
scroll to position [0, 65243]
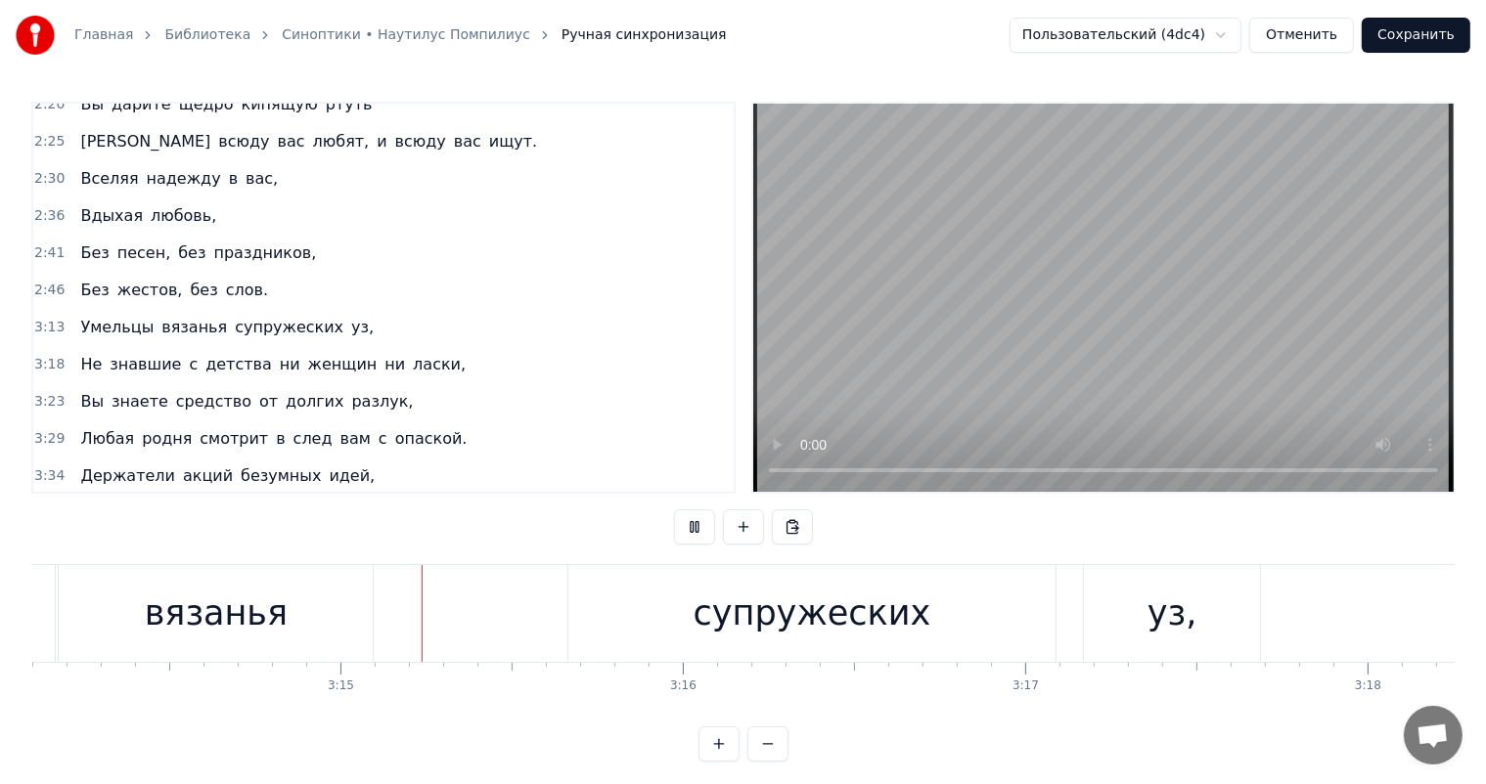
scroll to position [0, 66513]
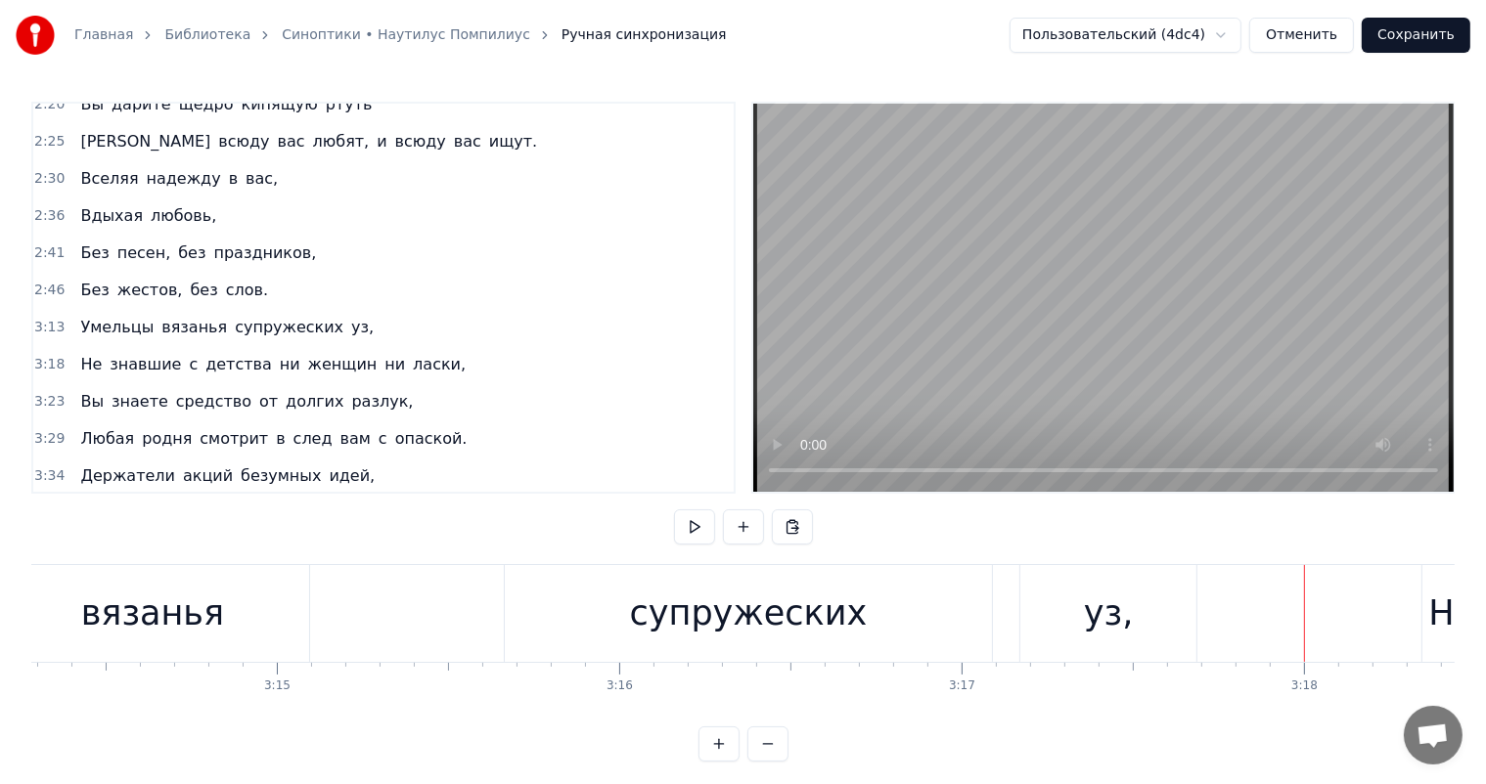
drag, startPoint x: 803, startPoint y: 616, endPoint x: 937, endPoint y: 616, distance: 134.0
click at [820, 616] on div "супружеских" at bounding box center [749, 614] width 238 height 52
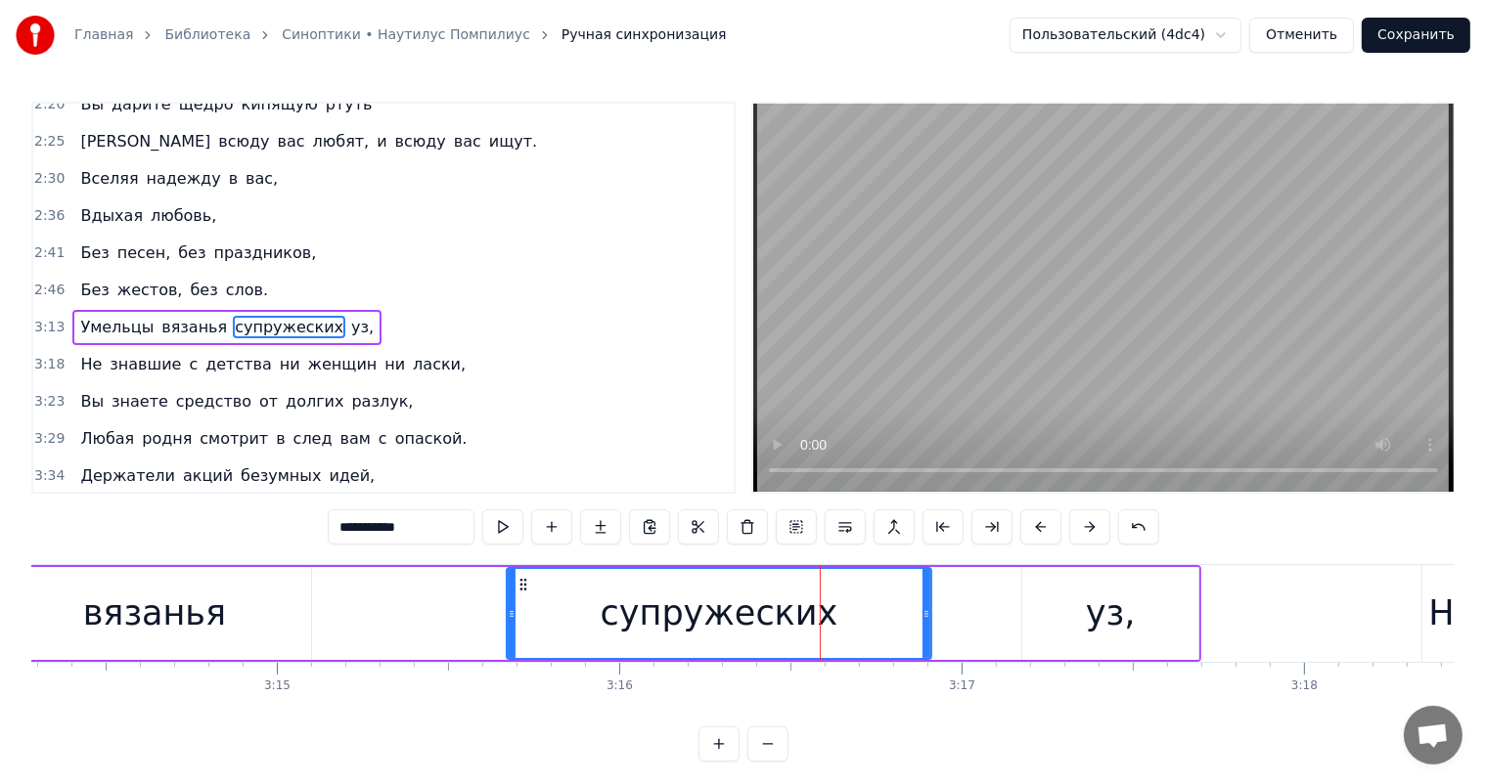
drag, startPoint x: 987, startPoint y: 611, endPoint x: 924, endPoint y: 627, distance: 64.5
click at [924, 627] on div at bounding box center [926, 613] width 8 height 89
click at [309, 591] on div "вязанья" at bounding box center [154, 613] width 314 height 93
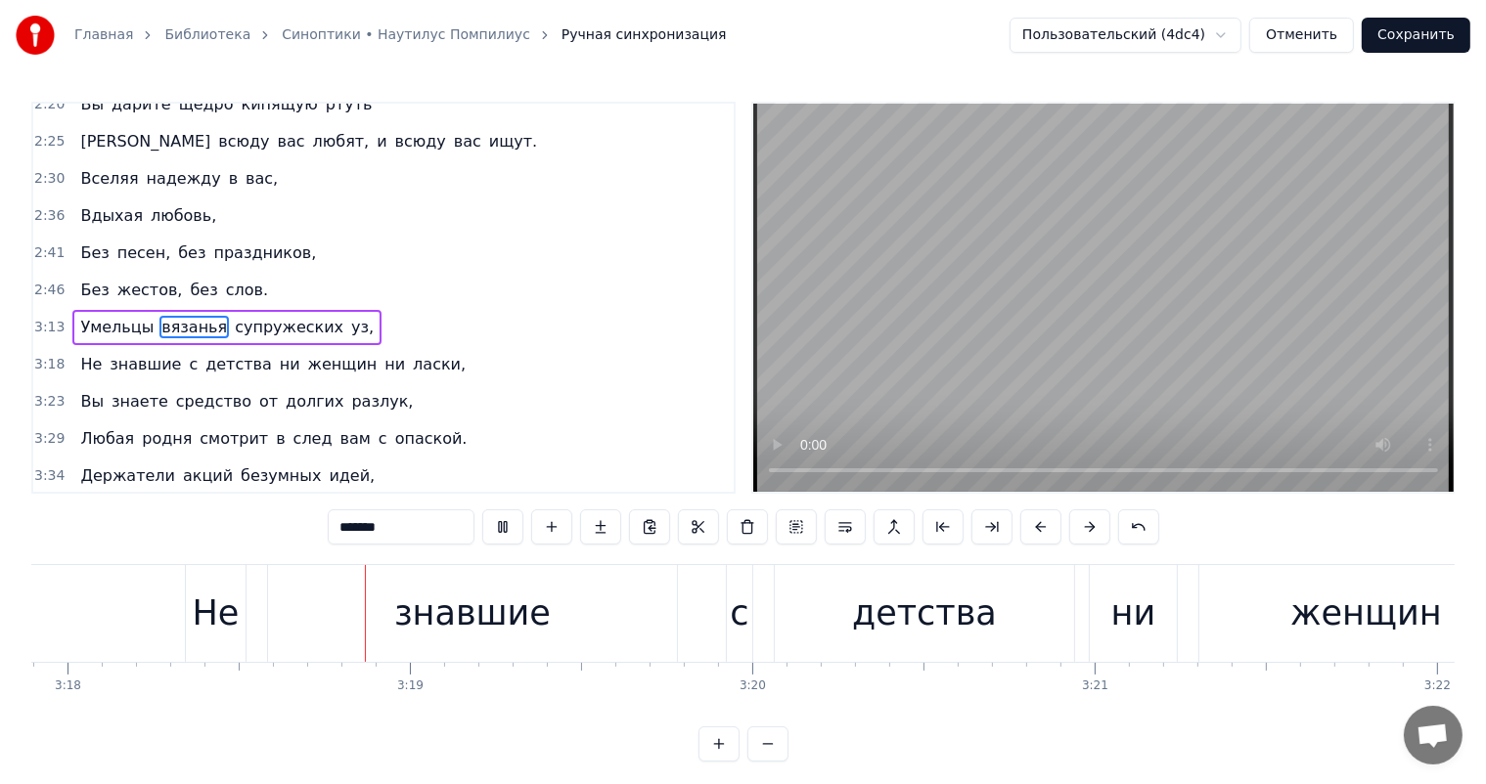
scroll to position [0, 67755]
click at [473, 634] on div "знавшие" at bounding box center [467, 614] width 157 height 52
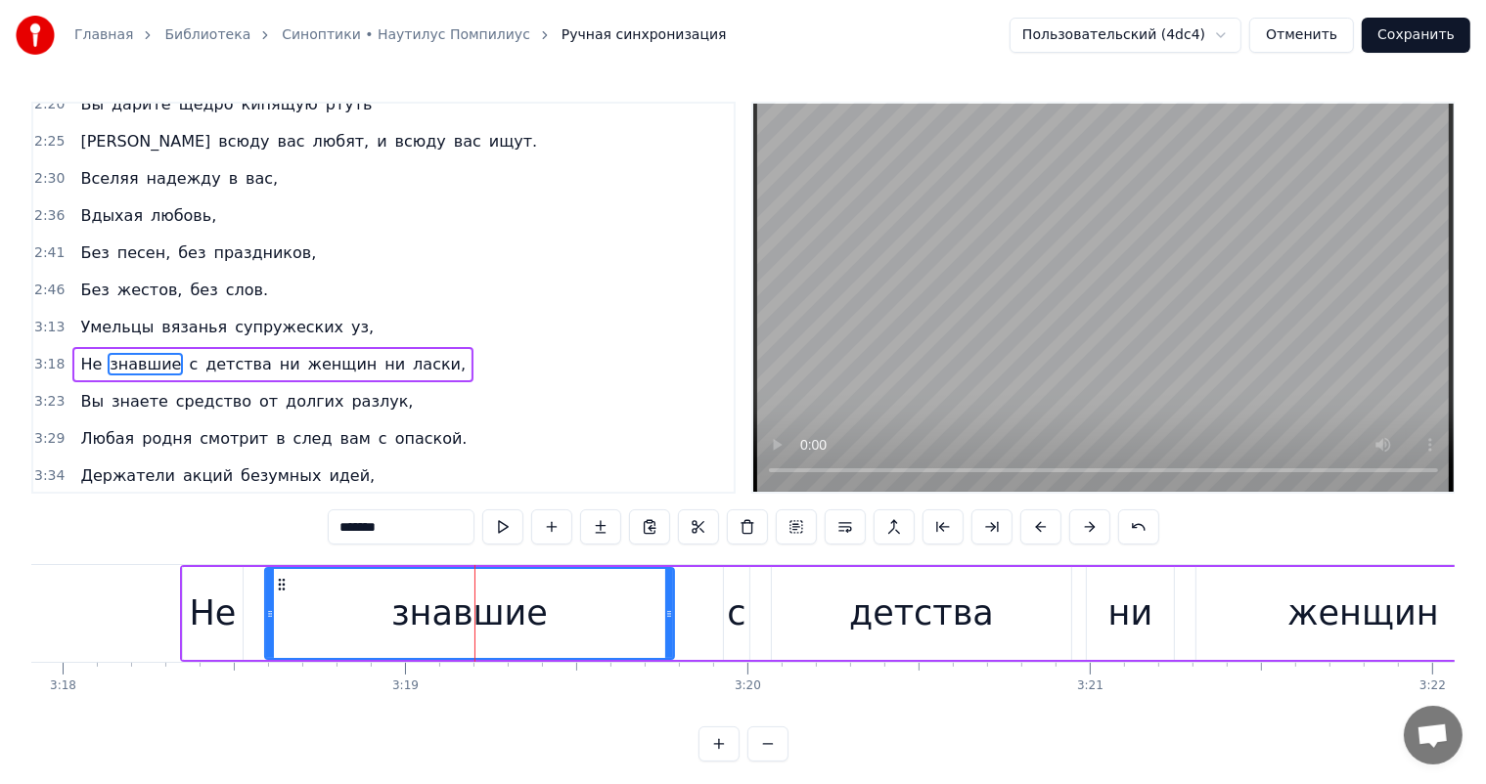
scroll to position [723, 0]
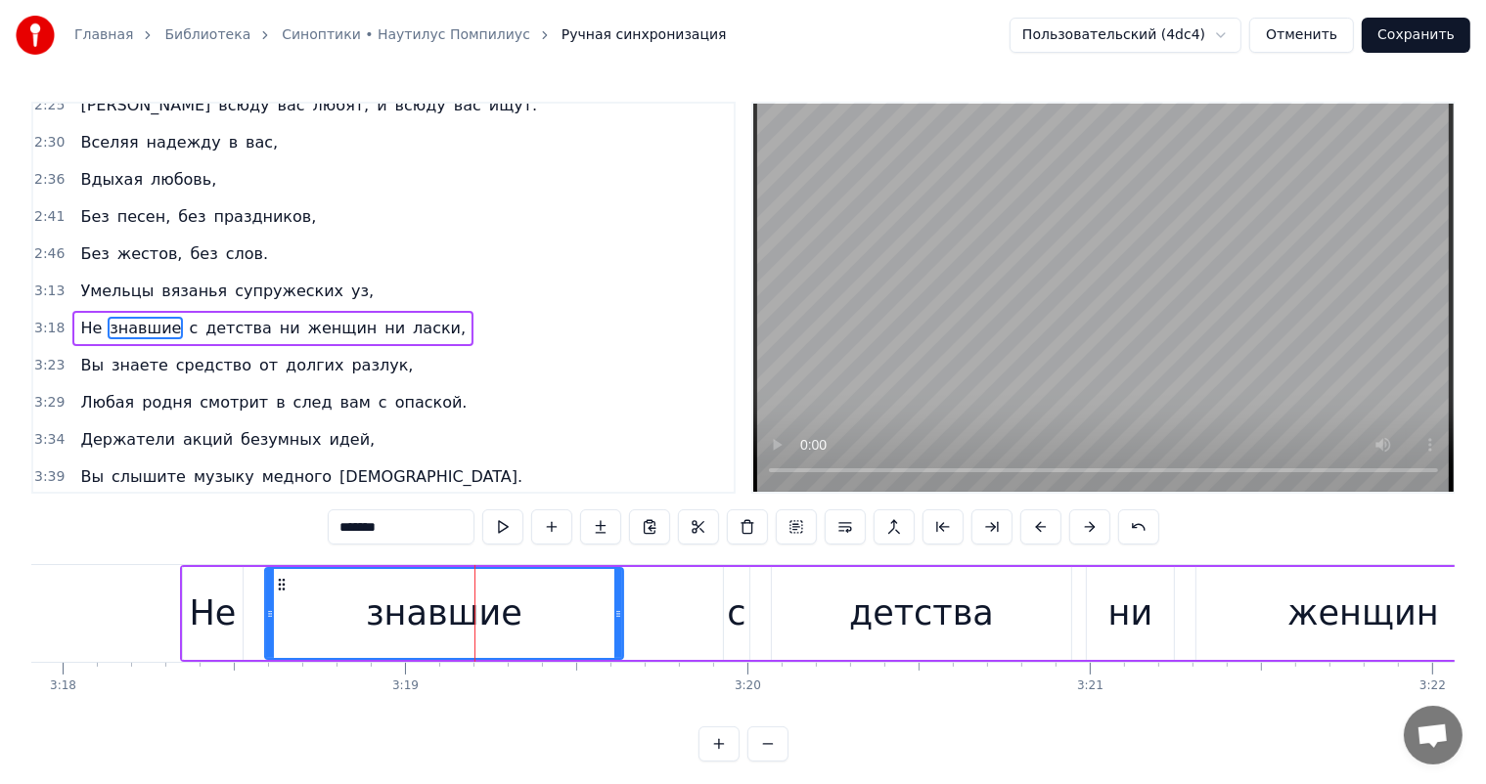
drag, startPoint x: 669, startPoint y: 614, endPoint x: 726, endPoint y: 632, distance: 59.4
click at [618, 618] on icon at bounding box center [618, 614] width 8 height 16
click at [728, 627] on div "с" at bounding box center [736, 614] width 19 height 52
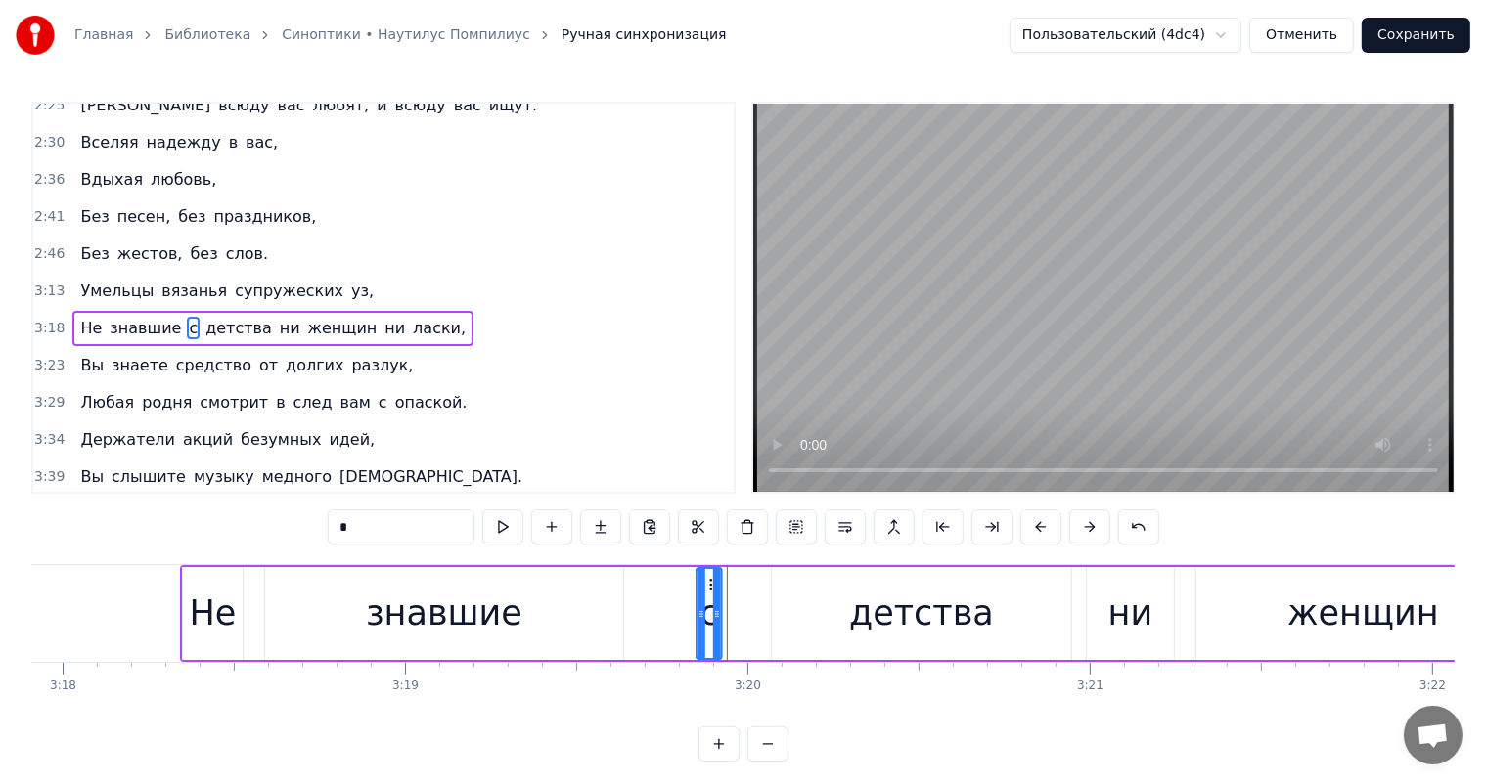
drag, startPoint x: 736, startPoint y: 581, endPoint x: 708, endPoint y: 582, distance: 27.4
click at [708, 582] on icon at bounding box center [713, 585] width 16 height 16
click at [881, 608] on div "детства" at bounding box center [921, 614] width 145 height 52
type input "*******"
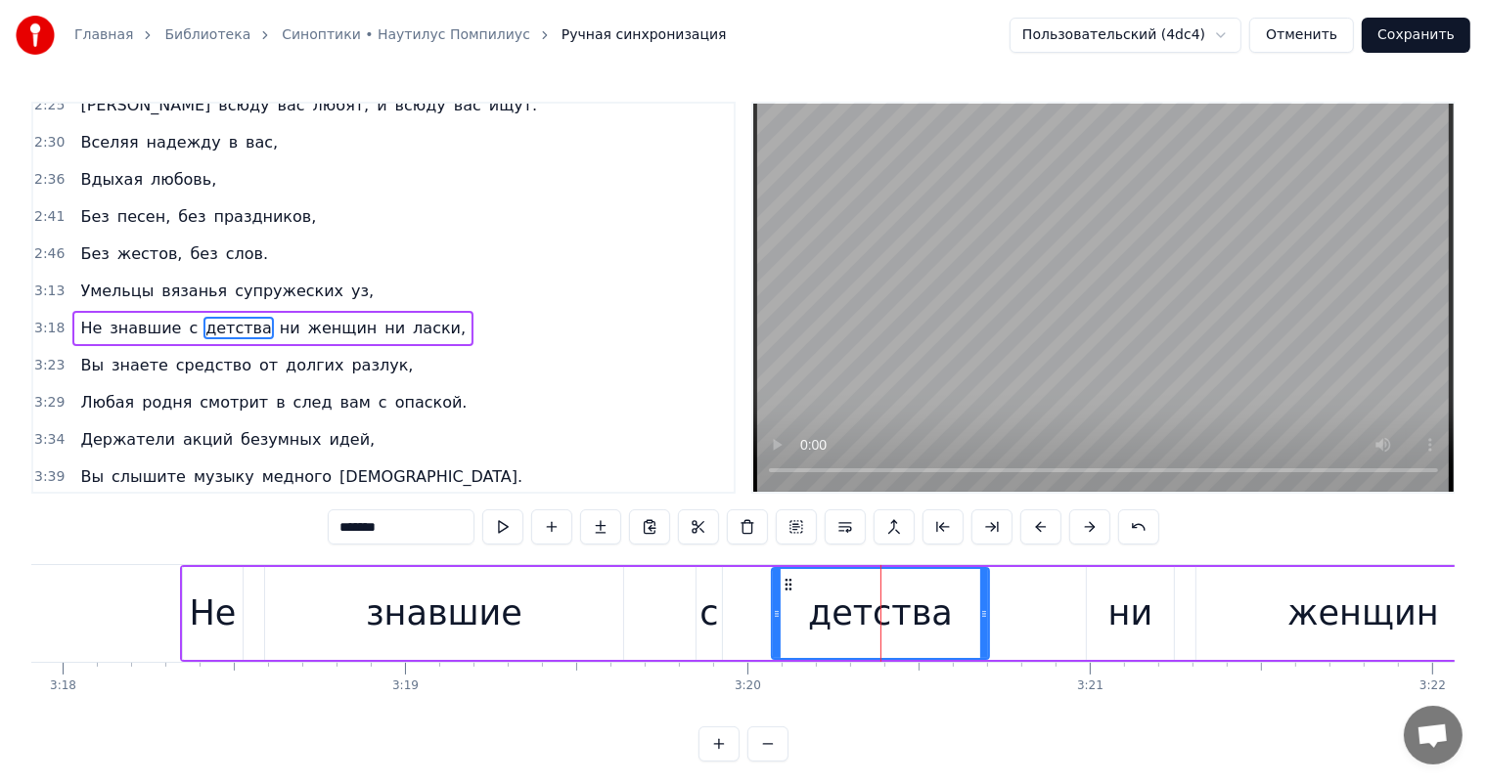
drag, startPoint x: 1064, startPoint y: 611, endPoint x: 982, endPoint y: 631, distance: 84.5
click at [982, 631] on div at bounding box center [984, 613] width 8 height 89
drag, startPoint x: 788, startPoint y: 579, endPoint x: 761, endPoint y: 587, distance: 28.5
click at [761, 587] on icon at bounding box center [761, 585] width 16 height 16
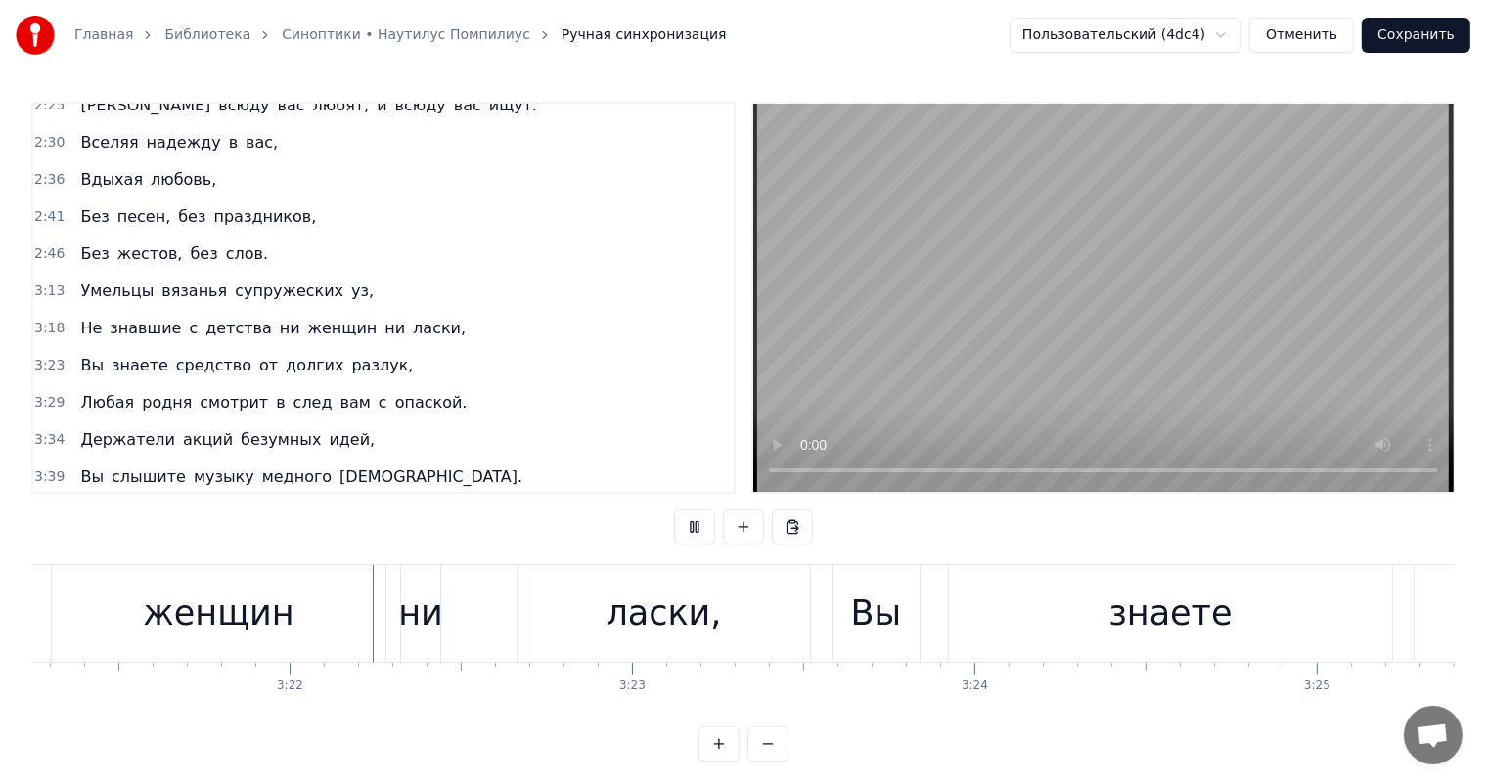
scroll to position [0, 68965]
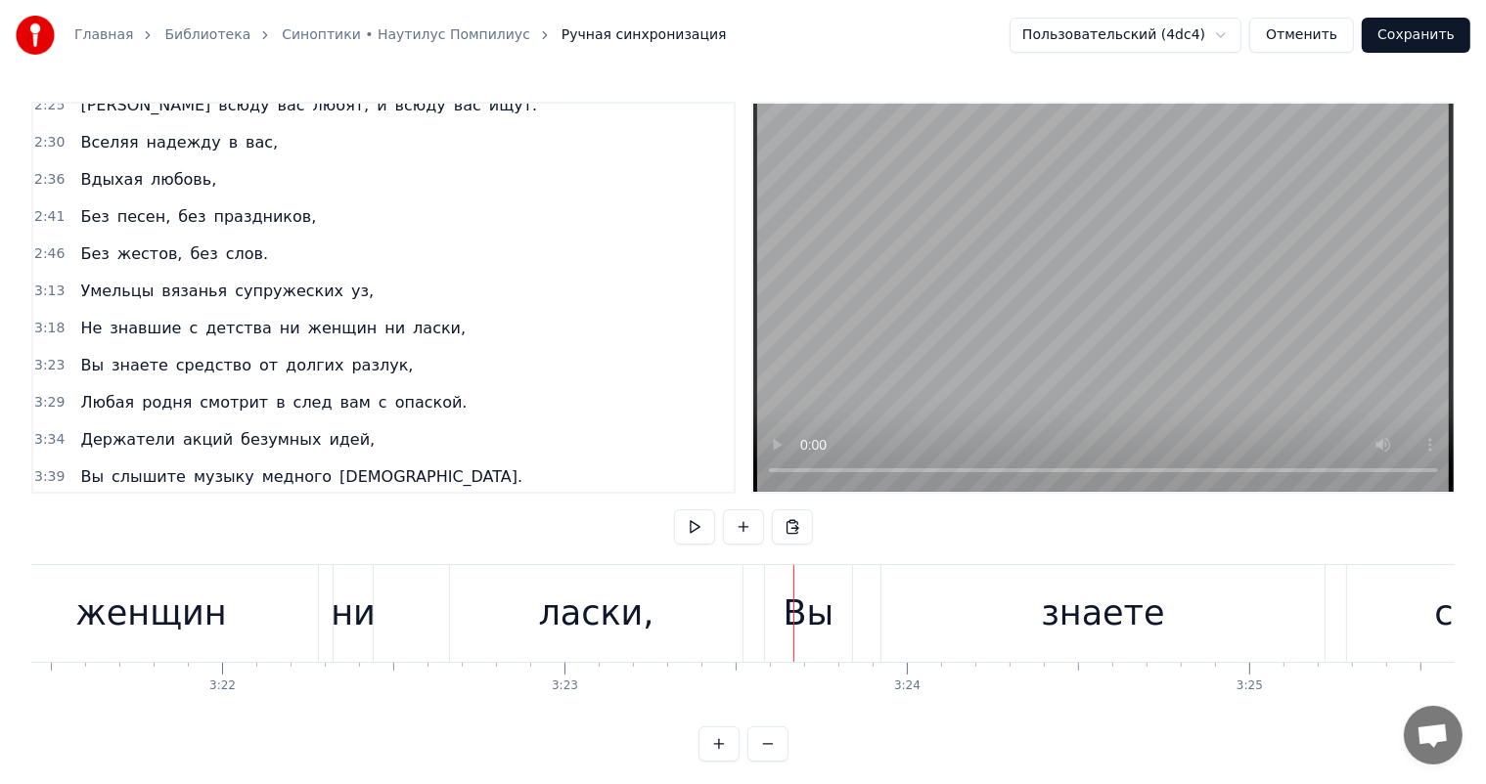
click at [613, 604] on div "ласки," at bounding box center [595, 614] width 115 height 52
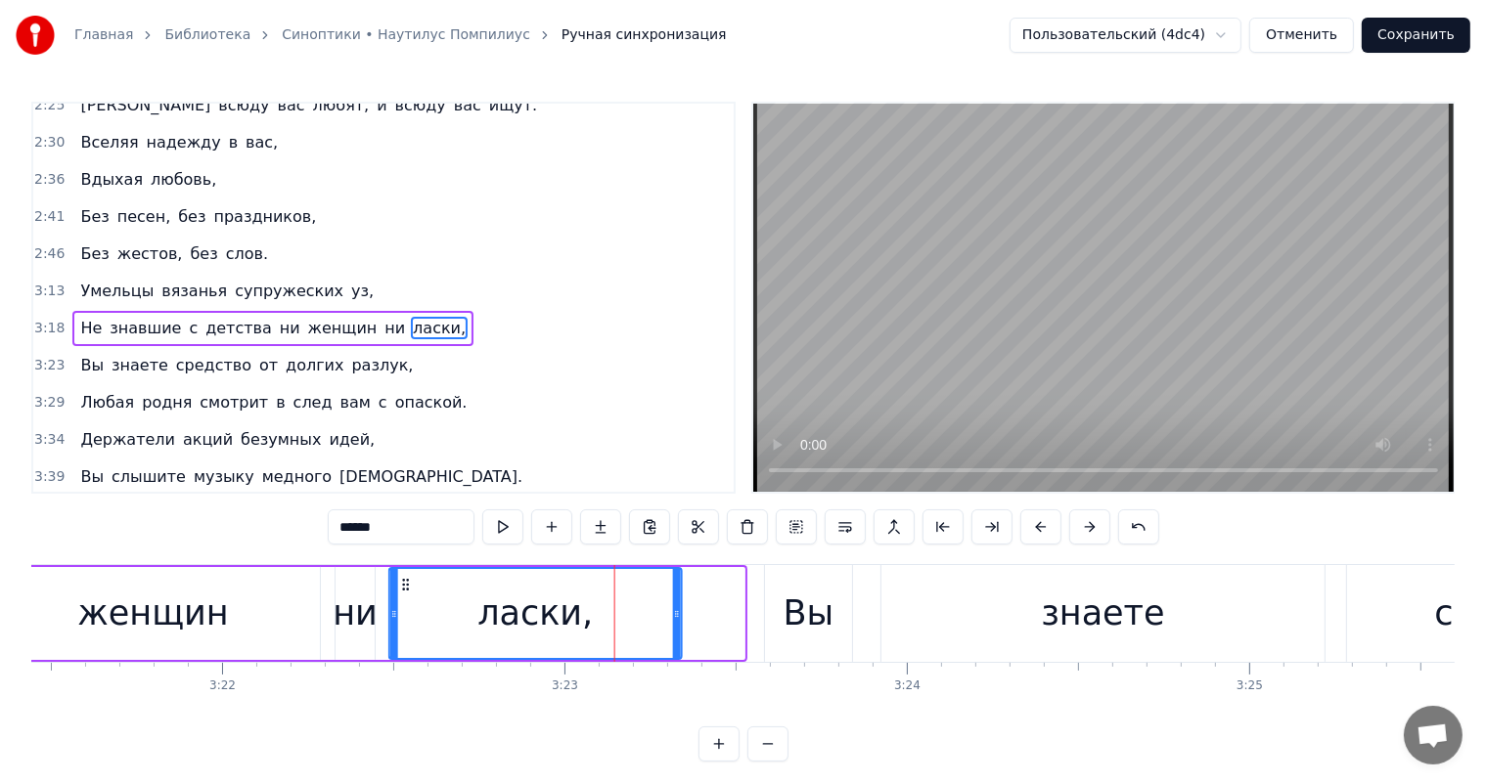
drag, startPoint x: 462, startPoint y: 583, endPoint x: 399, endPoint y: 584, distance: 62.6
click at [399, 584] on icon at bounding box center [406, 585] width 16 height 16
drag, startPoint x: 678, startPoint y: 614, endPoint x: 620, endPoint y: 626, distance: 58.9
click at [620, 626] on div at bounding box center [619, 613] width 8 height 89
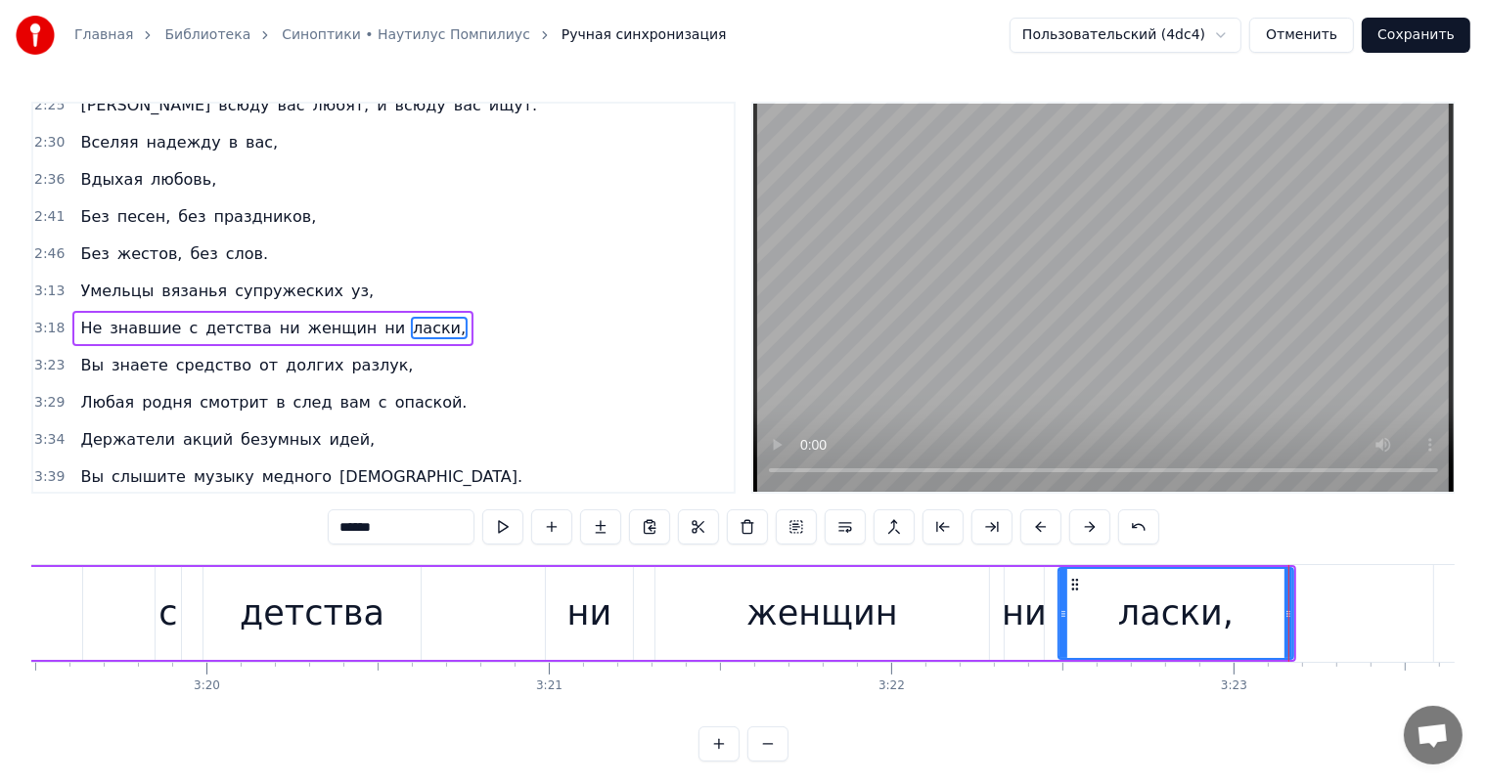
scroll to position [0, 68134]
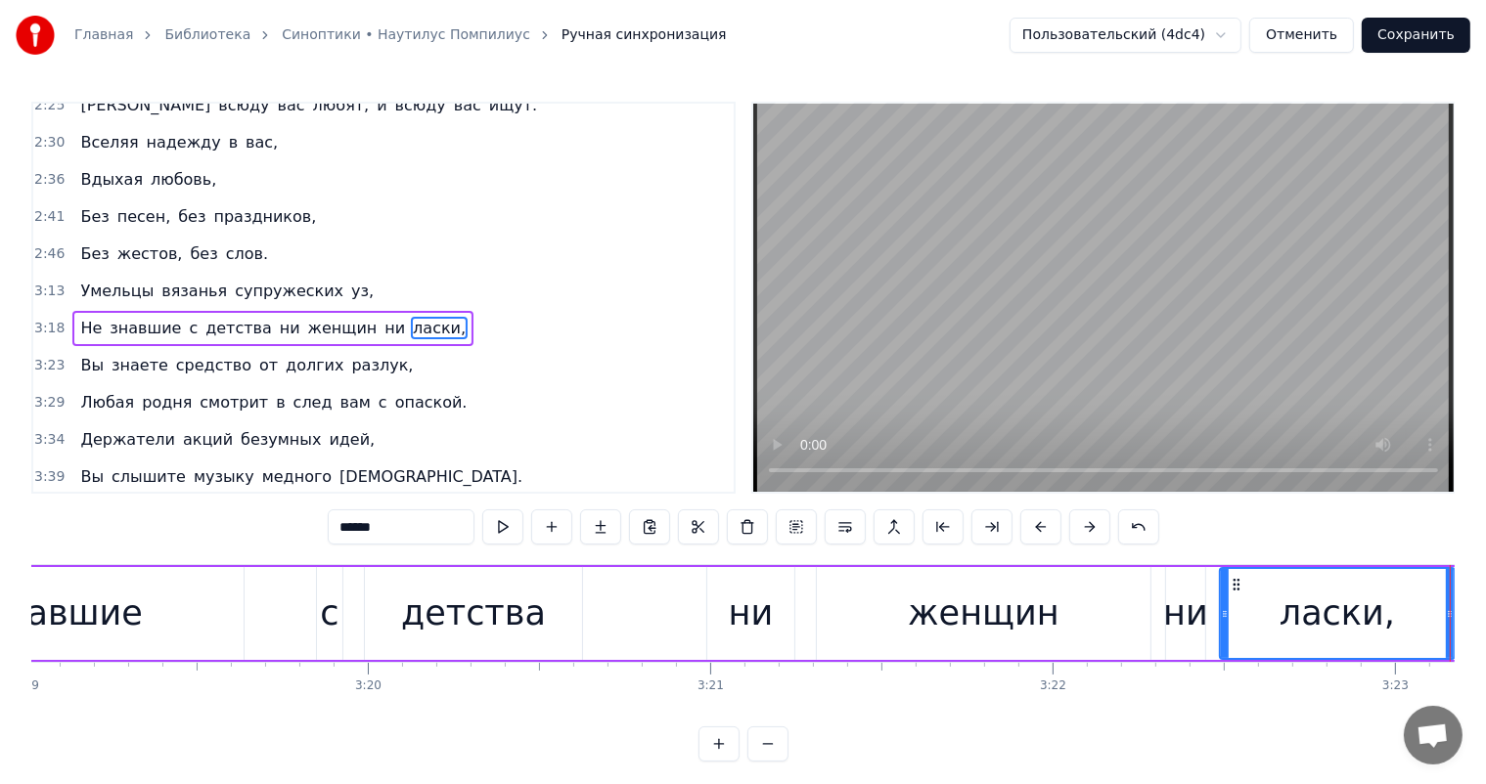
click at [285, 604] on div "Не знавшие с детства ни женщин ни ласки," at bounding box center [628, 613] width 1657 height 97
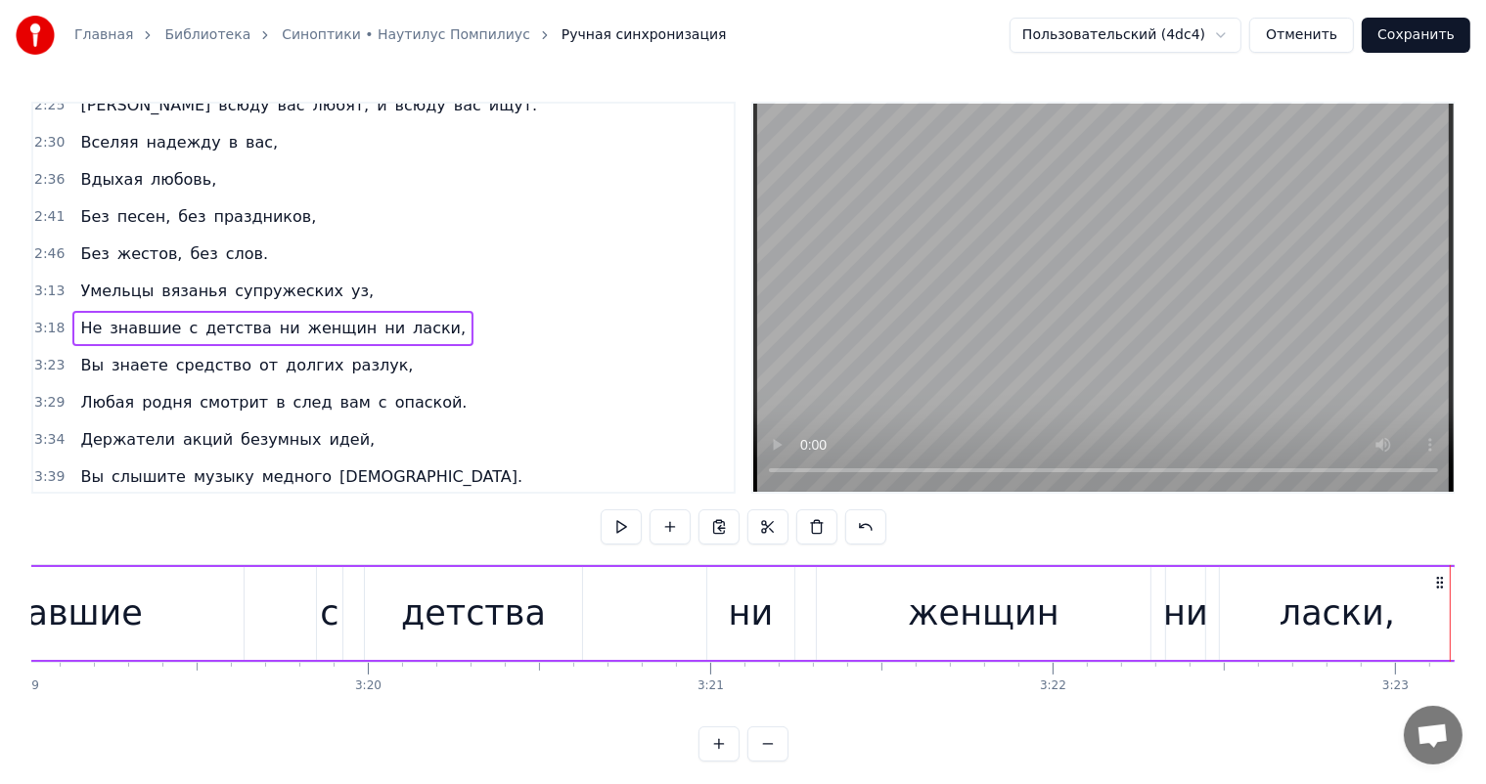
click at [230, 627] on div "знавшие" at bounding box center [65, 613] width 358 height 93
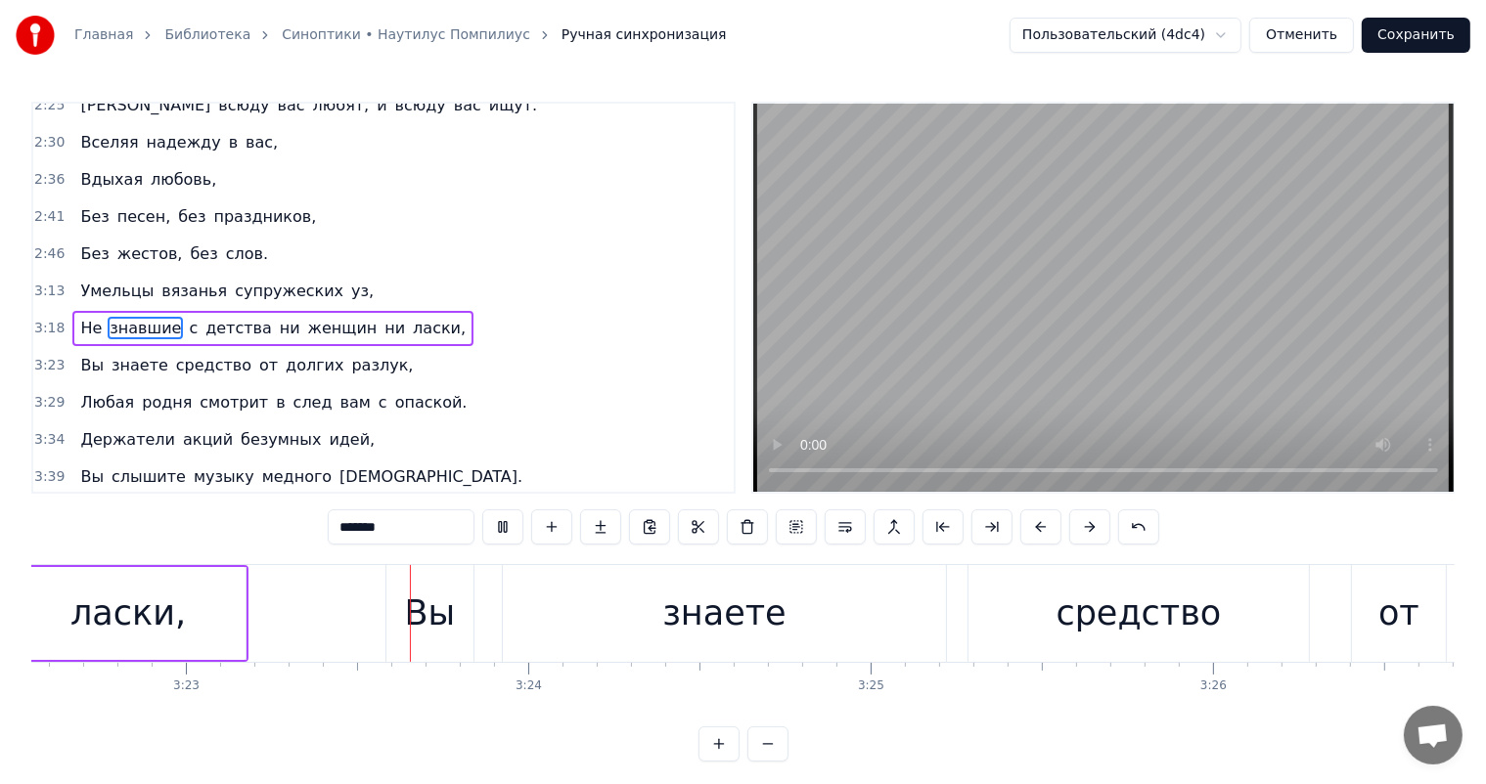
scroll to position [0, 69445]
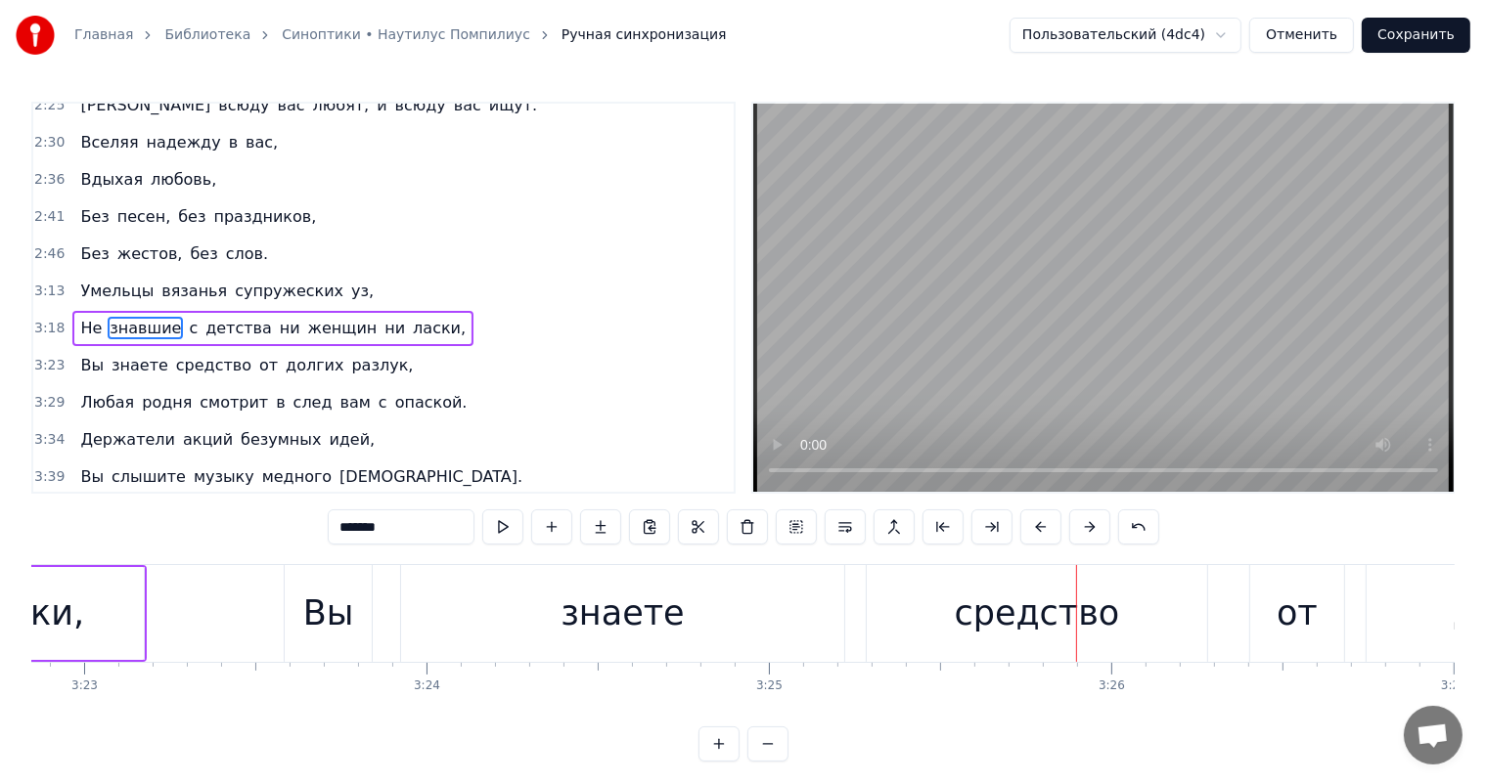
drag, startPoint x: 621, startPoint y: 599, endPoint x: 796, endPoint y: 647, distance: 181.5
click at [621, 601] on div "знаете" at bounding box center [621, 614] width 123 height 52
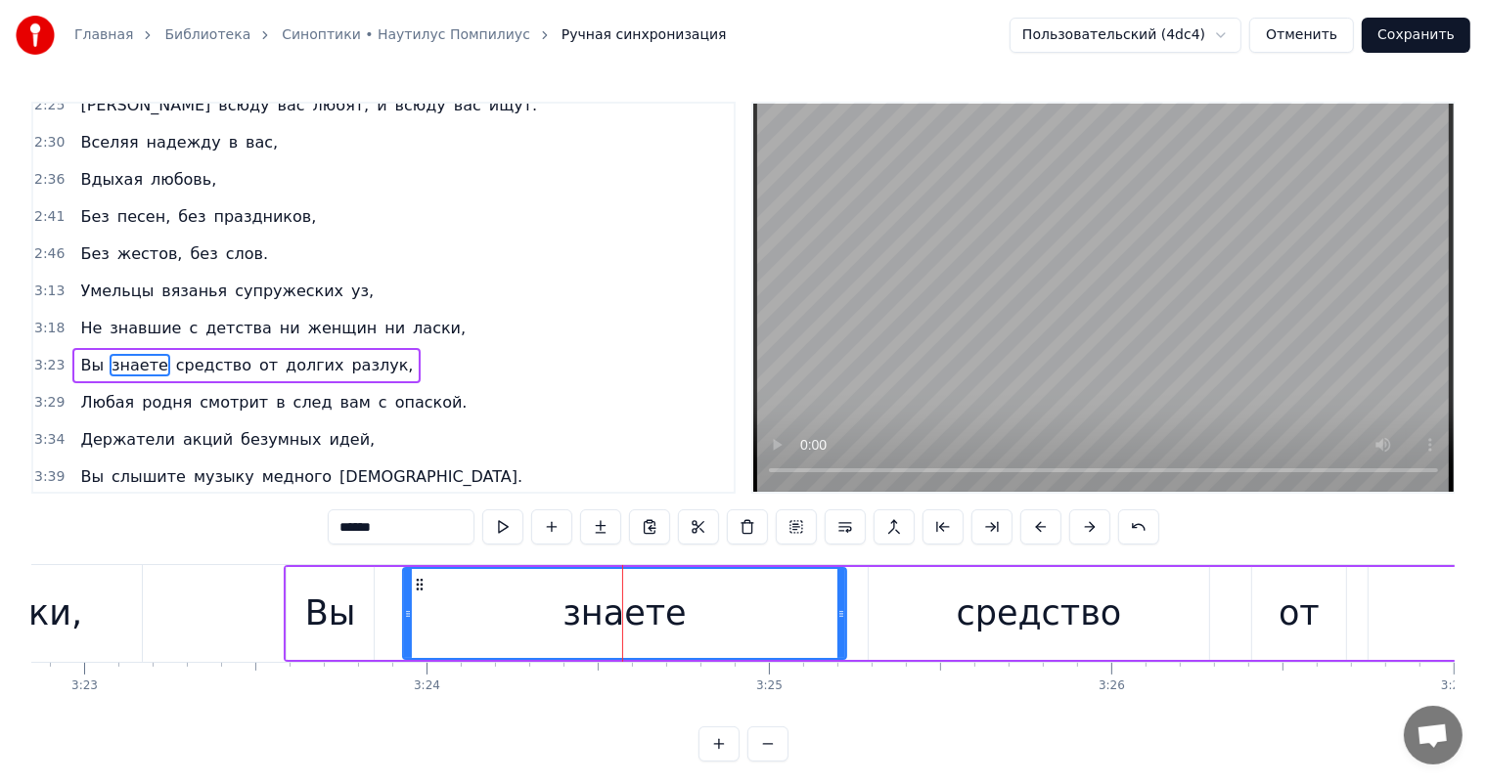
scroll to position [759, 0]
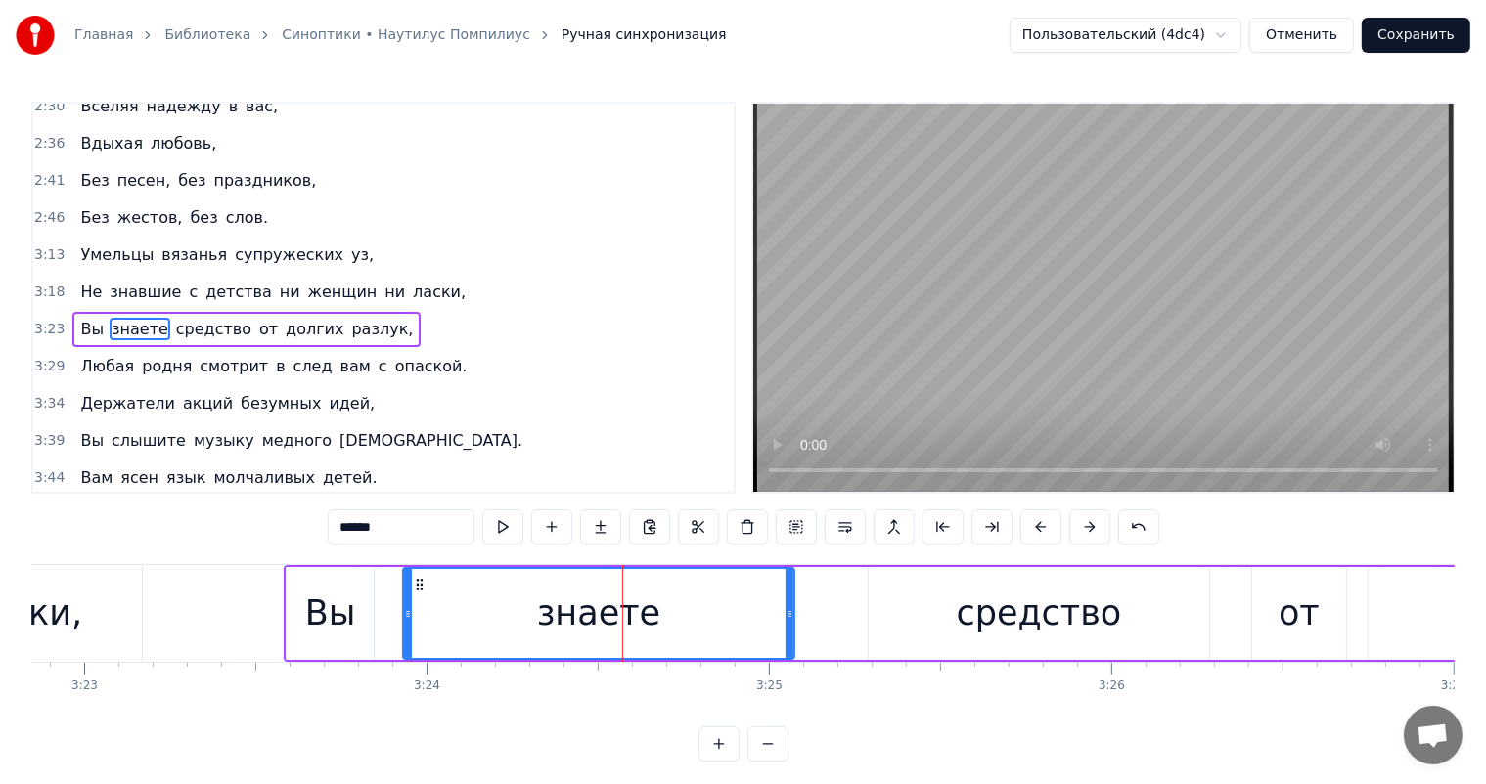
drag, startPoint x: 842, startPoint y: 609, endPoint x: 790, endPoint y: 615, distance: 52.2
click at [790, 615] on icon at bounding box center [789, 614] width 8 height 16
click at [1049, 605] on div "средство" at bounding box center [1039, 614] width 165 height 52
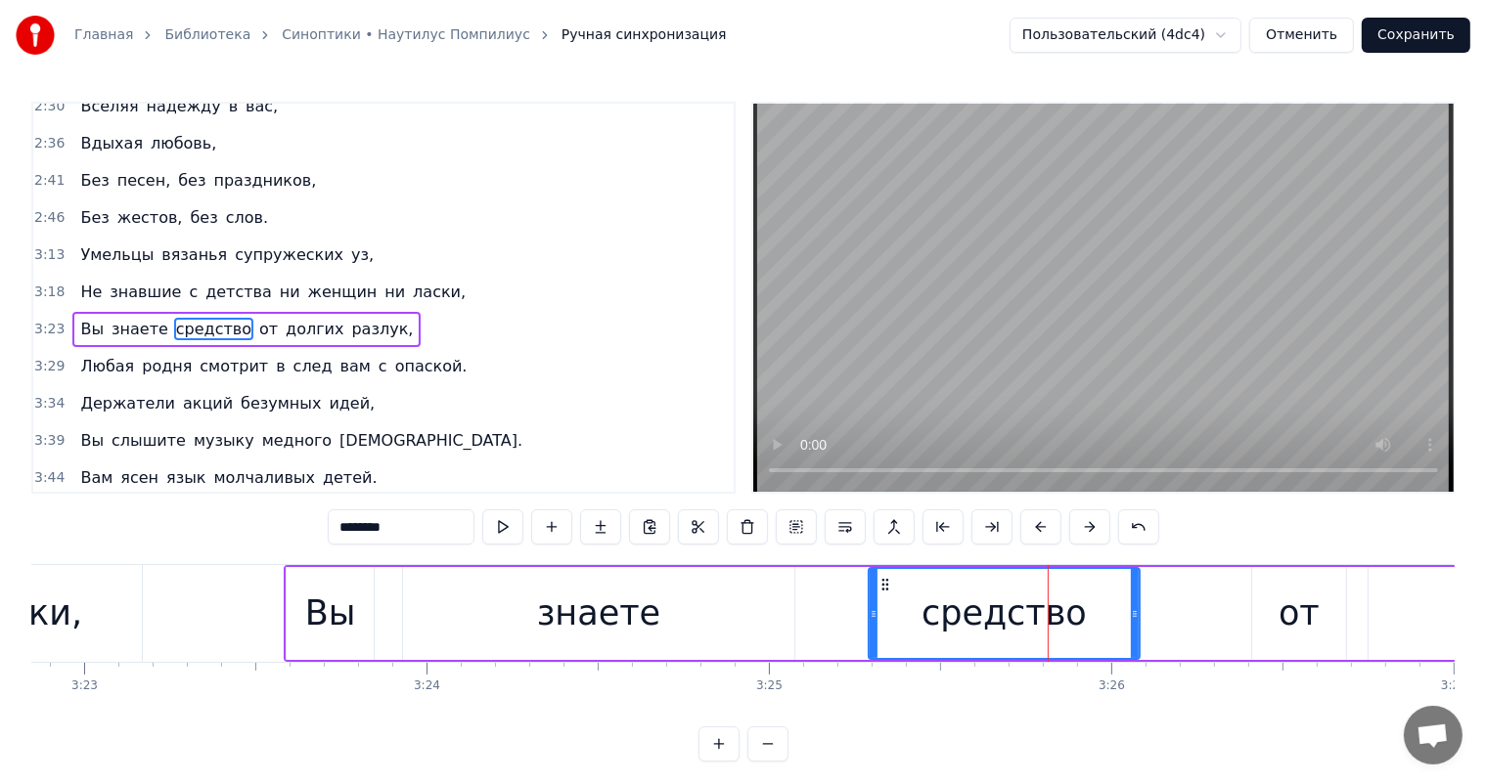
drag, startPoint x: 1202, startPoint y: 606, endPoint x: 1133, endPoint y: 617, distance: 70.3
click at [1133, 617] on icon at bounding box center [1135, 614] width 8 height 16
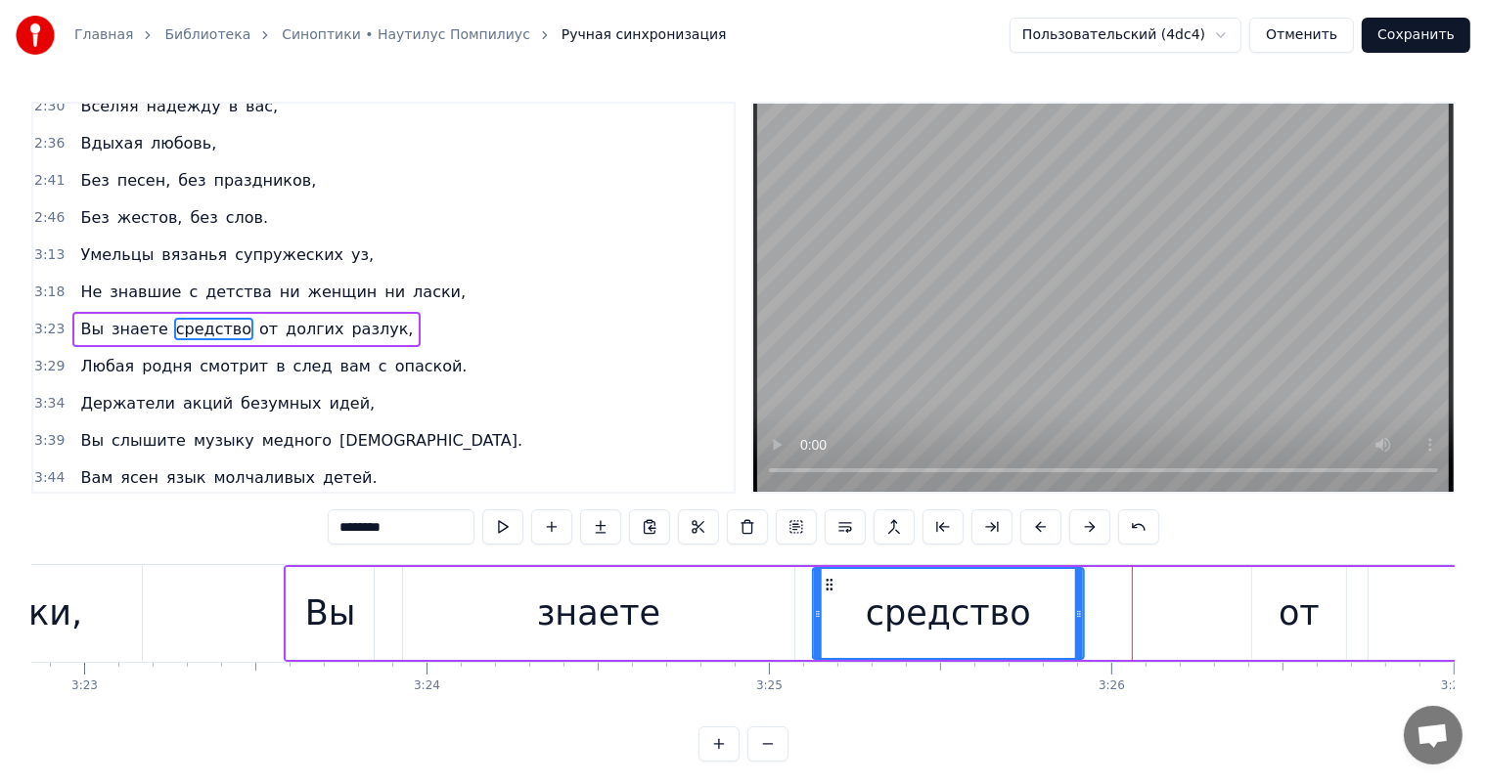
drag, startPoint x: 881, startPoint y: 580, endPoint x: 826, endPoint y: 592, distance: 57.0
click at [826, 592] on div "средство" at bounding box center [948, 613] width 269 height 89
click at [117, 624] on div "ласки," at bounding box center [24, 613] width 235 height 97
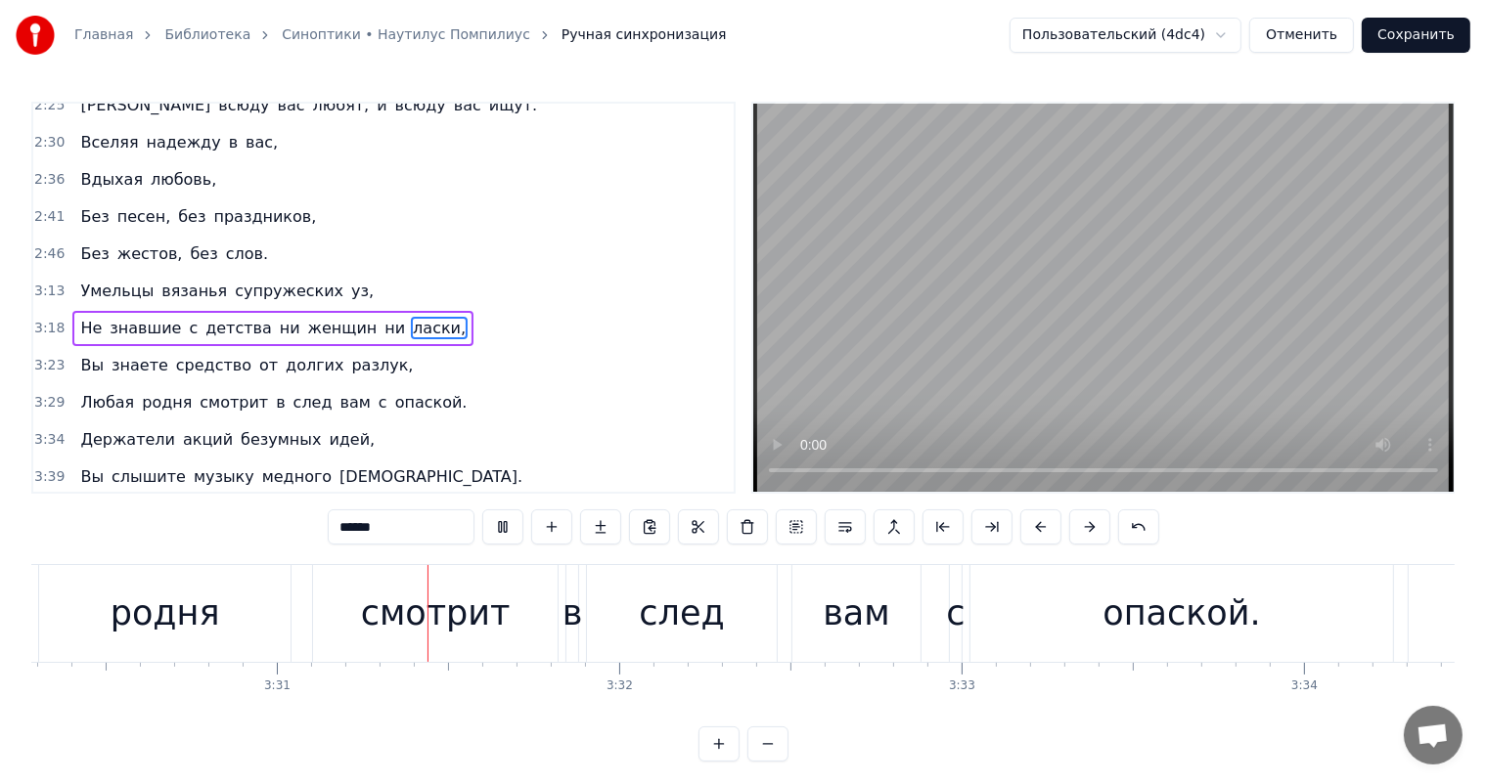
scroll to position [0, 72054]
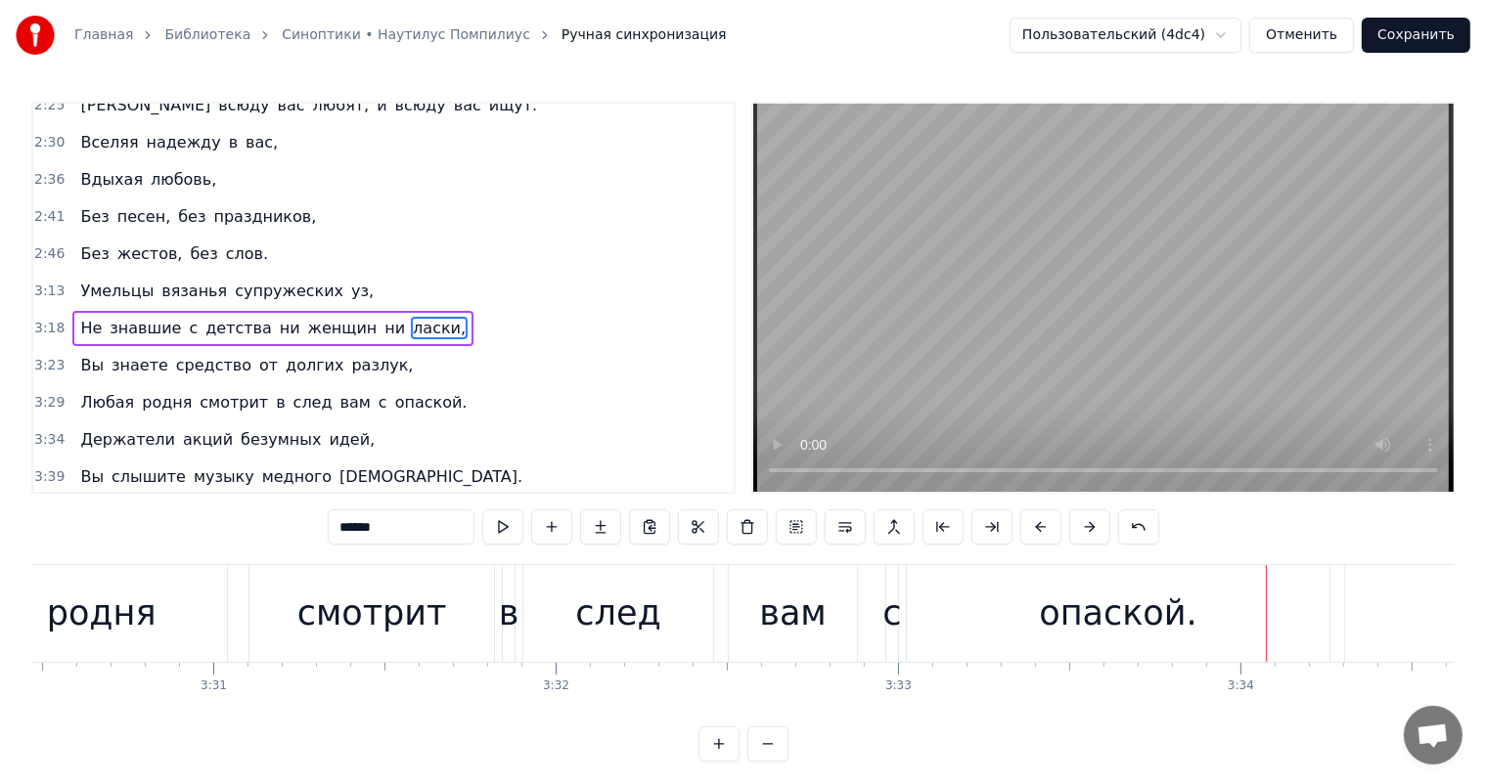
click at [1110, 632] on div "опаской." at bounding box center [1117, 614] width 157 height 52
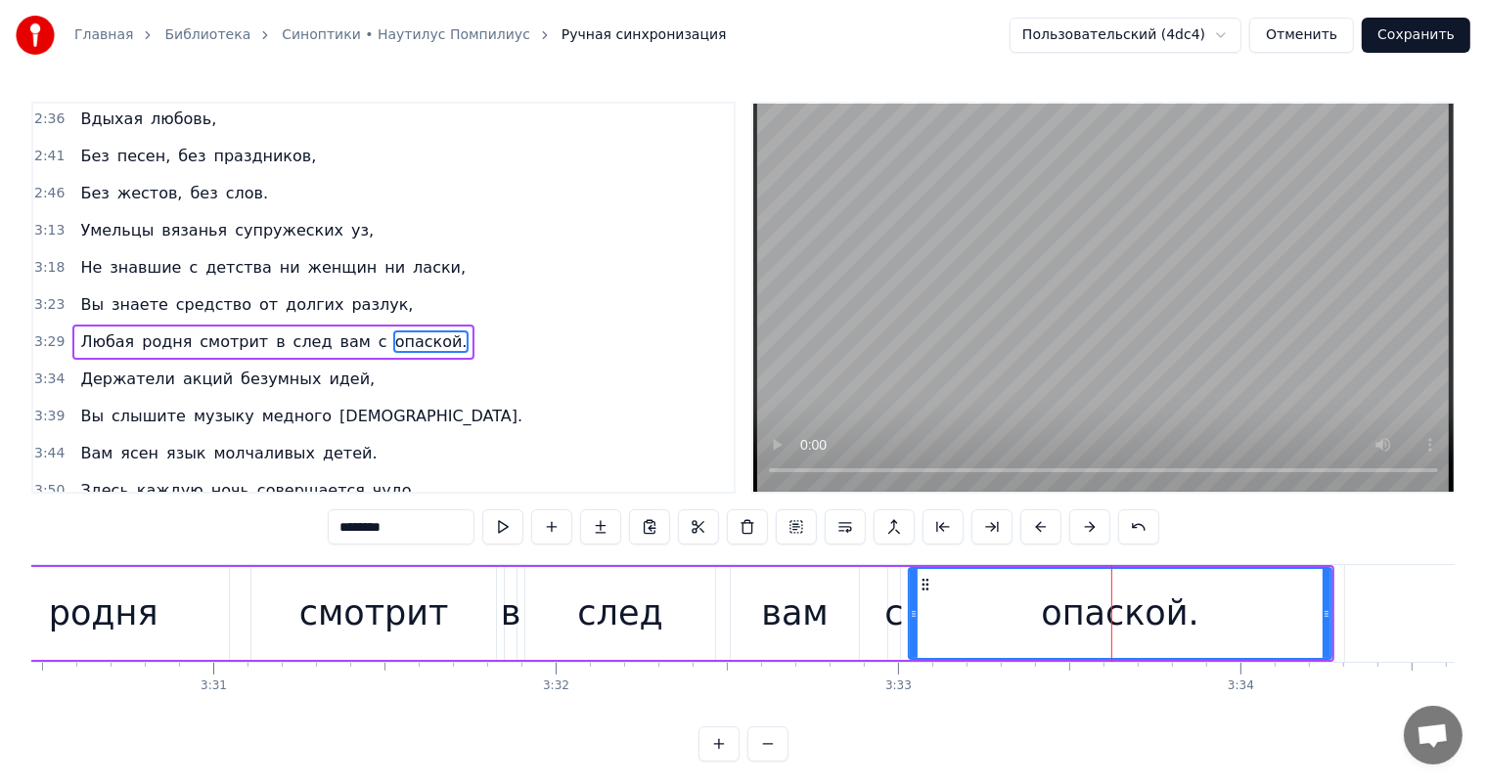
scroll to position [794, 0]
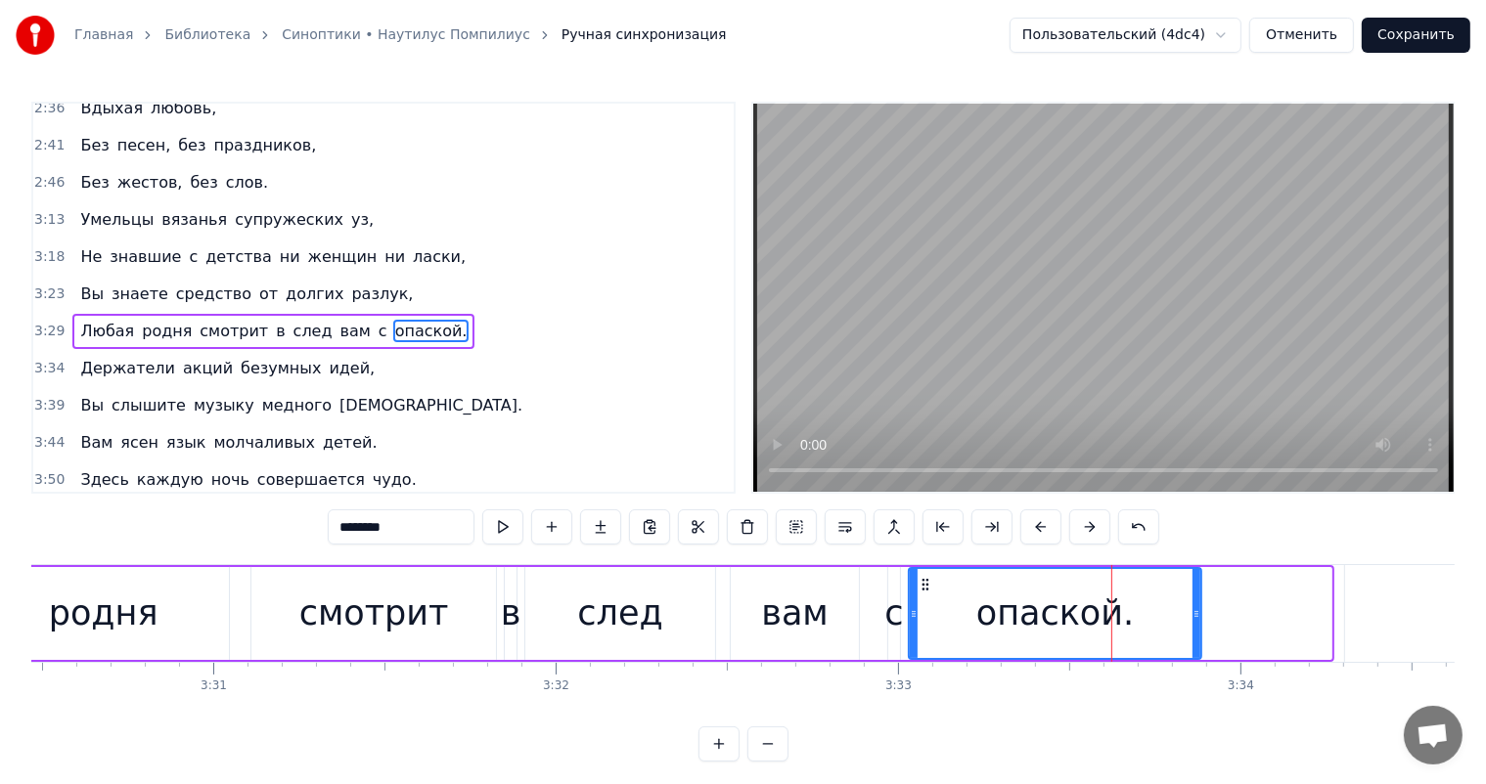
drag, startPoint x: 1325, startPoint y: 614, endPoint x: 1195, endPoint y: 618, distance: 130.2
click at [1195, 618] on icon at bounding box center [1196, 614] width 8 height 16
click at [579, 622] on div "след" at bounding box center [620, 613] width 190 height 93
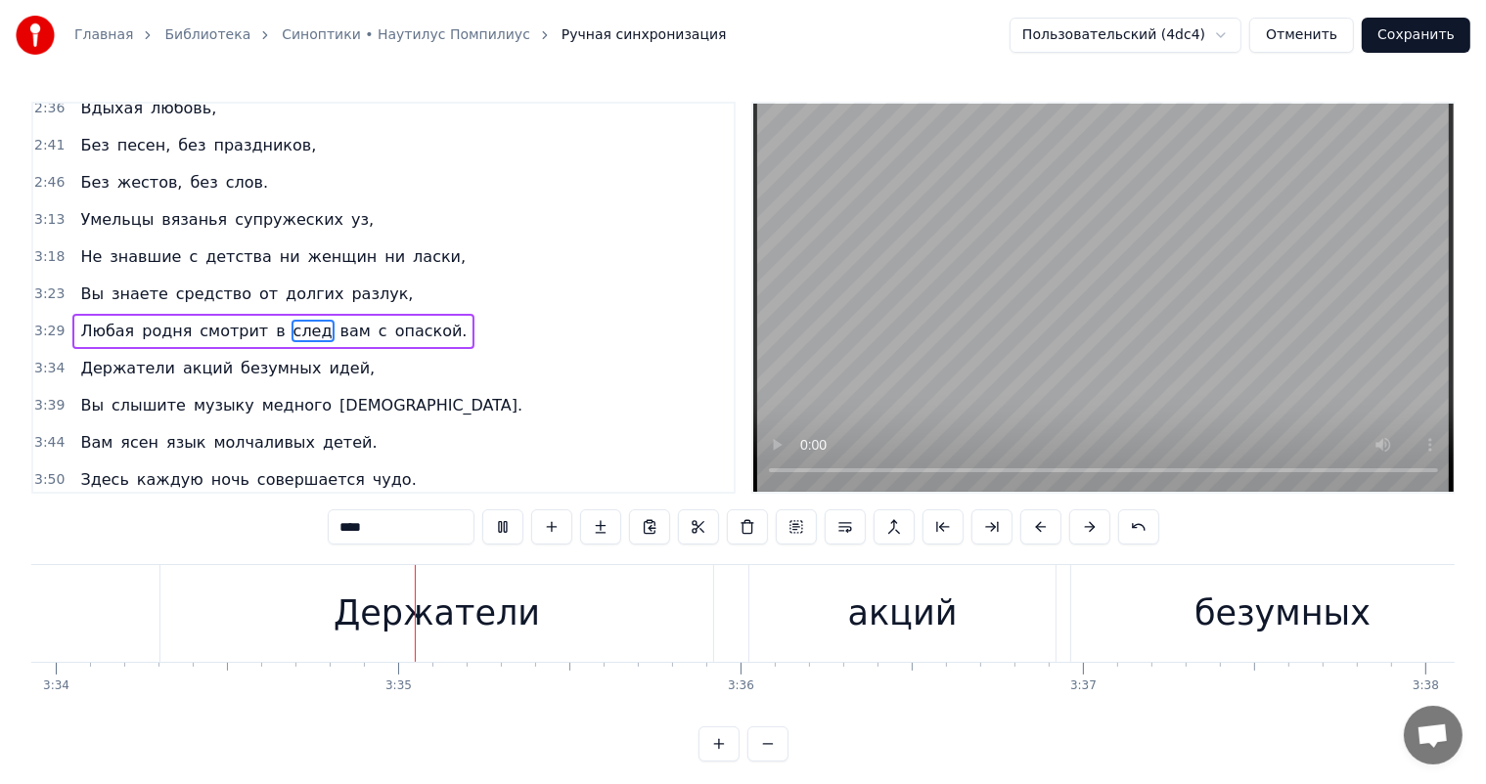
scroll to position [0, 73322]
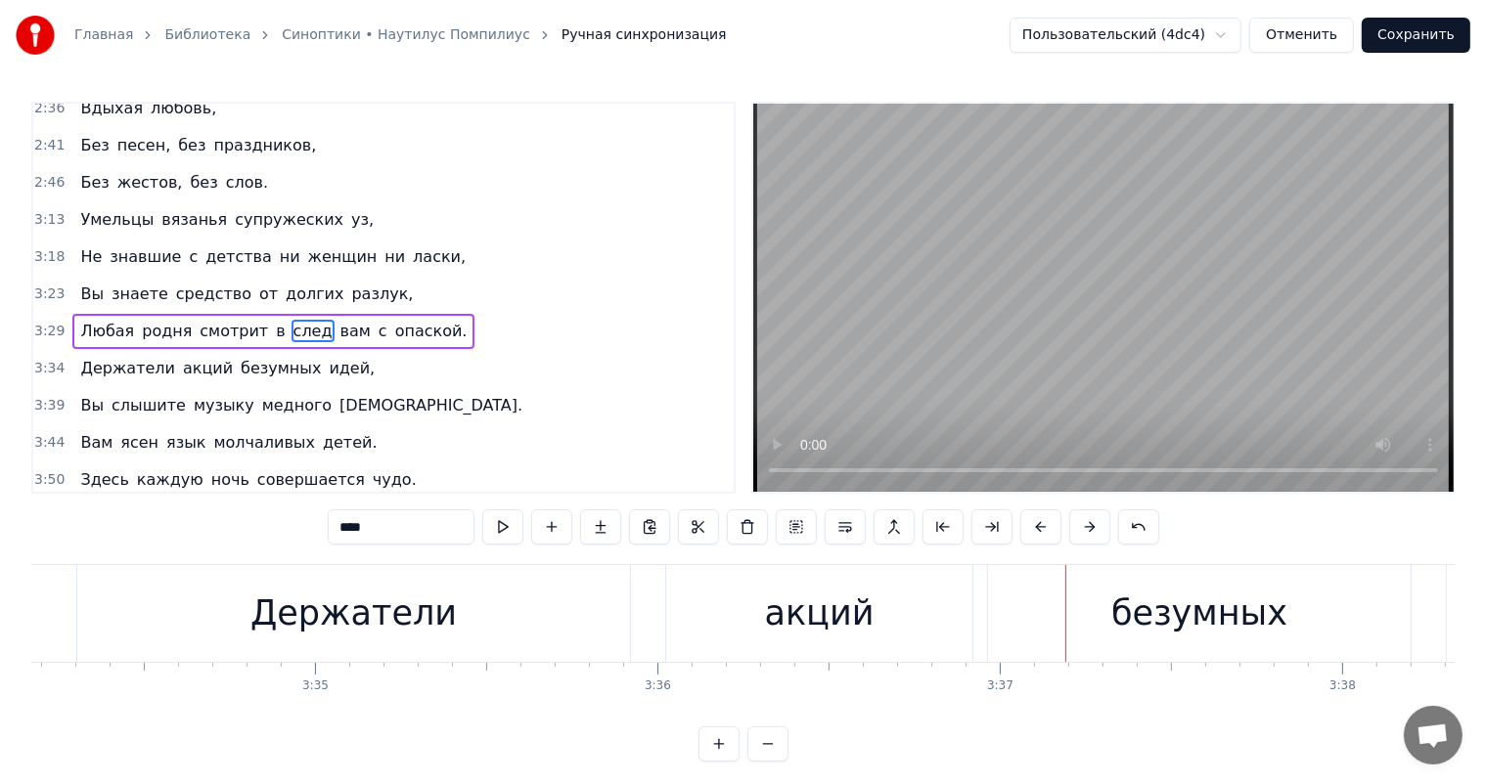
drag, startPoint x: 866, startPoint y: 573, endPoint x: 873, endPoint y: 600, distance: 27.5
click at [866, 575] on div "акций" at bounding box center [819, 613] width 306 height 97
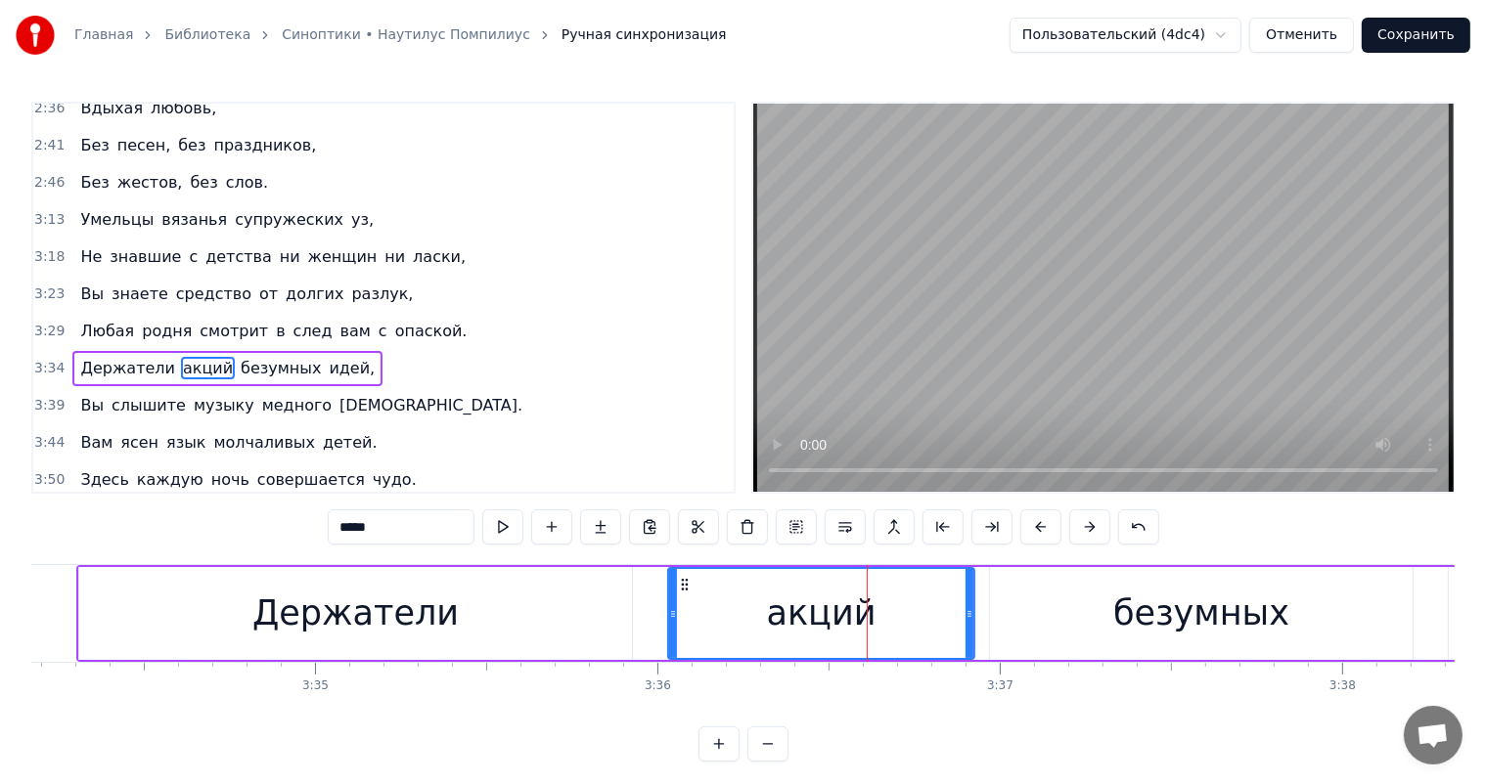
scroll to position [830, 0]
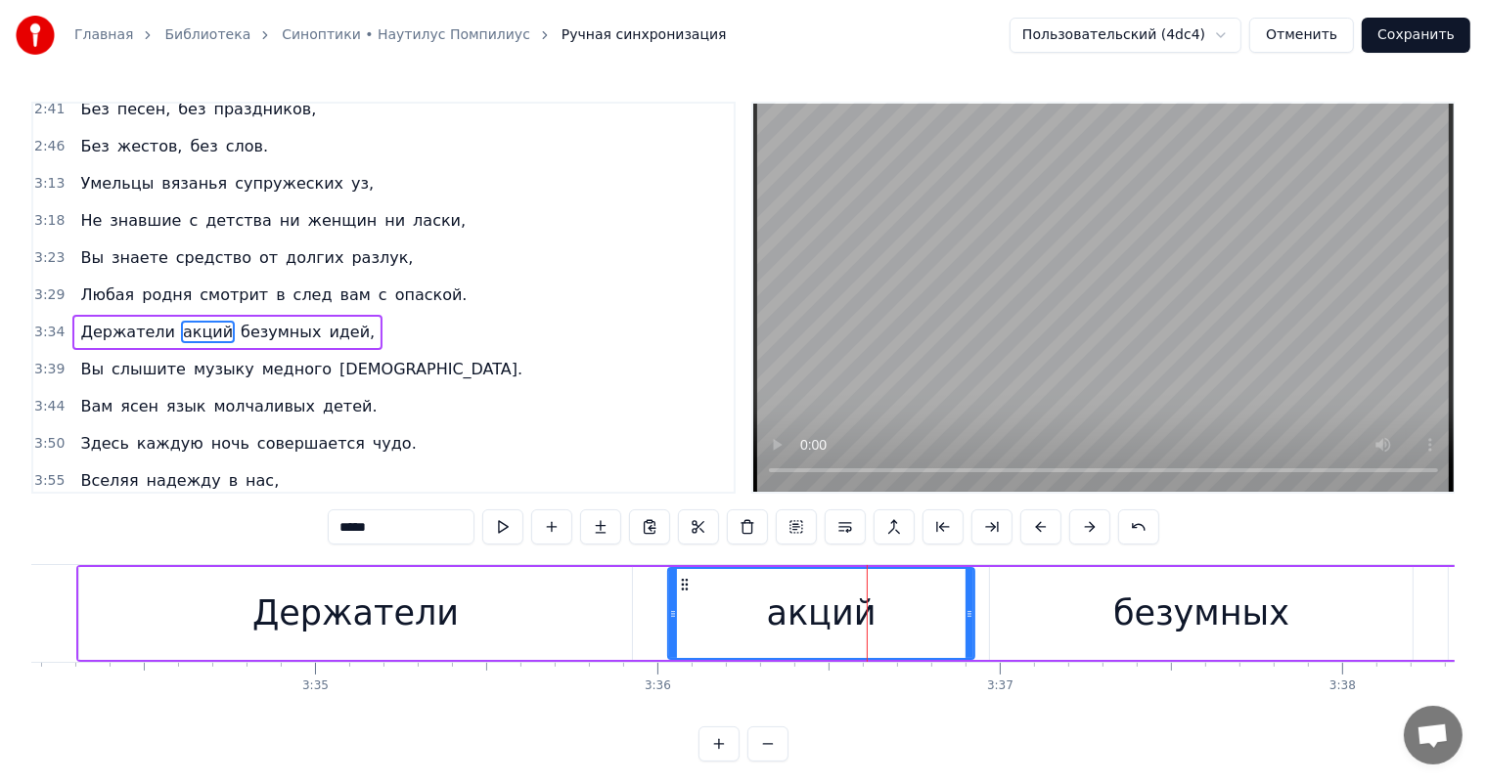
click at [571, 656] on div "Держатели" at bounding box center [355, 613] width 553 height 93
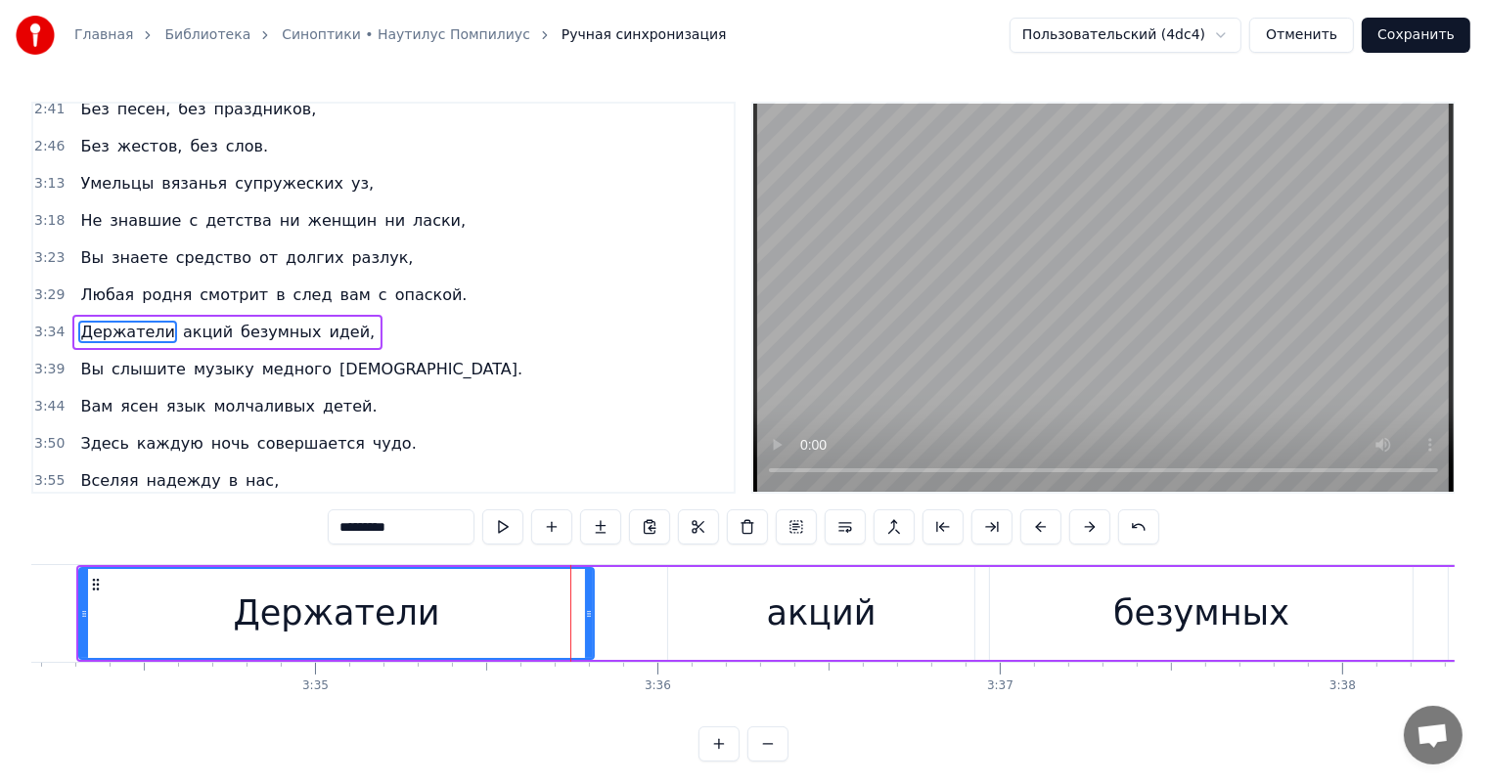
drag, startPoint x: 626, startPoint y: 611, endPoint x: 588, endPoint y: 621, distance: 39.4
click at [588, 621] on div at bounding box center [589, 613] width 8 height 89
click at [764, 614] on div "акций" at bounding box center [821, 613] width 306 height 93
type input "*****"
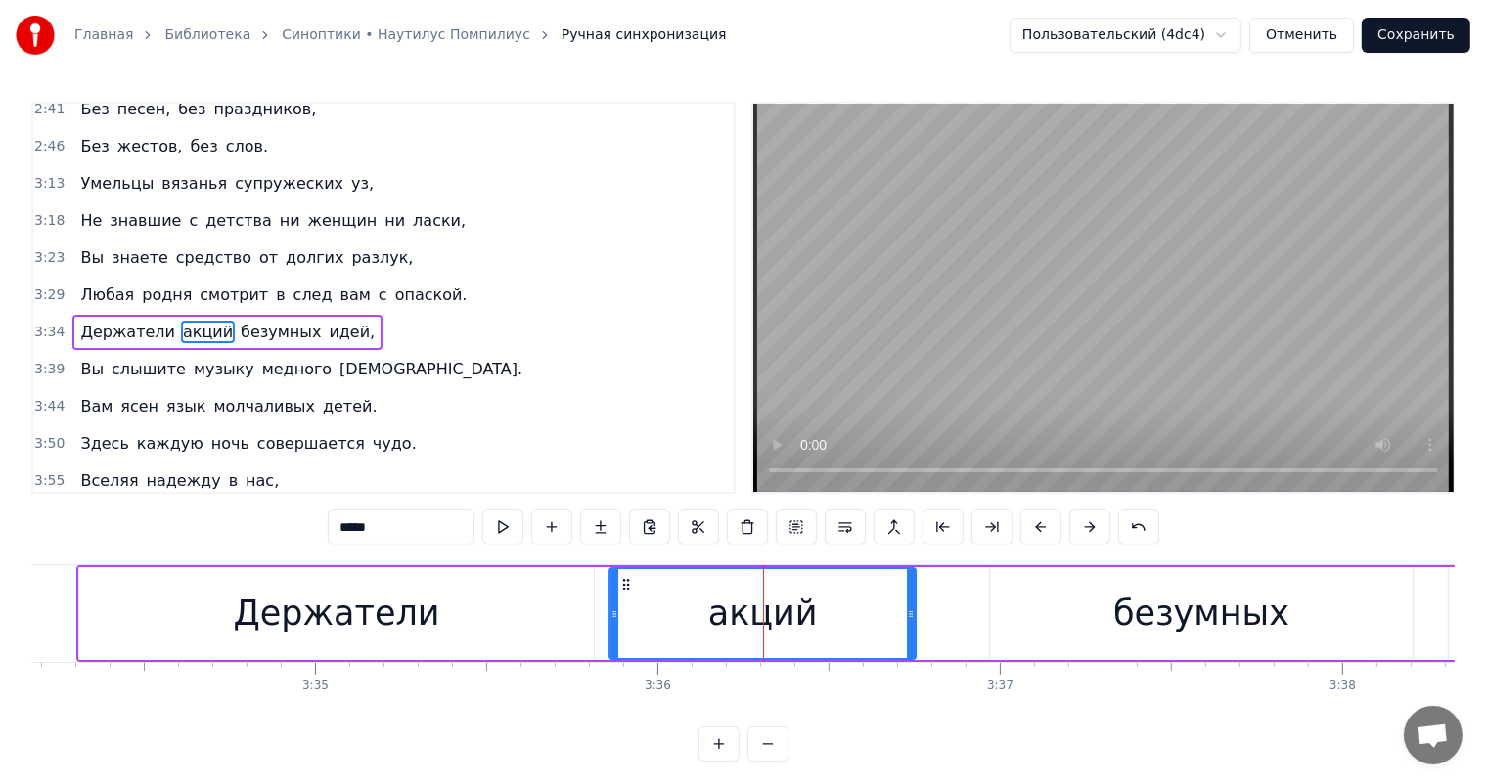
drag, startPoint x: 686, startPoint y: 580, endPoint x: 627, endPoint y: 586, distance: 59.0
click at [627, 586] on icon at bounding box center [626, 585] width 16 height 16
drag, startPoint x: 912, startPoint y: 615, endPoint x: 872, endPoint y: 628, distance: 42.1
click at [872, 628] on div at bounding box center [871, 613] width 8 height 89
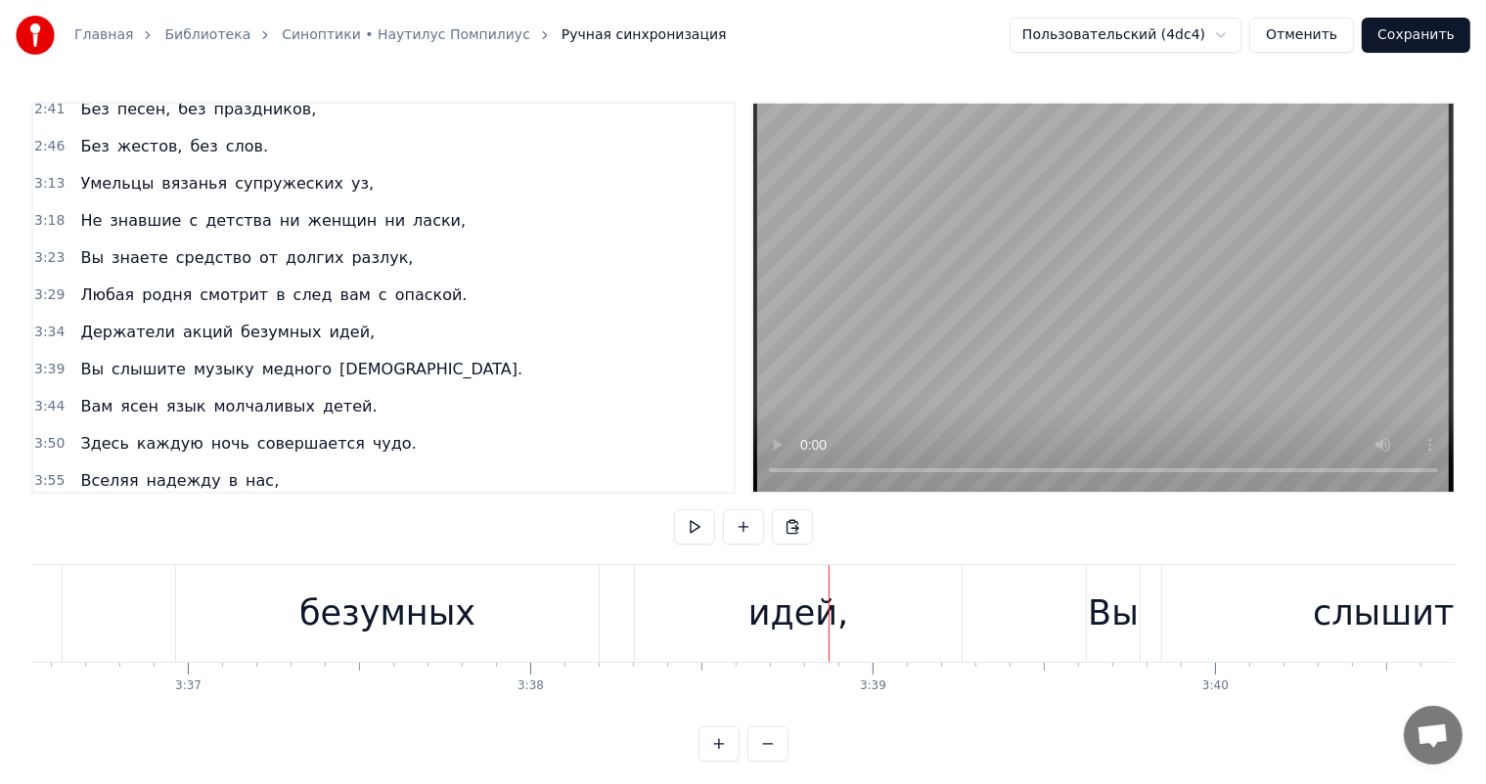
scroll to position [0, 73866]
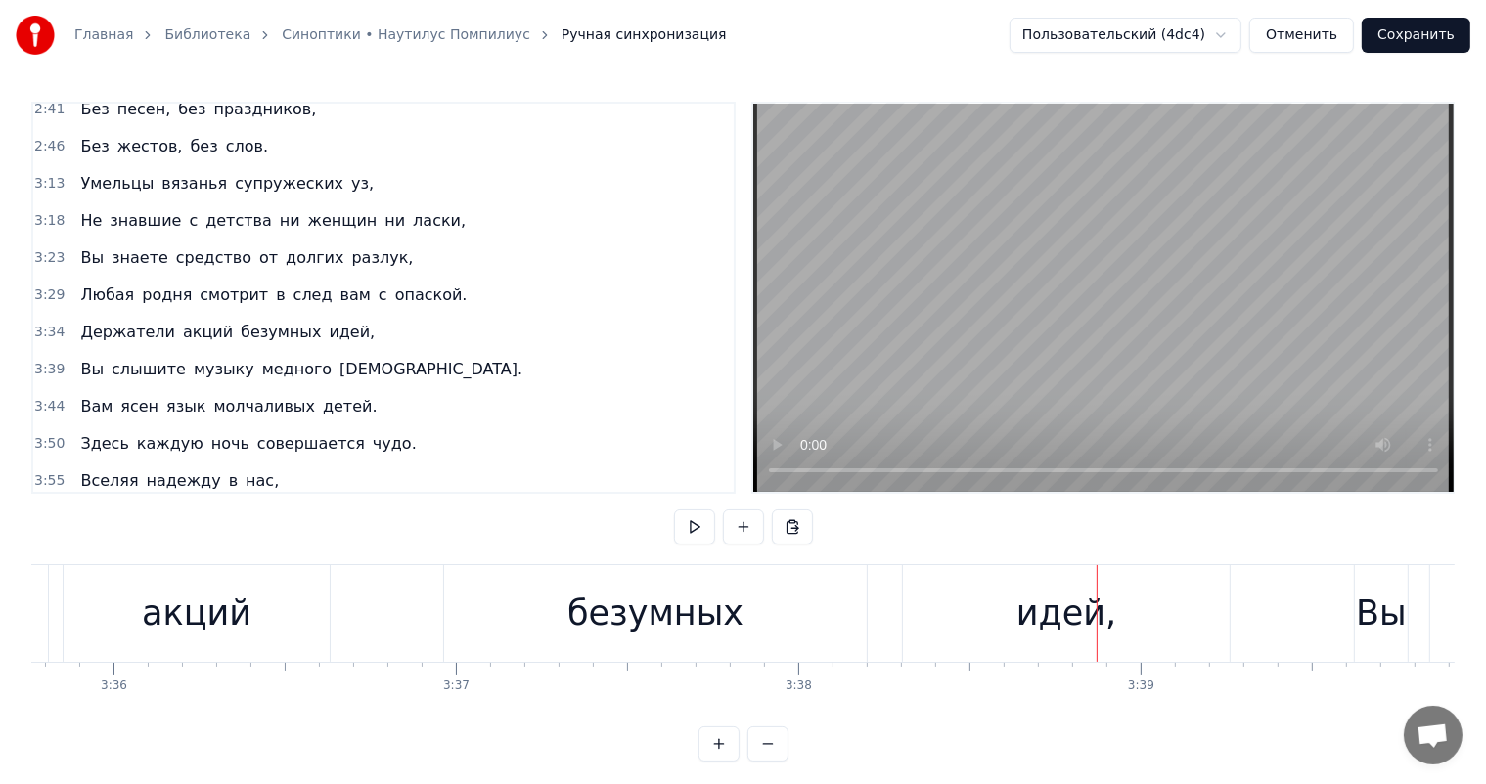
drag, startPoint x: 662, startPoint y: 616, endPoint x: 857, endPoint y: 556, distance: 203.9
click at [663, 616] on div "безумных" at bounding box center [655, 614] width 176 height 52
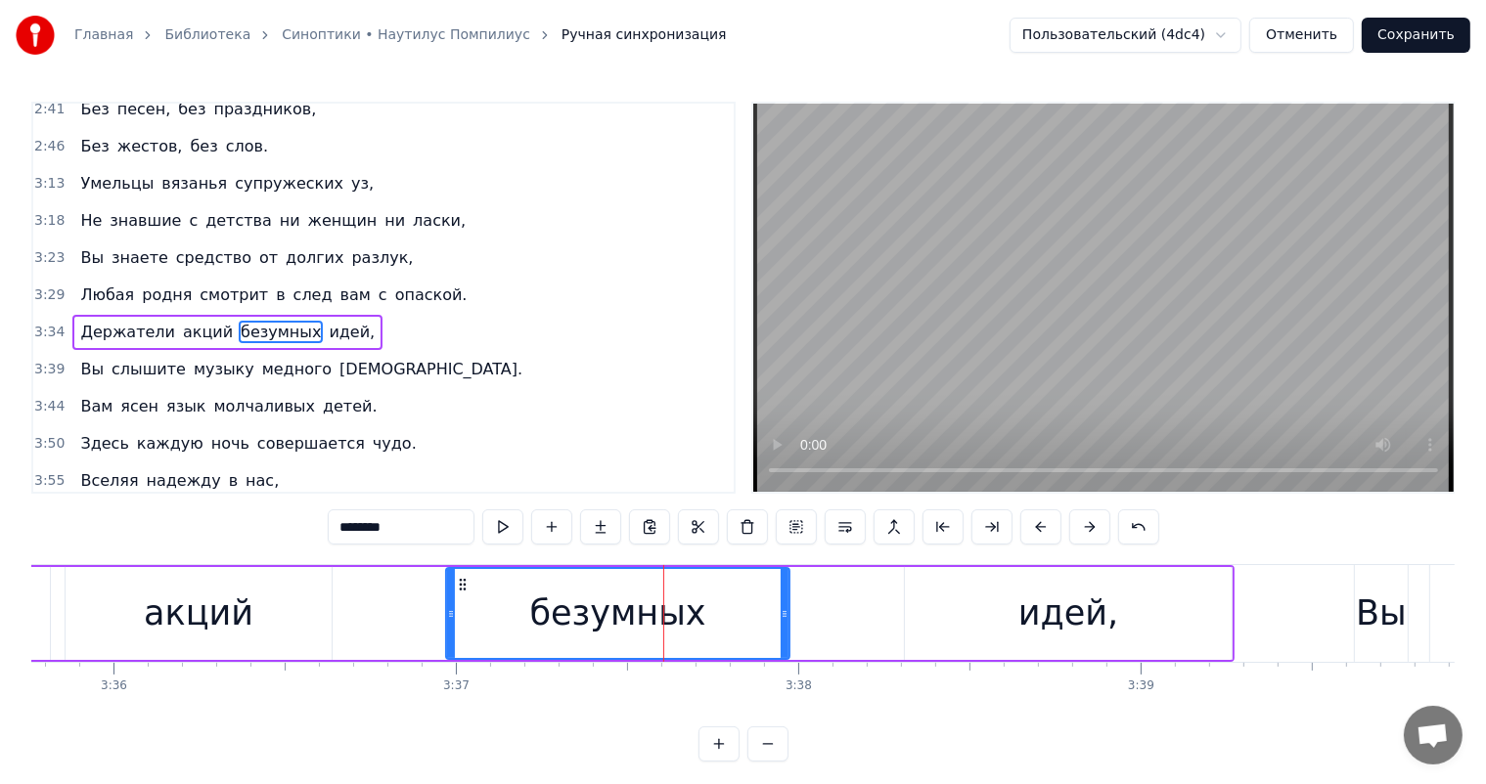
drag, startPoint x: 862, startPoint y: 618, endPoint x: 783, endPoint y: 622, distance: 78.3
click at [783, 622] on div at bounding box center [785, 613] width 8 height 89
click at [1105, 626] on div "идей," at bounding box center [1068, 614] width 100 height 52
type input "*****"
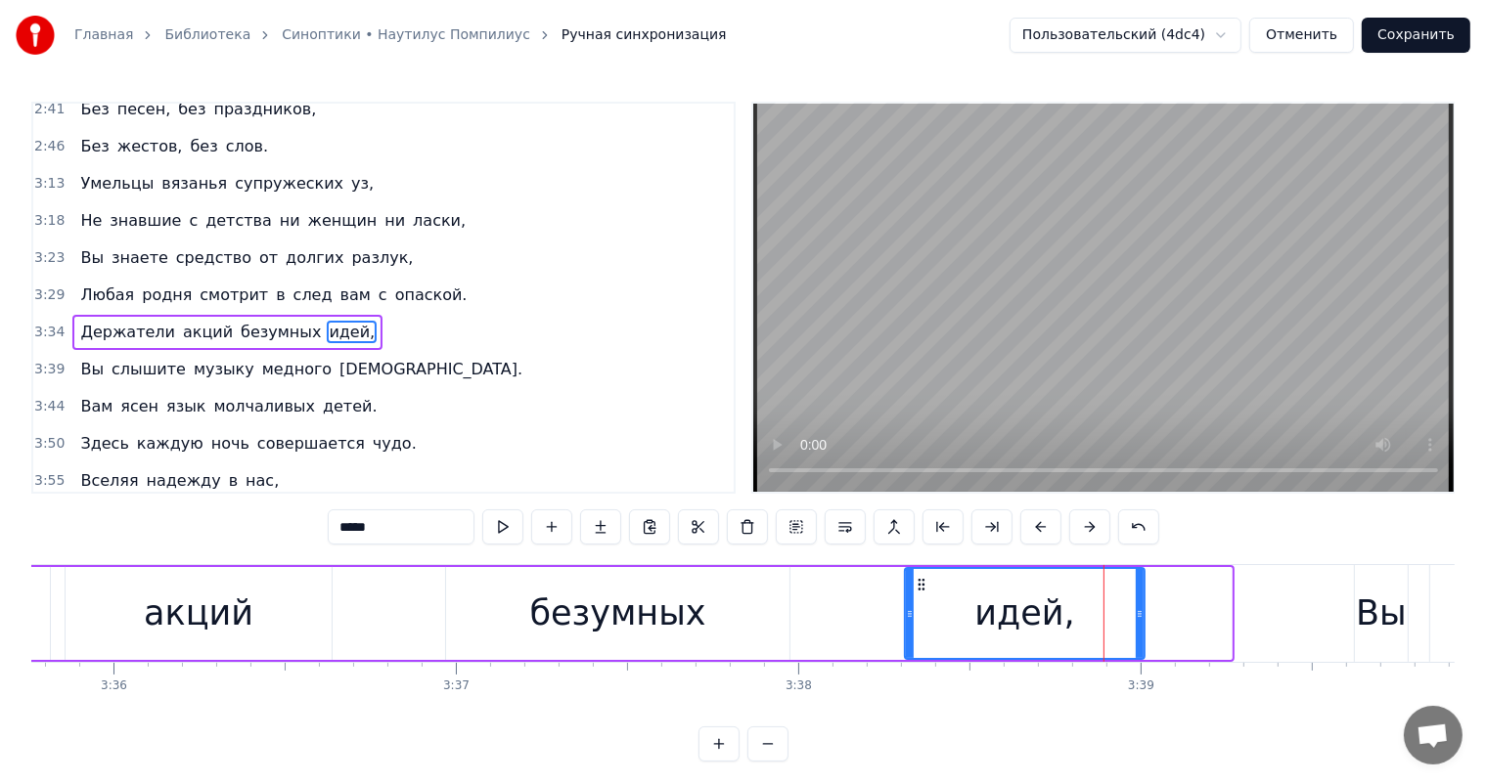
drag, startPoint x: 1227, startPoint y: 613, endPoint x: 1140, endPoint y: 633, distance: 89.2
click at [1140, 633] on div at bounding box center [1140, 613] width 8 height 89
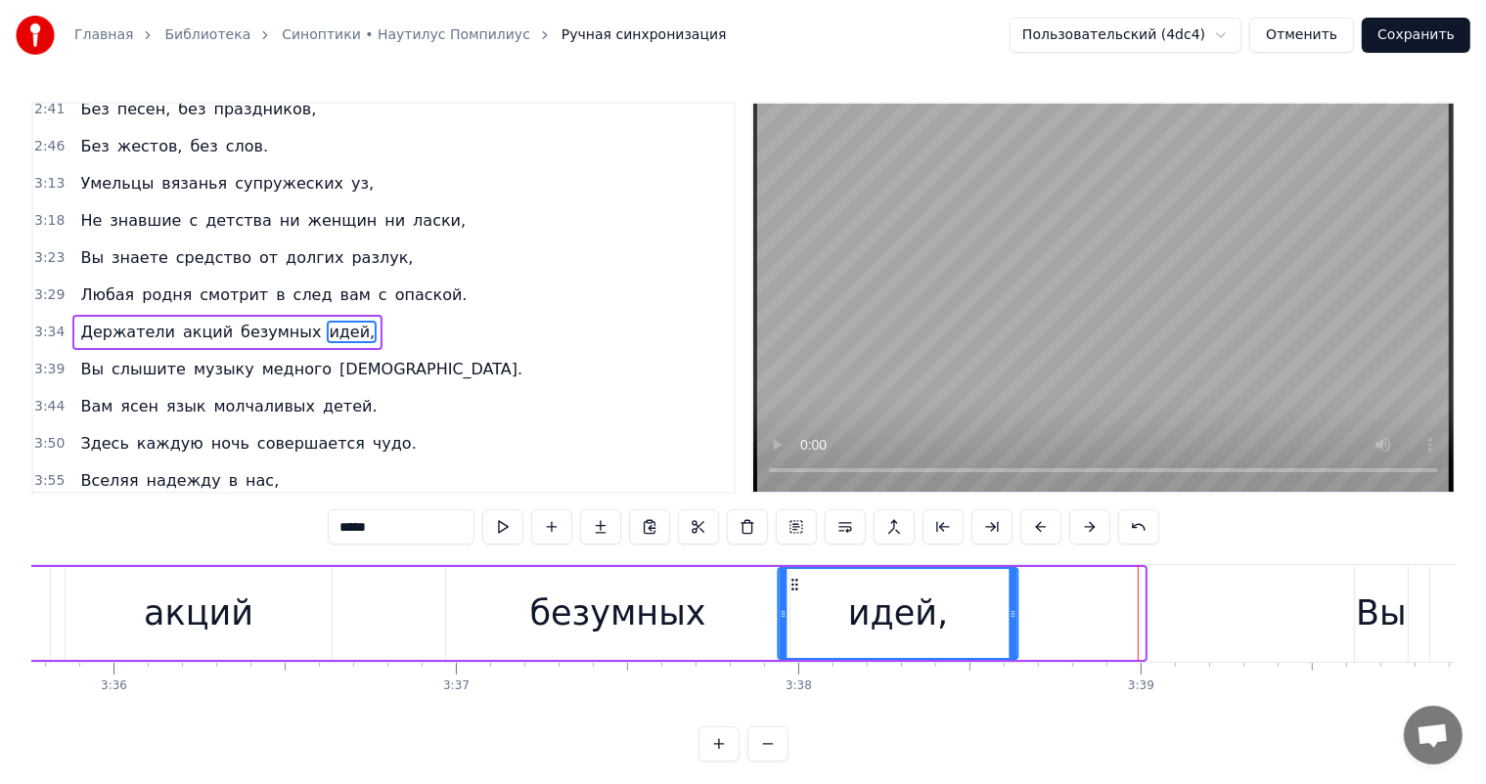
drag, startPoint x: 914, startPoint y: 581, endPoint x: 786, endPoint y: 606, distance: 129.7
click at [786, 606] on div "идей," at bounding box center [899, 613] width 238 height 89
click at [798, 604] on div "идей," at bounding box center [899, 613] width 242 height 93
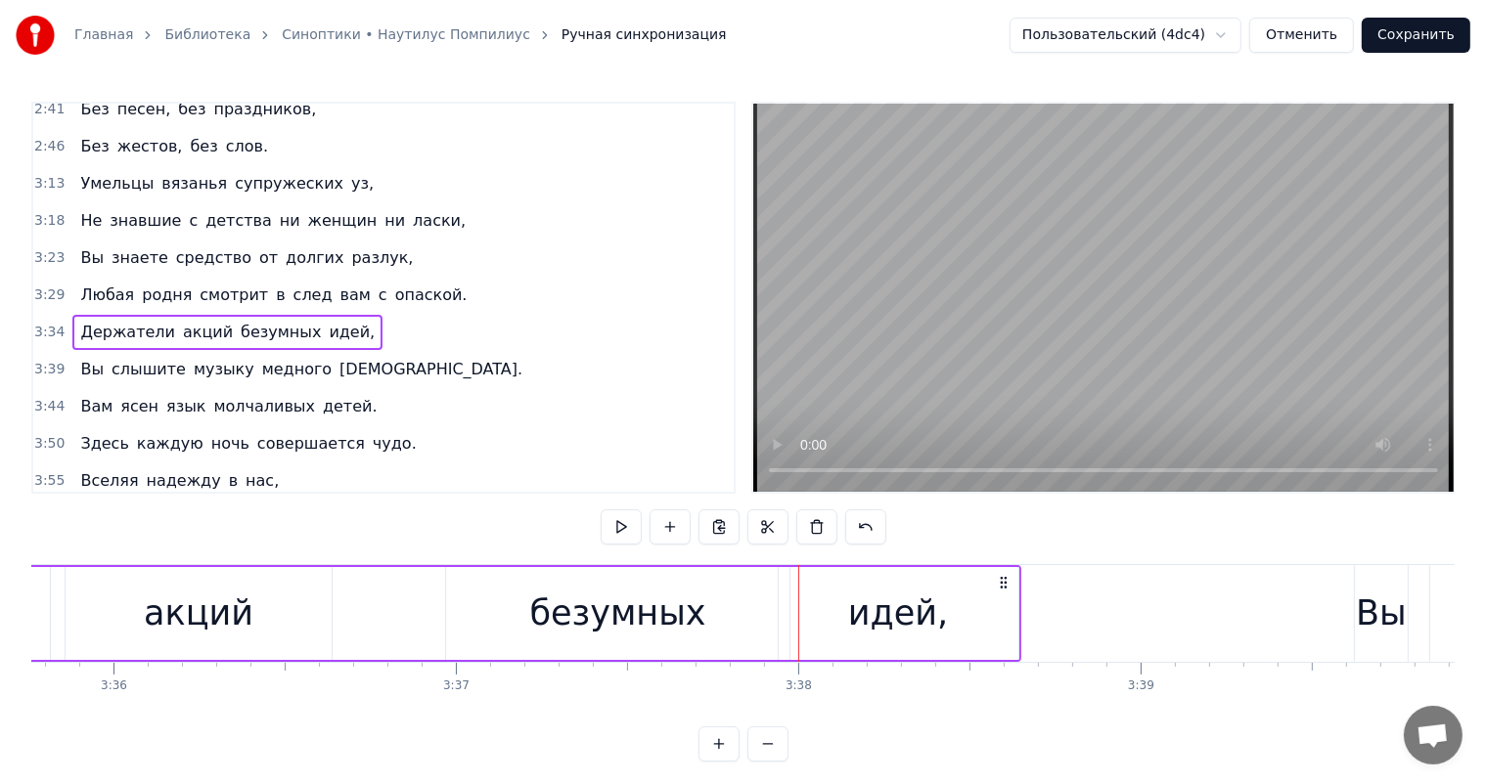
scroll to position [0, 73491]
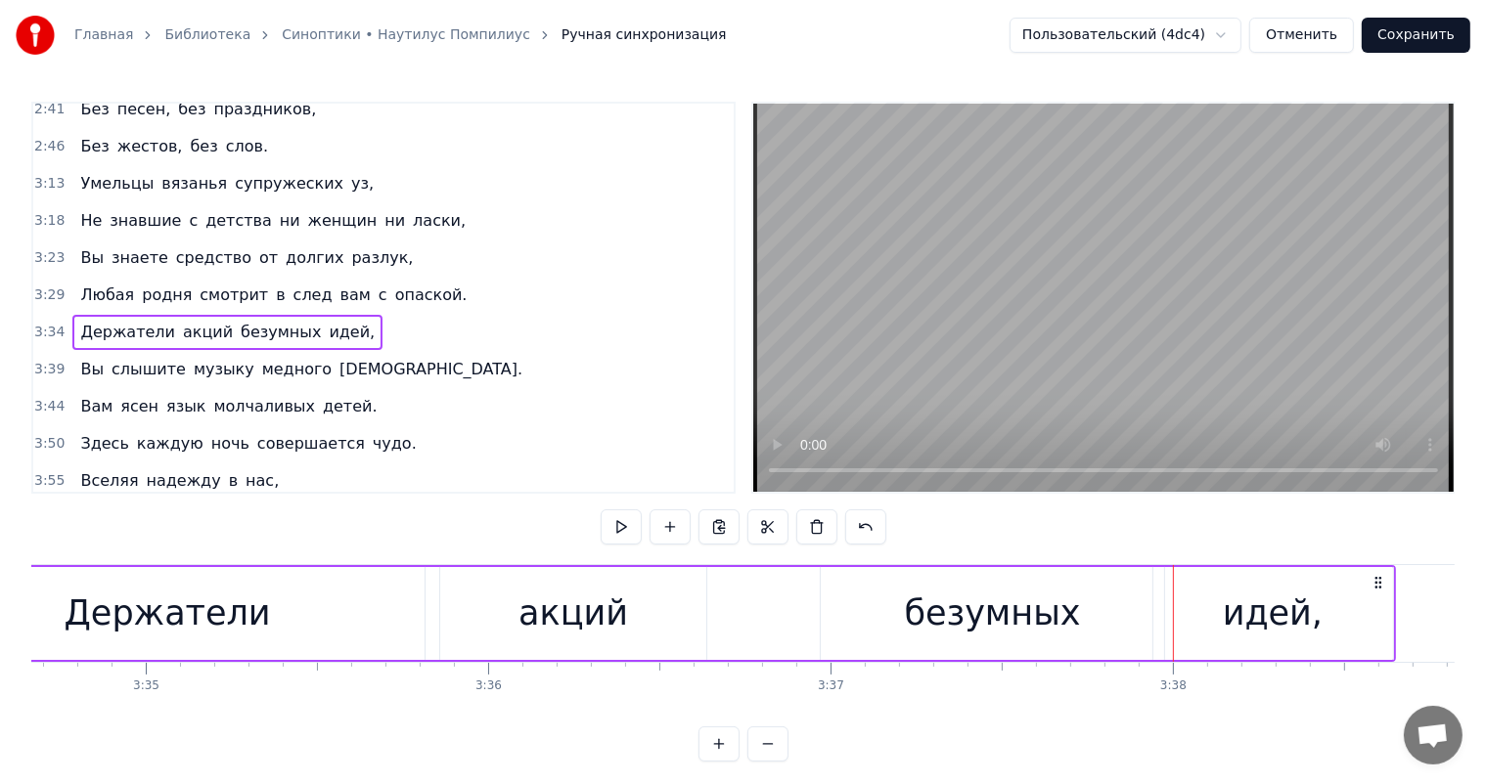
click at [41, 600] on div "Держатели" at bounding box center [167, 613] width 515 height 93
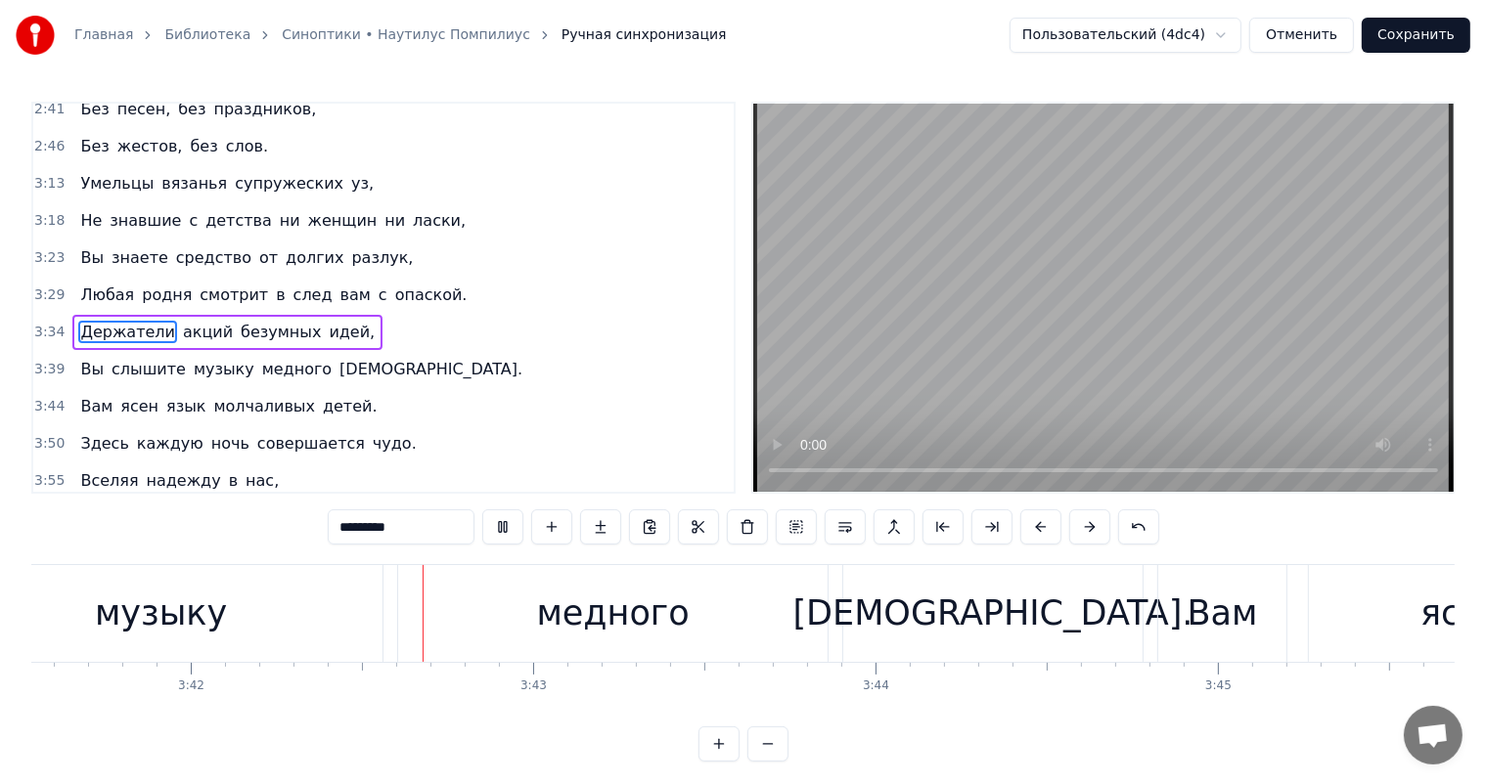
scroll to position [0, 75895]
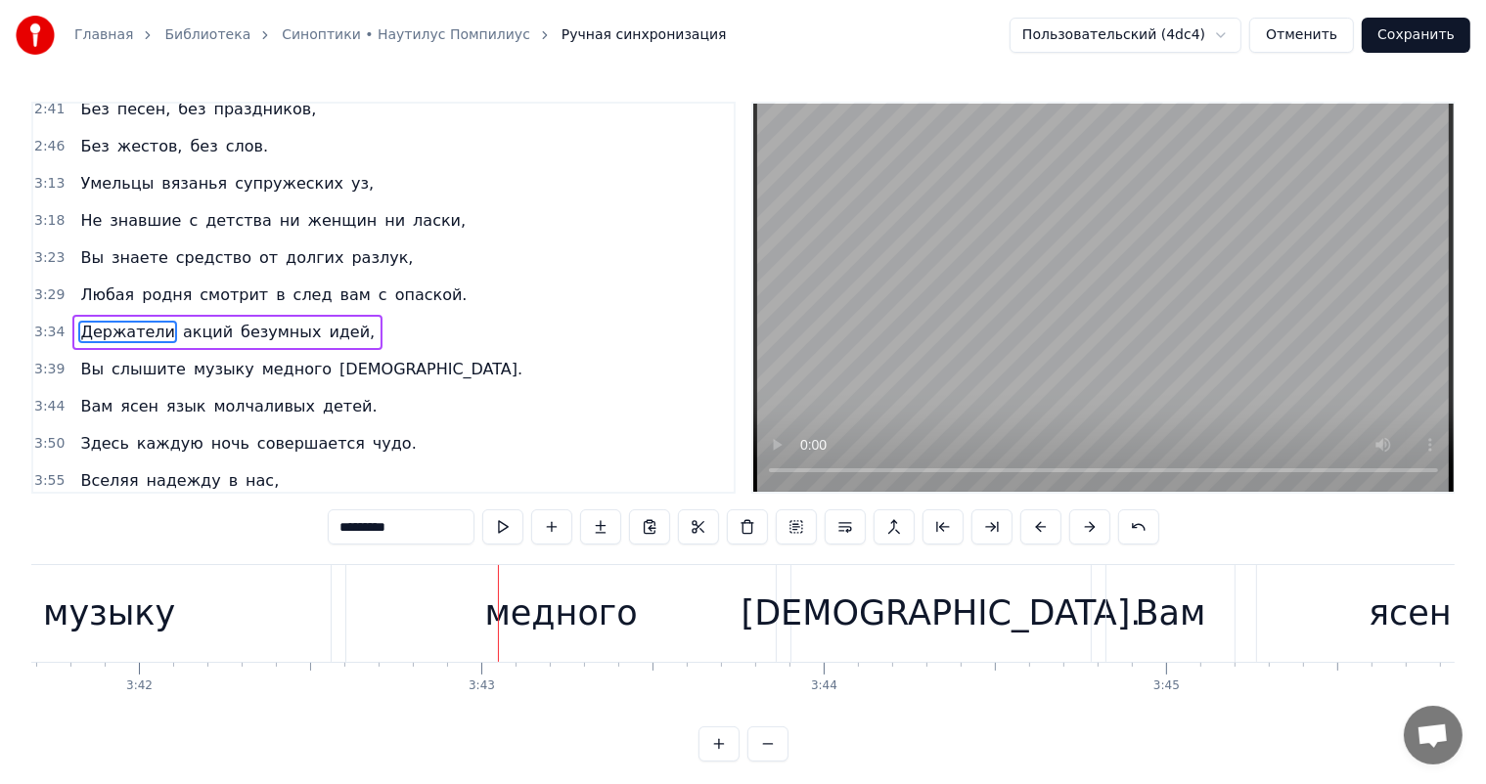
drag, startPoint x: 171, startPoint y: 632, endPoint x: 253, endPoint y: 612, distance: 84.5
click at [176, 632] on div "музыку" at bounding box center [109, 613] width 443 height 97
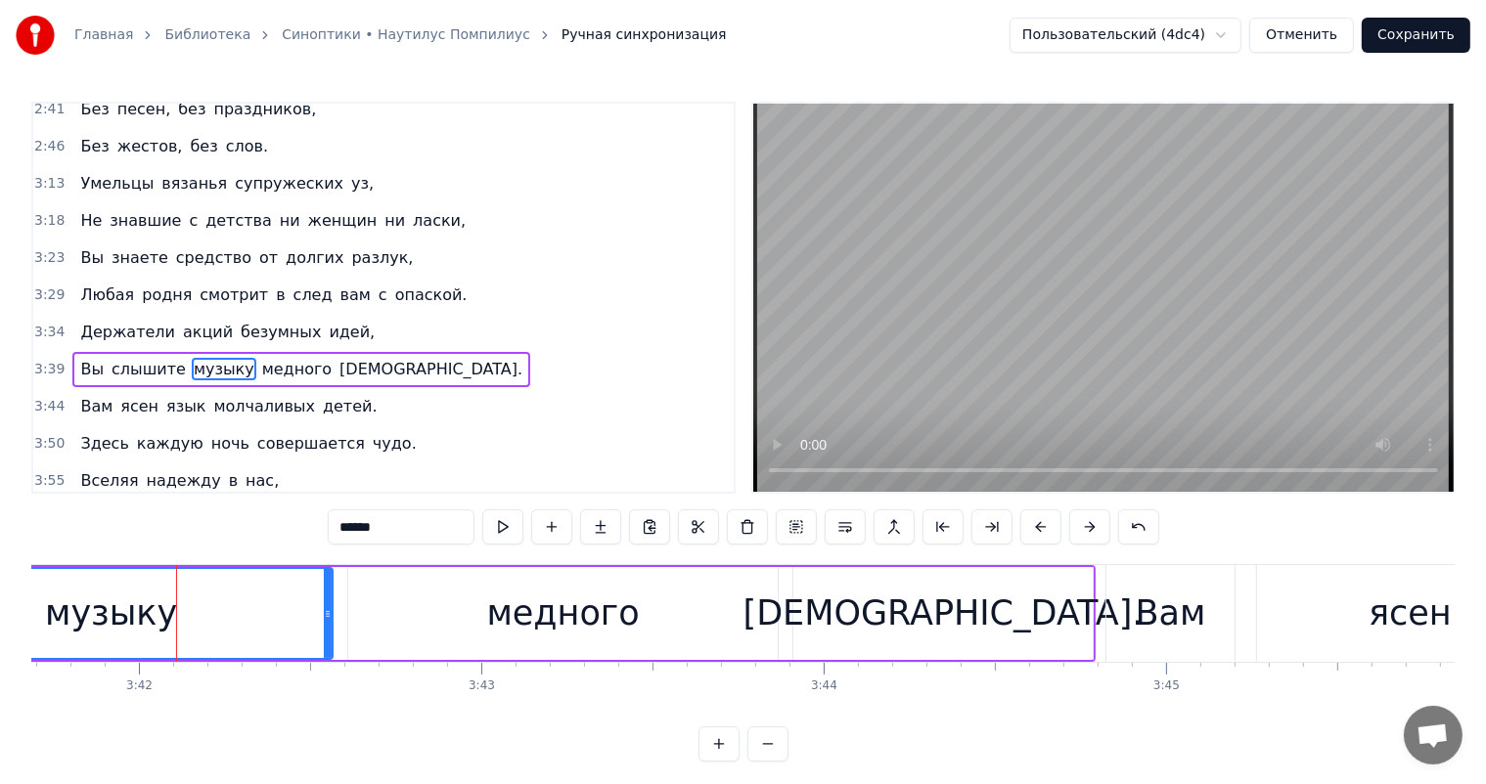
scroll to position [867, 0]
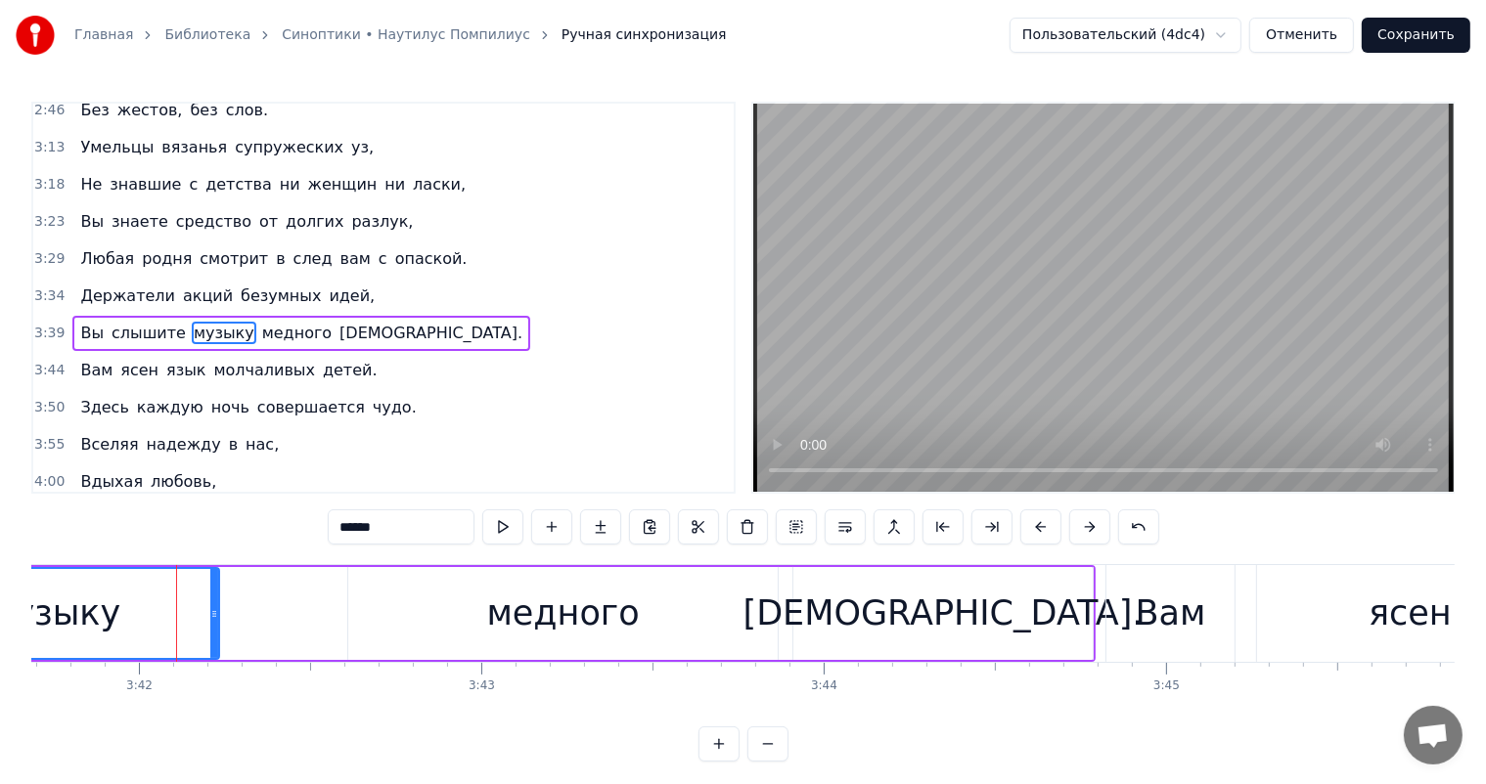
drag, startPoint x: 329, startPoint y: 609, endPoint x: 215, endPoint y: 643, distance: 118.2
click at [215, 643] on div at bounding box center [214, 613] width 8 height 89
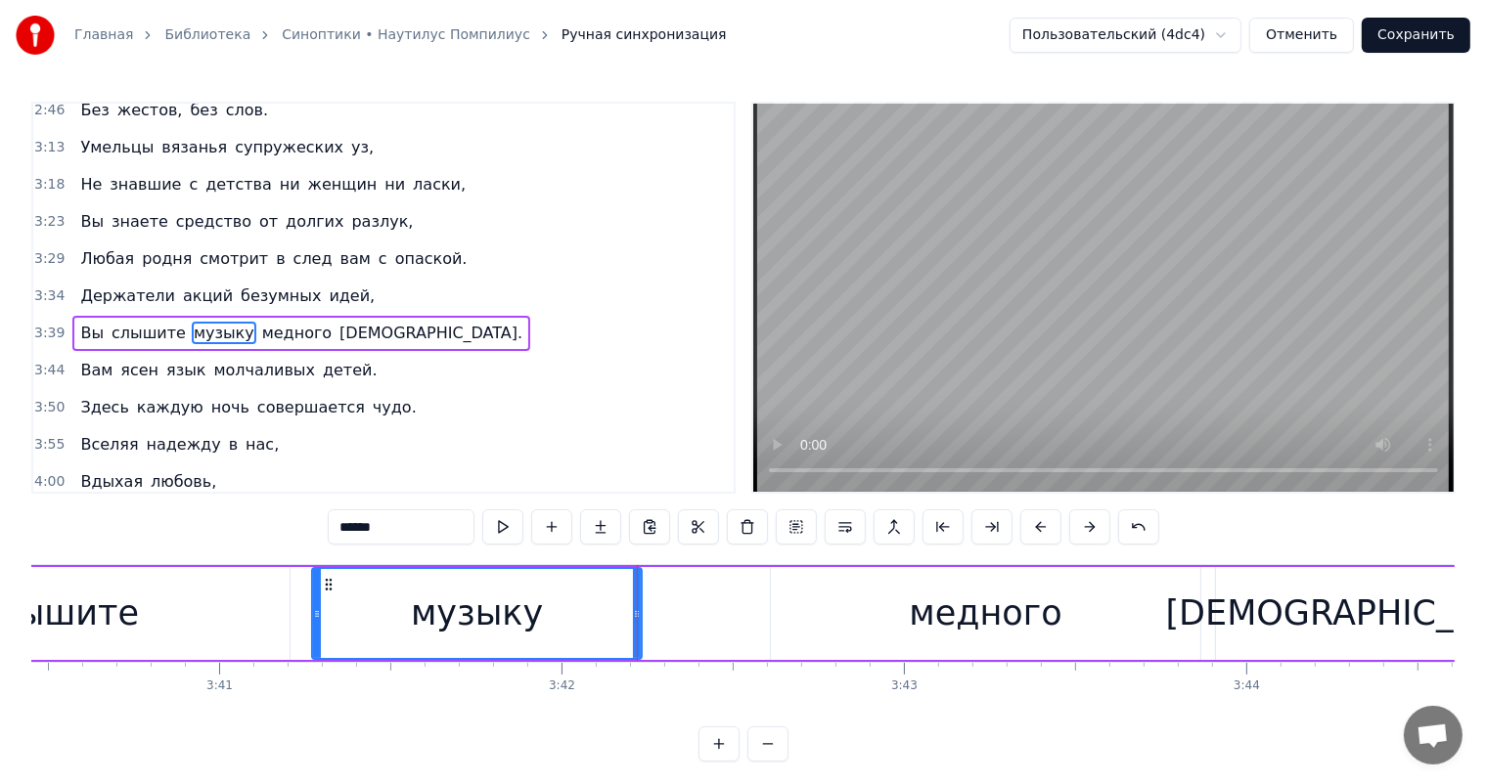
scroll to position [0, 75313]
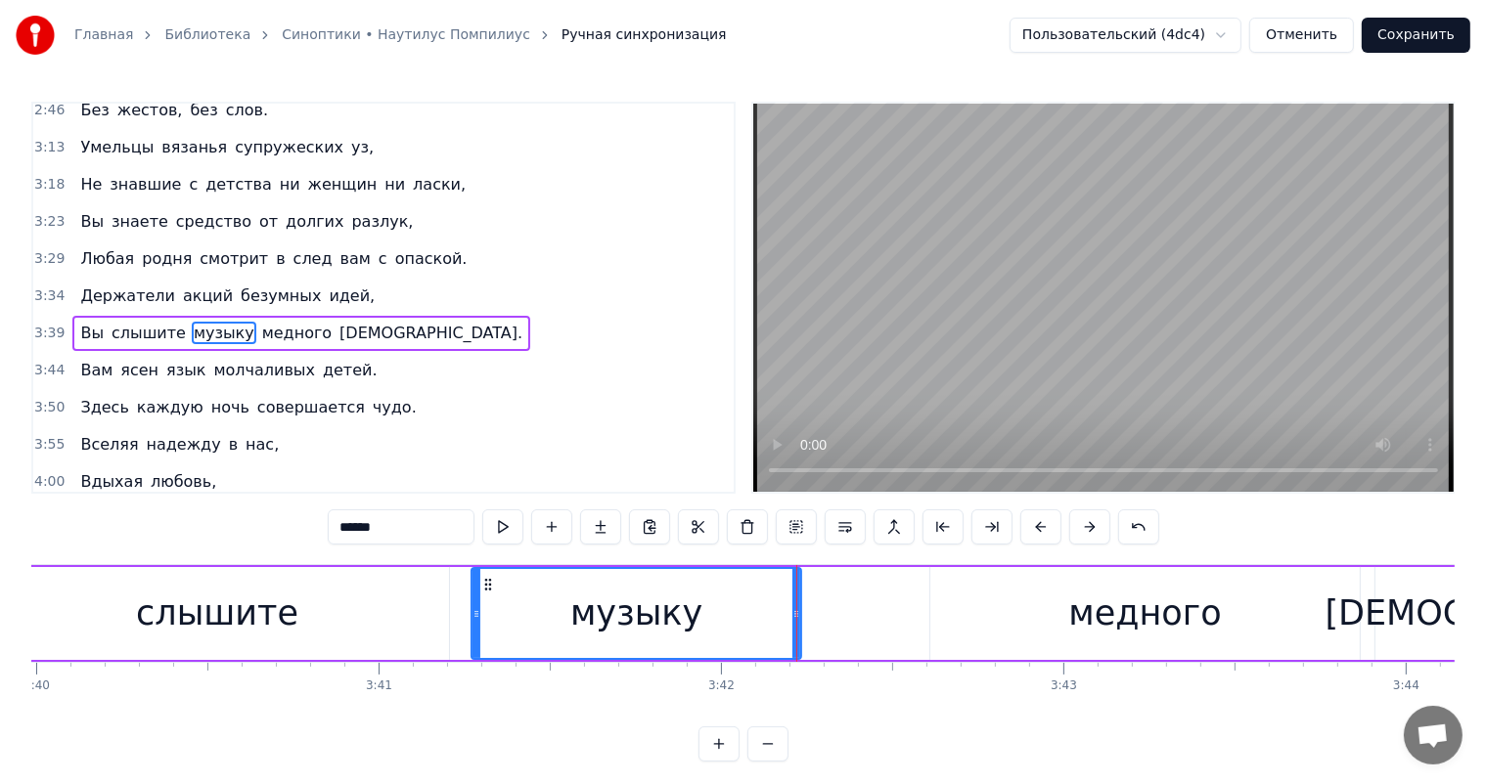
drag, startPoint x: 309, startPoint y: 677, endPoint x: 328, endPoint y: 623, distance: 56.9
click at [334, 627] on div "слышите" at bounding box center [217, 613] width 464 height 93
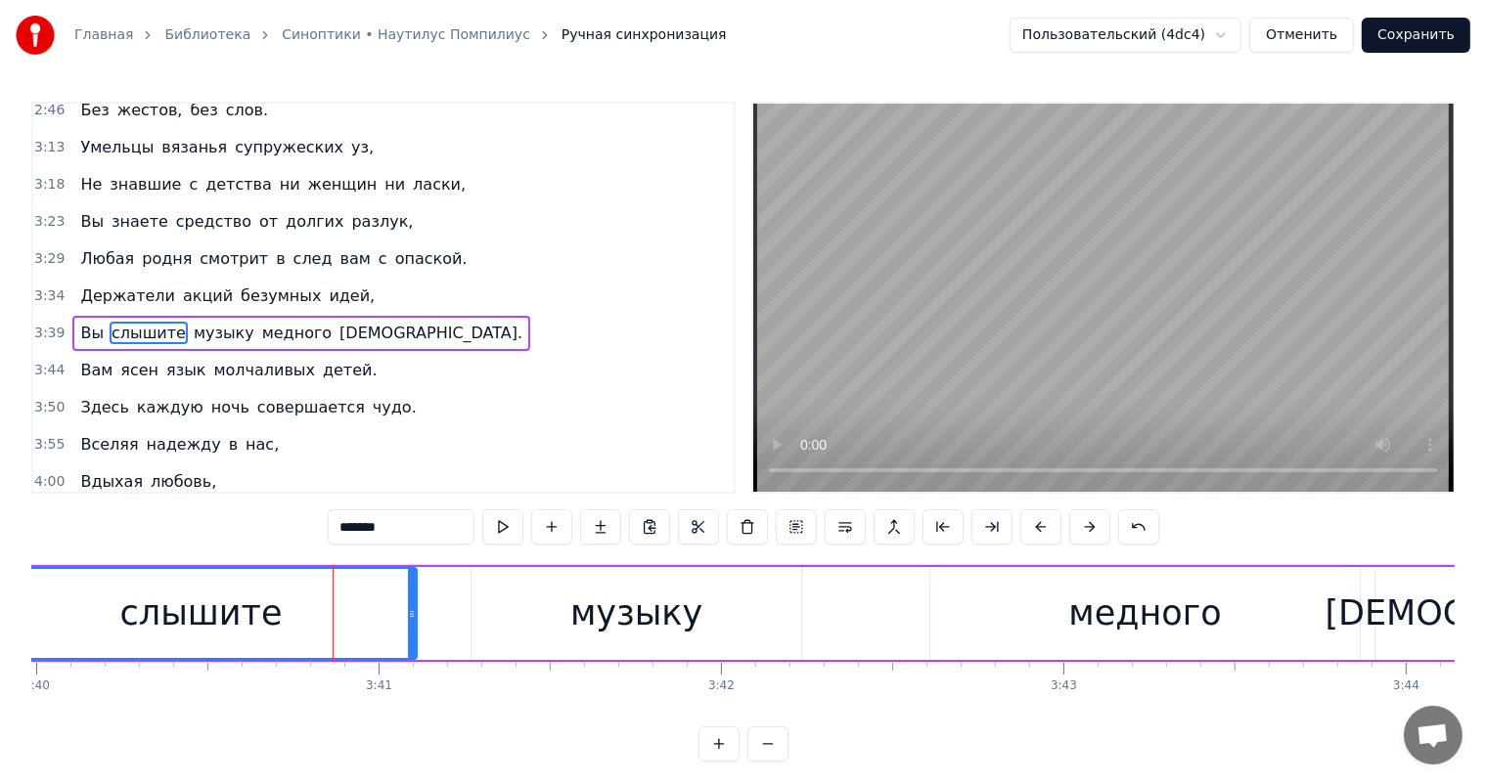
drag, startPoint x: 445, startPoint y: 606, endPoint x: 410, endPoint y: 622, distance: 38.5
click at [408, 621] on div at bounding box center [412, 613] width 8 height 89
click at [537, 587] on div "музыку" at bounding box center [636, 613] width 330 height 93
type input "******"
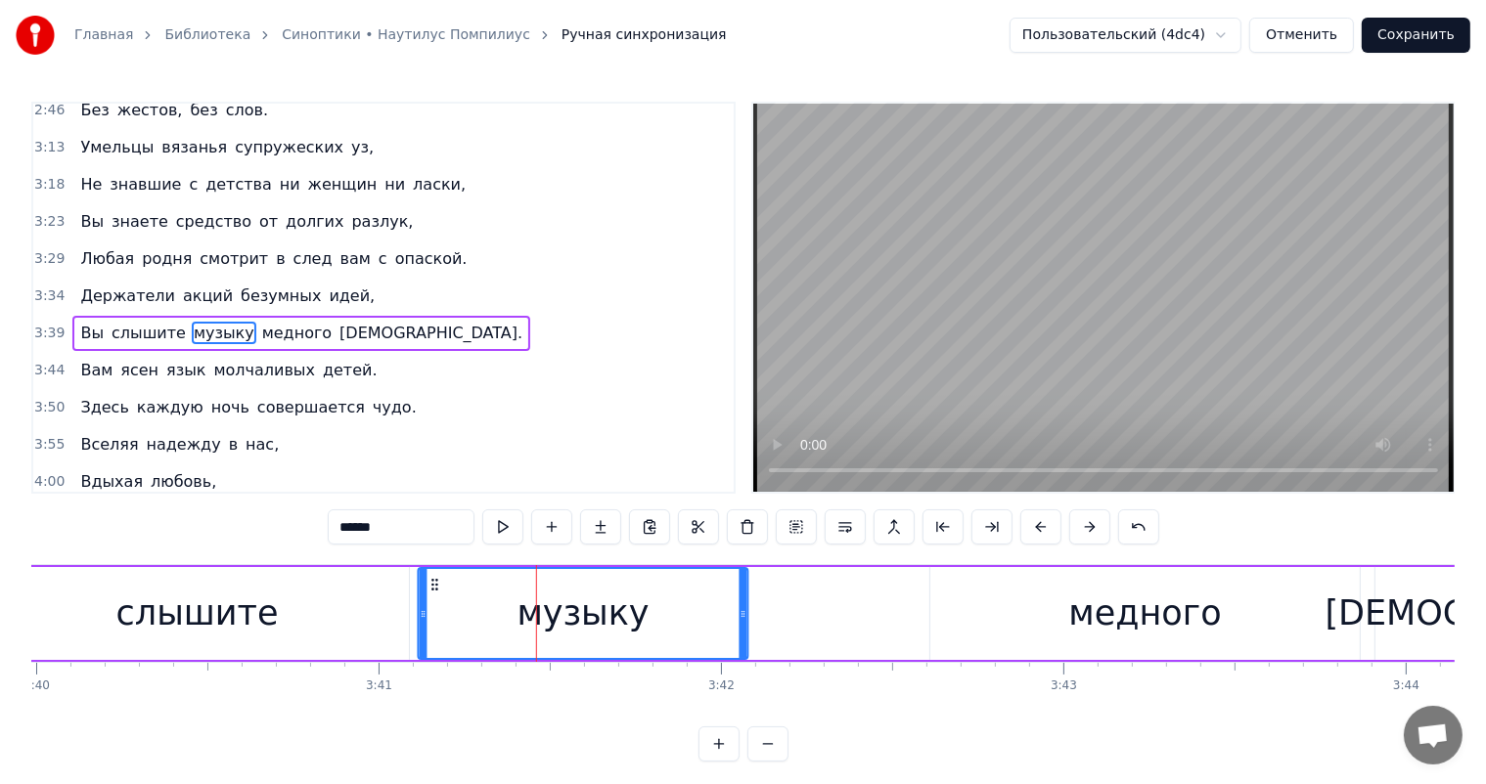
drag, startPoint x: 488, startPoint y: 589, endPoint x: 434, endPoint y: 596, distance: 54.2
click at [434, 596] on div "музыку" at bounding box center [584, 613] width 328 height 89
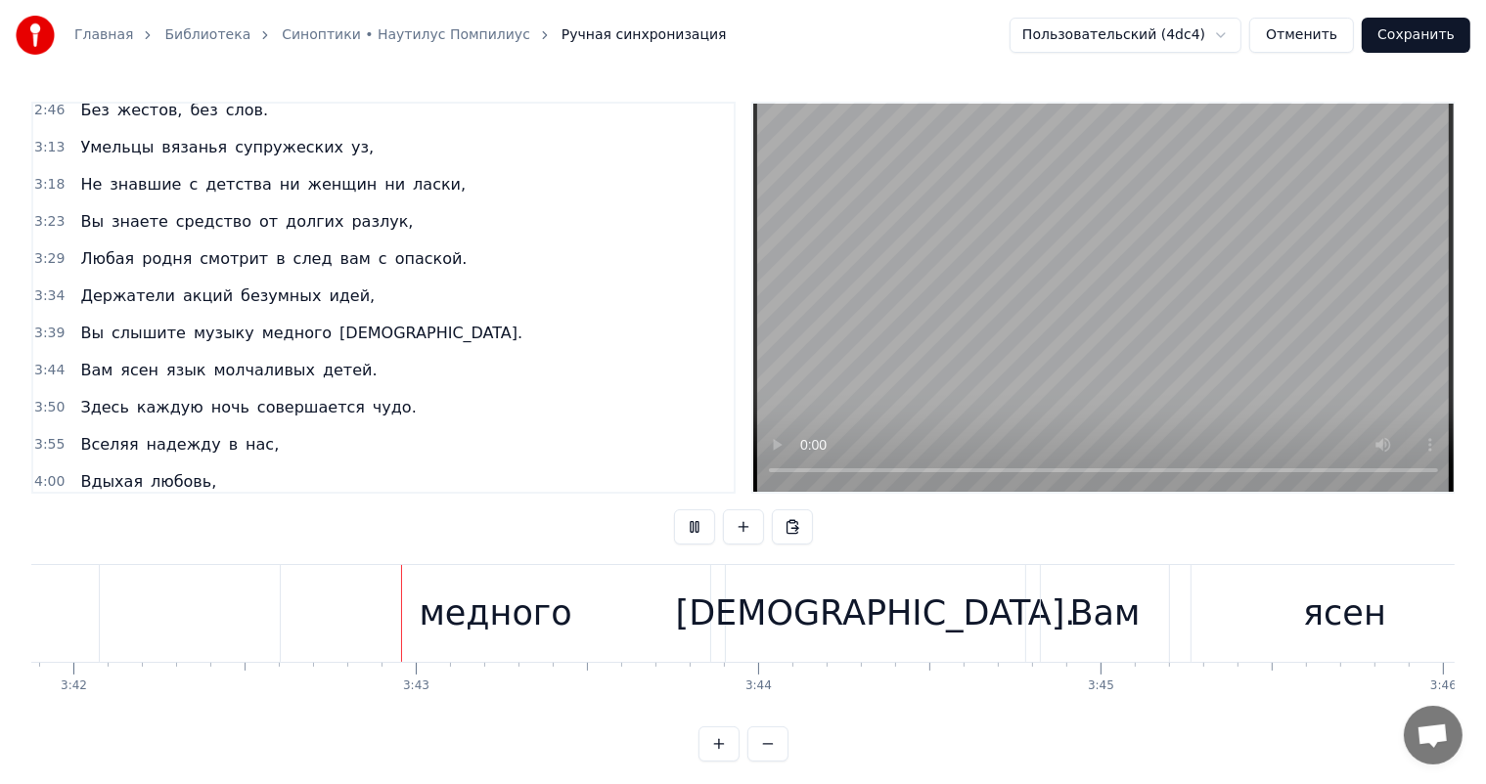
scroll to position [0, 75989]
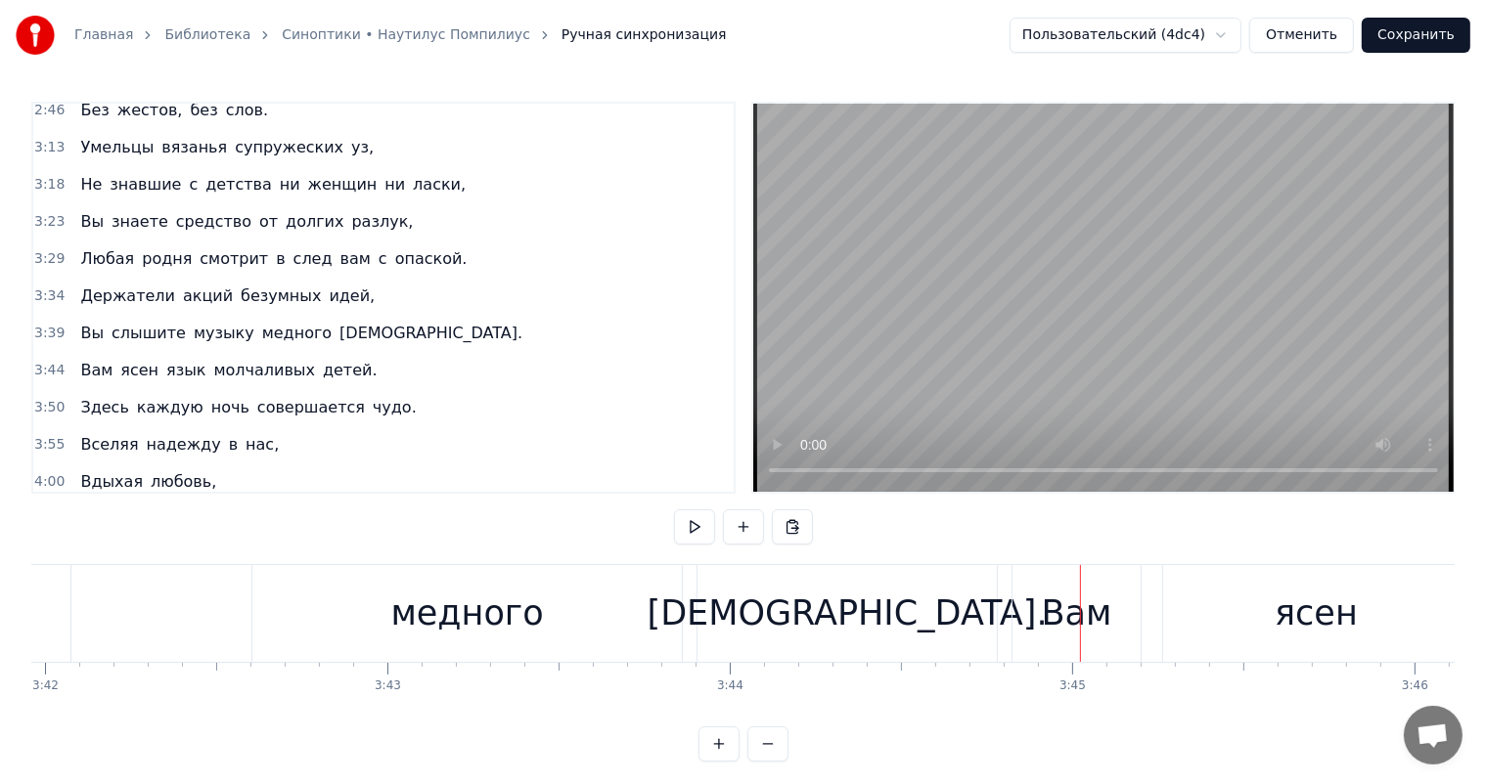
click at [634, 599] on div "медного" at bounding box center [466, 613] width 429 height 97
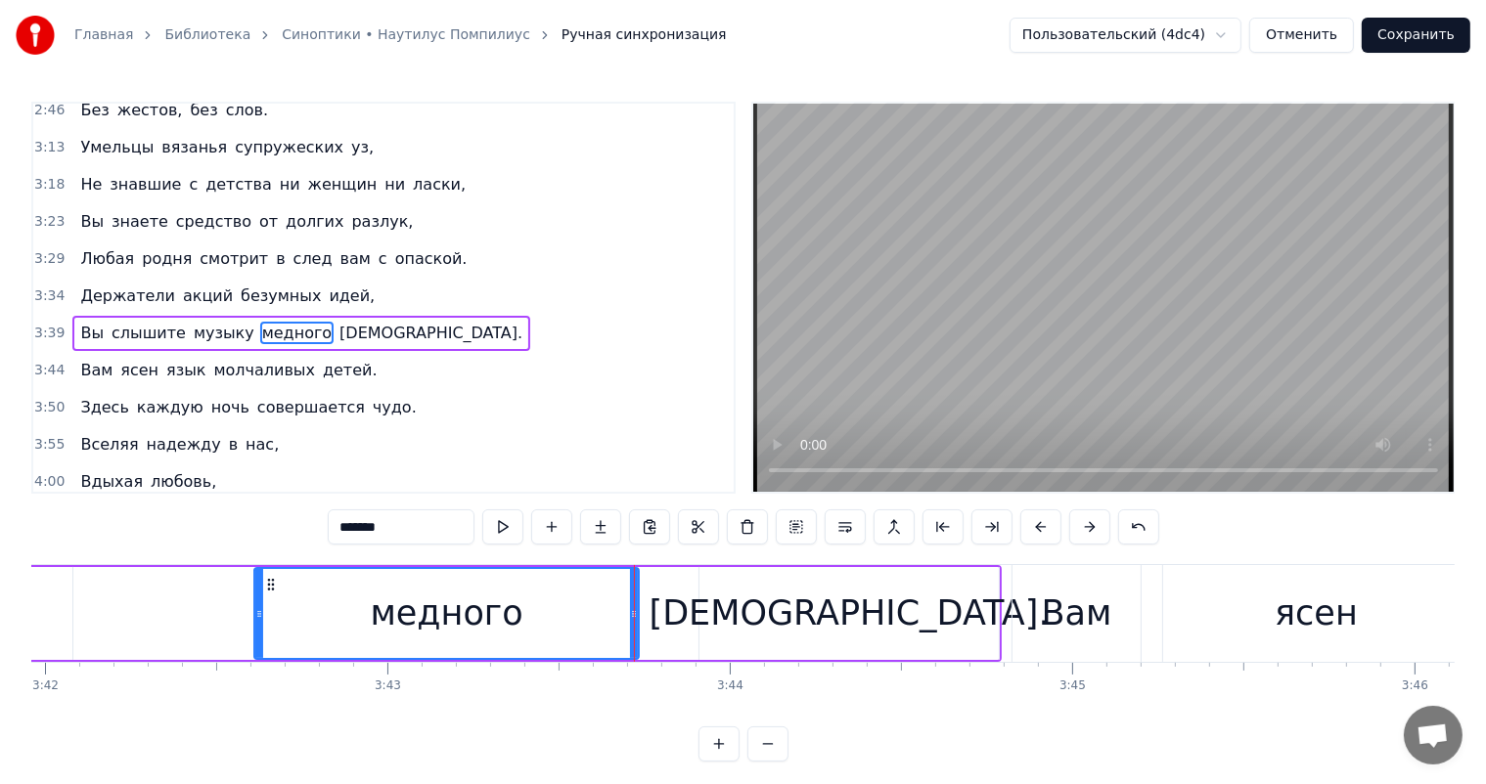
drag, startPoint x: 677, startPoint y: 605, endPoint x: 632, endPoint y: 607, distance: 45.0
click at [632, 607] on icon at bounding box center [634, 614] width 8 height 16
click at [805, 599] on div "[DEMOGRAPHIC_DATA]." at bounding box center [849, 614] width 400 height 52
type input "******"
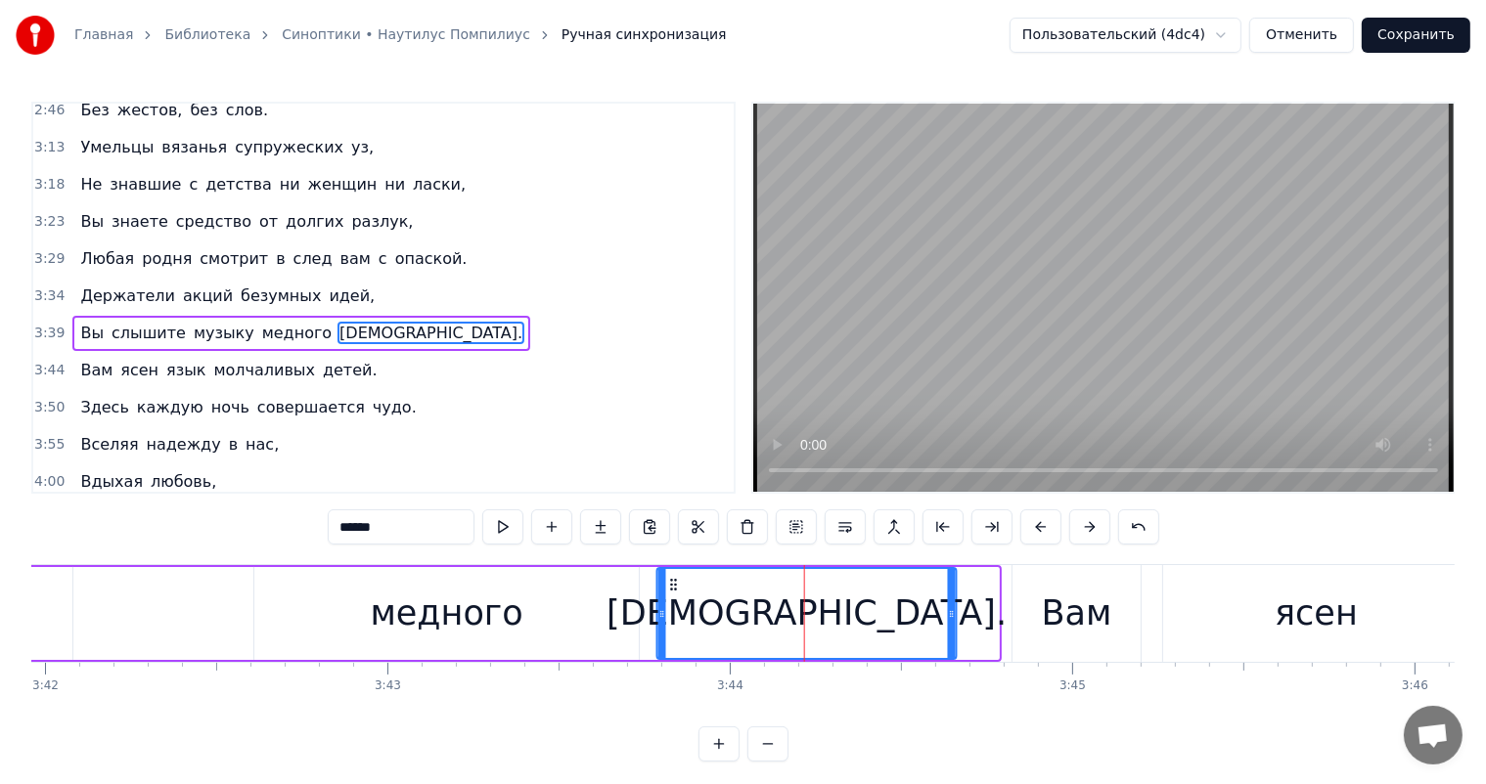
drag, startPoint x: 715, startPoint y: 583, endPoint x: 927, endPoint y: 616, distance: 214.8
click at [675, 595] on div "[DEMOGRAPHIC_DATA]." at bounding box center [806, 613] width 297 height 89
click at [947, 610] on div "[DEMOGRAPHIC_DATA]." at bounding box center [807, 613] width 297 height 89
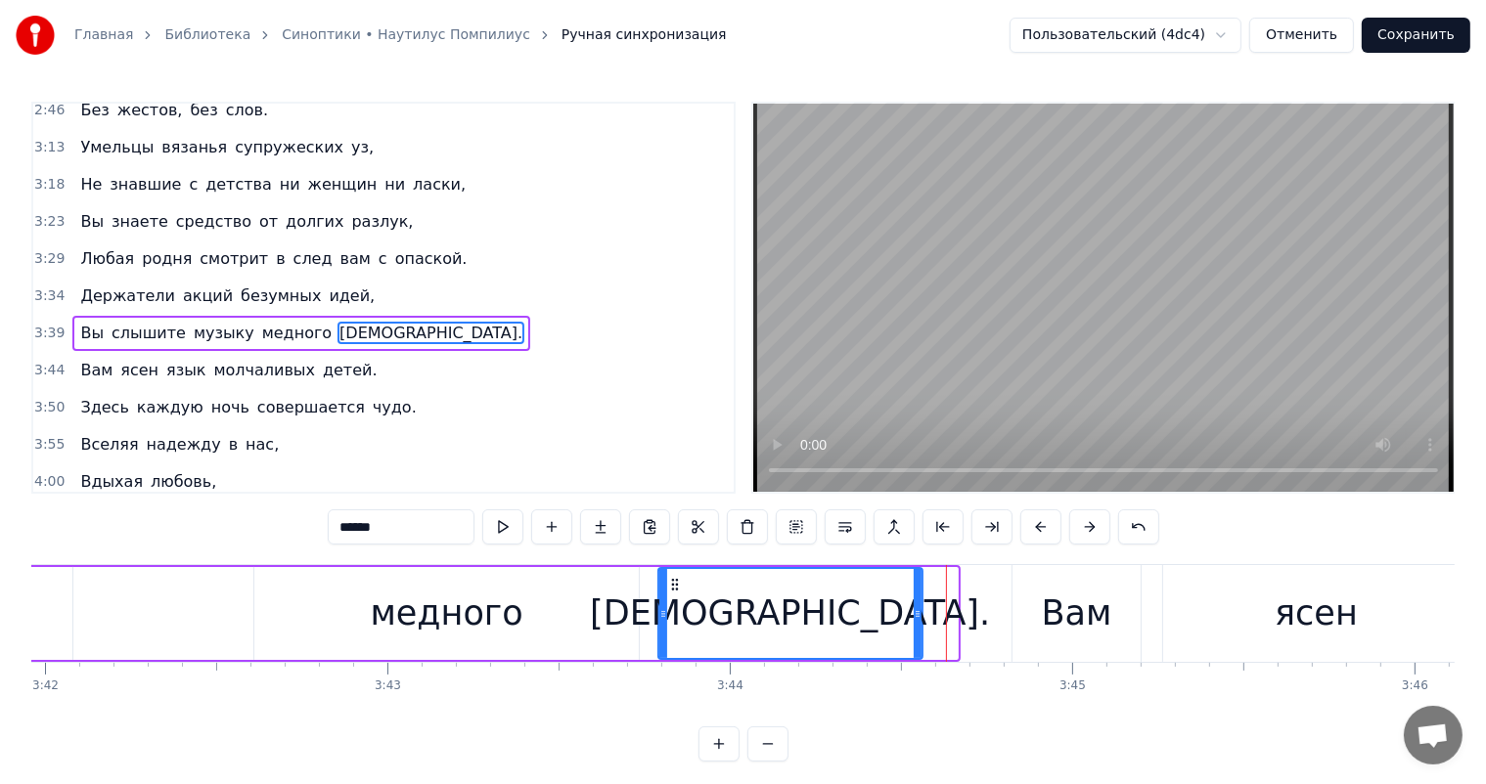
drag, startPoint x: 952, startPoint y: 606, endPoint x: 917, endPoint y: 620, distance: 37.8
click at [917, 620] on icon at bounding box center [918, 614] width 8 height 16
click at [95, 608] on div "Вы слышите музыку медного будды." at bounding box center [78, 613] width 1694 height 97
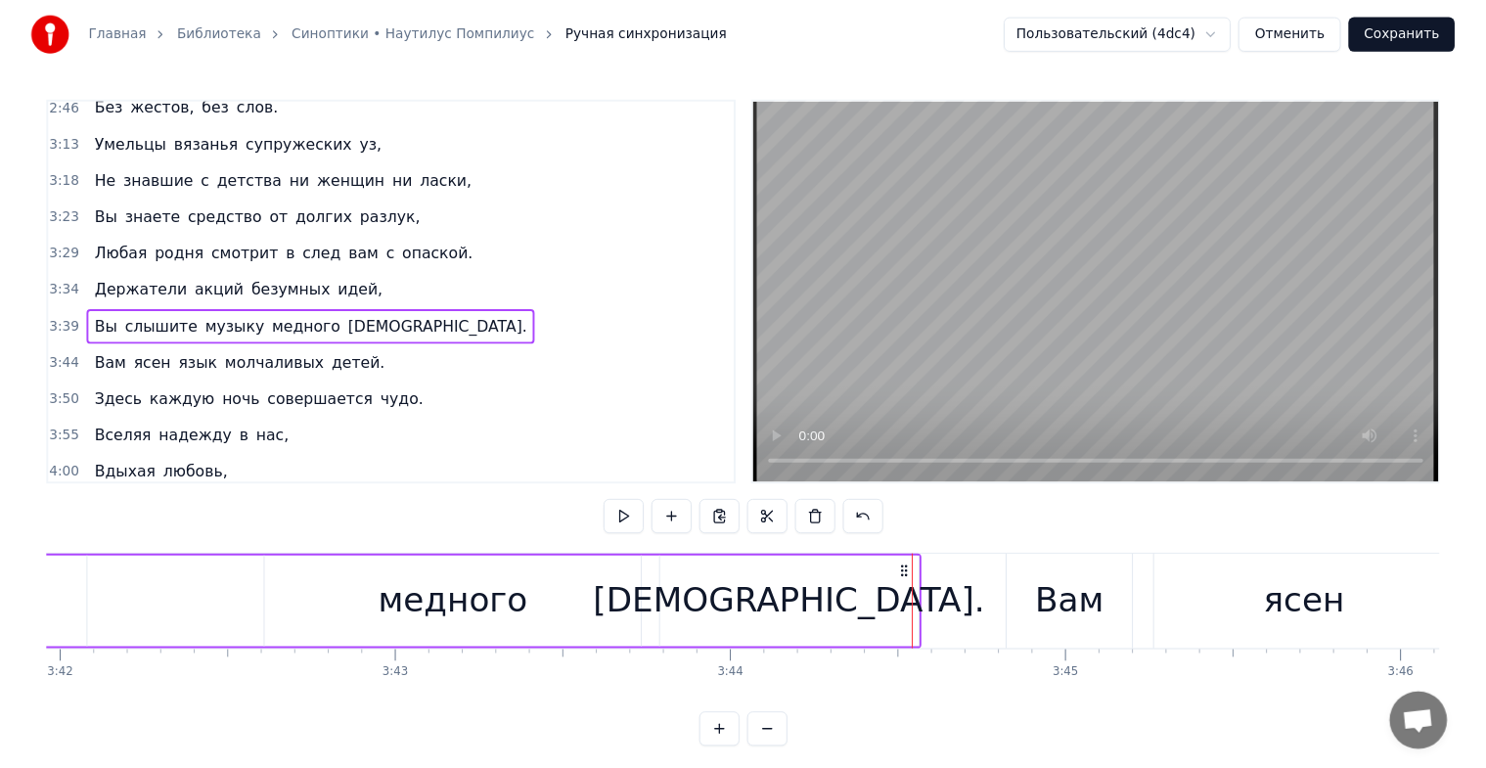
scroll to position [0, 75954]
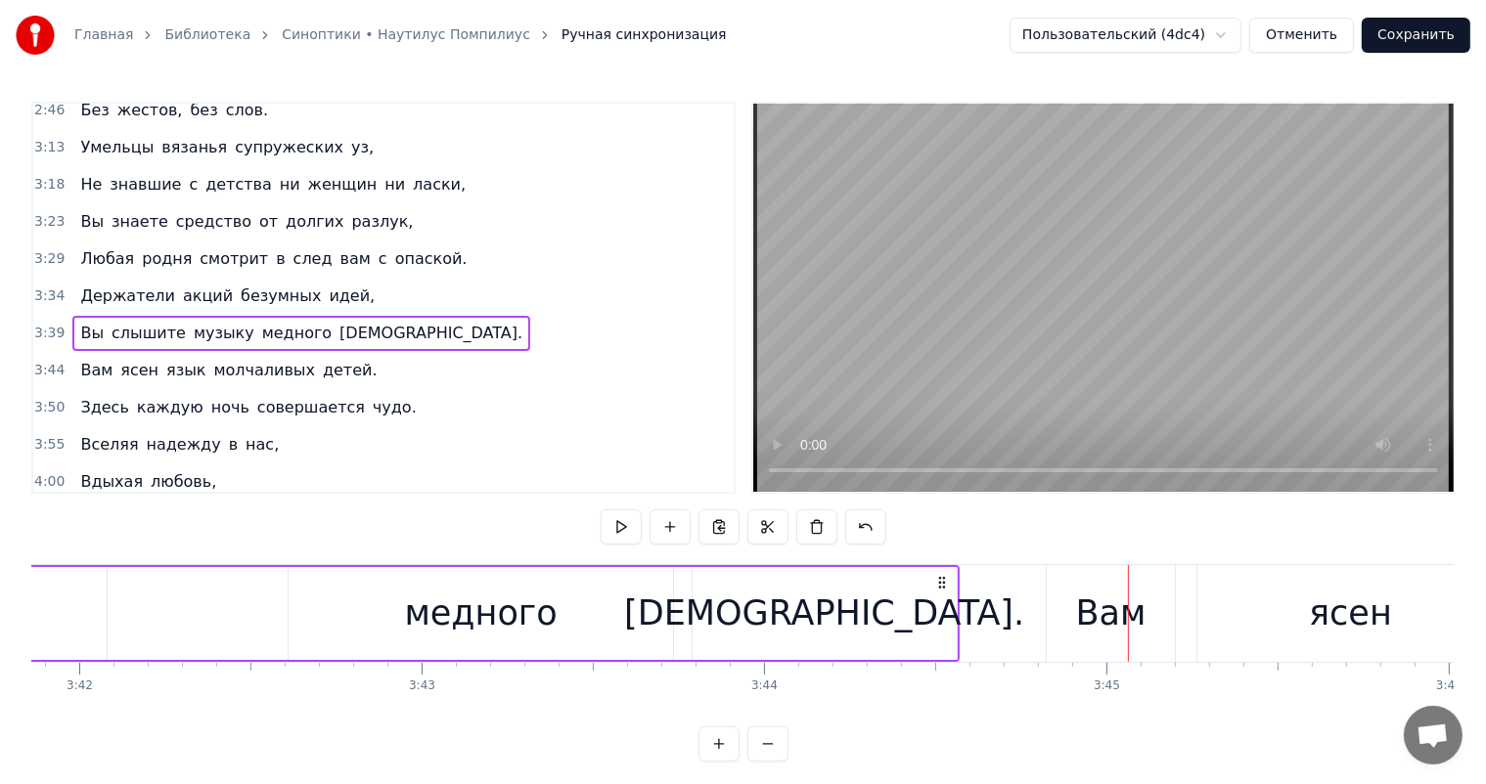
click at [1424, 47] on button "Сохранить" at bounding box center [1416, 35] width 109 height 35
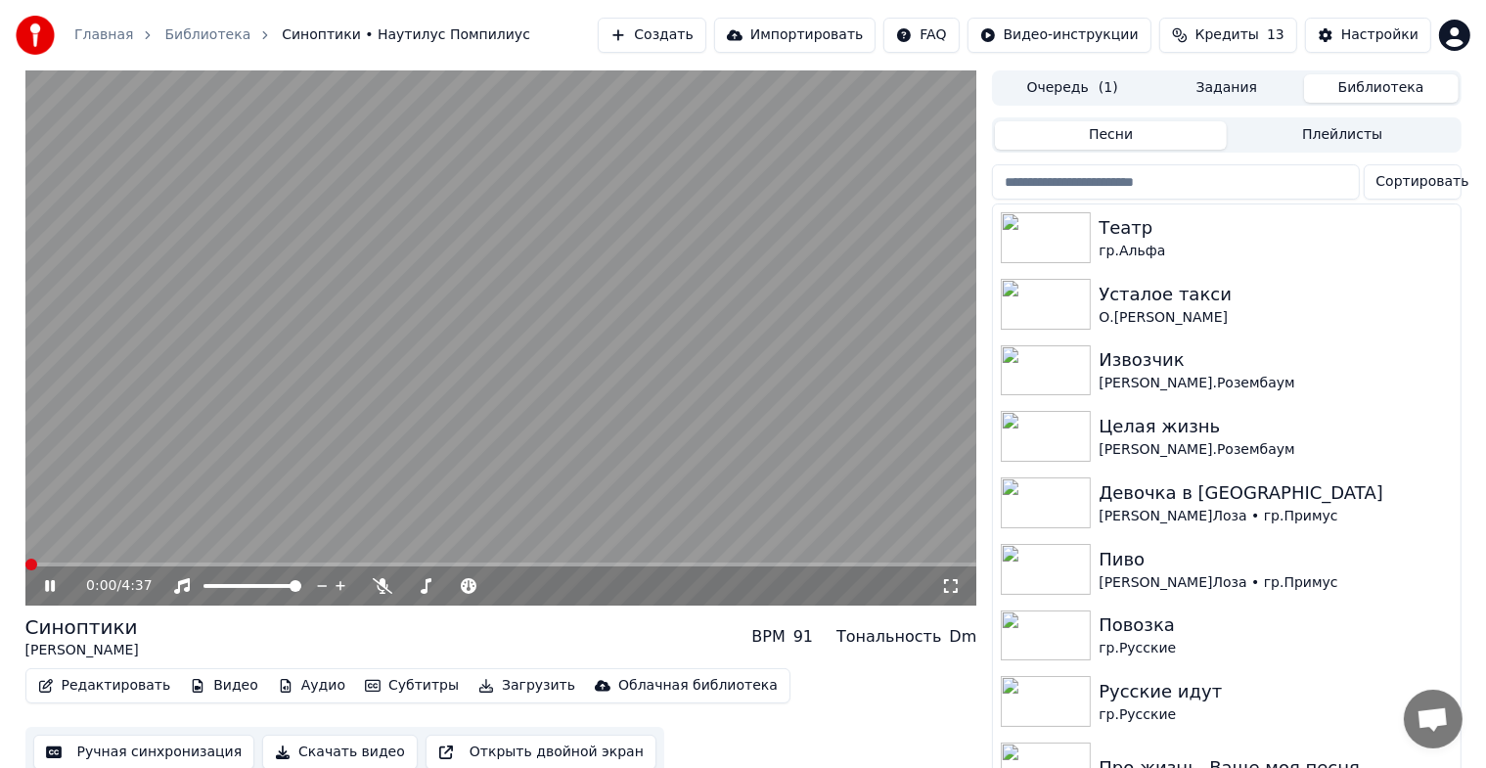
click at [49, 587] on icon at bounding box center [64, 586] width 46 height 16
